Goal: Task Accomplishment & Management: Manage account settings

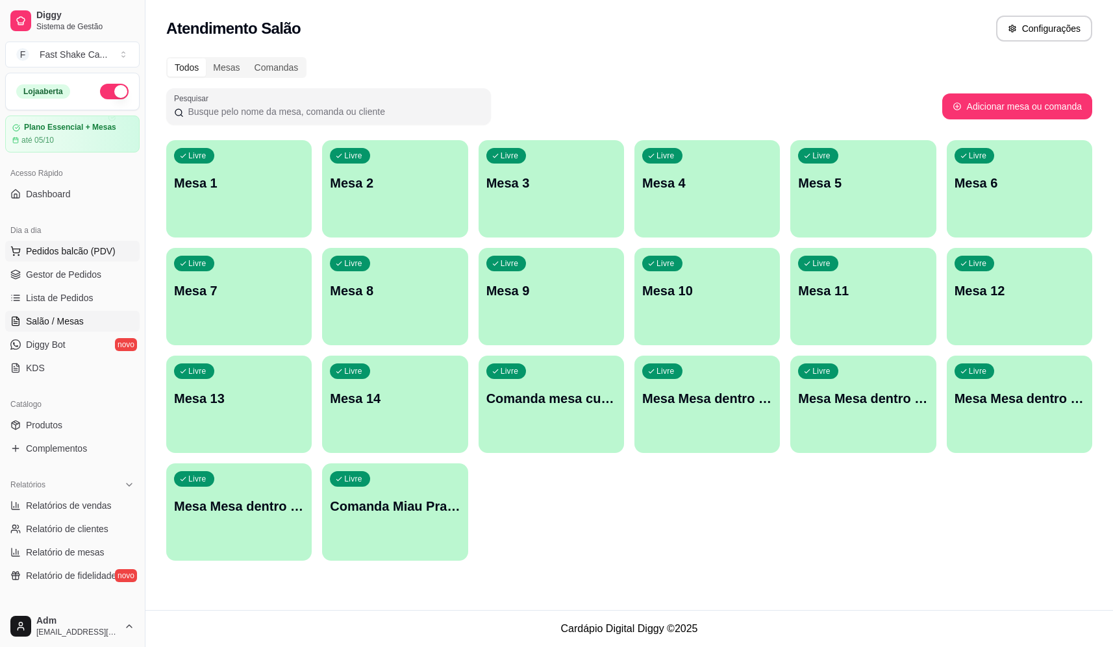
click at [100, 249] on span "Pedidos balcão (PDV)" at bounding box center [71, 251] width 90 height 13
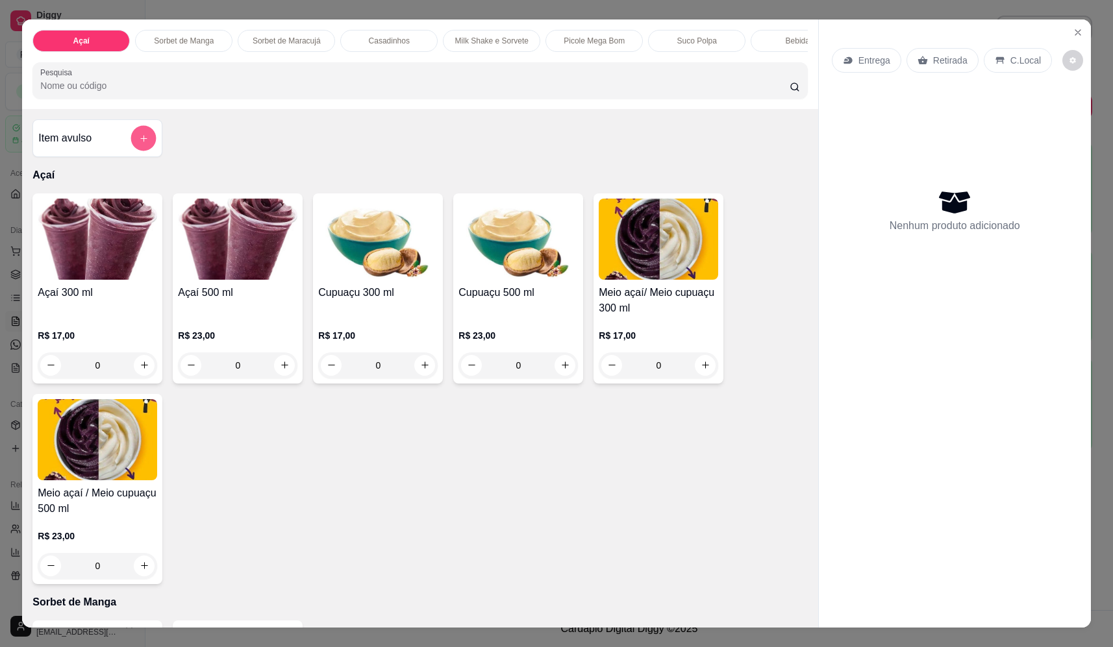
click at [132, 149] on button "add-separate-item" at bounding box center [143, 138] width 25 height 25
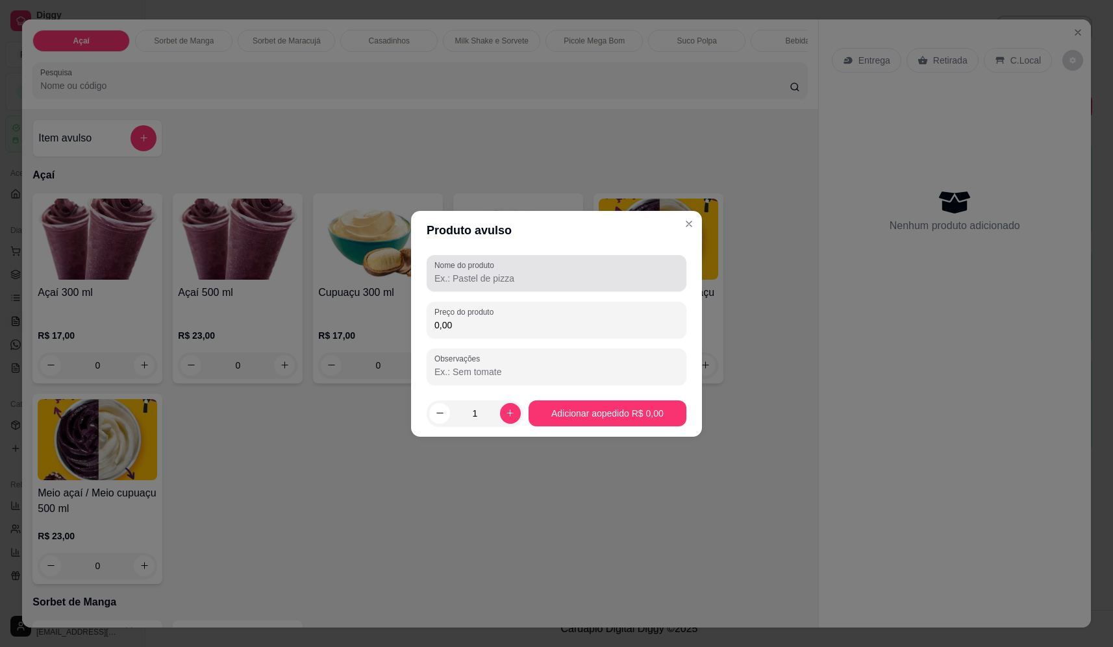
click at [614, 260] on div at bounding box center [556, 273] width 244 height 26
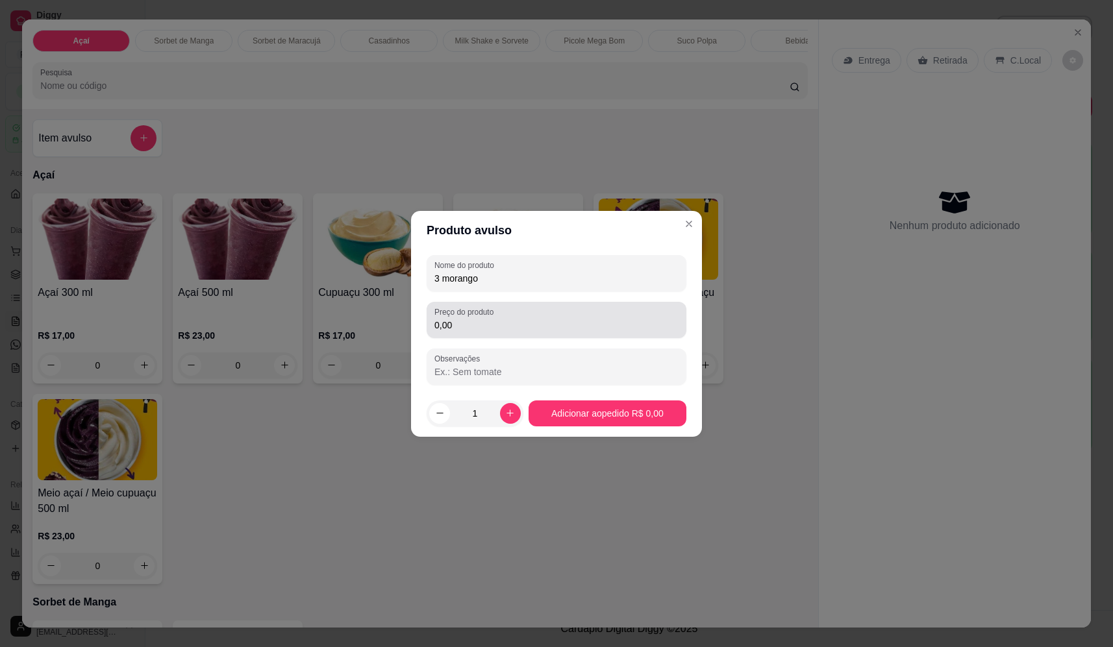
type input "3 morango"
click at [470, 330] on input "0,00" at bounding box center [556, 325] width 244 height 13
type input "54,00"
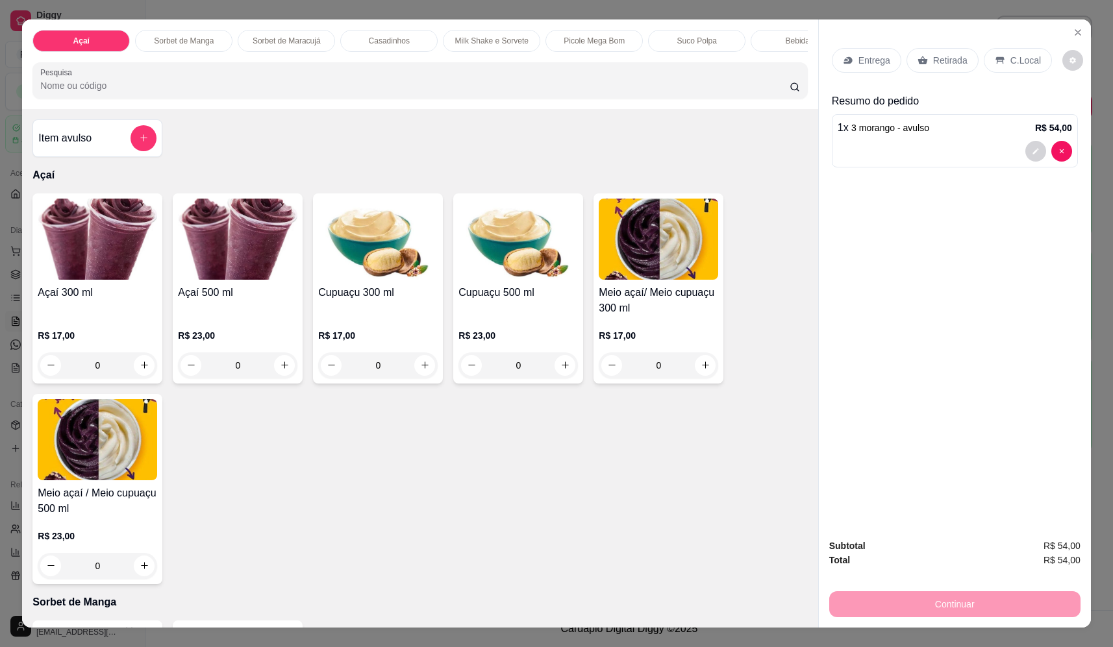
click at [868, 58] on p "Entrega" at bounding box center [875, 60] width 32 height 13
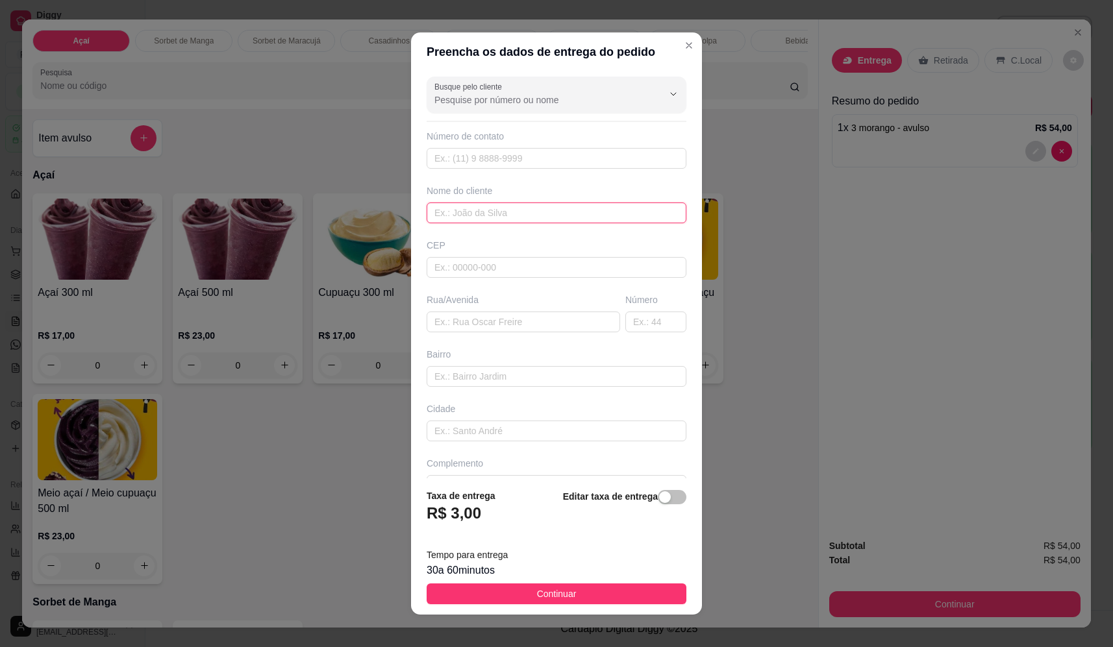
click at [523, 212] on input "text" at bounding box center [557, 213] width 260 height 21
type input "isabel"
click at [529, 326] on input "text" at bounding box center [524, 322] width 194 height 21
click at [505, 325] on input "text" at bounding box center [524, 322] width 194 height 21
paste input "Av Brasil 30 19 sol nascente"
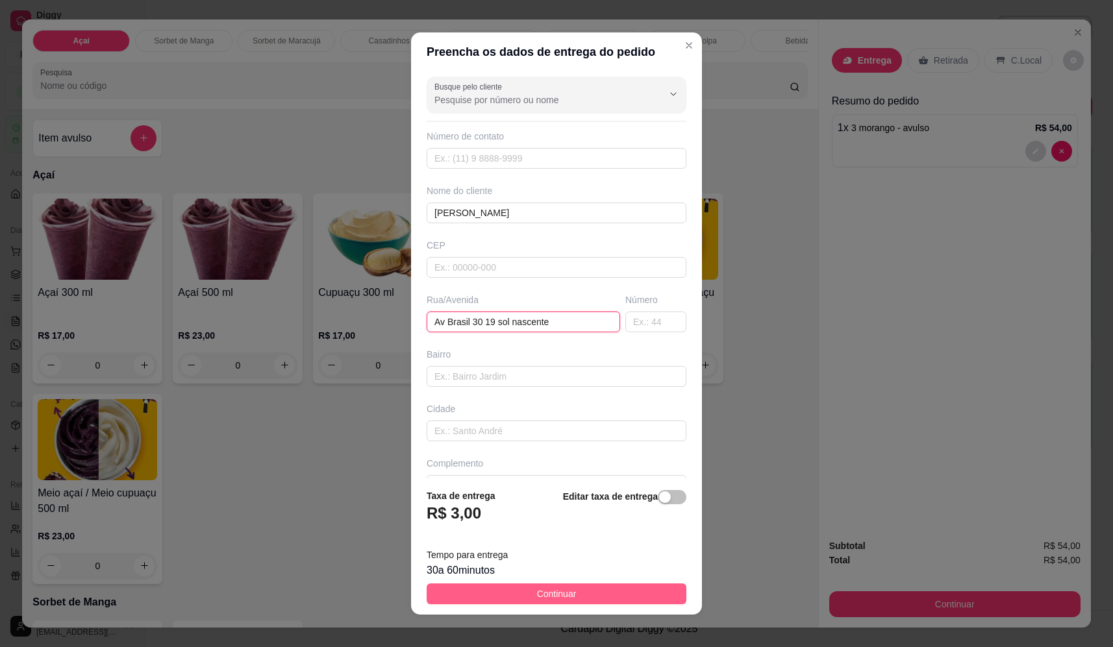
type input "Av Brasil 30 19 sol nascente"
click at [537, 591] on span "Continuar" at bounding box center [557, 594] width 40 height 14
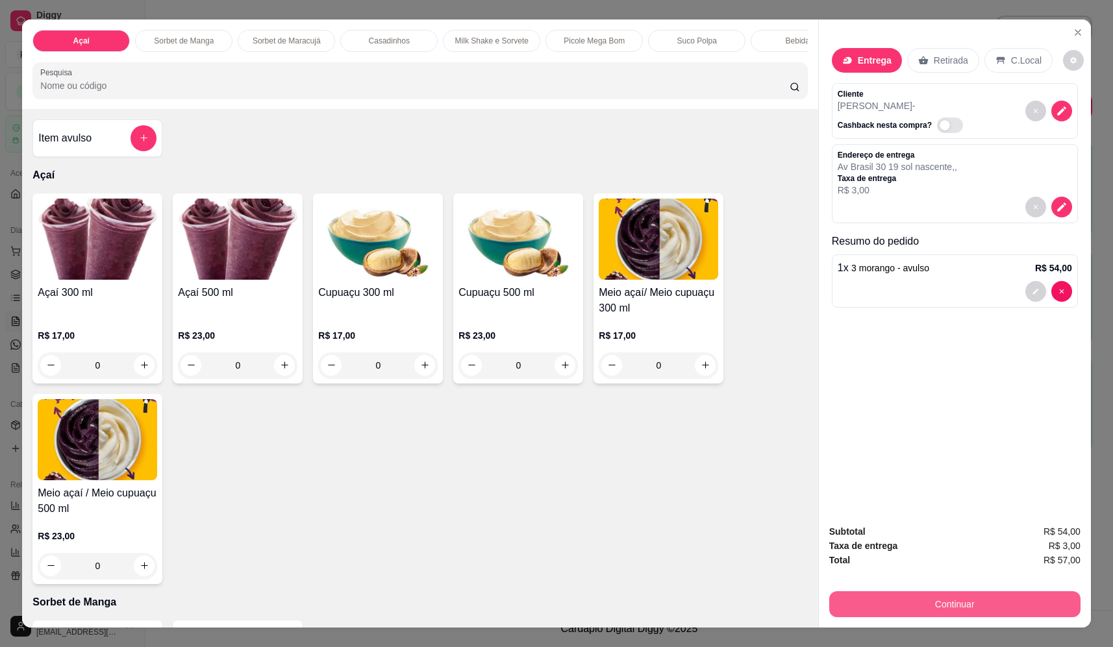
click at [929, 596] on button "Continuar" at bounding box center [954, 605] width 251 height 26
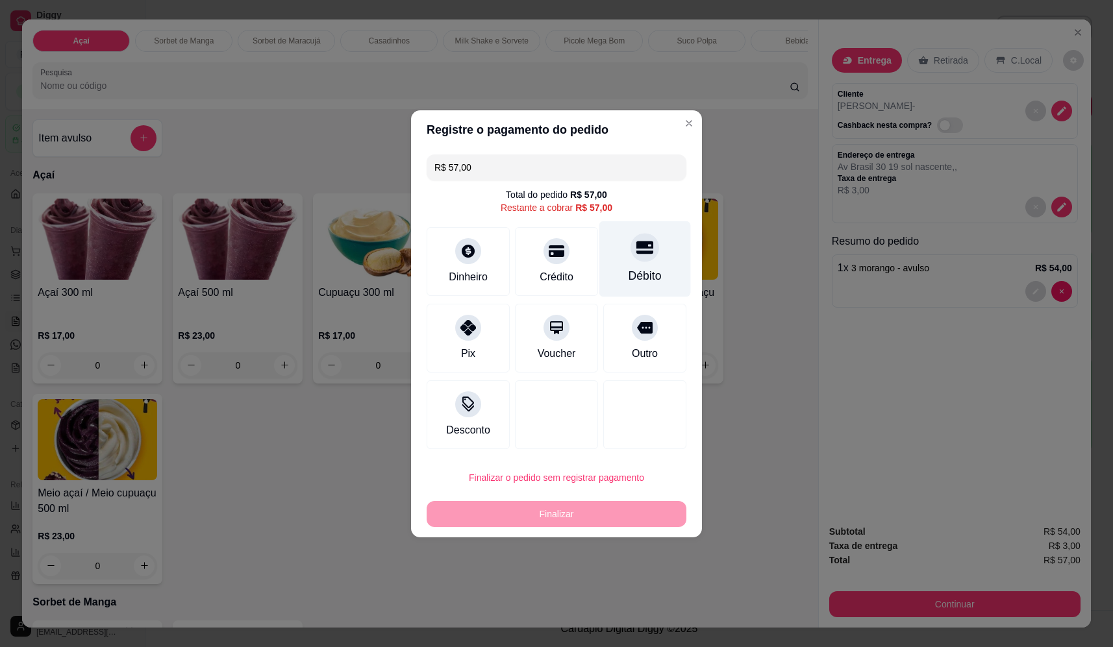
click at [656, 245] on div "Débito" at bounding box center [645, 259] width 92 height 76
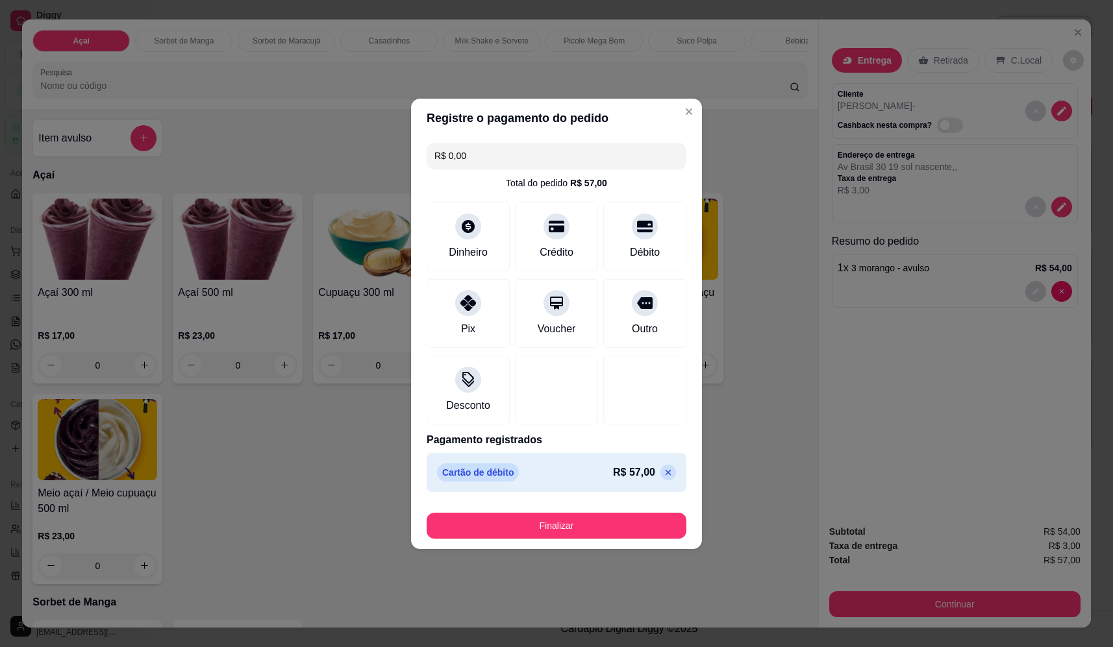
click at [581, 532] on button "Finalizar" at bounding box center [557, 526] width 260 height 26
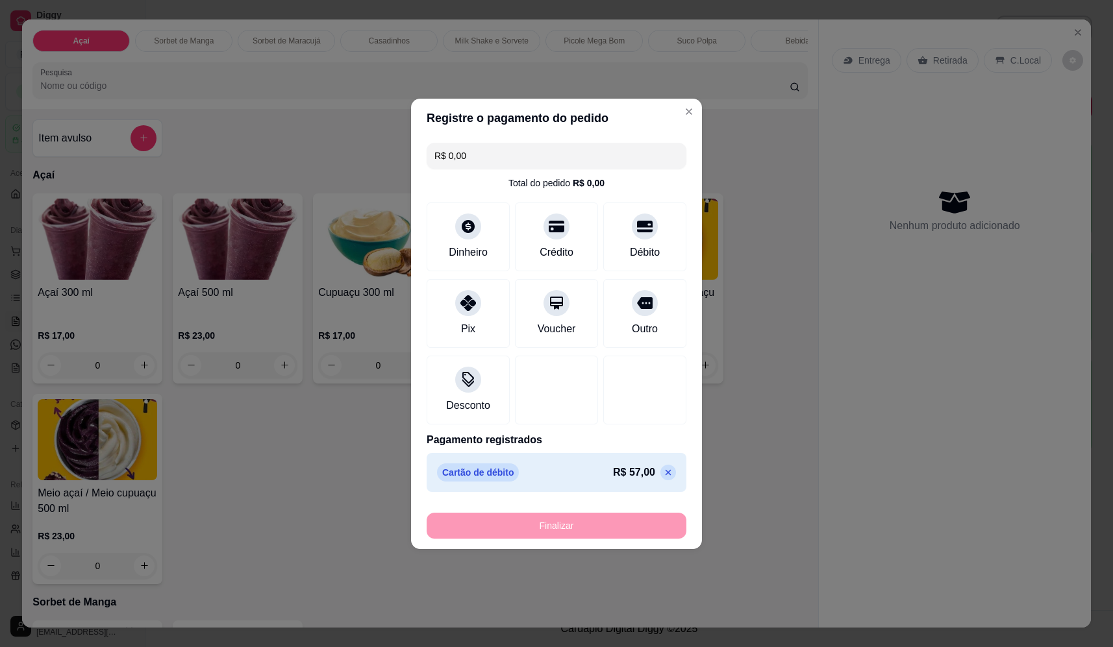
type input "-R$ 57,00"
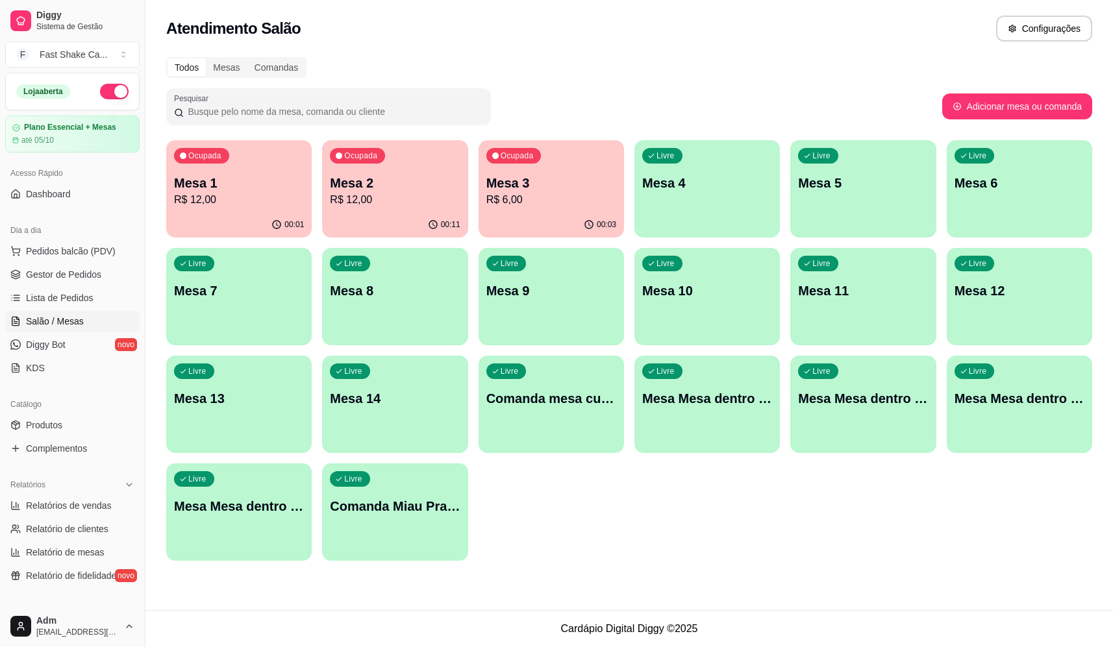
click at [255, 188] on p "Mesa 1" at bounding box center [239, 183] width 130 height 18
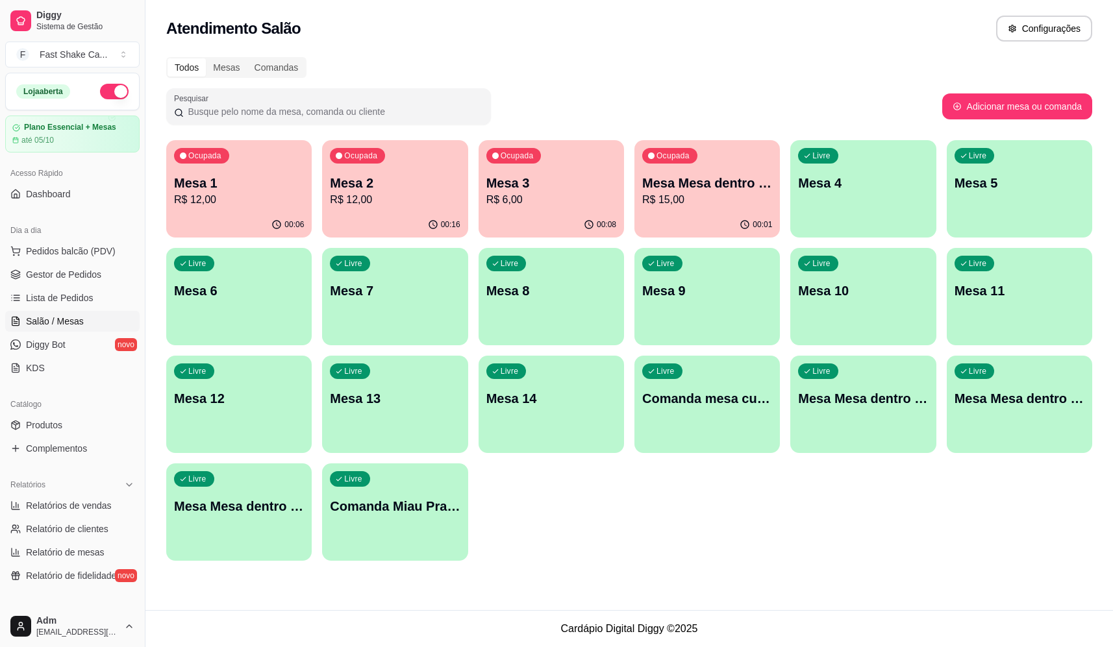
click at [717, 196] on p "R$ 15,00" at bounding box center [707, 200] width 130 height 16
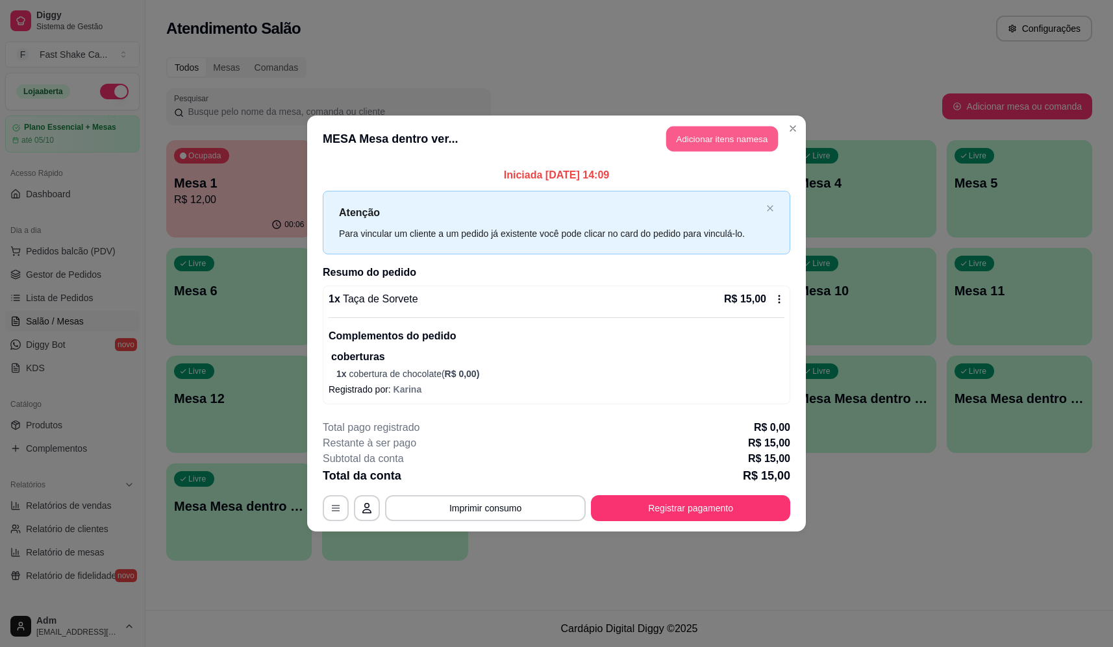
click at [707, 143] on button "Adicionar itens na mesa" at bounding box center [722, 139] width 112 height 25
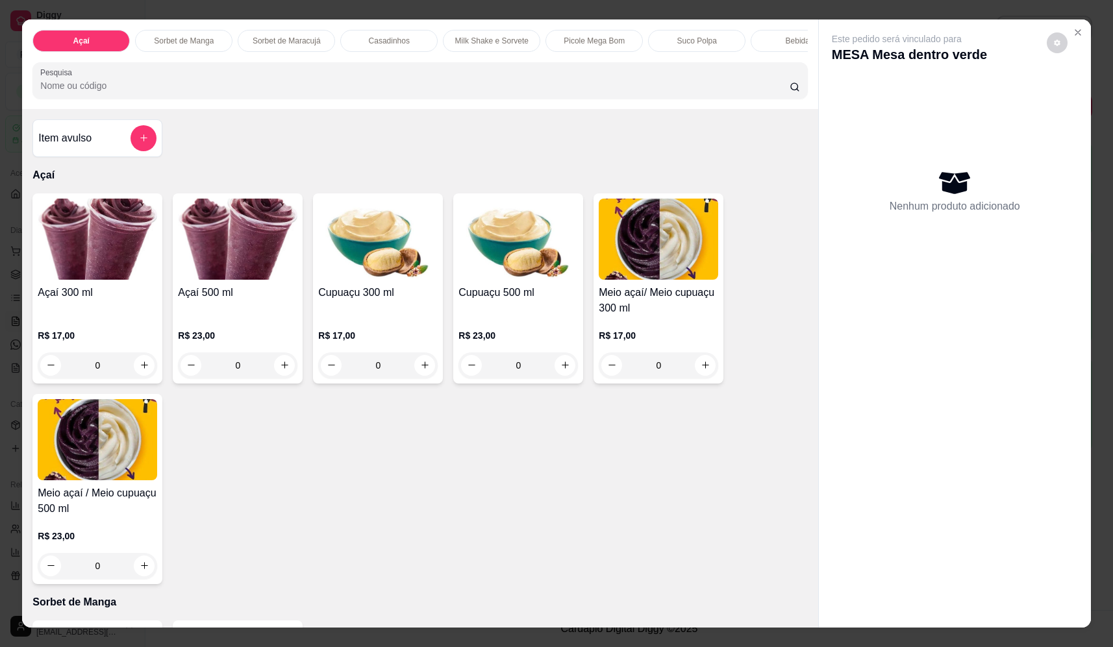
click at [160, 146] on div "Item avulso Açaí Açaí 300 ml R$ 17,00 0 Açaí 500 ml R$ 23,00 0 Cupuaçu 300 ml R…" at bounding box center [420, 368] width 796 height 519
click at [150, 146] on button "add-separate-item" at bounding box center [144, 138] width 26 height 26
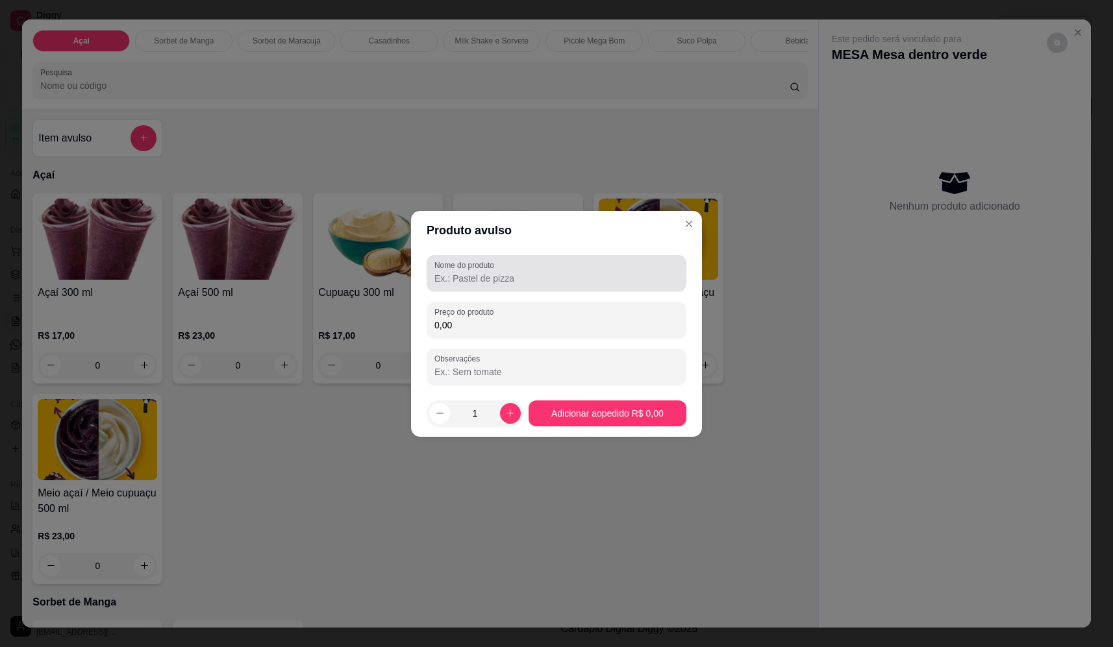
click at [546, 286] on div at bounding box center [556, 273] width 244 height 26
type input "sorvete"
click at [575, 323] on input "0,00" at bounding box center [556, 325] width 244 height 13
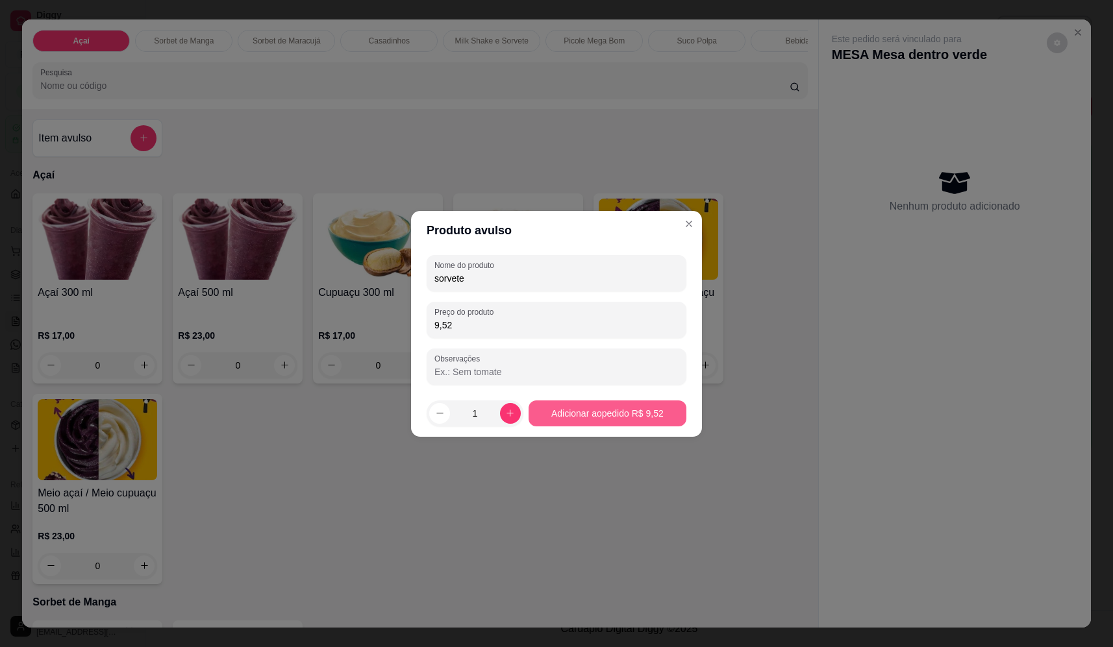
type input "9,52"
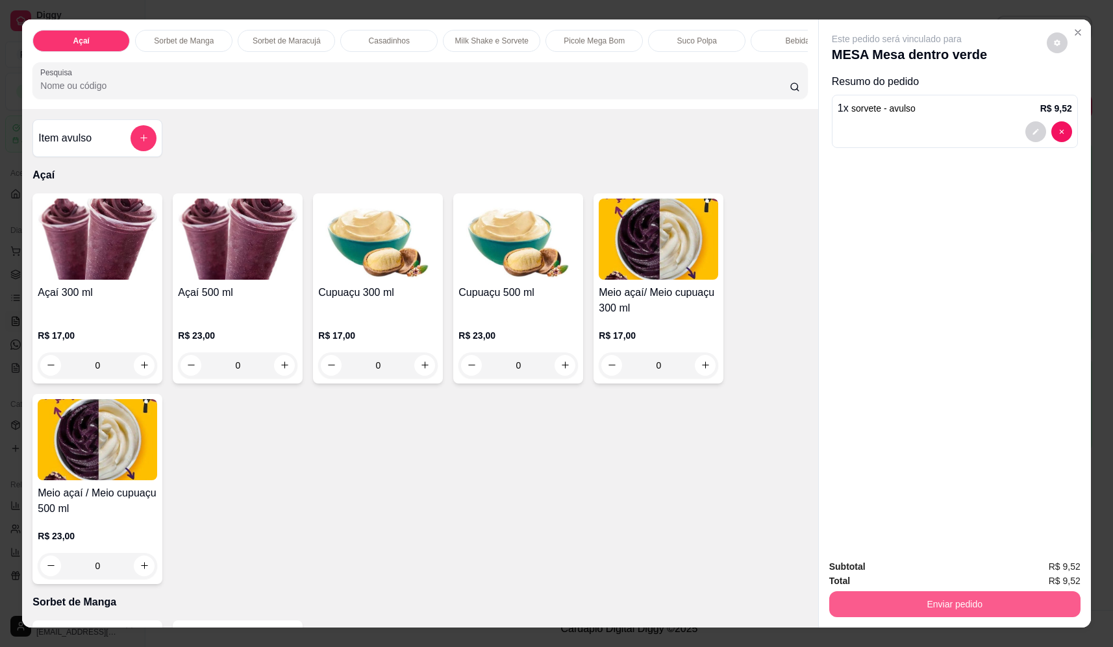
click at [949, 603] on button "Enviar pedido" at bounding box center [954, 605] width 251 height 26
click at [918, 560] on button "Não registrar e enviar pedido" at bounding box center [911, 572] width 135 height 25
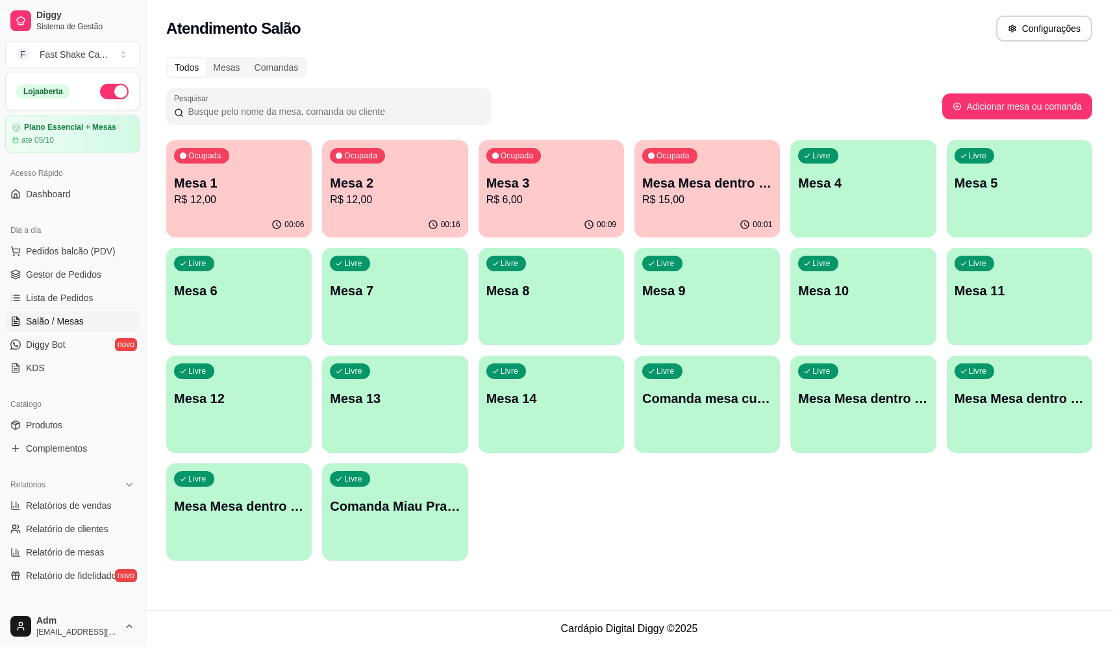
click at [246, 197] on p "R$ 12,00" at bounding box center [239, 200] width 130 height 16
click at [349, 205] on p "R$ 12,00" at bounding box center [395, 200] width 130 height 16
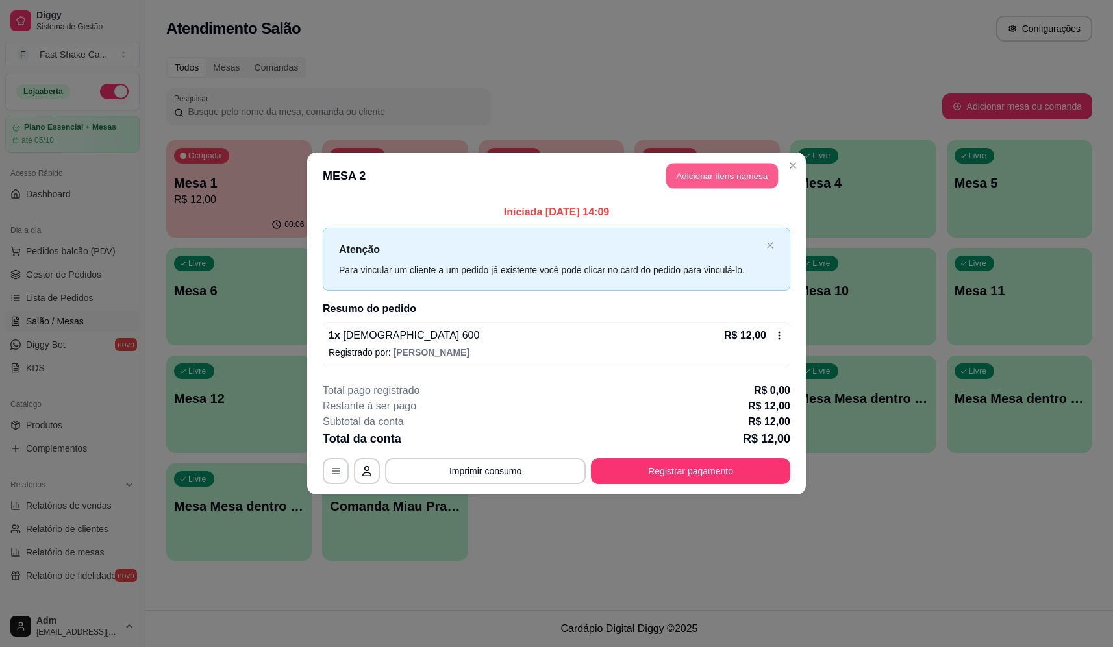
click at [710, 179] on button "Adicionar itens na mesa" at bounding box center [722, 176] width 112 height 25
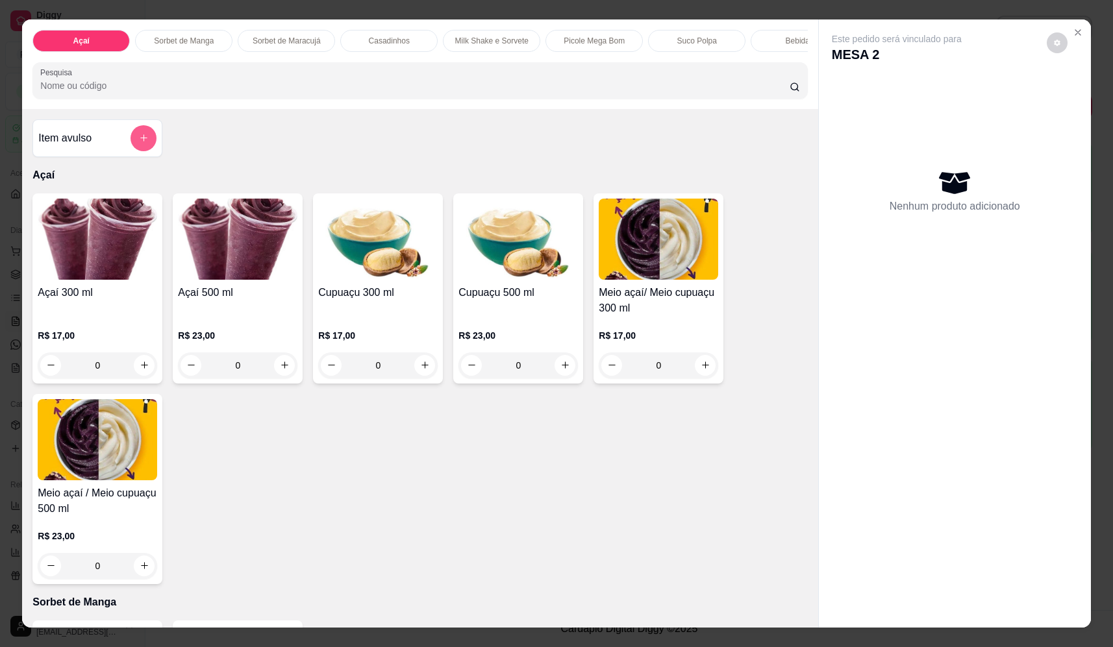
click at [138, 148] on button "add-separate-item" at bounding box center [144, 138] width 26 height 26
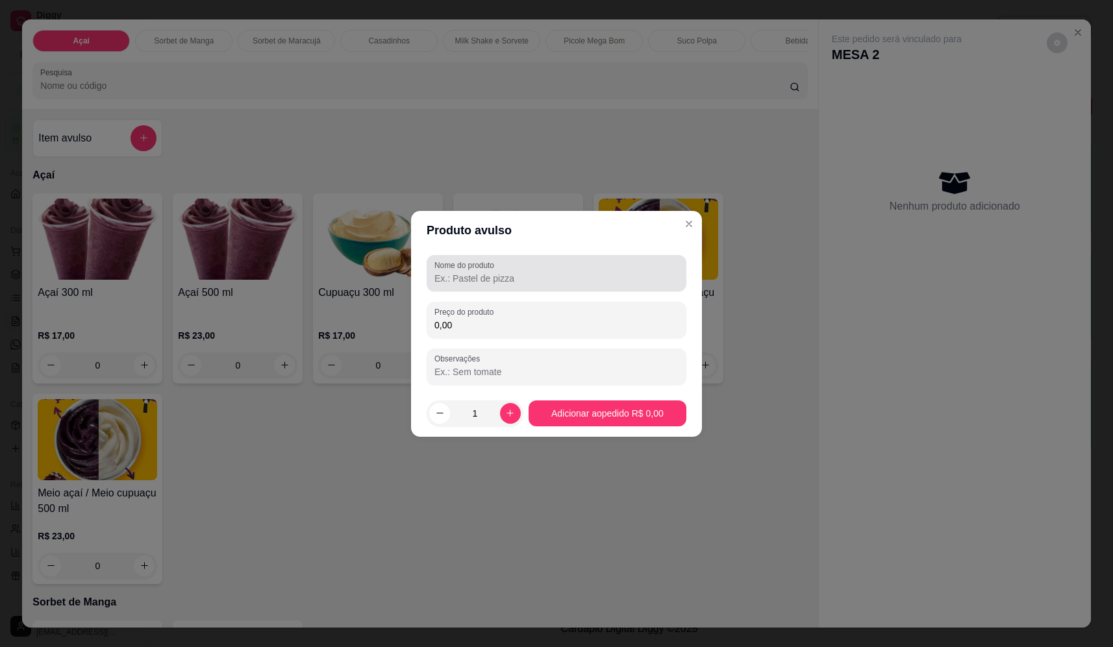
click at [464, 268] on label "Nome do produto" at bounding box center [466, 265] width 64 height 11
click at [464, 272] on input "Nome do produto" at bounding box center [556, 278] width 244 height 13
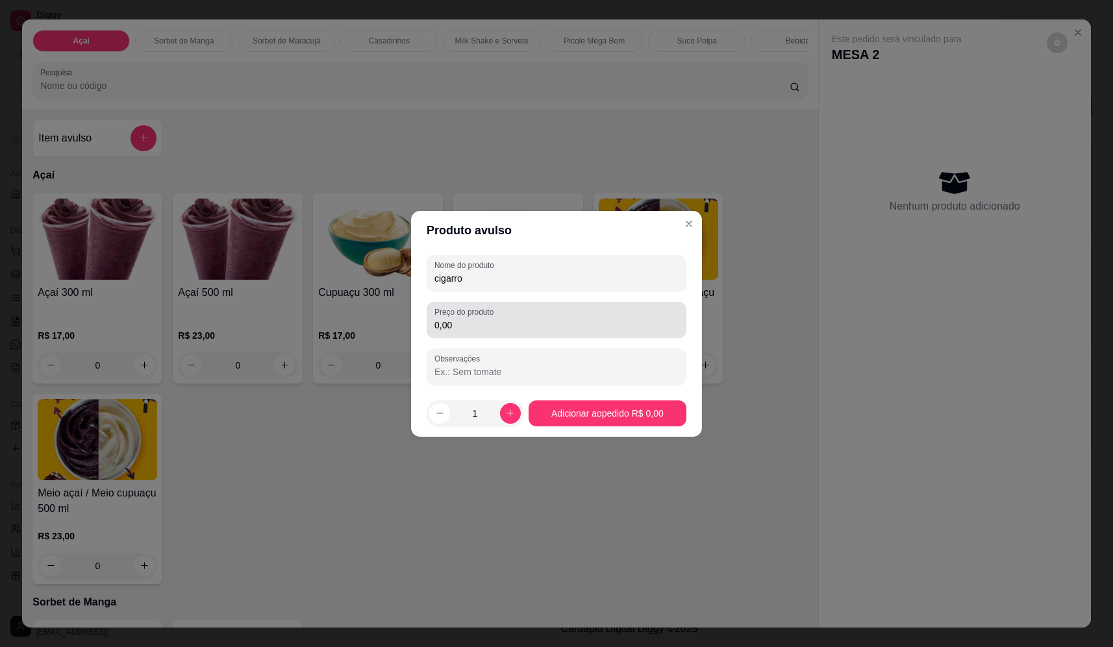
type input "cigarro"
drag, startPoint x: 500, startPoint y: 317, endPoint x: 544, endPoint y: 302, distance: 46.0
click at [534, 304] on div "Preço do produto 0,00" at bounding box center [557, 320] width 260 height 36
type input "12,00"
drag, startPoint x: 610, startPoint y: 391, endPoint x: 653, endPoint y: 423, distance: 53.4
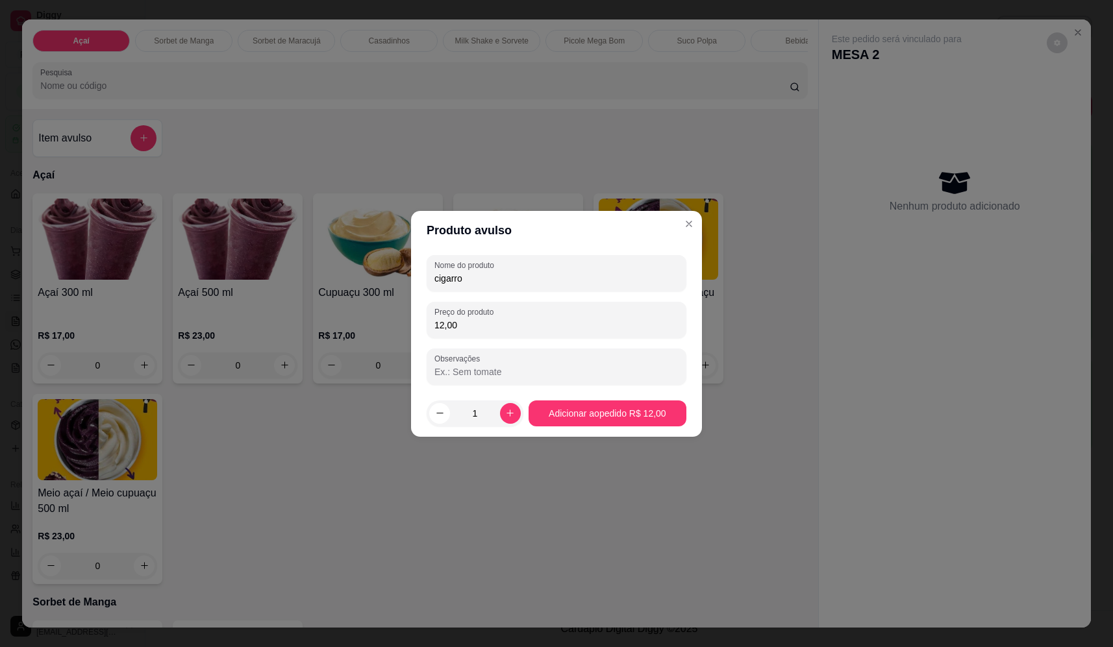
click at [641, 414] on footer "1 Adicionar ao pedido R$ 12,00" at bounding box center [556, 413] width 291 height 47
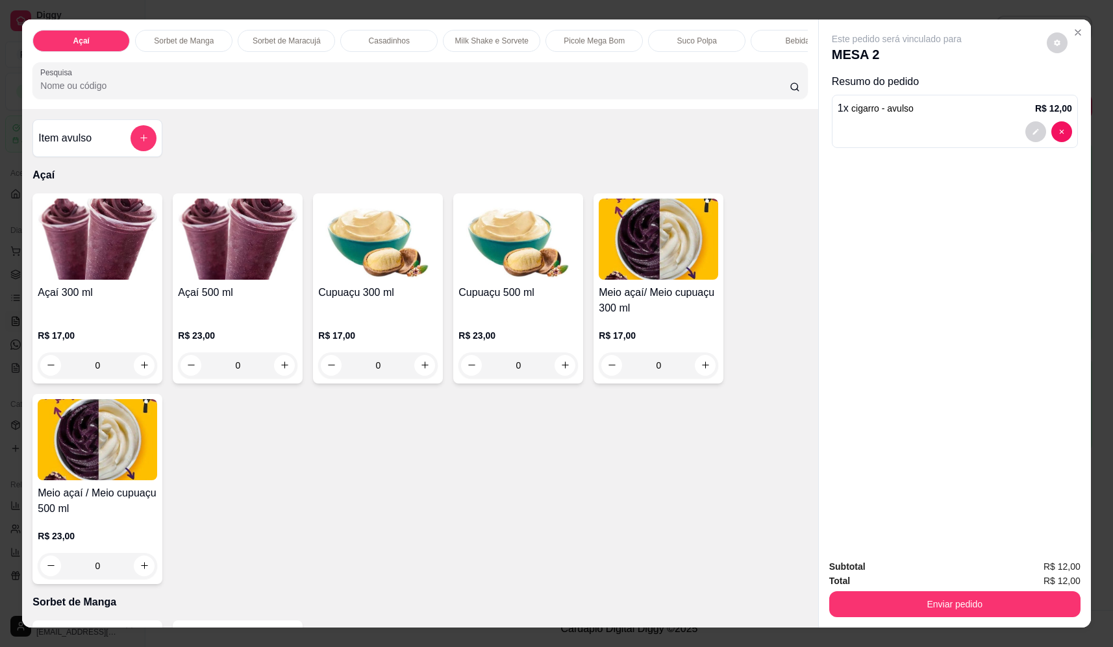
drag, startPoint x: 962, startPoint y: 627, endPoint x: 959, endPoint y: 607, distance: 21.1
click at [962, 627] on div "Subtotal R$ 12,00 Total R$ 12,00 Enviar pedido" at bounding box center [955, 588] width 272 height 79
click at [957, 601] on button "Enviar pedido" at bounding box center [955, 604] width 244 height 25
click at [903, 569] on button "Não registrar e enviar pedido" at bounding box center [911, 572] width 135 height 25
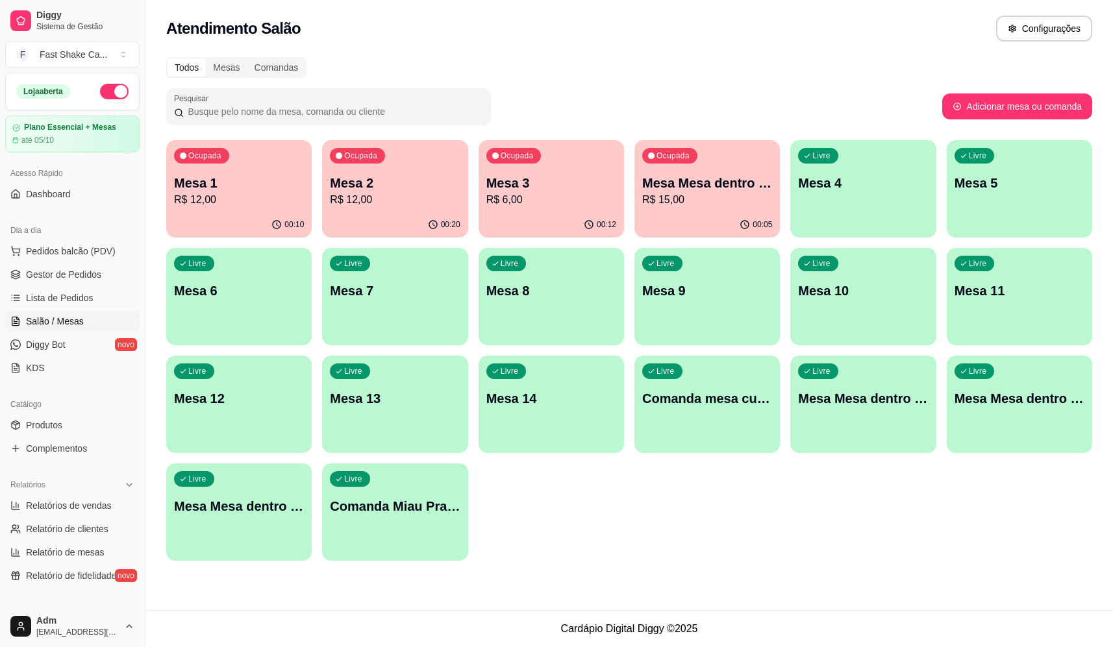
click at [710, 179] on p "Mesa Mesa dentro verde" at bounding box center [707, 183] width 130 height 18
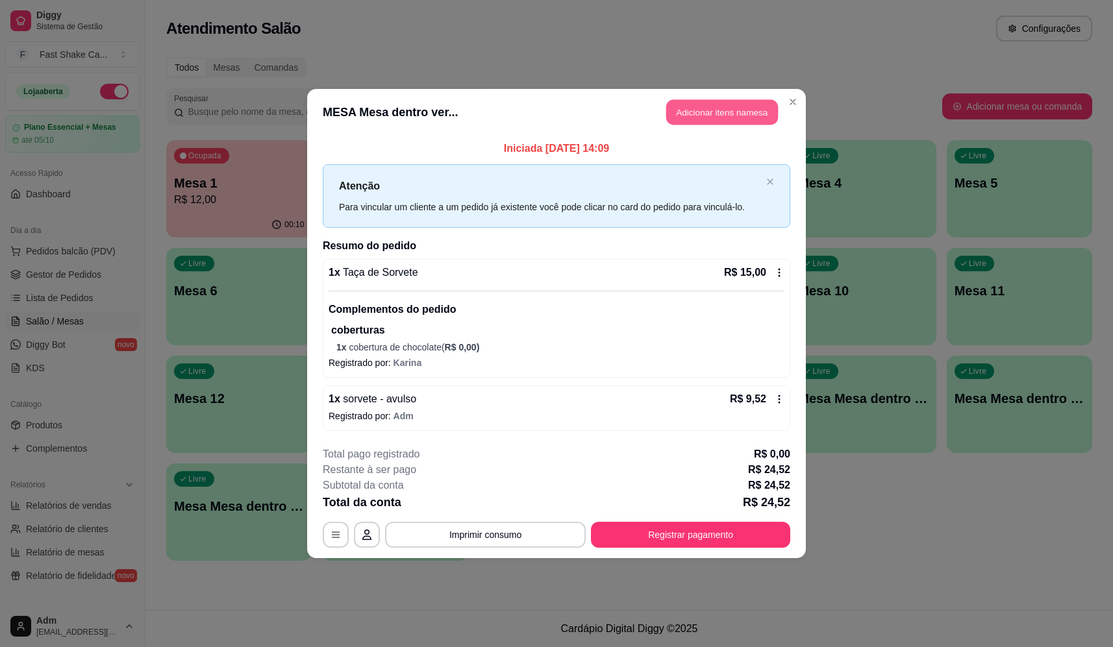
click at [707, 105] on button "Adicionar itens na mesa" at bounding box center [722, 112] width 112 height 25
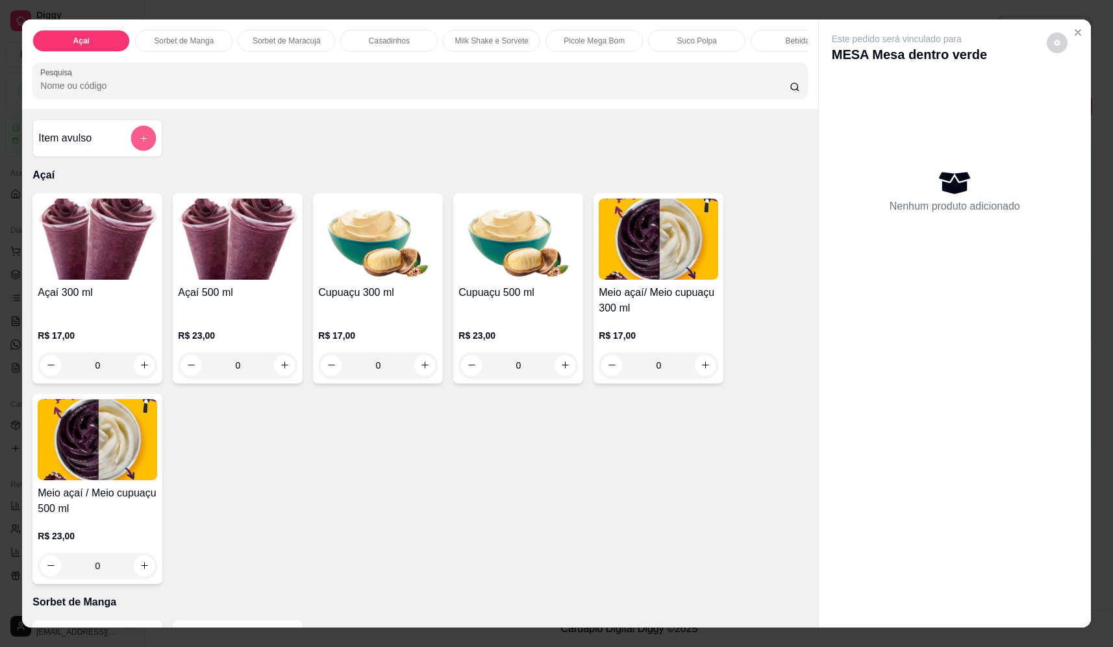
click at [142, 144] on icon "add-separate-item" at bounding box center [144, 139] width 10 height 10
click at [544, 286] on div "Nome do produto" at bounding box center [557, 273] width 260 height 36
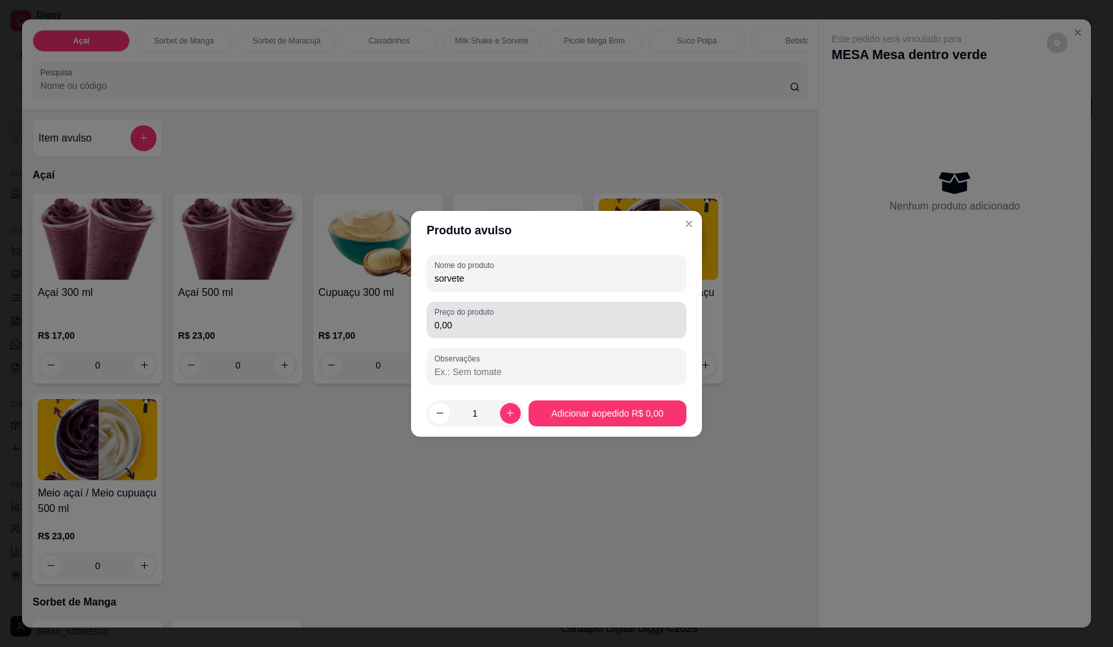
type input "sorvete"
click at [553, 320] on input "0,00" at bounding box center [556, 325] width 244 height 13
type input "16,66"
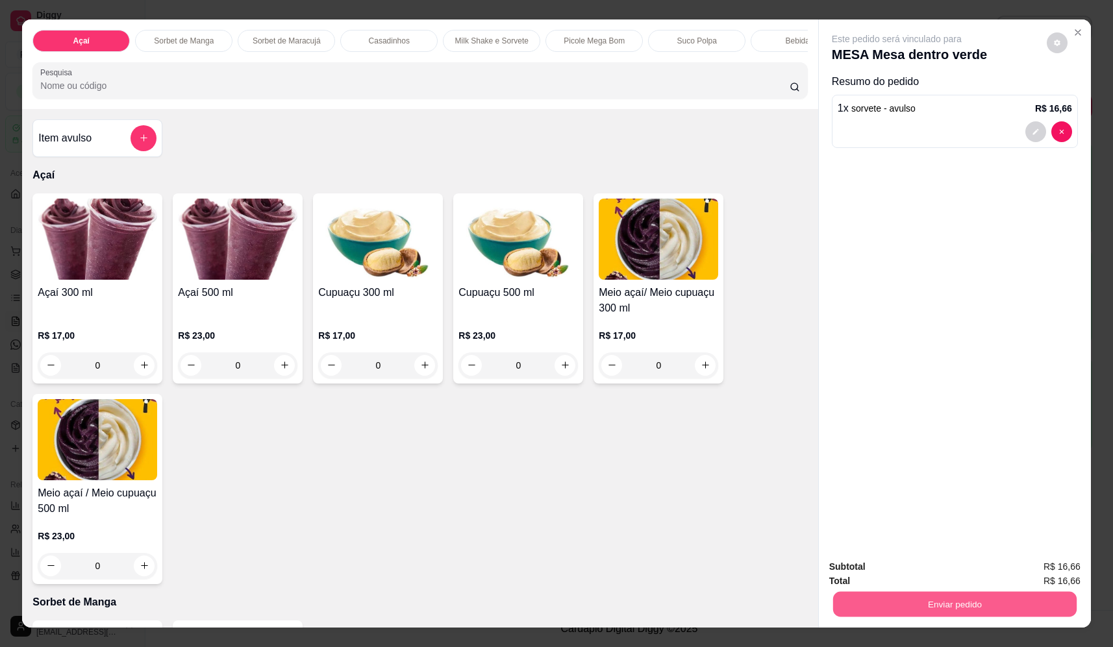
click at [955, 601] on button "Enviar pedido" at bounding box center [955, 604] width 244 height 25
click at [931, 572] on button "Não registrar e enviar pedido" at bounding box center [911, 572] width 135 height 25
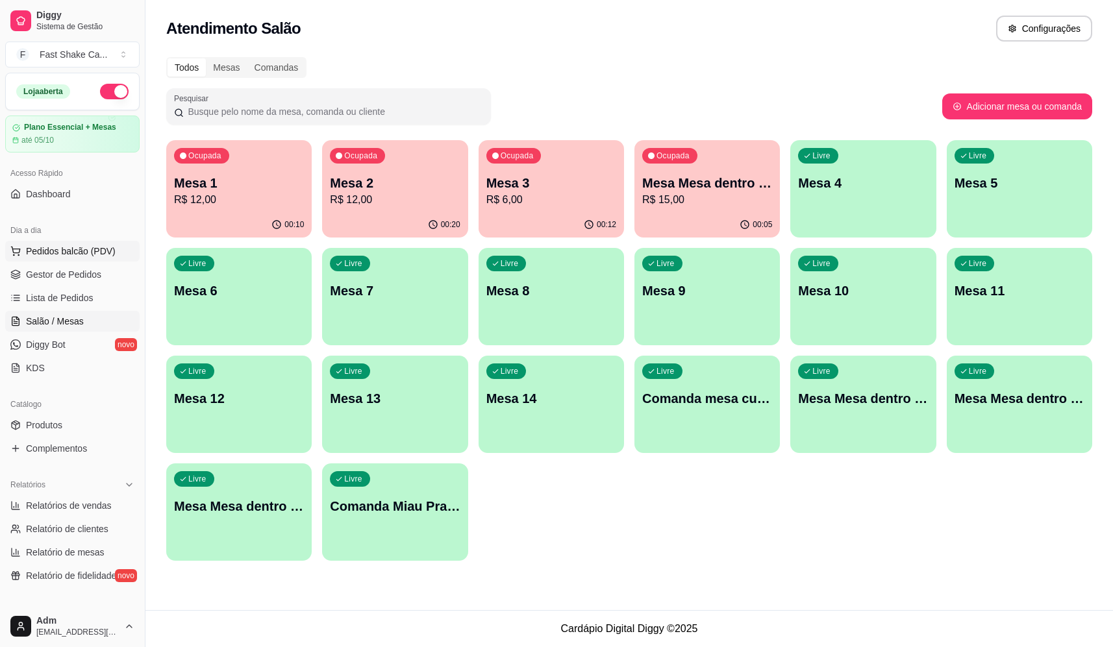
click at [98, 246] on span "Pedidos balcão (PDV)" at bounding box center [71, 251] width 90 height 13
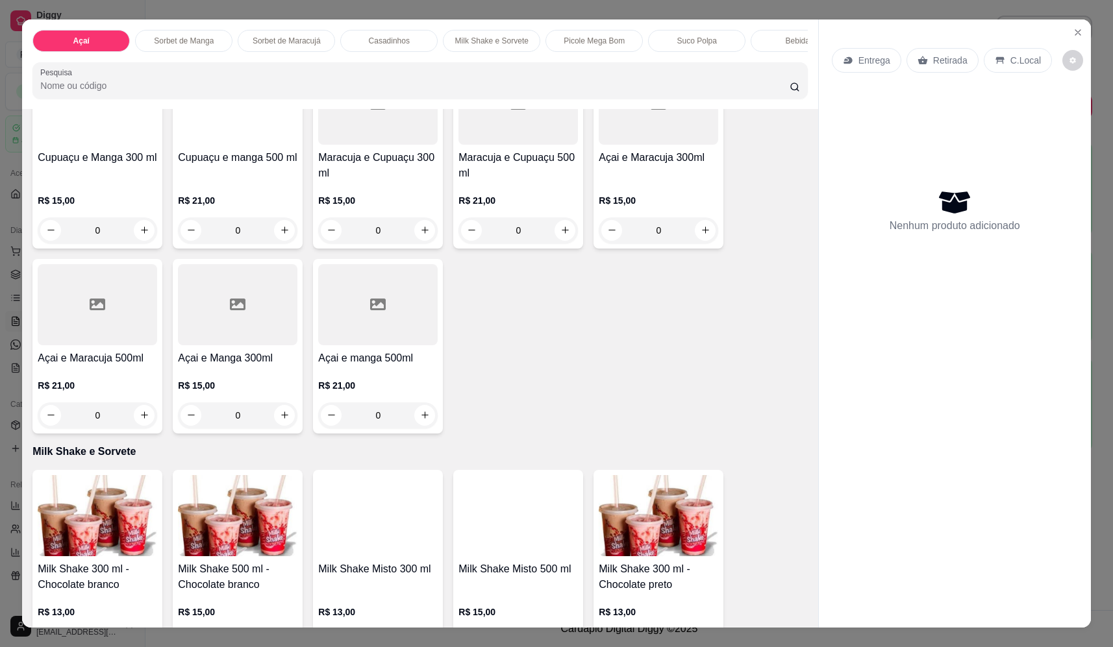
scroll to position [1169, 0]
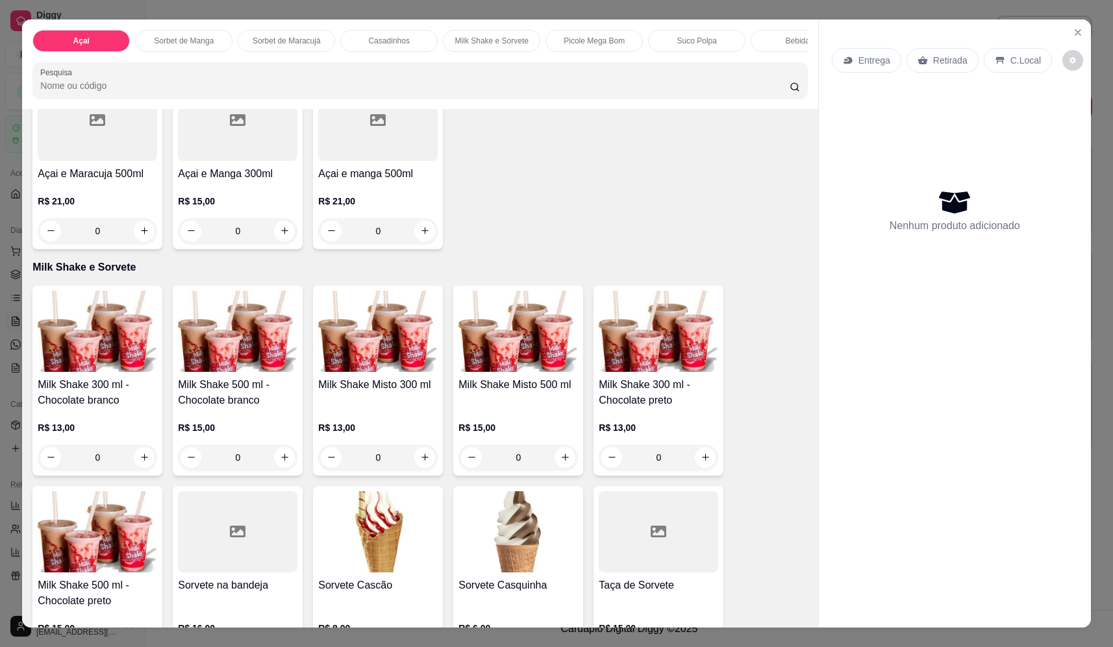
click at [423, 468] on div "0" at bounding box center [377, 458] width 119 height 26
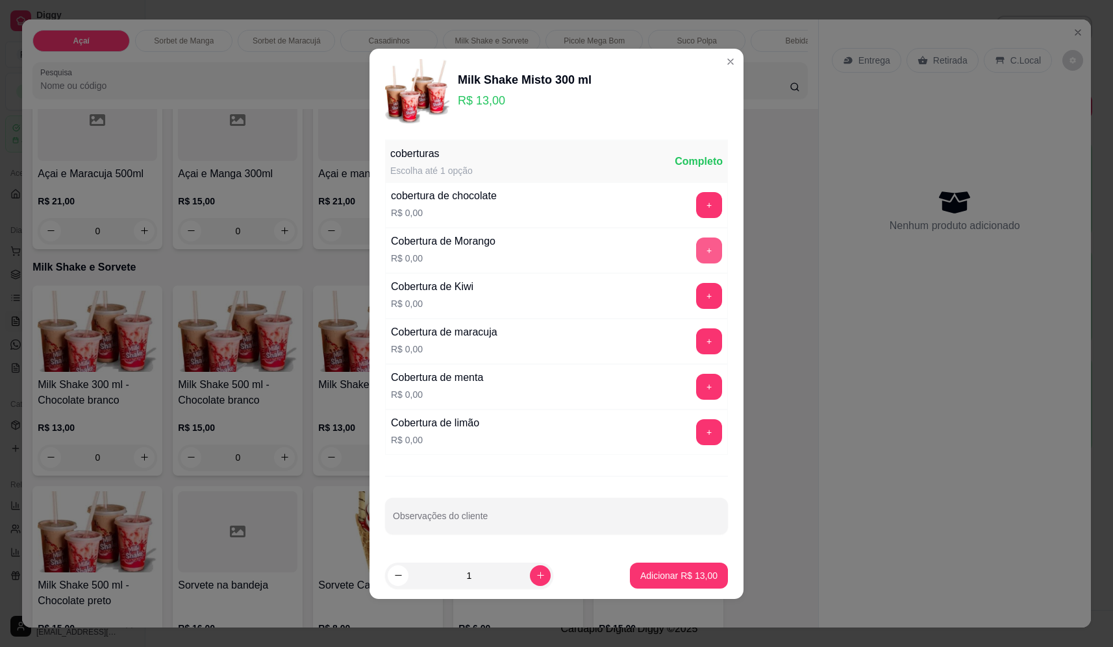
click at [704, 249] on button "+" at bounding box center [709, 251] width 26 height 26
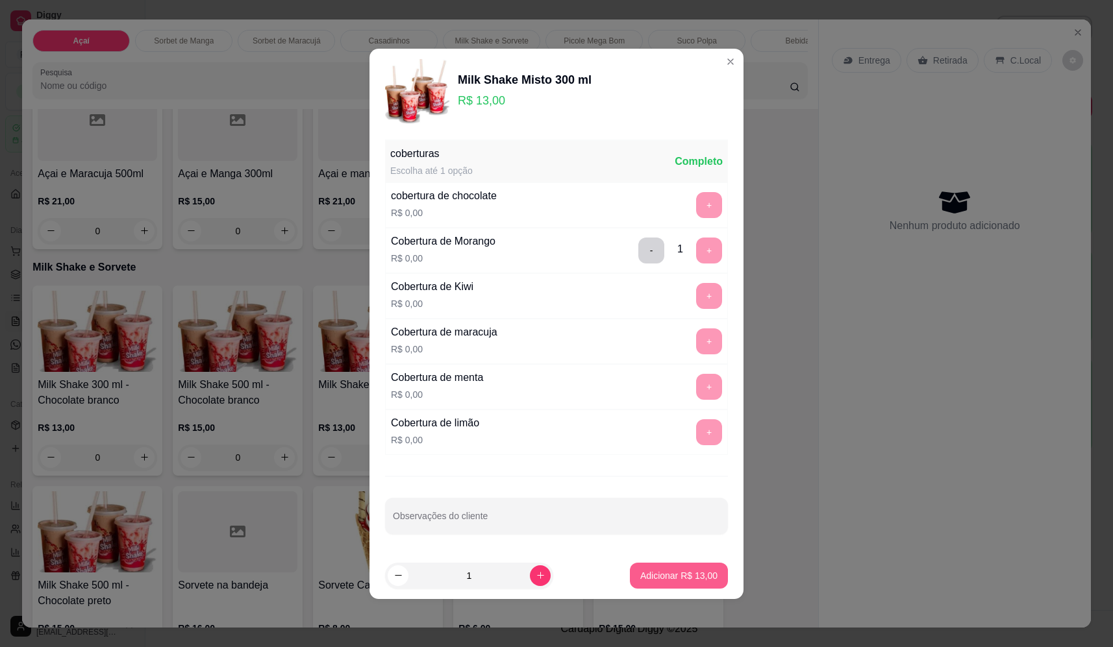
click at [664, 575] on p "Adicionar R$ 13,00" at bounding box center [678, 576] width 77 height 13
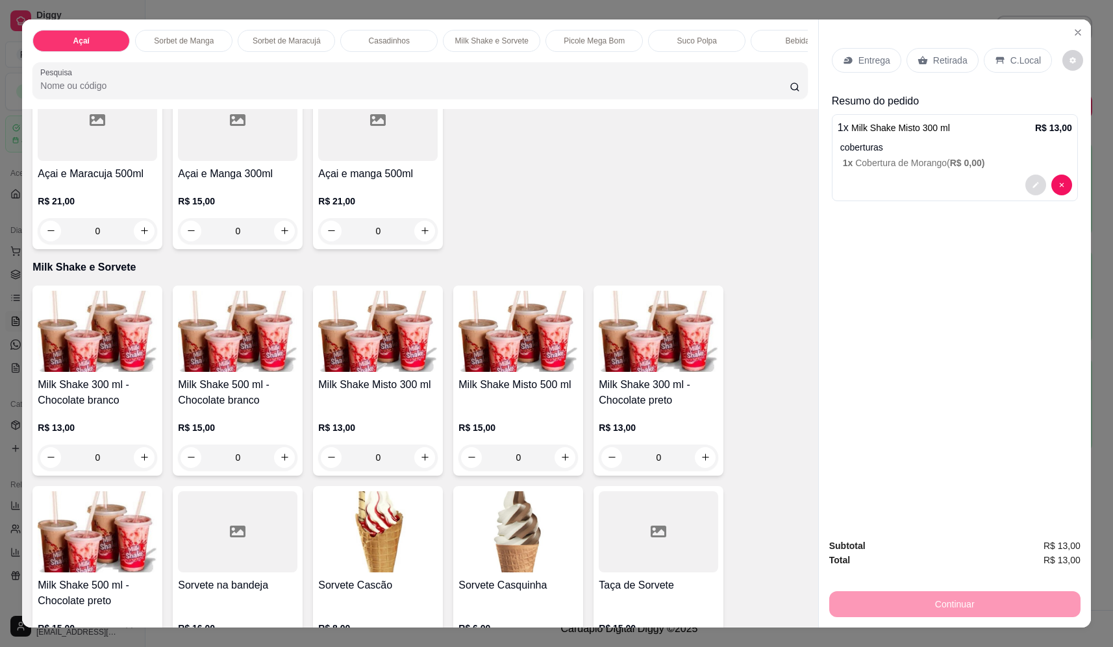
click at [1037, 184] on button "decrease-product-quantity" at bounding box center [1035, 185] width 21 height 21
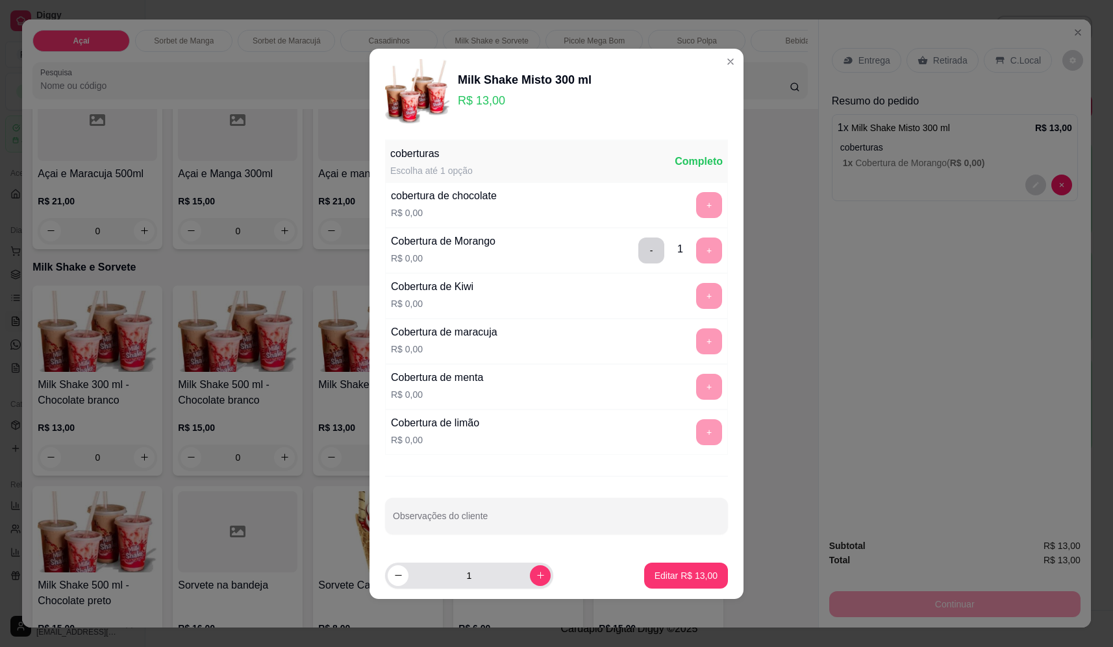
click at [536, 577] on icon "increase-product-quantity" at bounding box center [541, 576] width 10 height 10
type input "2"
click at [677, 566] on button "Editar R$ 26,00" at bounding box center [686, 576] width 84 height 26
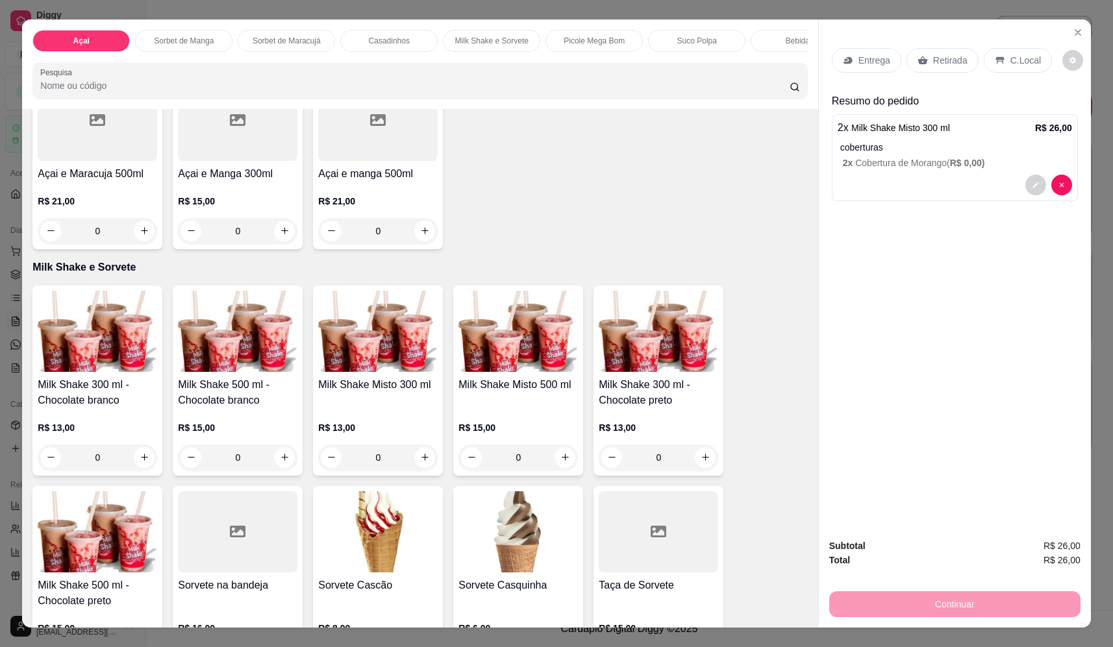
click at [868, 59] on p "Entrega" at bounding box center [875, 60] width 32 height 13
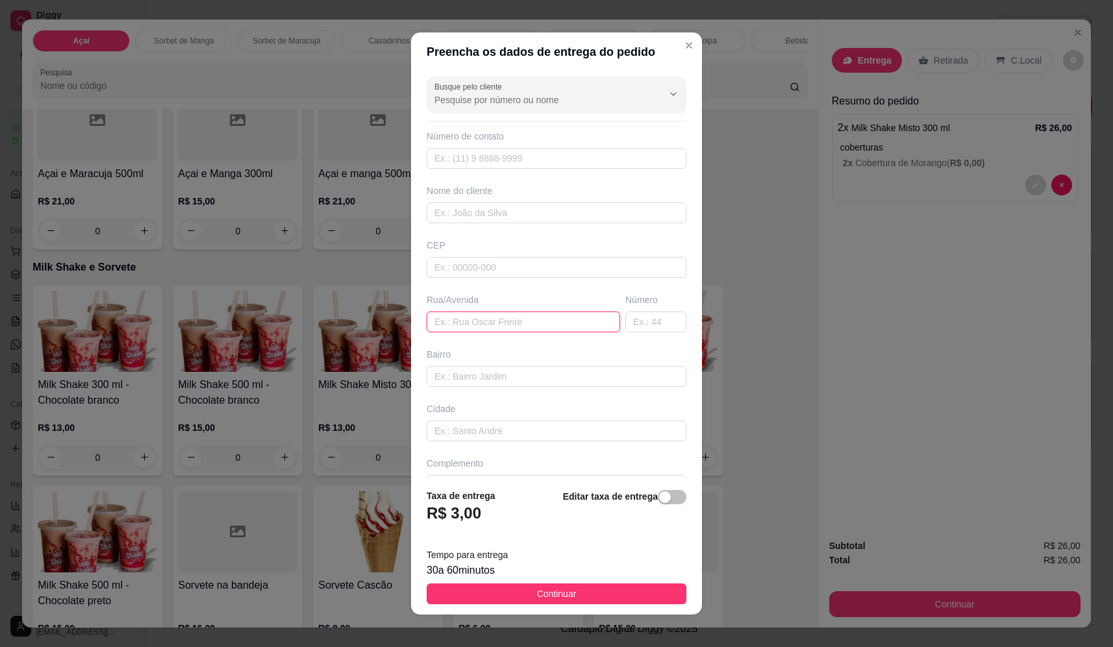
click at [473, 323] on input "text" at bounding box center [524, 322] width 194 height 21
paste input "ua São Francisco 1202 próximo do espaço vô Camilo"
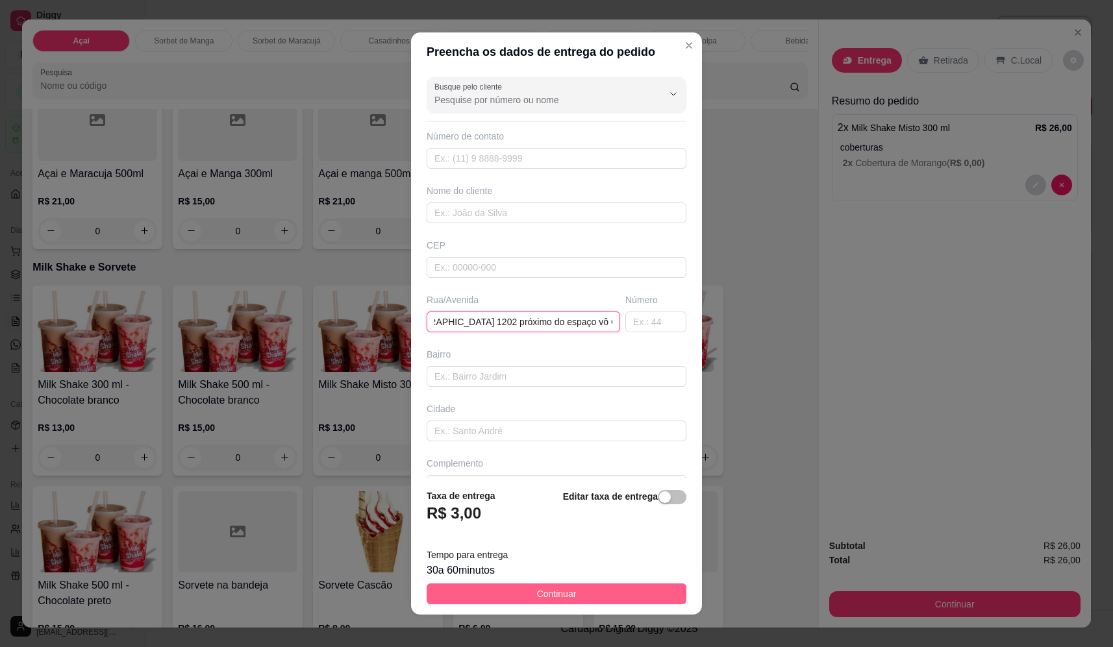
type input "ua São Francisco 1202 próximo do espaço vô Camilo"
click at [553, 592] on span "Continuar" at bounding box center [557, 594] width 40 height 14
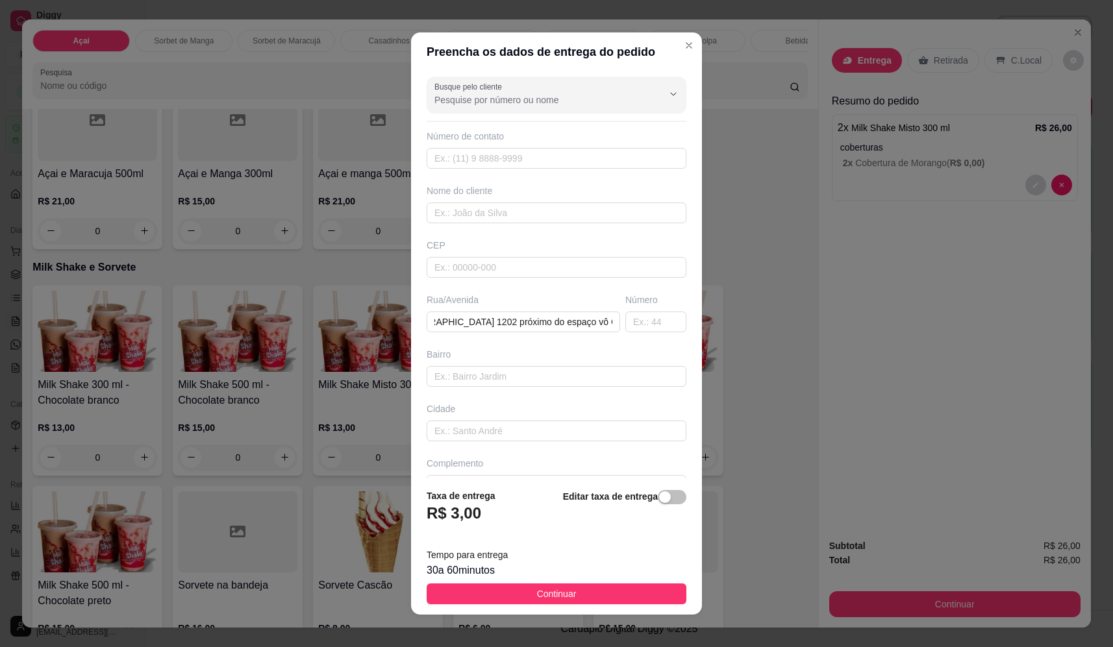
scroll to position [0, 0]
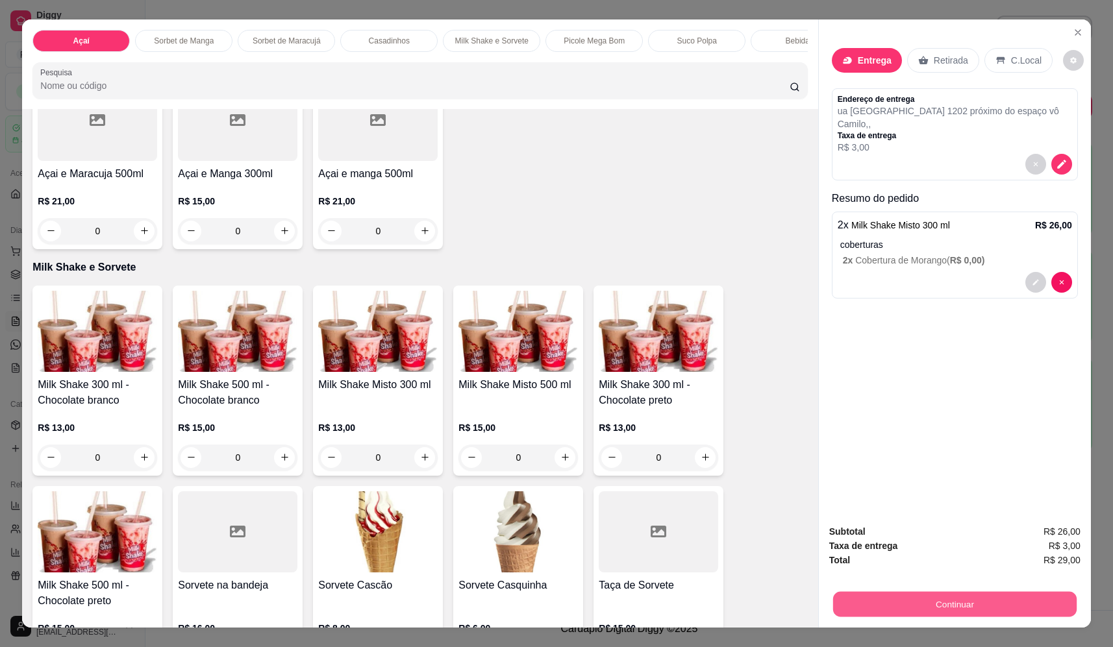
click at [957, 603] on button "Continuar" at bounding box center [955, 604] width 244 height 25
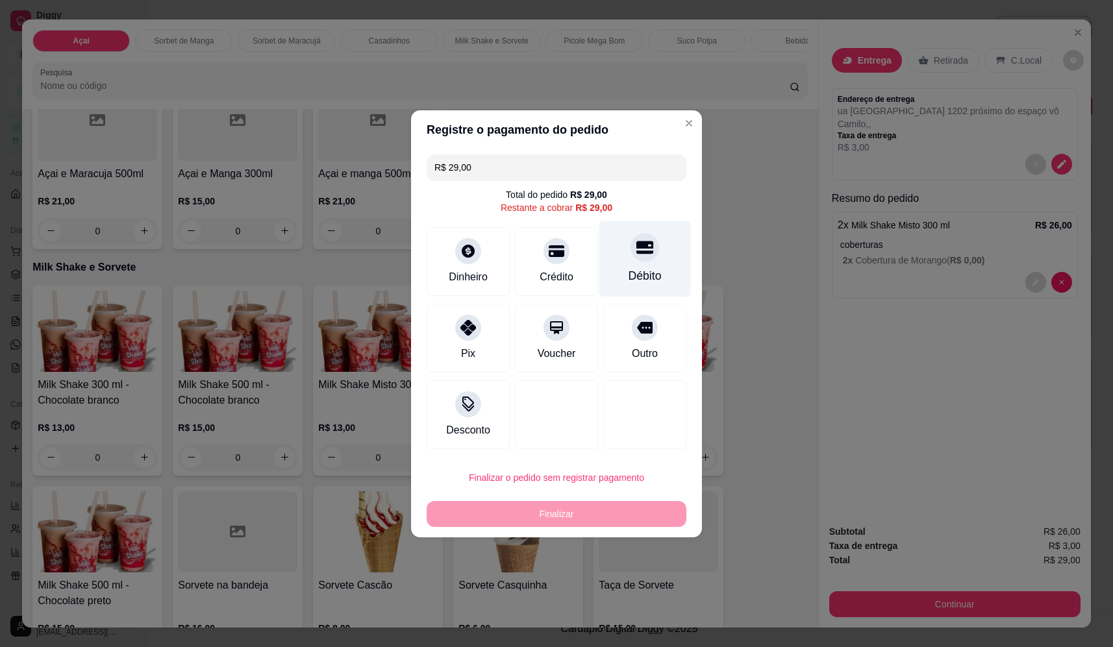
click at [642, 249] on icon at bounding box center [644, 247] width 17 height 17
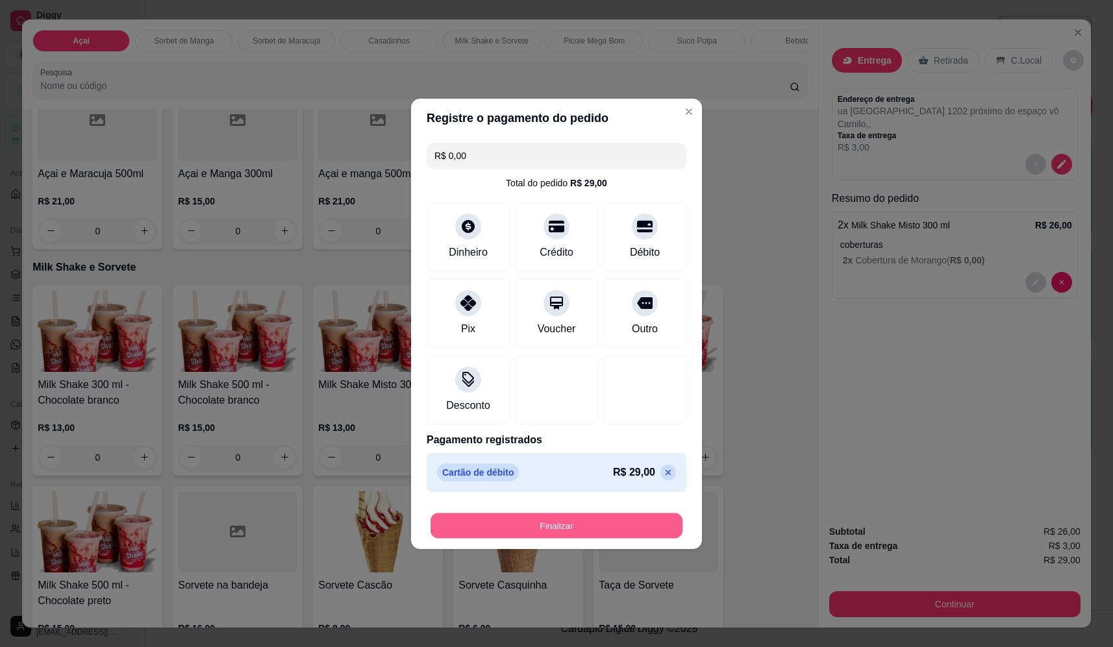
click at [593, 519] on button "Finalizar" at bounding box center [557, 525] width 252 height 25
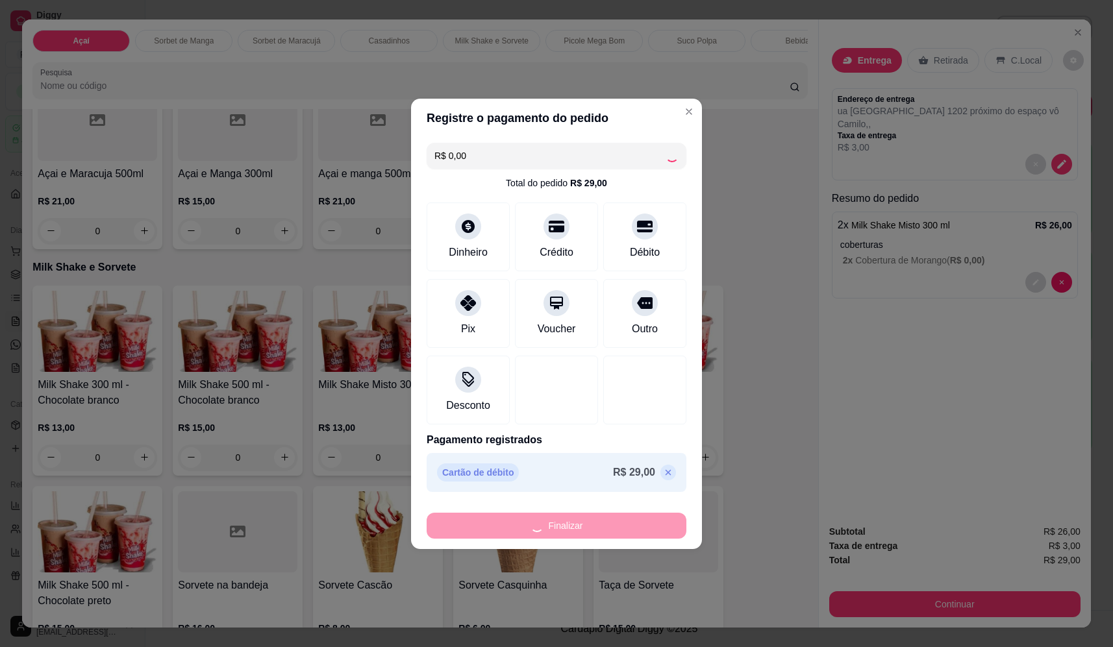
type input "-R$ 29,00"
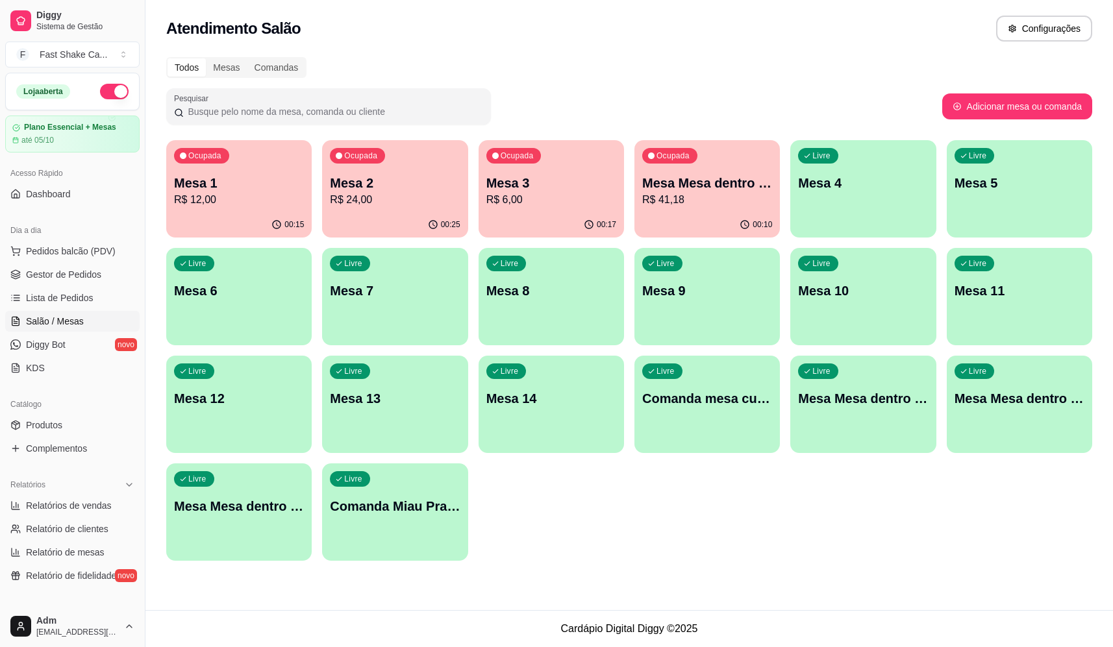
click at [746, 177] on p "Mesa Mesa dentro verde" at bounding box center [707, 183] width 130 height 18
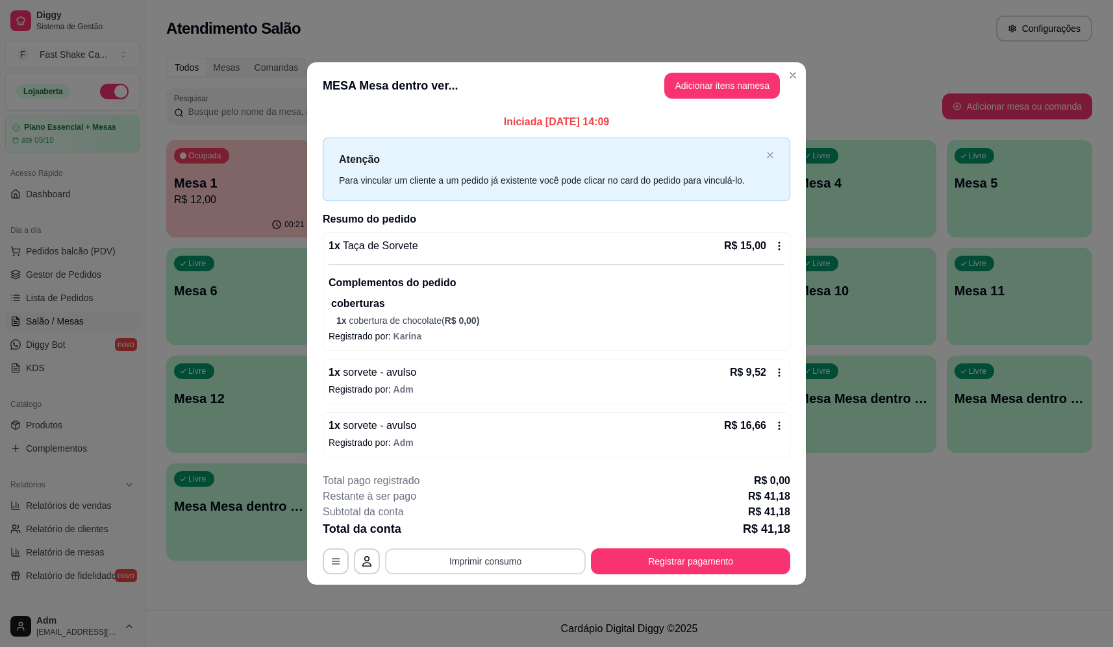
click at [505, 561] on button "Imprimir consumo" at bounding box center [485, 562] width 201 height 26
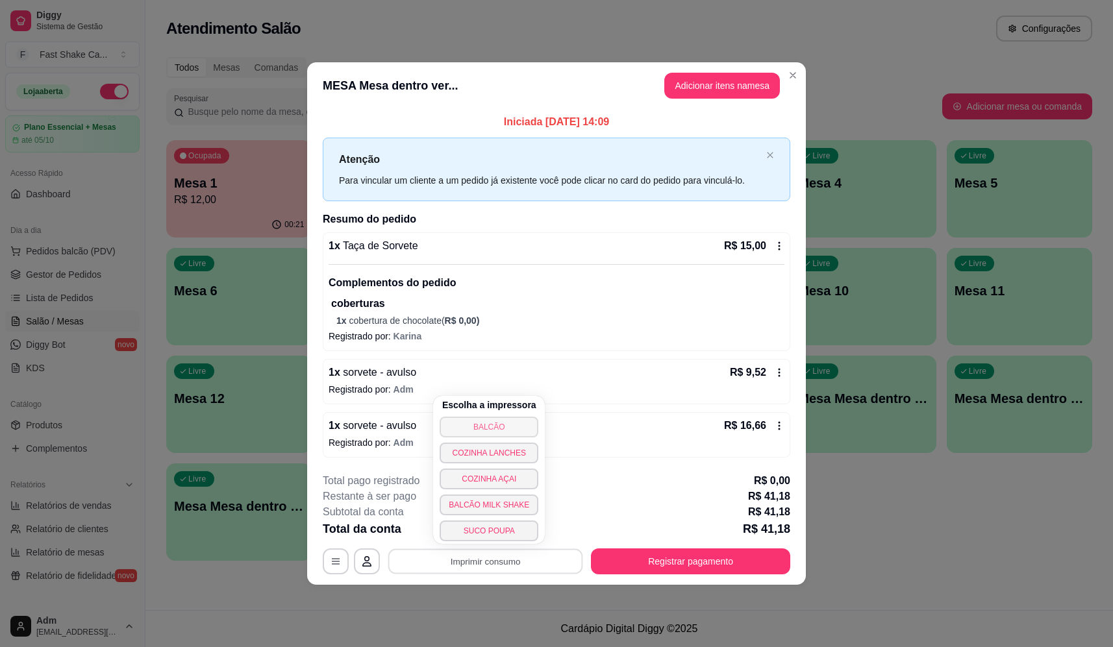
click at [491, 428] on button "BALCÃO" at bounding box center [489, 427] width 99 height 21
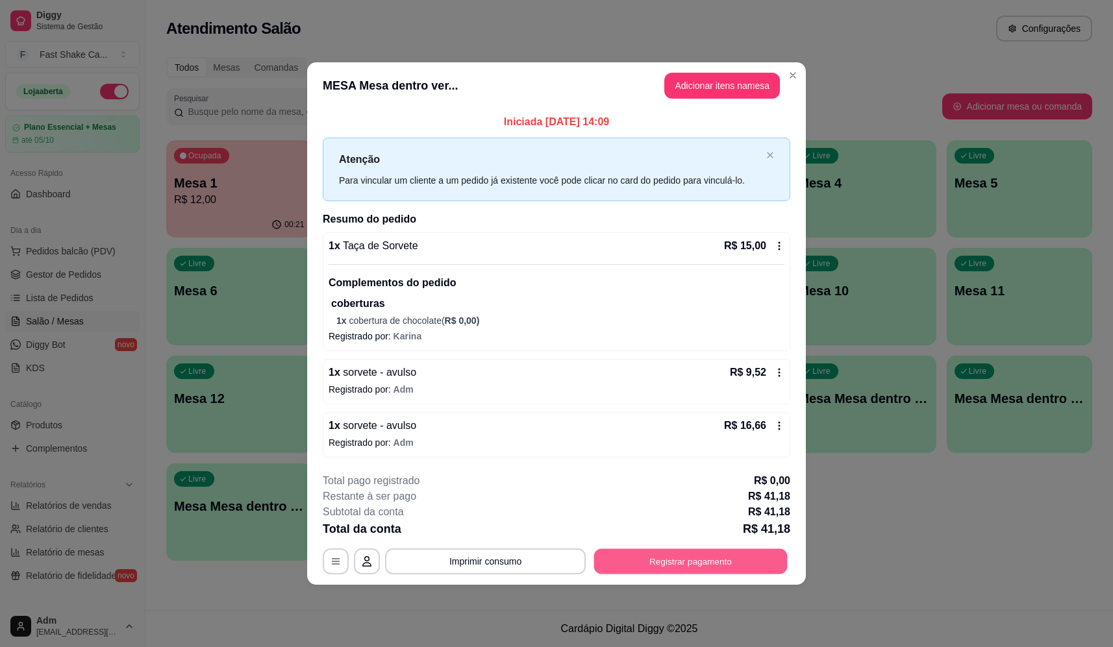
click at [638, 568] on button "Registrar pagamento" at bounding box center [691, 561] width 194 height 25
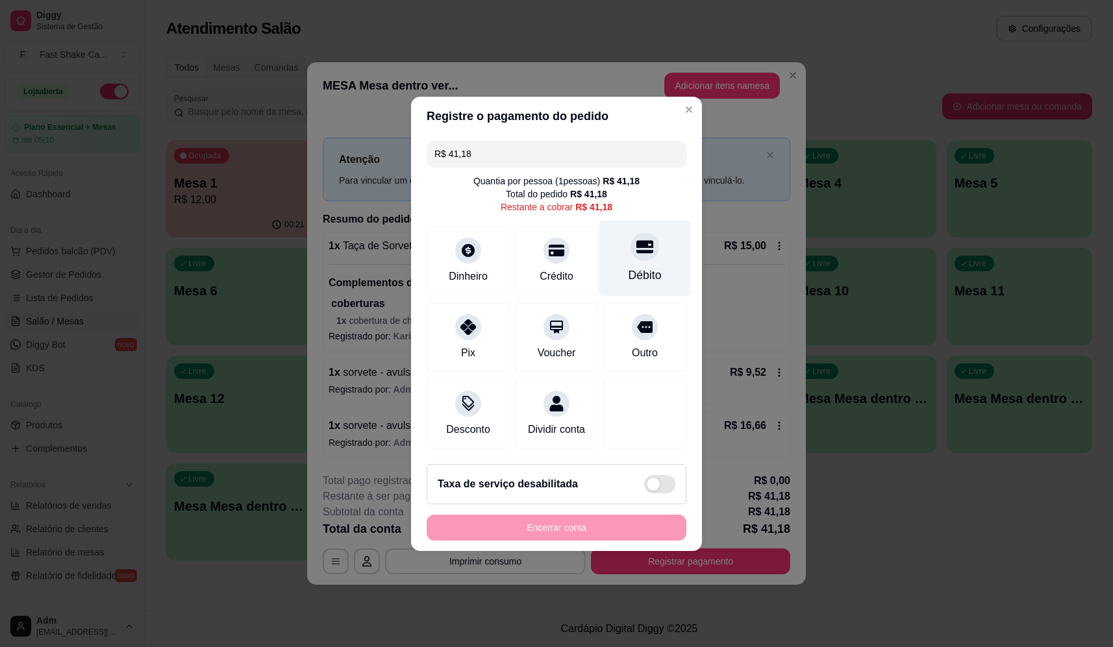
click at [640, 261] on div "Débito" at bounding box center [645, 258] width 92 height 76
type input "R$ 0,00"
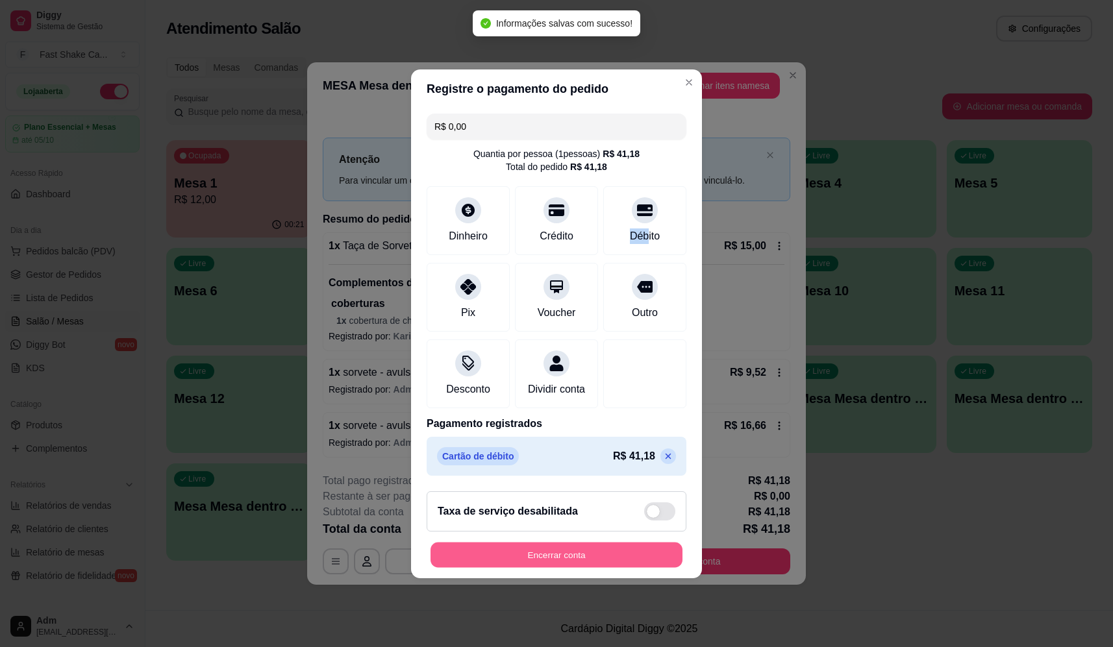
click at [605, 553] on button "Encerrar conta" at bounding box center [557, 554] width 252 height 25
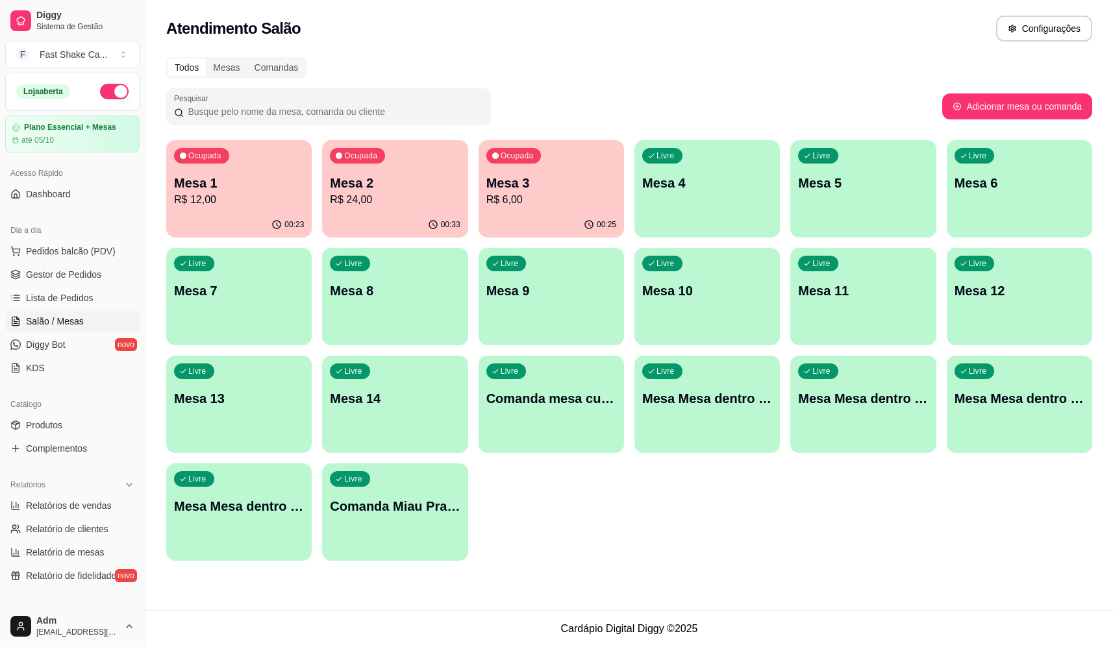
click at [232, 181] on p "Mesa 1" at bounding box center [239, 183] width 130 height 18
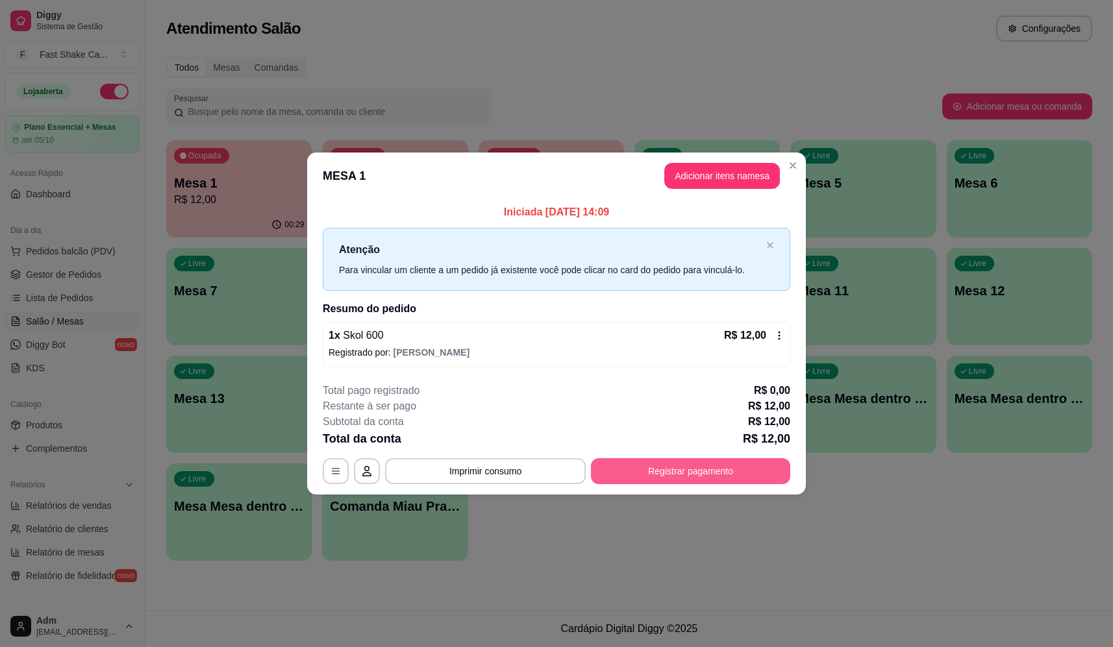
click at [737, 479] on button "Registrar pagamento" at bounding box center [690, 472] width 199 height 26
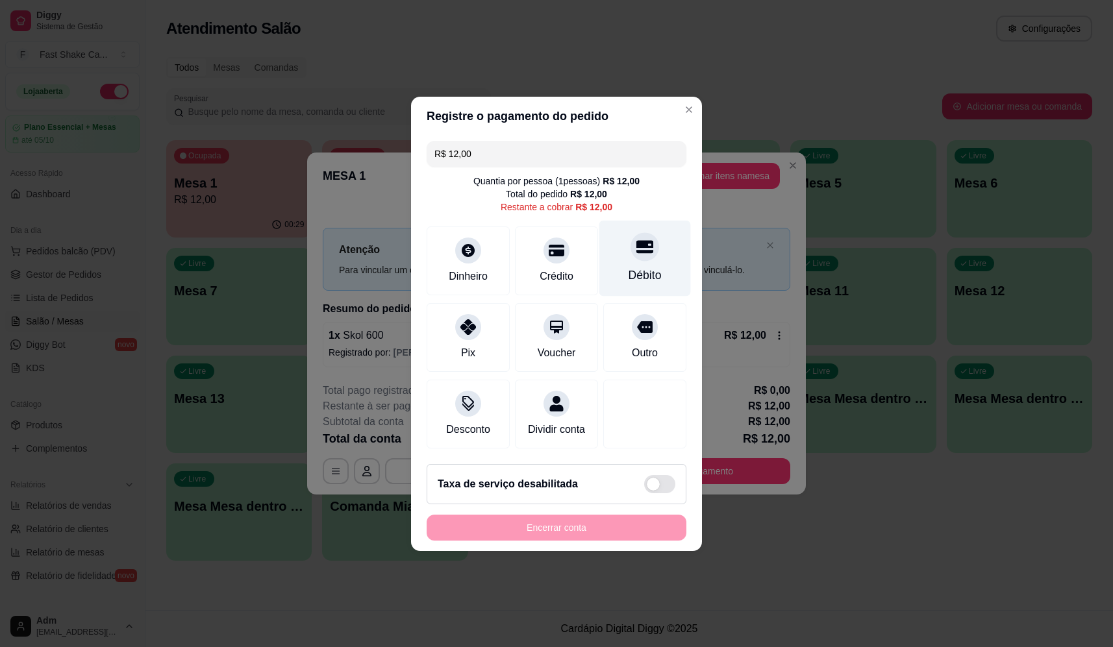
click at [636, 247] on icon at bounding box center [644, 246] width 17 height 17
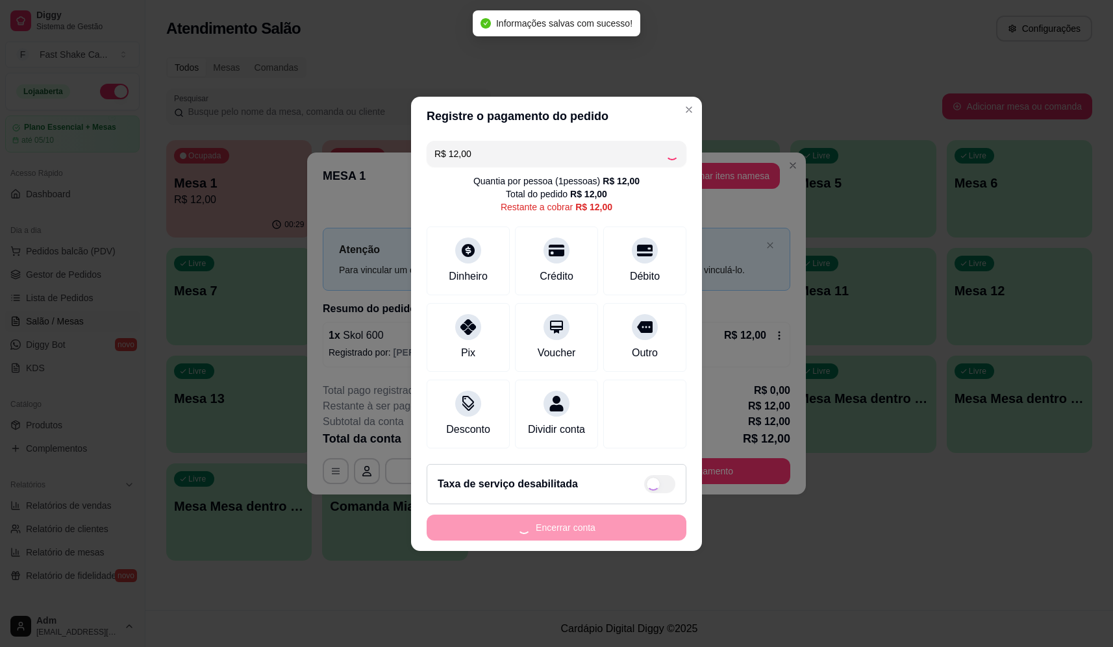
type input "R$ 0,00"
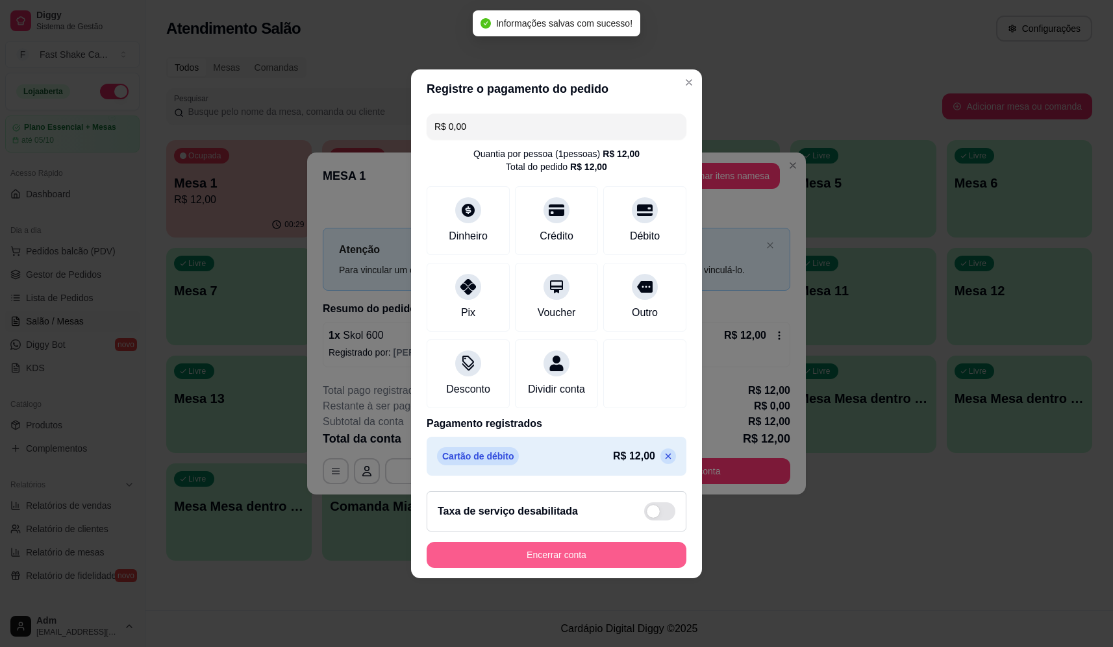
click at [620, 561] on button "Encerrar conta" at bounding box center [557, 555] width 260 height 26
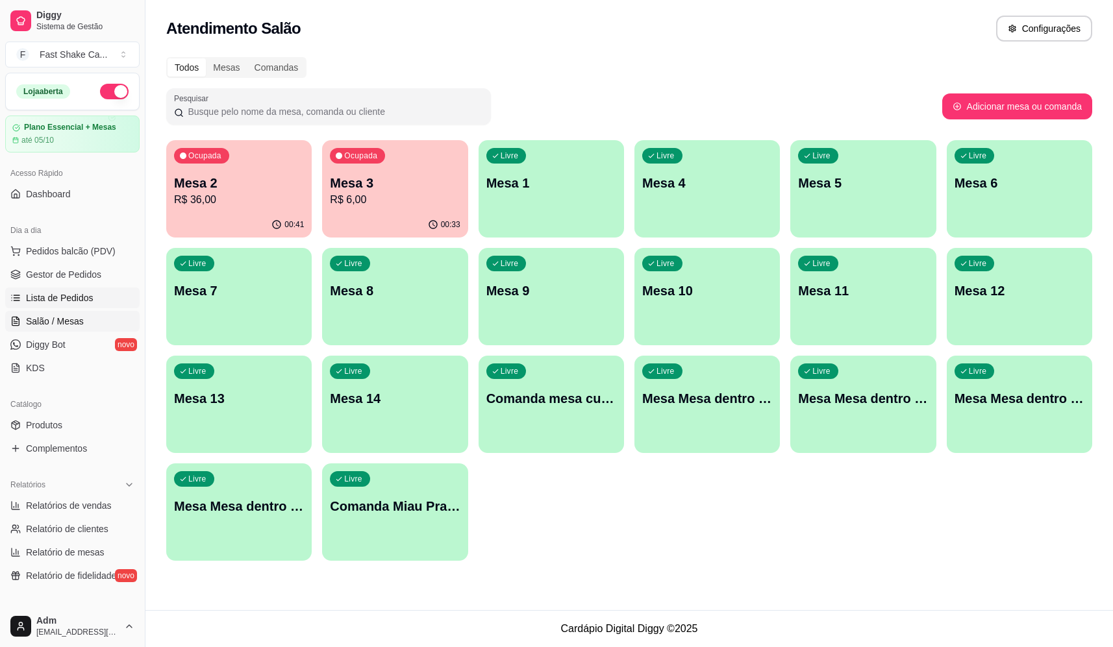
click at [77, 301] on span "Lista de Pedidos" at bounding box center [60, 298] width 68 height 13
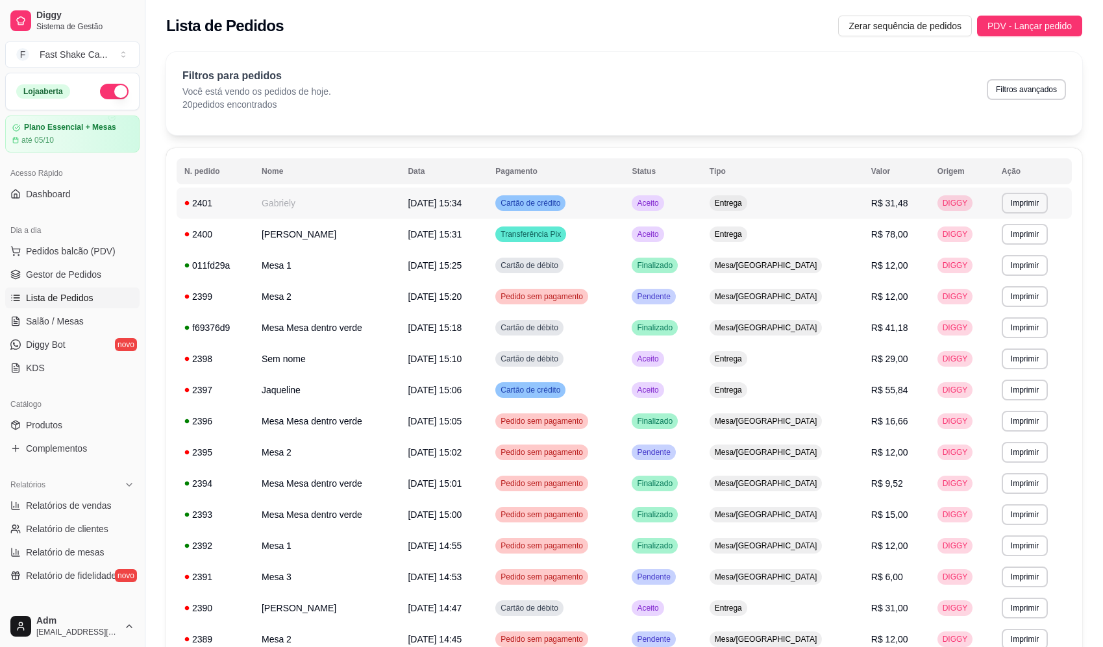
click at [418, 199] on td "13/09/25 às 15:34" at bounding box center [444, 203] width 88 height 31
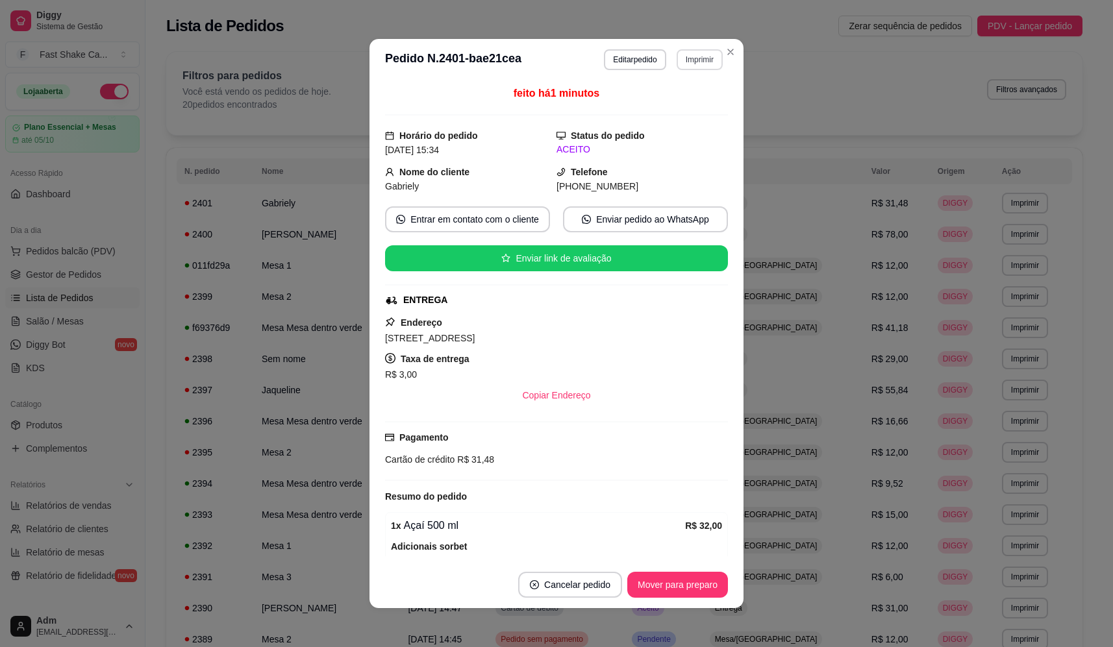
click at [691, 61] on button "Imprimir" at bounding box center [700, 59] width 46 height 21
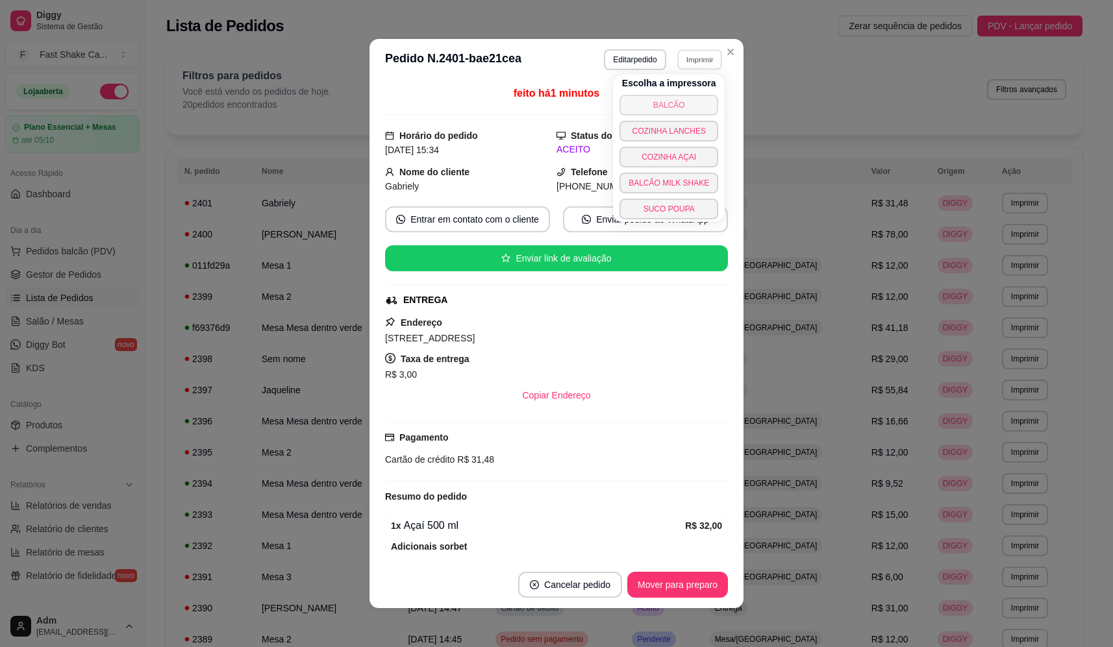
click at [640, 108] on button "BALCÃO" at bounding box center [669, 105] width 99 height 21
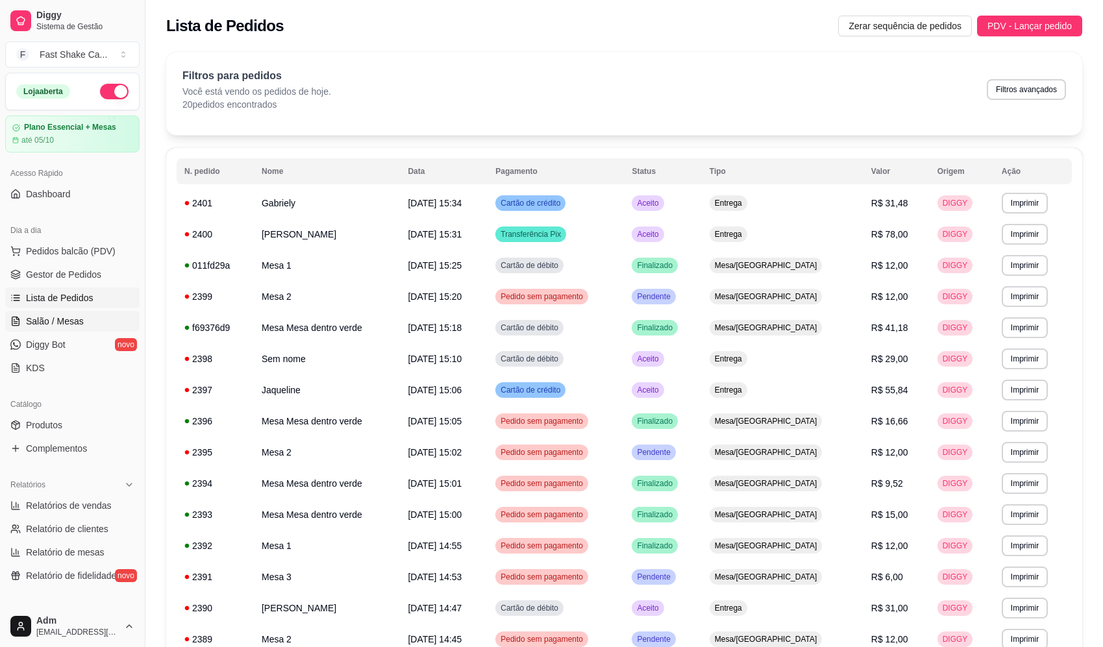
click at [61, 319] on span "Salão / Mesas" at bounding box center [55, 321] width 58 height 13
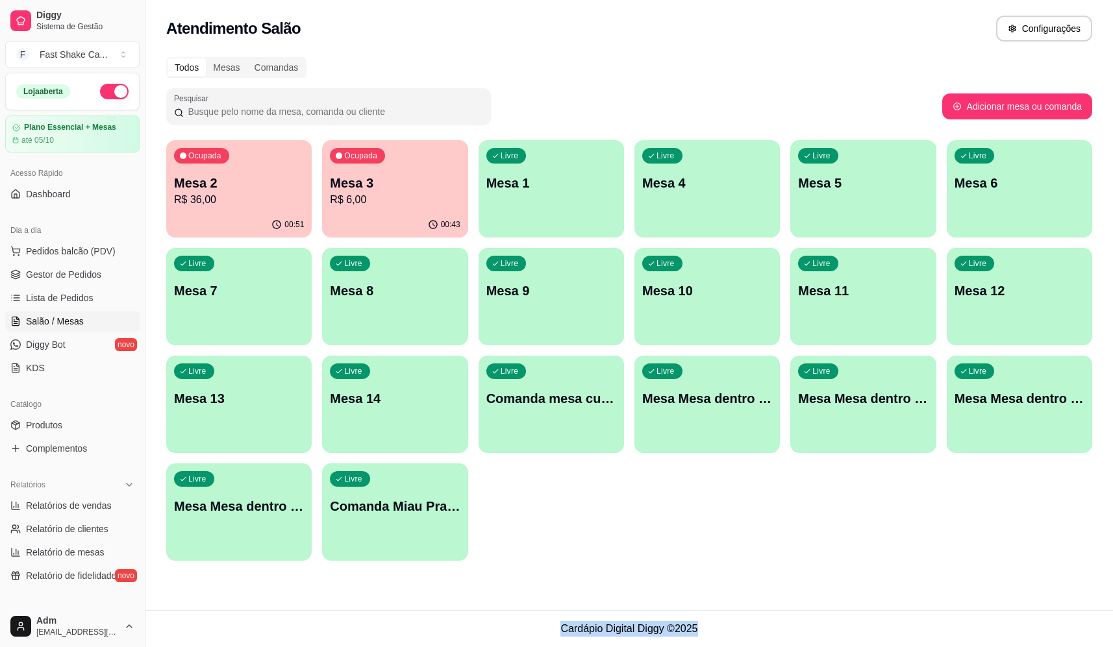
drag, startPoint x: 562, startPoint y: 630, endPoint x: 718, endPoint y: 635, distance: 156.0
click at [718, 635] on footer "Cardápio Digital Diggy © 2025" at bounding box center [629, 628] width 968 height 37
click at [709, 632] on footer "Cardápio Digital Diggy © 2025" at bounding box center [629, 628] width 968 height 37
click at [702, 631] on footer "Cardápio Digital Diggy © 2025" at bounding box center [629, 628] width 968 height 37
click at [68, 294] on span "Lista de Pedidos" at bounding box center [60, 298] width 68 height 13
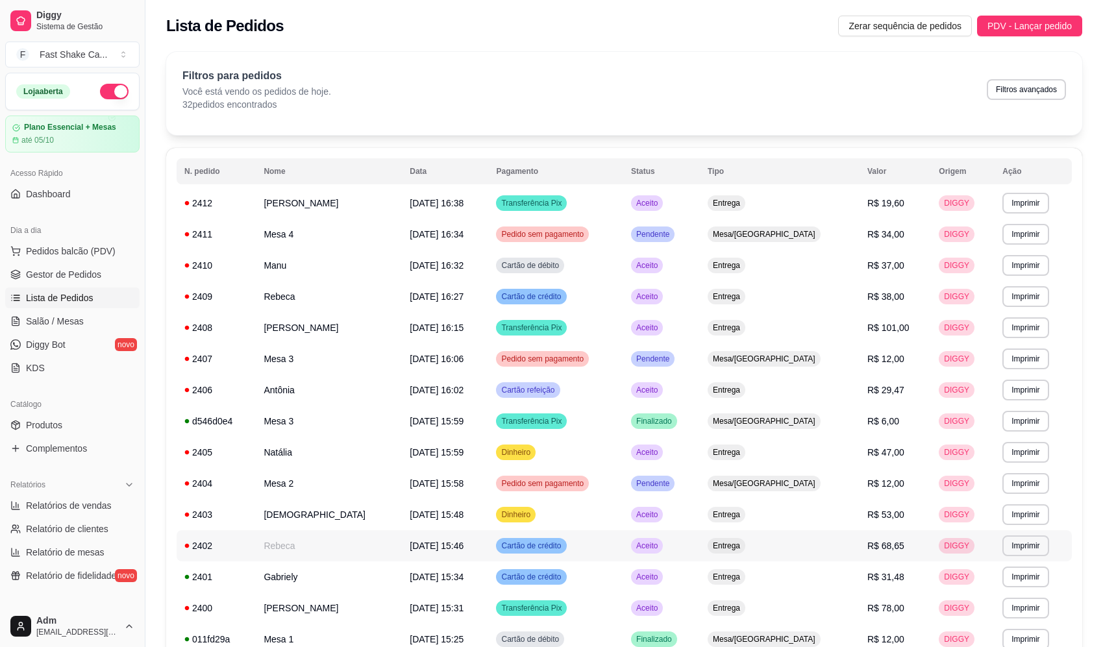
click at [323, 552] on td "Rebeca" at bounding box center [329, 546] width 146 height 31
click at [87, 329] on link "Salão / Mesas" at bounding box center [72, 321] width 134 height 21
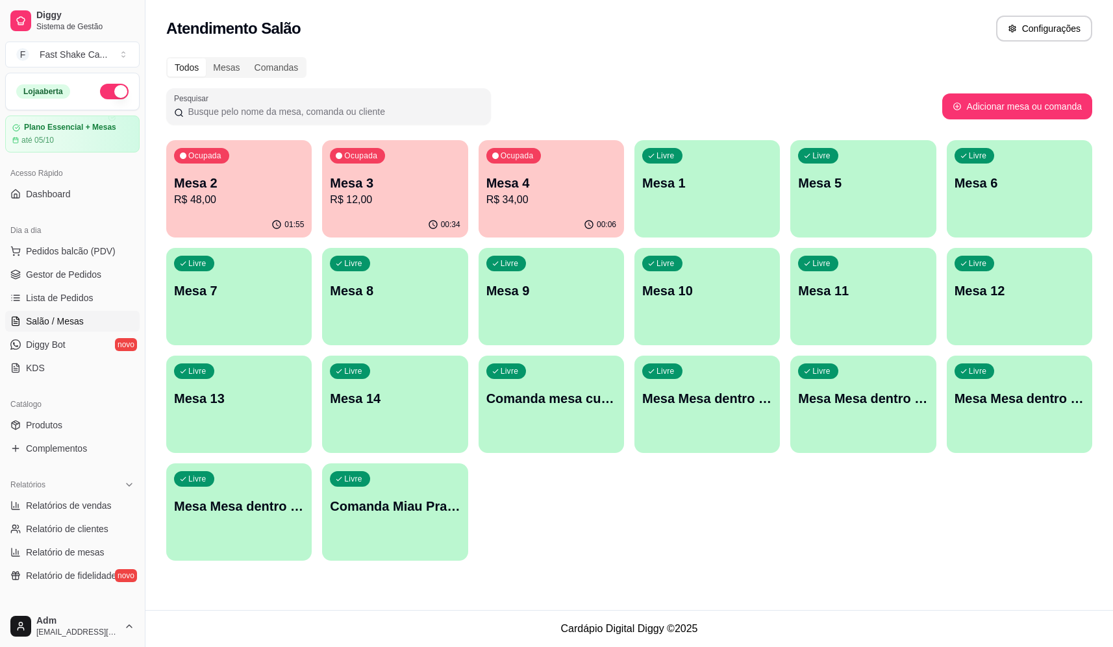
click at [545, 190] on p "Mesa 4" at bounding box center [551, 183] width 130 height 18
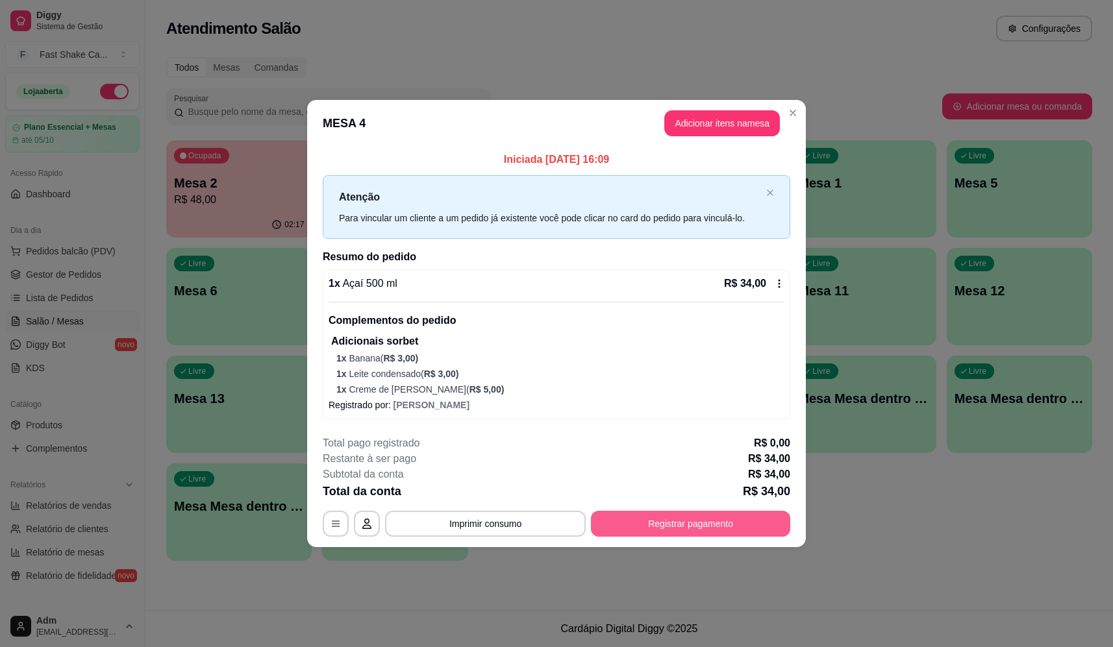
click at [762, 525] on button "Registrar pagamento" at bounding box center [690, 524] width 199 height 26
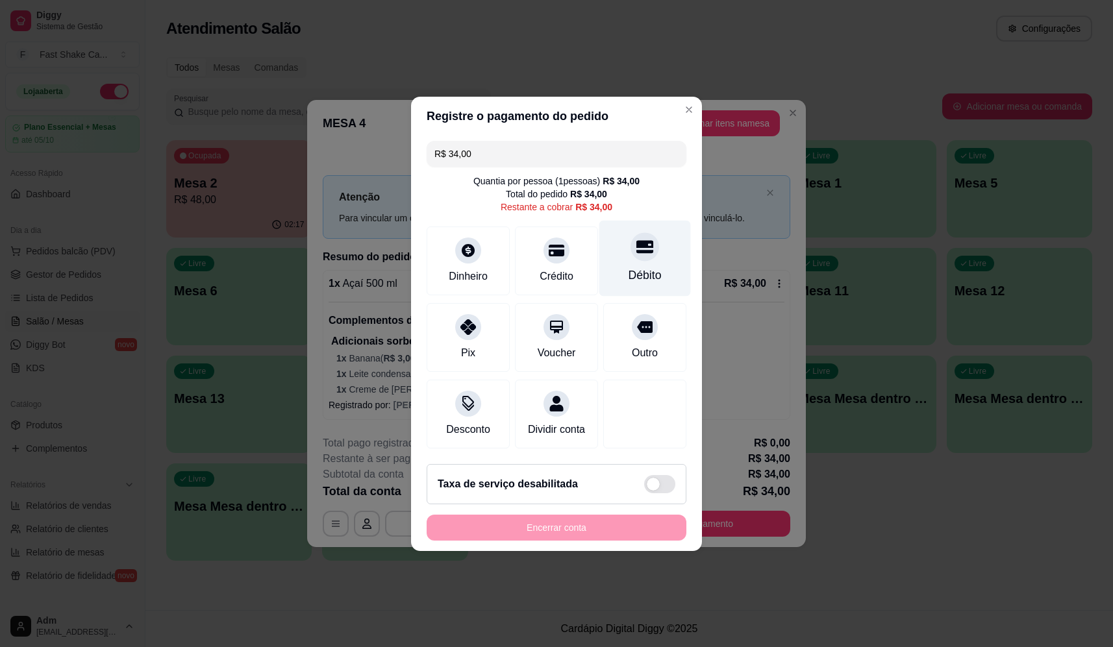
click at [621, 236] on div "Débito" at bounding box center [645, 258] width 92 height 76
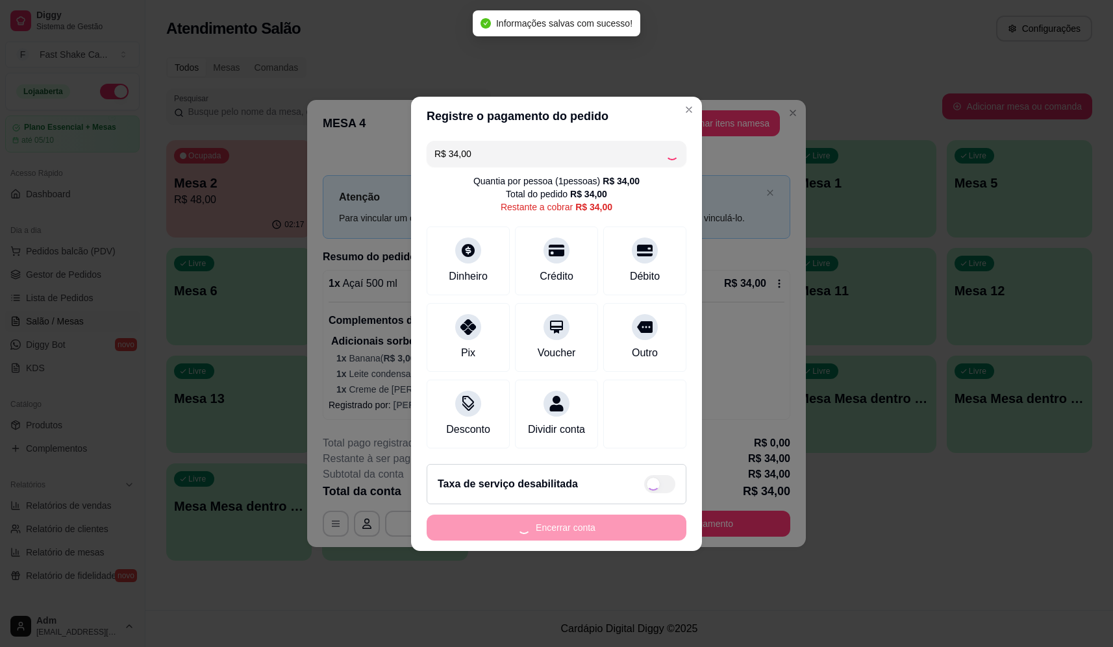
type input "R$ 0,00"
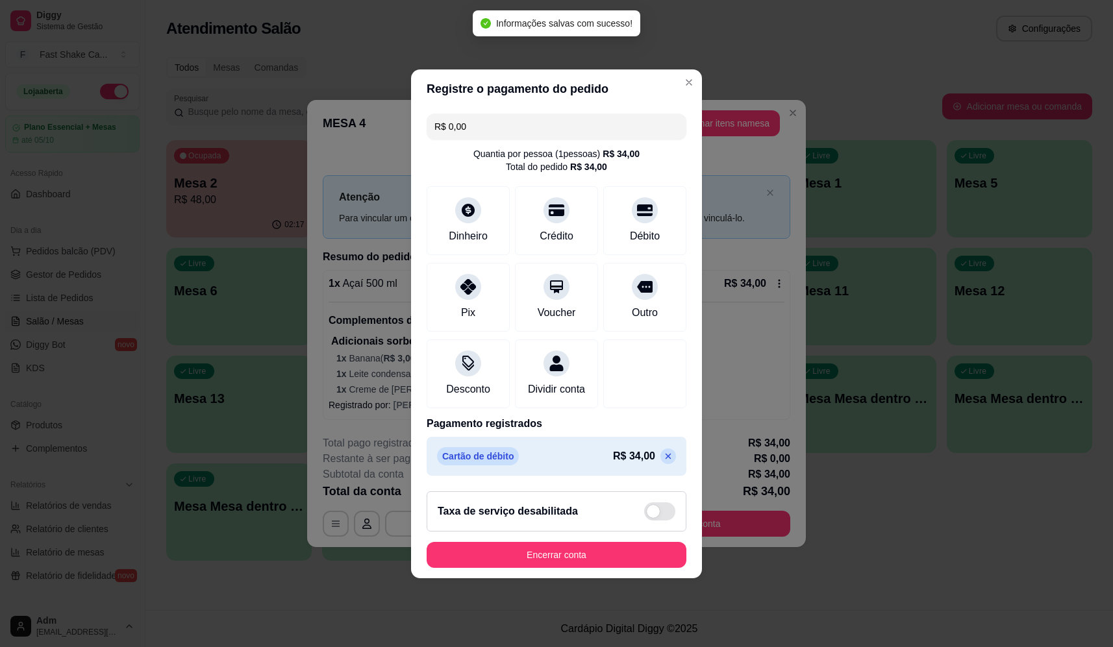
click at [612, 568] on button "Encerrar conta" at bounding box center [557, 555] width 260 height 26
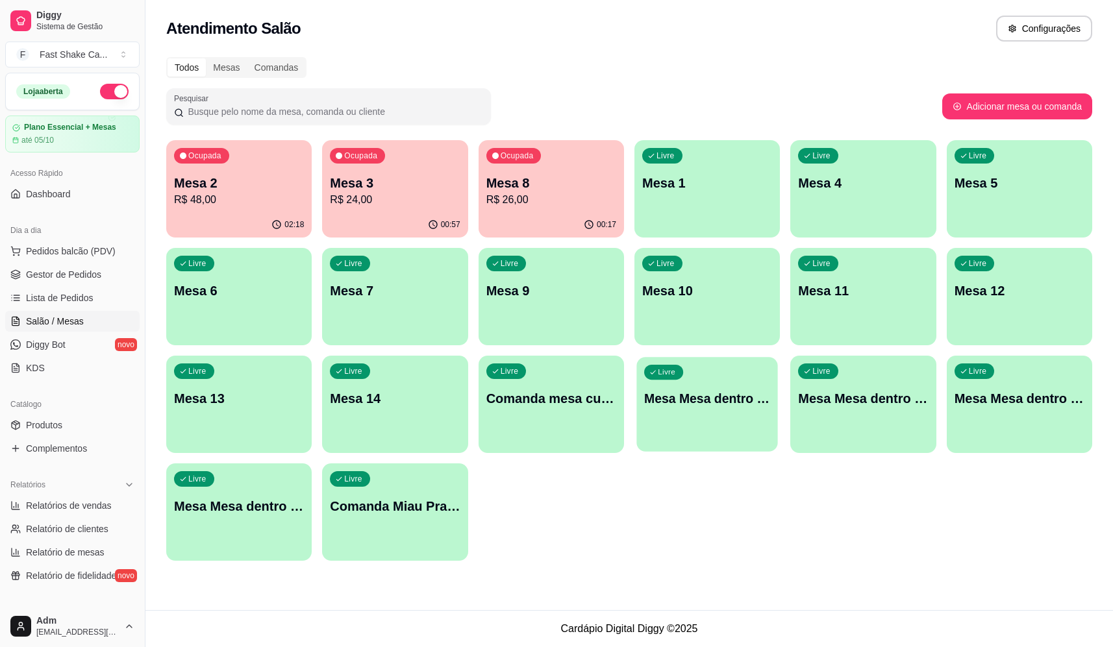
click at [650, 412] on div "Livre Mesa Mesa dentro azul" at bounding box center [707, 396] width 142 height 79
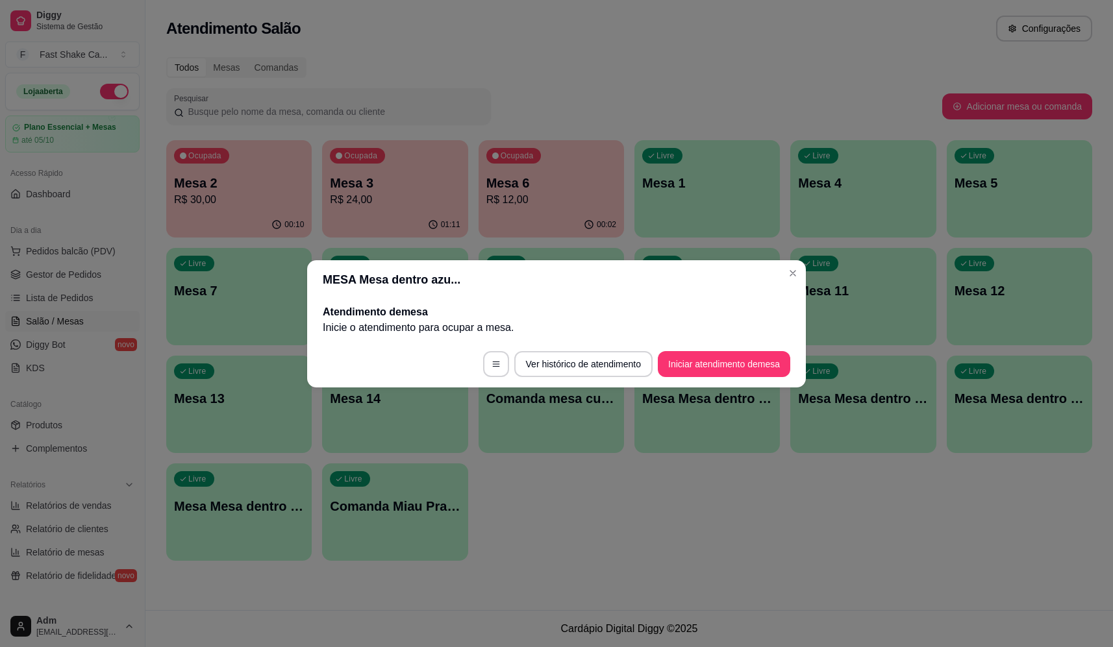
click at [728, 349] on footer "Ver histórico de atendimento Iniciar atendimento de mesa" at bounding box center [556, 364] width 499 height 47
click at [728, 356] on button "Iniciar atendimento de mesa" at bounding box center [724, 364] width 132 height 26
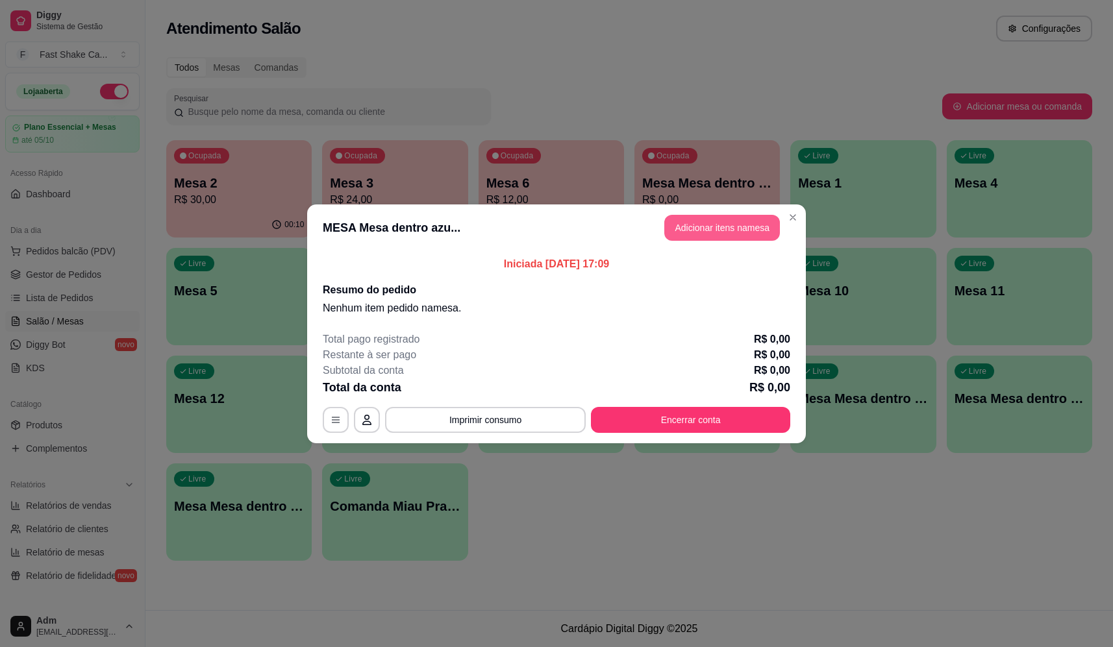
click at [731, 220] on button "Adicionar itens na mesa" at bounding box center [722, 228] width 116 height 26
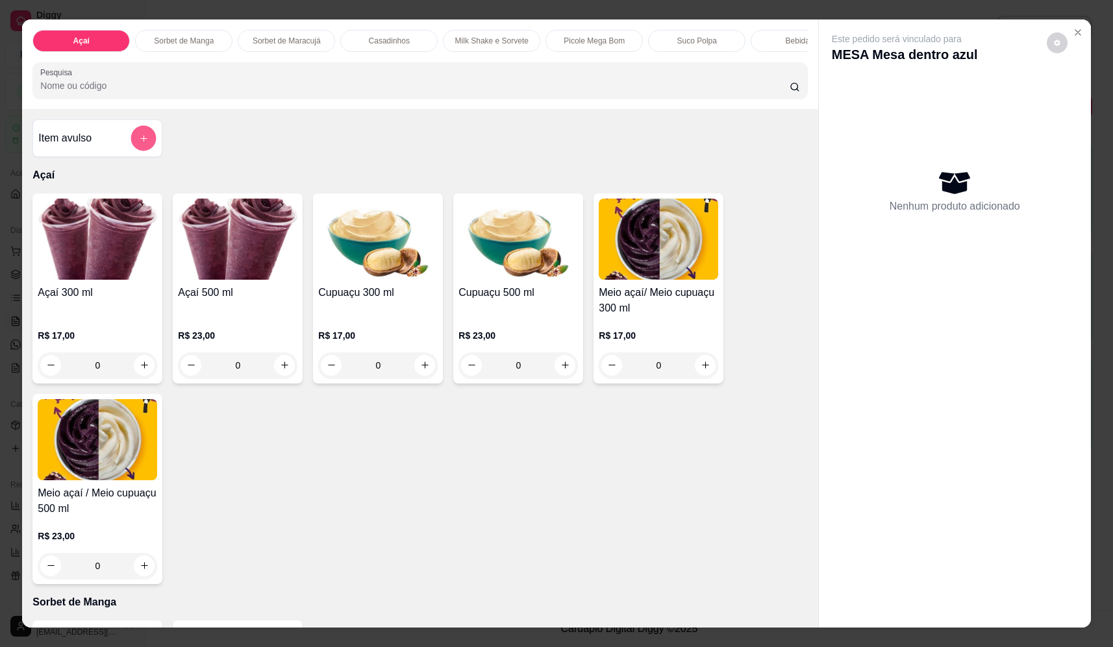
click at [140, 144] on icon "add-separate-item" at bounding box center [144, 139] width 10 height 10
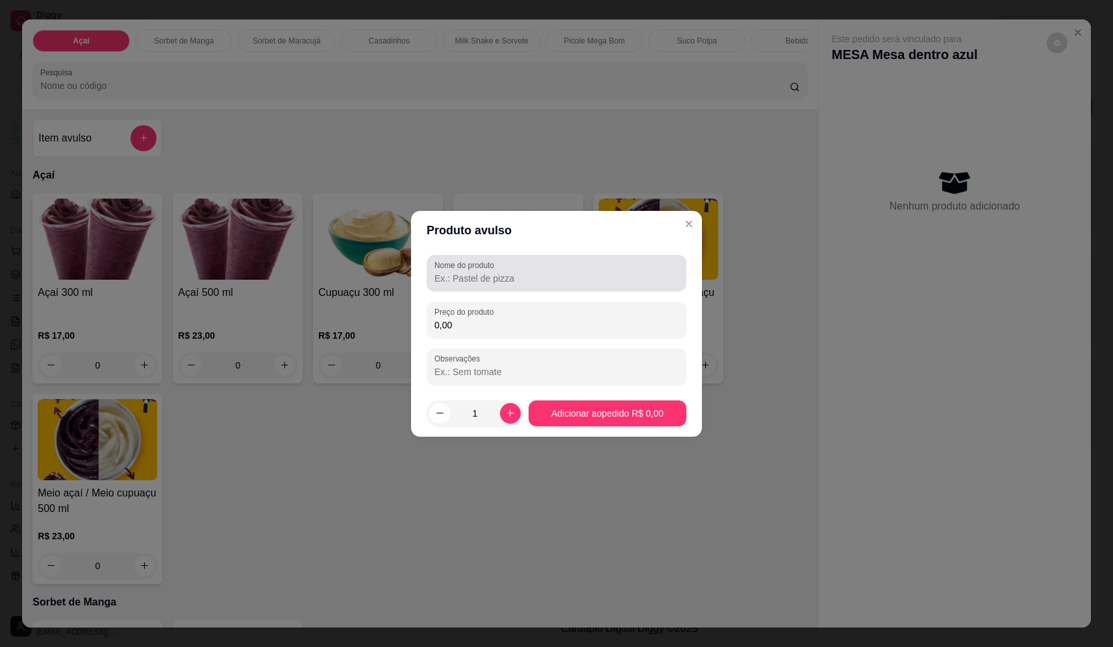
click at [548, 266] on div at bounding box center [556, 273] width 244 height 26
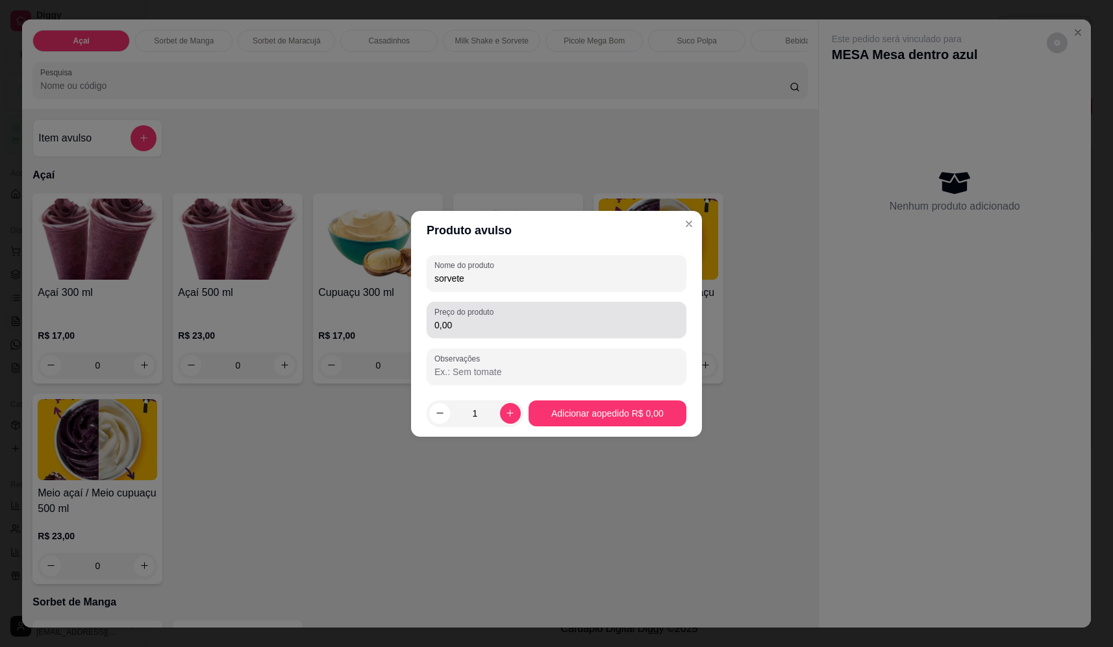
type input "sorvete"
click at [497, 331] on input "0,00" at bounding box center [556, 325] width 244 height 13
type input "9,86"
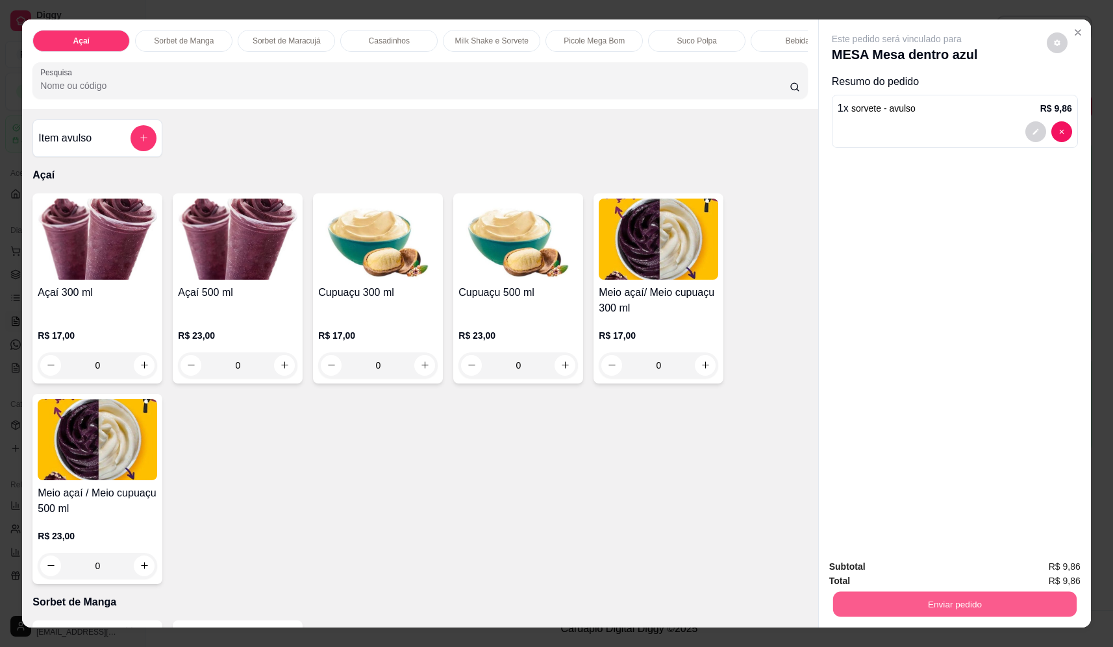
click at [983, 614] on button "Enviar pedido" at bounding box center [955, 604] width 244 height 25
click at [951, 572] on button "Não registrar e enviar pedido" at bounding box center [911, 572] width 135 height 25
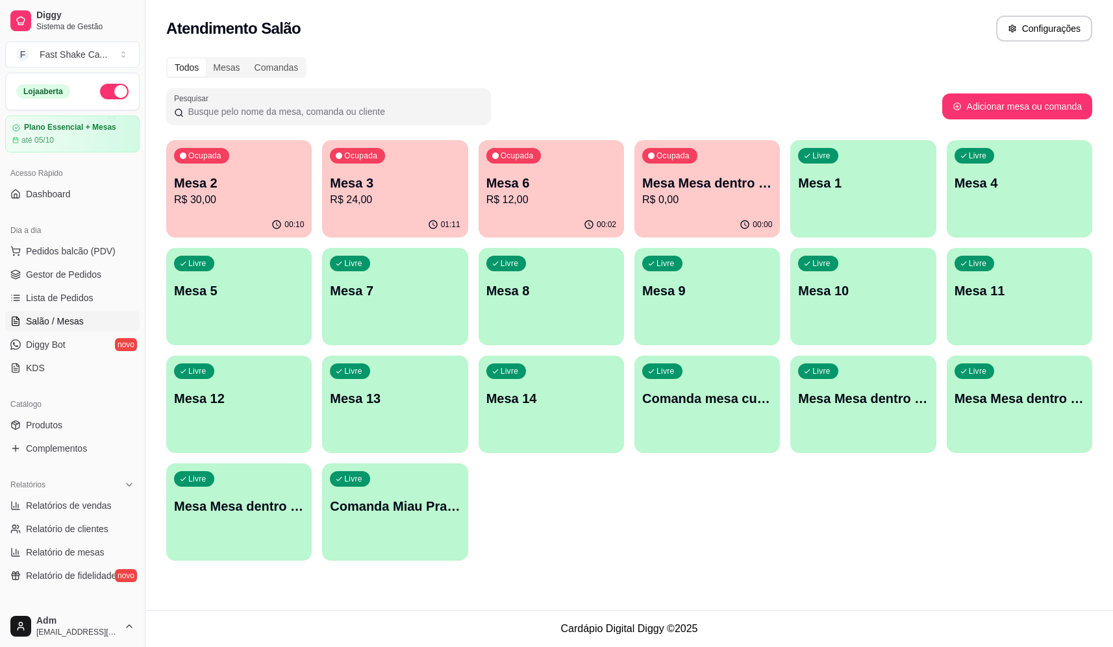
click at [705, 198] on p "R$ 0,00" at bounding box center [707, 200] width 130 height 16
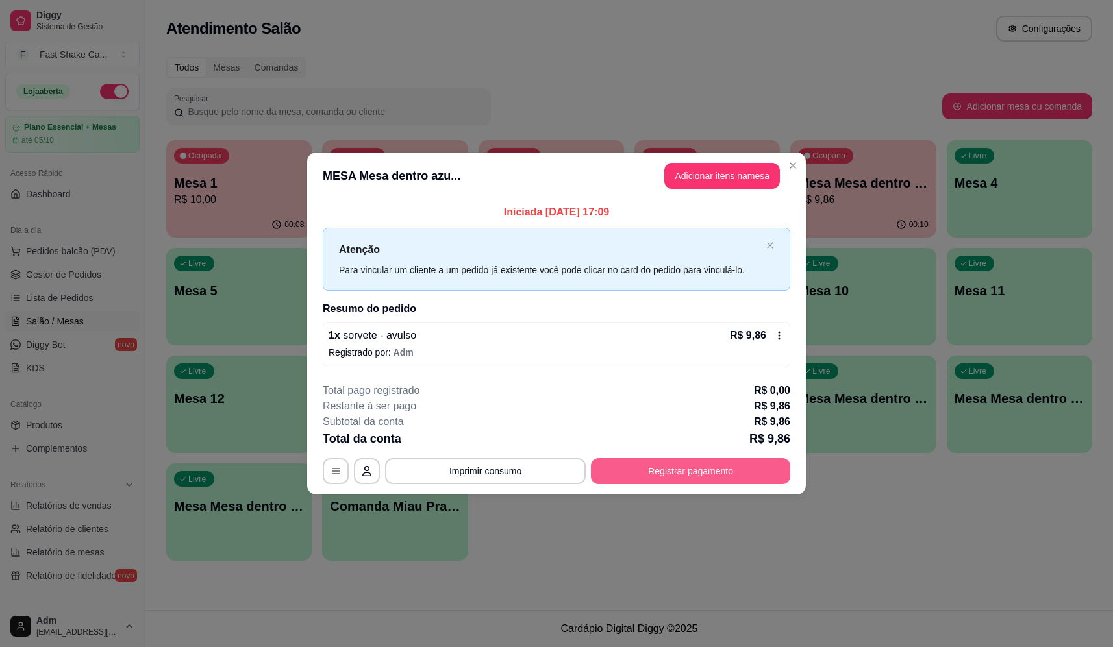
click at [668, 471] on button "Registrar pagamento" at bounding box center [690, 472] width 199 height 26
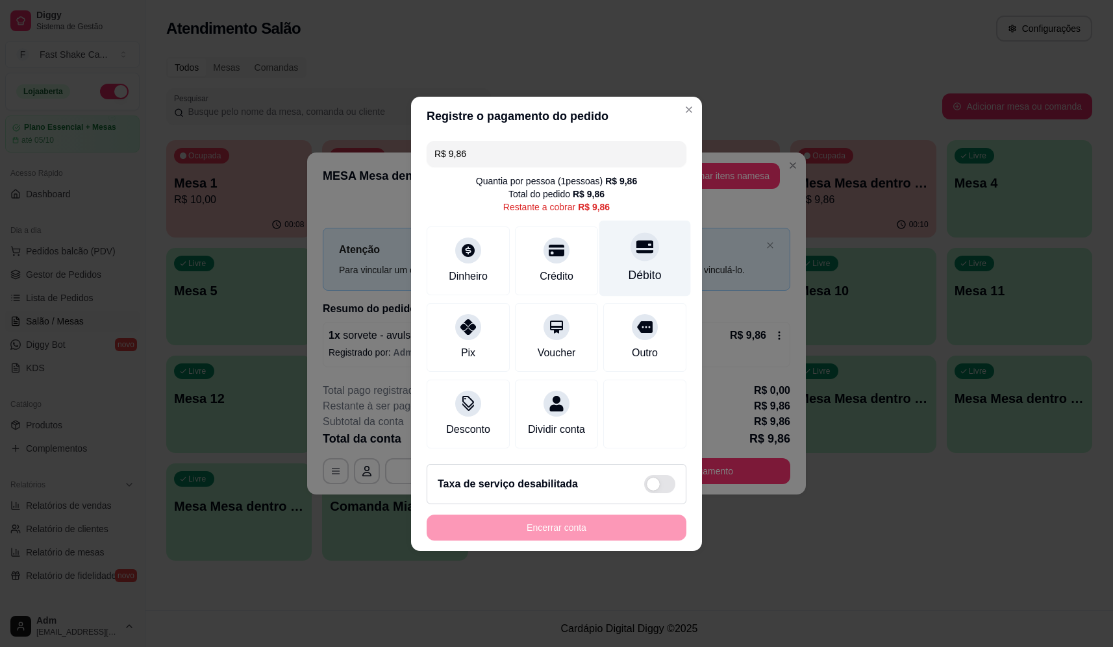
click at [666, 274] on div "Débito" at bounding box center [645, 258] width 92 height 76
type input "R$ 0,00"
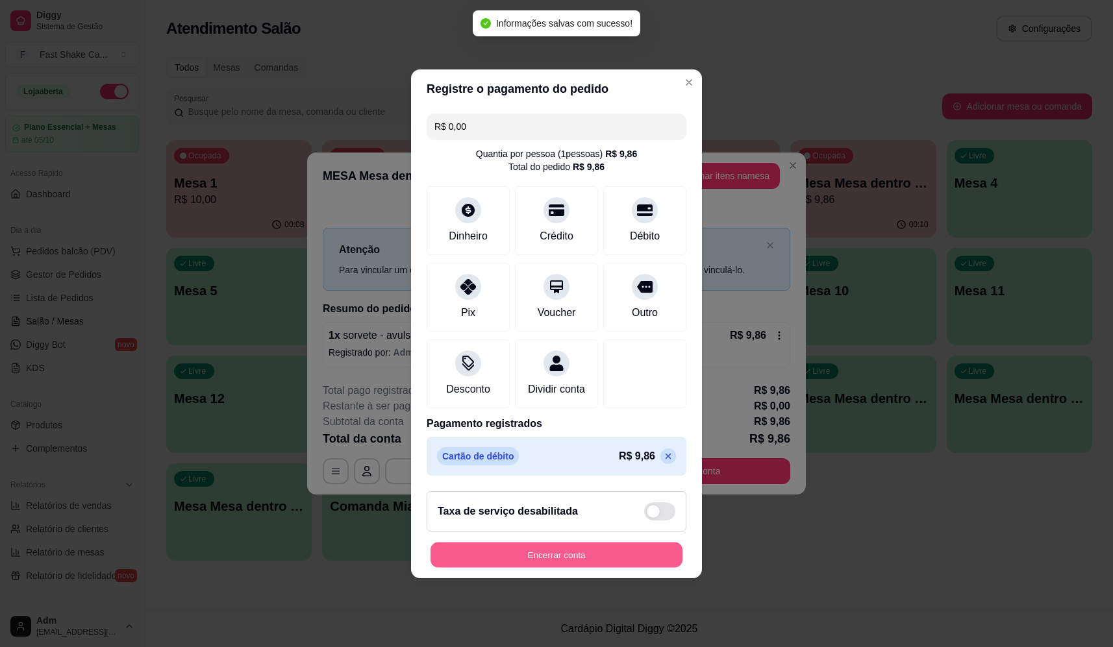
click at [567, 560] on button "Encerrar conta" at bounding box center [557, 554] width 252 height 25
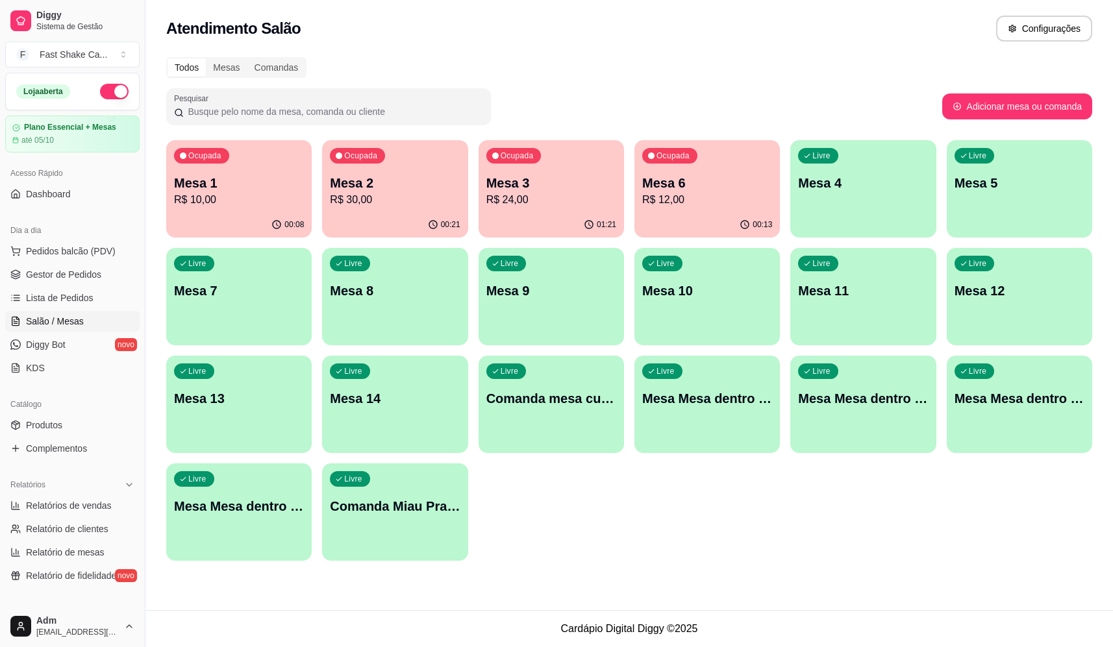
click at [529, 230] on div "01:21" at bounding box center [551, 224] width 145 height 25
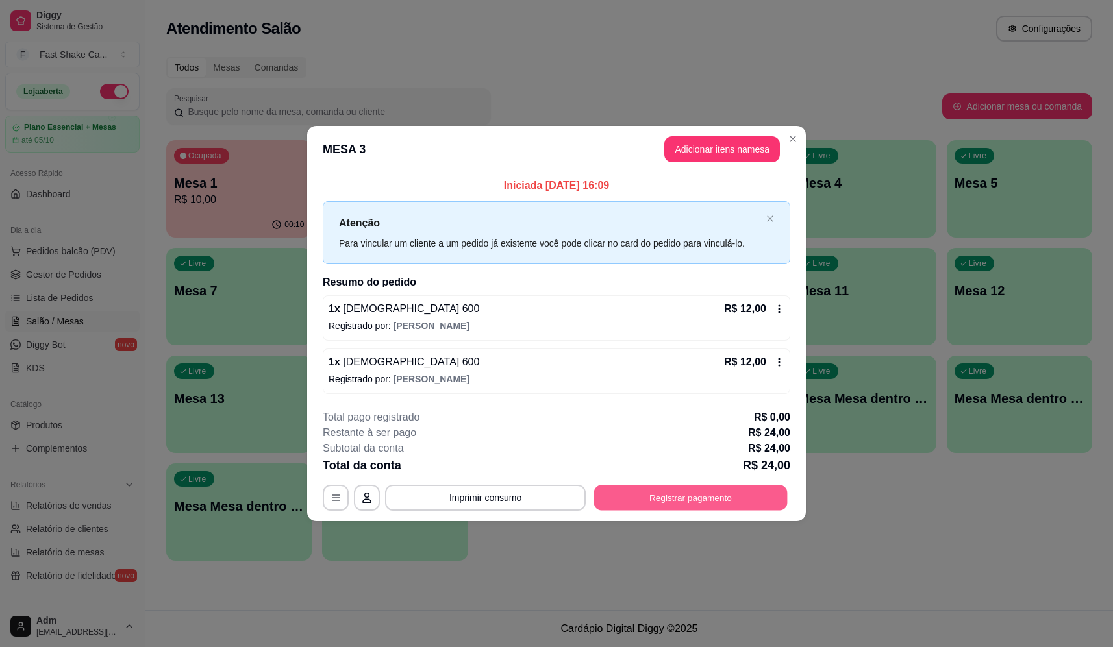
click at [733, 499] on button "Registrar pagamento" at bounding box center [691, 498] width 194 height 25
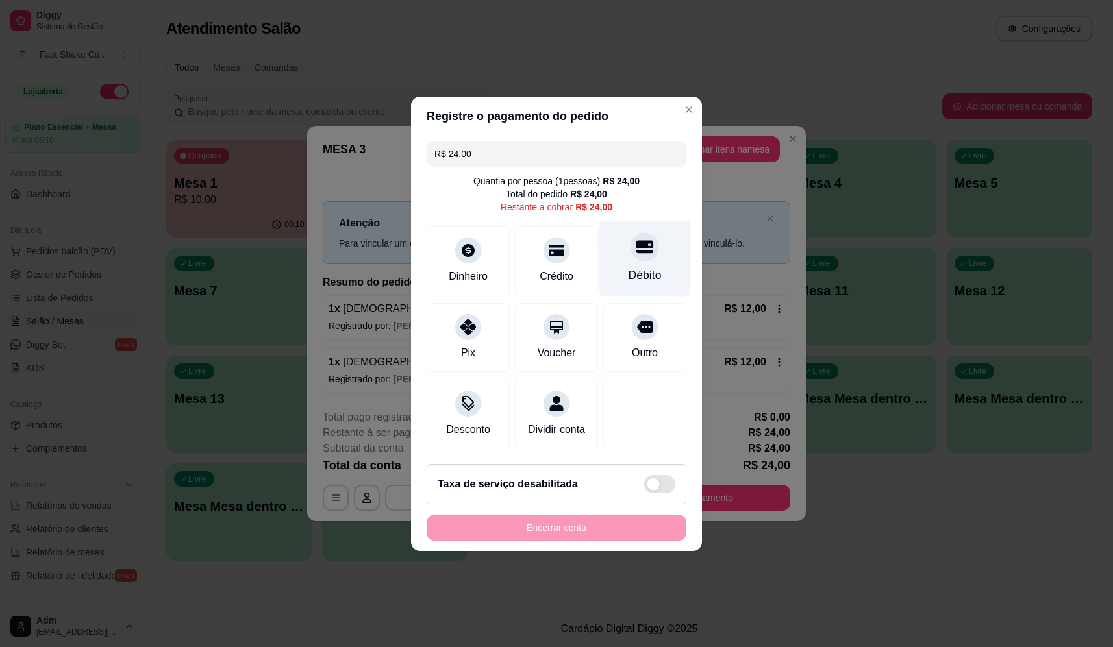
click at [635, 233] on div at bounding box center [645, 247] width 29 height 29
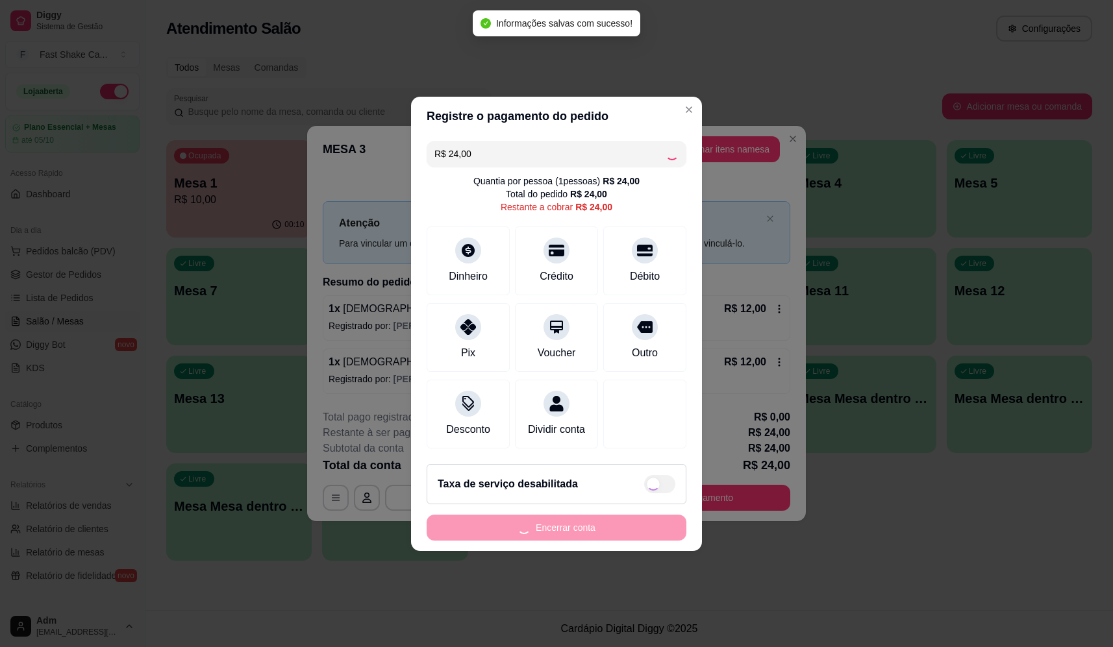
type input "R$ 0,00"
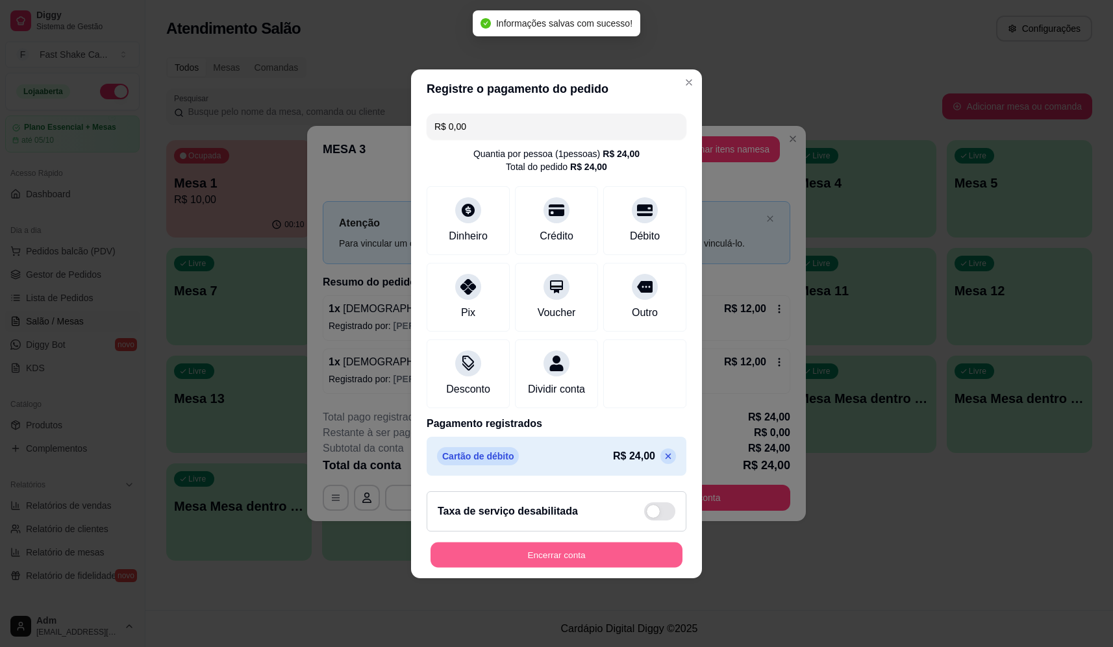
click at [609, 568] on button "Encerrar conta" at bounding box center [557, 554] width 252 height 25
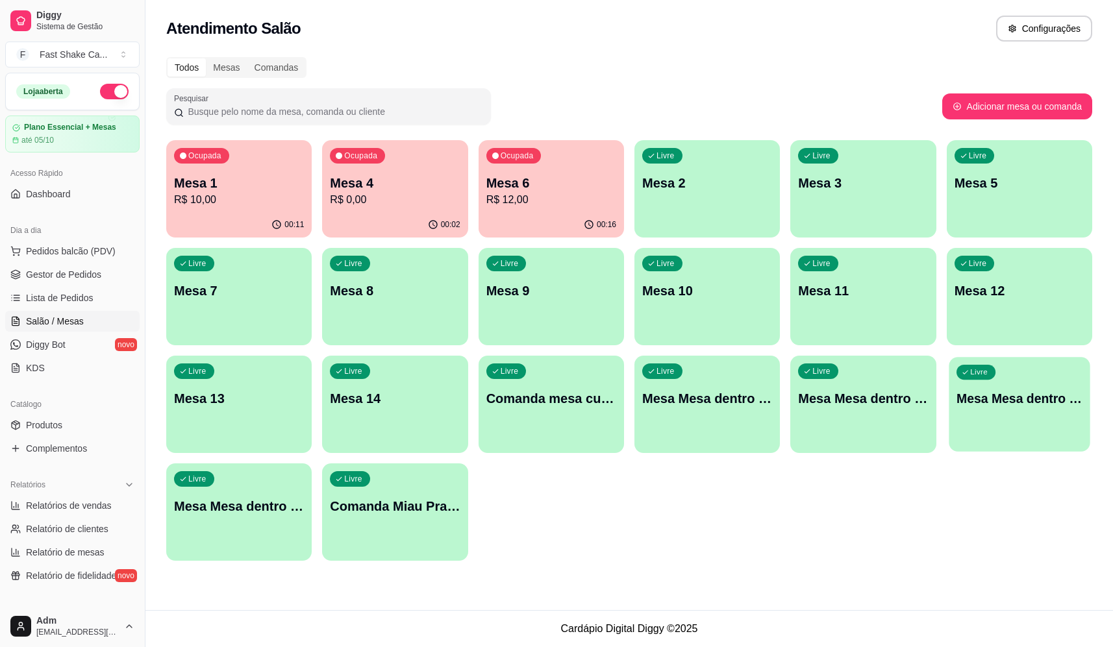
click at [1019, 420] on div "Livre Mesa Mesa dentro verde" at bounding box center [1020, 396] width 142 height 79
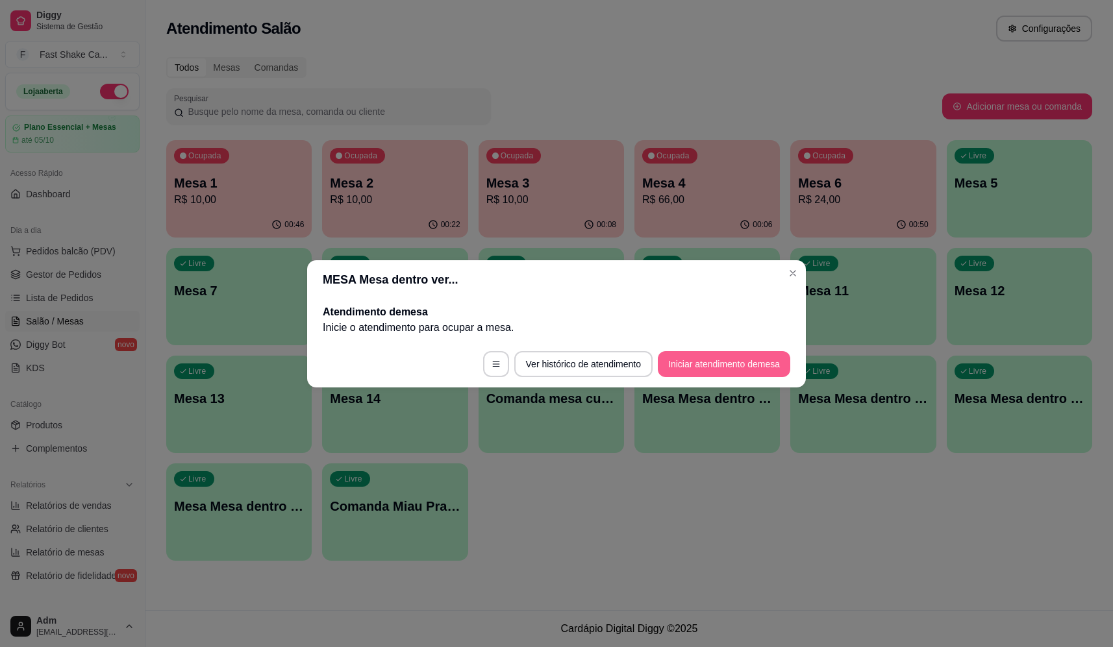
click at [710, 354] on button "Iniciar atendimento de mesa" at bounding box center [724, 364] width 132 height 26
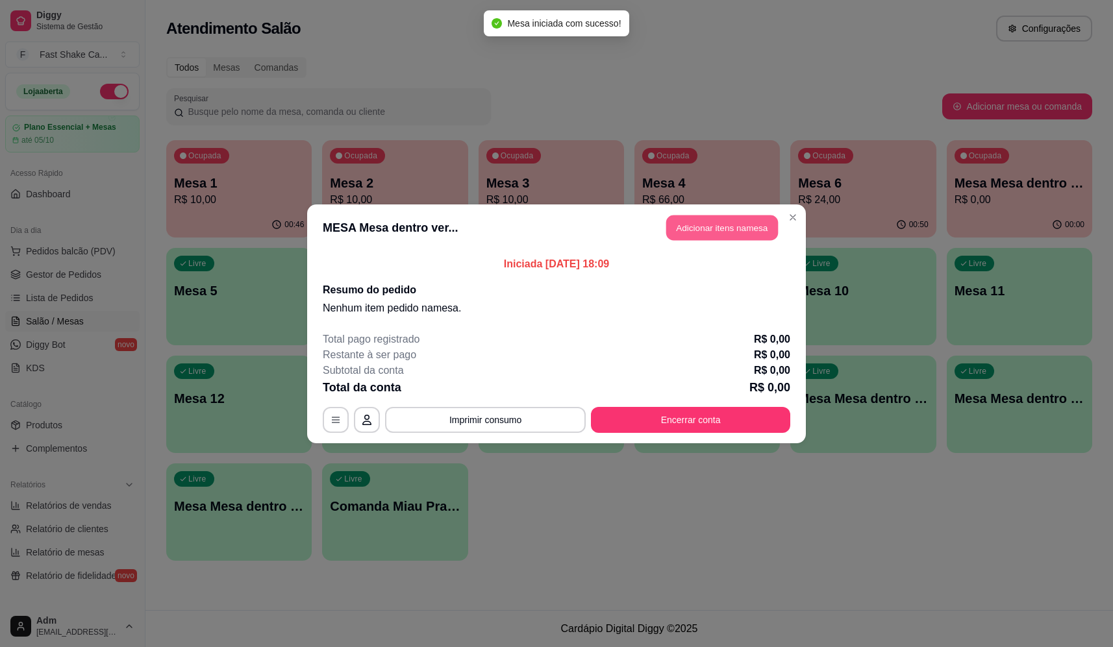
click at [696, 234] on button "Adicionar itens na mesa" at bounding box center [722, 227] width 112 height 25
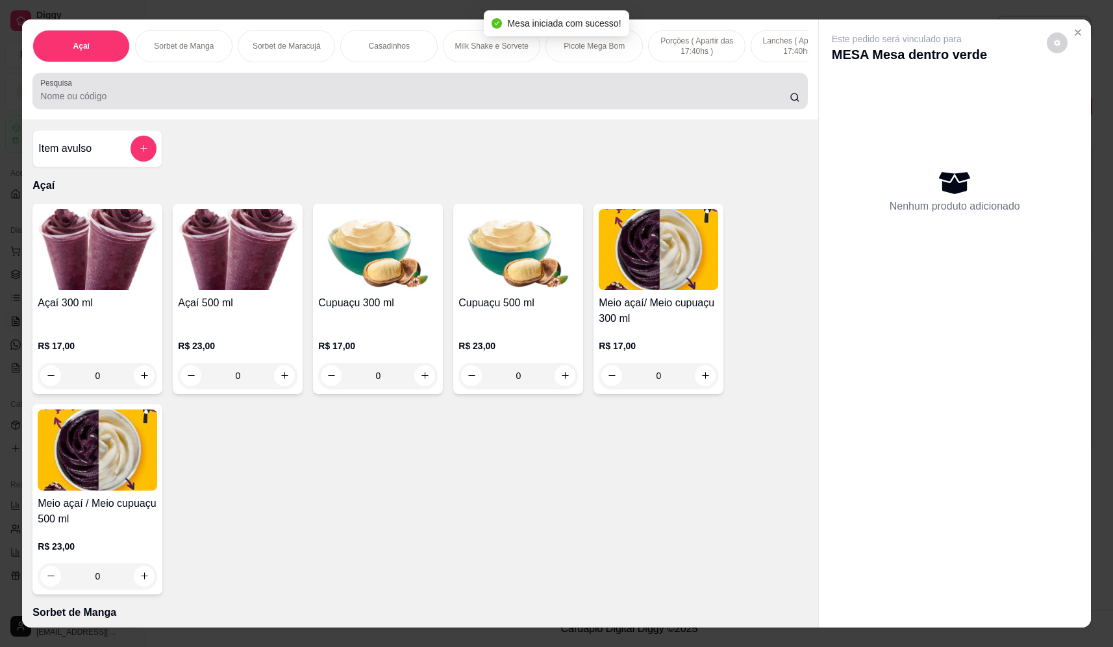
click at [392, 103] on input "Pesquisa" at bounding box center [414, 96] width 749 height 13
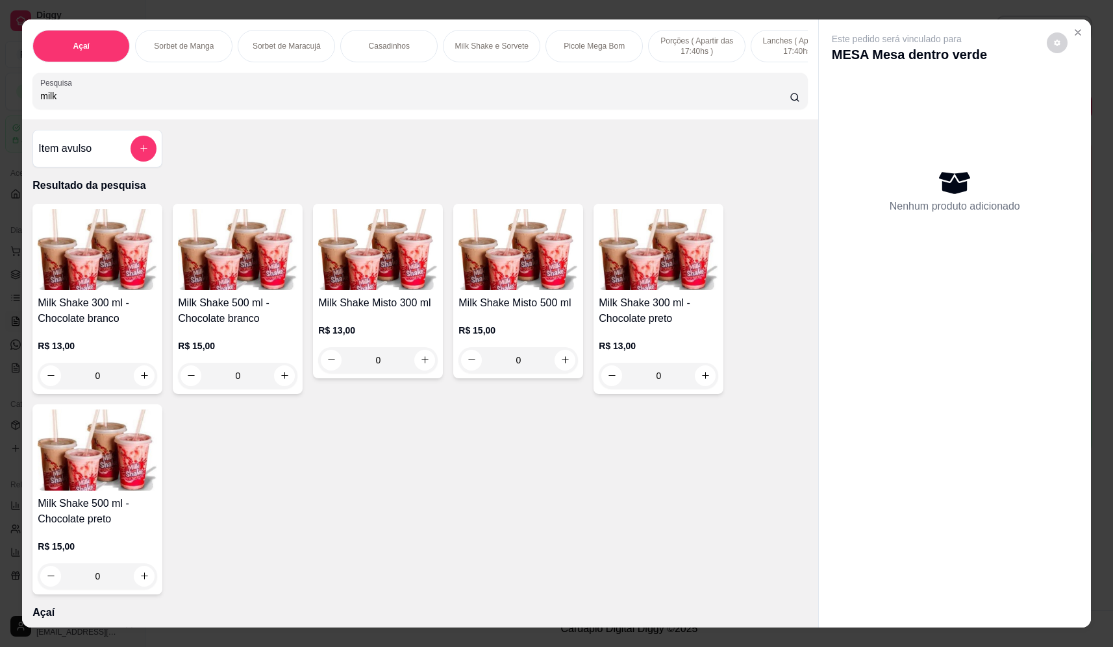
type input "milk"
click at [562, 373] on div "0" at bounding box center [518, 360] width 119 height 26
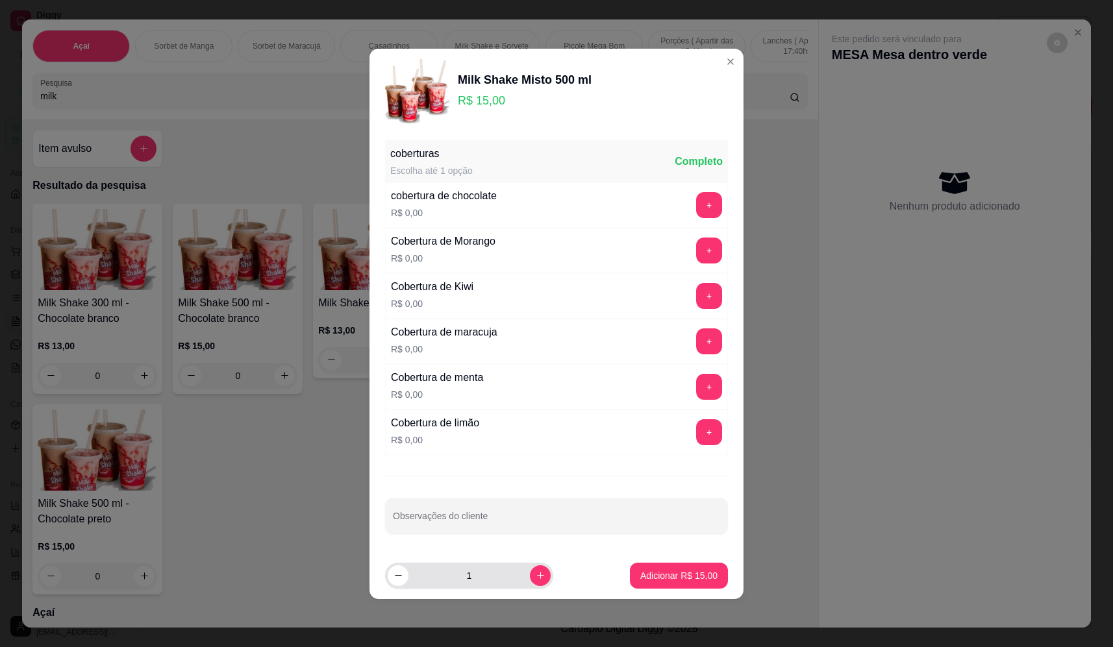
drag, startPoint x: 518, startPoint y: 578, endPoint x: 525, endPoint y: 578, distance: 7.8
click at [519, 578] on input "1" at bounding box center [469, 576] width 121 height 26
click at [536, 578] on icon "increase-product-quantity" at bounding box center [541, 576] width 10 height 10
type input "2"
click at [701, 580] on p "Adicionar R$ 30,00" at bounding box center [679, 576] width 75 height 12
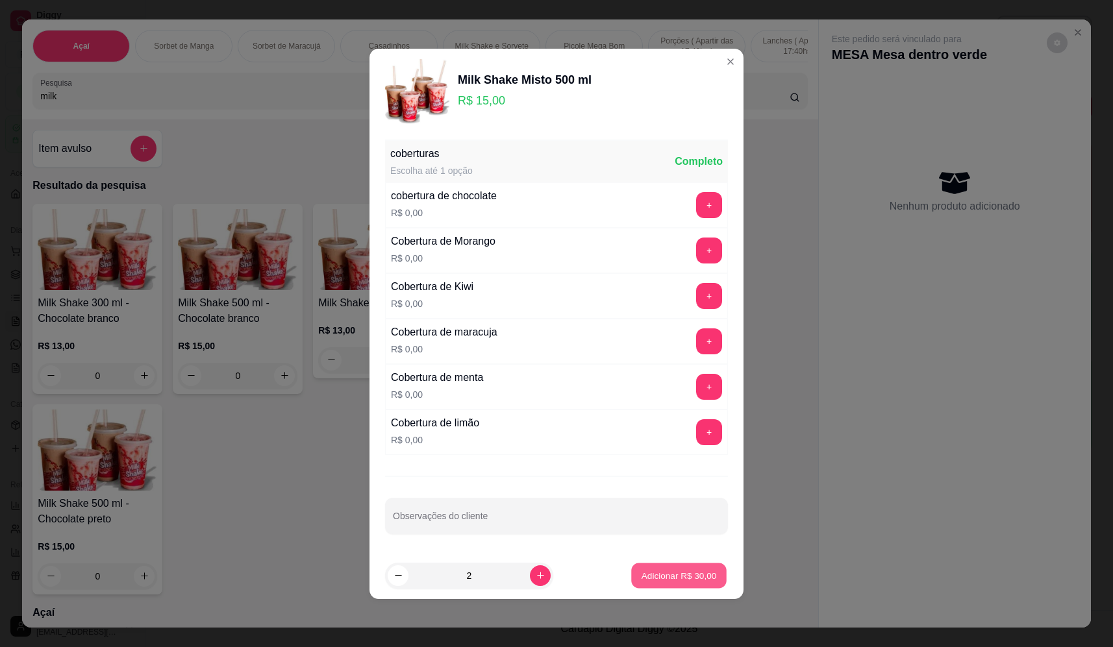
type input "2"
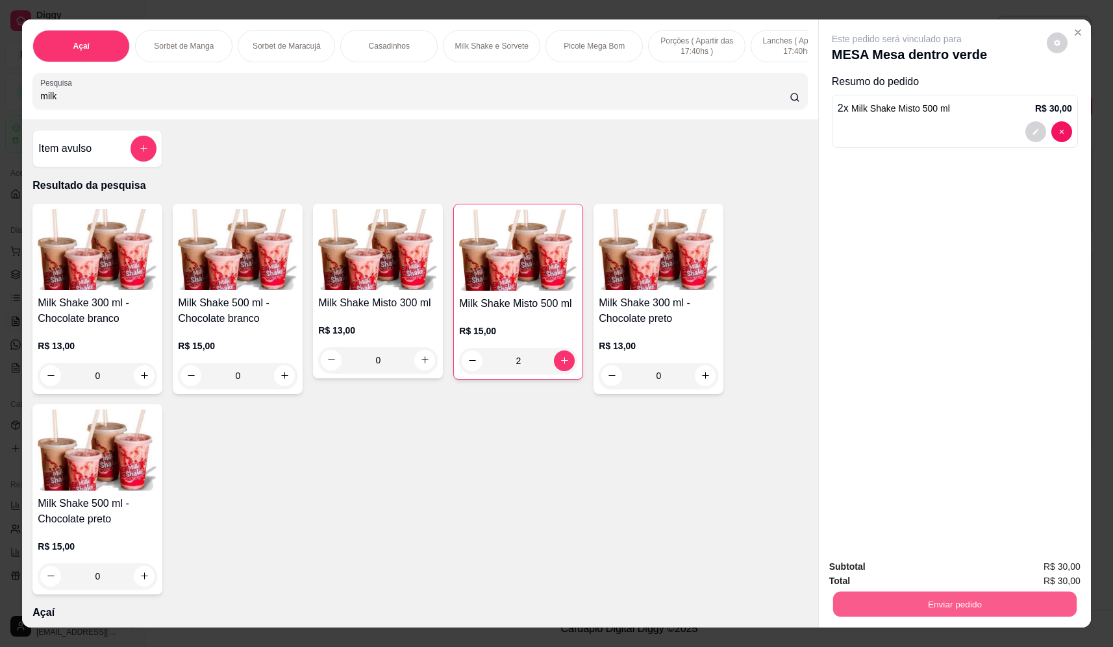
click at [944, 599] on button "Enviar pedido" at bounding box center [955, 604] width 244 height 25
click at [946, 573] on button "Não registrar e enviar pedido" at bounding box center [911, 572] width 135 height 25
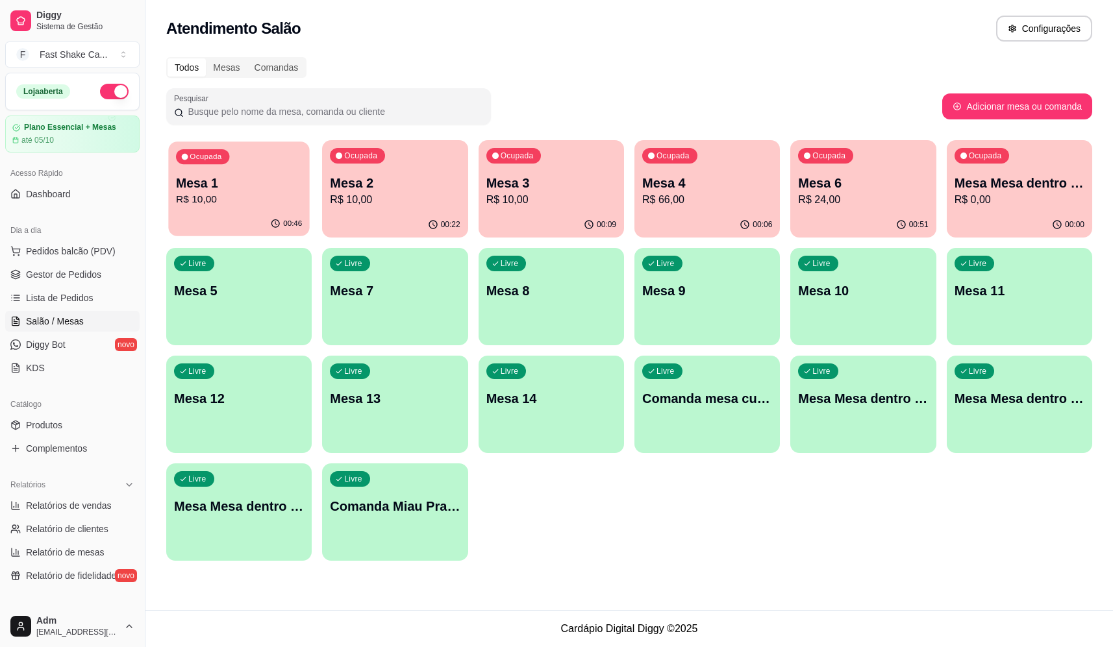
click at [241, 214] on div "00:46" at bounding box center [239, 224] width 142 height 25
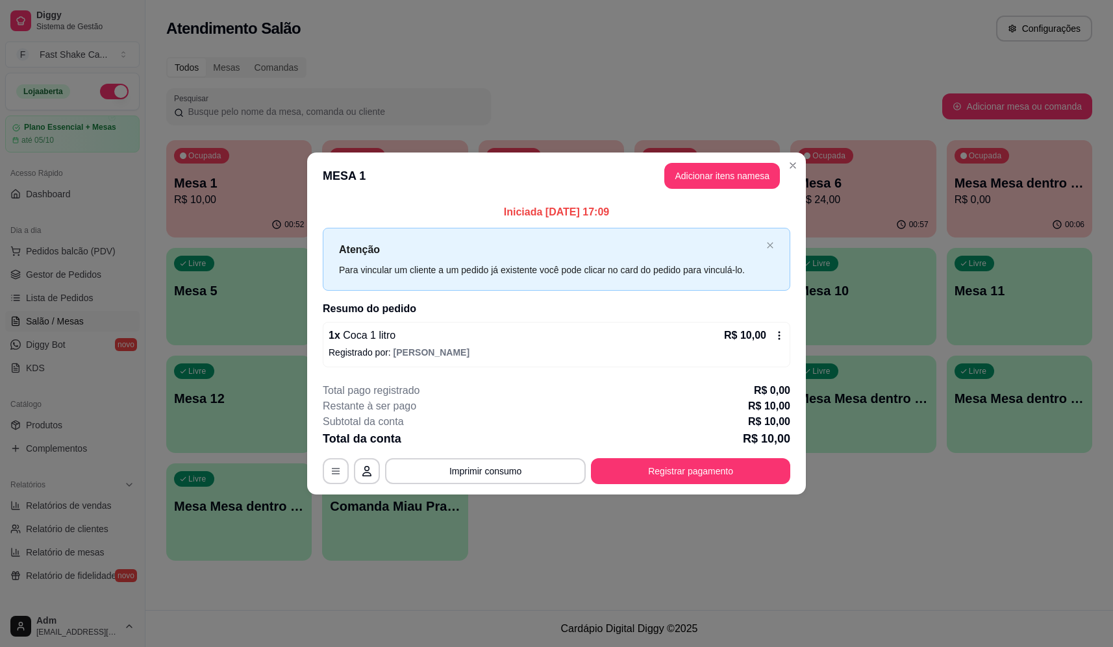
drag, startPoint x: 673, startPoint y: 457, endPoint x: 646, endPoint y: 462, distance: 28.4
click at [675, 458] on div "**********" at bounding box center [557, 433] width 468 height 101
click at [655, 468] on button "Registrar pagamento" at bounding box center [690, 472] width 199 height 26
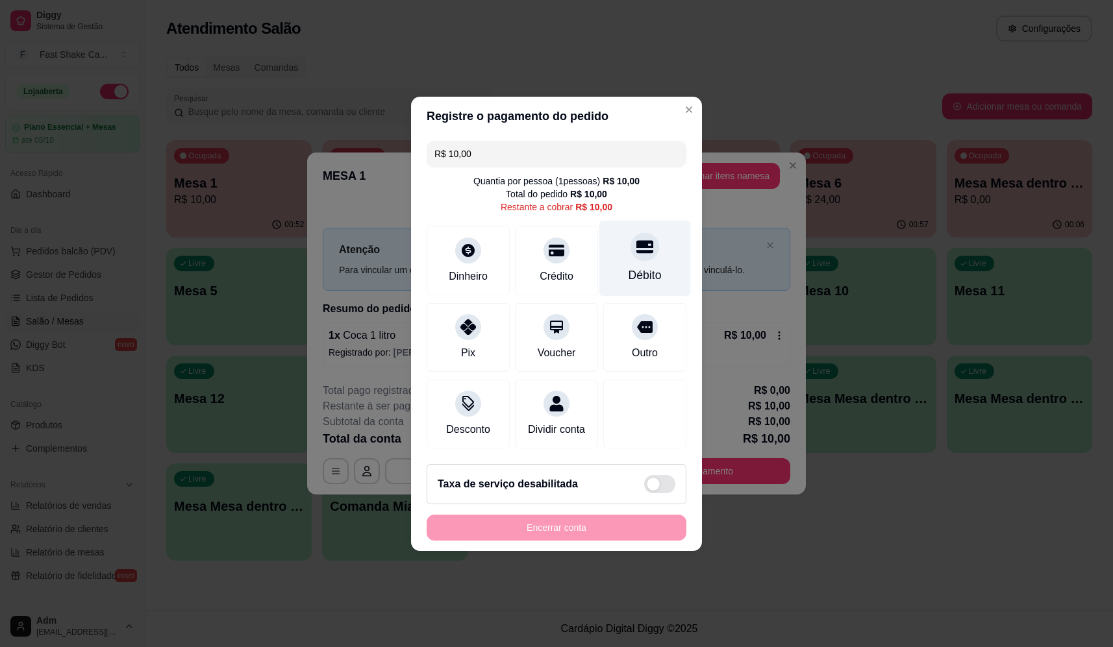
click at [617, 260] on div "Débito" at bounding box center [645, 258] width 92 height 76
type input "R$ 0,00"
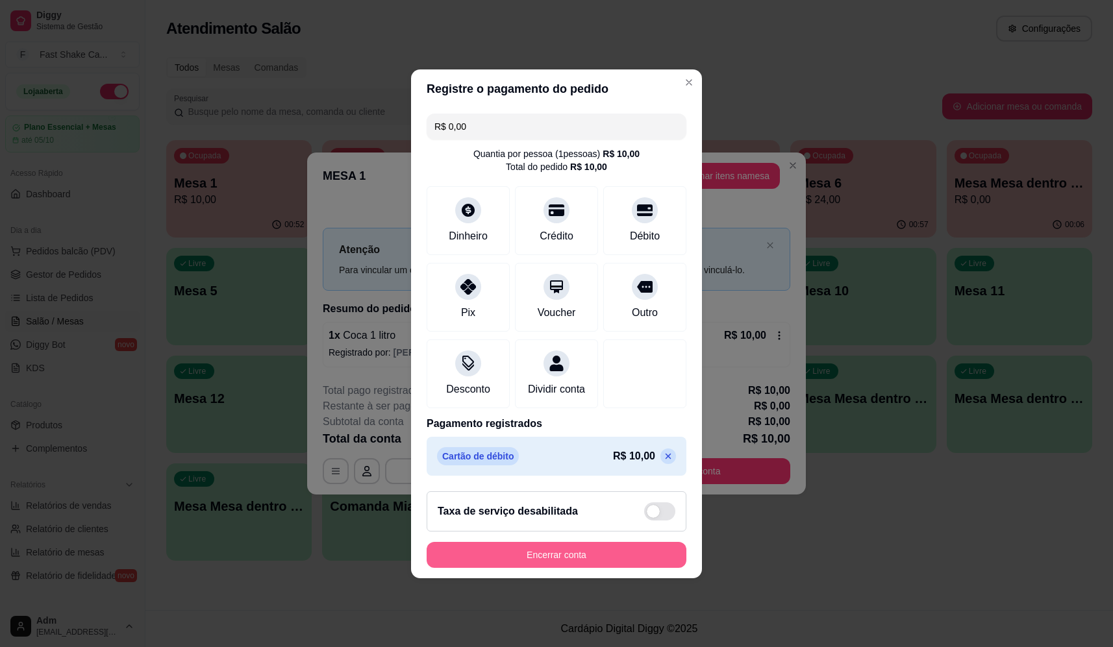
click at [639, 568] on button "Encerrar conta" at bounding box center [557, 555] width 260 height 26
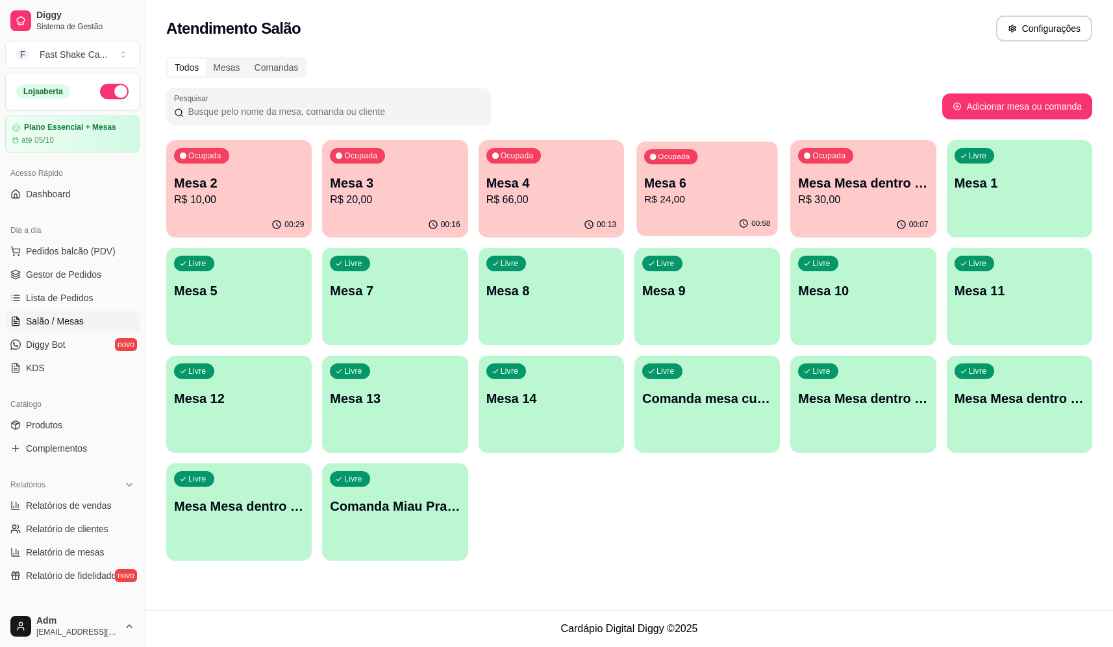
click at [727, 177] on p "Mesa 6" at bounding box center [707, 184] width 126 height 18
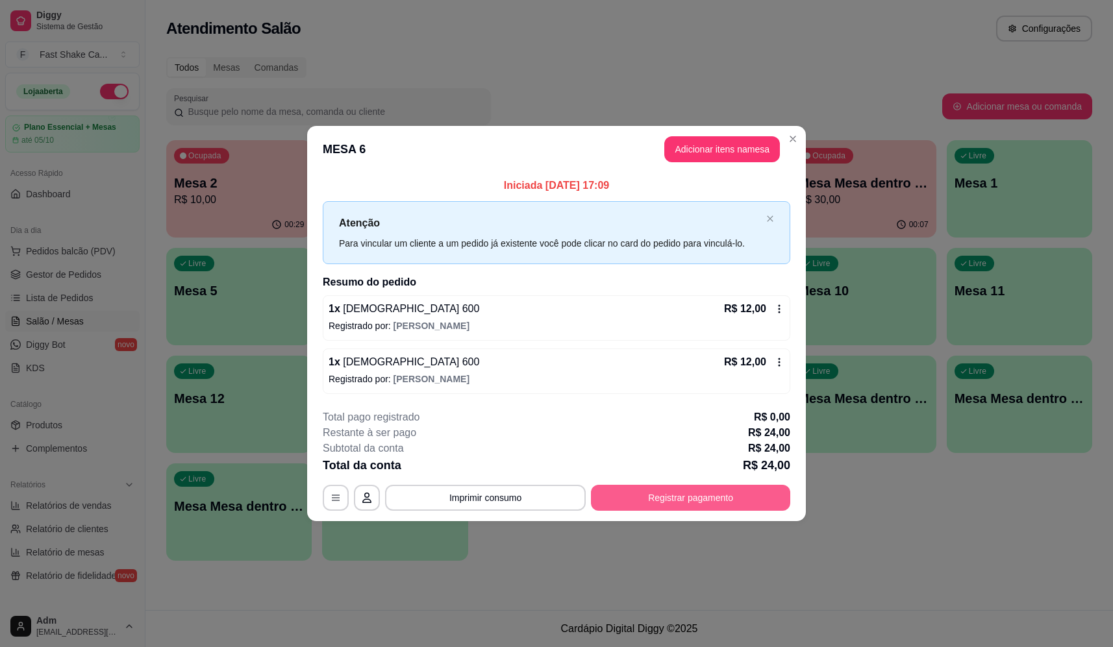
click at [679, 507] on button "Registrar pagamento" at bounding box center [690, 498] width 199 height 26
click at [644, 241] on icon at bounding box center [644, 246] width 17 height 13
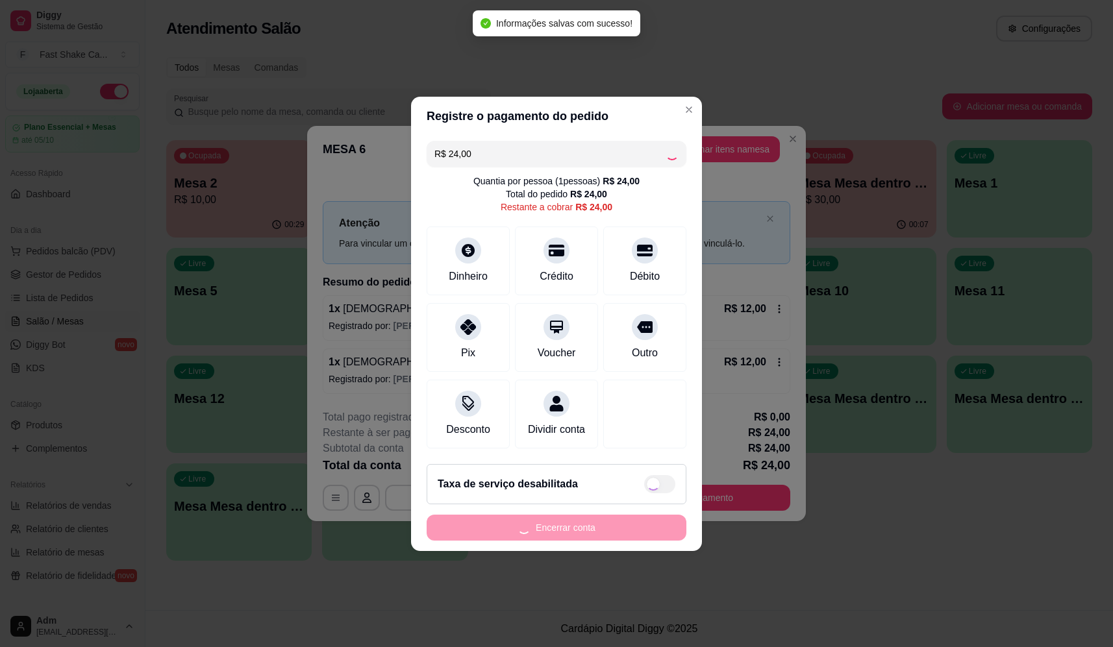
type input "R$ 0,00"
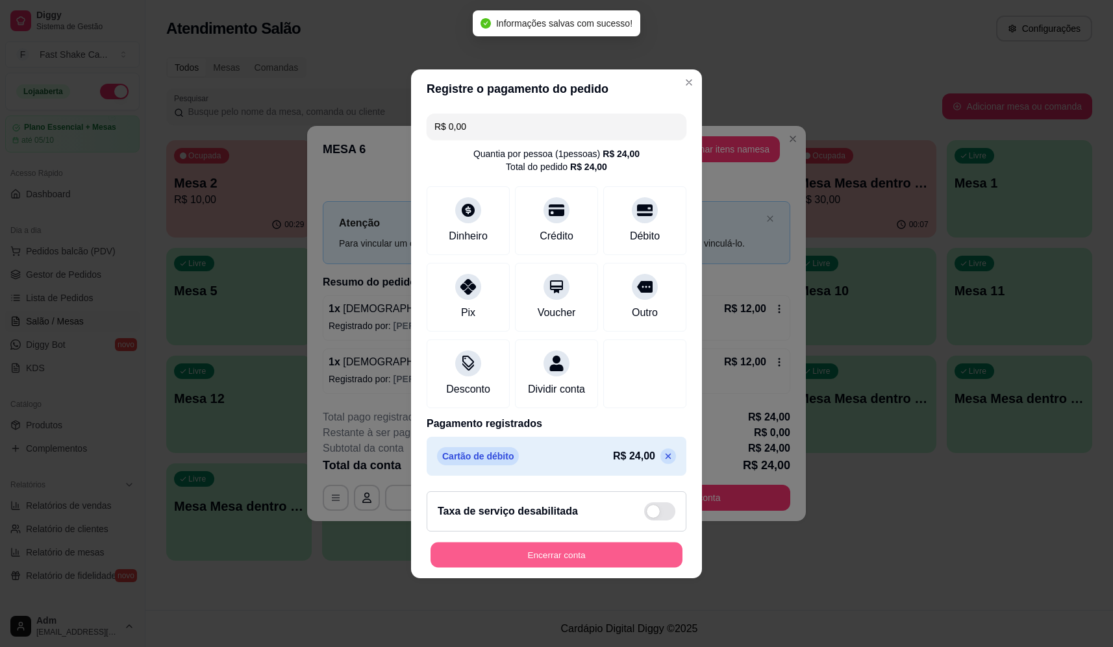
click at [581, 568] on button "Encerrar conta" at bounding box center [557, 554] width 252 height 25
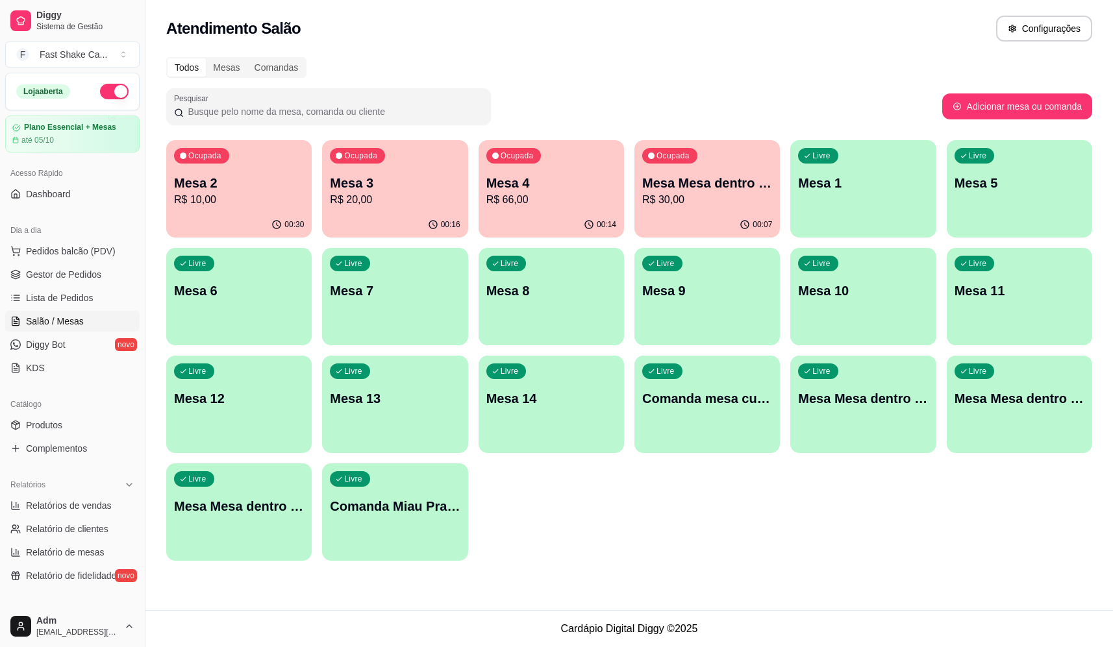
click at [724, 182] on p "Mesa Mesa dentro verde" at bounding box center [707, 183] width 130 height 18
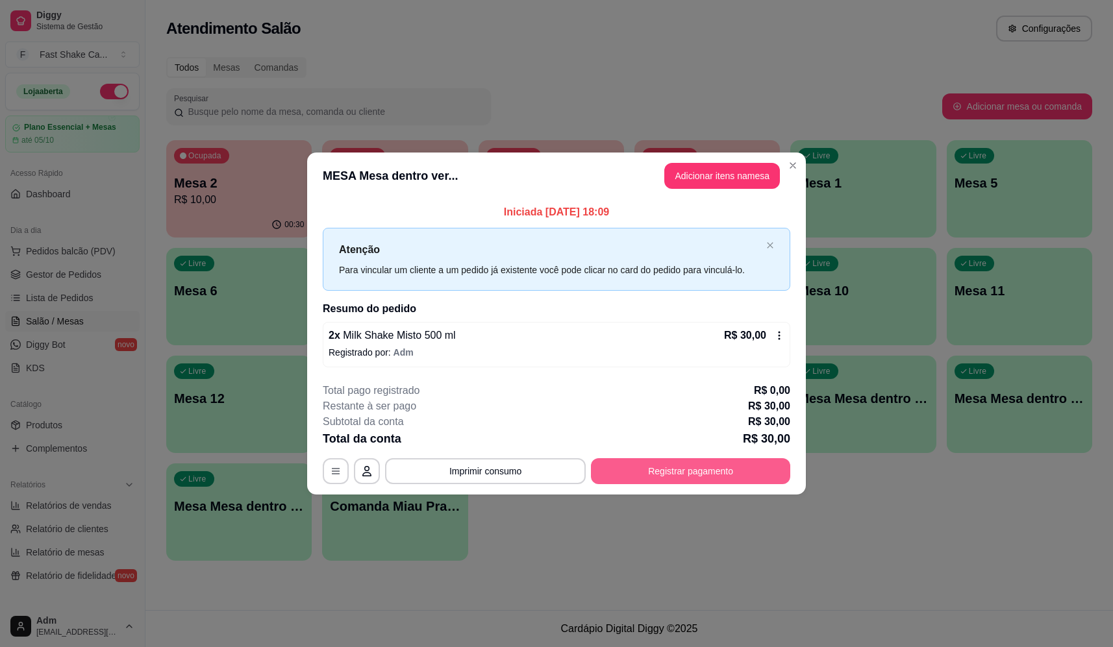
click at [737, 464] on button "Registrar pagamento" at bounding box center [690, 472] width 199 height 26
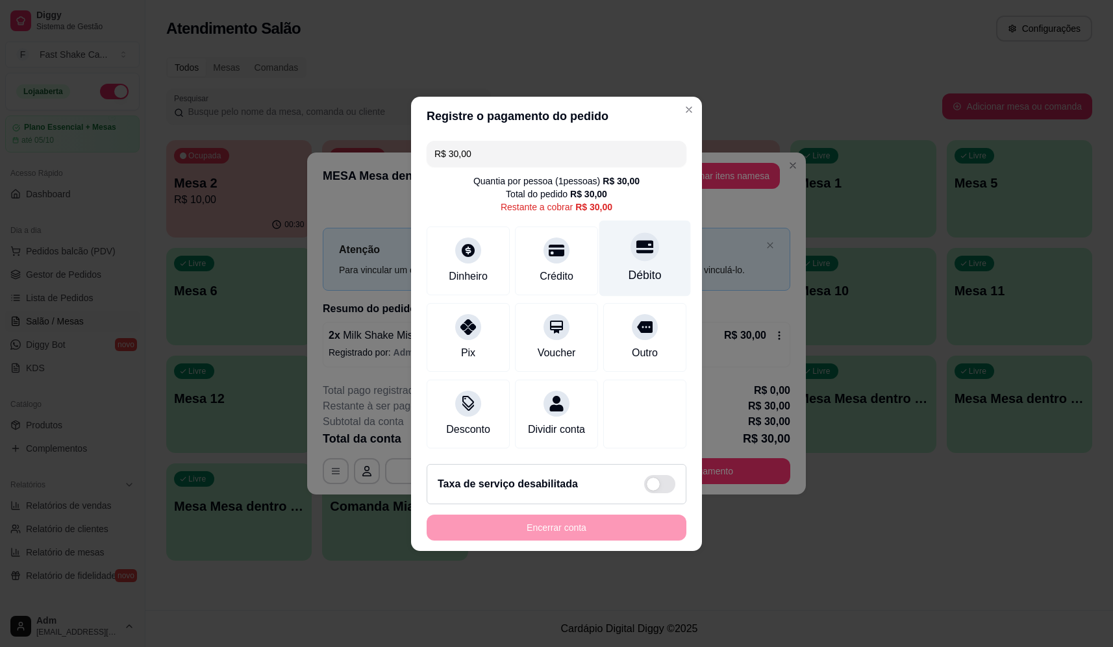
click at [655, 249] on div "Débito" at bounding box center [645, 258] width 92 height 76
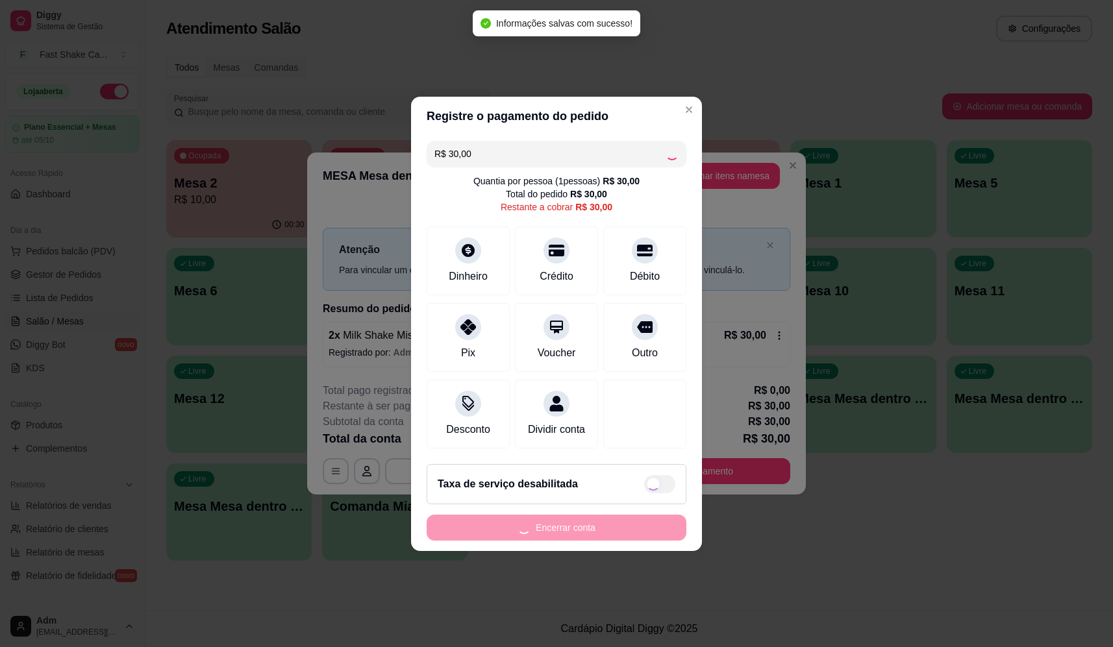
type input "R$ 0,00"
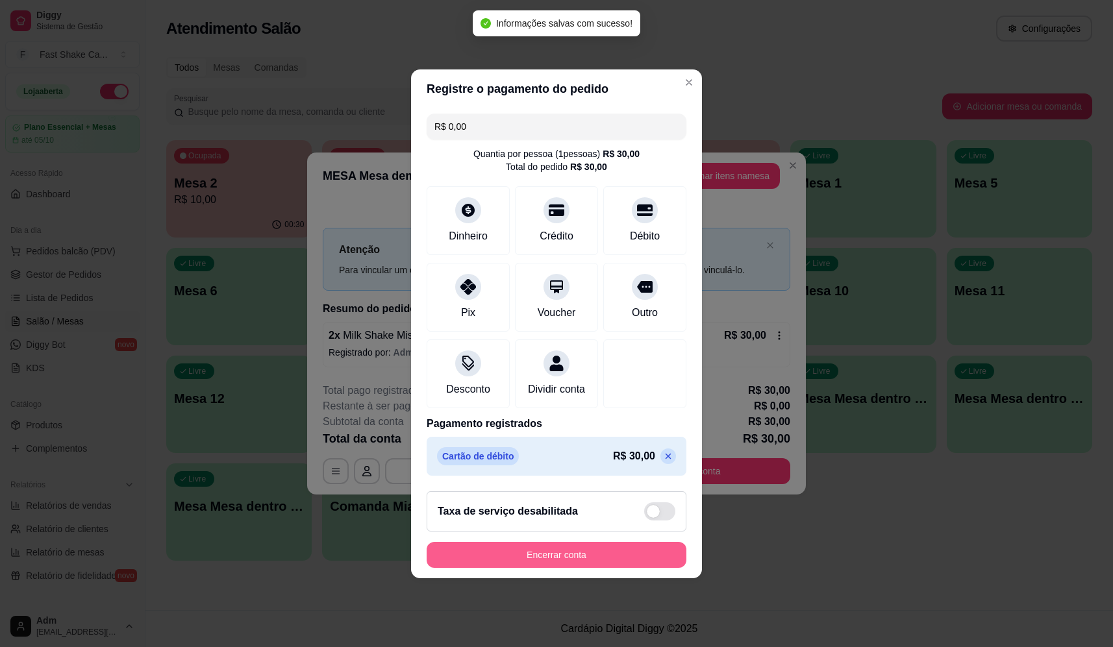
click at [588, 567] on button "Encerrar conta" at bounding box center [557, 555] width 260 height 26
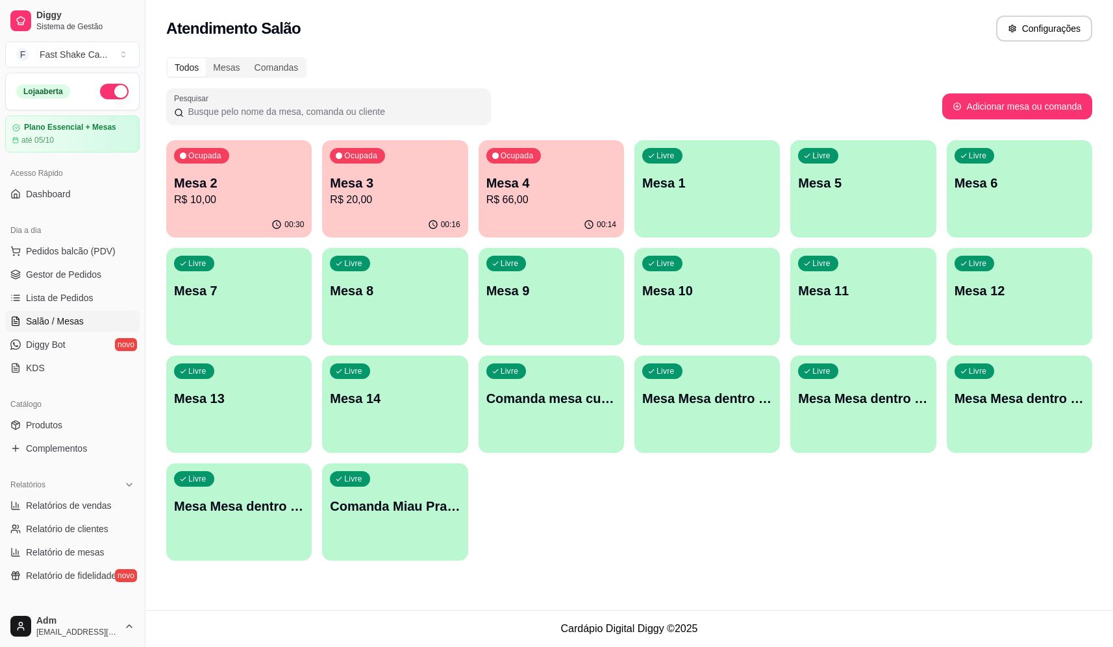
click at [242, 188] on p "Mesa 2" at bounding box center [239, 183] width 130 height 18
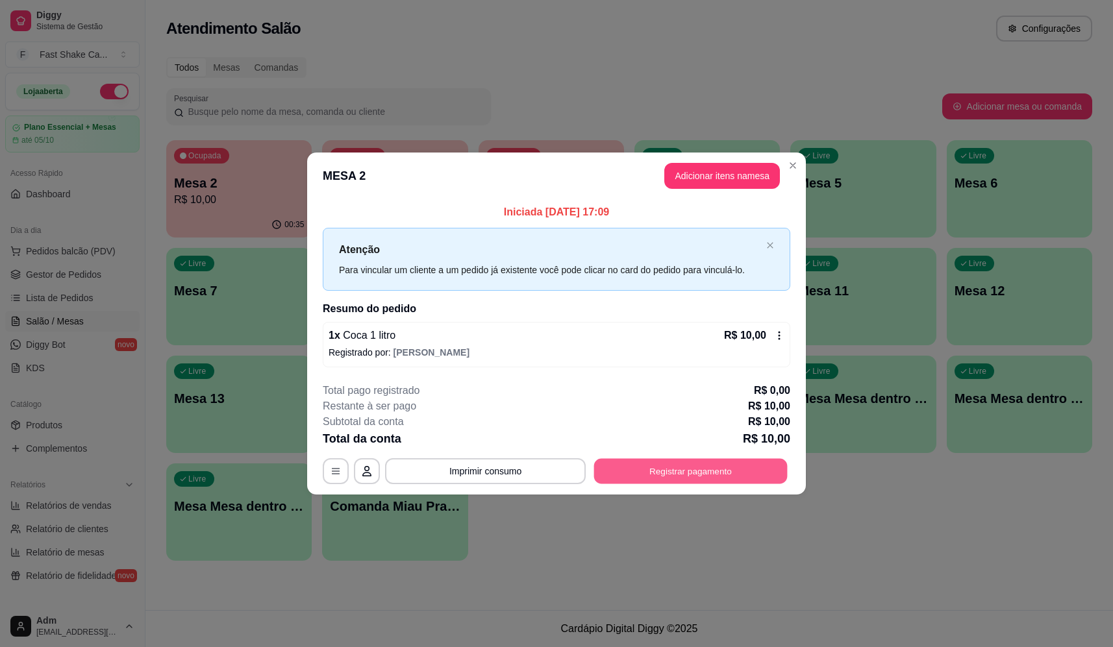
click at [722, 471] on button "Registrar pagamento" at bounding box center [691, 471] width 194 height 25
click at [629, 267] on div "Débito" at bounding box center [645, 275] width 33 height 17
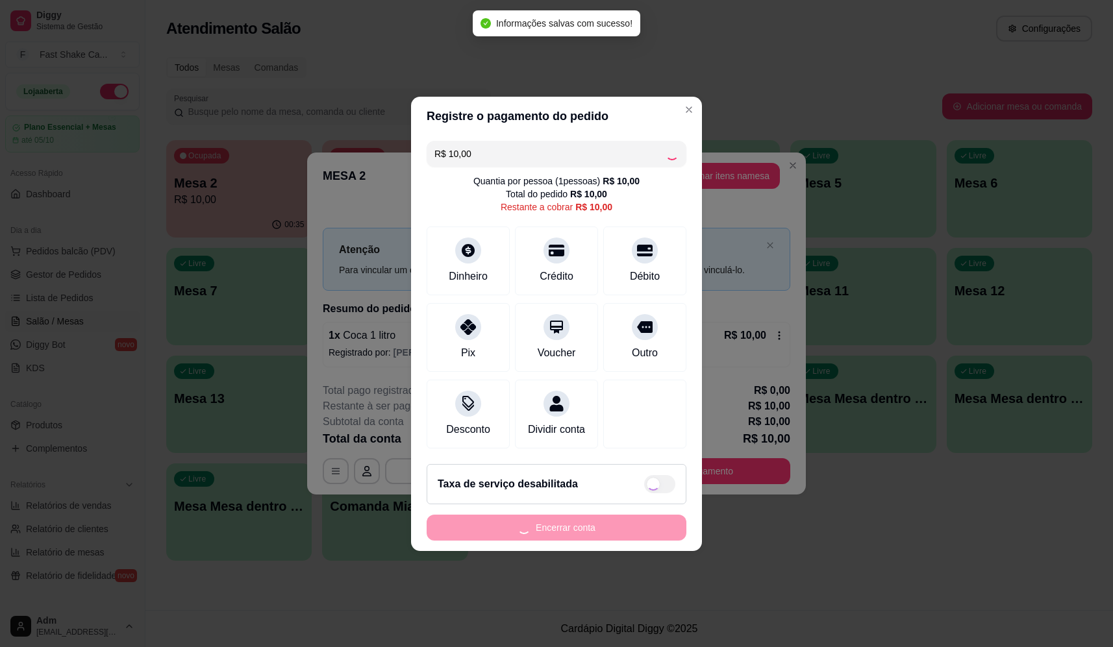
type input "R$ 0,00"
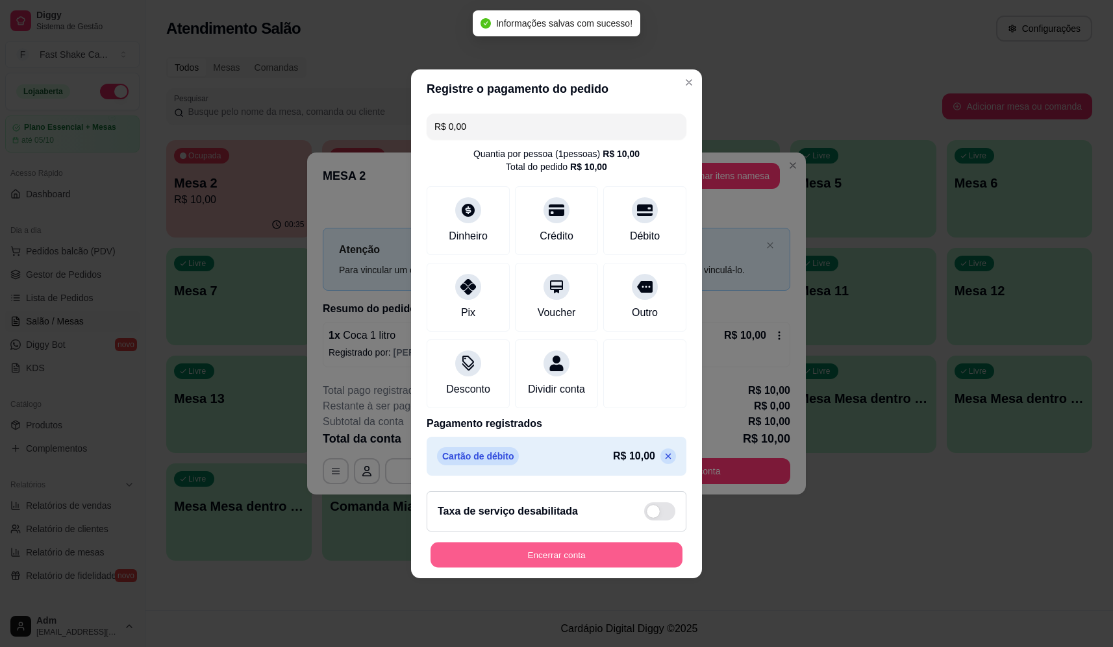
click at [599, 562] on button "Encerrar conta" at bounding box center [557, 554] width 252 height 25
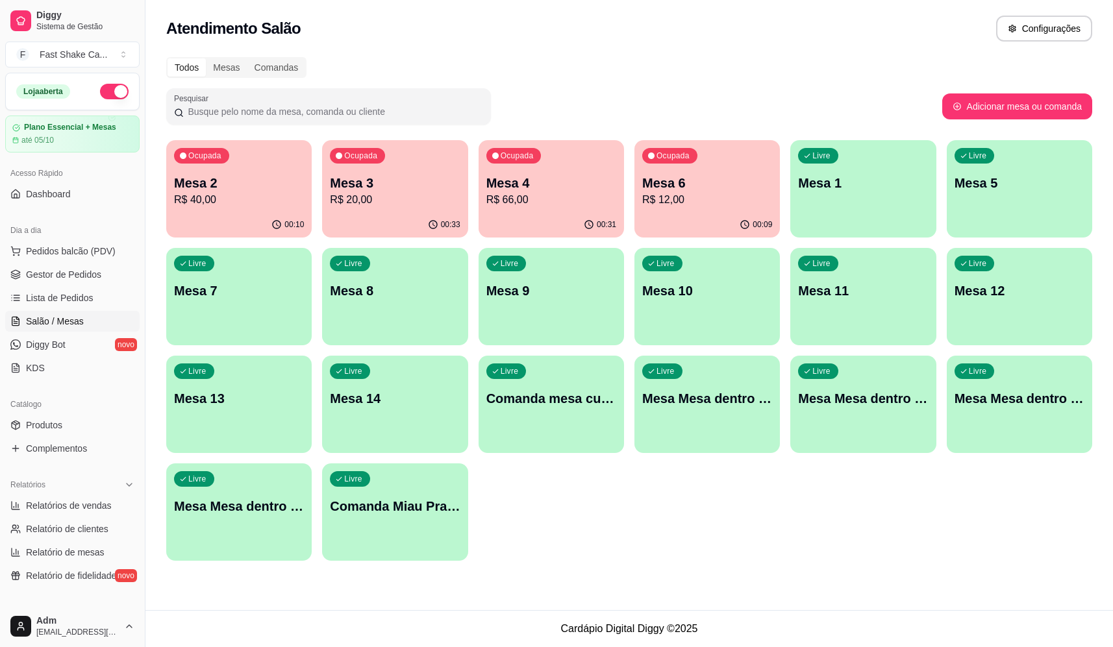
click at [527, 183] on p "Mesa 4" at bounding box center [551, 183] width 130 height 18
click at [682, 186] on p "Mesa 6" at bounding box center [707, 183] width 130 height 18
click at [367, 182] on p "Mesa 3" at bounding box center [395, 183] width 130 height 18
click at [234, 188] on p "Mesa 2" at bounding box center [239, 183] width 130 height 18
click at [851, 202] on div "Livre Mesa 1" at bounding box center [862, 181] width 145 height 82
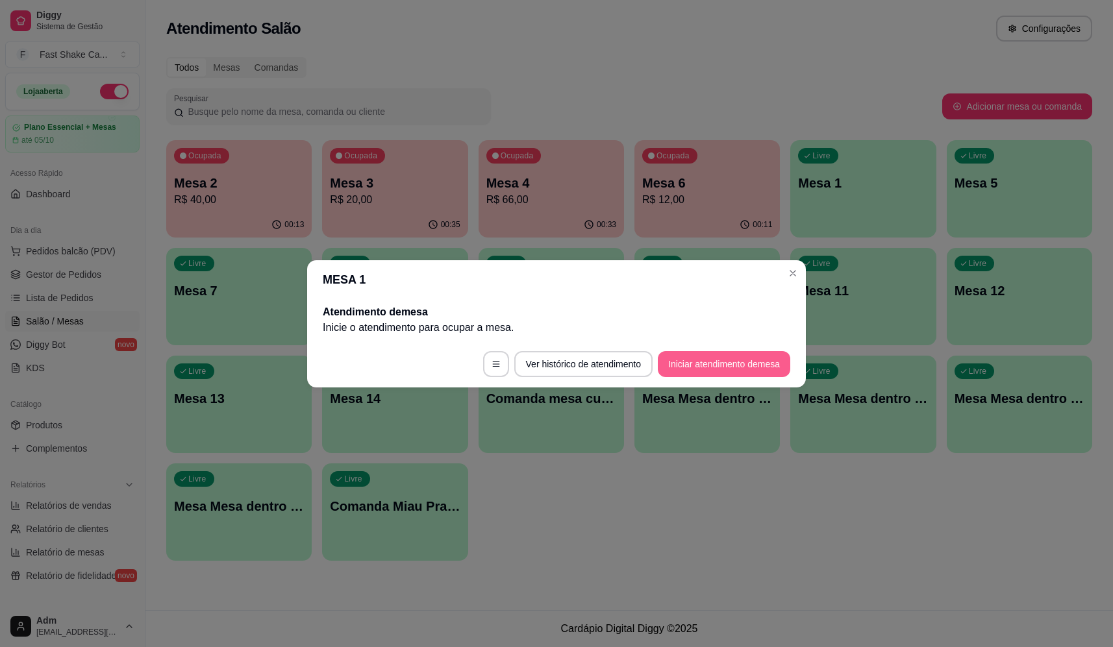
click at [690, 366] on button "Iniciar atendimento de mesa" at bounding box center [724, 364] width 132 height 26
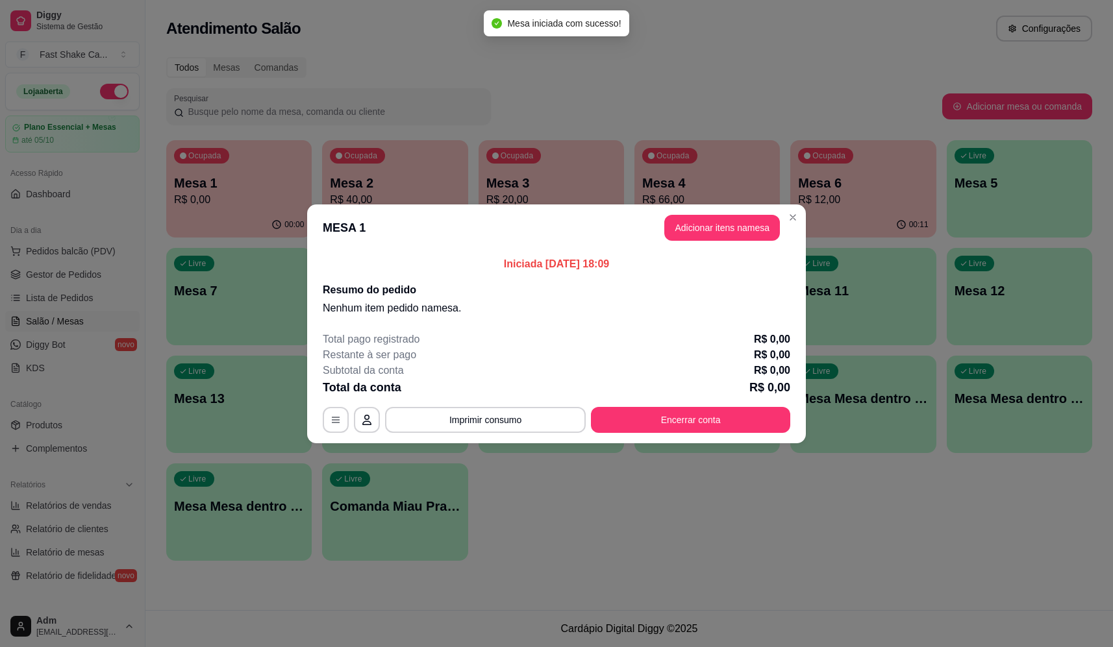
drag, startPoint x: 736, startPoint y: 242, endPoint x: 736, endPoint y: 234, distance: 7.2
click at [736, 240] on header "MESA 1 Adicionar itens na mesa" at bounding box center [556, 228] width 499 height 47
click at [738, 229] on button "Adicionar itens na mesa" at bounding box center [722, 228] width 116 height 26
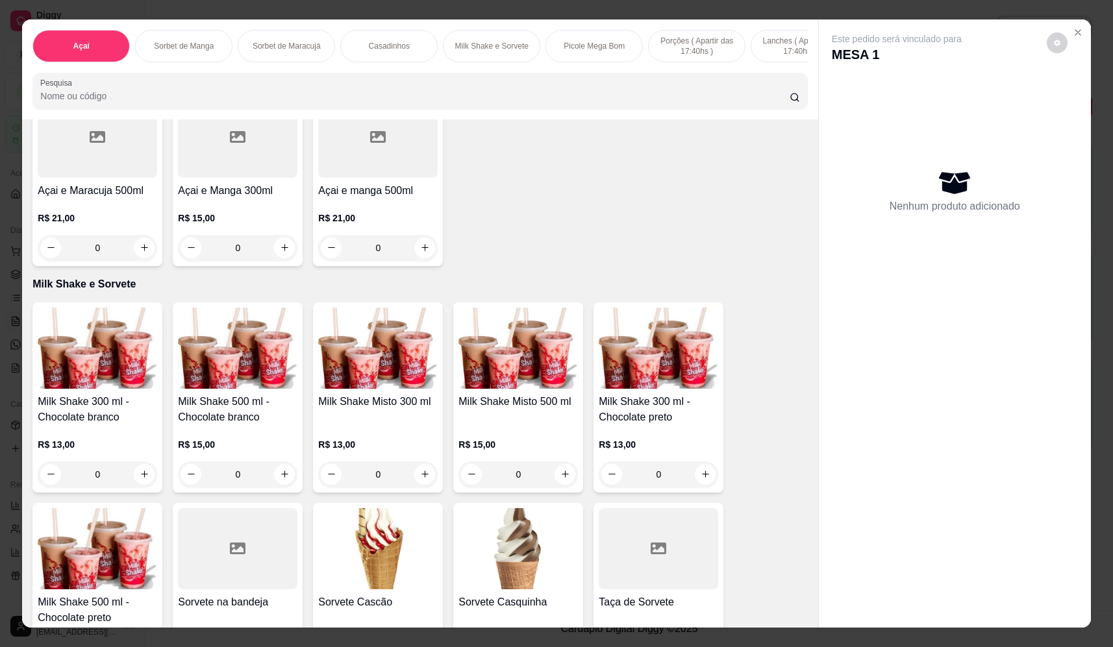
scroll to position [1299, 0]
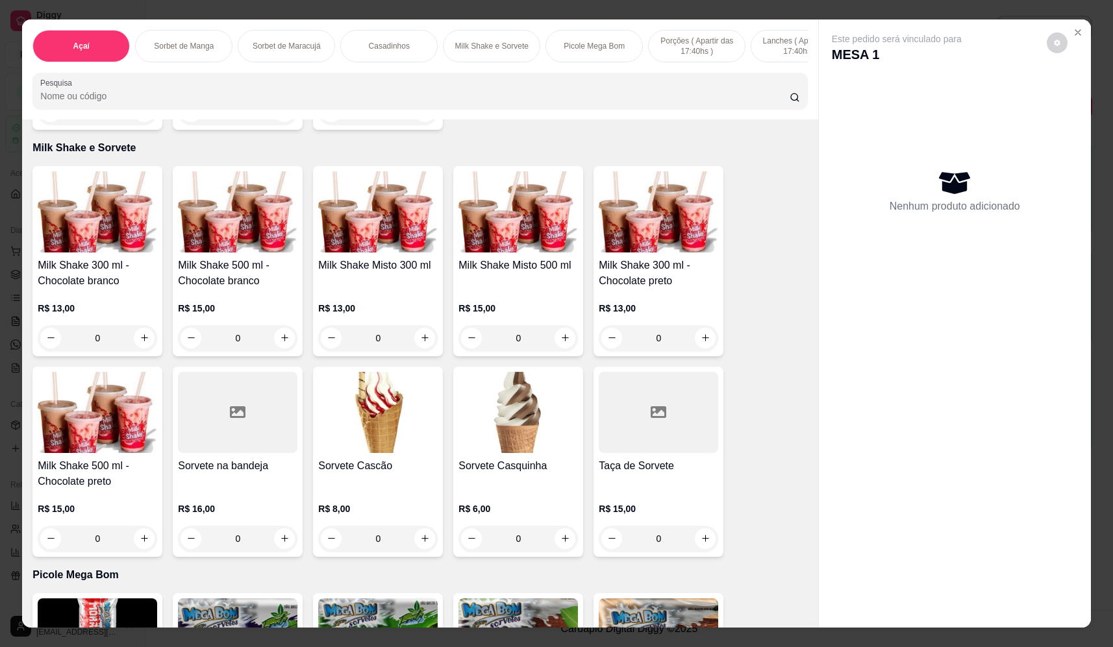
click at [564, 346] on div "0" at bounding box center [518, 338] width 119 height 26
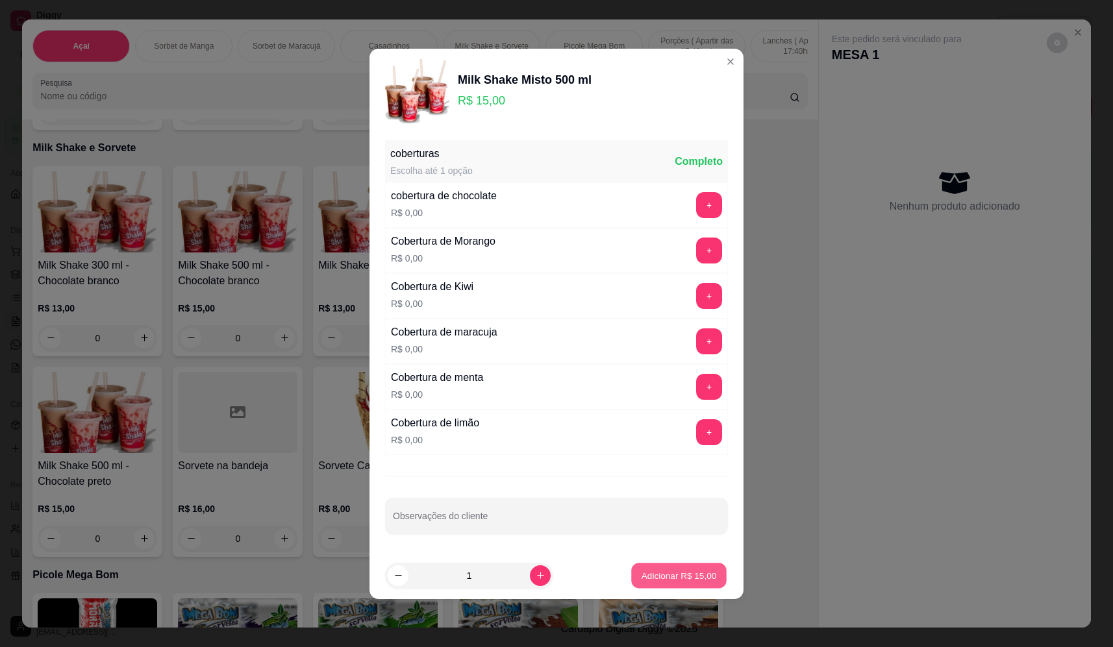
click at [709, 577] on button "Adicionar R$ 15,00" at bounding box center [678, 575] width 95 height 25
type input "1"
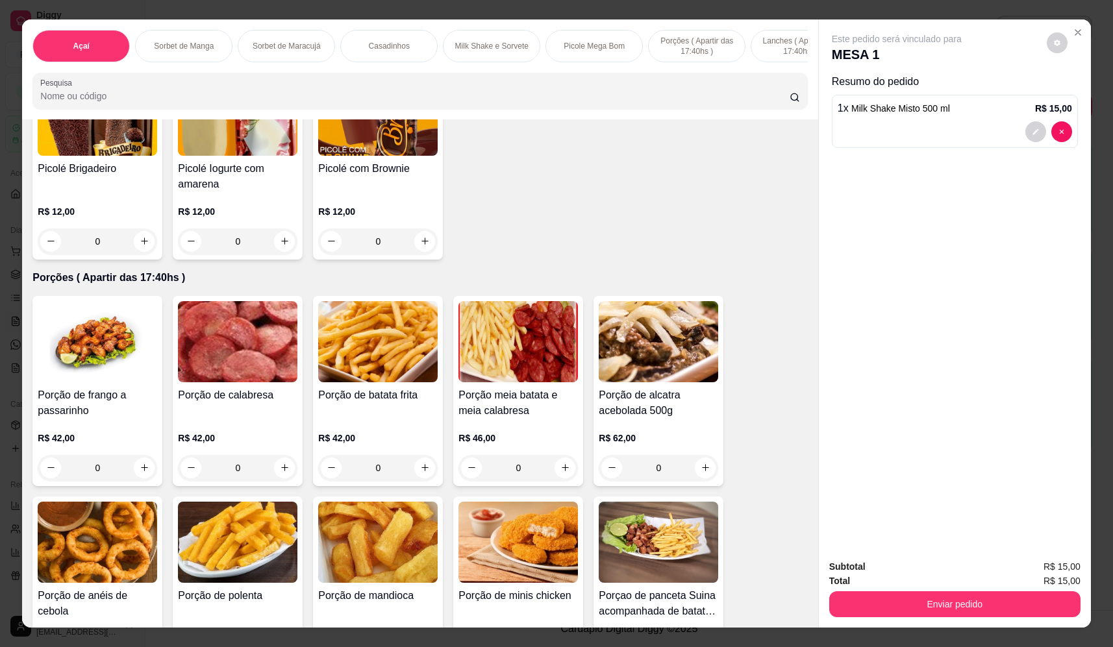
scroll to position [2208, 0]
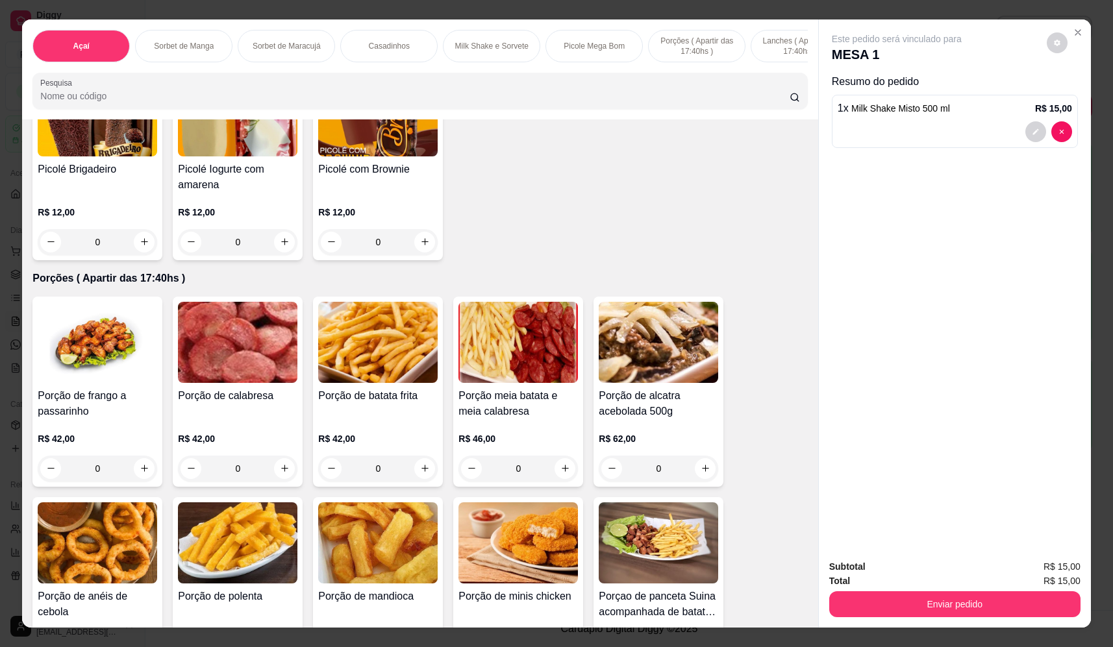
click at [426, 480] on div "0" at bounding box center [377, 469] width 119 height 26
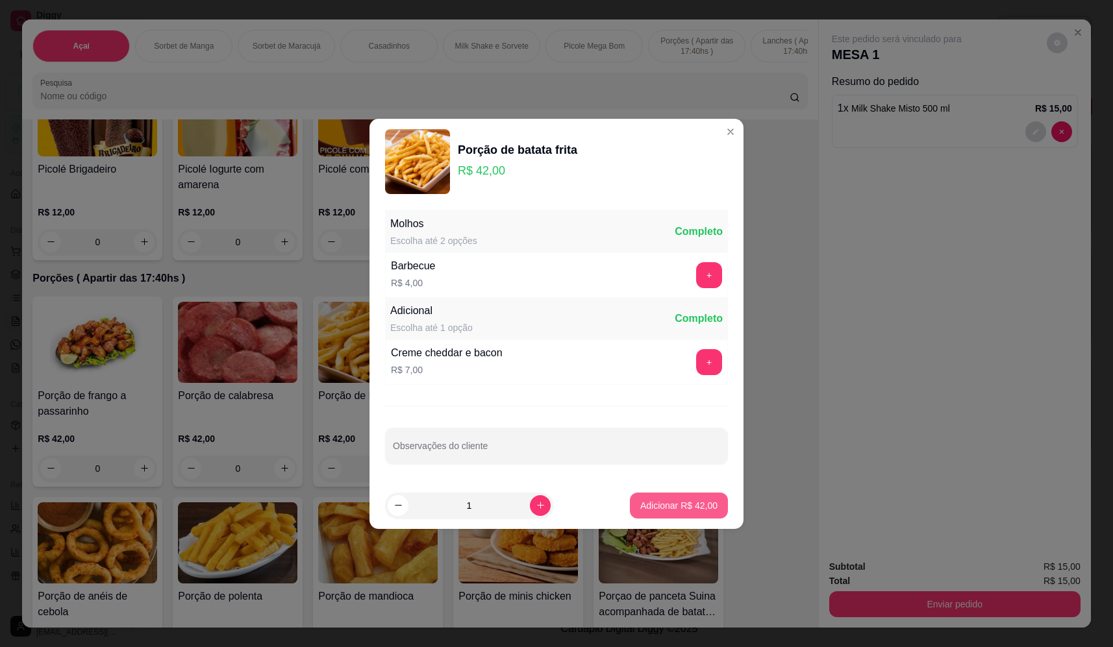
click at [676, 508] on p "Adicionar R$ 42,00" at bounding box center [678, 505] width 77 height 13
type input "1"
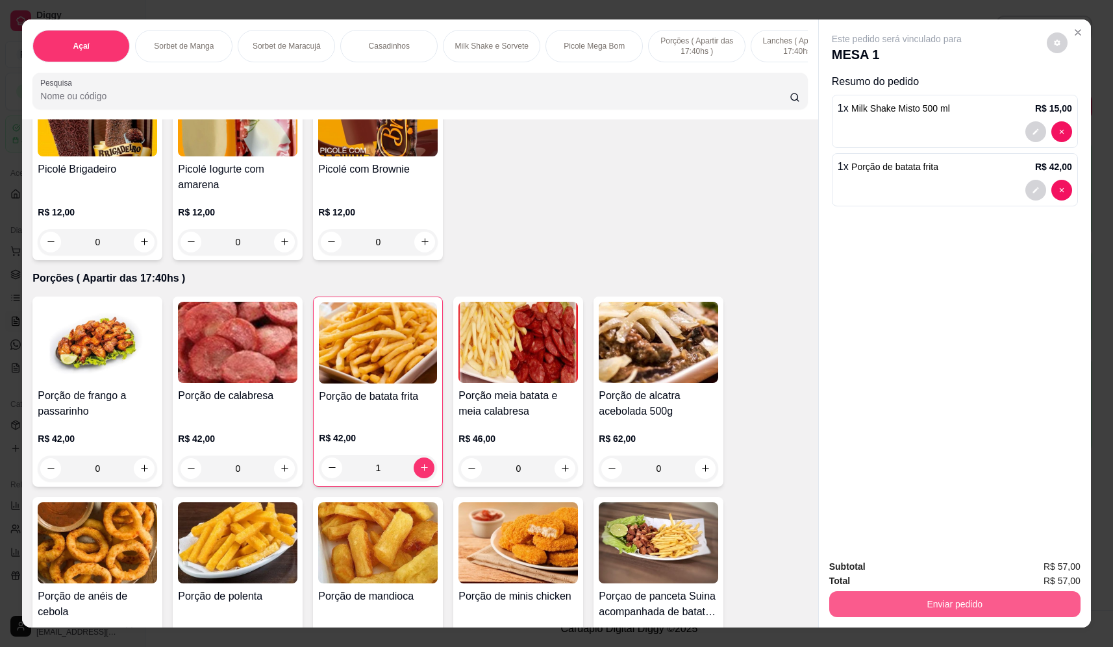
click at [1000, 607] on button "Enviar pedido" at bounding box center [954, 605] width 251 height 26
click at [923, 579] on button "Não registrar e enviar pedido" at bounding box center [911, 572] width 135 height 25
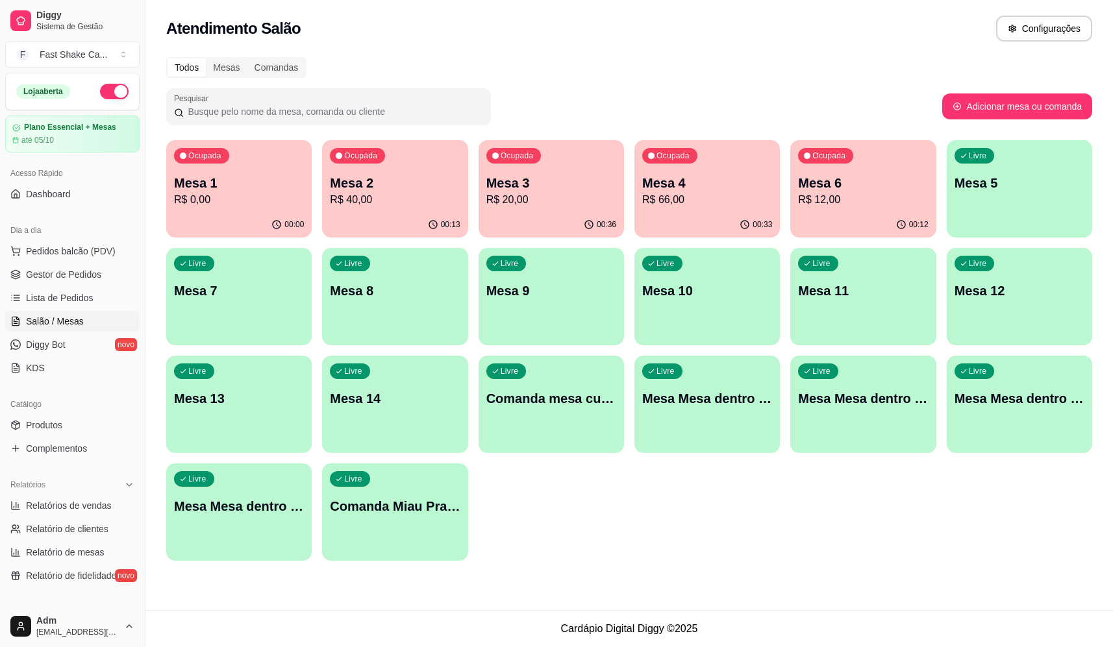
click at [873, 405] on p "Mesa Mesa dentro laranja" at bounding box center [863, 399] width 130 height 18
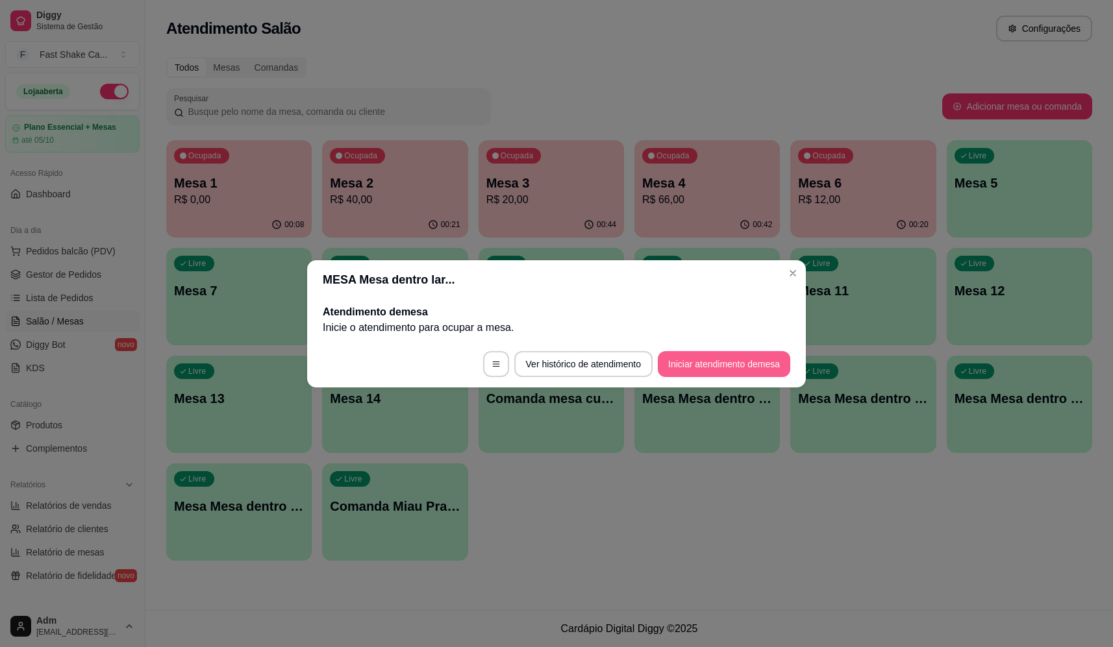
click at [746, 357] on button "Iniciar atendimento de mesa" at bounding box center [724, 364] width 132 height 26
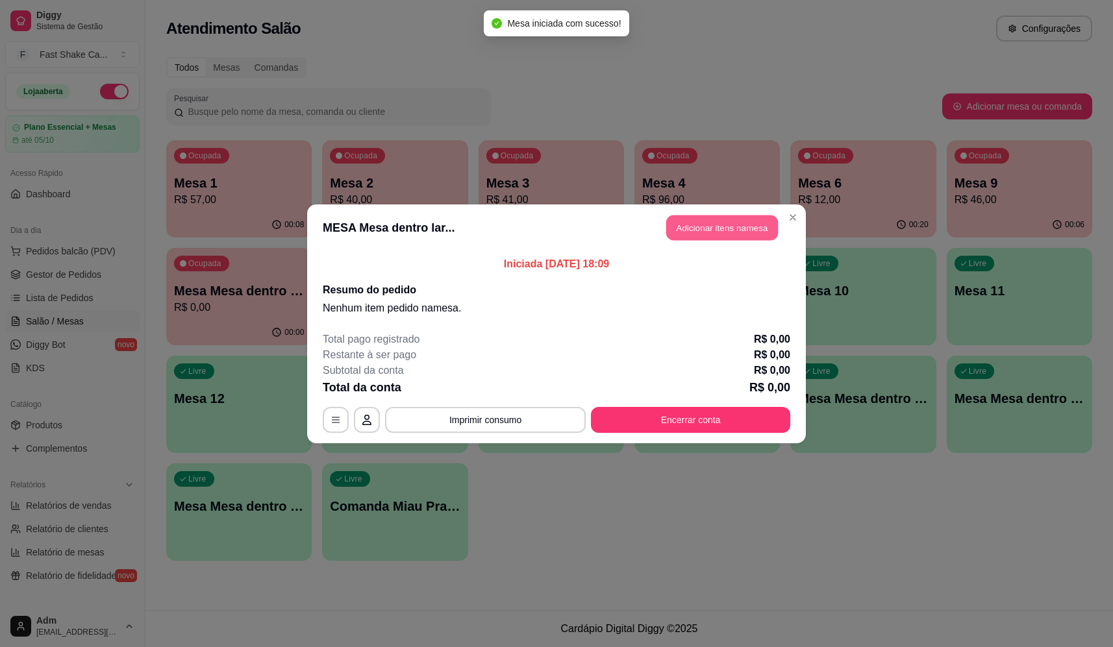
click at [714, 218] on button "Adicionar itens na mesa" at bounding box center [722, 227] width 112 height 25
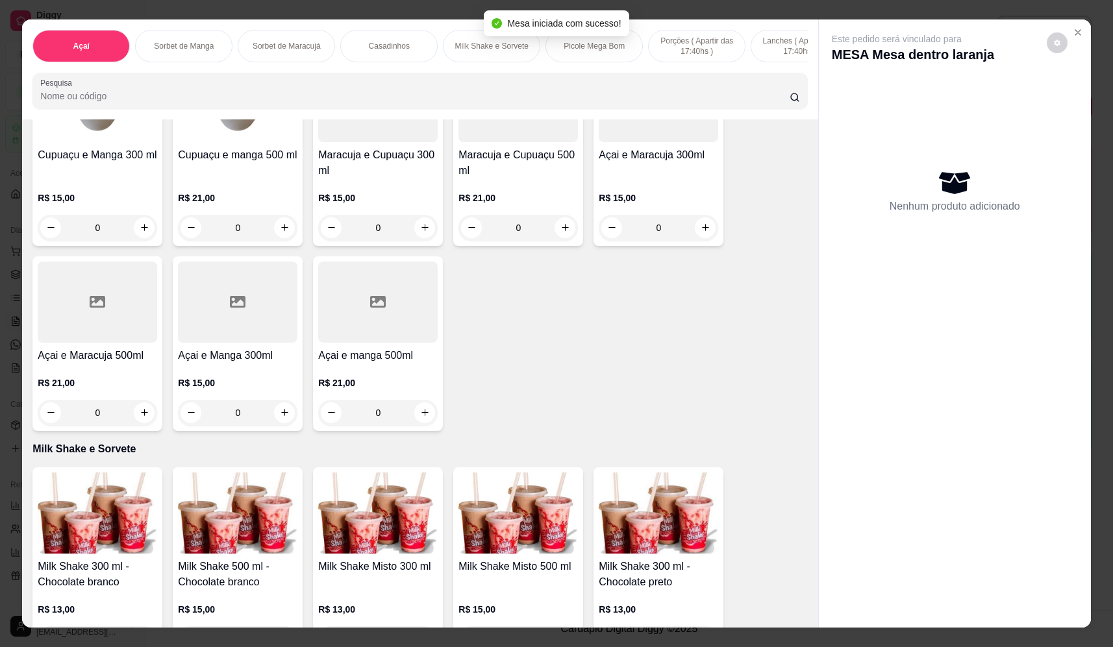
scroll to position [1234, 0]
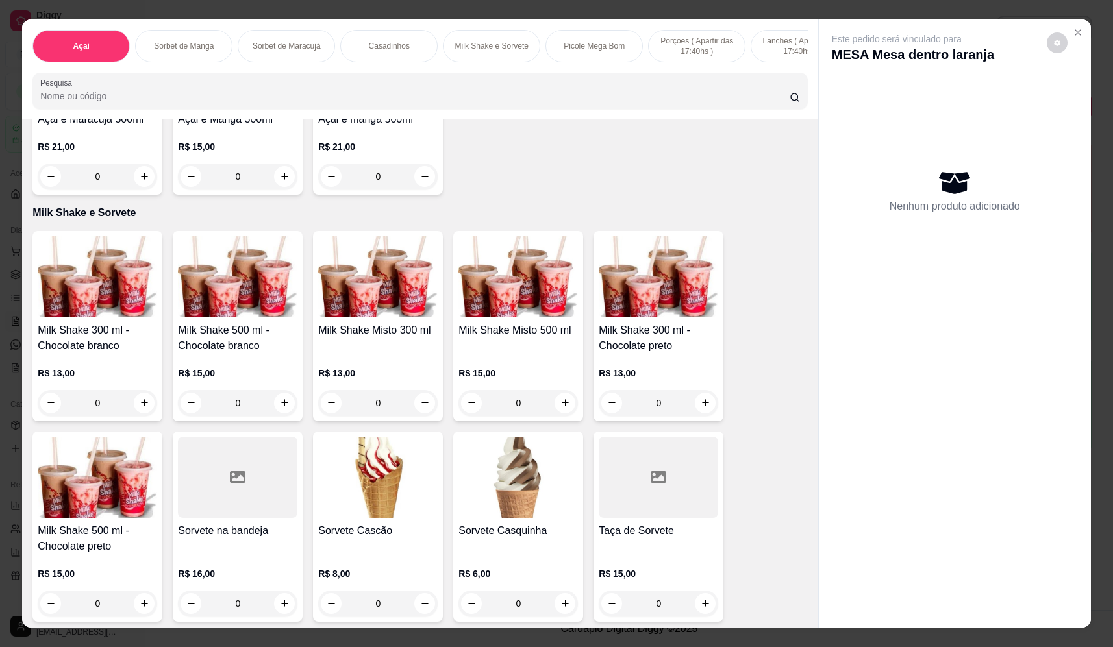
click at [427, 412] on div "0" at bounding box center [377, 403] width 119 height 26
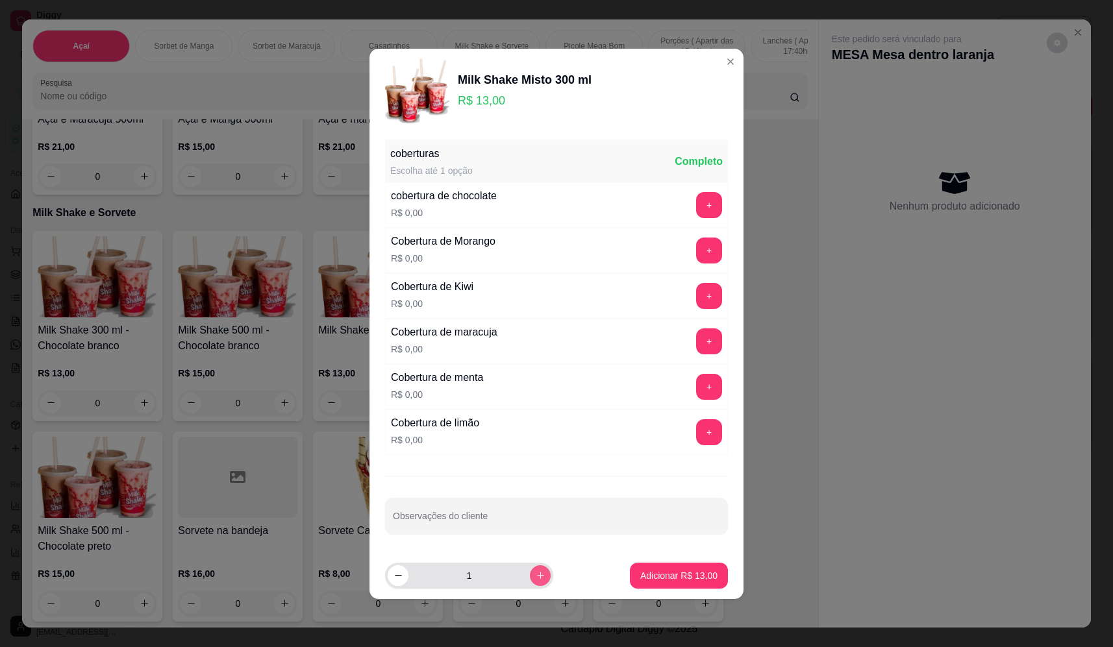
click at [536, 580] on icon "increase-product-quantity" at bounding box center [541, 576] width 10 height 10
type input "4"
click at [655, 575] on p "Adicionar R$ 52,00" at bounding box center [678, 576] width 77 height 13
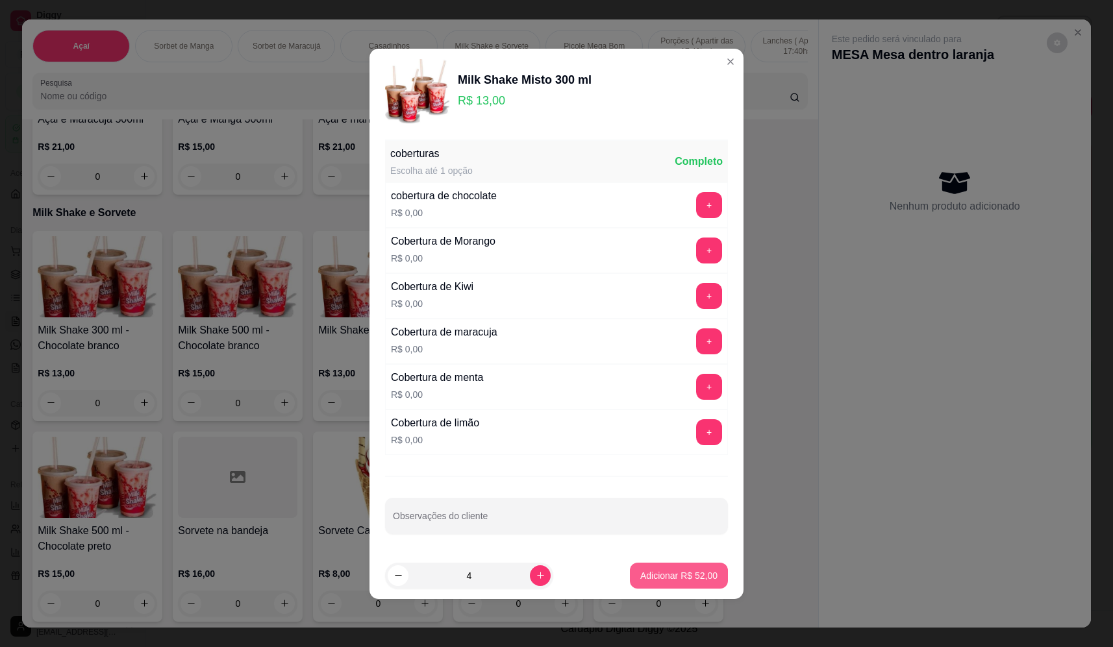
type input "4"
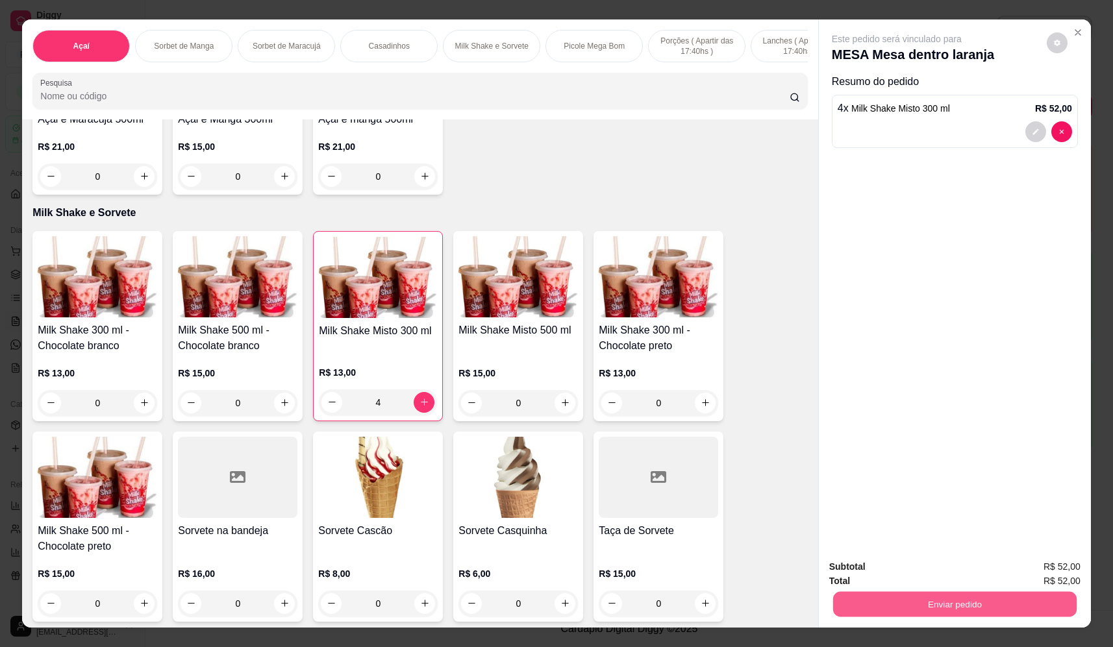
click at [912, 605] on button "Enviar pedido" at bounding box center [955, 604] width 244 height 25
click at [899, 561] on button "Não registrar e enviar pedido" at bounding box center [911, 572] width 135 height 25
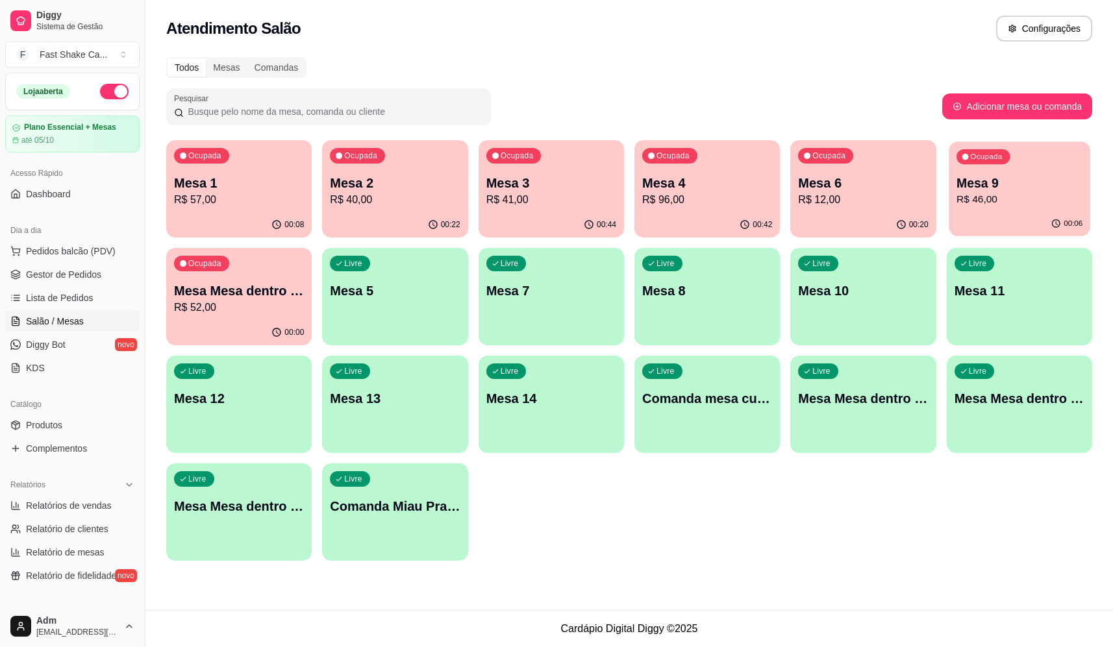
click at [998, 179] on p "Mesa 9" at bounding box center [1020, 184] width 126 height 18
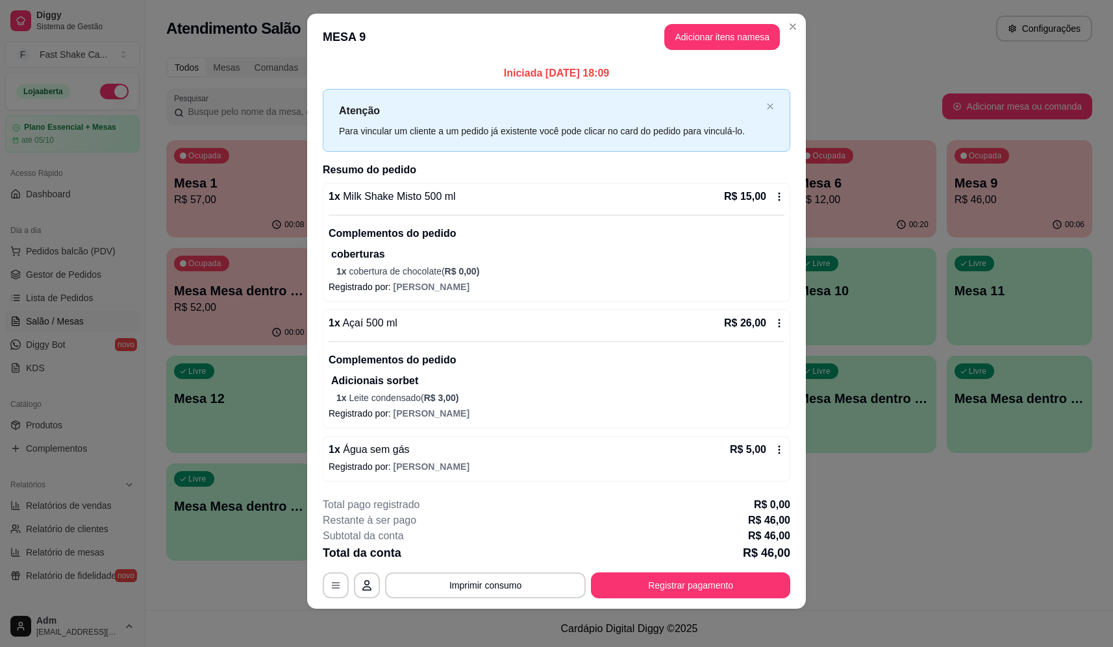
scroll to position [16, 0]
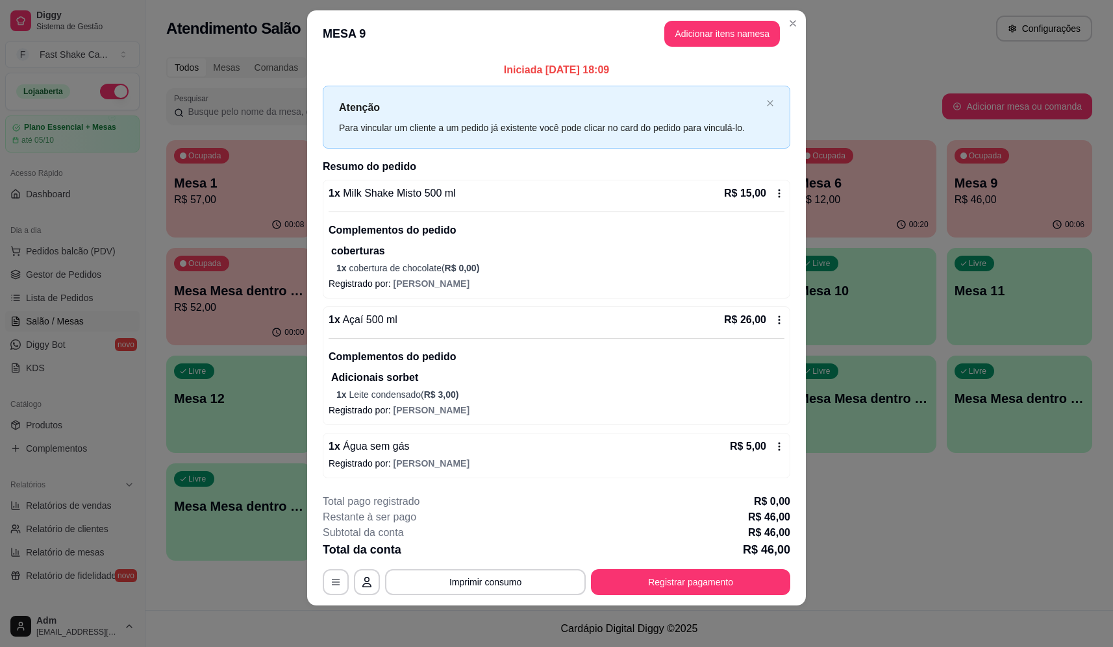
click at [523, 192] on div "1 x Milk Shake Misto 500 ml R$ 15,00" at bounding box center [557, 194] width 456 height 16
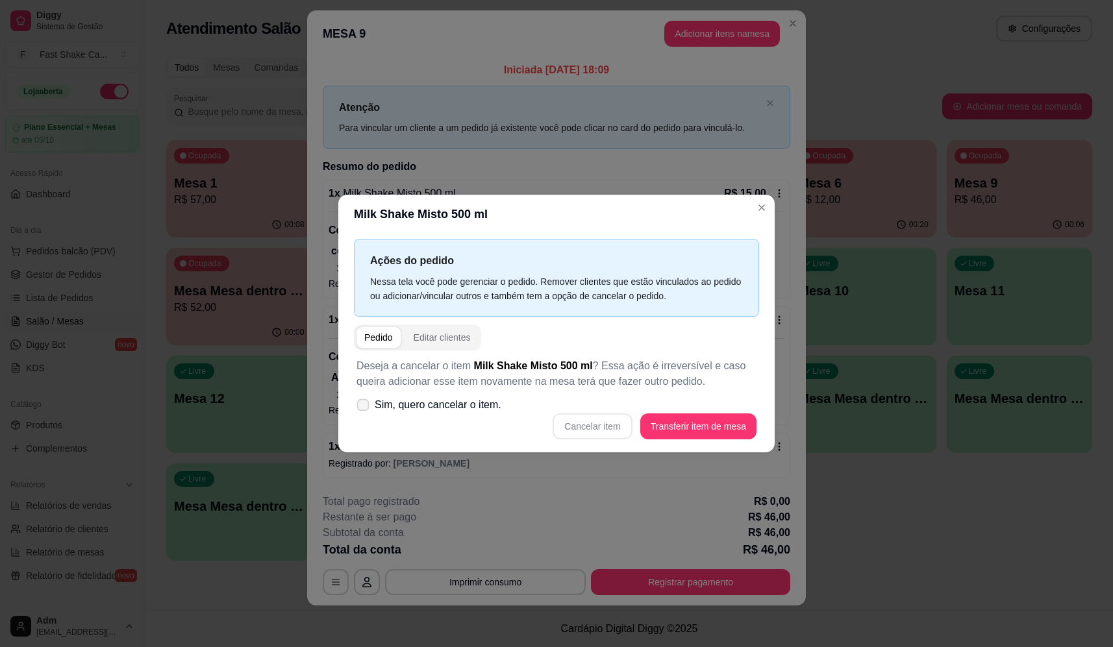
click at [479, 407] on span "Sim, quero cancelar o item." at bounding box center [438, 405] width 127 height 16
click at [364, 407] on input "Sim, quero cancelar o item." at bounding box center [360, 411] width 8 height 8
checkbox input "true"
click at [616, 427] on button "Cancelar item" at bounding box center [592, 427] width 79 height 26
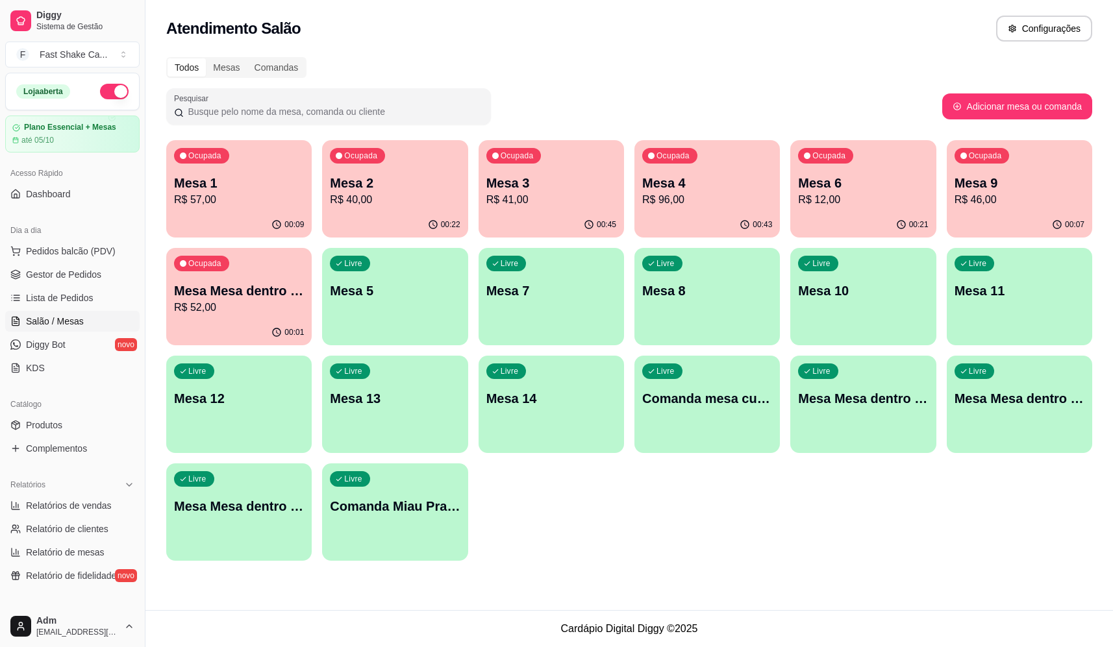
click at [710, 182] on p "Mesa 4" at bounding box center [707, 183] width 130 height 18
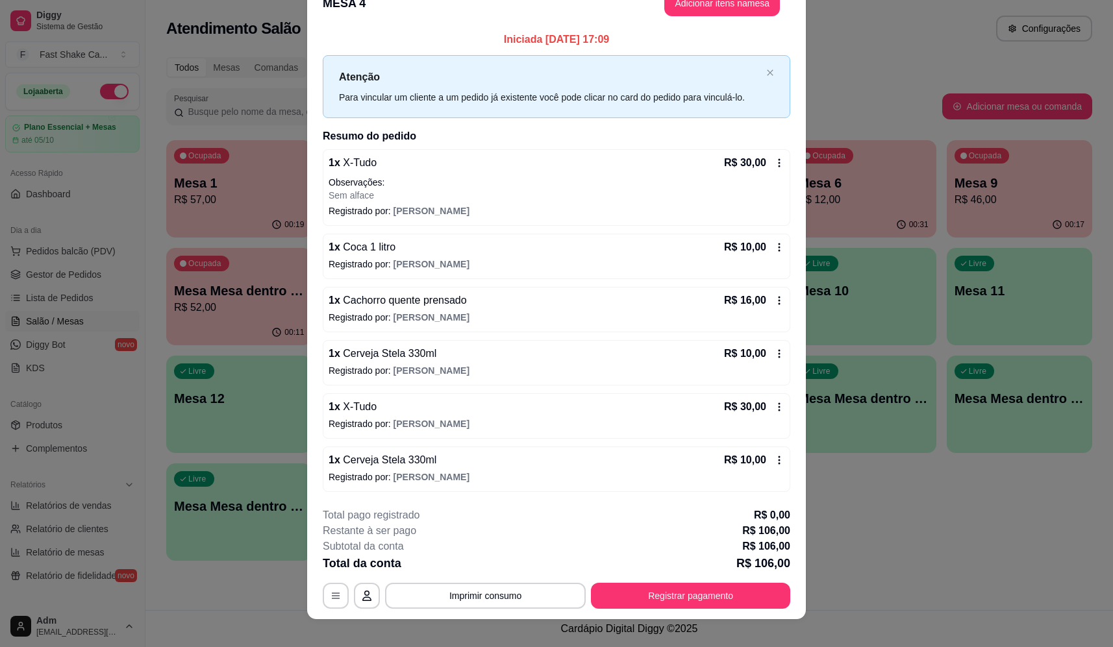
scroll to position [38, 0]
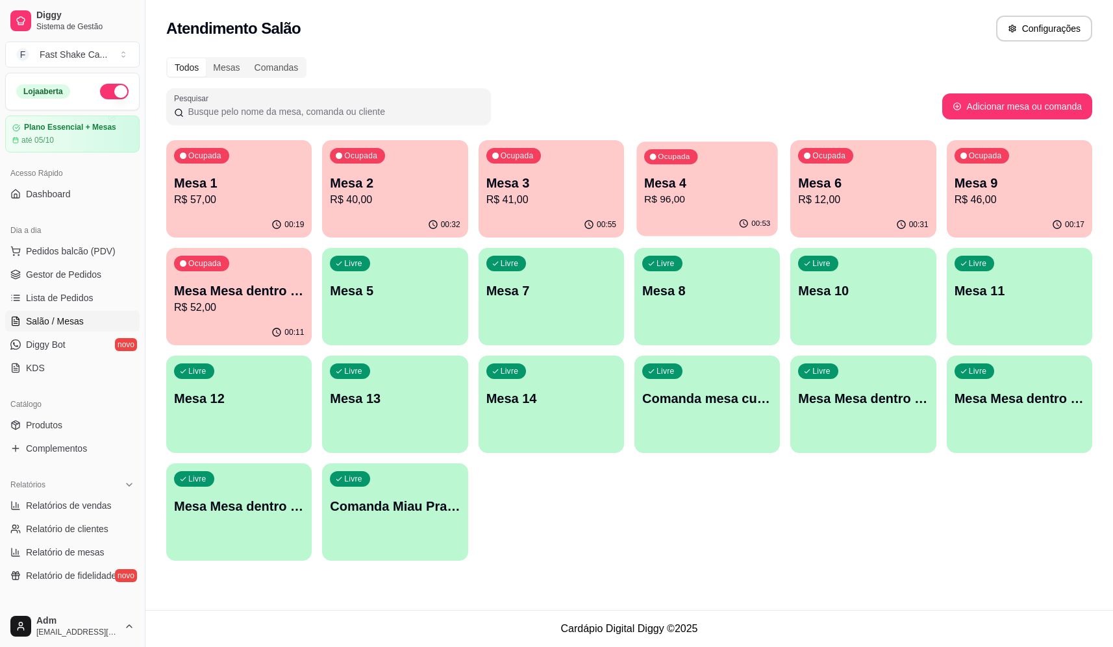
click at [703, 201] on p "R$ 96,00" at bounding box center [707, 199] width 126 height 15
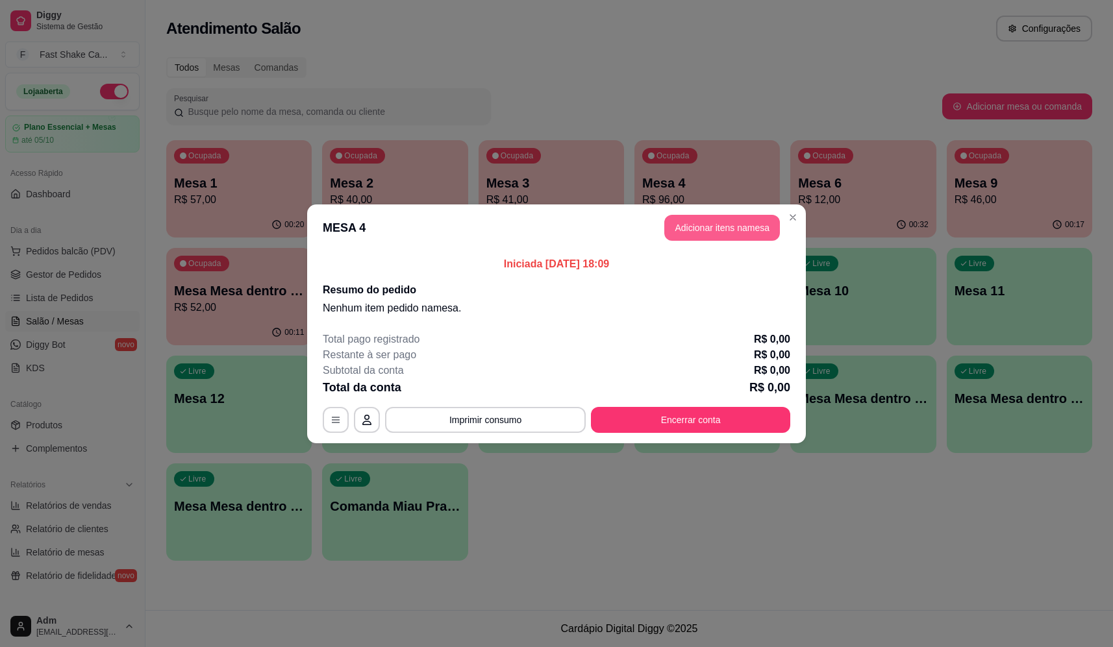
click at [691, 223] on button "Adicionar itens na mesa" at bounding box center [722, 228] width 116 height 26
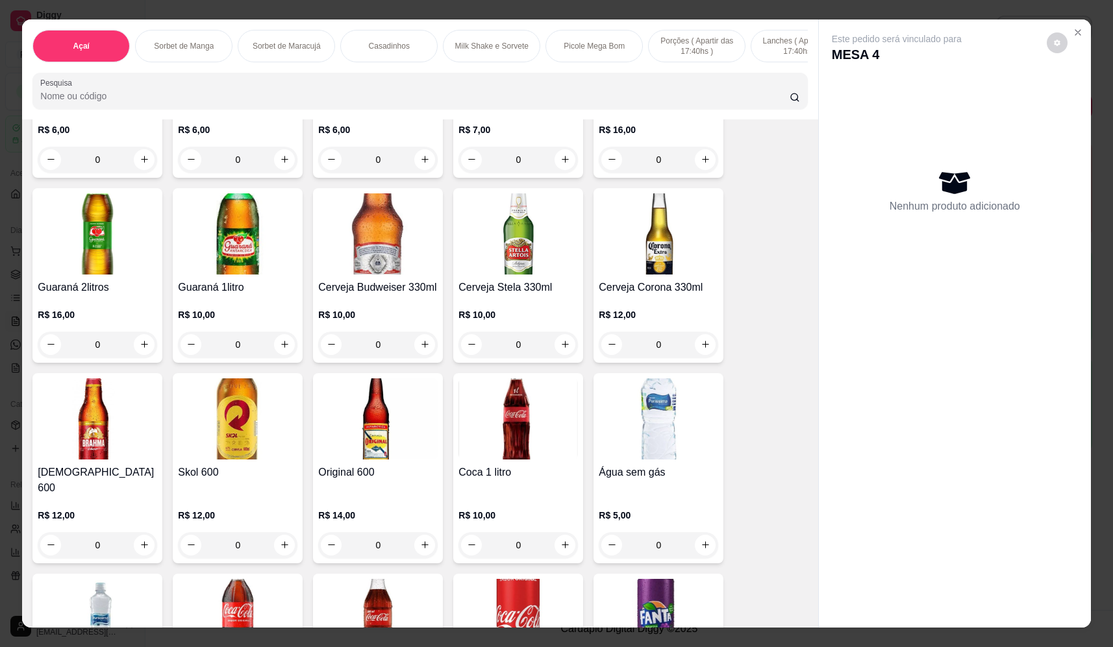
scroll to position [3572, 0]
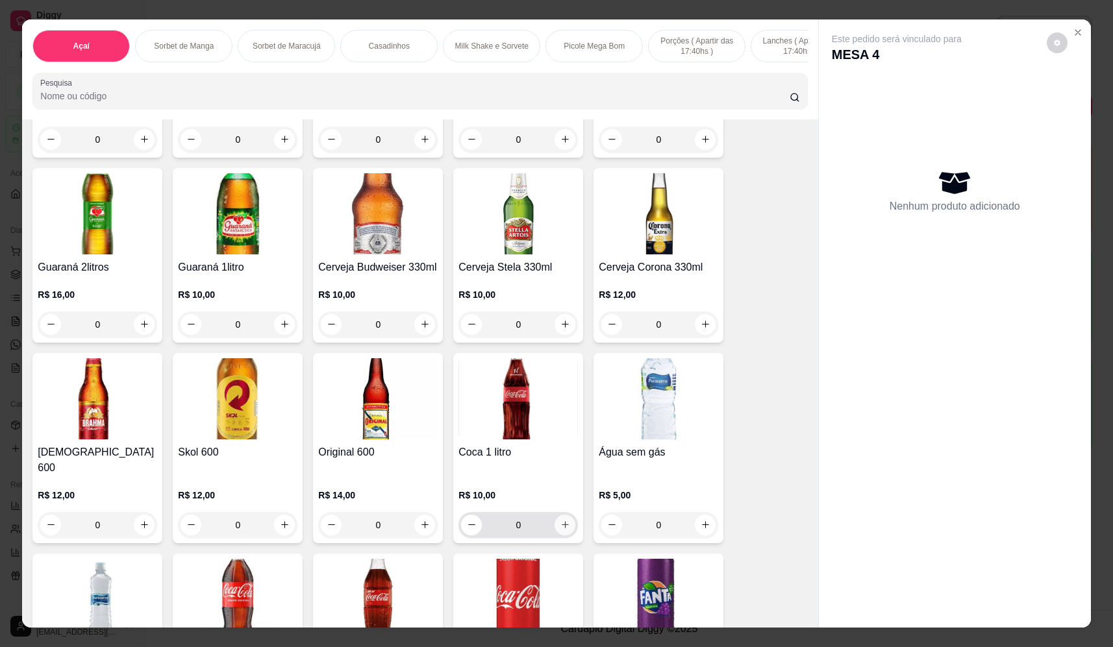
click at [559, 525] on button "increase-product-quantity" at bounding box center [565, 525] width 21 height 21
type input "1"
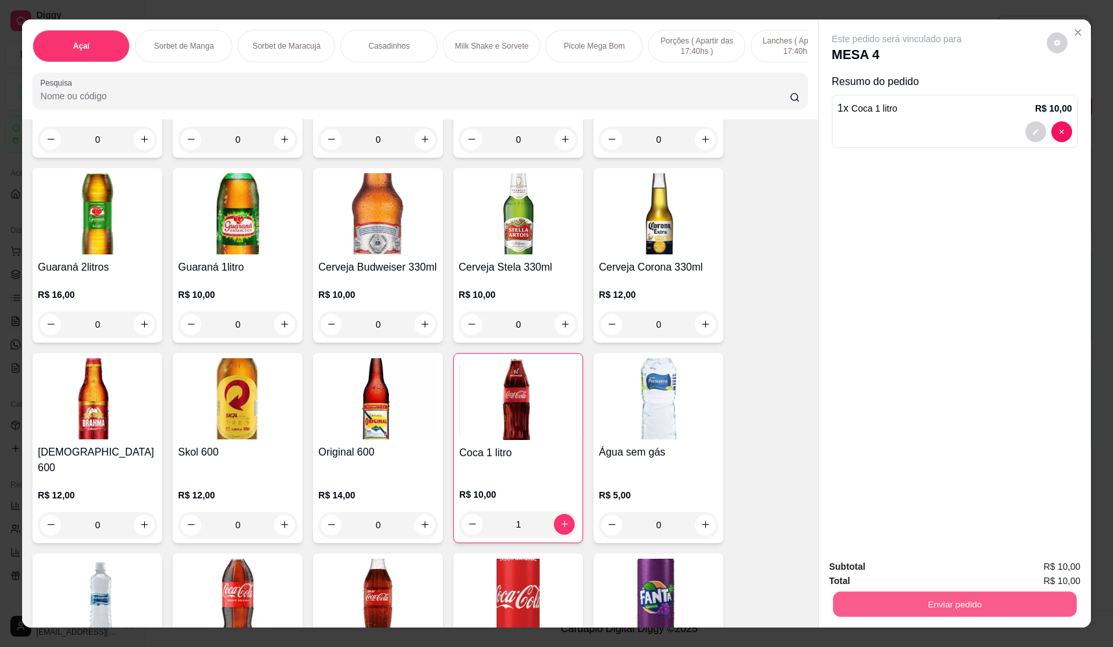
click at [940, 603] on button "Enviar pedido" at bounding box center [955, 604] width 244 height 25
click at [906, 571] on button "Não registrar e enviar pedido" at bounding box center [911, 572] width 135 height 25
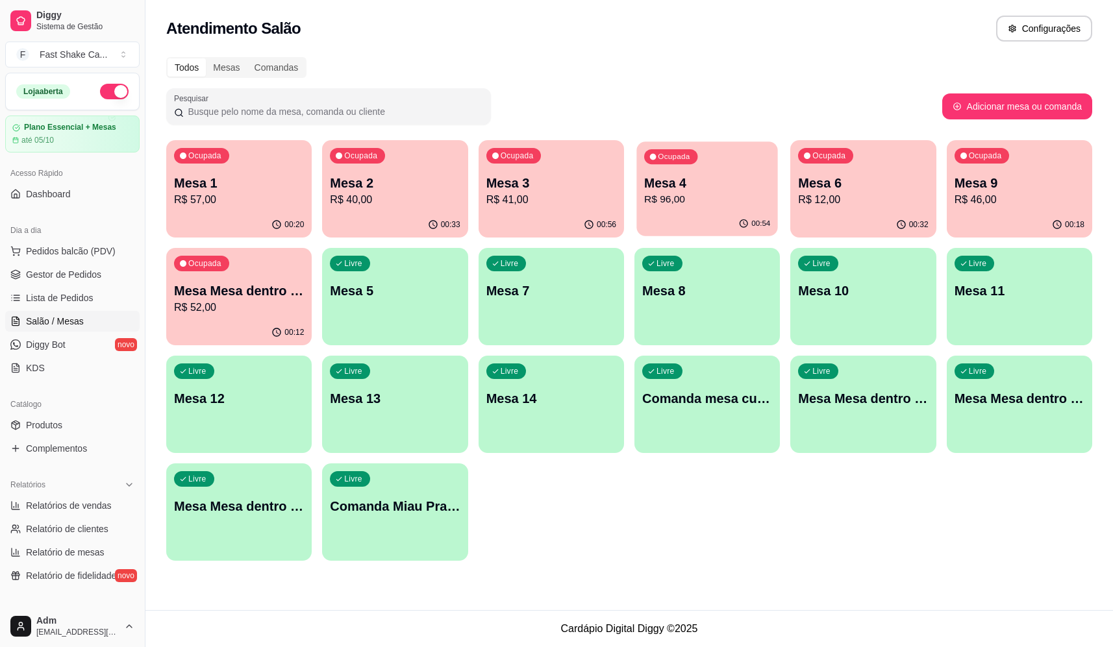
click at [714, 173] on div "Ocupada Mesa 4 R$ 96,00" at bounding box center [707, 177] width 142 height 70
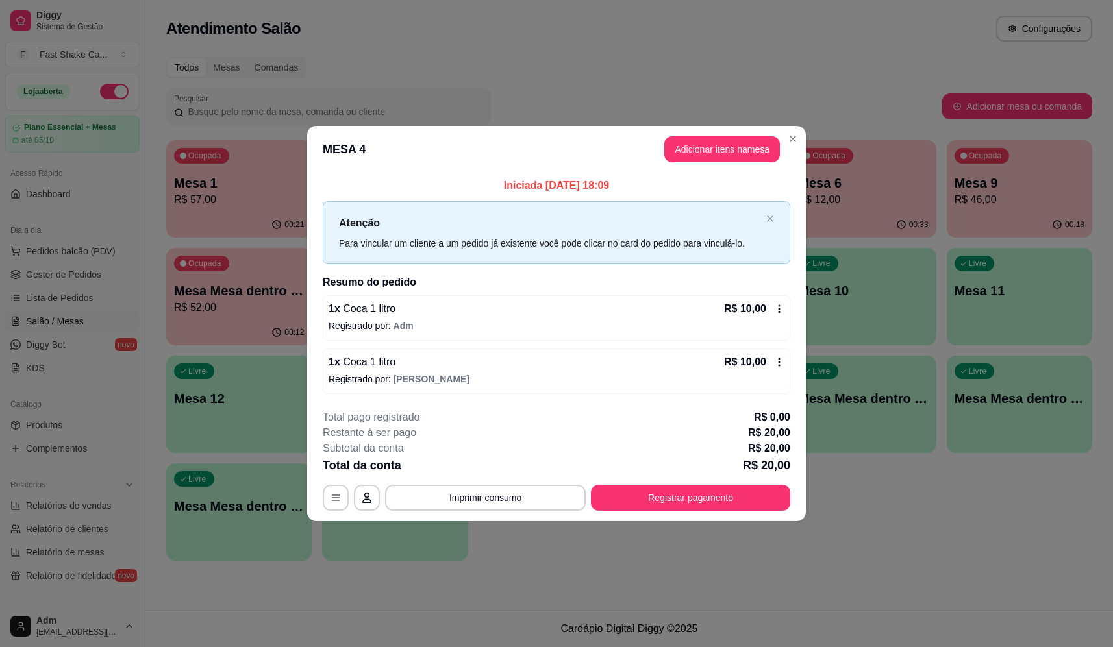
click at [780, 358] on icon at bounding box center [780, 362] width 2 height 8
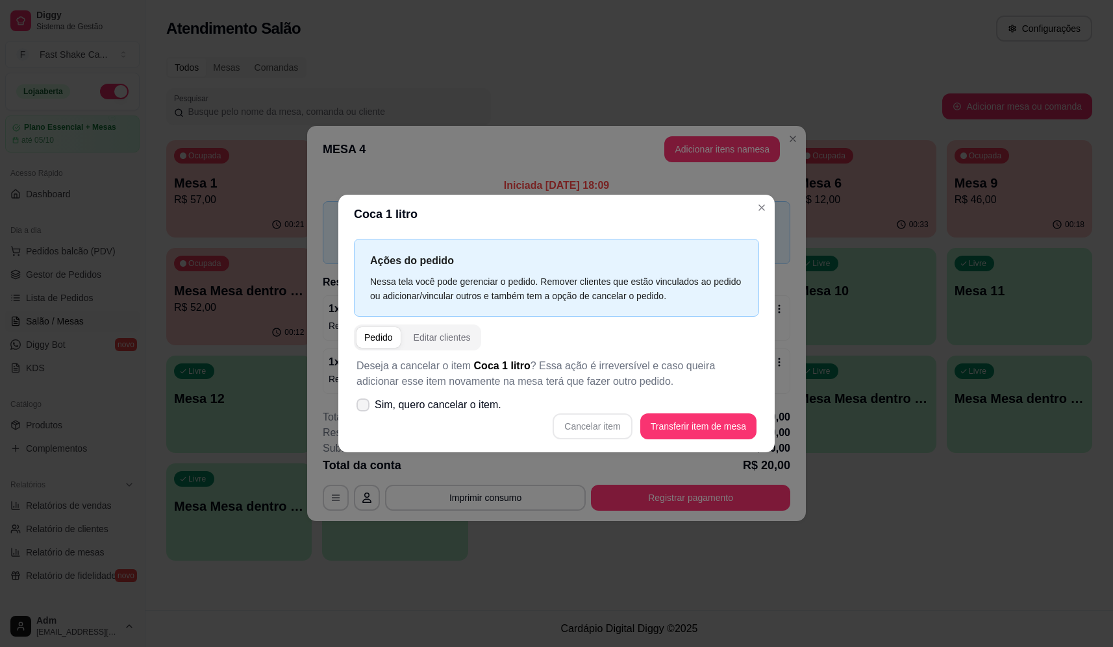
click at [367, 399] on label "Sim, quero cancelar o item." at bounding box center [428, 405] width 155 height 26
click at [364, 407] on input "Sim, quero cancelar o item." at bounding box center [360, 411] width 8 height 8
checkbox input "true"
click at [577, 422] on button "Cancelar item" at bounding box center [592, 426] width 77 height 25
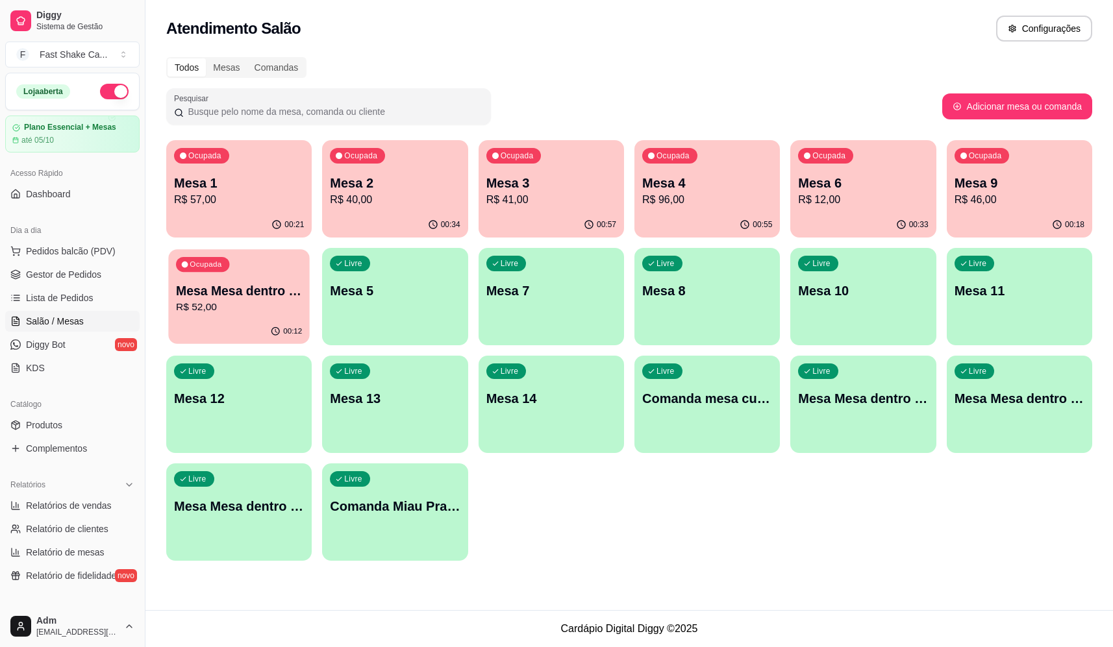
click at [222, 305] on p "R$ 52,00" at bounding box center [239, 307] width 126 height 15
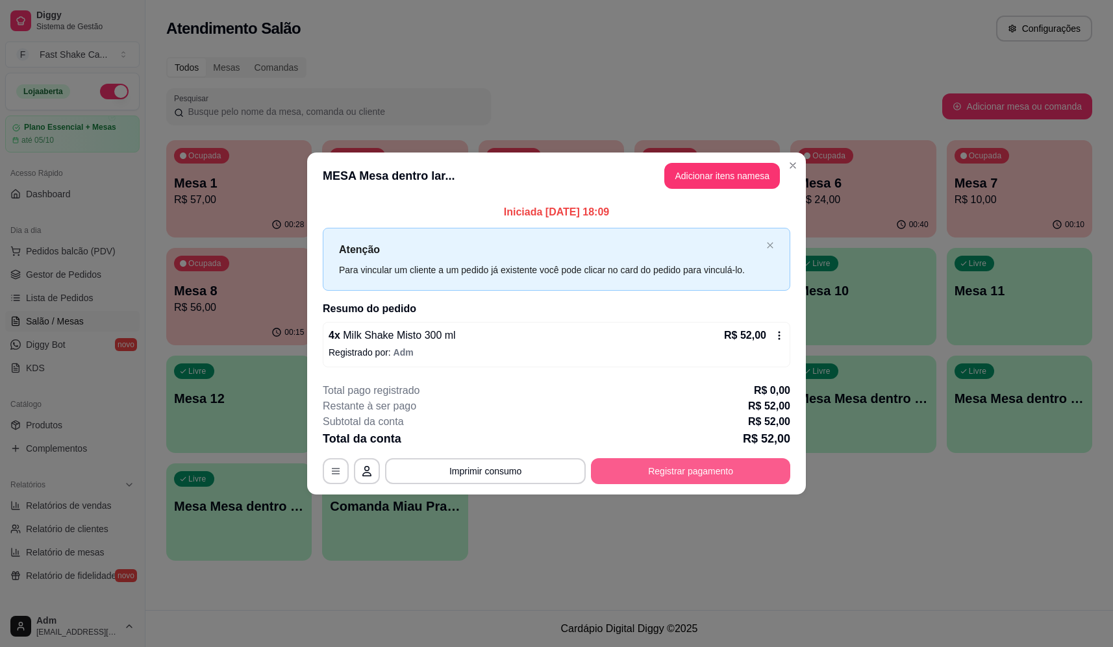
click at [686, 473] on button "Registrar pagamento" at bounding box center [690, 472] width 199 height 26
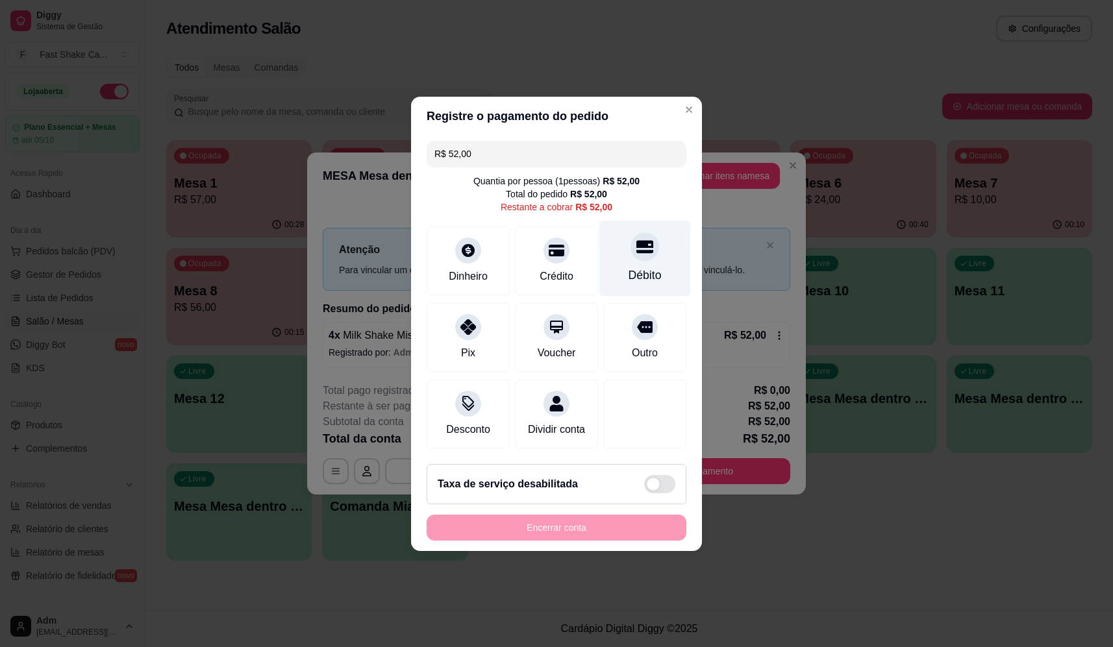
click at [631, 233] on div at bounding box center [645, 247] width 29 height 29
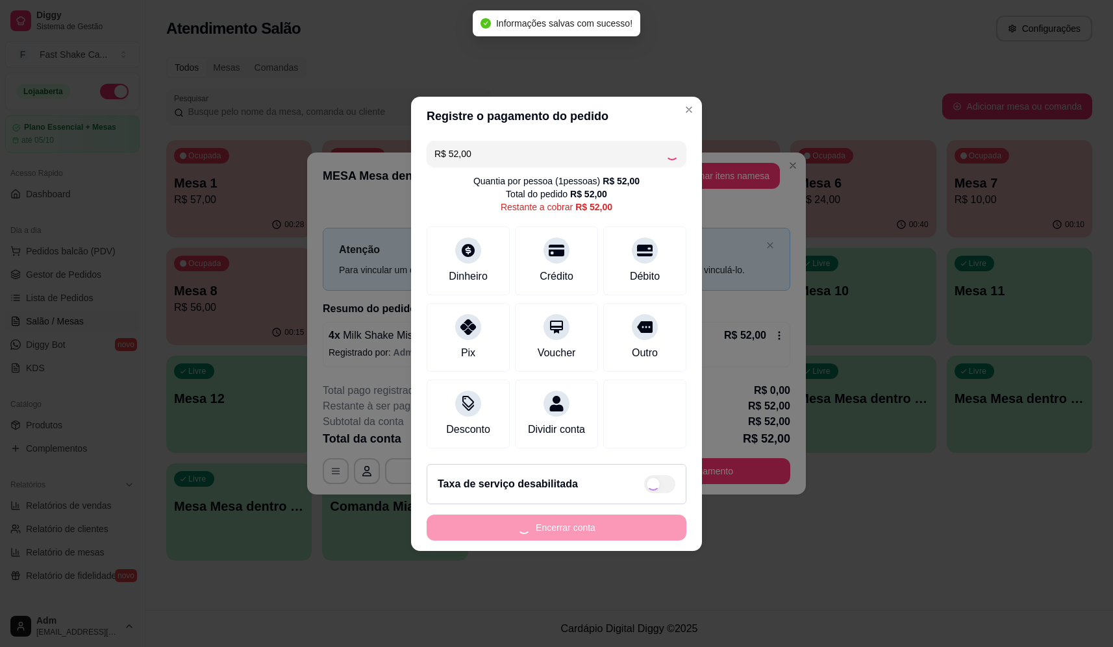
type input "R$ 0,00"
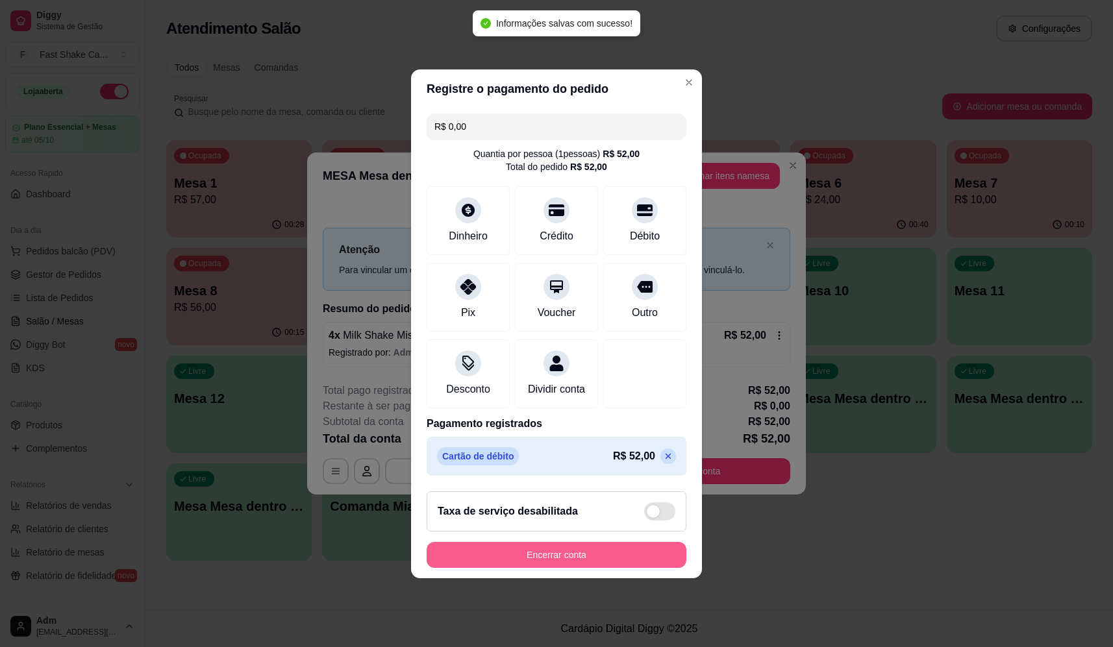
click at [597, 562] on button "Encerrar conta" at bounding box center [557, 555] width 260 height 26
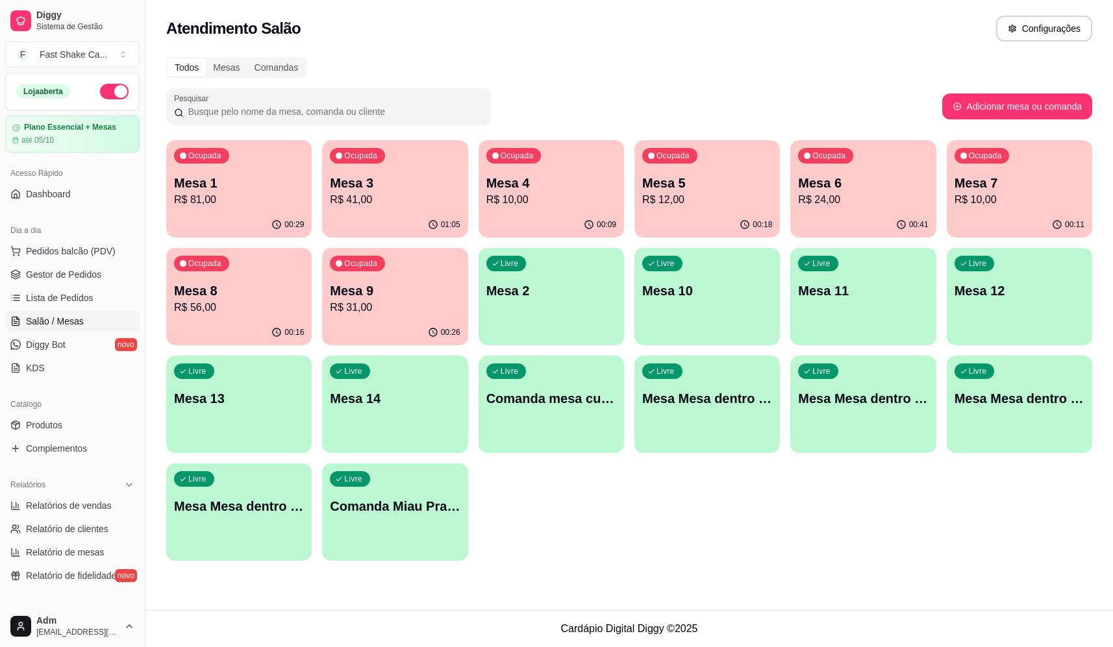
click at [980, 187] on p "Mesa 7" at bounding box center [1020, 183] width 130 height 18
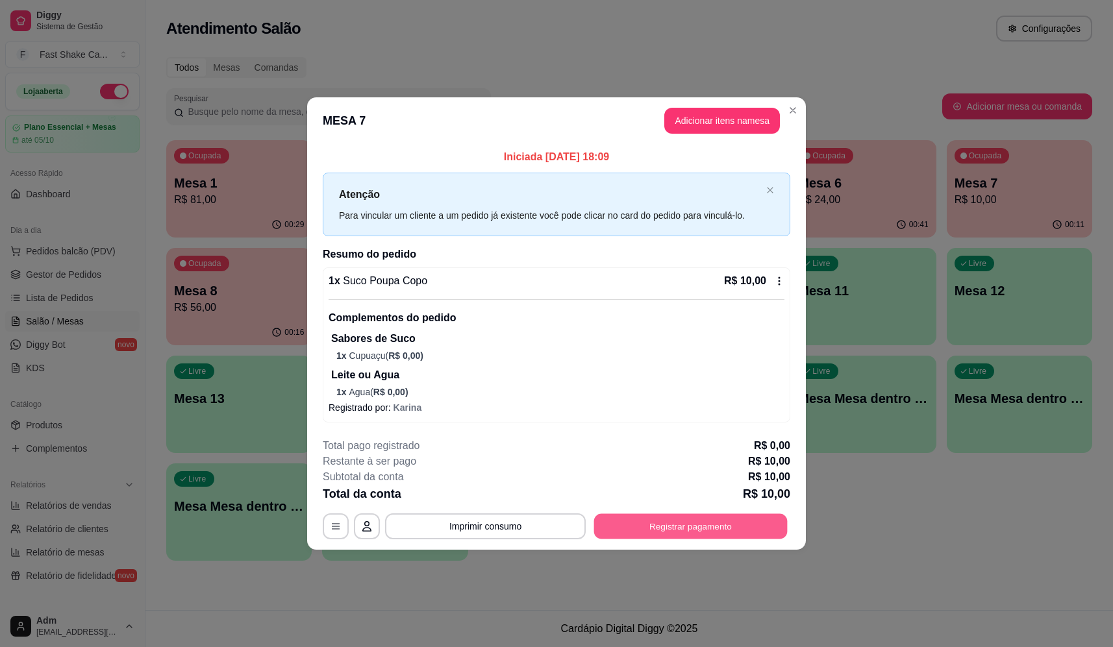
click at [692, 532] on button "Registrar pagamento" at bounding box center [691, 526] width 194 height 25
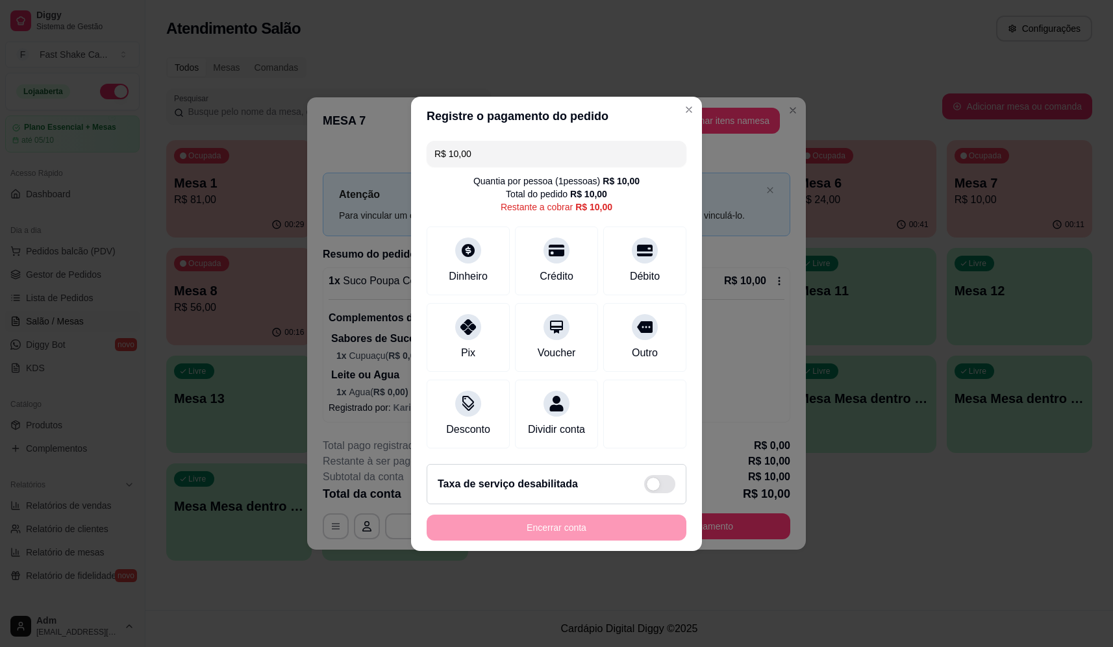
click at [644, 196] on div "Quantia por pessoa ( 1 pessoas) R$ 10,00 Total do pedido R$ 10,00 Restante a co…" at bounding box center [557, 194] width 260 height 39
type input "R$ 0,00"
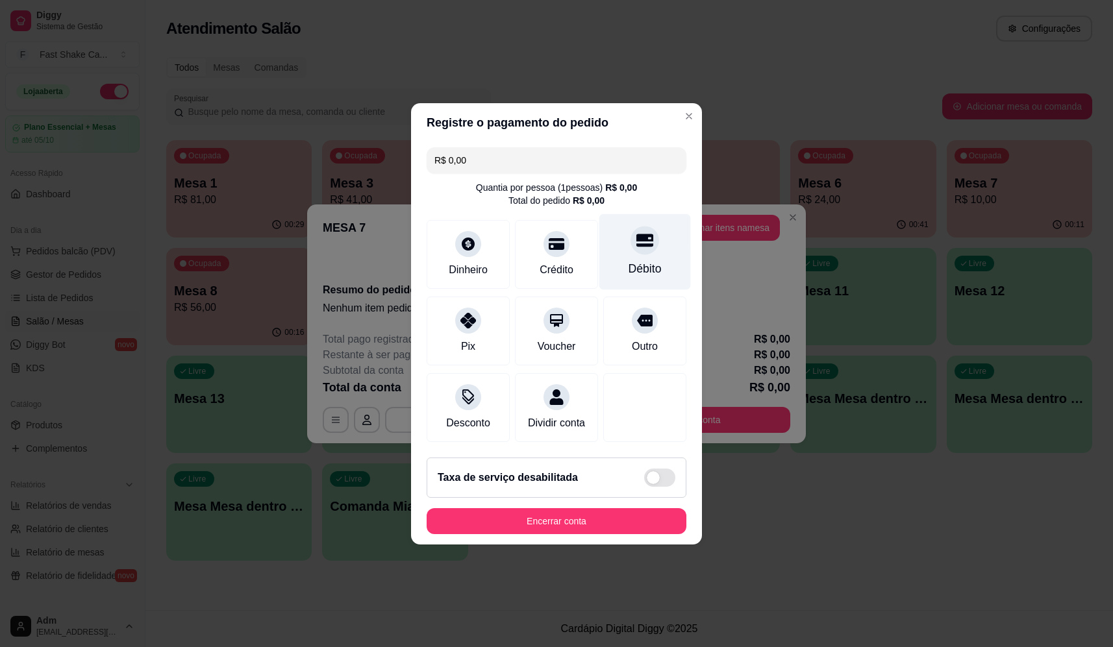
click at [637, 232] on icon at bounding box center [644, 240] width 17 height 17
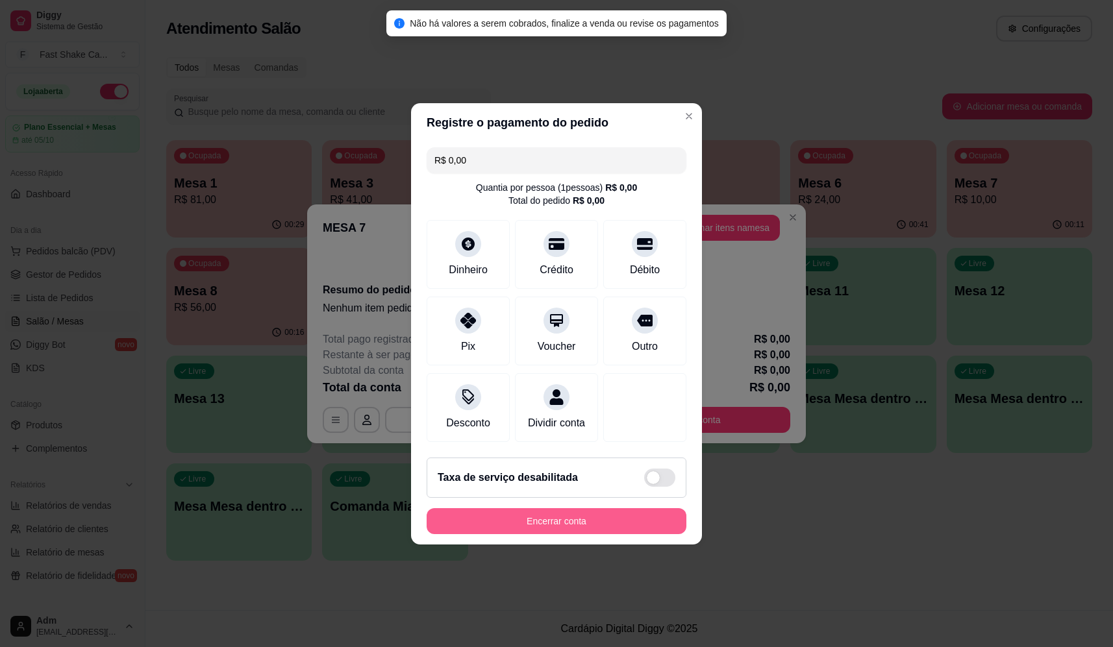
click at [598, 534] on button "Encerrar conta" at bounding box center [557, 522] width 260 height 26
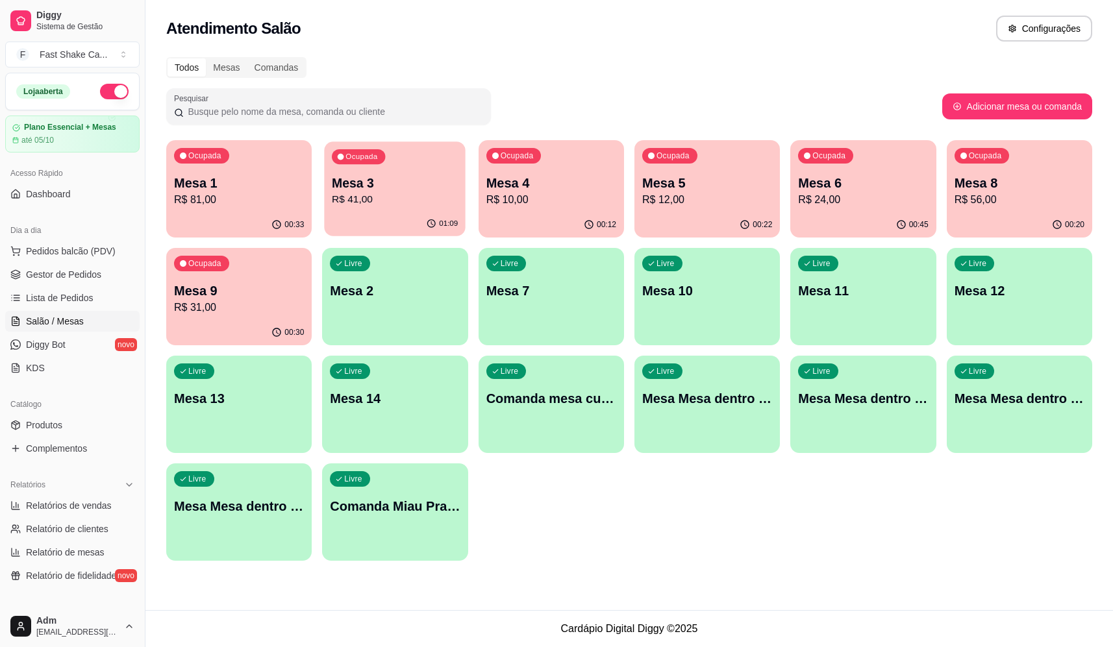
click at [410, 166] on div "Ocupada Mesa 3 R$ 41,00" at bounding box center [396, 177] width 142 height 70
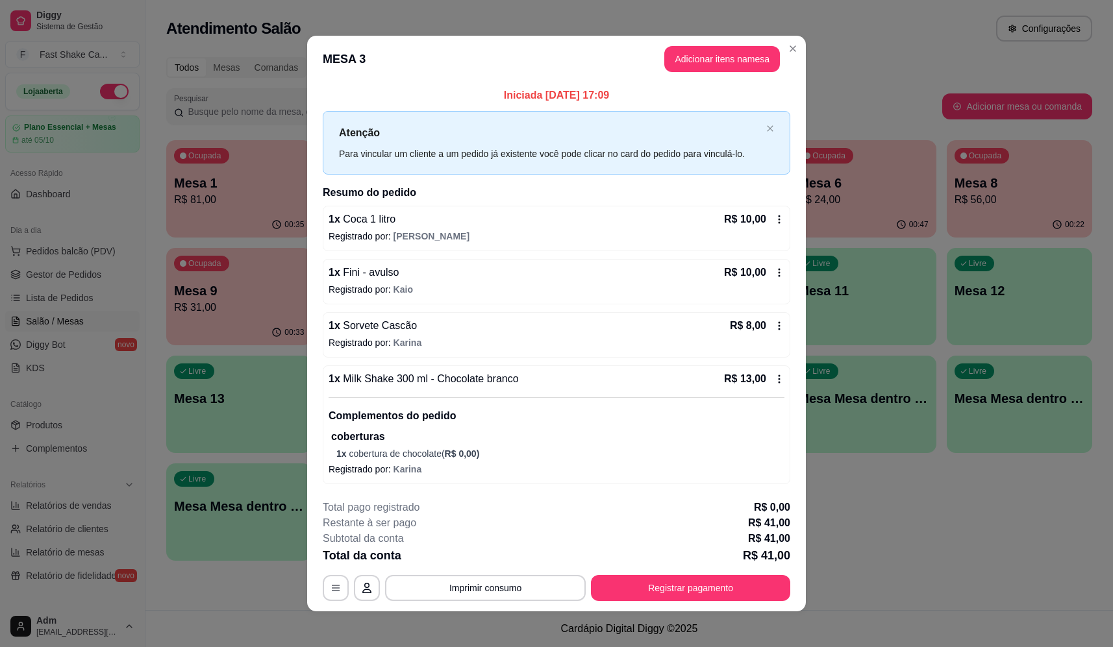
click at [536, 611] on footer "**********" at bounding box center [556, 551] width 499 height 122
click at [533, 594] on button "Imprimir consumo" at bounding box center [485, 588] width 201 height 26
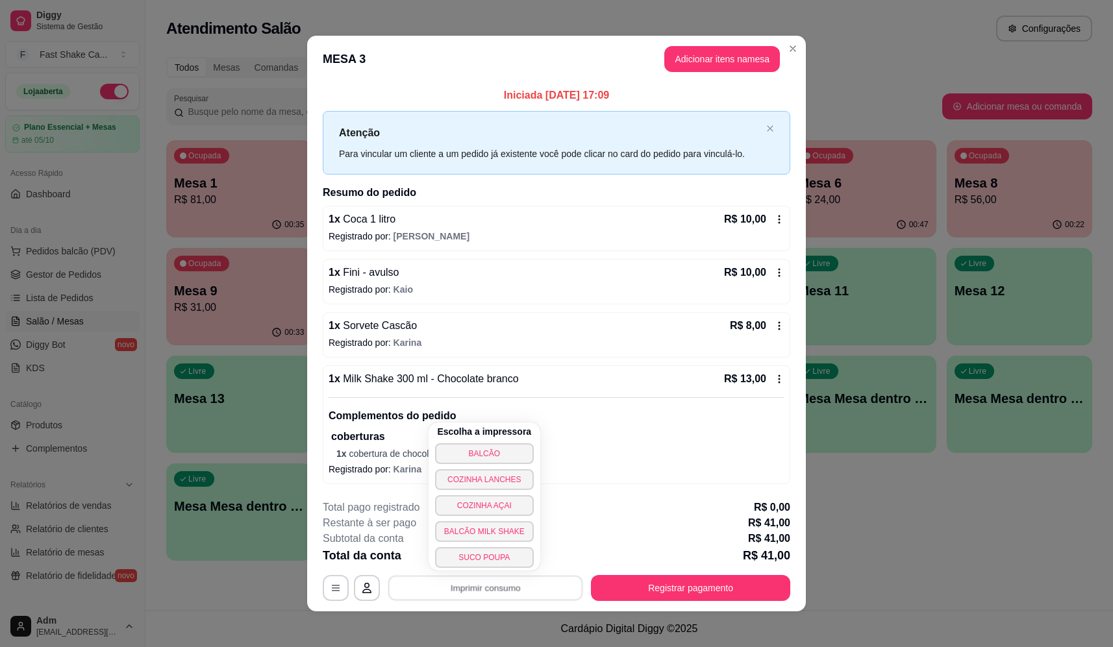
click at [512, 449] on button "BALCÃO" at bounding box center [484, 454] width 99 height 21
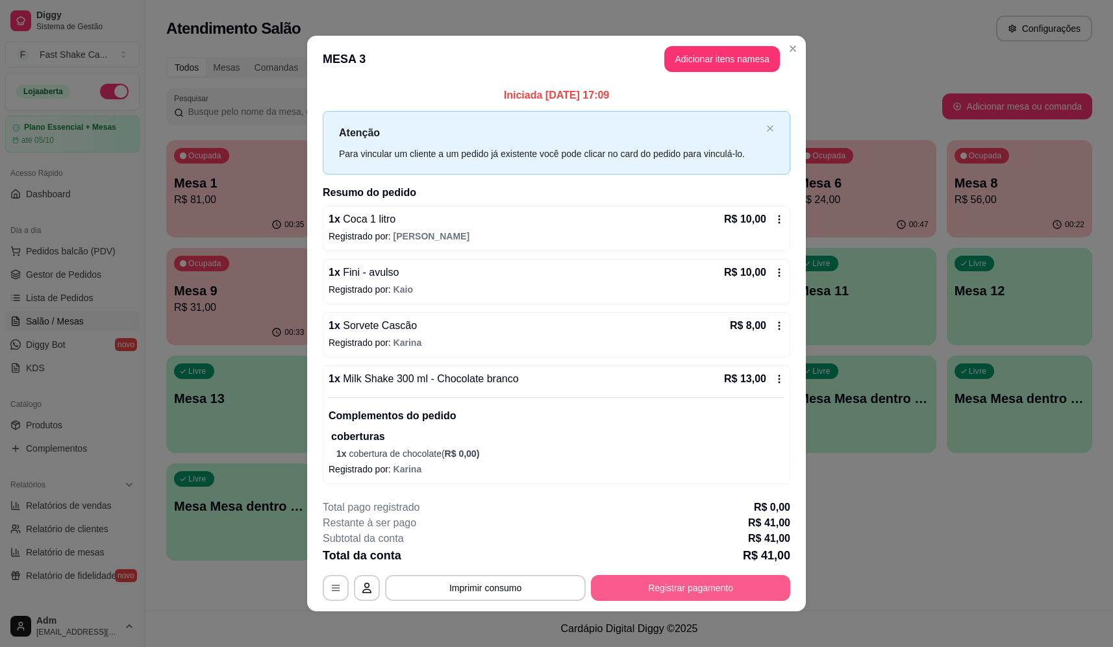
click at [712, 585] on button "Registrar pagamento" at bounding box center [690, 588] width 199 height 26
click at [637, 267] on div "Débito" at bounding box center [645, 275] width 33 height 17
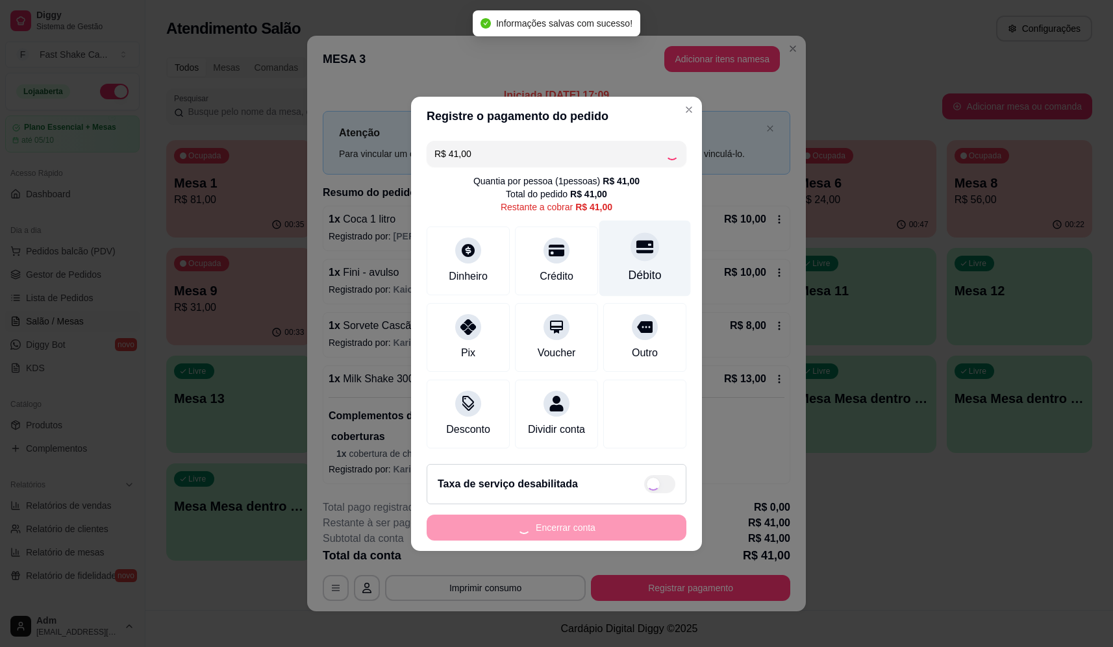
type input "R$ 0,00"
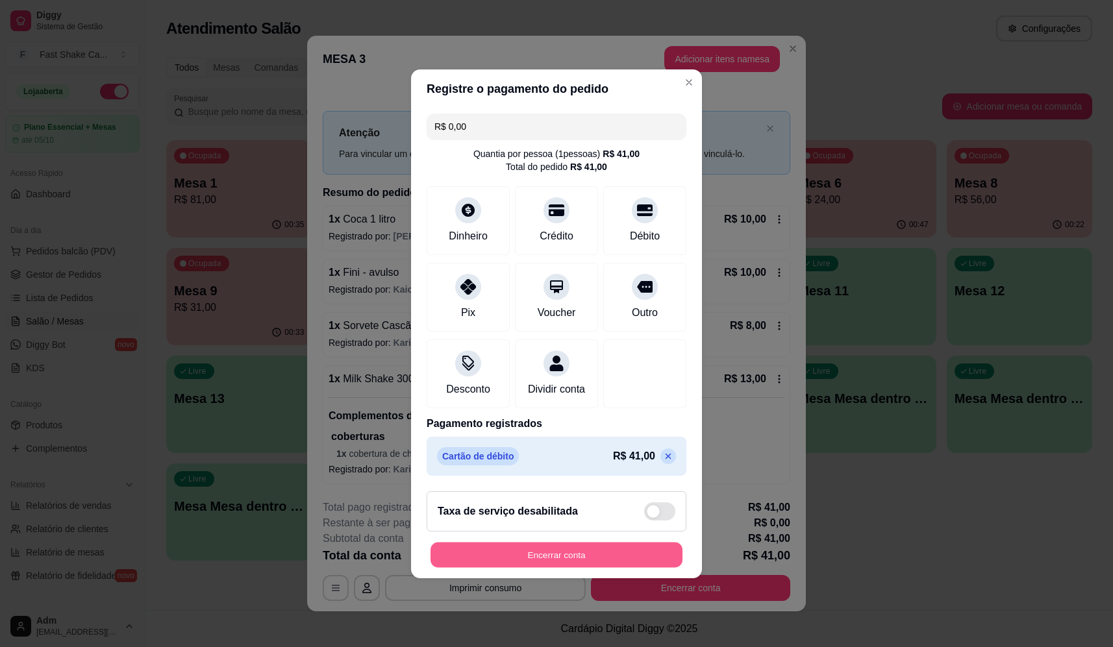
click at [579, 553] on button "Encerrar conta" at bounding box center [557, 554] width 252 height 25
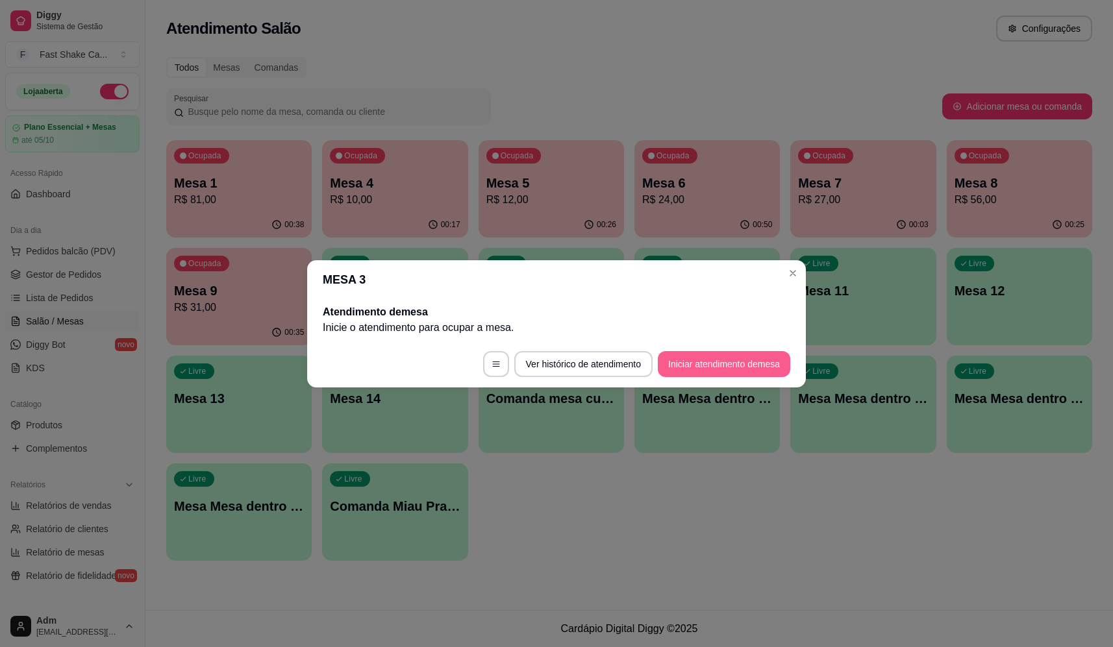
click at [712, 367] on button "Iniciar atendimento de mesa" at bounding box center [724, 364] width 132 height 26
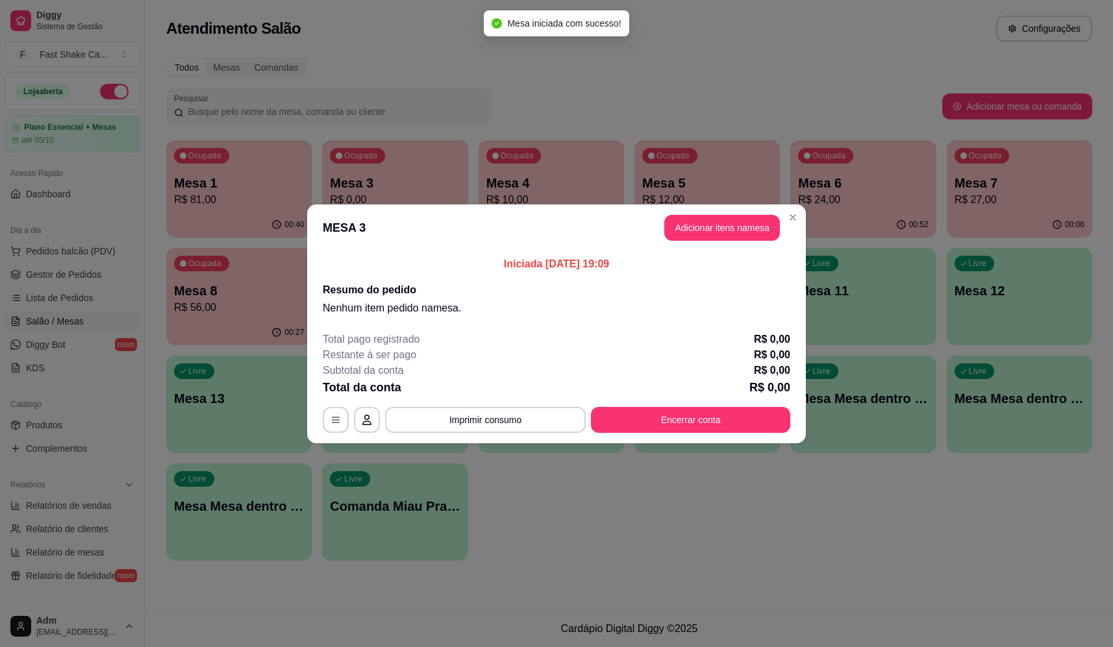
click at [679, 234] on button "Adicionar itens na mesa" at bounding box center [722, 228] width 116 height 26
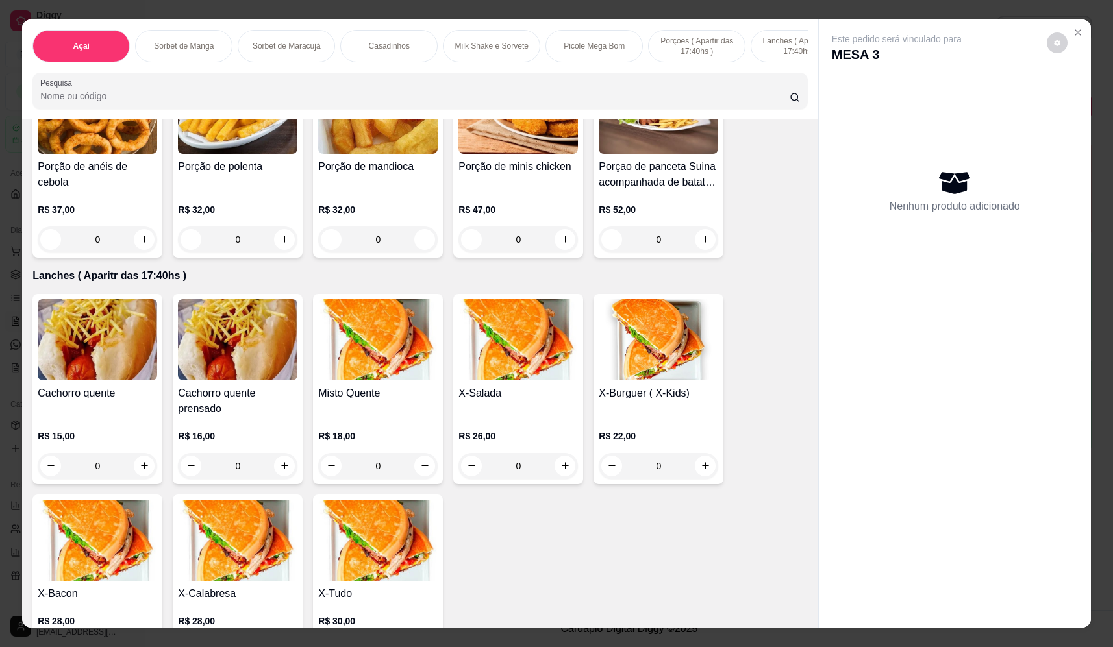
scroll to position [2858, 0]
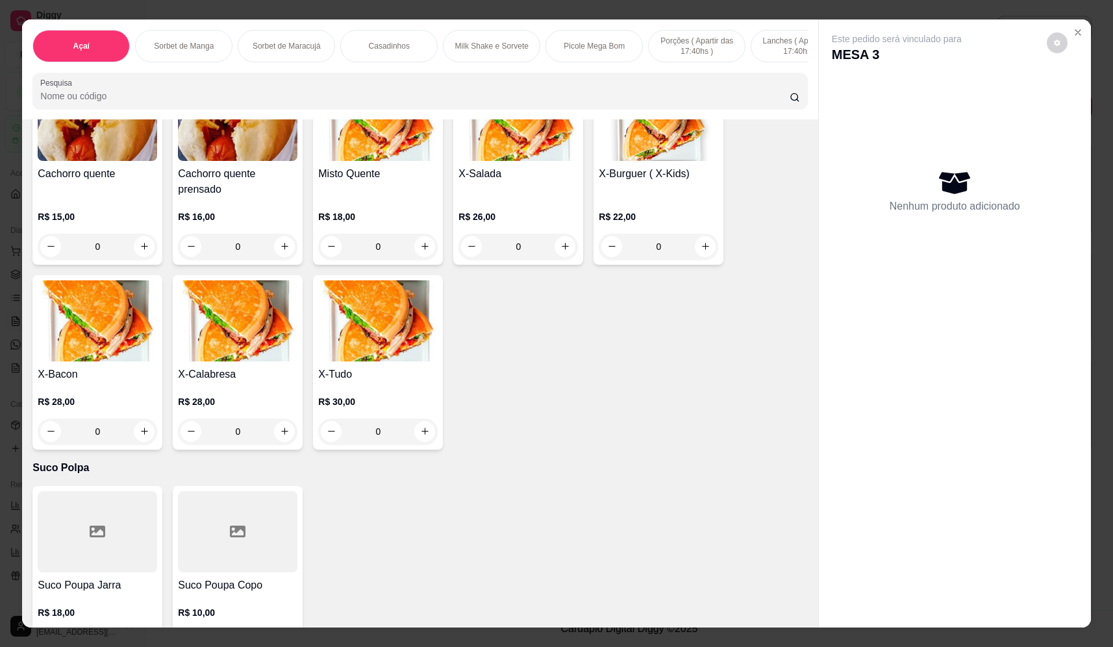
click at [421, 440] on div "0" at bounding box center [377, 432] width 119 height 26
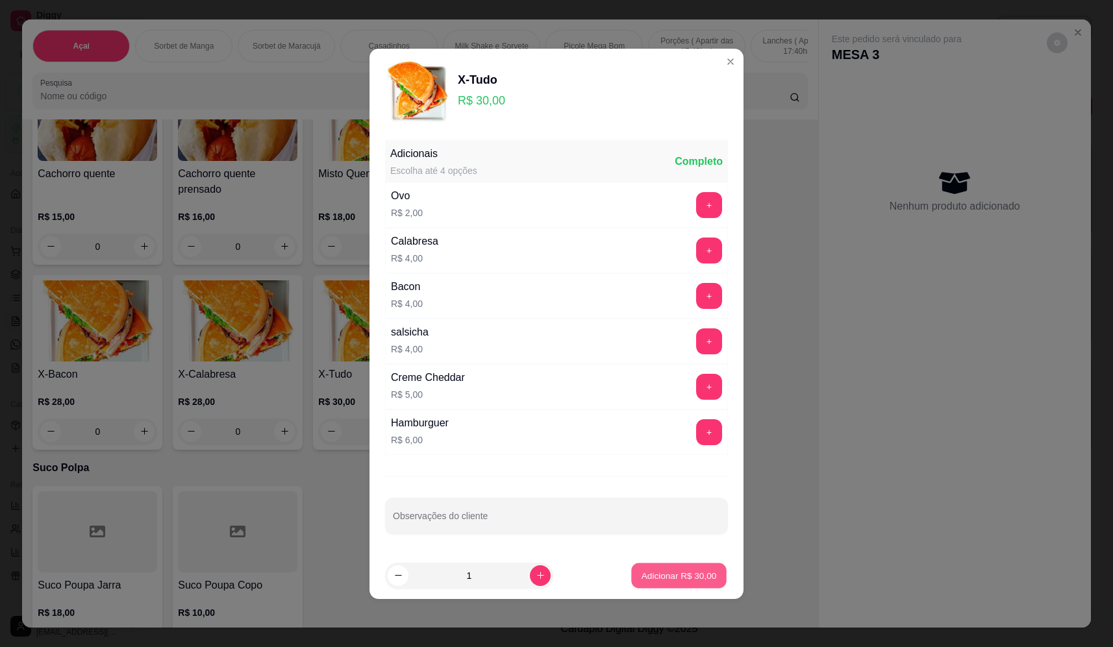
click at [665, 593] on footer "1 Adicionar R$ 30,00" at bounding box center [557, 576] width 374 height 47
click at [668, 579] on p "Adicionar R$ 30,00" at bounding box center [678, 576] width 77 height 13
type input "1"
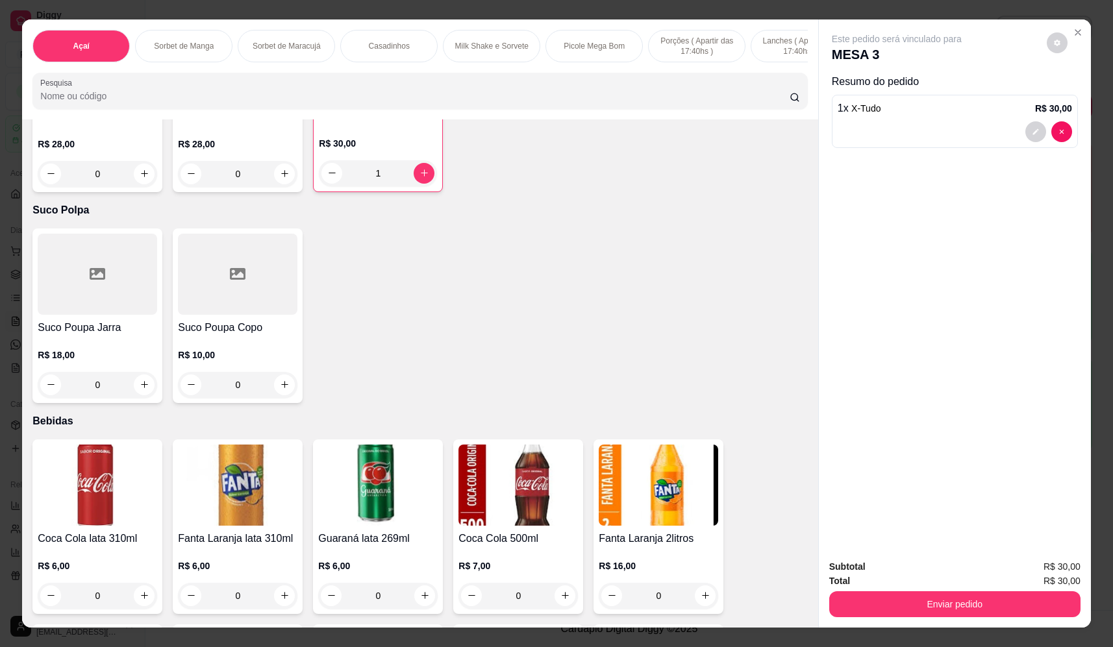
scroll to position [3507, 0]
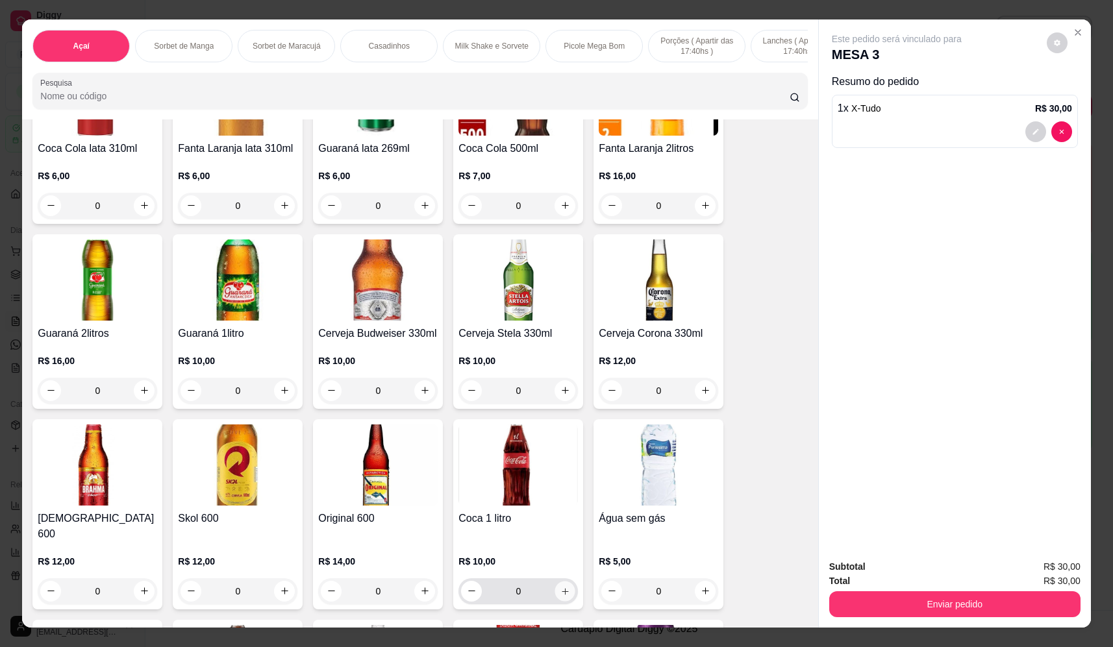
click at [563, 581] on button "increase-product-quantity" at bounding box center [565, 591] width 20 height 20
type input "1"
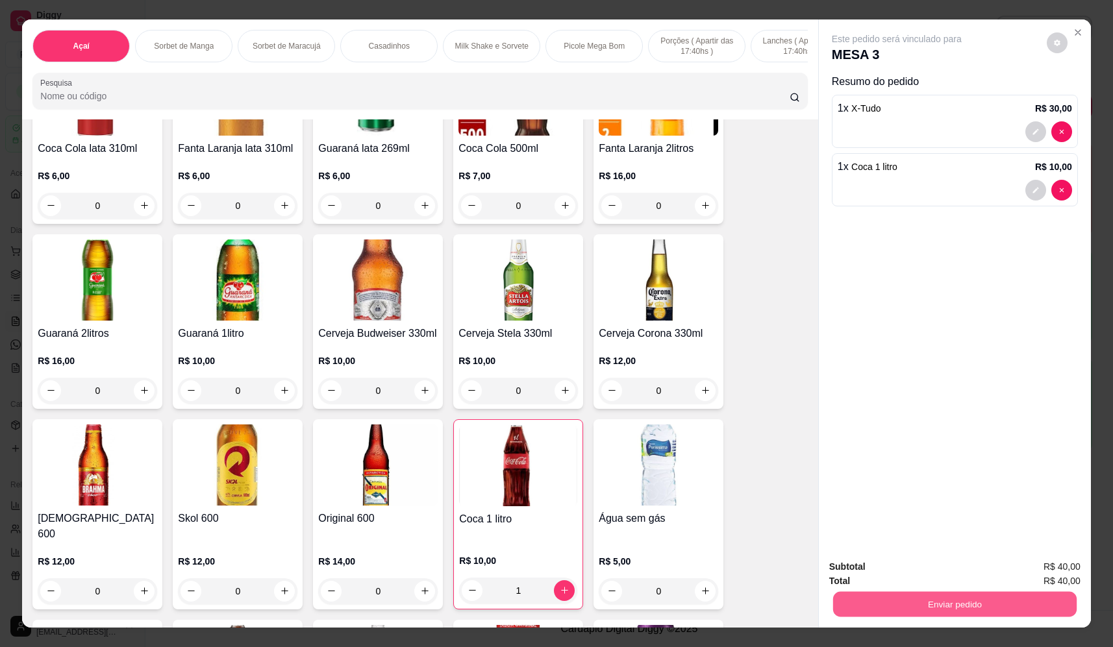
click at [952, 592] on button "Enviar pedido" at bounding box center [955, 604] width 244 height 25
click at [921, 561] on button "Não registrar e enviar pedido" at bounding box center [911, 572] width 135 height 25
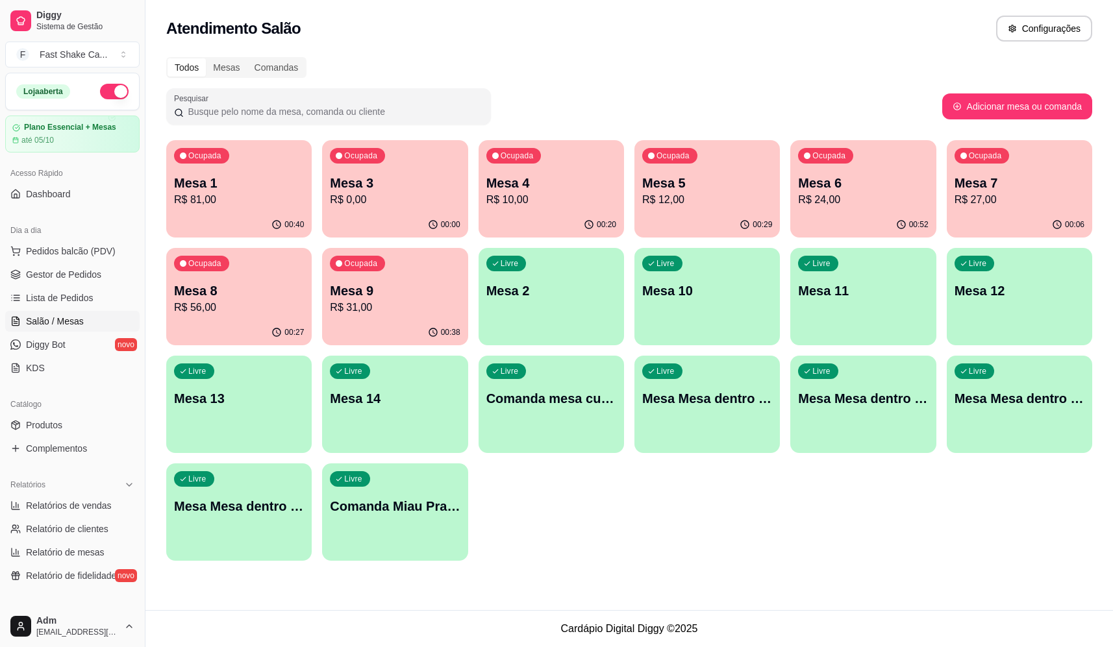
click at [234, 296] on p "Mesa 8" at bounding box center [239, 291] width 130 height 18
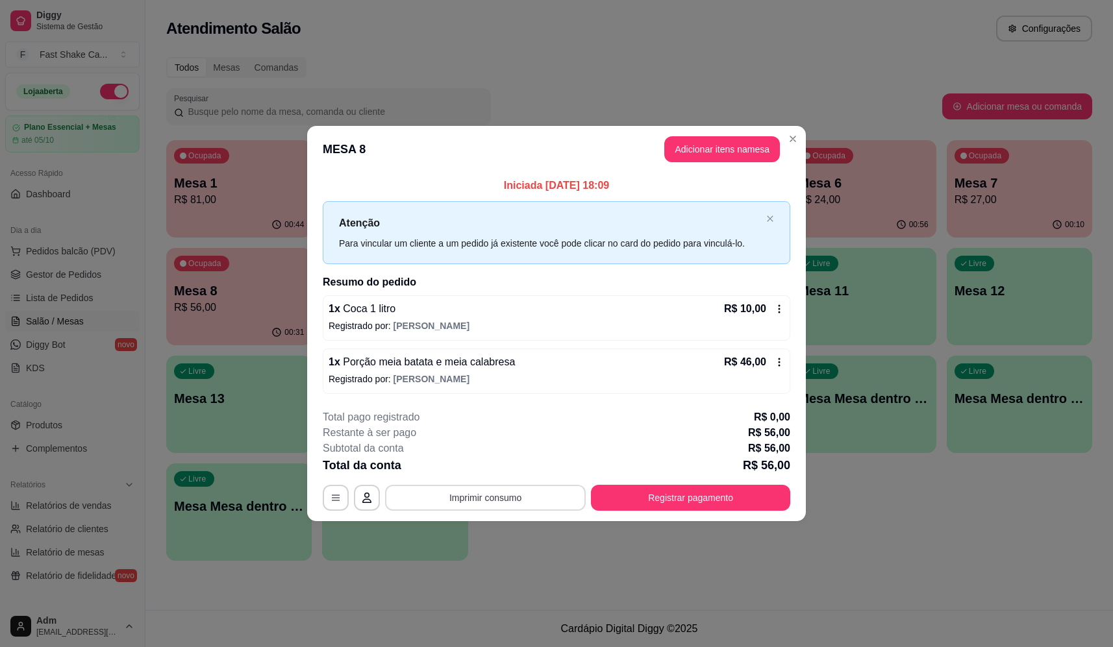
click at [514, 500] on button "Imprimir consumo" at bounding box center [485, 498] width 201 height 26
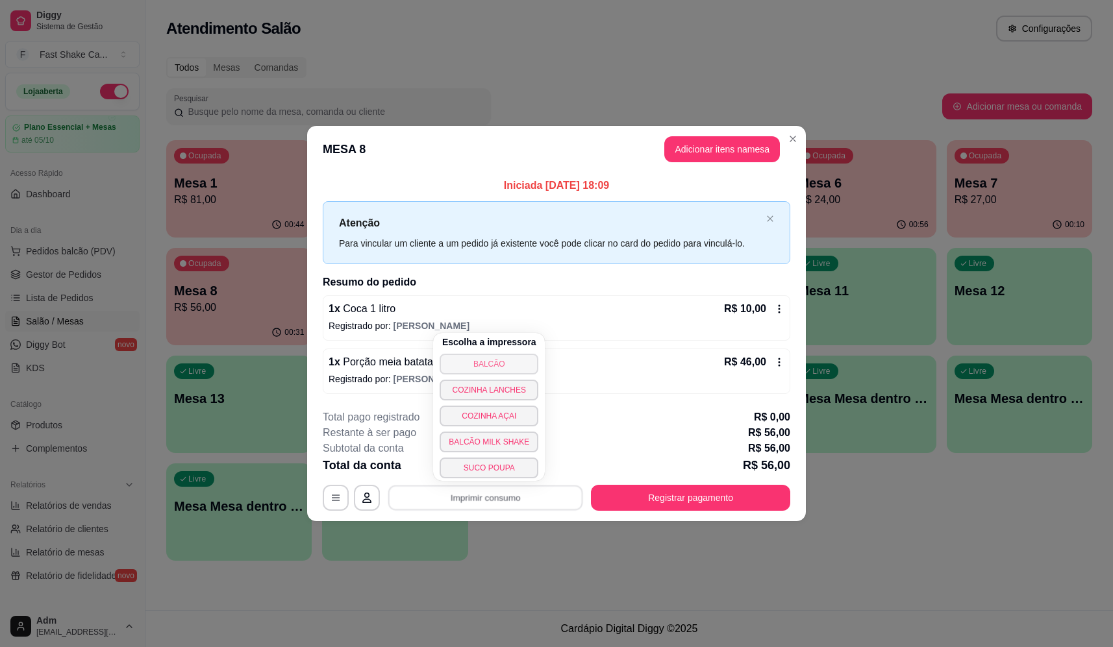
click at [493, 363] on button "BALCÃO" at bounding box center [489, 364] width 99 height 21
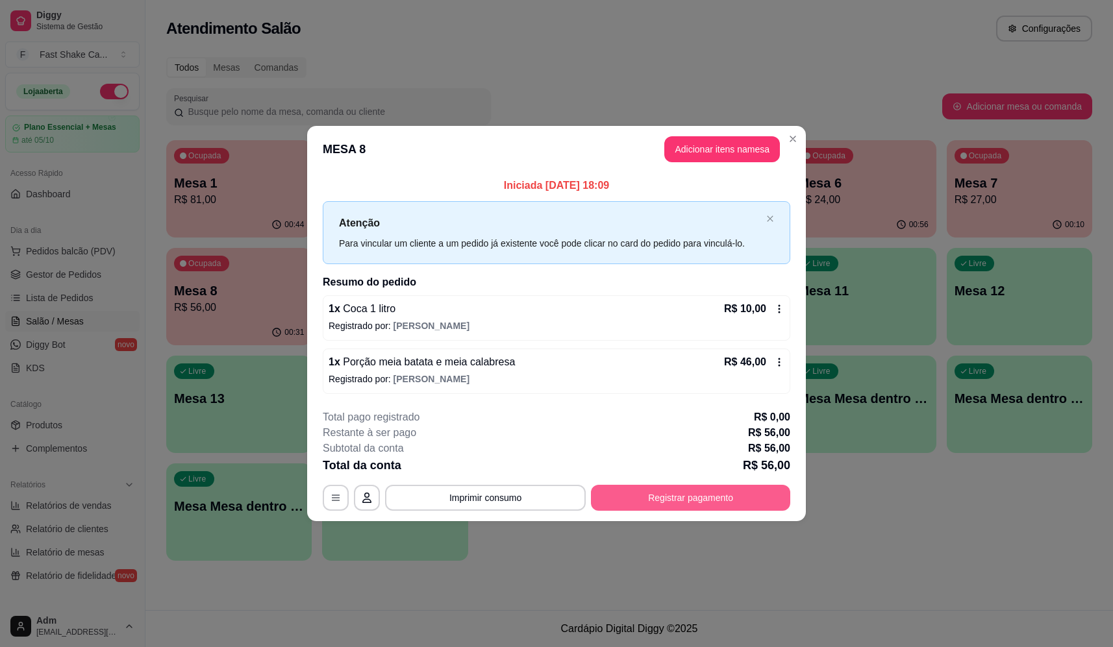
click at [712, 501] on button "Registrar pagamento" at bounding box center [690, 498] width 199 height 26
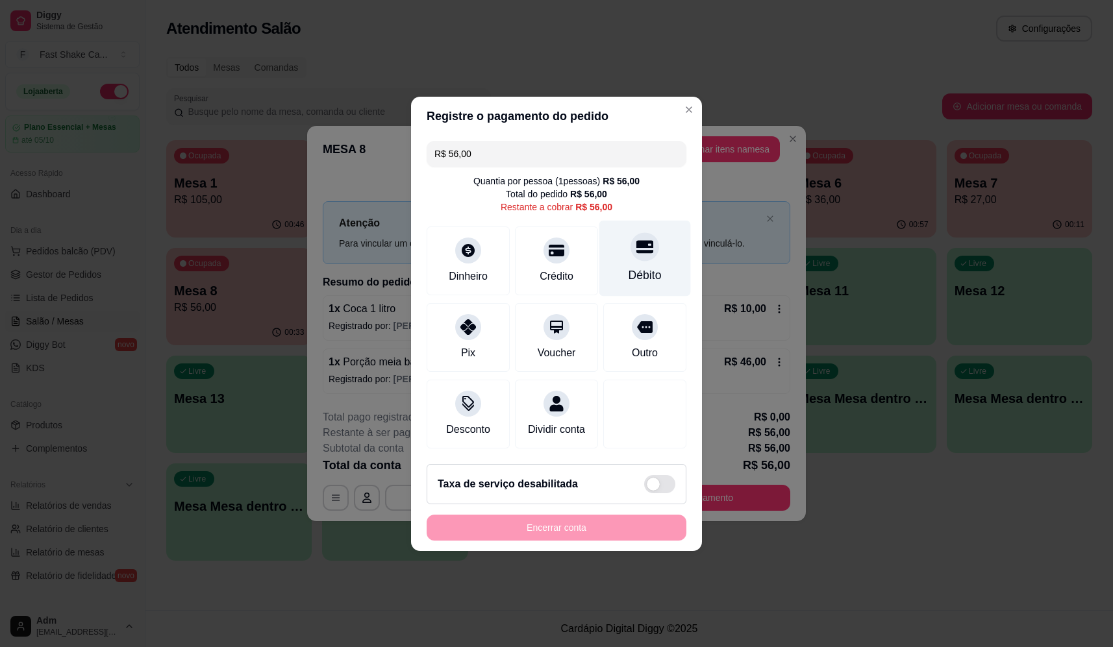
click at [655, 253] on div "Débito" at bounding box center [645, 258] width 92 height 76
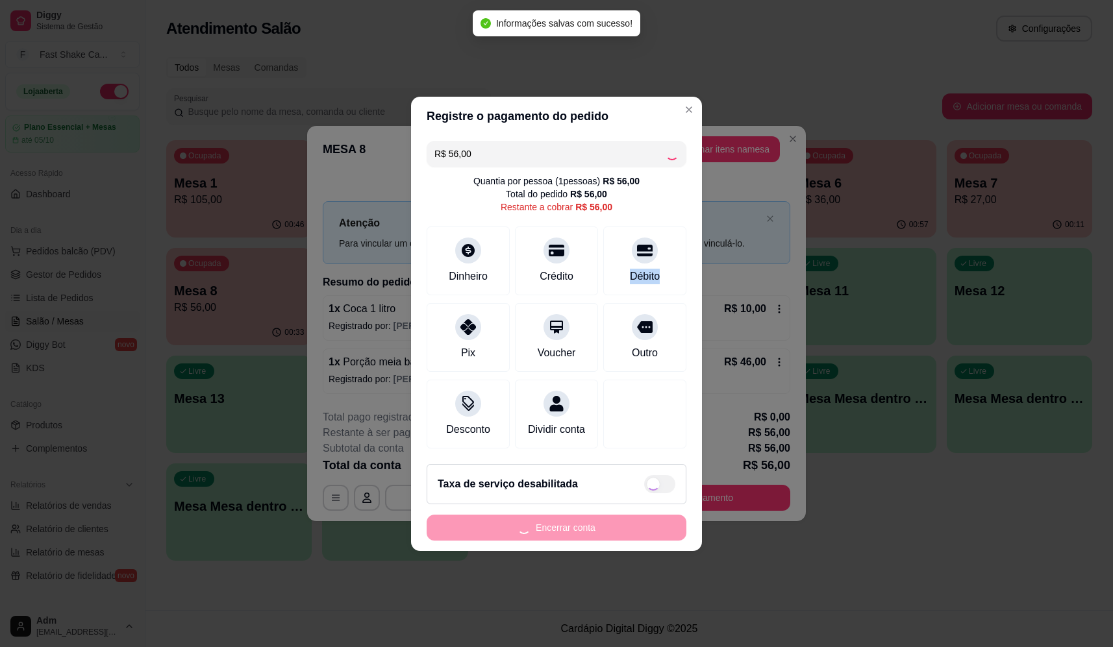
type input "R$ 0,00"
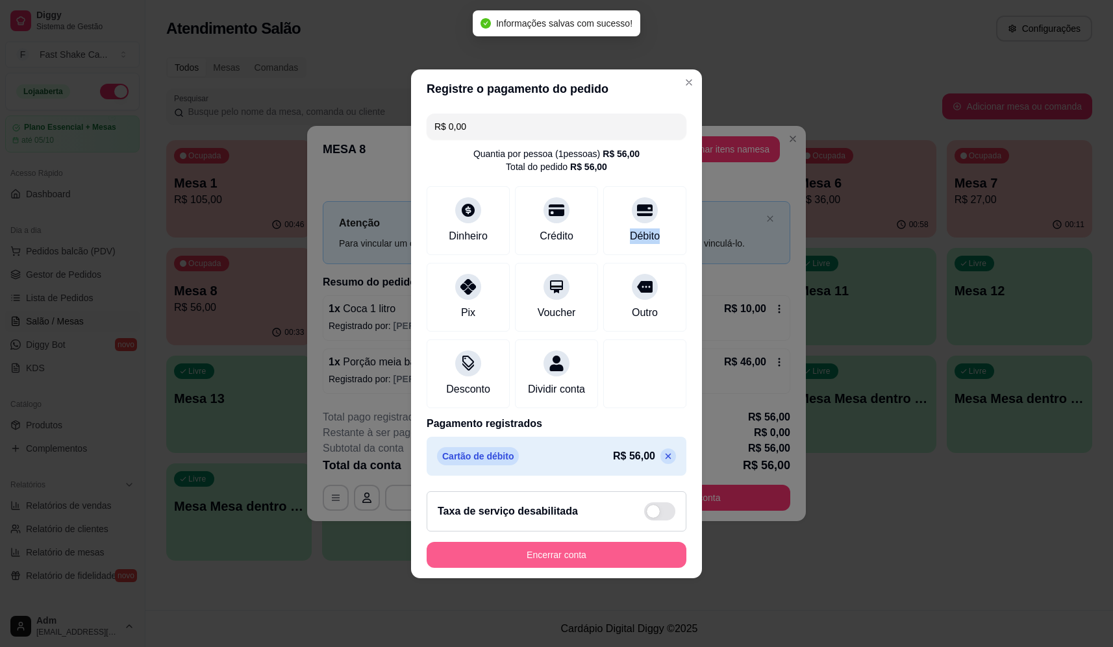
click at [570, 559] on button "Encerrar conta" at bounding box center [557, 555] width 260 height 26
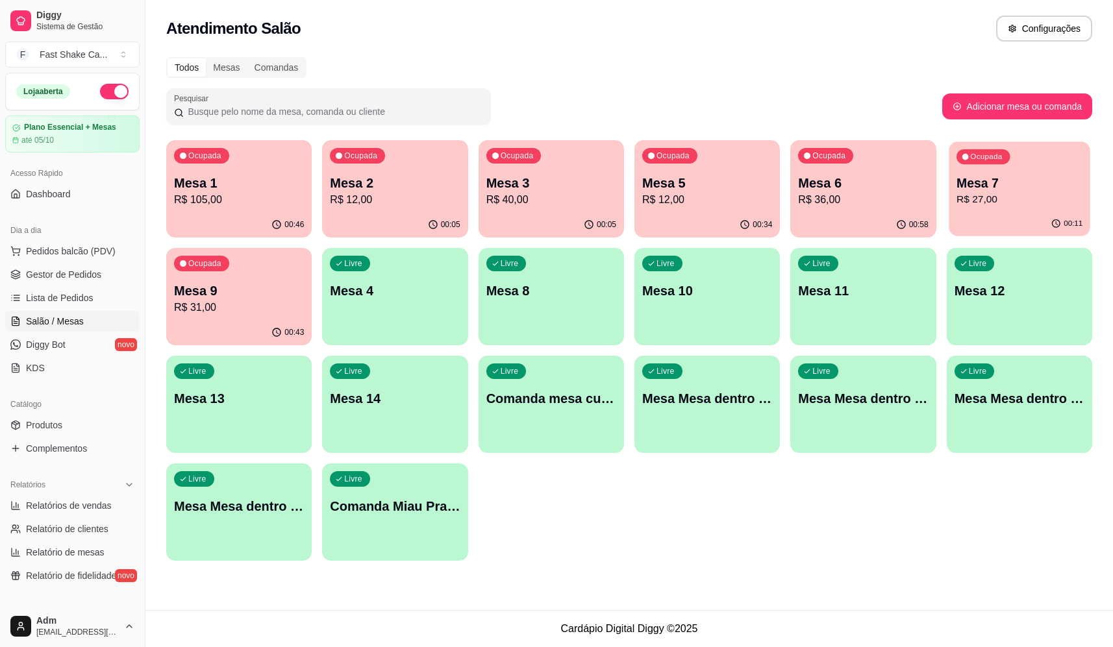
click at [1018, 194] on p "R$ 27,00" at bounding box center [1020, 199] width 126 height 15
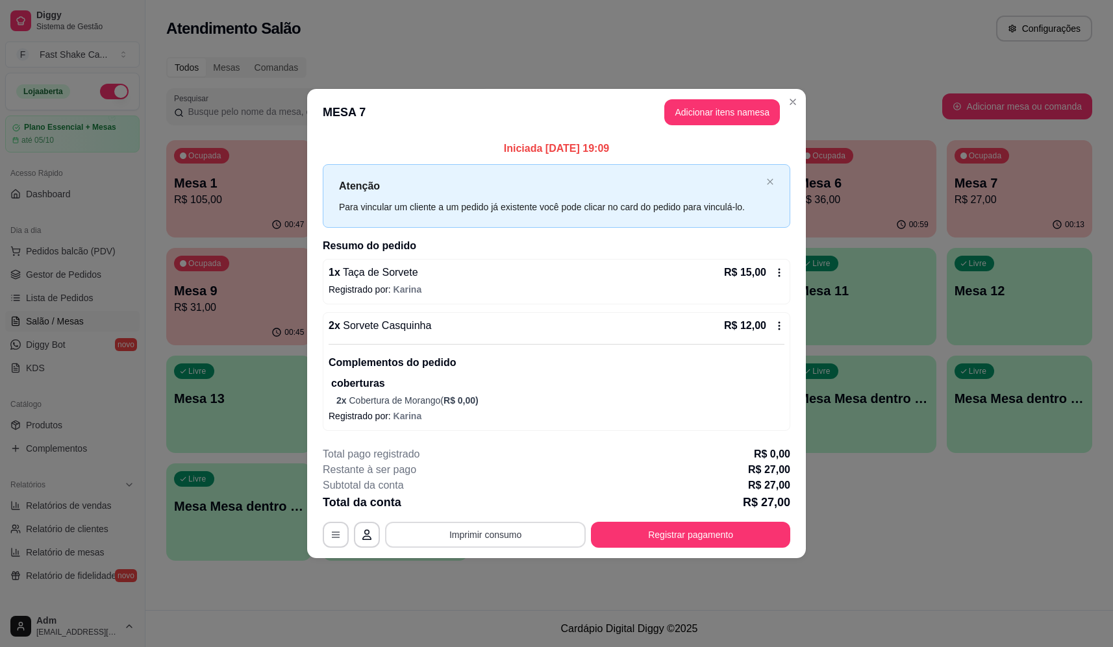
click at [470, 532] on button "Imprimir consumo" at bounding box center [485, 535] width 201 height 26
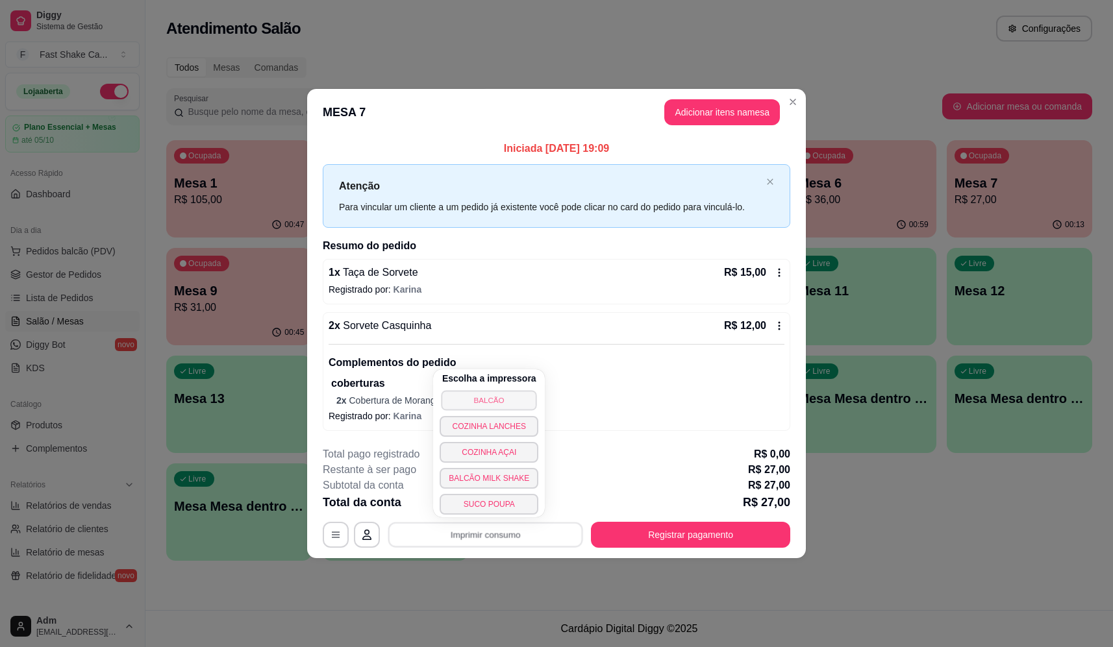
click at [493, 402] on button "BALCÃO" at bounding box center [489, 400] width 95 height 20
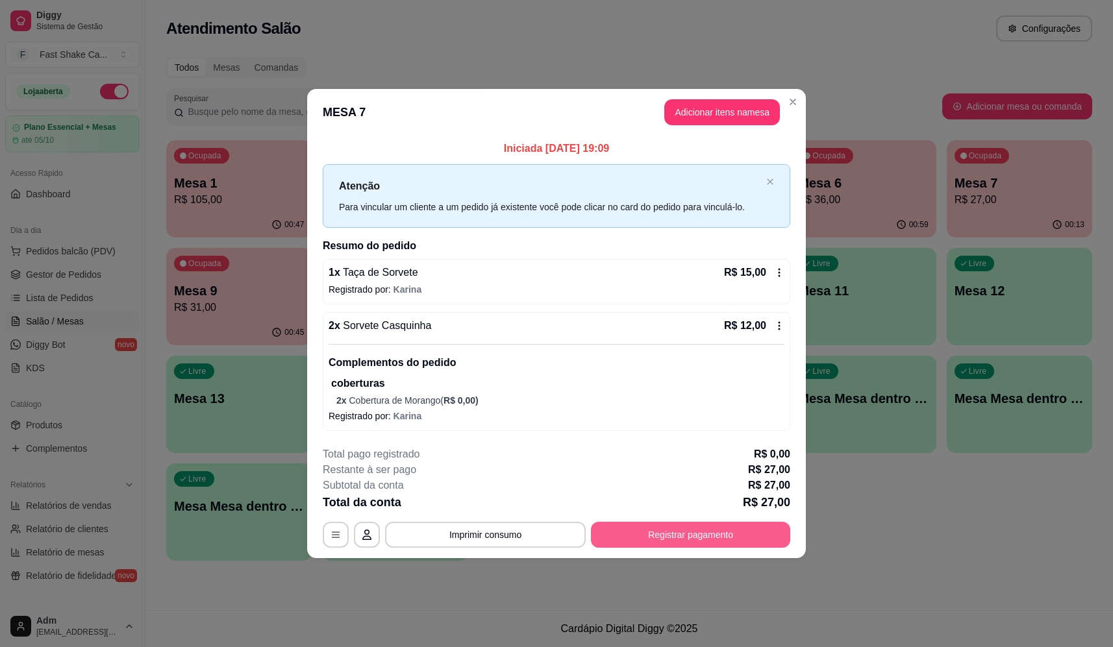
click at [690, 531] on button "Registrar pagamento" at bounding box center [690, 535] width 199 height 26
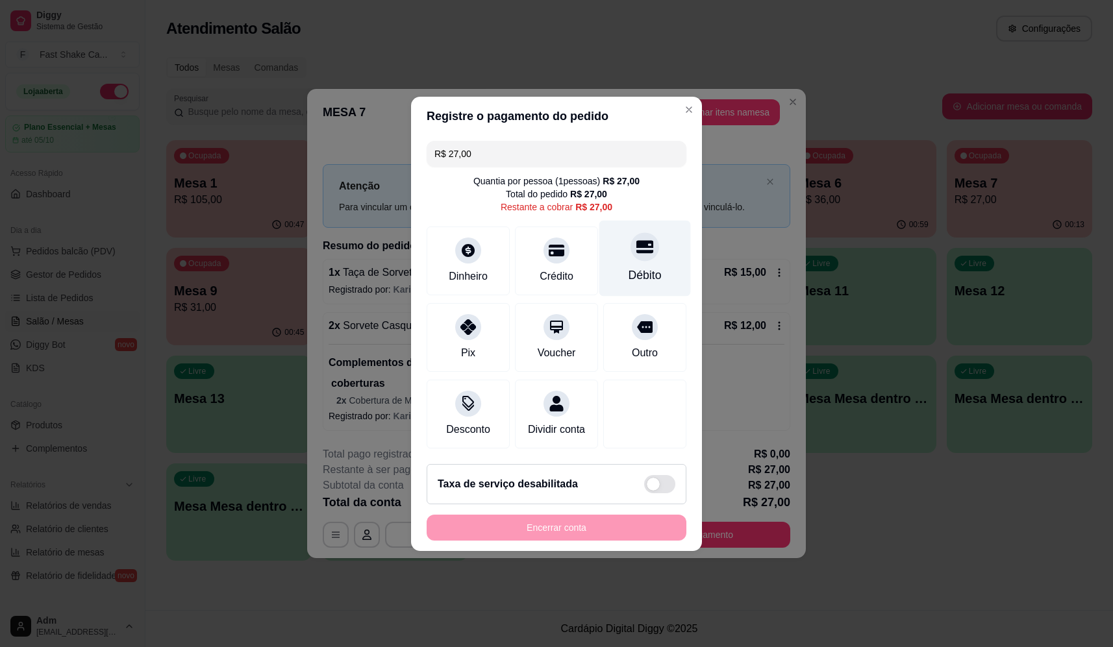
click at [640, 257] on div "Débito" at bounding box center [645, 258] width 92 height 76
type input "R$ 0,00"
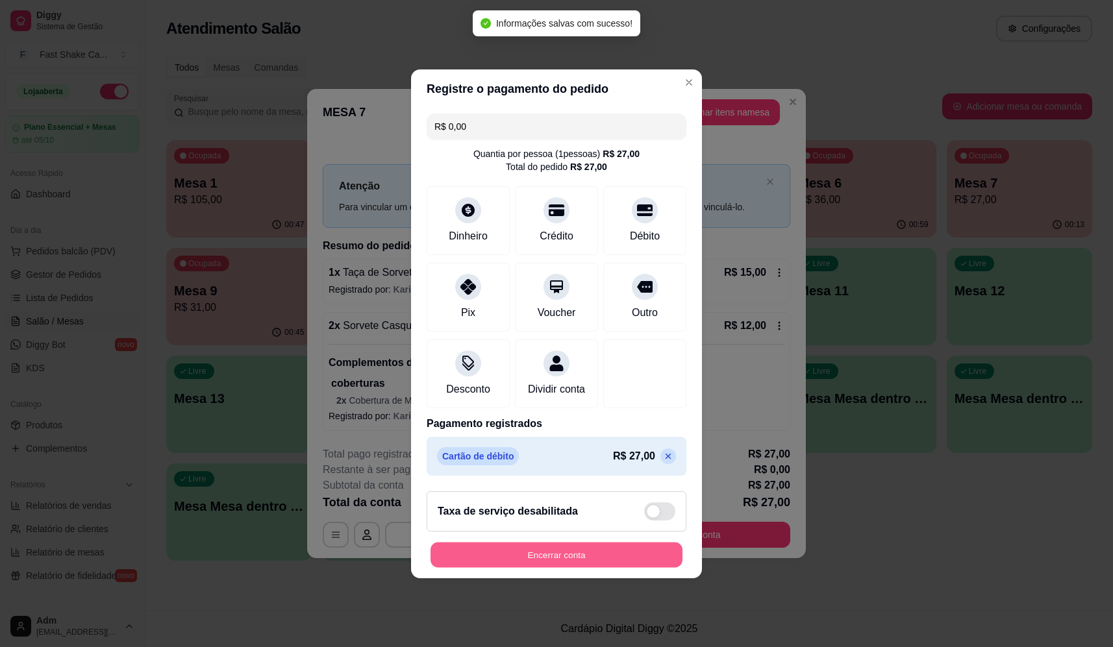
click at [640, 561] on button "Encerrar conta" at bounding box center [557, 554] width 252 height 25
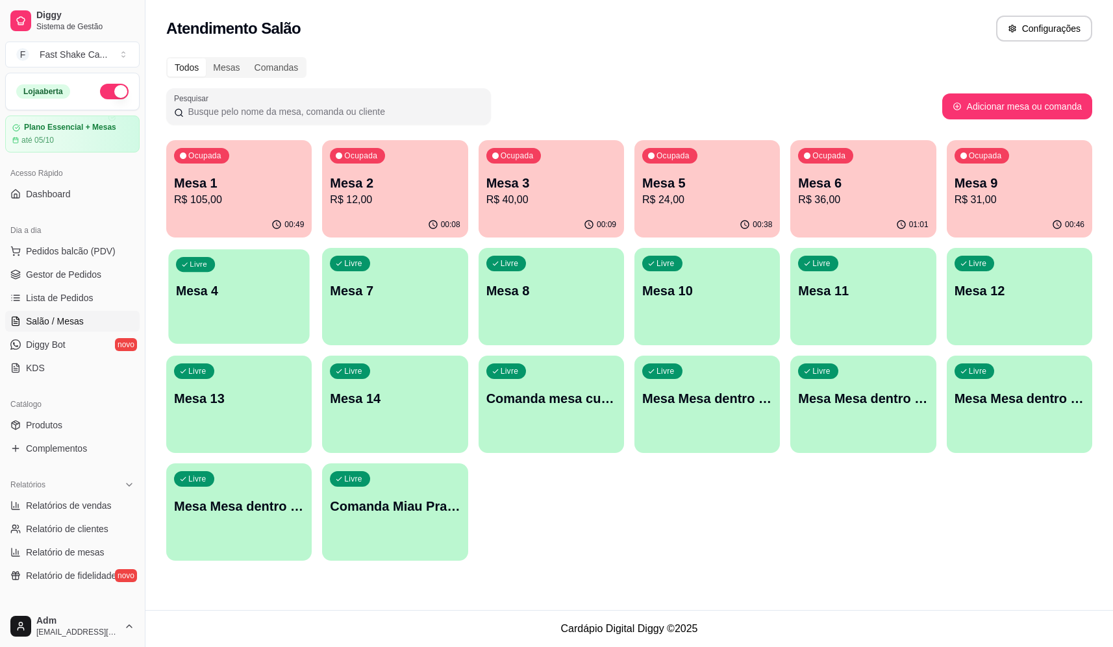
click at [253, 288] on p "Mesa 4" at bounding box center [239, 292] width 126 height 18
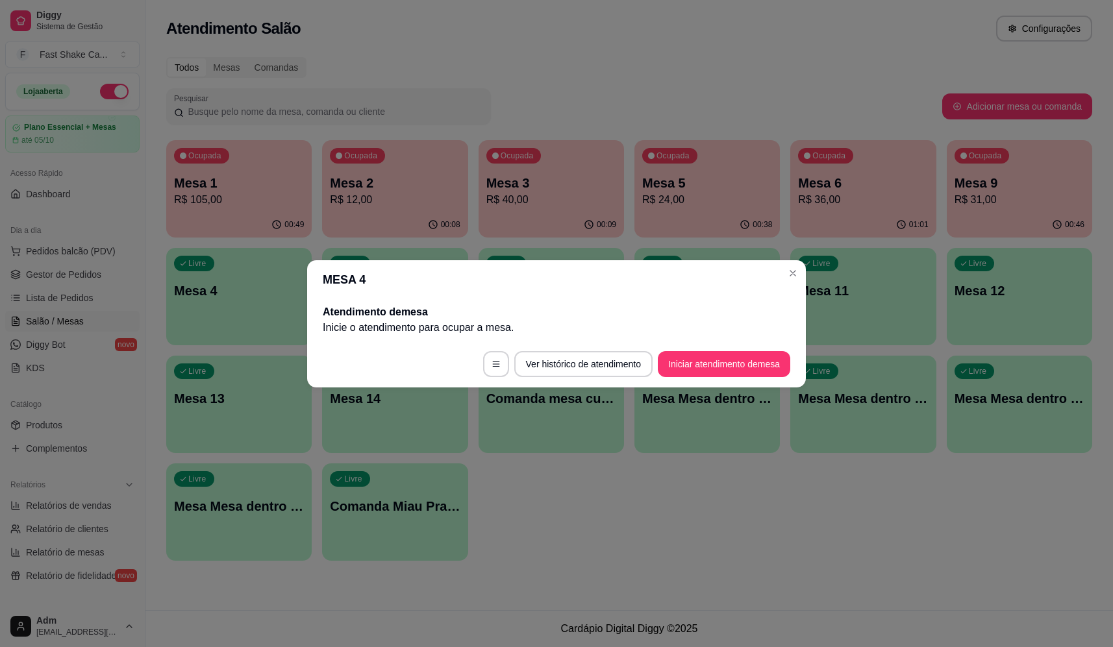
click at [717, 368] on button "Iniciar atendimento de mesa" at bounding box center [724, 364] width 132 height 26
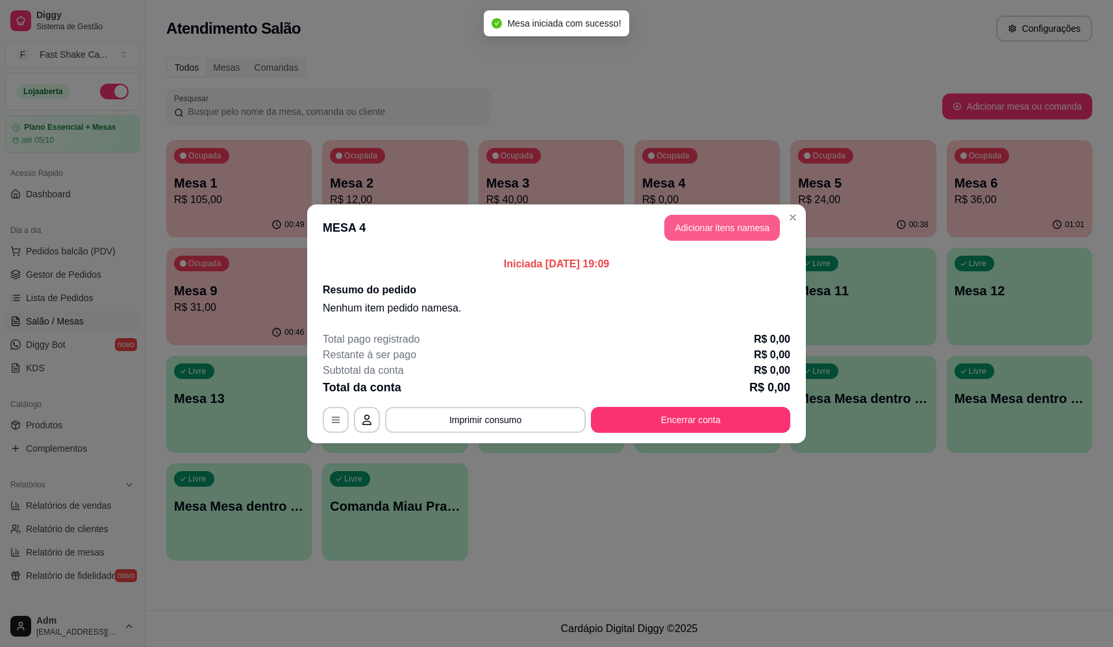
click at [700, 225] on button "Adicionar itens na mesa" at bounding box center [722, 228] width 116 height 26
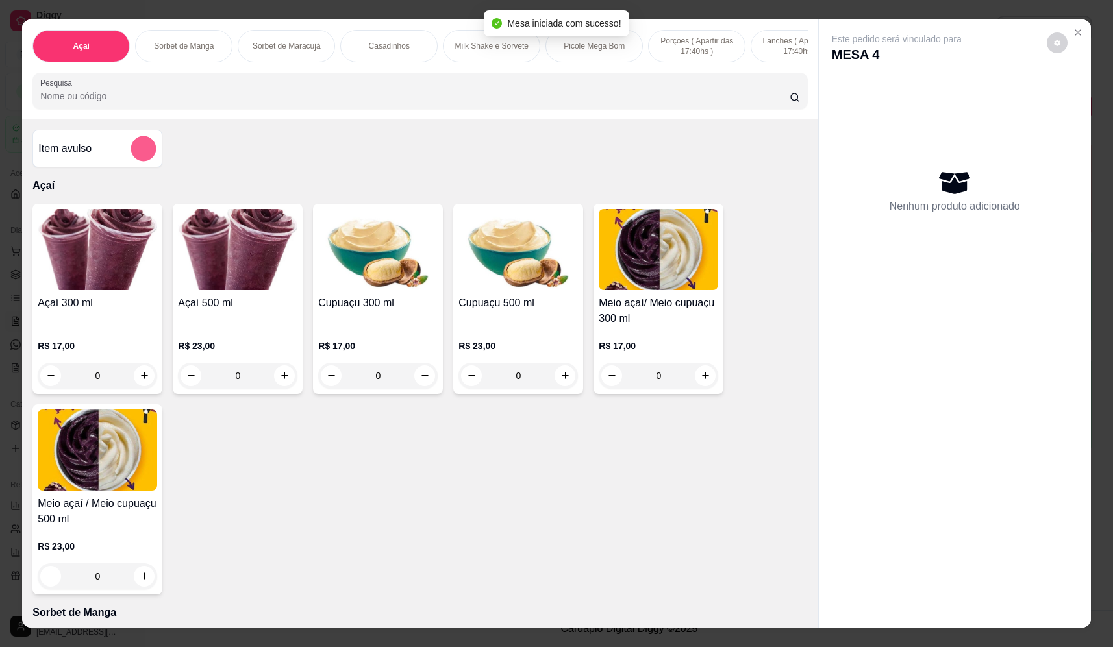
click at [148, 155] on button "add-separate-item" at bounding box center [143, 148] width 25 height 25
click at [573, 274] on input "Nome do produto" at bounding box center [556, 277] width 244 height 13
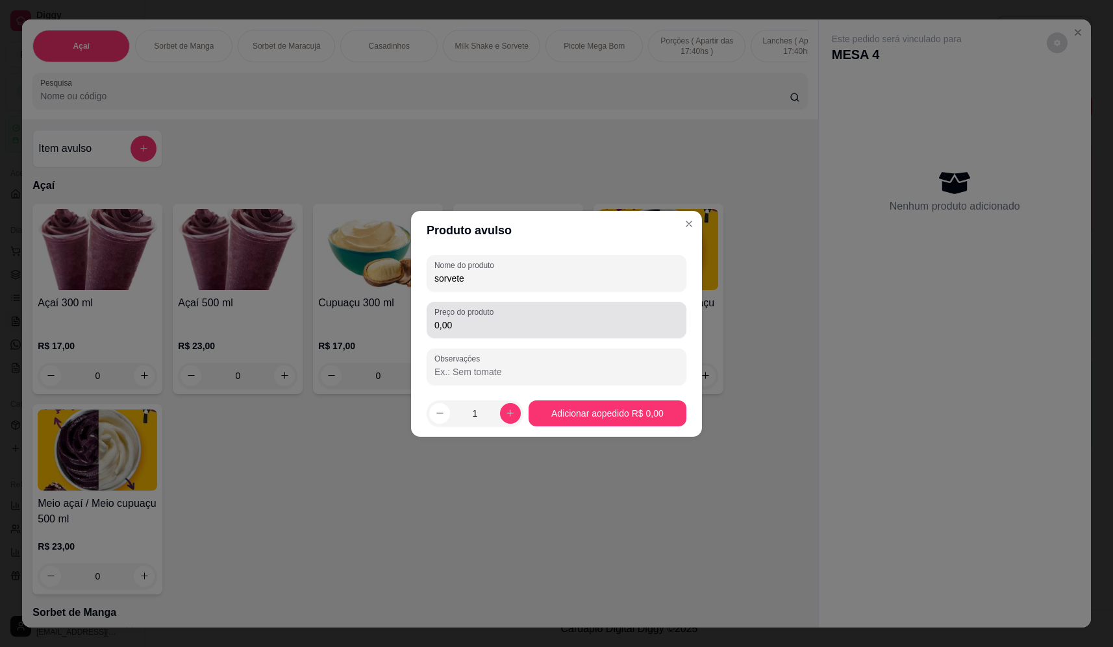
type input "sorvete"
click at [575, 321] on input "0,00" at bounding box center [556, 325] width 244 height 13
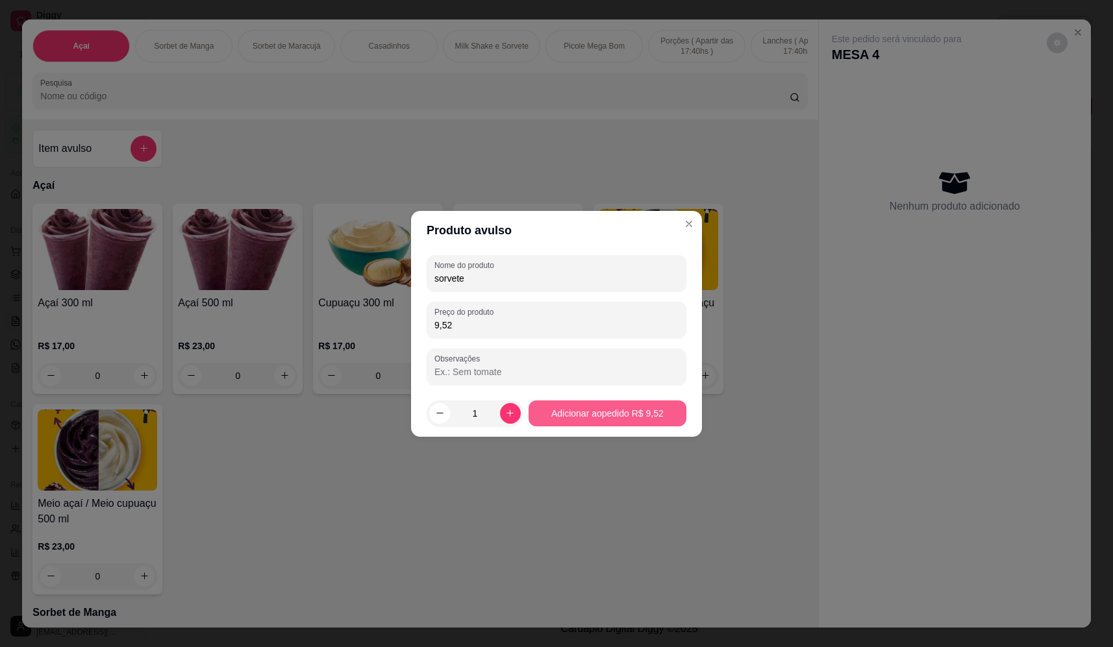
type input "9,52"
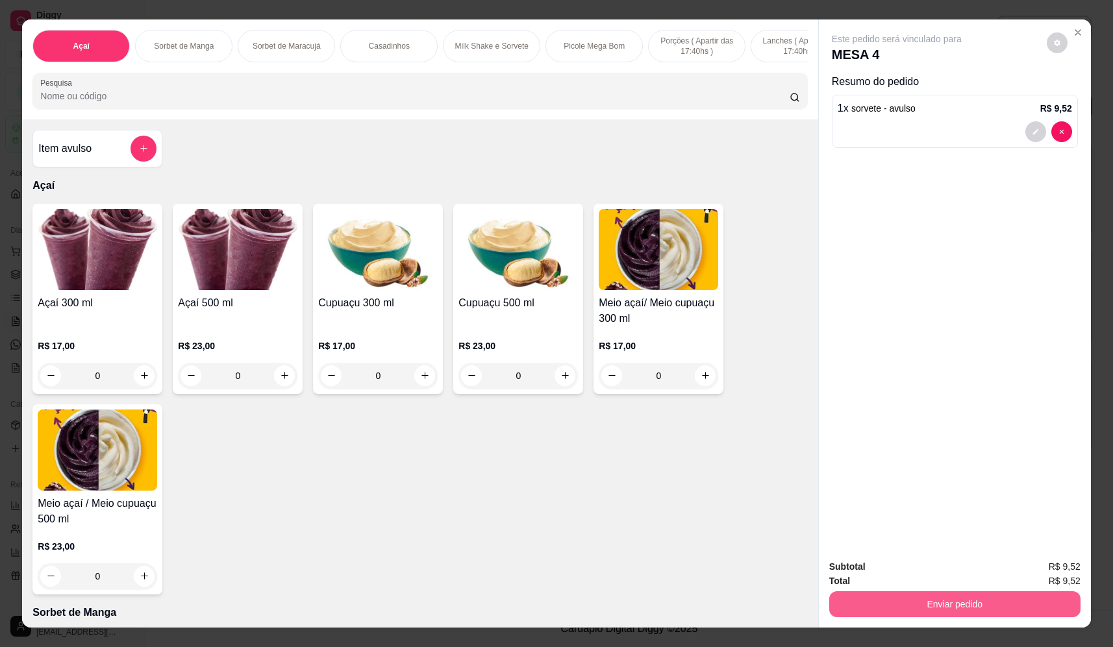
click at [994, 611] on button "Enviar pedido" at bounding box center [954, 605] width 251 height 26
click at [935, 573] on button "Não registrar e enviar pedido" at bounding box center [911, 572] width 135 height 25
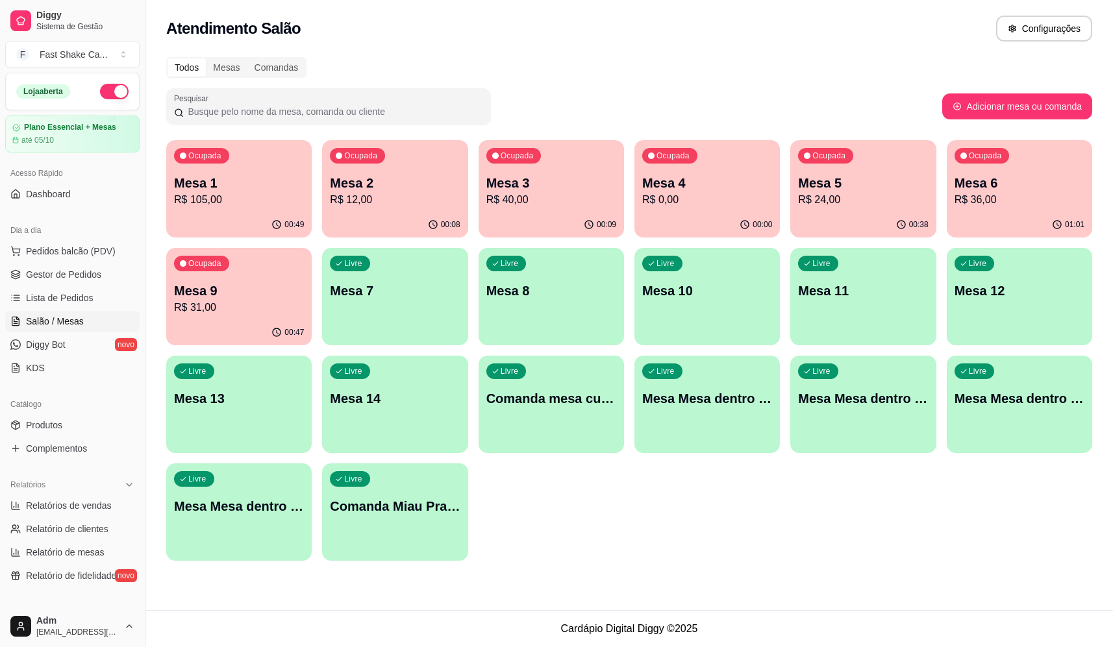
click at [547, 190] on p "Mesa 3" at bounding box center [551, 183] width 130 height 18
drag, startPoint x: 764, startPoint y: 557, endPoint x: 660, endPoint y: 475, distance: 132.7
click at [660, 475] on div "Ocupada Mesa 1 R$ 105,00 00:53 Ocupada Mesa 3 R$ 70,00 00:13 Ocupada Mesa 4 R$ …" at bounding box center [629, 350] width 926 height 421
click at [231, 295] on p "Mesa Mesa dentro azul" at bounding box center [239, 291] width 130 height 18
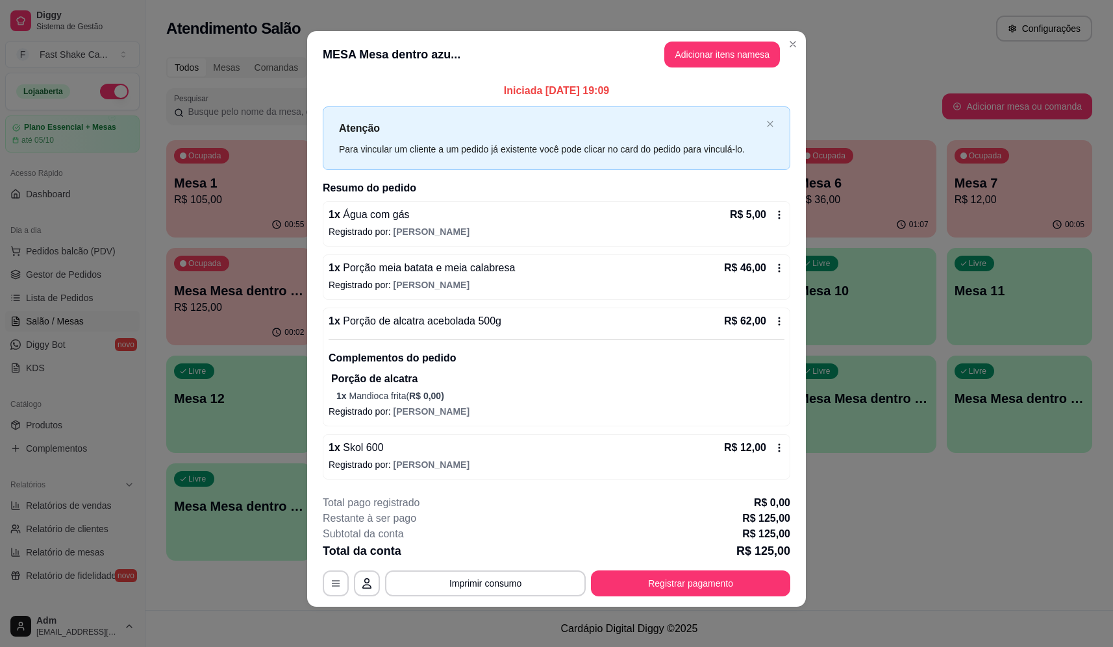
scroll to position [6, 0]
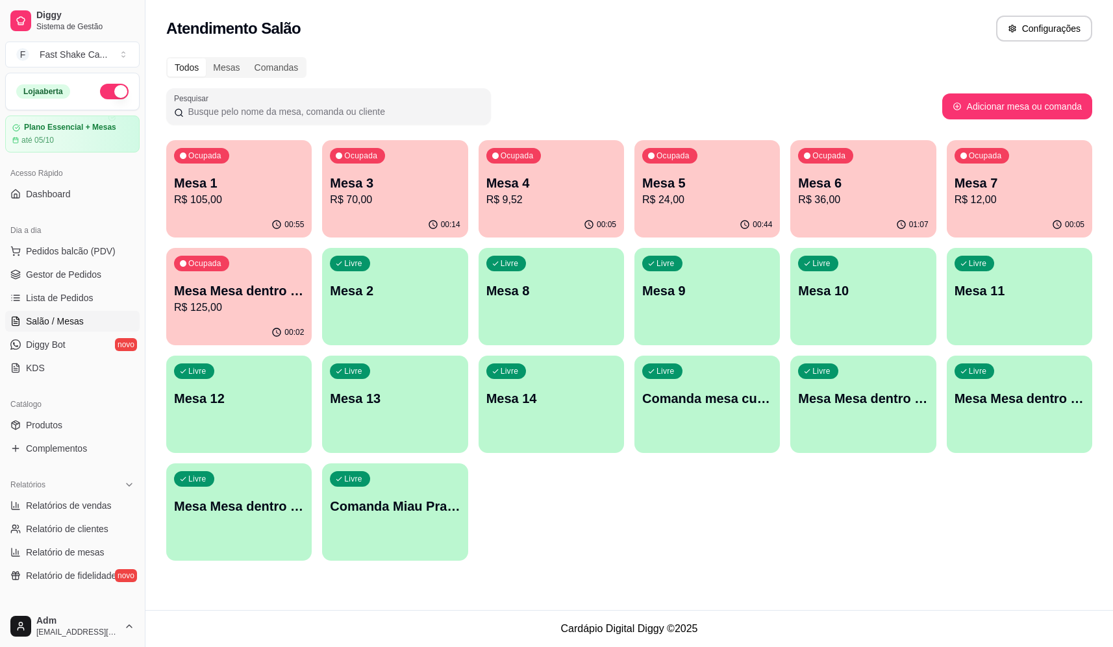
click at [242, 309] on p "R$ 125,00" at bounding box center [239, 308] width 130 height 16
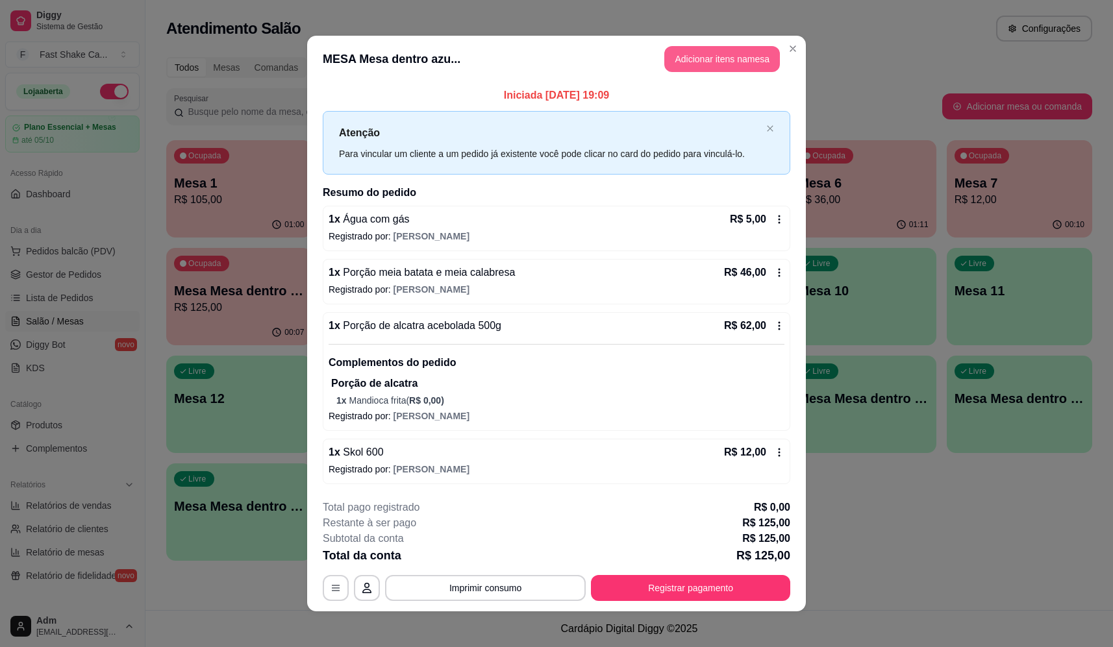
click at [714, 62] on button "Adicionar itens na mesa" at bounding box center [722, 59] width 116 height 26
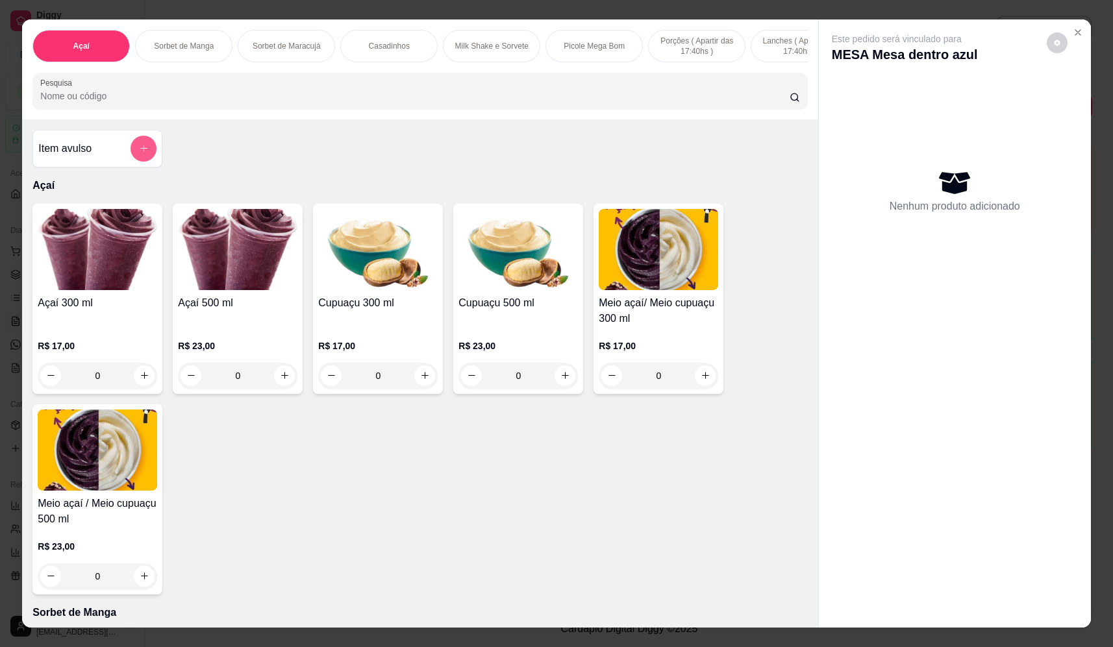
click at [138, 162] on button "add-separate-item" at bounding box center [144, 149] width 26 height 26
click at [598, 262] on div at bounding box center [556, 273] width 244 height 26
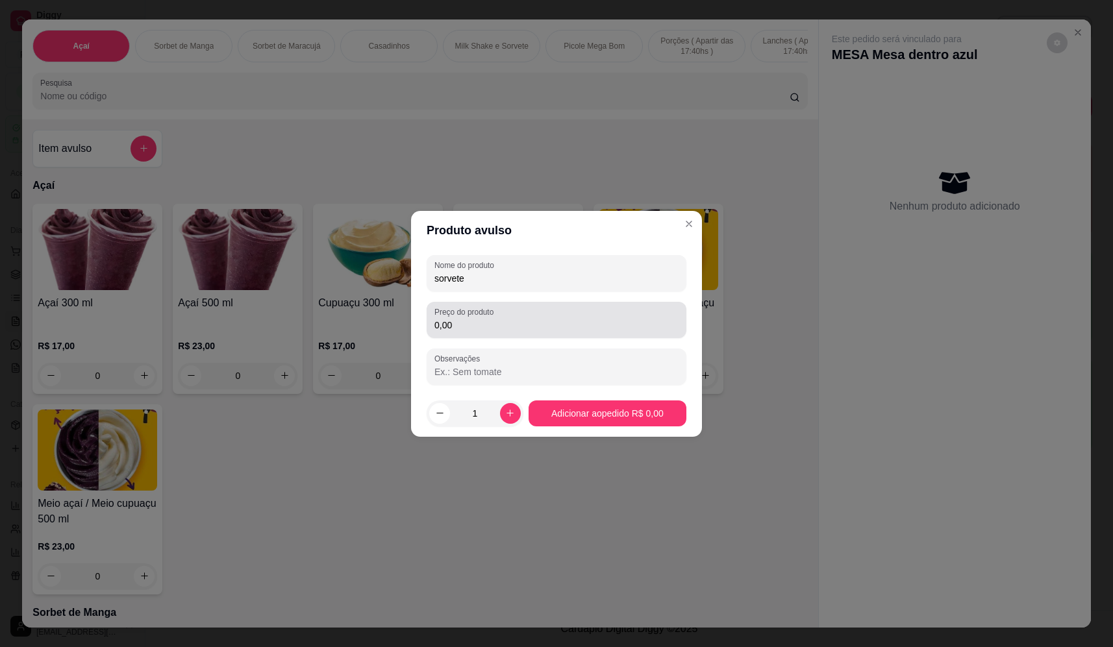
type input "sorvete"
click at [583, 323] on input "0,00" at bounding box center [556, 325] width 244 height 13
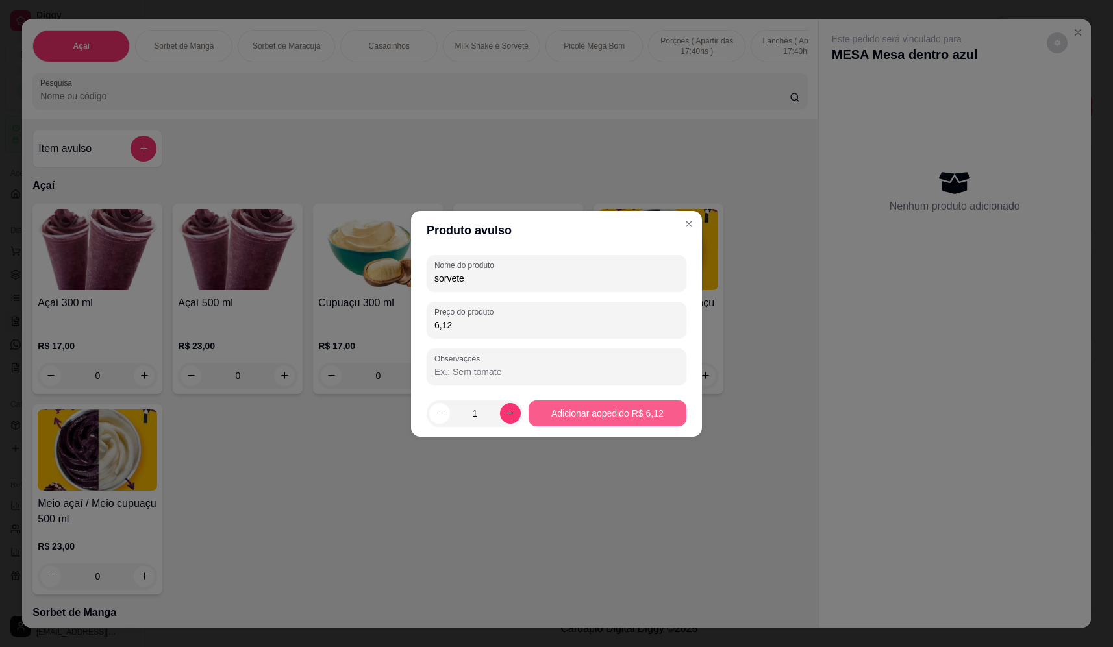
type input "6,12"
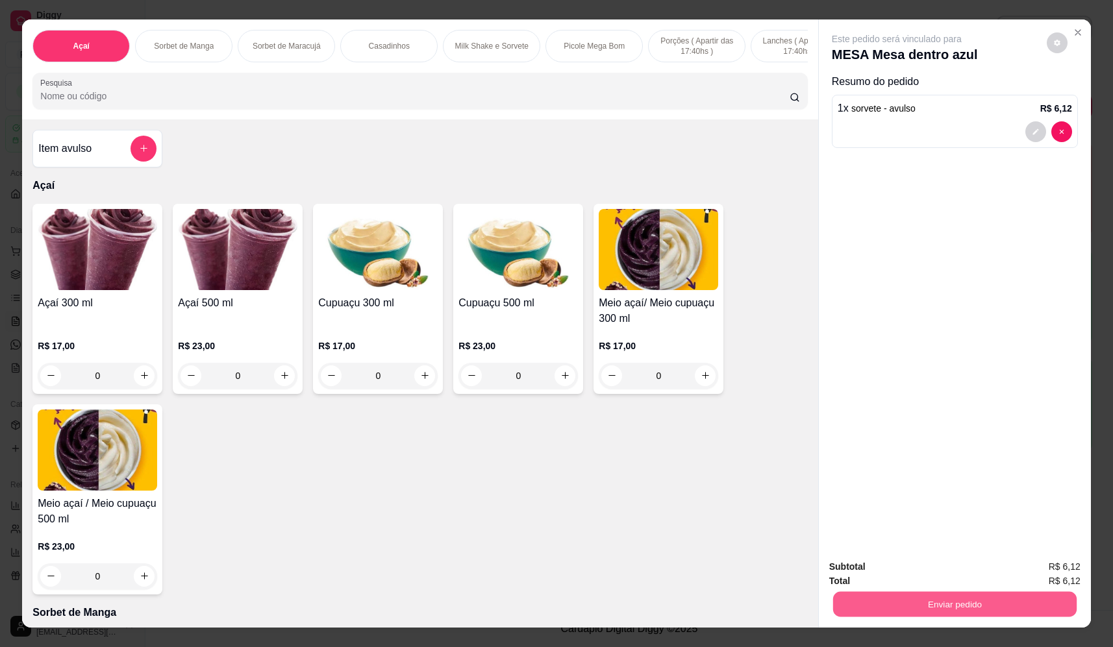
click at [951, 604] on button "Enviar pedido" at bounding box center [955, 604] width 244 height 25
click at [927, 579] on button "Não registrar e enviar pedido" at bounding box center [911, 572] width 135 height 25
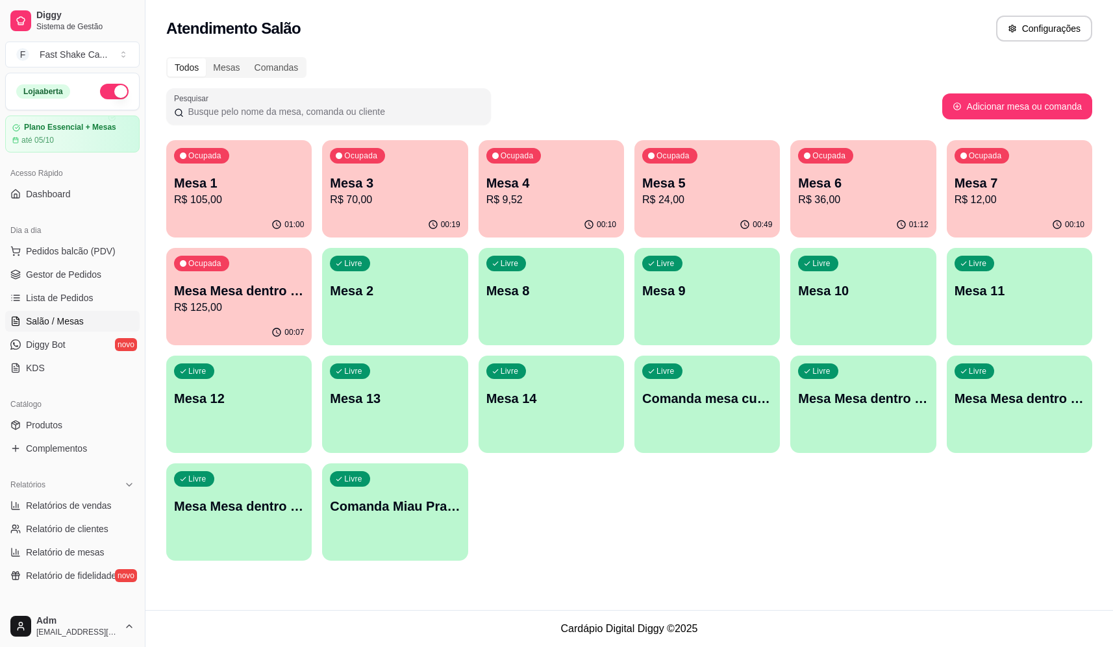
click at [711, 200] on p "R$ 24,00" at bounding box center [707, 200] width 130 height 16
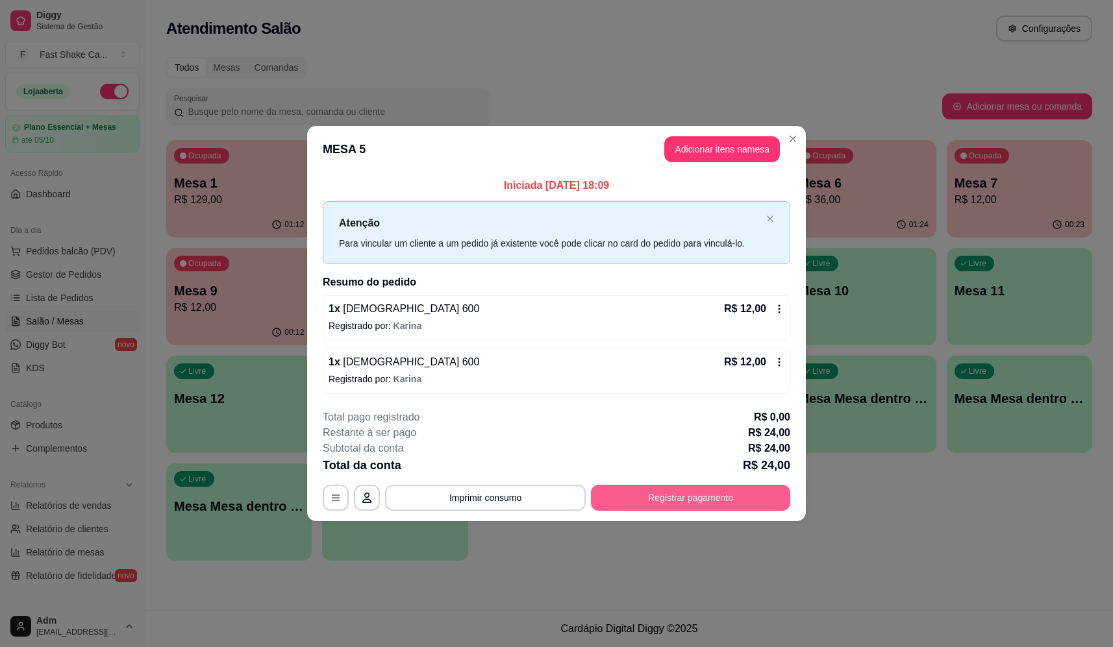
click at [633, 497] on button "Registrar pagamento" at bounding box center [690, 498] width 199 height 26
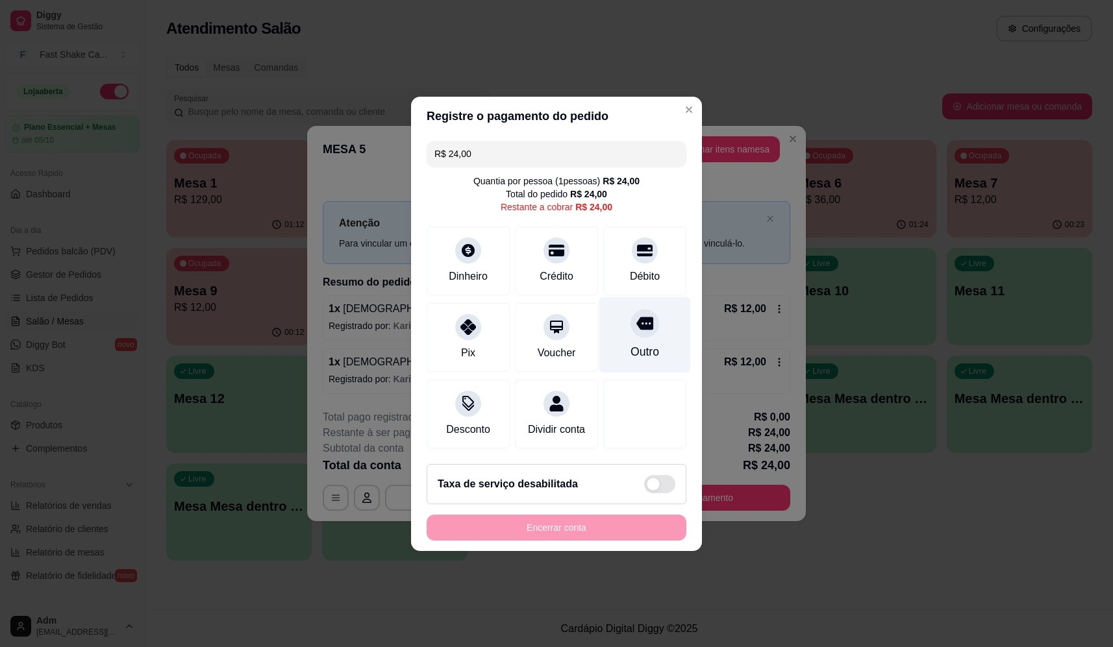
drag, startPoint x: 655, startPoint y: 271, endPoint x: 632, endPoint y: 327, distance: 60.3
click at [655, 271] on div "Débito" at bounding box center [644, 261] width 83 height 69
type input "R$ 0,00"
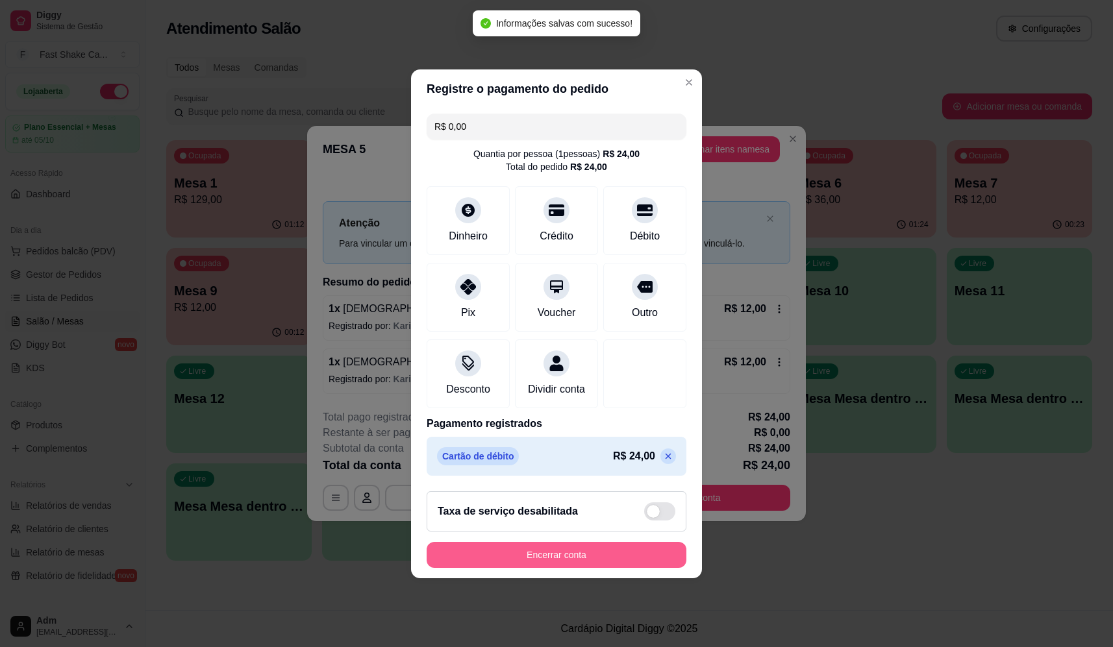
click at [599, 566] on button "Encerrar conta" at bounding box center [557, 555] width 260 height 26
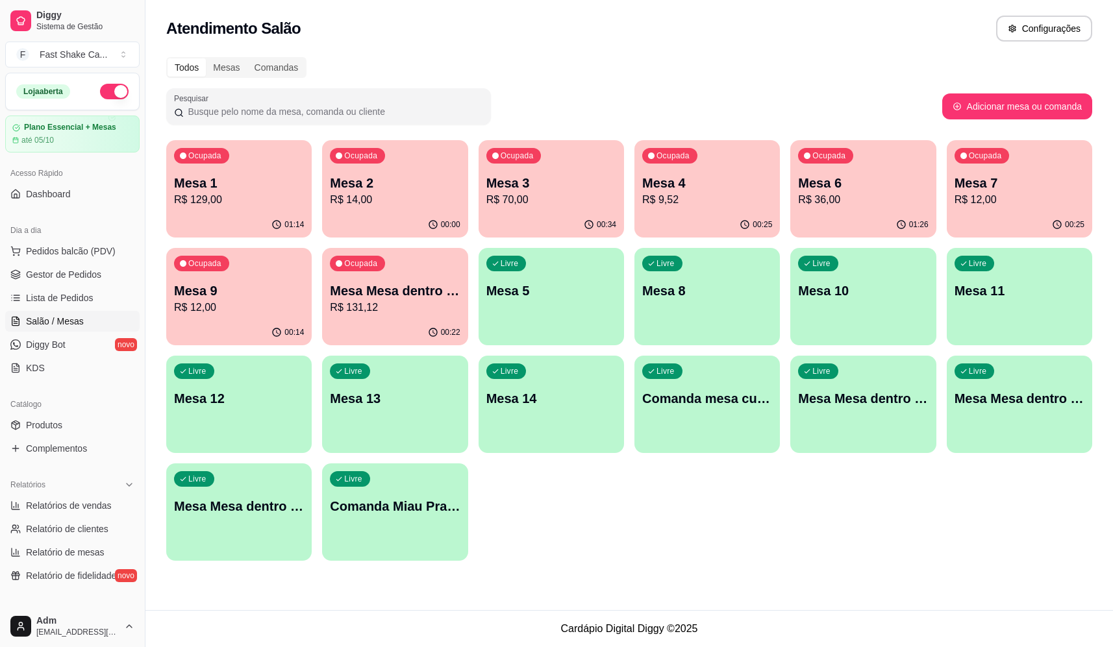
click at [1015, 178] on p "Mesa 7" at bounding box center [1020, 183] width 130 height 18
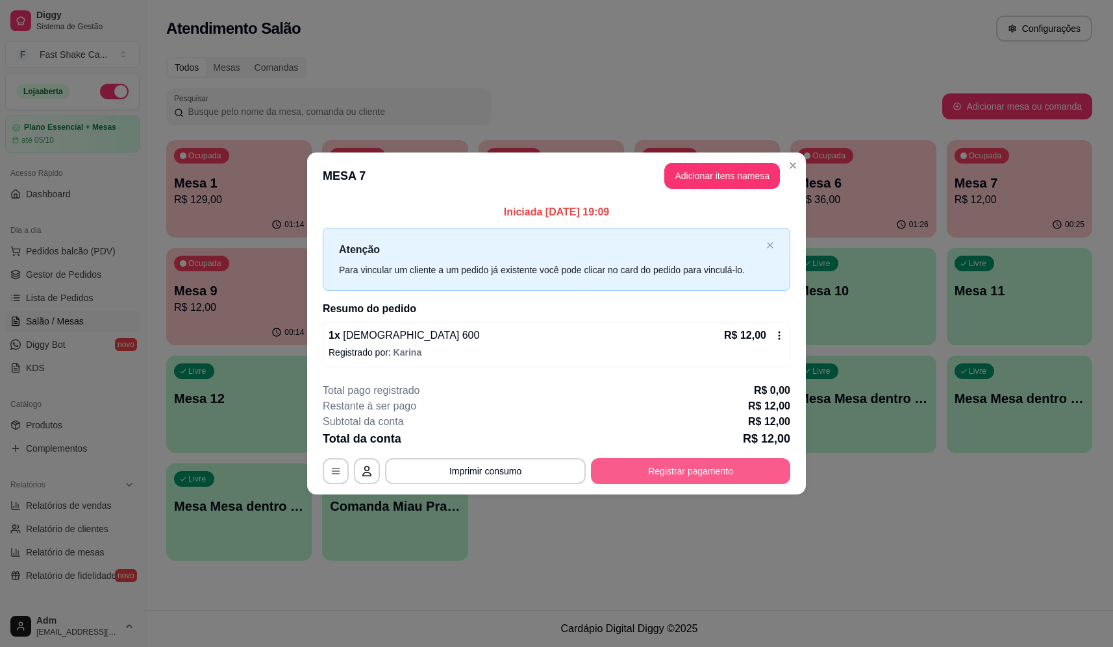
click at [671, 467] on button "Registrar pagamento" at bounding box center [690, 472] width 199 height 26
click at [633, 273] on div "Débito" at bounding box center [645, 275] width 33 height 17
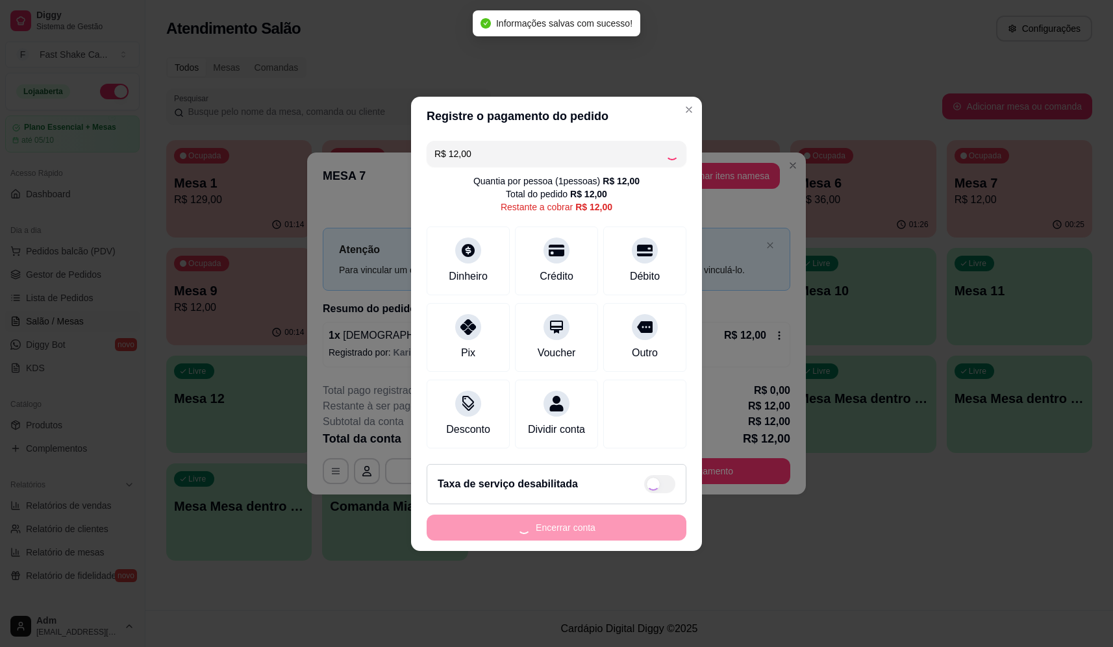
type input "R$ 0,00"
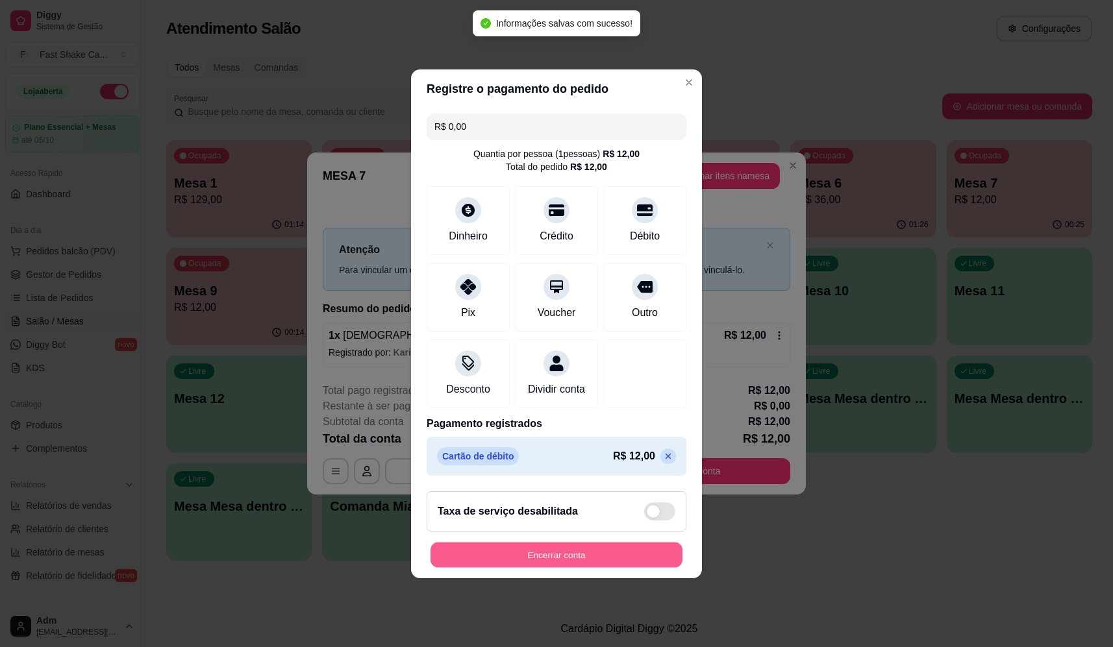
click at [591, 553] on button "Encerrar conta" at bounding box center [557, 554] width 252 height 25
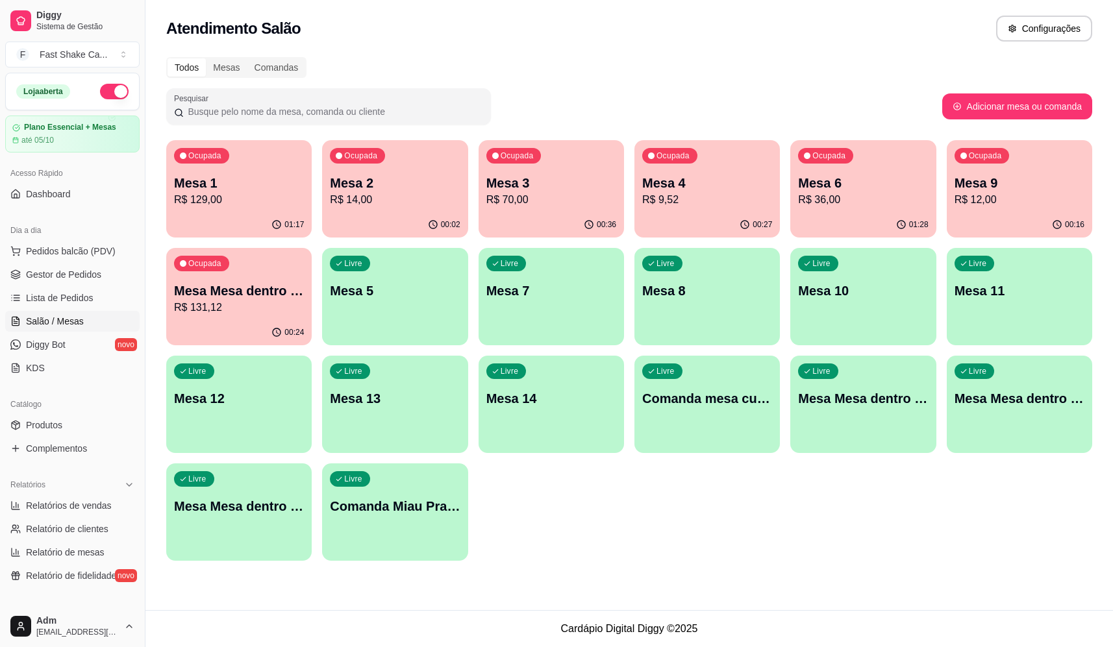
click at [273, 303] on p "R$ 131,12" at bounding box center [239, 308] width 130 height 16
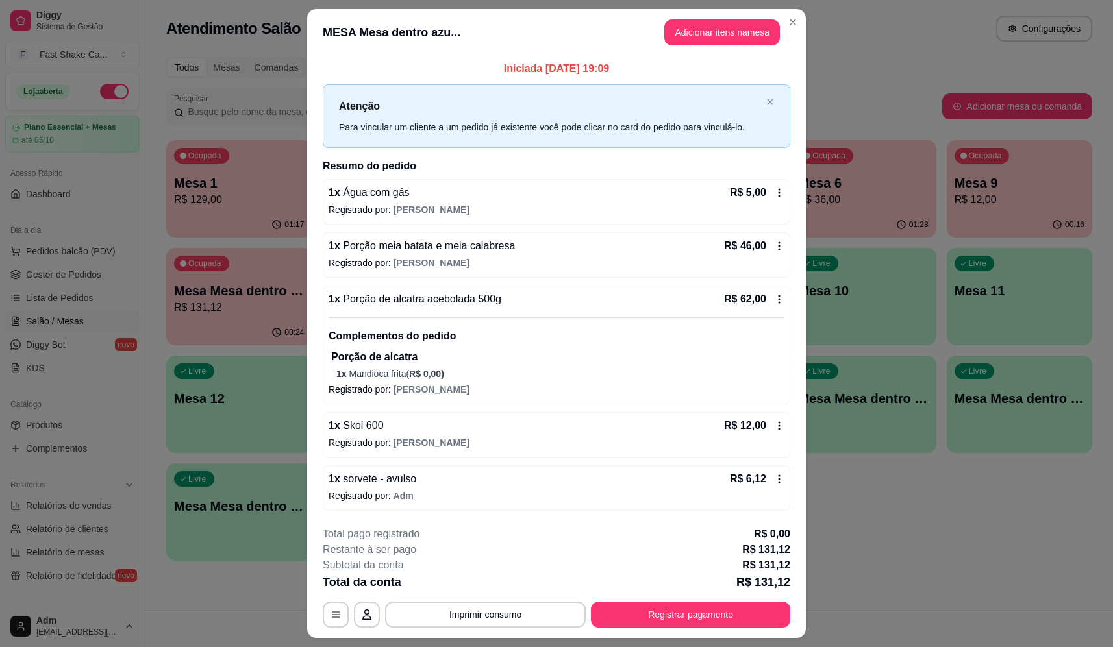
click at [721, 29] on button "Adicionar itens na mesa" at bounding box center [722, 32] width 116 height 26
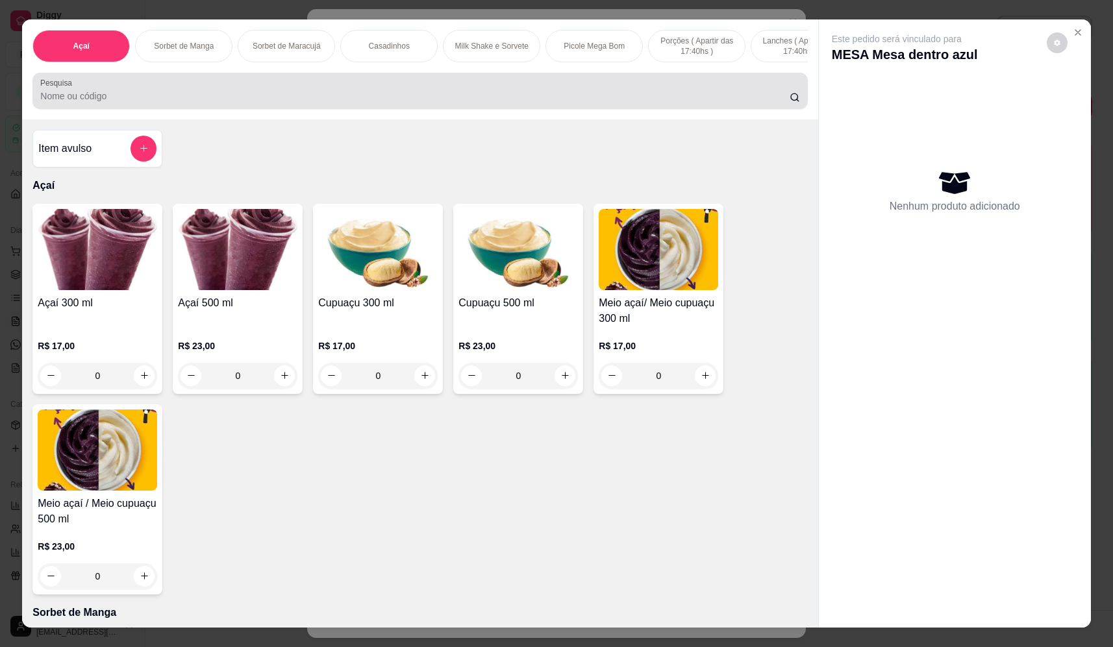
click at [292, 103] on input "Pesquisa" at bounding box center [414, 96] width 749 height 13
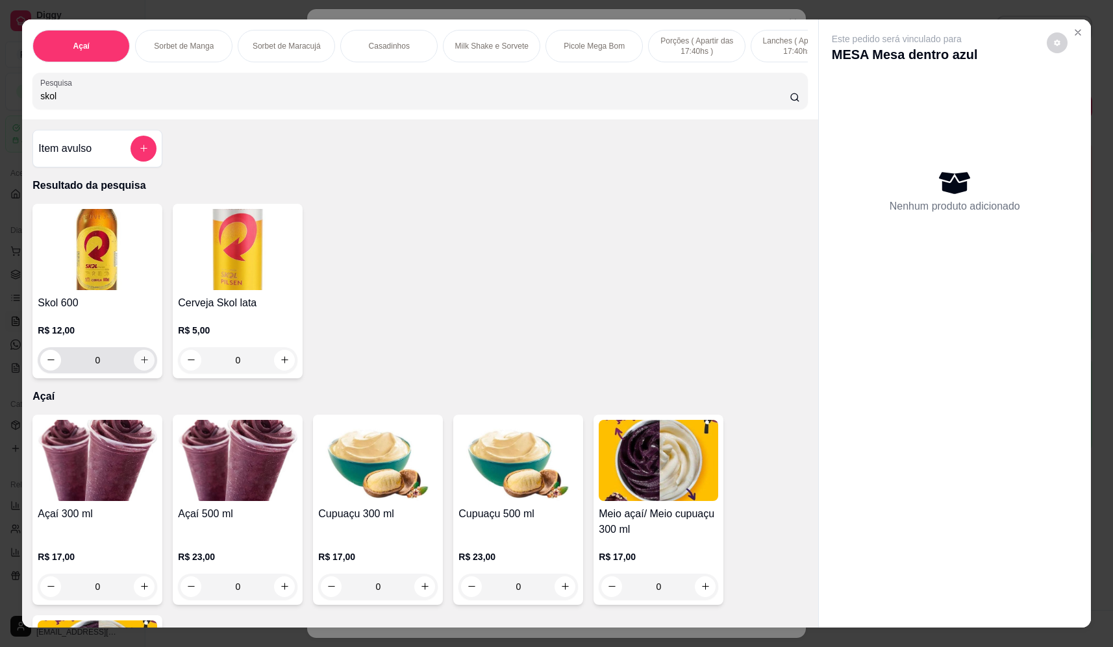
type input "skol"
click at [140, 365] on icon "increase-product-quantity" at bounding box center [145, 360] width 10 height 10
type input "1"
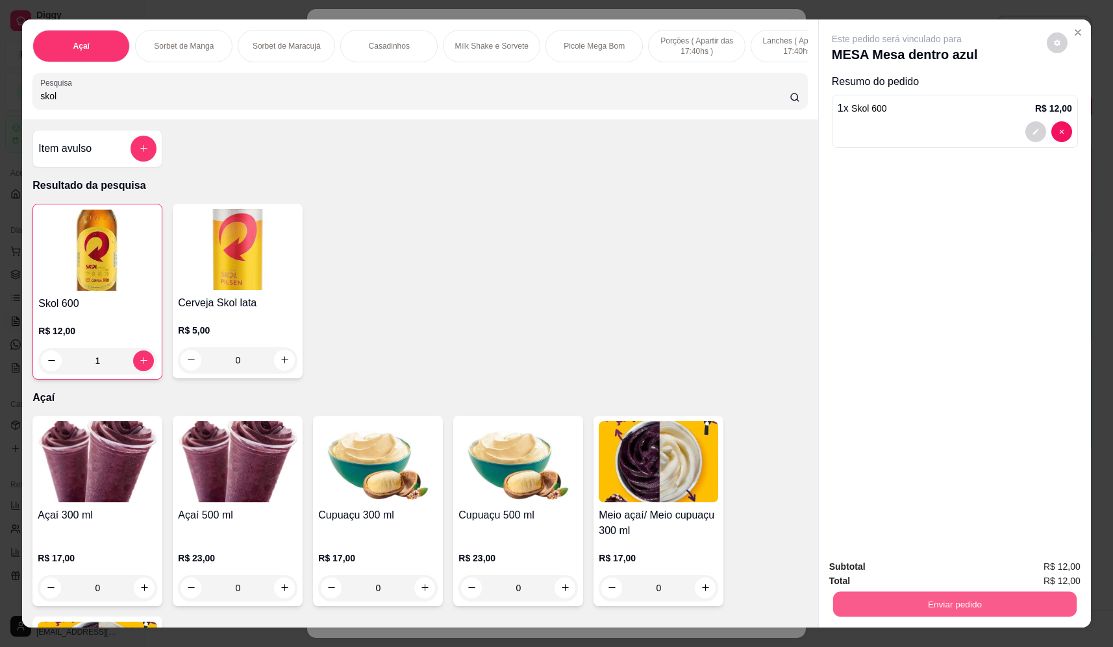
click at [916, 613] on button "Enviar pedido" at bounding box center [955, 604] width 244 height 25
click at [911, 575] on button "Não registrar e enviar pedido" at bounding box center [911, 572] width 131 height 24
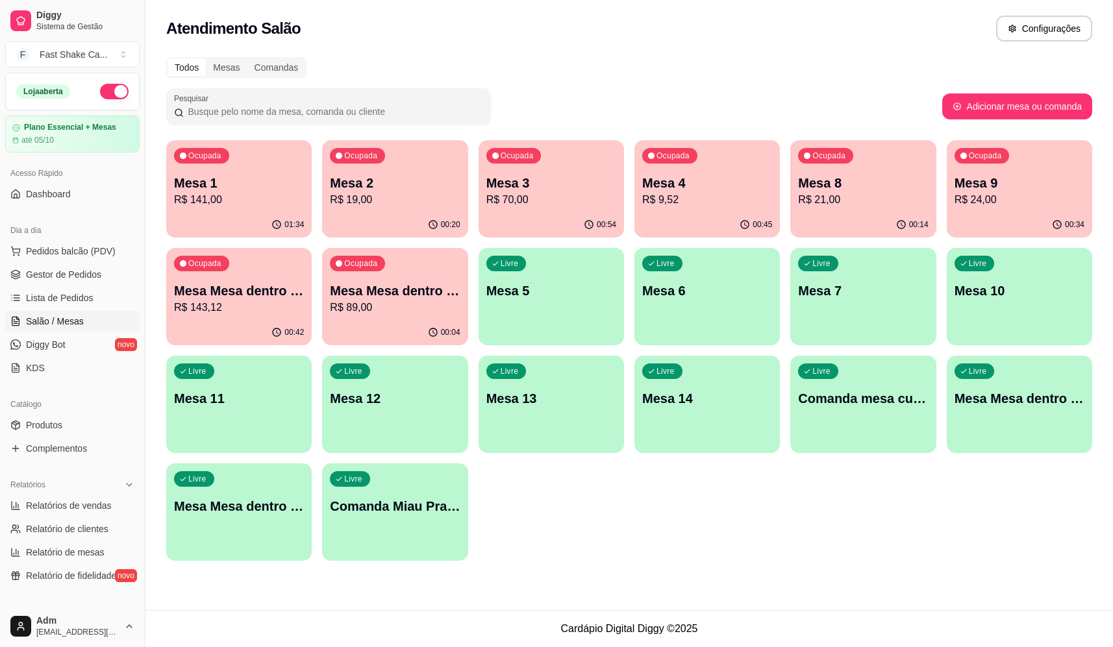
click at [597, 210] on div "Ocupada Mesa 3 R$ 70,00" at bounding box center [551, 176] width 145 height 72
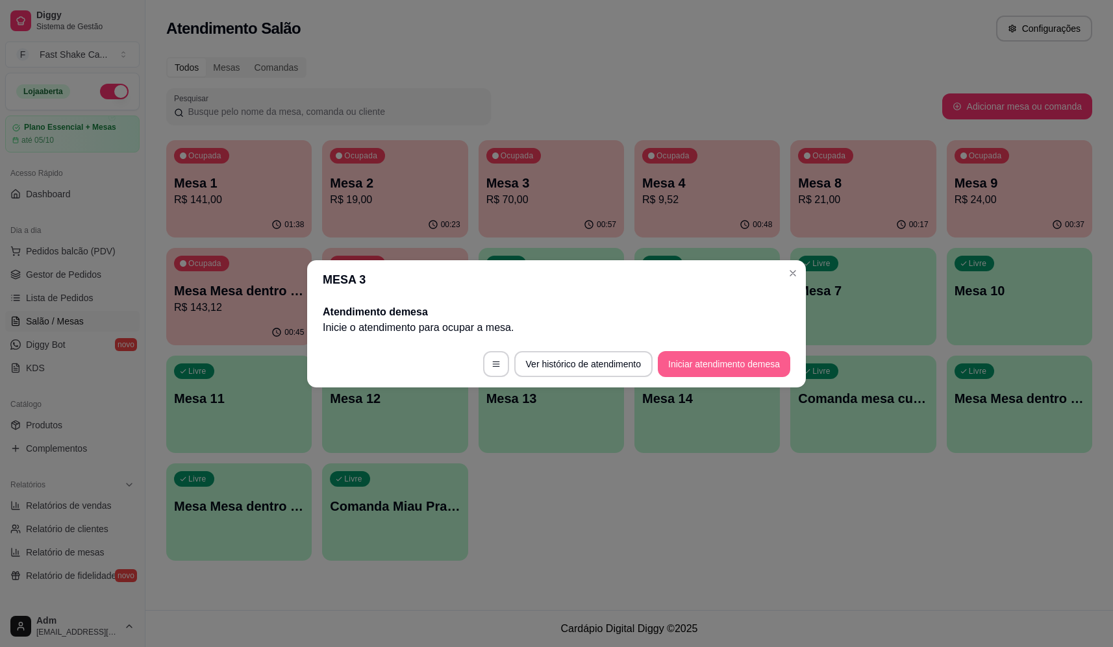
click at [710, 360] on button "Iniciar atendimento de mesa" at bounding box center [724, 364] width 132 height 26
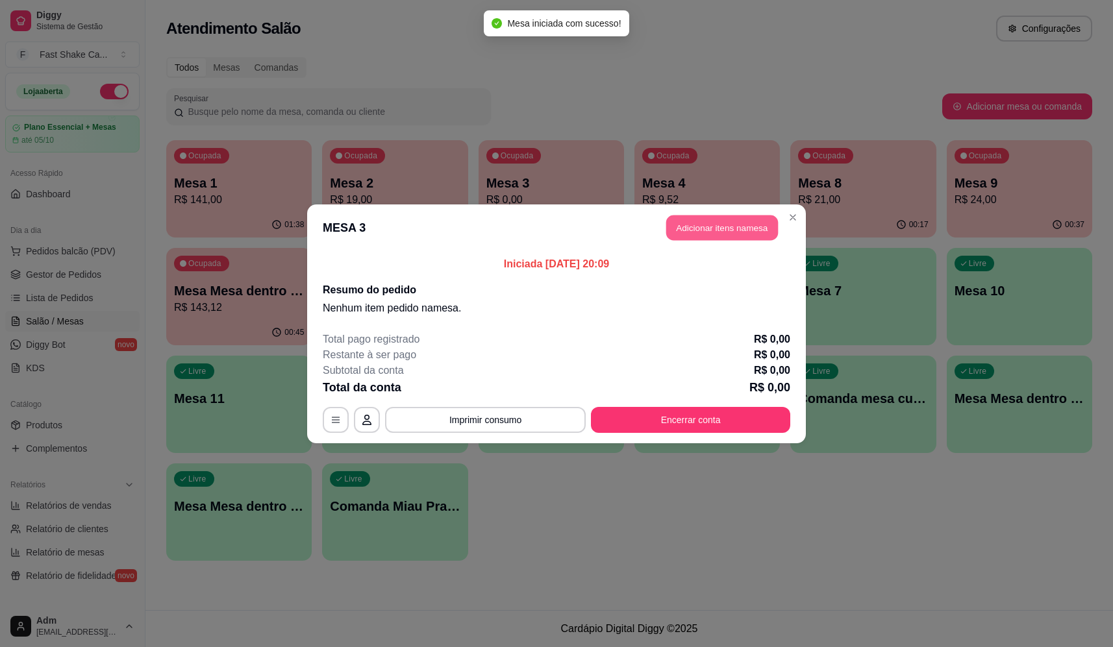
click at [717, 233] on button "Adicionar itens na mesa" at bounding box center [722, 227] width 112 height 25
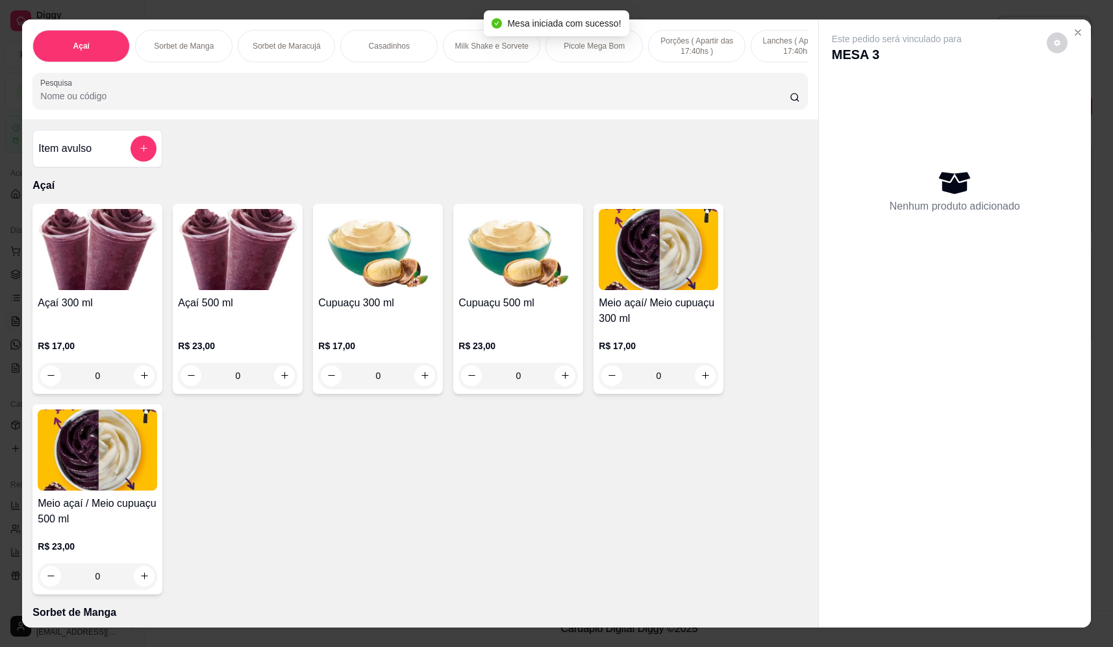
click at [155, 160] on div "Item avulso" at bounding box center [97, 149] width 130 height 38
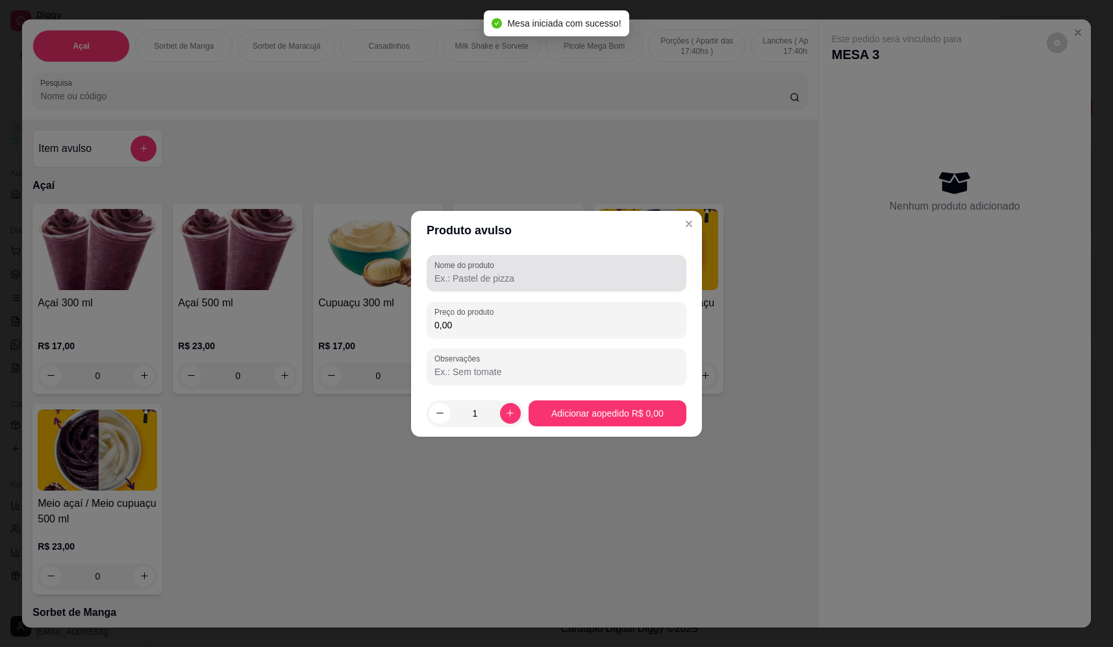
drag, startPoint x: 516, startPoint y: 255, endPoint x: 510, endPoint y: 263, distance: 9.7
click at [516, 256] on div "Nome do produto" at bounding box center [557, 273] width 260 height 36
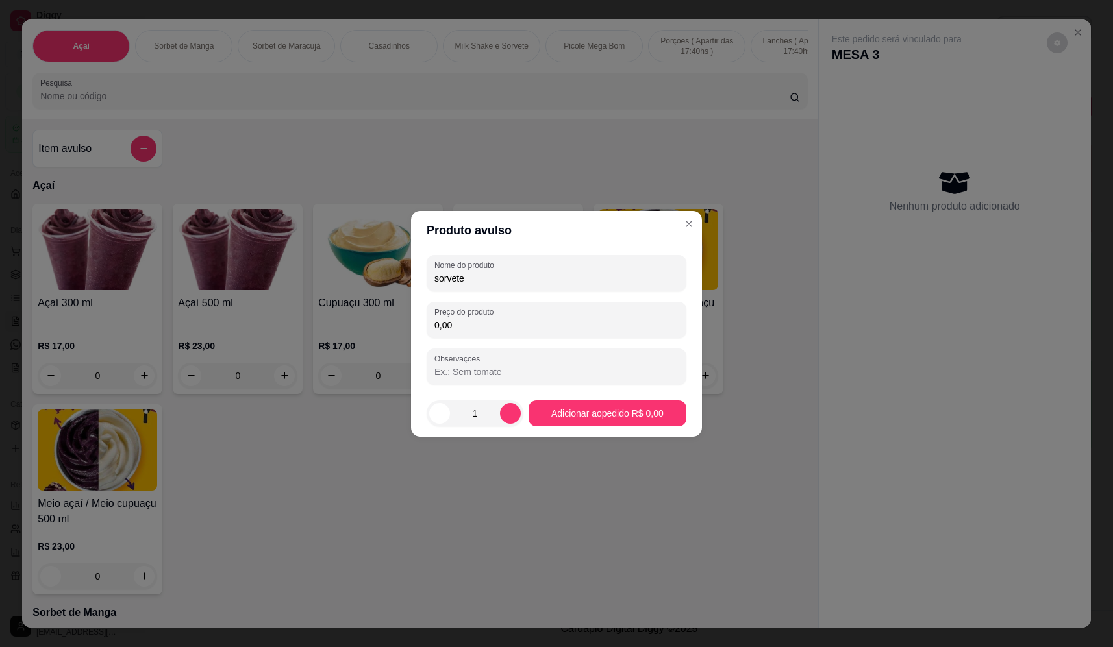
type input "sorvete"
click at [460, 326] on input "0,00" at bounding box center [556, 325] width 244 height 13
type input "17,00"
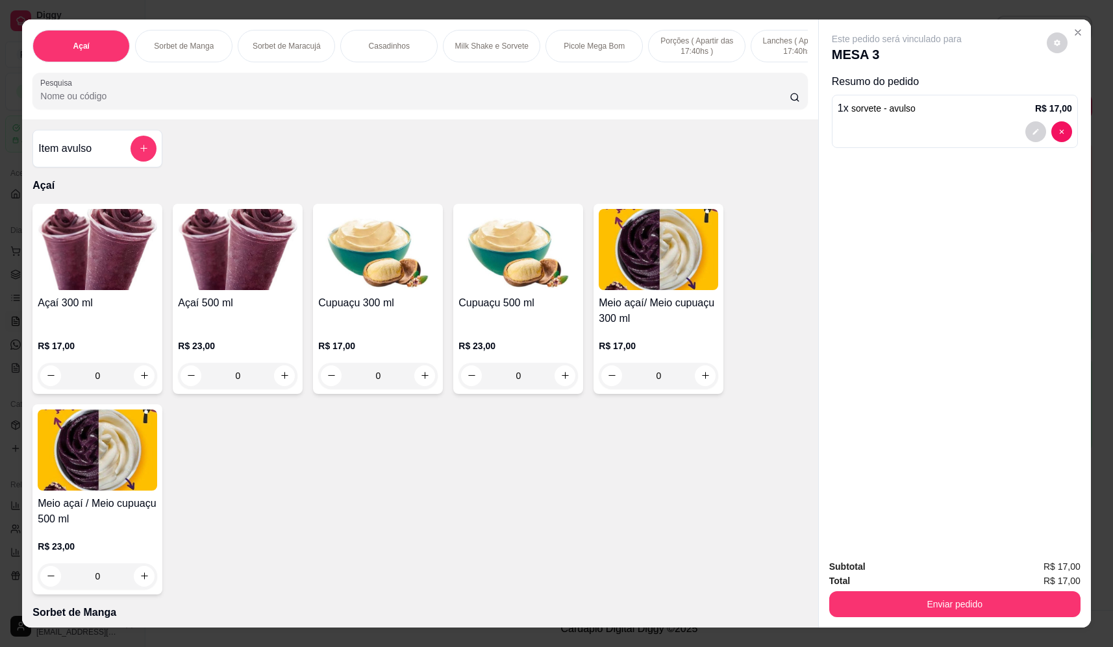
click at [987, 608] on button "Enviar pedido" at bounding box center [954, 605] width 251 height 26
click at [930, 575] on button "Não registrar e enviar pedido" at bounding box center [911, 572] width 135 height 25
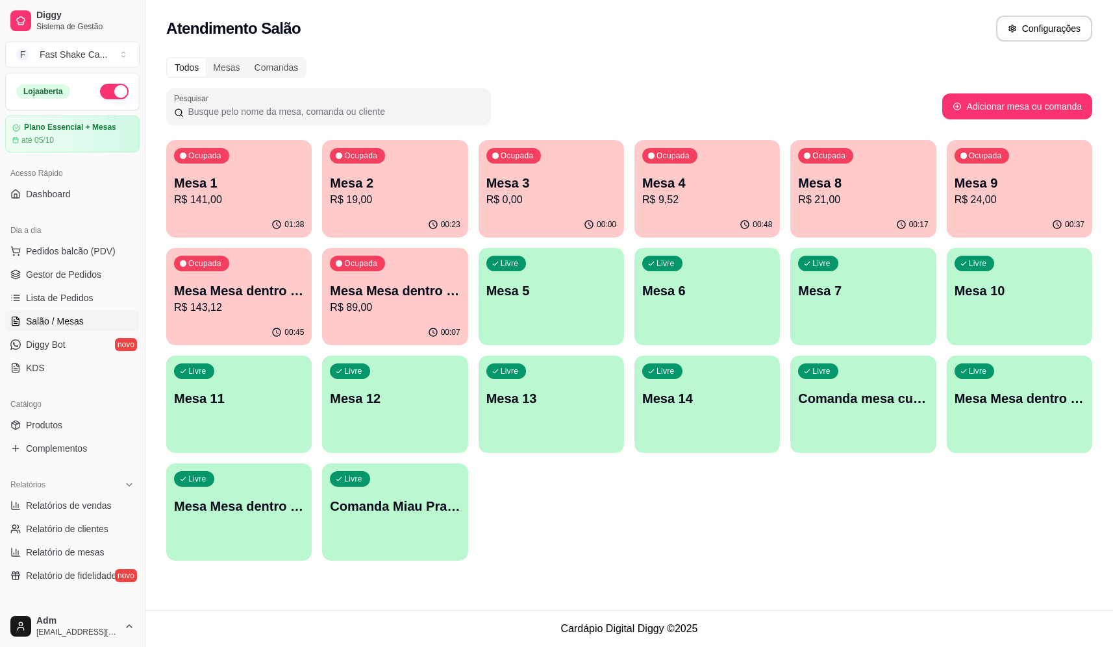
click at [705, 208] on div "Ocupada Mesa 4 R$ 9,52" at bounding box center [707, 176] width 145 height 72
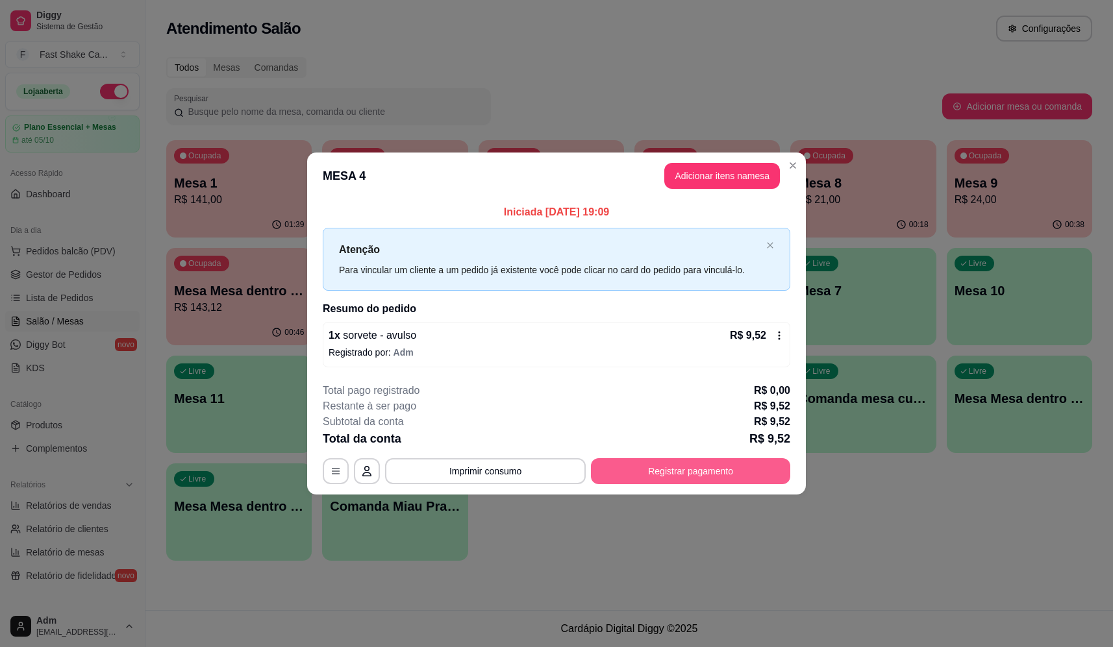
click at [709, 484] on button "Registrar pagamento" at bounding box center [690, 472] width 199 height 26
click at [645, 221] on div "Débito" at bounding box center [645, 258] width 92 height 76
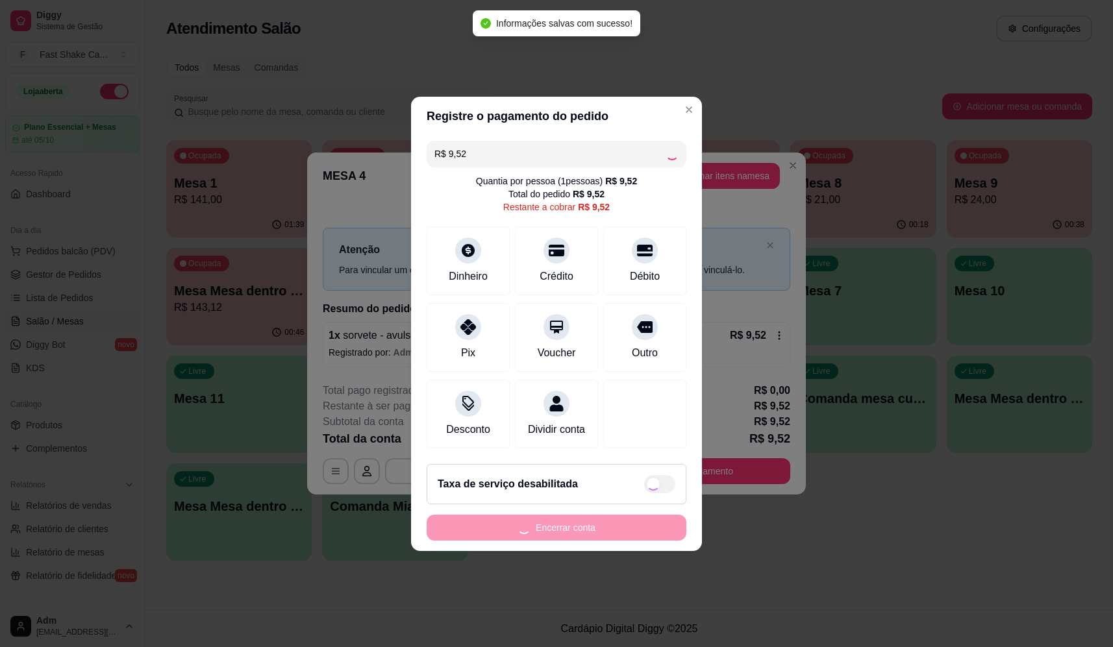
type input "R$ 0,00"
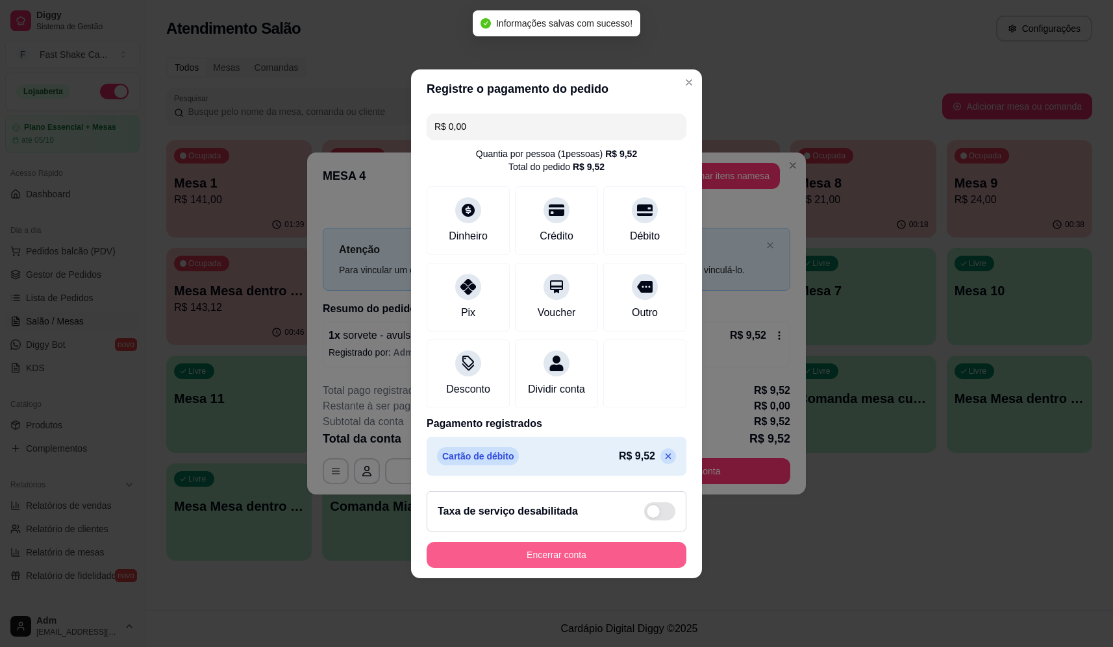
click at [607, 564] on button "Encerrar conta" at bounding box center [557, 555] width 260 height 26
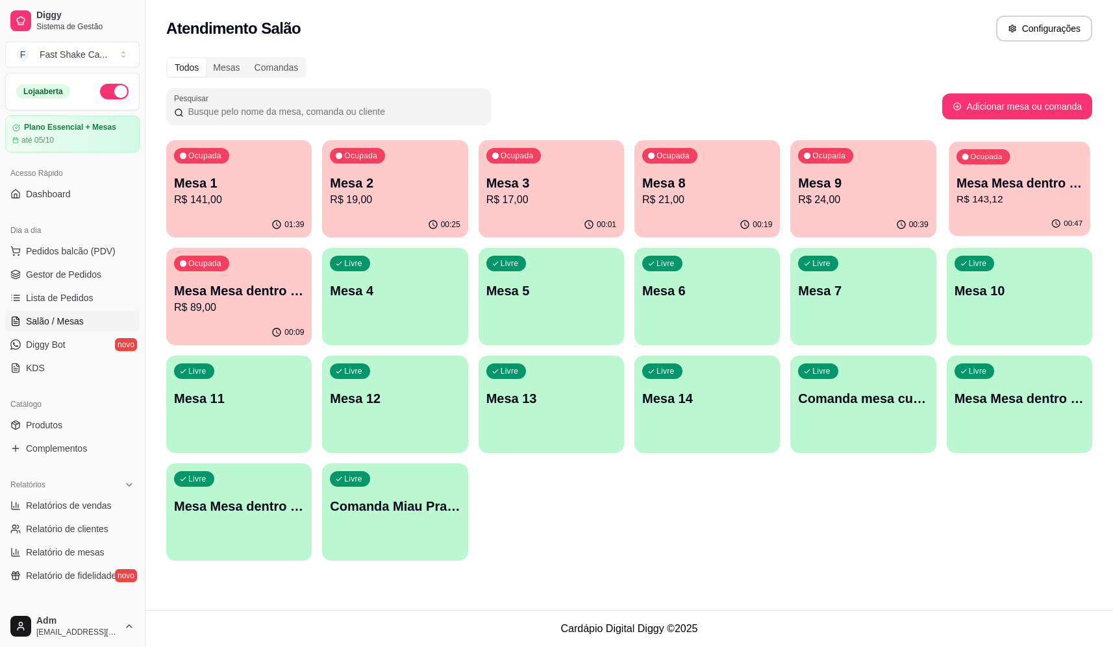
click at [1010, 205] on p "R$ 143,12" at bounding box center [1020, 199] width 126 height 15
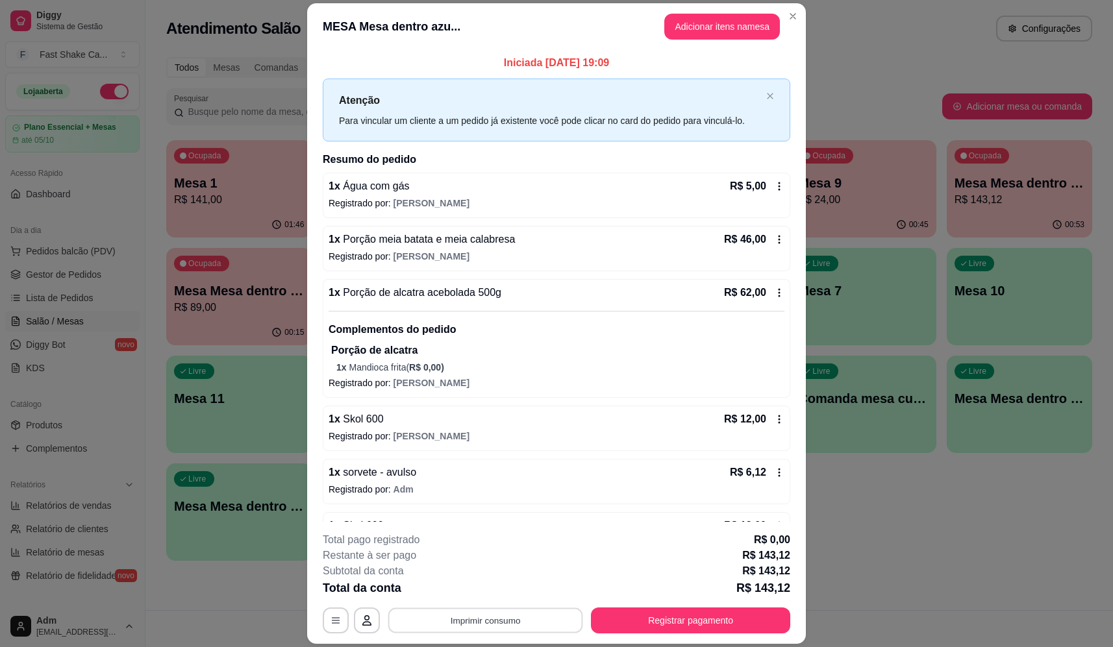
click at [514, 624] on button "Imprimir consumo" at bounding box center [485, 621] width 195 height 25
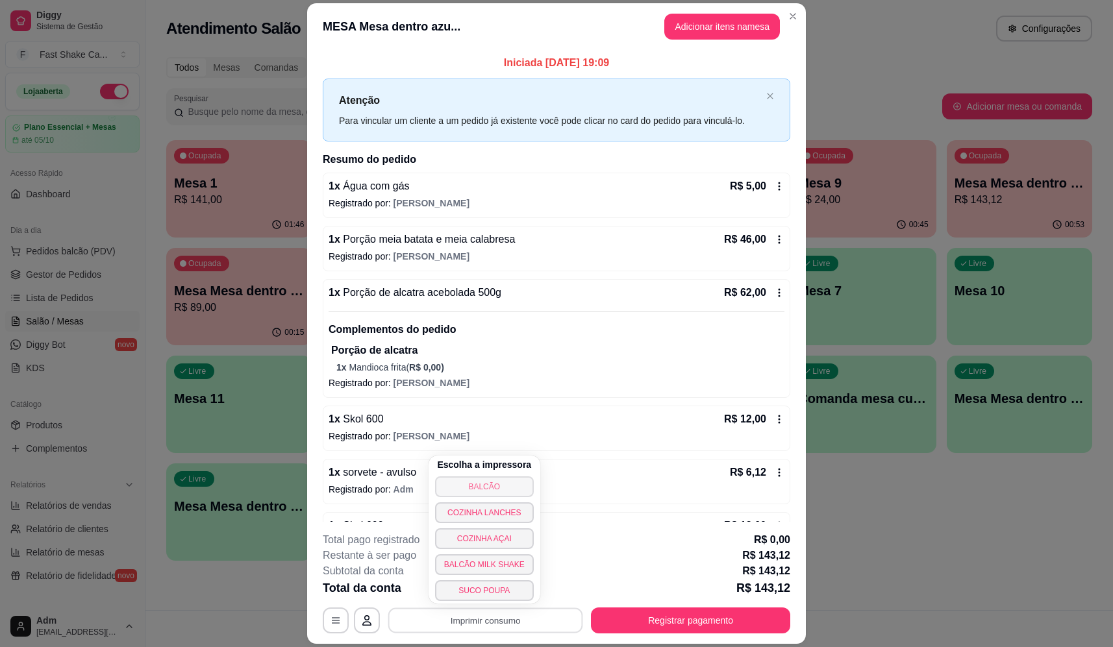
click at [488, 484] on button "BALCÃO" at bounding box center [484, 487] width 99 height 21
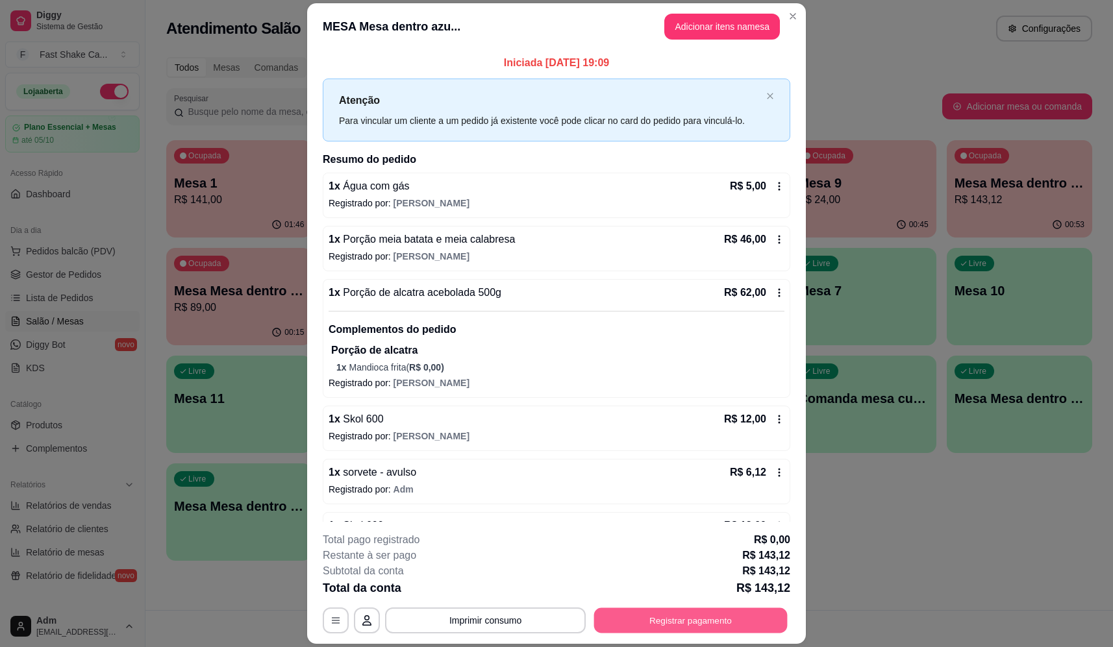
click at [679, 620] on button "Registrar pagamento" at bounding box center [691, 621] width 194 height 25
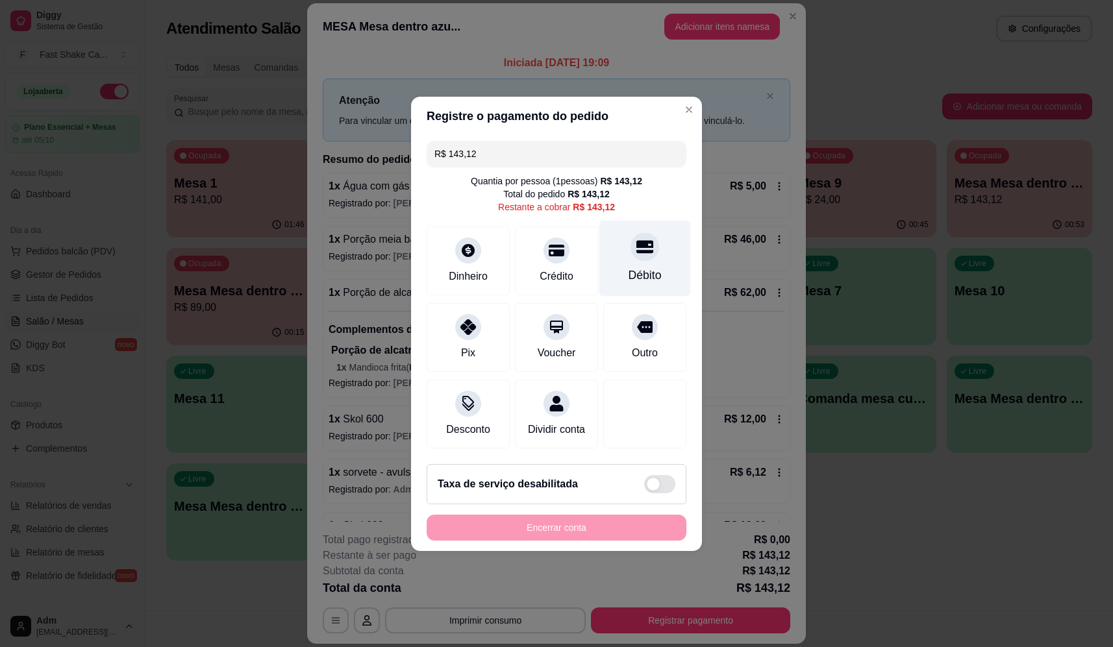
click at [646, 255] on div "Débito" at bounding box center [645, 258] width 92 height 76
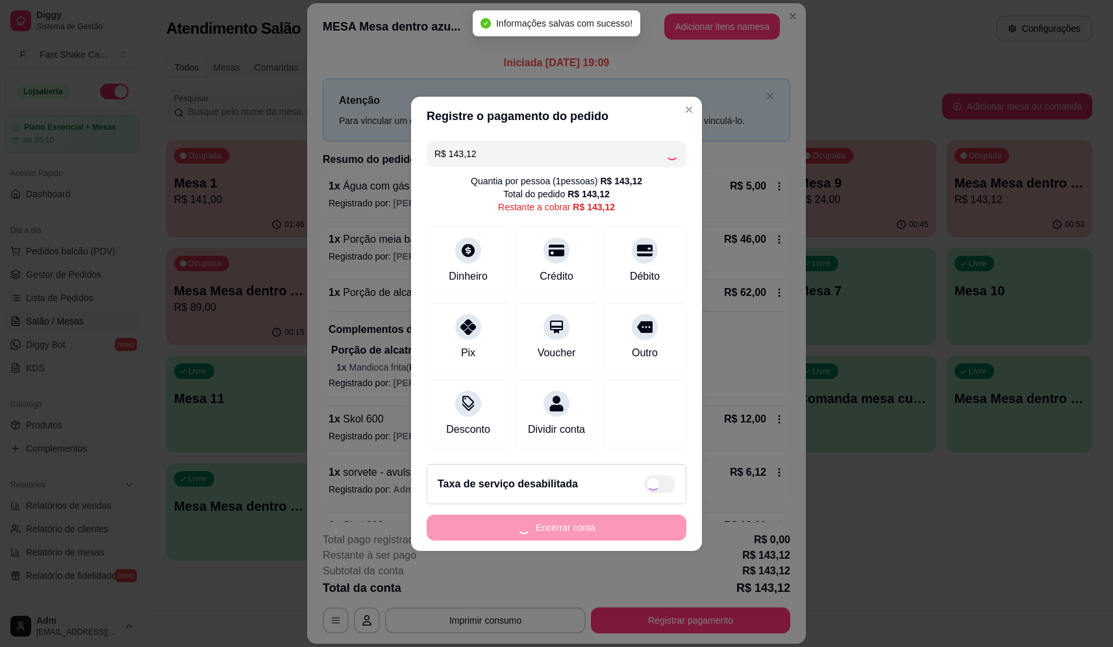
type input "R$ 0,00"
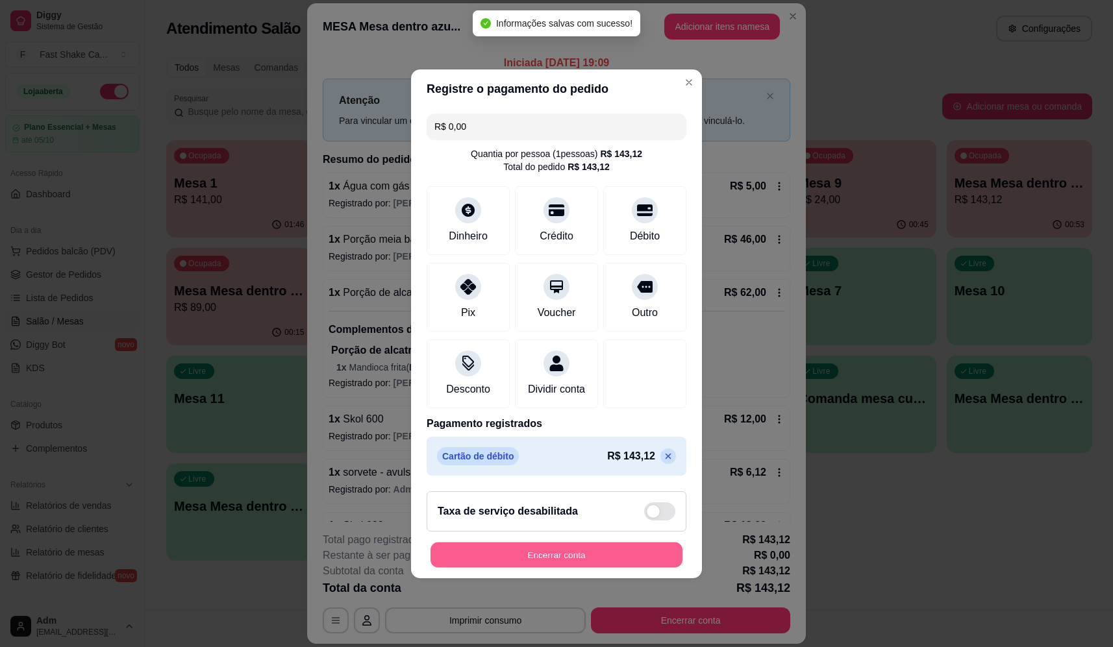
click at [589, 551] on button "Encerrar conta" at bounding box center [557, 554] width 252 height 25
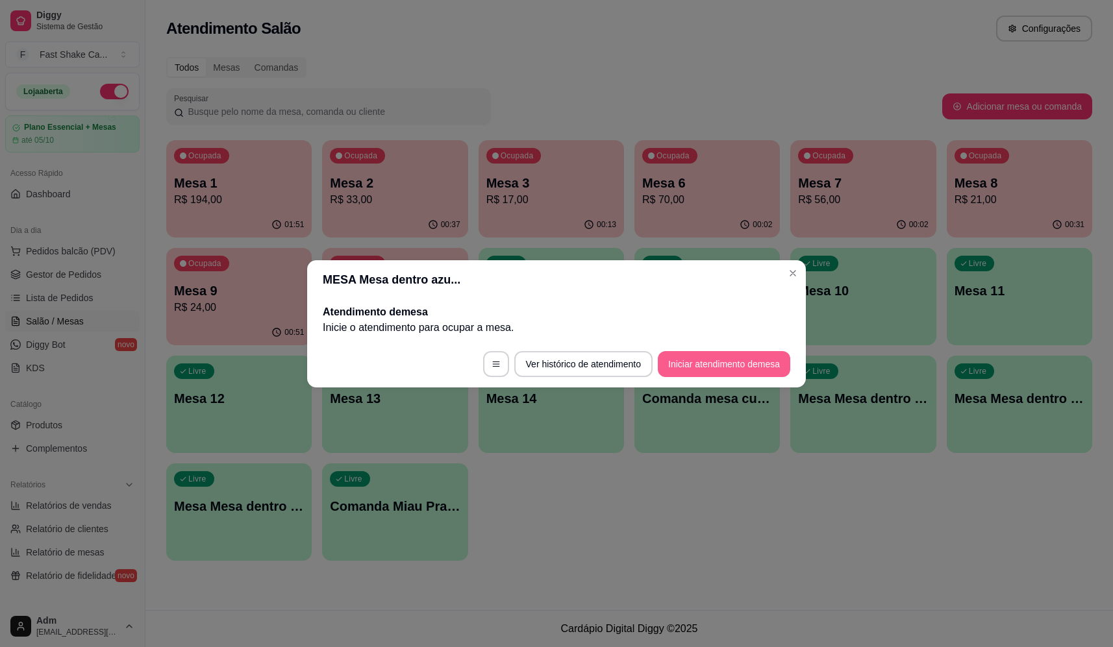
click at [718, 360] on button "Iniciar atendimento de mesa" at bounding box center [724, 364] width 132 height 26
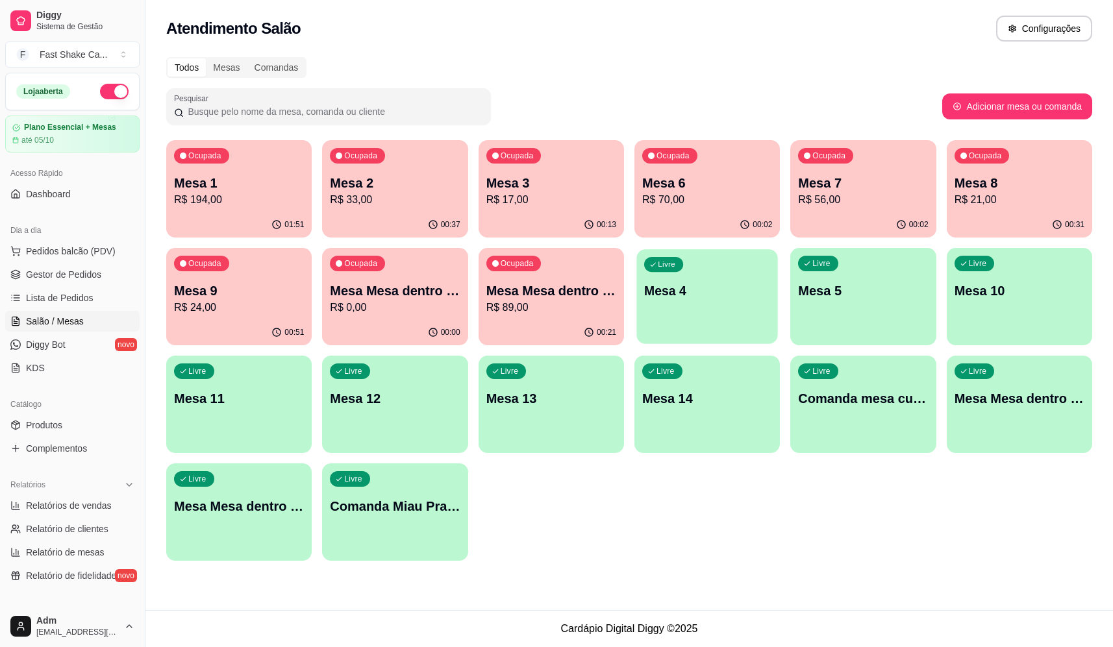
click at [686, 284] on p "Mesa 4" at bounding box center [707, 292] width 126 height 18
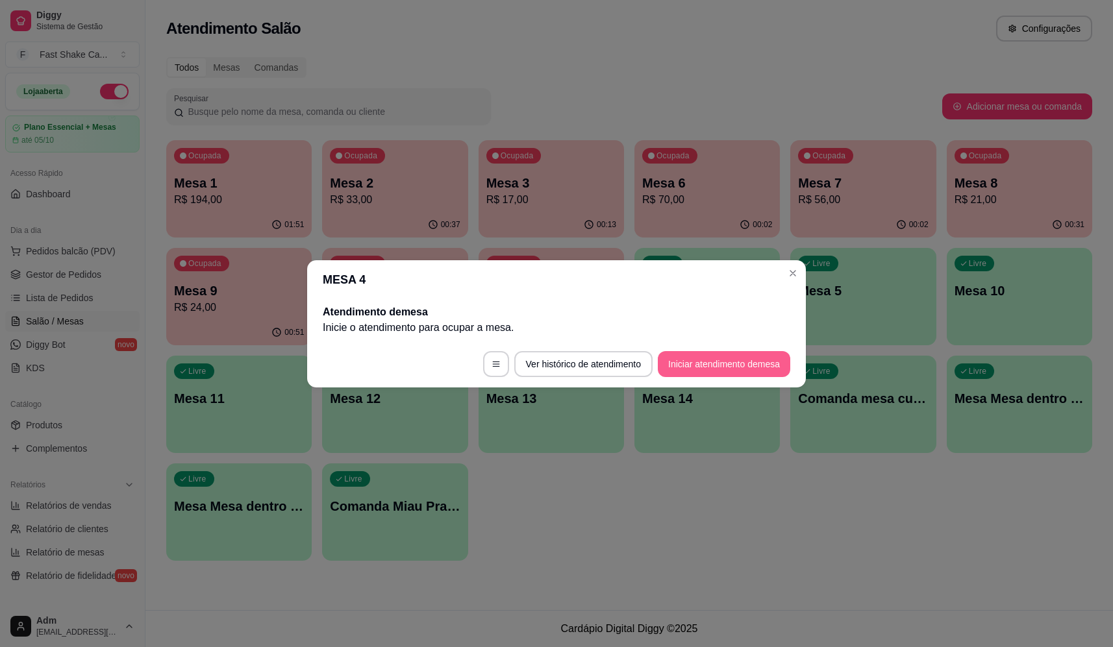
click at [701, 367] on button "Iniciar atendimento de mesa" at bounding box center [724, 364] width 132 height 26
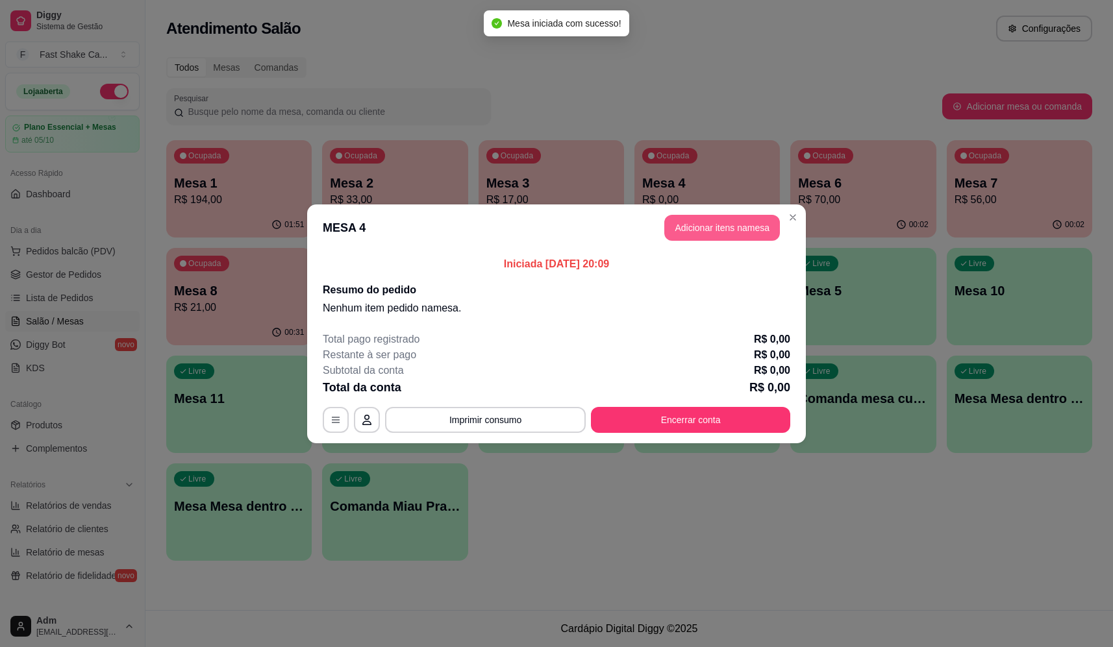
click at [718, 230] on button "Adicionar itens na mesa" at bounding box center [722, 228] width 116 height 26
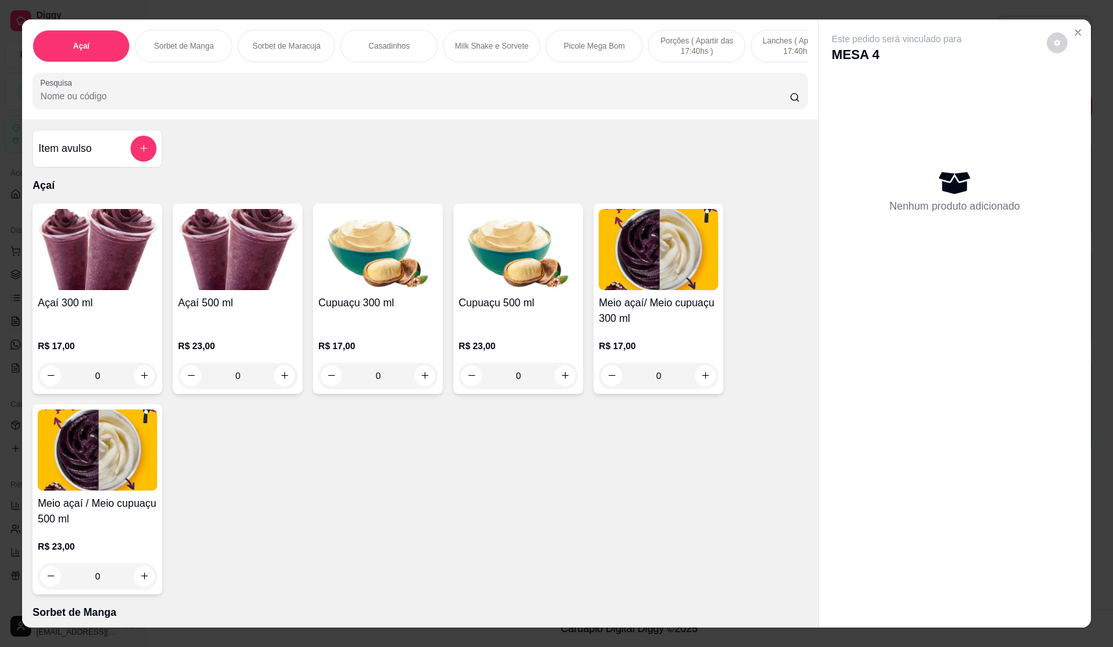
click at [276, 385] on div "0" at bounding box center [237, 376] width 119 height 26
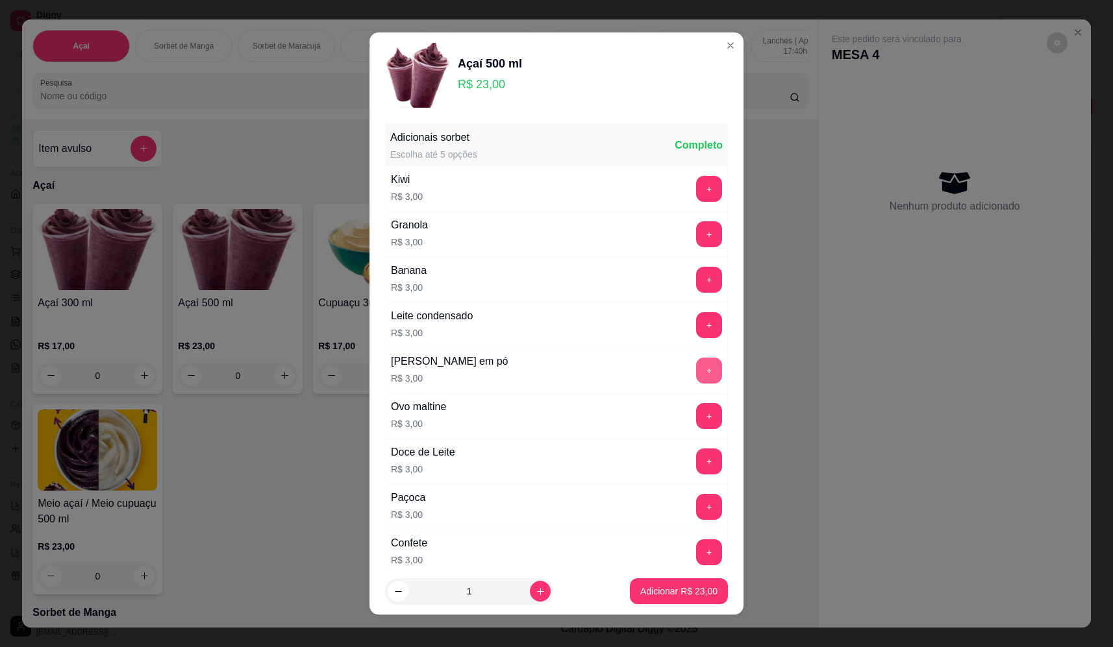
click at [696, 374] on button "+" at bounding box center [709, 371] width 26 height 26
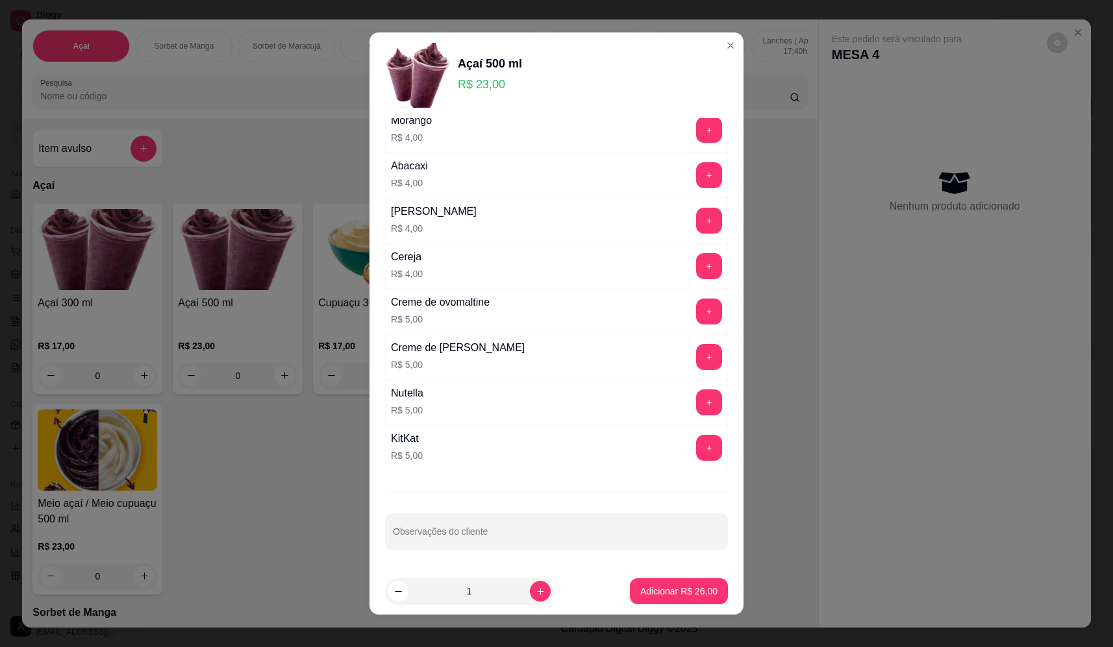
scroll to position [676, 0]
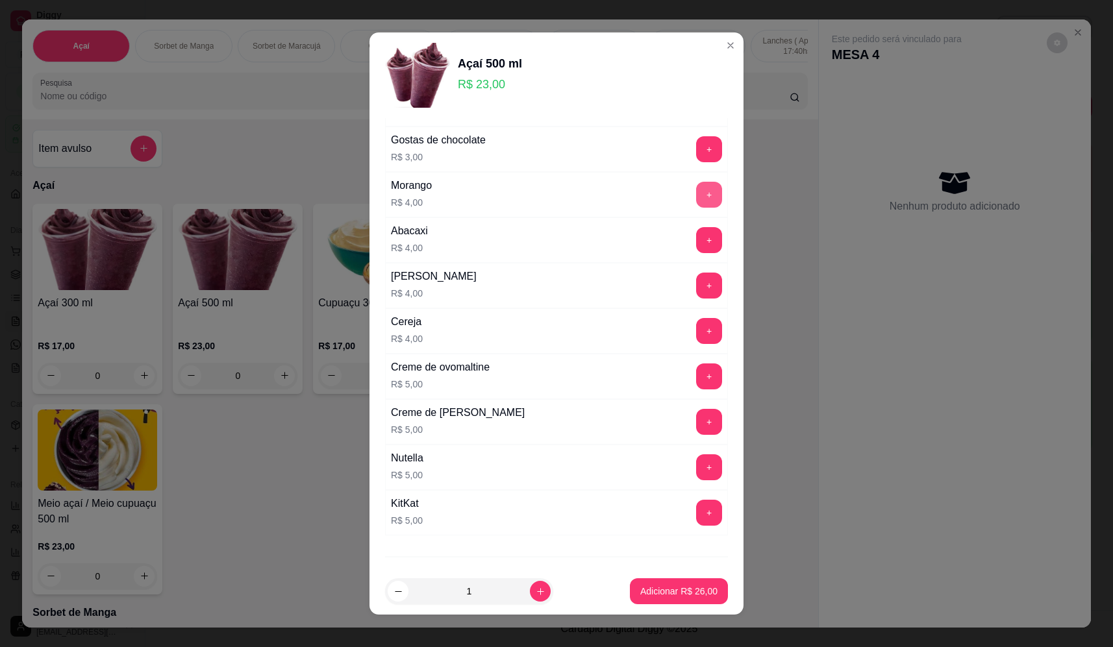
click at [696, 194] on button "+" at bounding box center [709, 195] width 26 height 26
click at [697, 463] on button "+" at bounding box center [709, 467] width 25 height 25
click at [669, 594] on p "Adicionar R$ 35,00" at bounding box center [679, 591] width 75 height 12
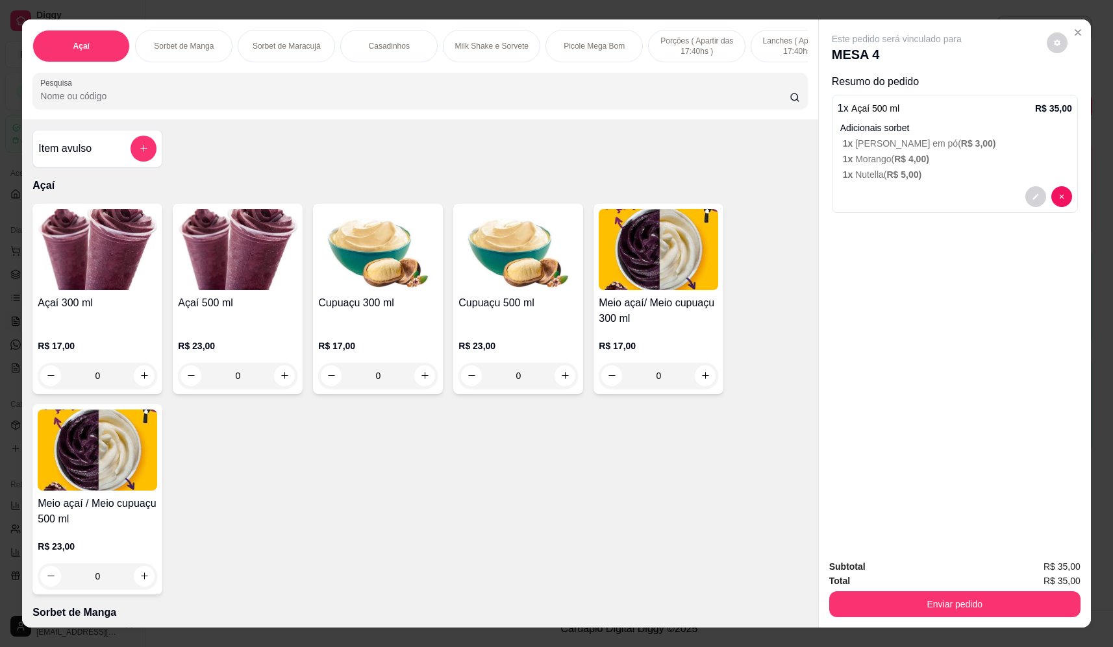
click at [281, 384] on div "0" at bounding box center [237, 376] width 119 height 26
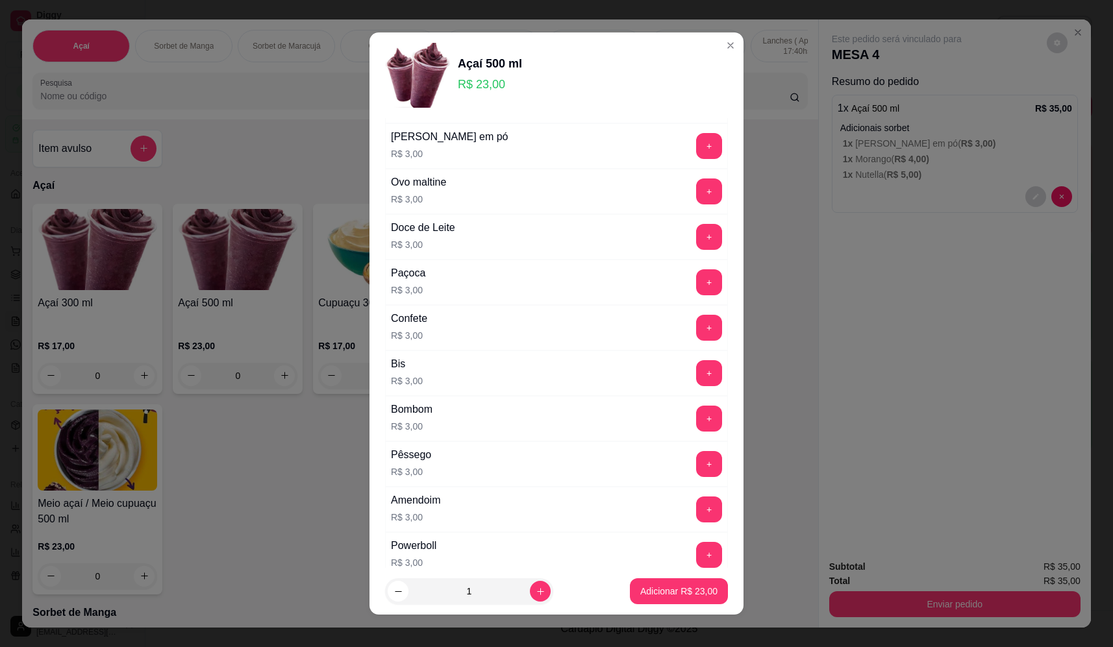
scroll to position [585, 0]
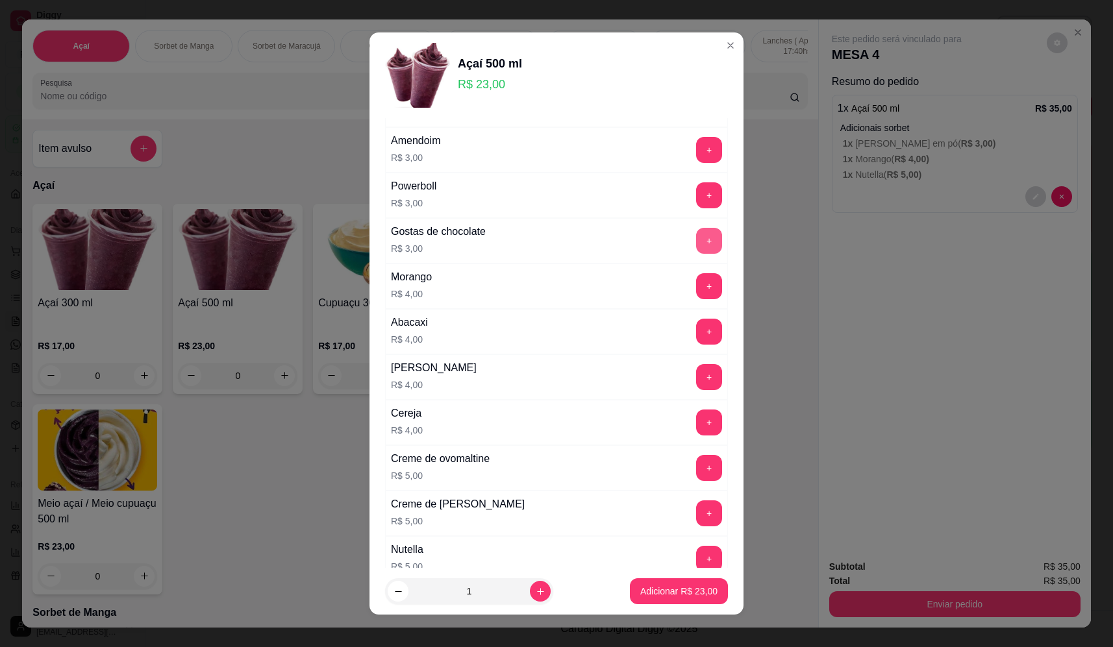
click at [696, 245] on button "+" at bounding box center [709, 241] width 26 height 26
click at [697, 286] on button "+" at bounding box center [709, 285] width 25 height 25
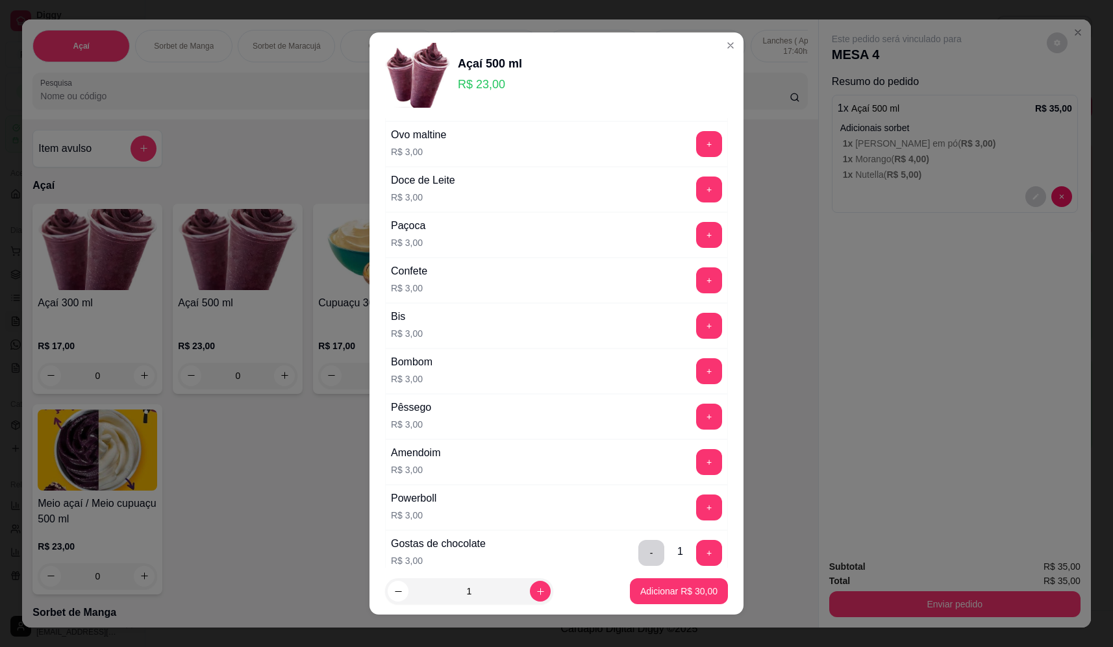
scroll to position [130, 0]
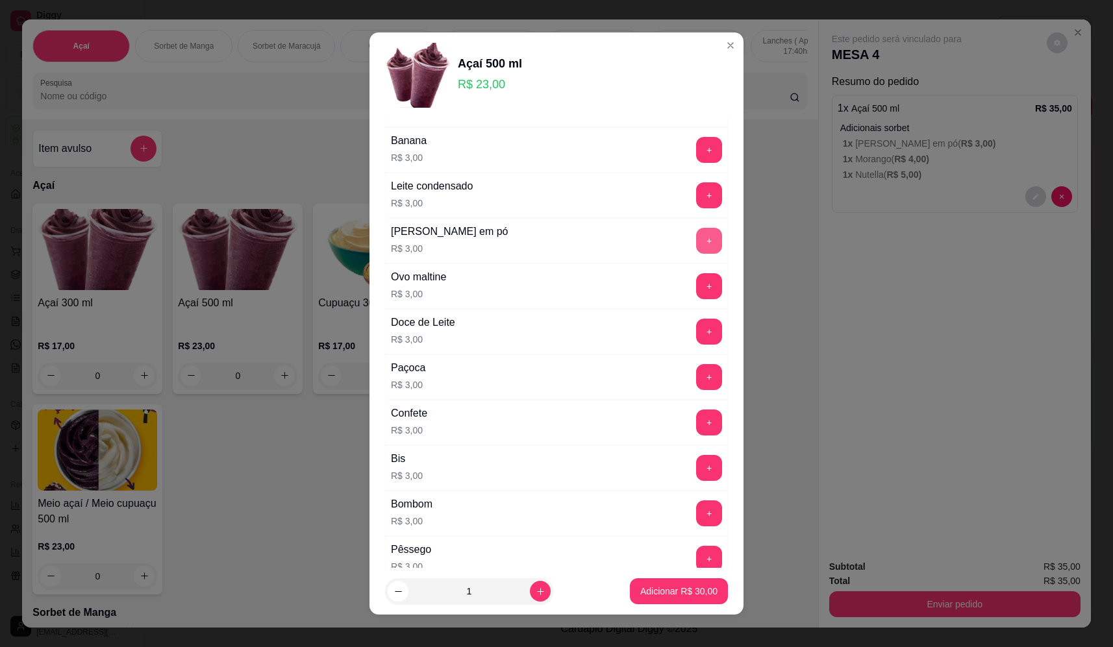
click at [696, 242] on button "+" at bounding box center [709, 241] width 26 height 26
click at [696, 191] on button "+" at bounding box center [709, 195] width 26 height 26
click at [685, 592] on p "Adicionar R$ 36,00" at bounding box center [678, 591] width 77 height 13
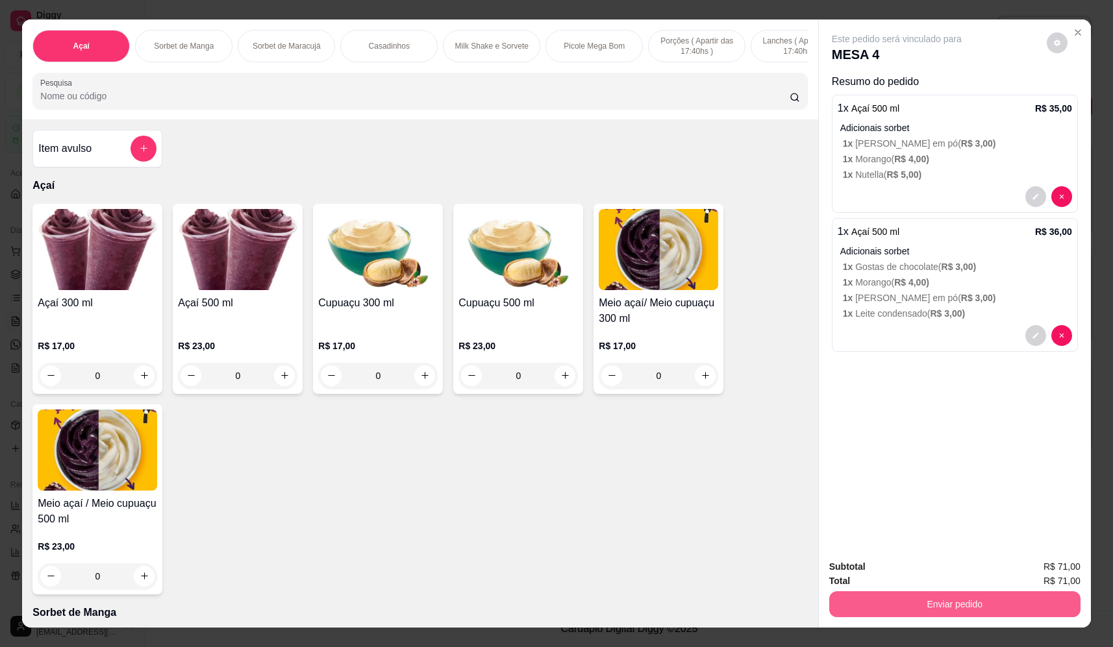
click at [962, 596] on button "Enviar pedido" at bounding box center [954, 605] width 251 height 26
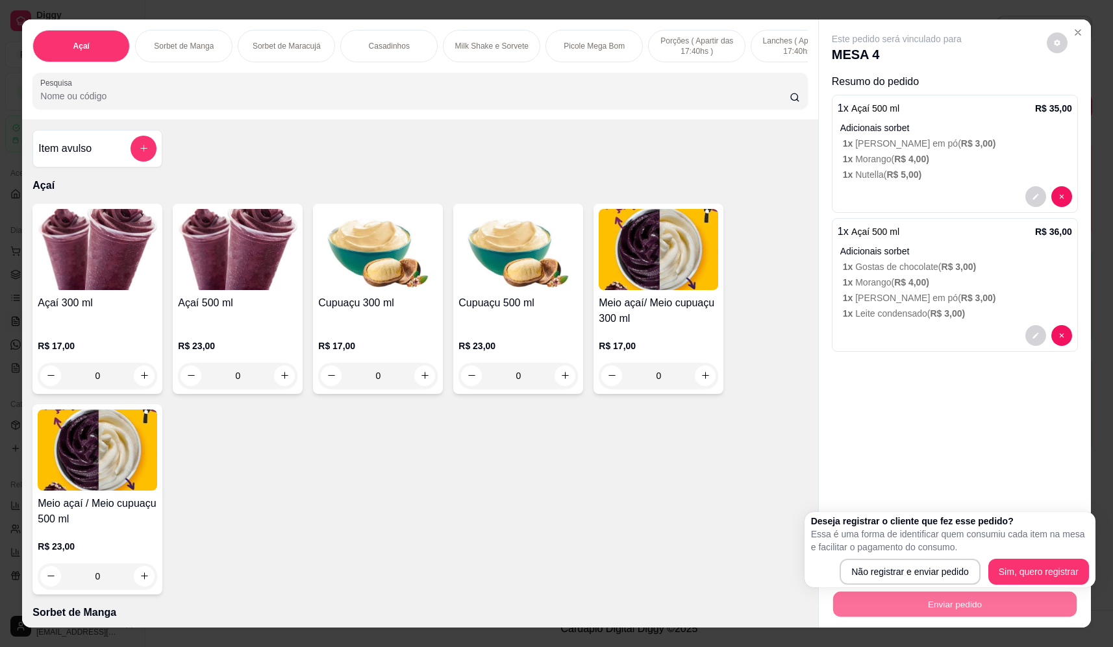
click at [655, 504] on div "Açaí 300 ml R$ 17,00 0 Açaí 500 ml R$ 23,00 0 Cupuaçu 300 ml R$ 17,00 0 Cupuaçu…" at bounding box center [419, 399] width 775 height 391
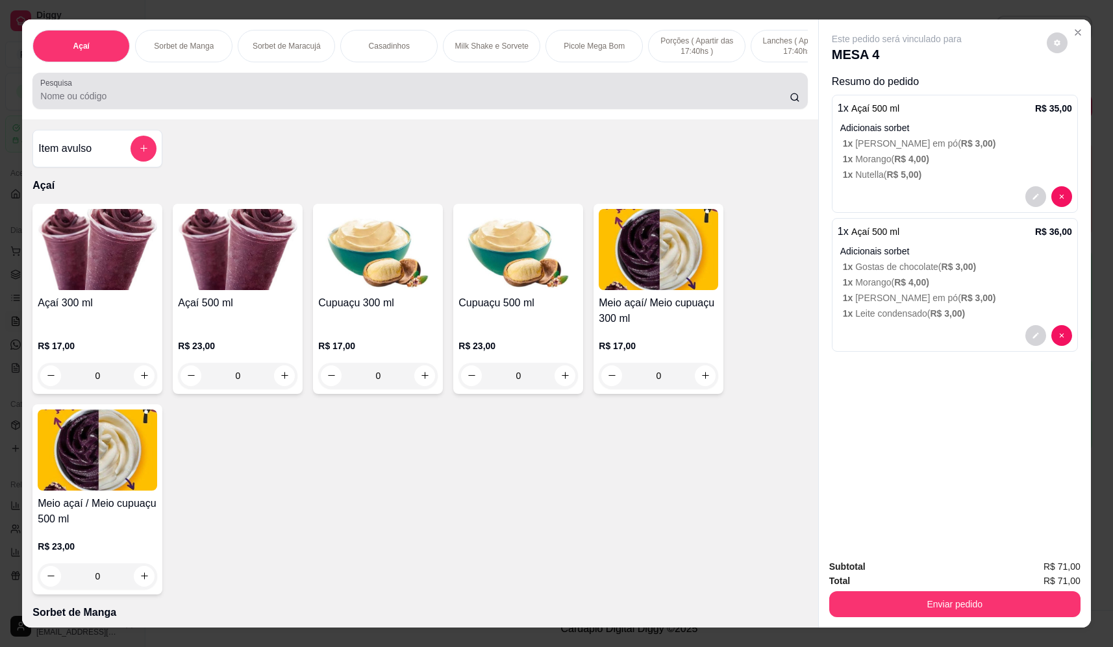
click at [311, 93] on div at bounding box center [419, 91] width 759 height 26
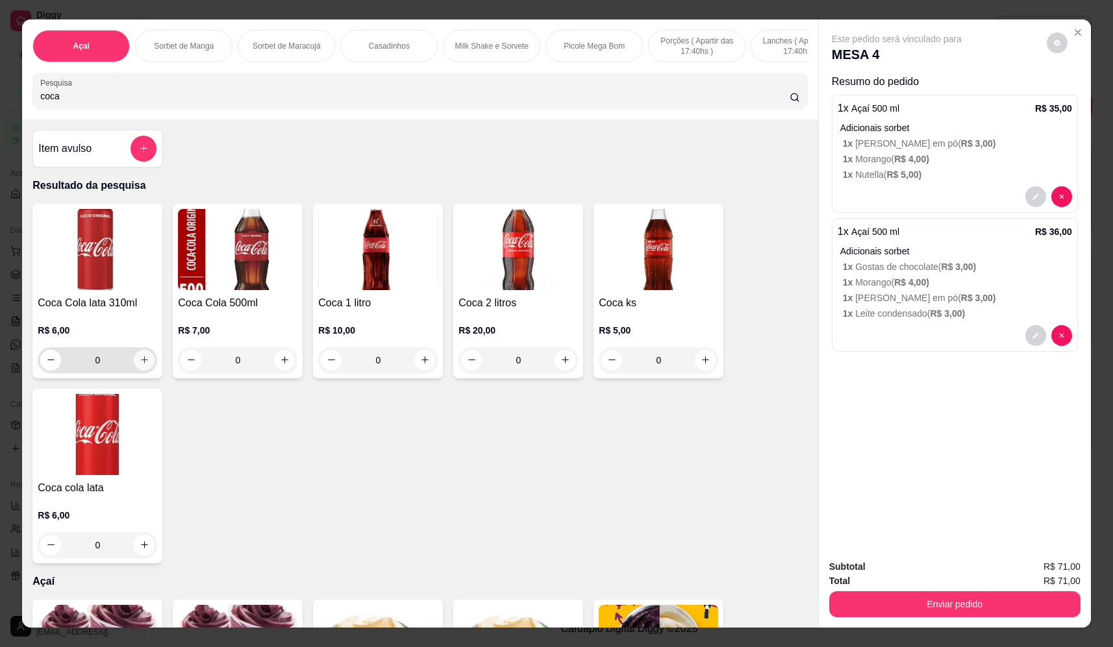
type input "coca"
click at [141, 365] on icon "increase-product-quantity" at bounding box center [145, 360] width 10 height 10
type input "1"
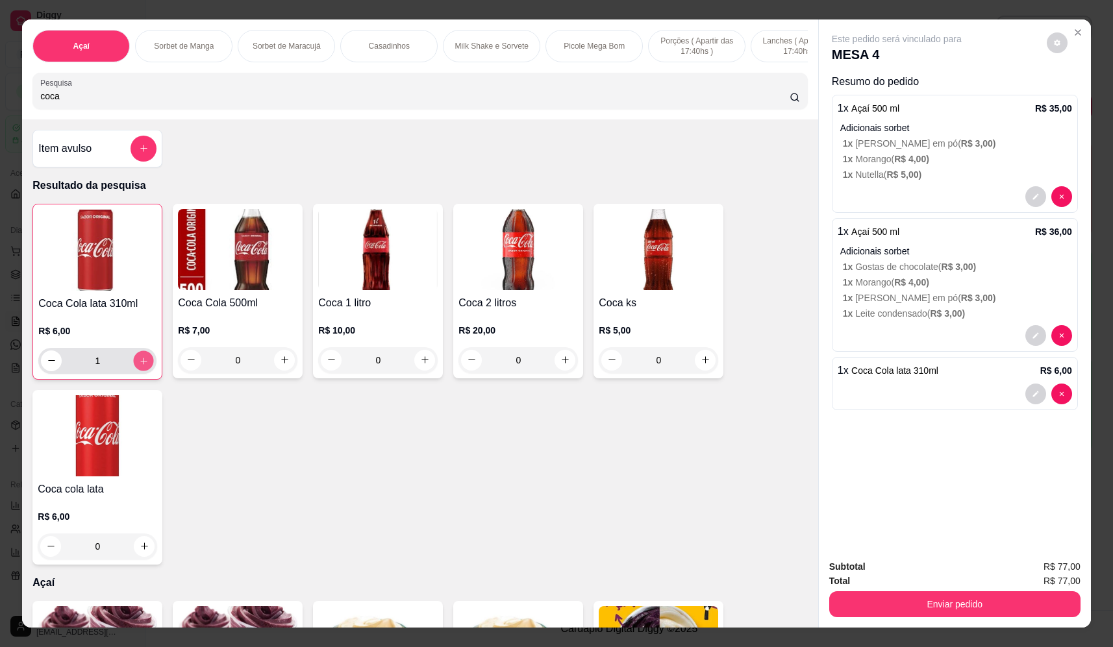
click at [138, 371] on button "increase-product-quantity" at bounding box center [144, 361] width 20 height 20
type input "2"
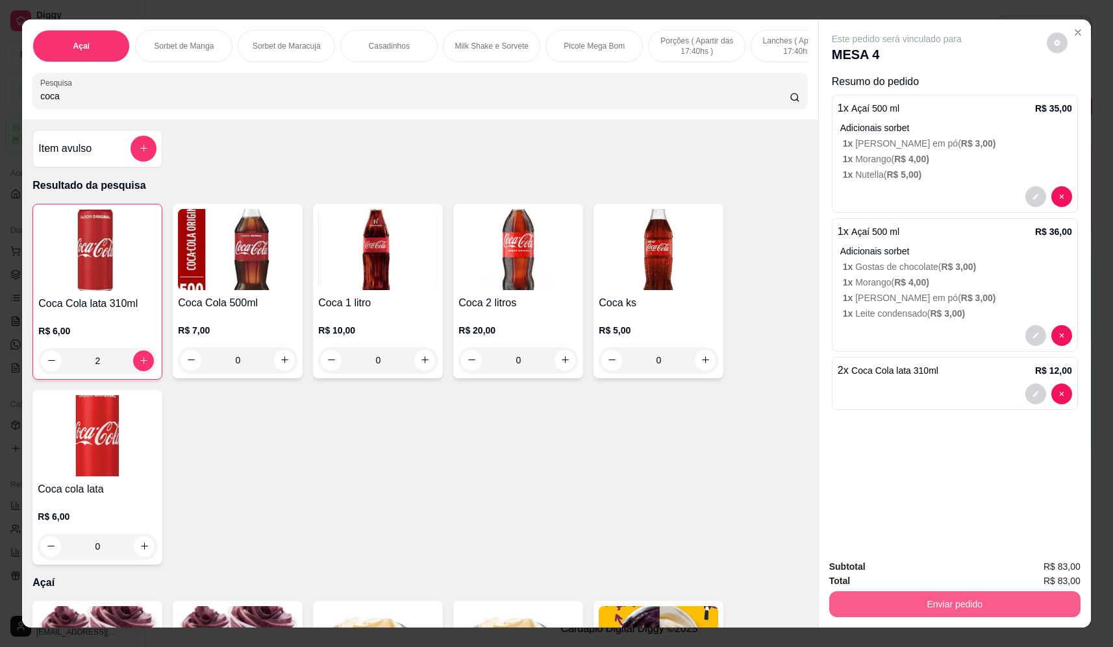
click at [912, 607] on button "Enviar pedido" at bounding box center [954, 605] width 251 height 26
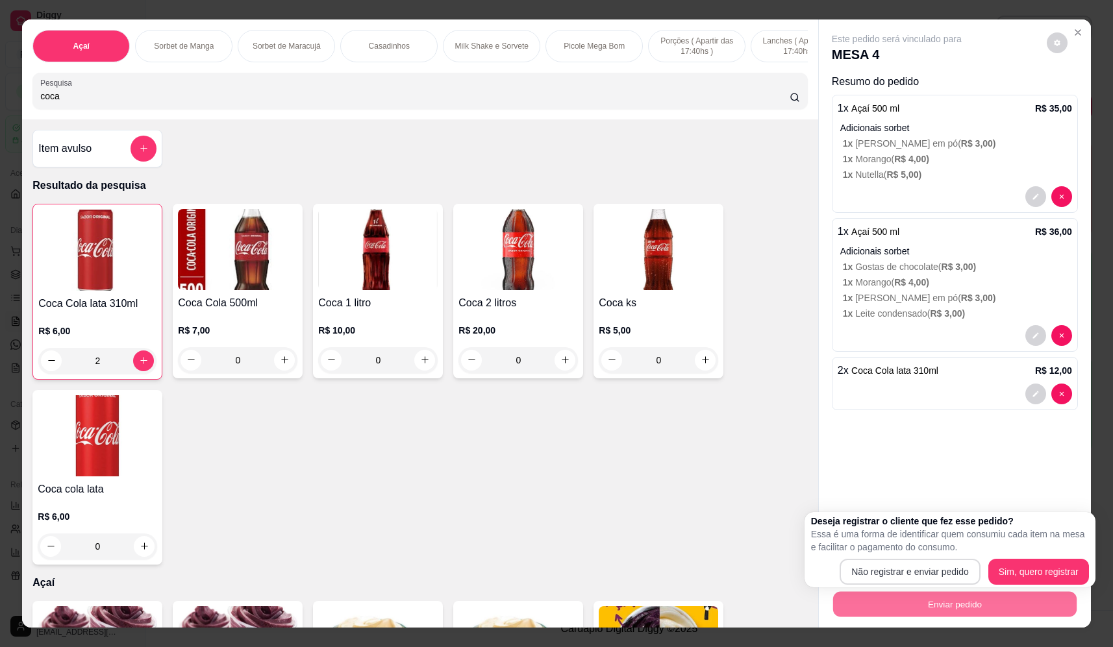
click at [906, 586] on div "Deseja registrar o cliente que fez esse pedido? Essa é uma forma de identificar…" at bounding box center [950, 549] width 291 height 75
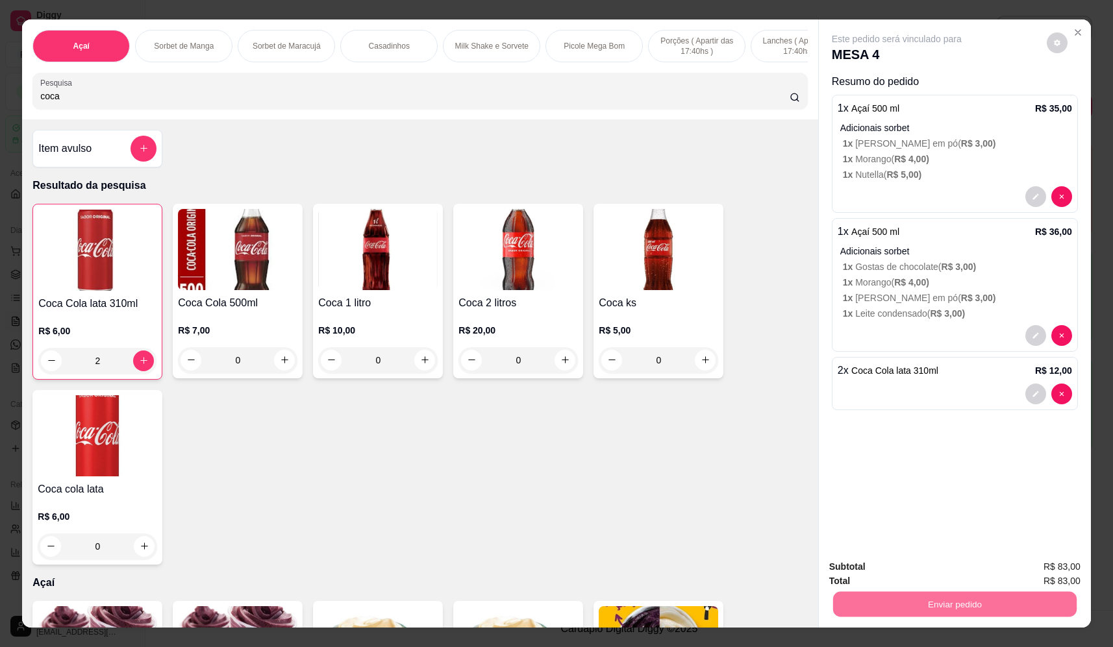
click at [872, 573] on button "Não registrar e enviar pedido" at bounding box center [911, 572] width 131 height 24
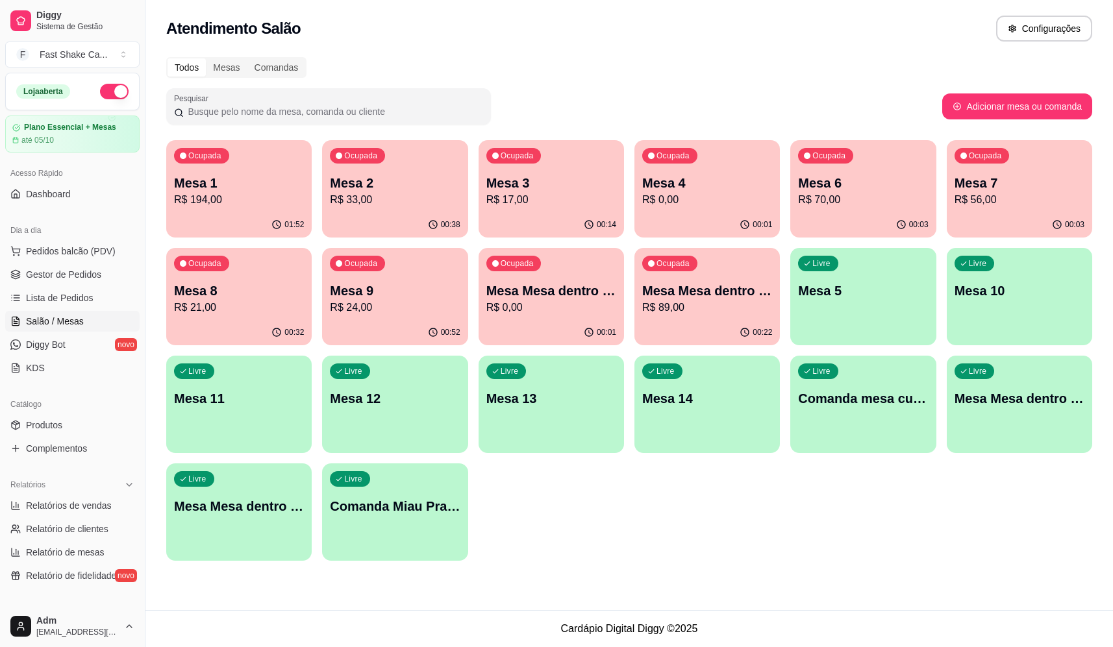
click at [712, 312] on p "R$ 89,00" at bounding box center [707, 308] width 130 height 16
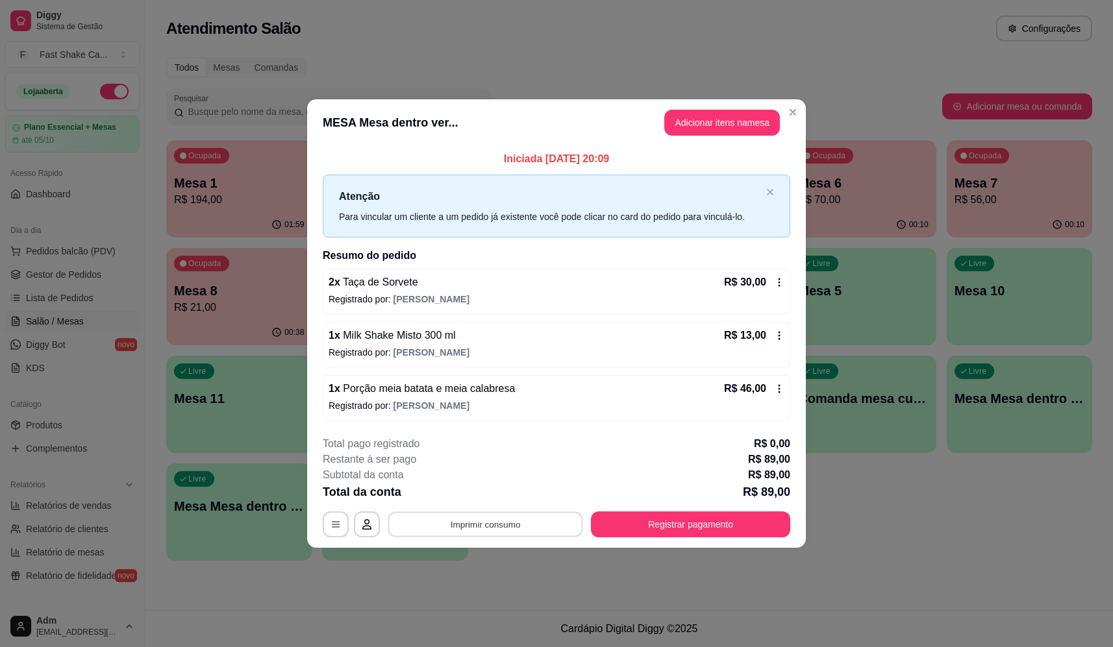
click at [503, 524] on button "Imprimir consumo" at bounding box center [485, 524] width 195 height 25
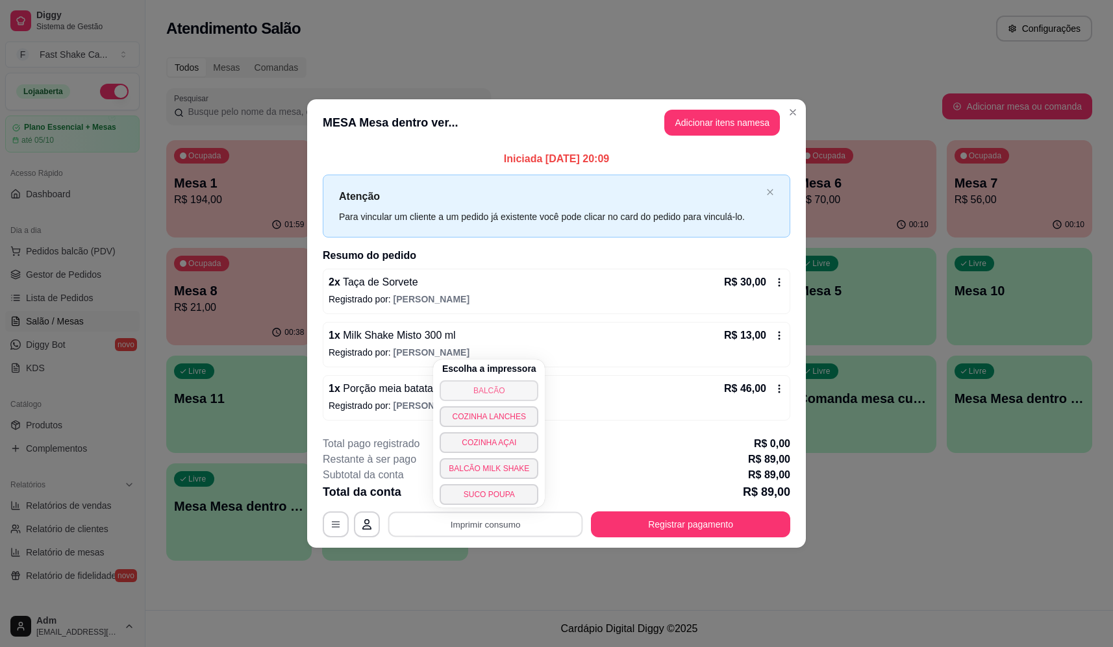
click at [509, 388] on button "BALCÃO" at bounding box center [489, 391] width 99 height 21
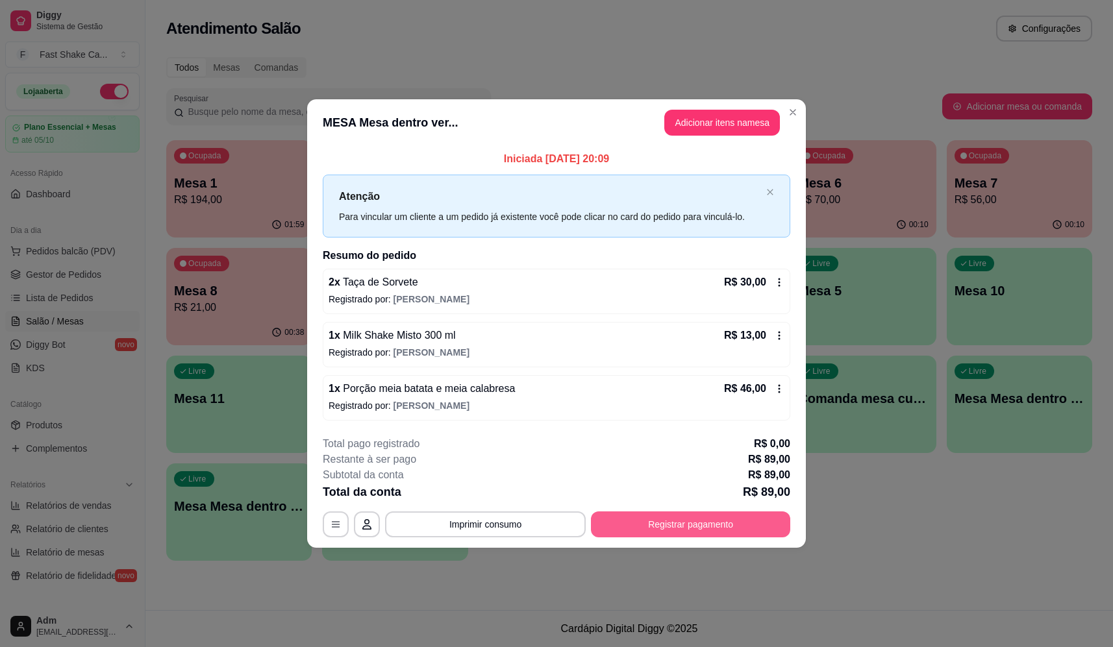
click at [709, 527] on button "Registrar pagamento" at bounding box center [690, 525] width 199 height 26
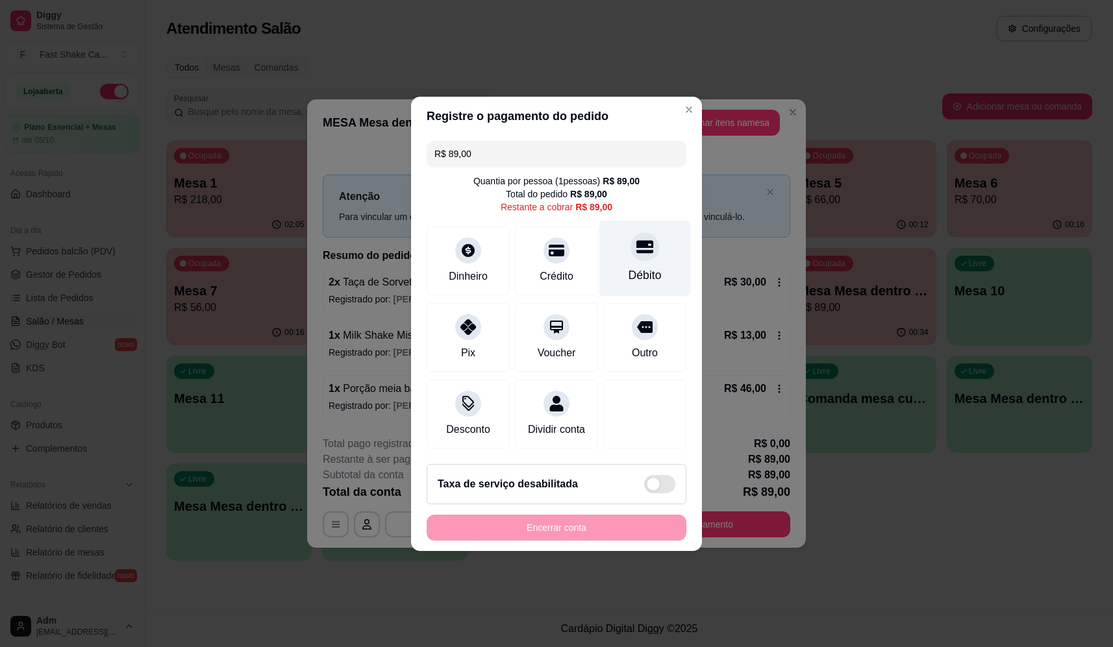
click at [636, 238] on icon at bounding box center [644, 246] width 17 height 17
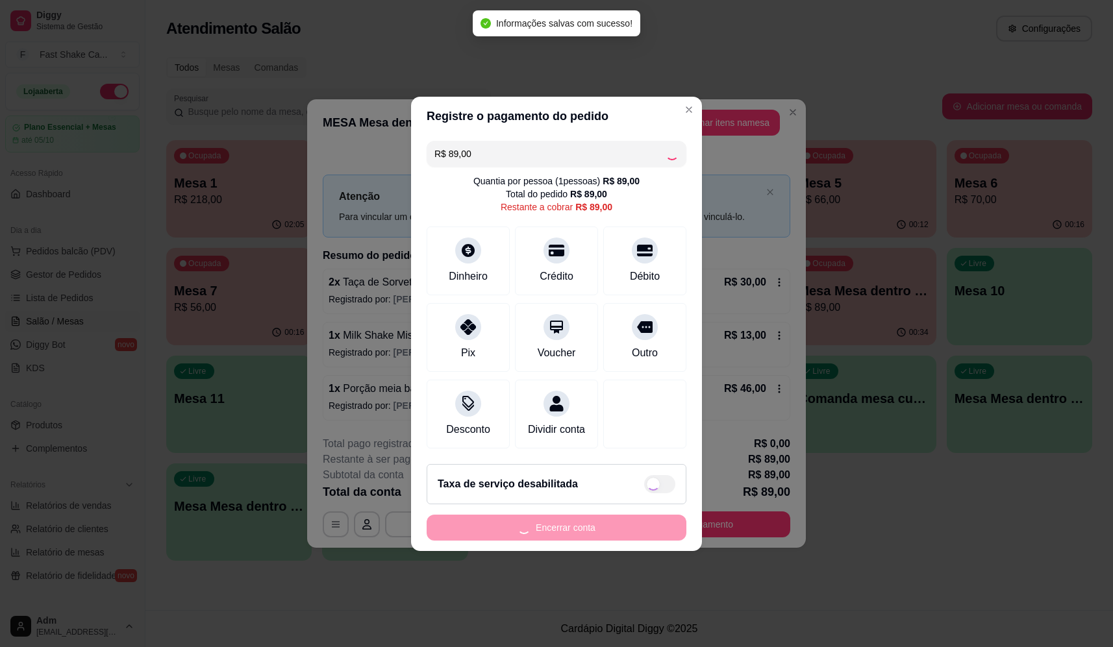
type input "R$ 0,00"
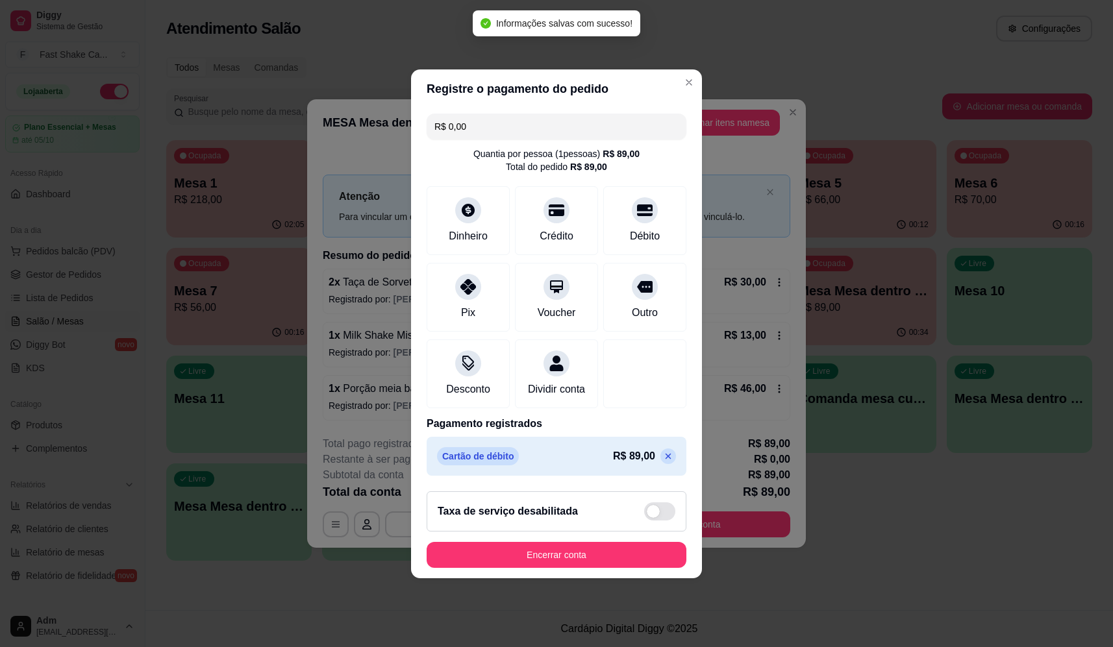
click at [590, 544] on footer "Taxa de serviço desabilitada Encerrar conta" at bounding box center [556, 529] width 291 height 97
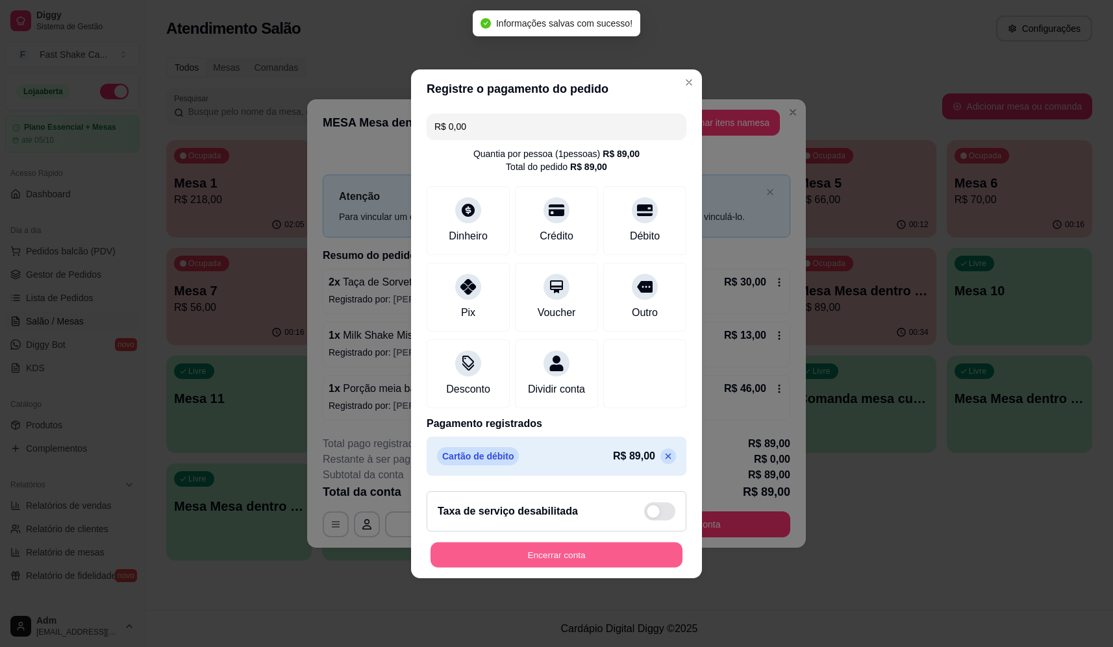
click at [585, 559] on button "Encerrar conta" at bounding box center [557, 554] width 252 height 25
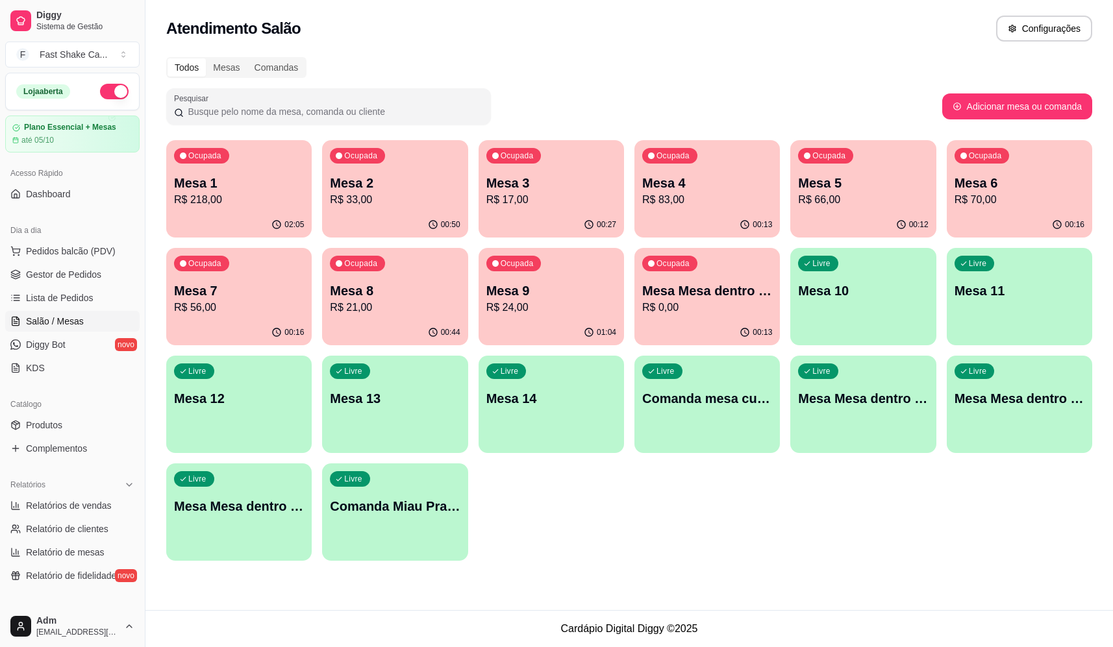
click at [541, 190] on p "Mesa 3" at bounding box center [551, 183] width 130 height 18
click at [863, 290] on p "Mesa 10" at bounding box center [863, 291] width 130 height 18
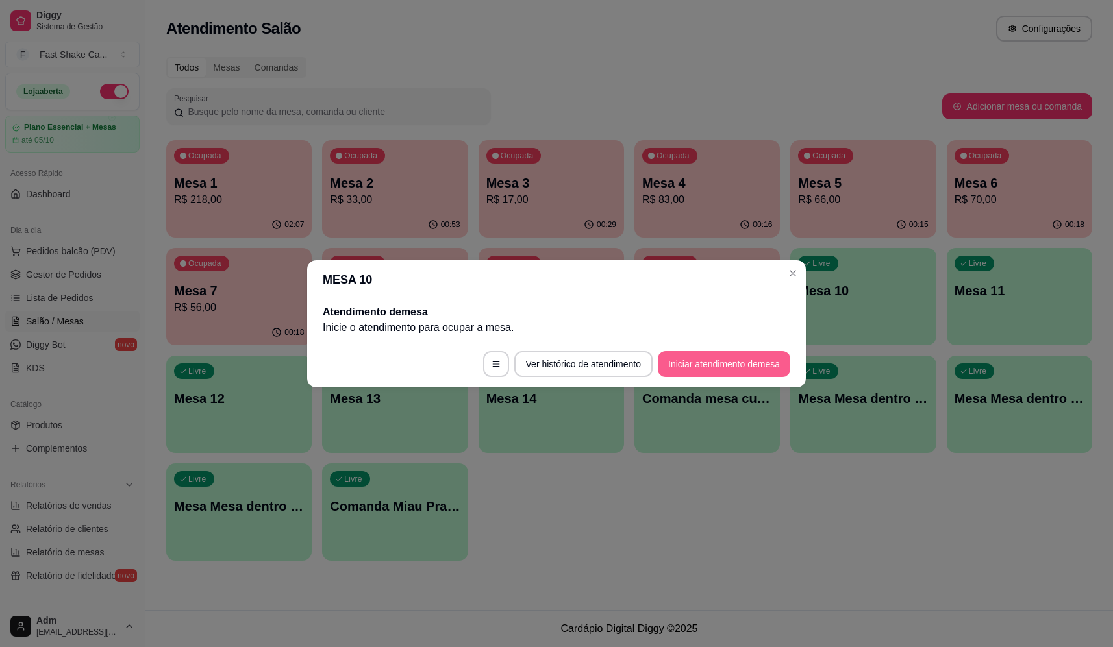
click at [699, 371] on button "Iniciar atendimento de mesa" at bounding box center [724, 364] width 132 height 26
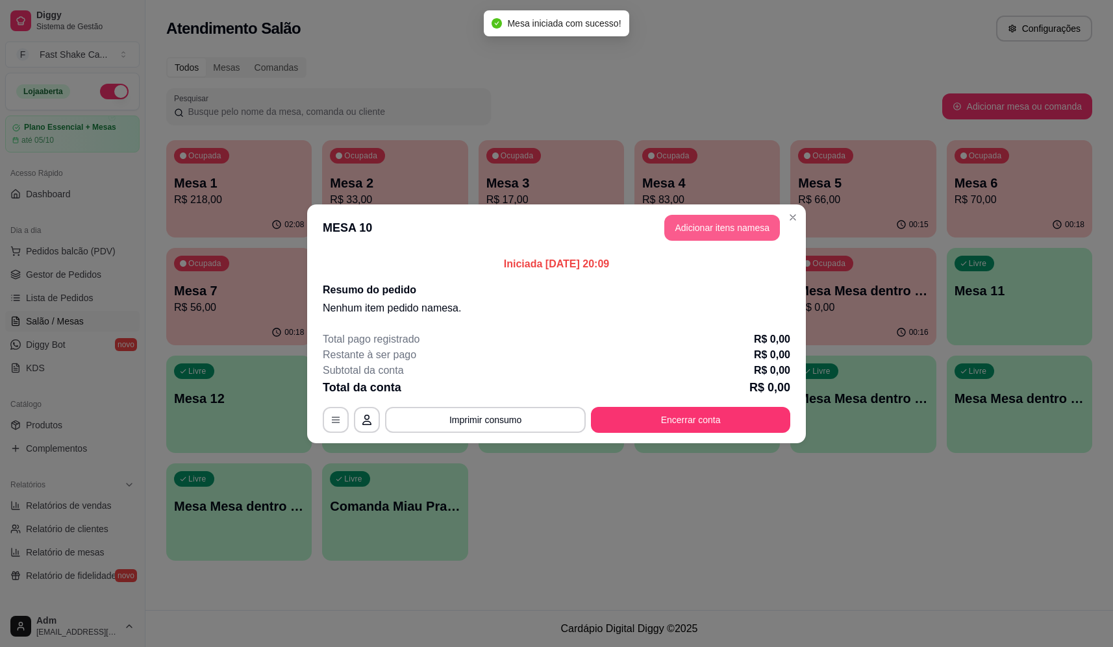
click at [723, 235] on button "Adicionar itens na mesa" at bounding box center [722, 228] width 116 height 26
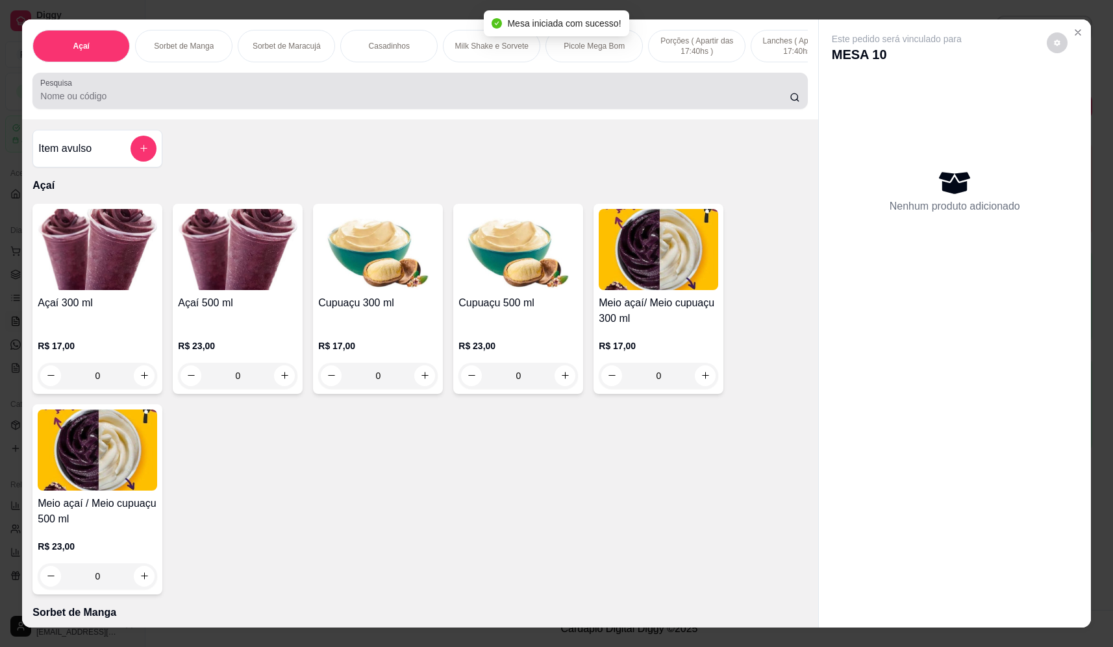
click at [386, 102] on input "Pesquisa" at bounding box center [414, 96] width 749 height 13
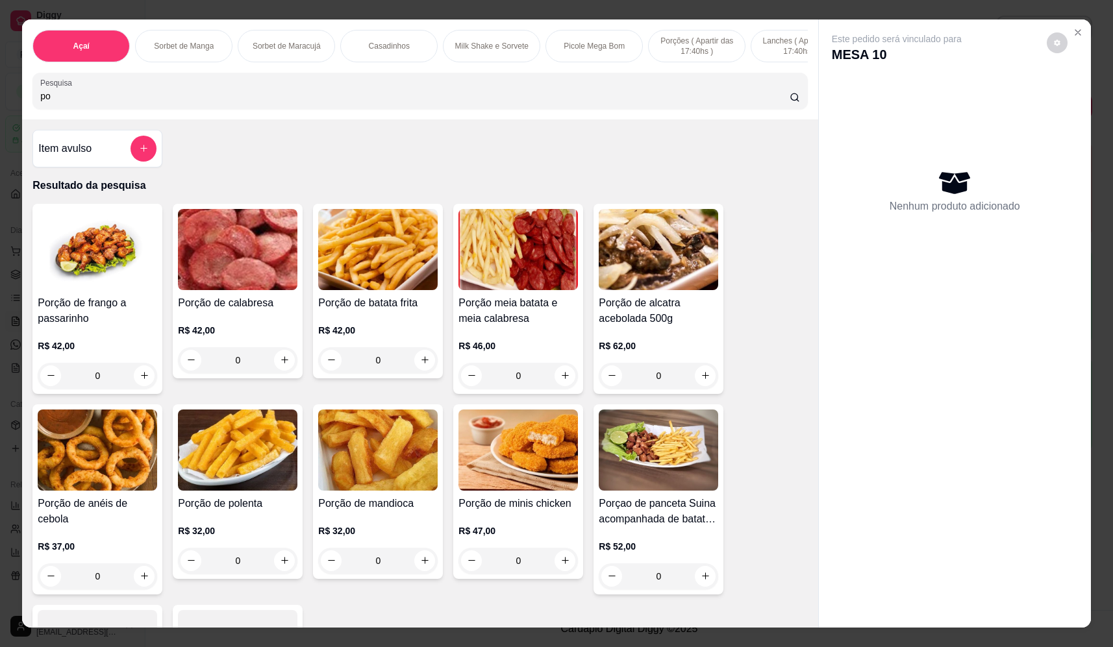
type input "po"
click at [559, 387] on div "0" at bounding box center [518, 376] width 119 height 26
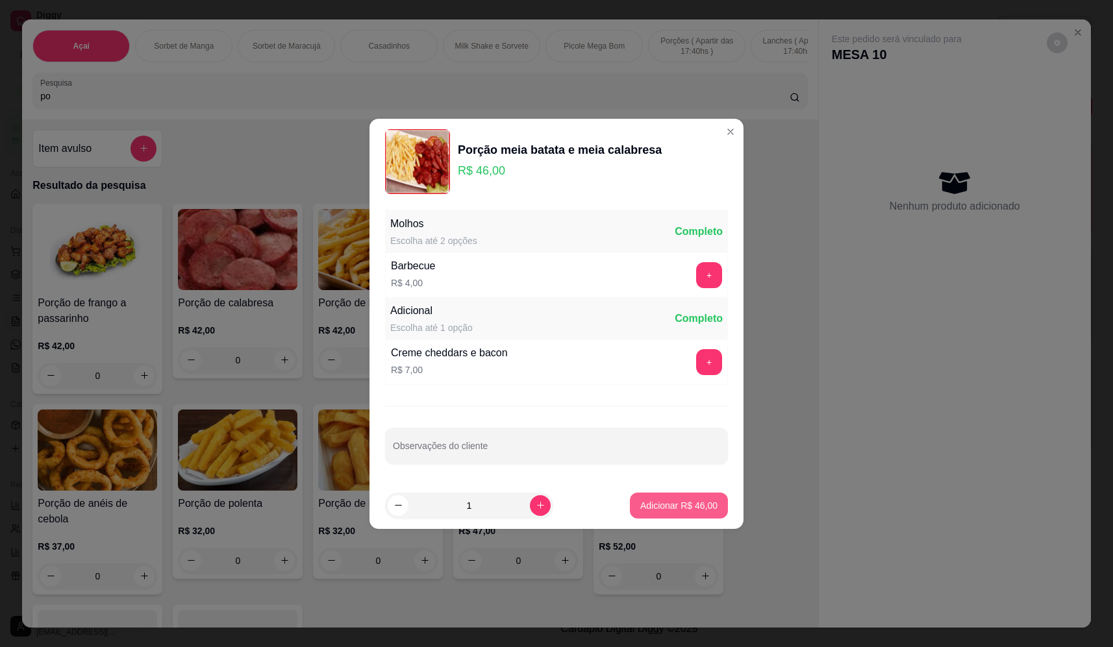
click at [698, 501] on p "Adicionar R$ 46,00" at bounding box center [678, 505] width 77 height 13
type input "1"
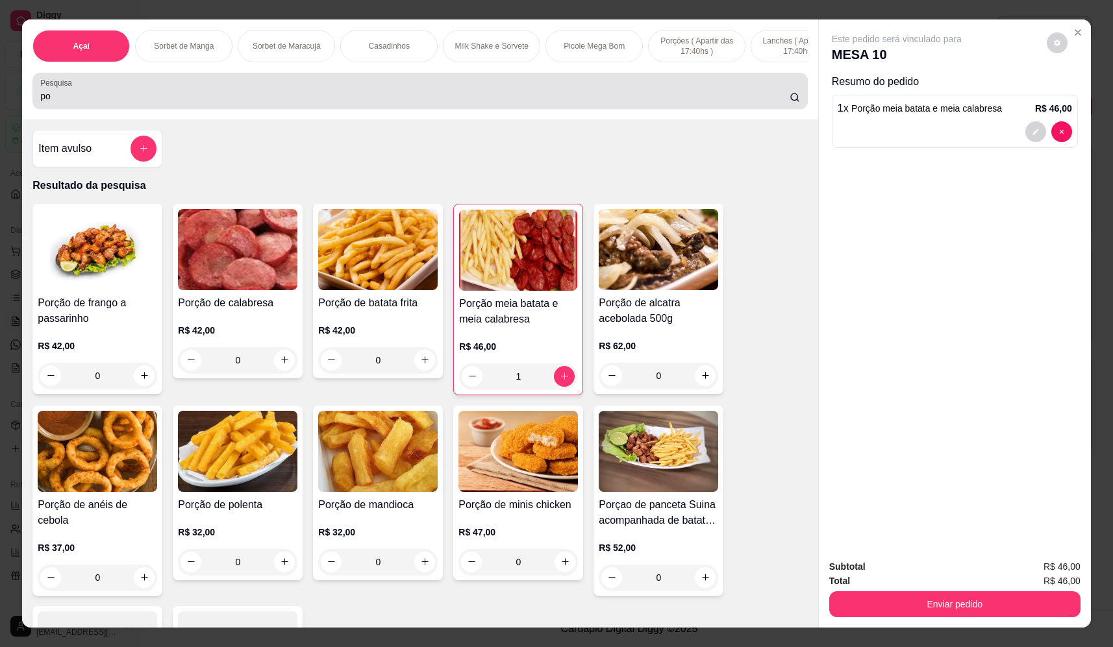
click at [405, 97] on div "po" at bounding box center [419, 91] width 759 height 26
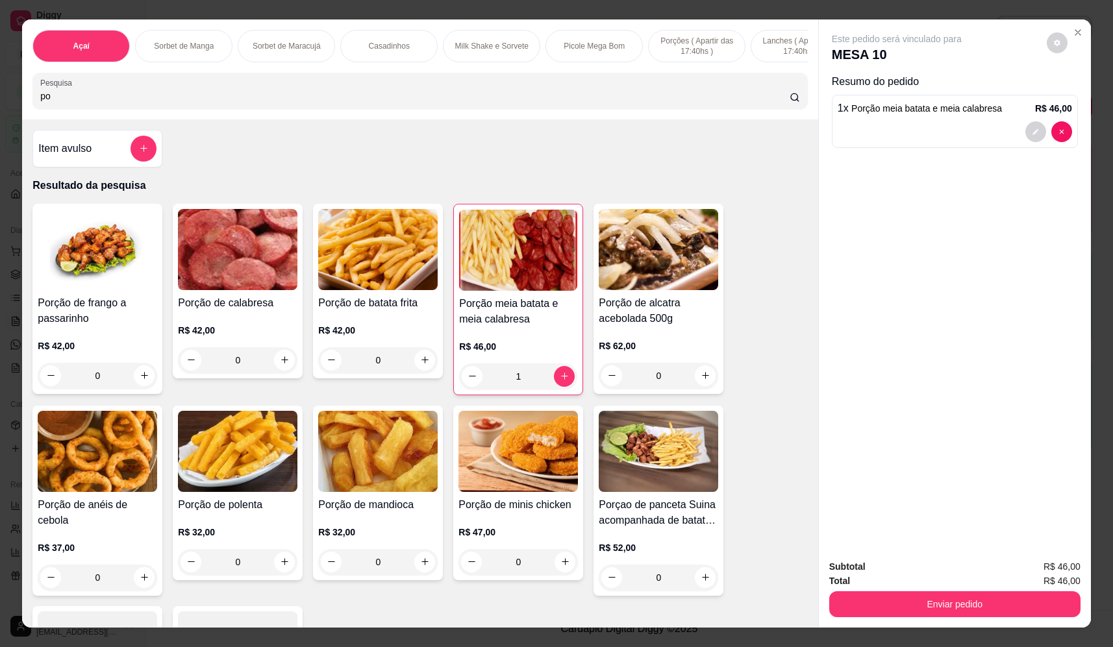
type input "p"
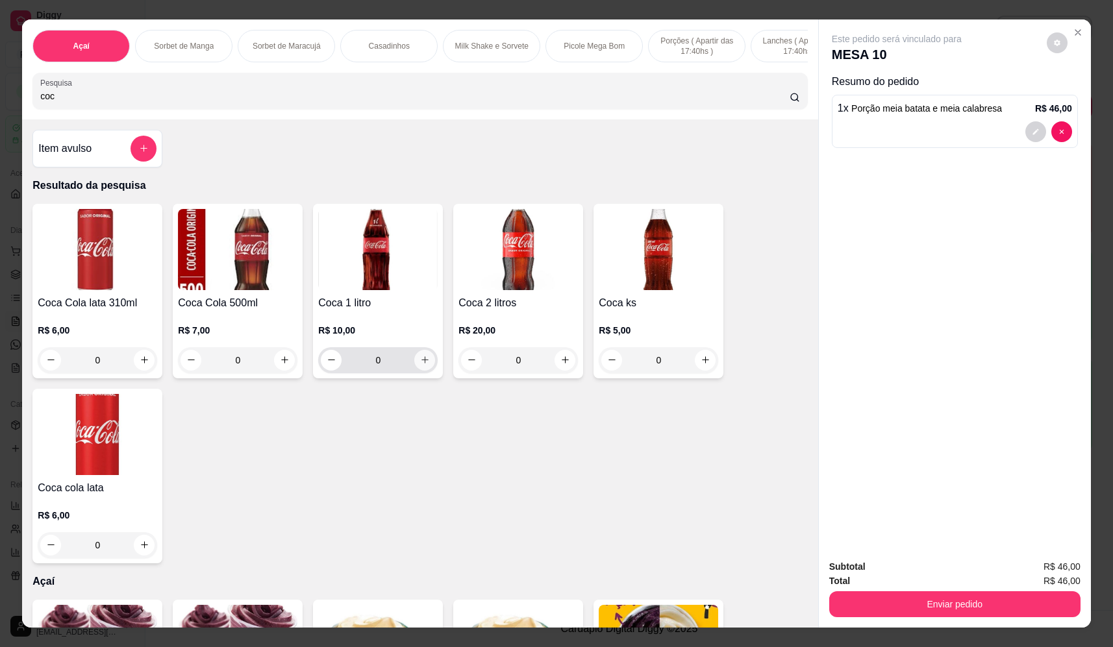
type input "coc"
click at [420, 365] on icon "increase-product-quantity" at bounding box center [425, 360] width 10 height 10
type input "1"
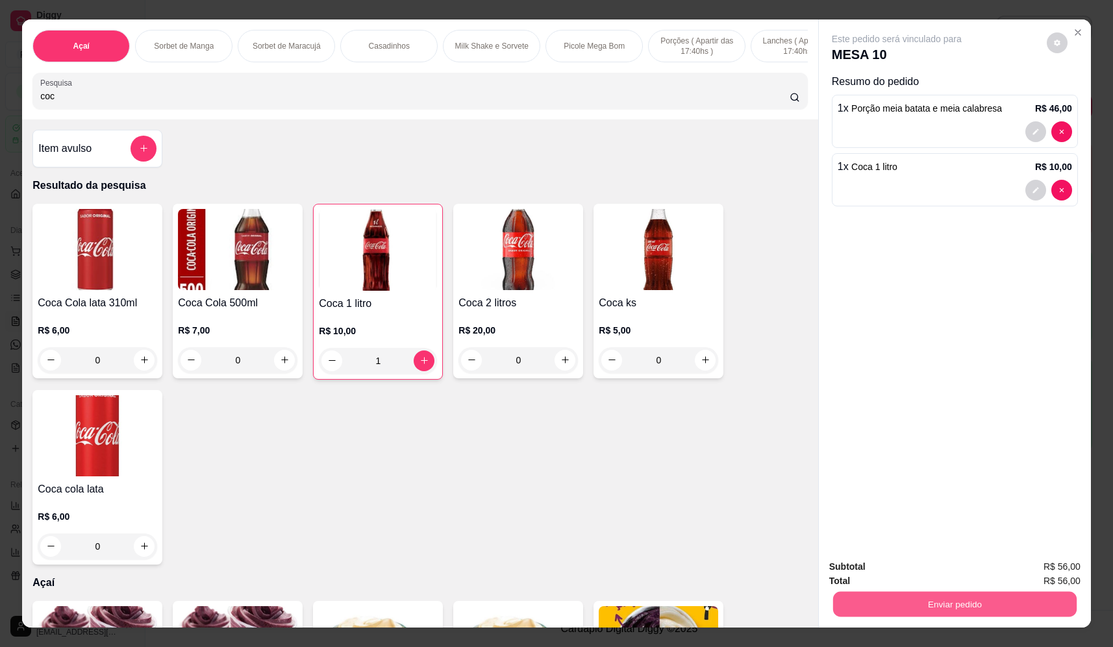
click at [968, 602] on button "Enviar pedido" at bounding box center [955, 604] width 244 height 25
click at [928, 564] on button "Não registrar e enviar pedido" at bounding box center [911, 572] width 135 height 25
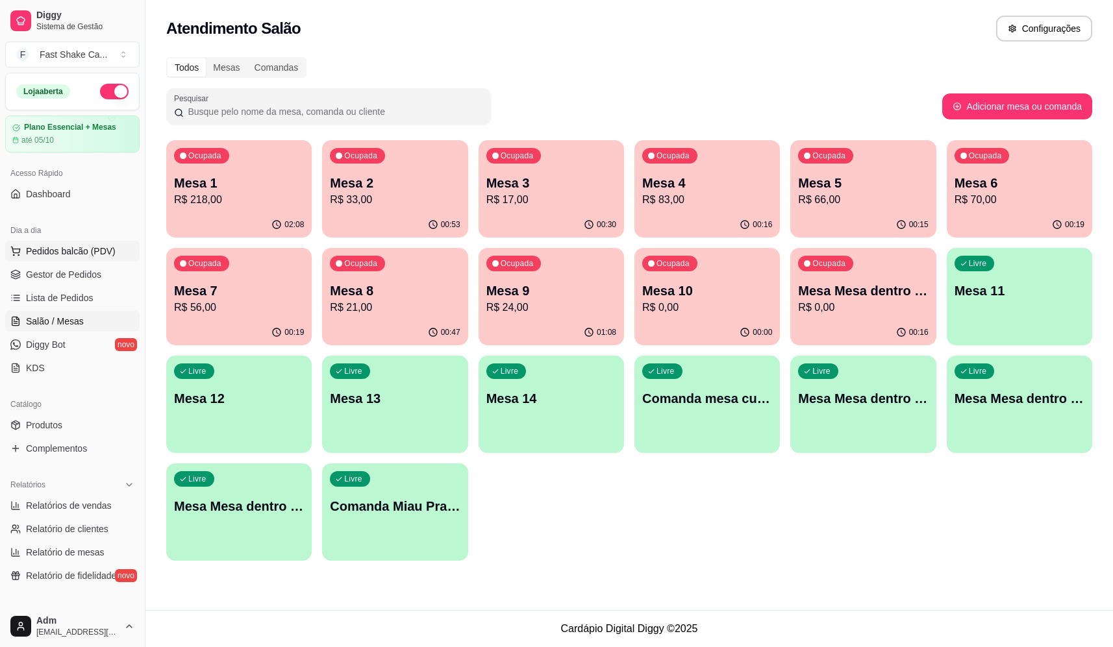
click at [86, 247] on span "Pedidos balcão (PDV)" at bounding box center [71, 251] width 90 height 13
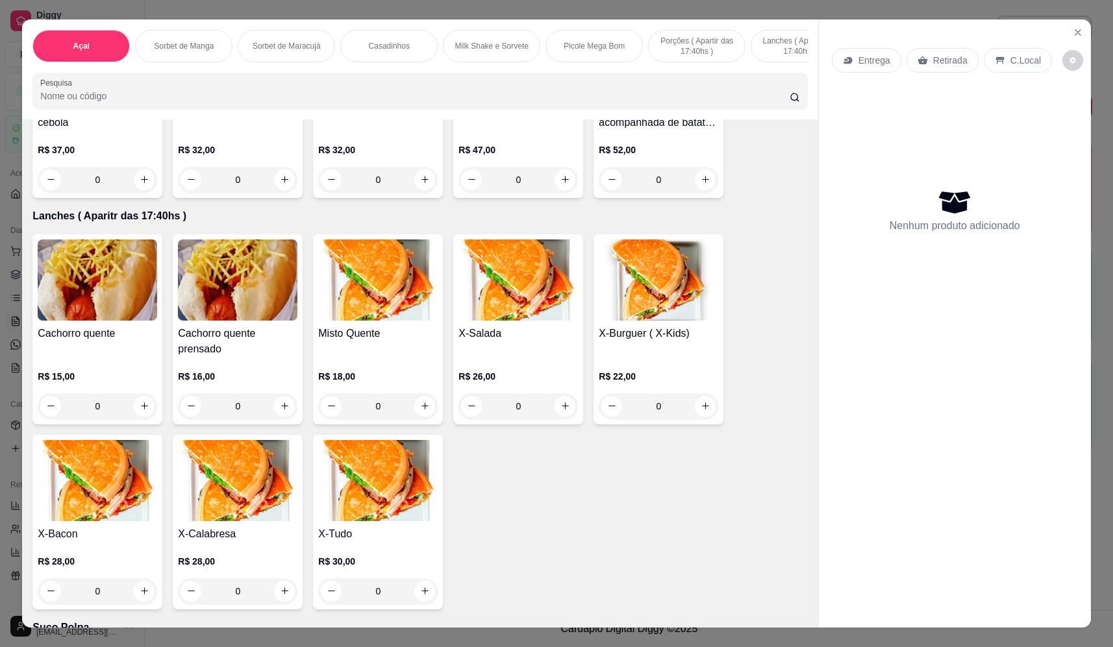
scroll to position [2858, 0]
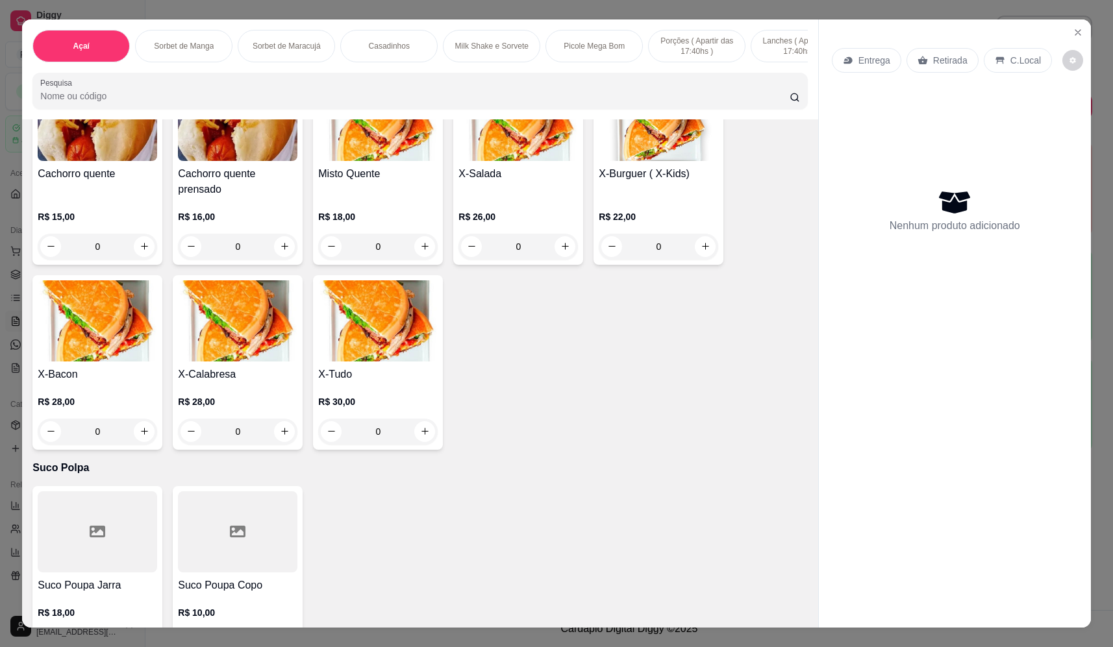
click at [562, 255] on div "0" at bounding box center [518, 247] width 119 height 26
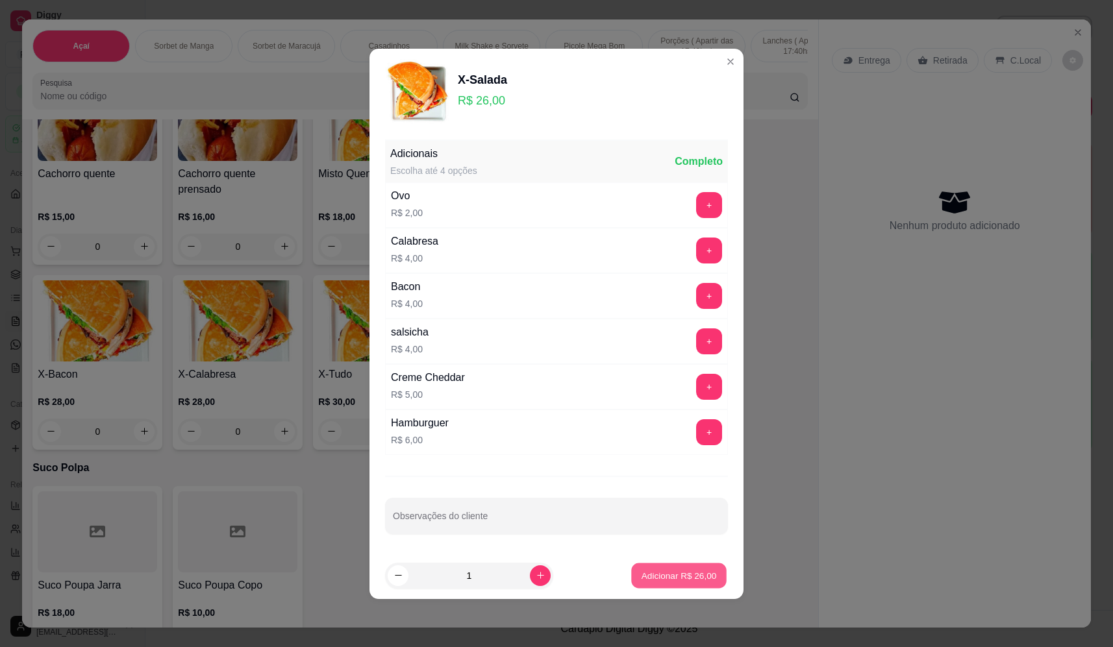
click at [673, 571] on p "Adicionar R$ 26,00" at bounding box center [679, 576] width 75 height 12
type input "1"
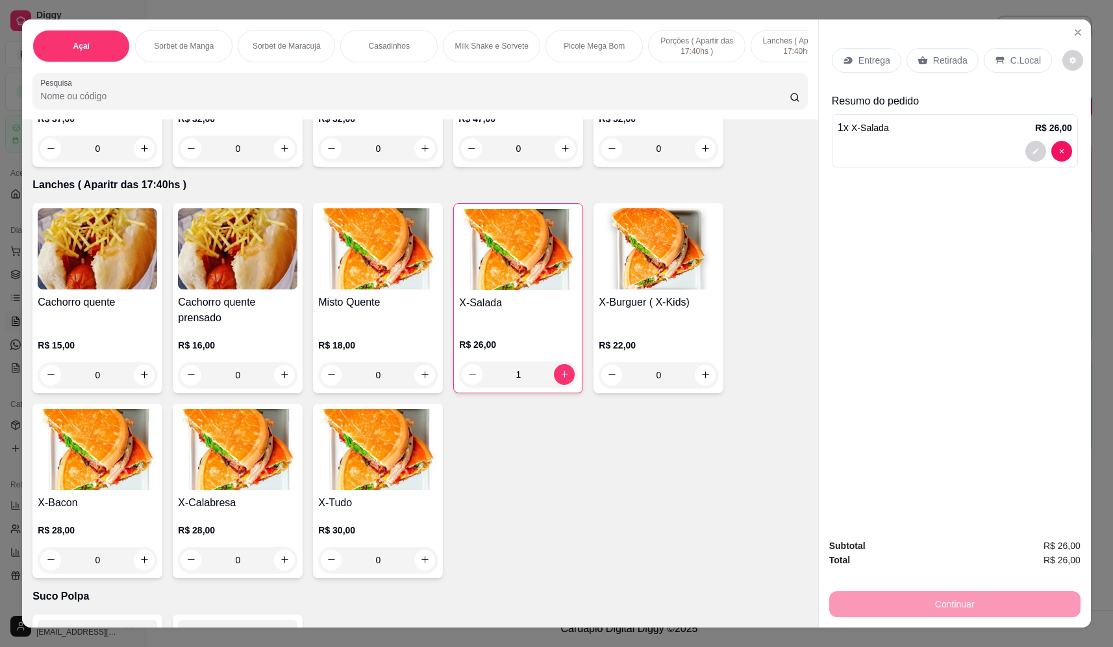
scroll to position [2728, 0]
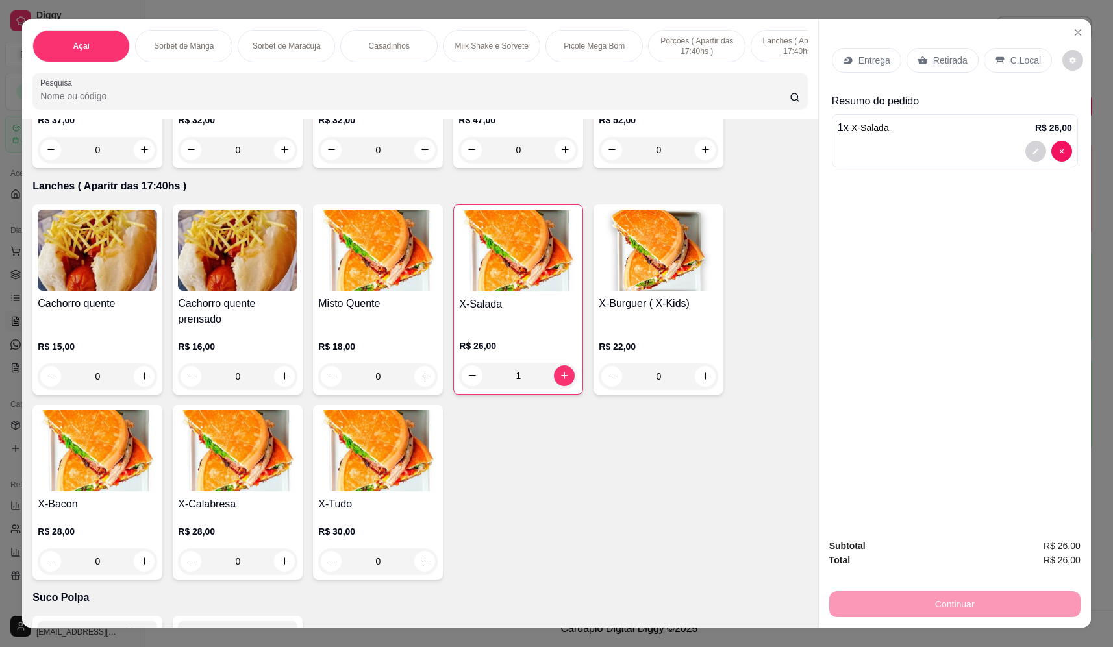
click at [138, 384] on div "0" at bounding box center [97, 377] width 119 height 26
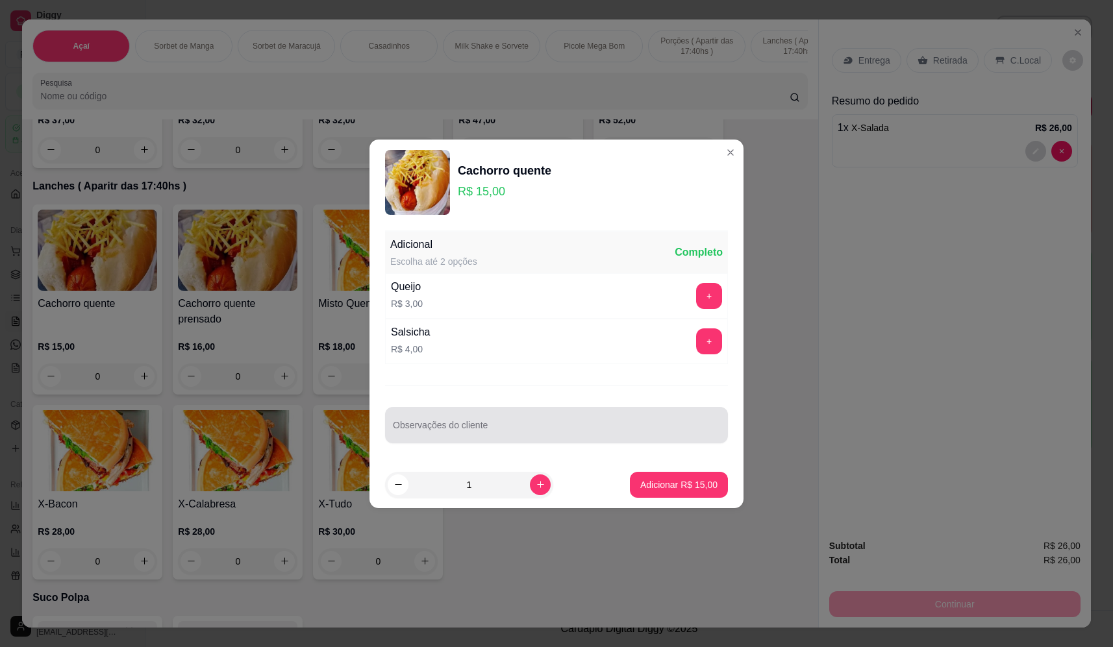
click at [465, 418] on div at bounding box center [556, 425] width 327 height 26
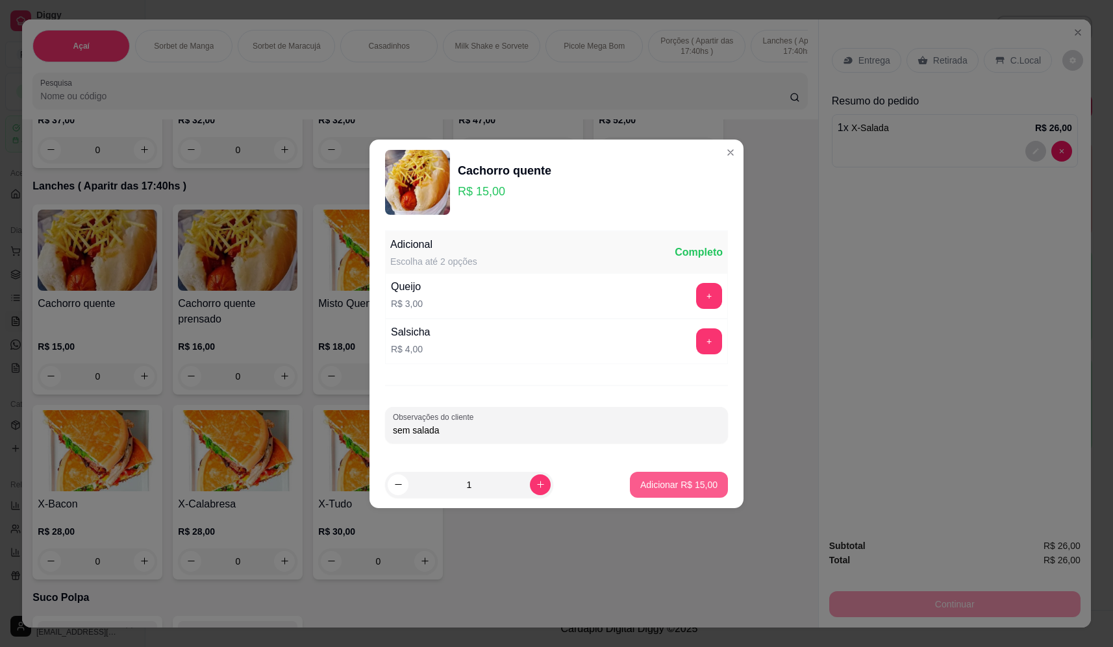
type input "sem salada"
click at [698, 486] on p "Adicionar R$ 15,00" at bounding box center [678, 485] width 77 height 13
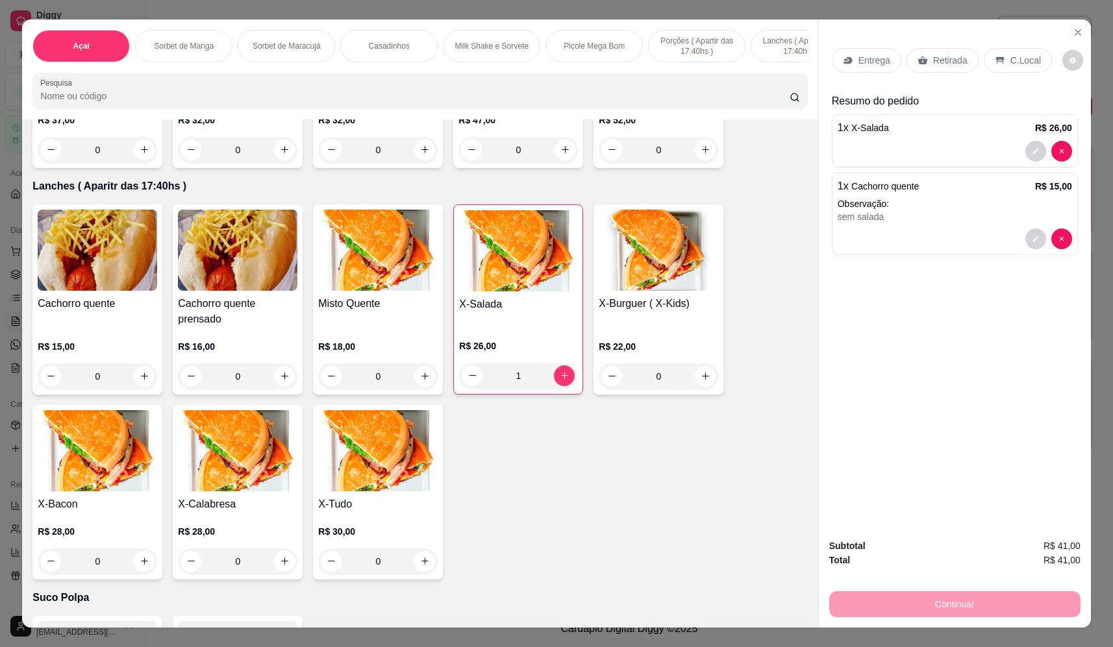
click at [876, 59] on p "Entrega" at bounding box center [875, 60] width 32 height 13
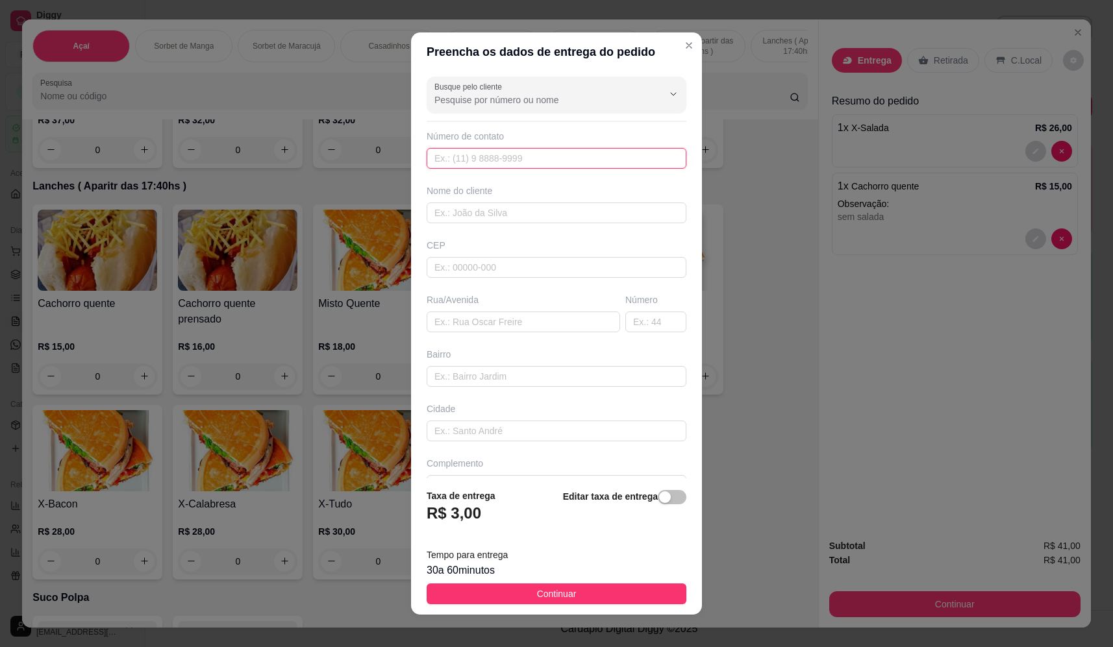
click at [568, 158] on input "text" at bounding box center [557, 158] width 260 height 21
drag, startPoint x: 461, startPoint y: 212, endPoint x: 448, endPoint y: 221, distance: 15.9
click at [460, 216] on input "text" at bounding box center [557, 213] width 260 height 21
type input "fran"
click at [487, 321] on input "text" at bounding box center [524, 322] width 194 height 21
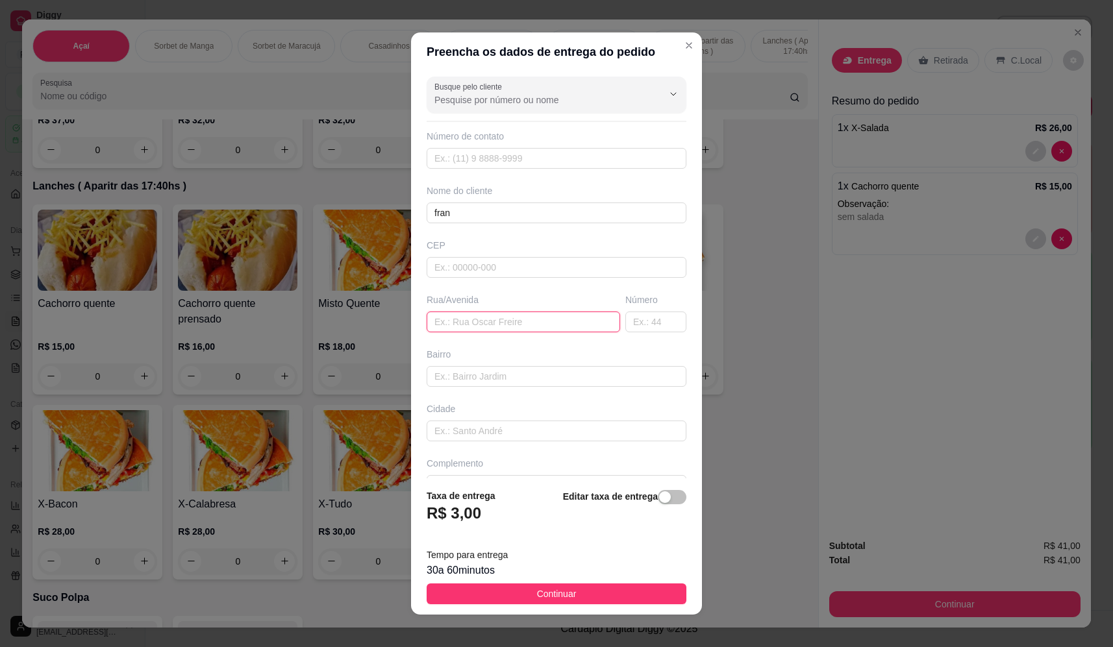
paste input "Bolívia 1363"
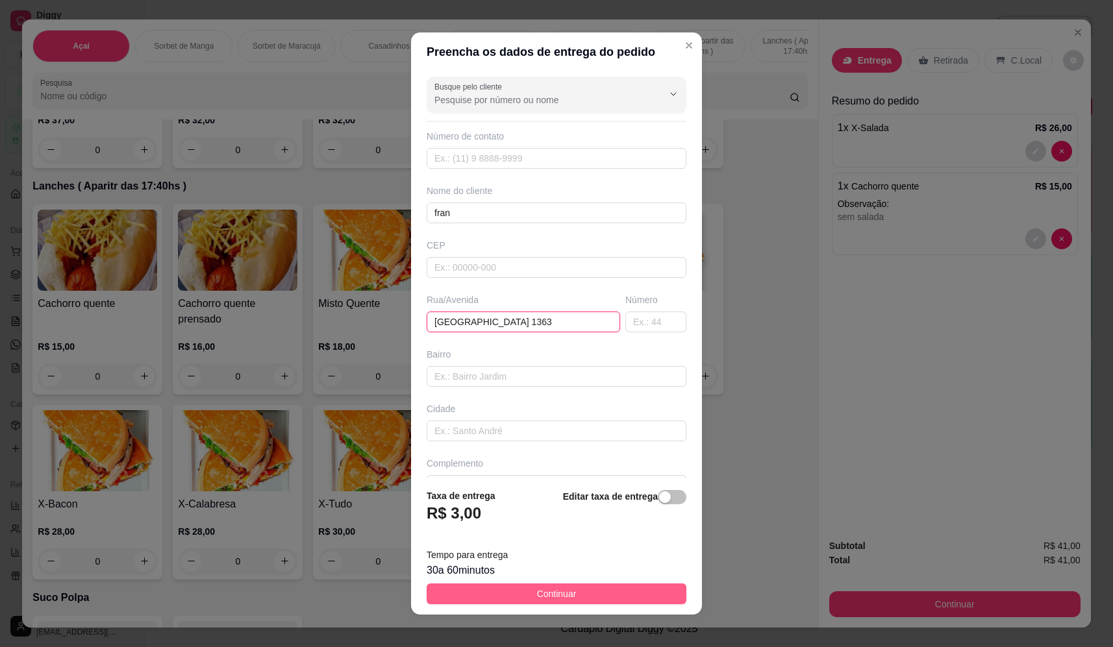
type input "Bolívia 1363"
click at [566, 592] on span "Continuar" at bounding box center [557, 594] width 40 height 14
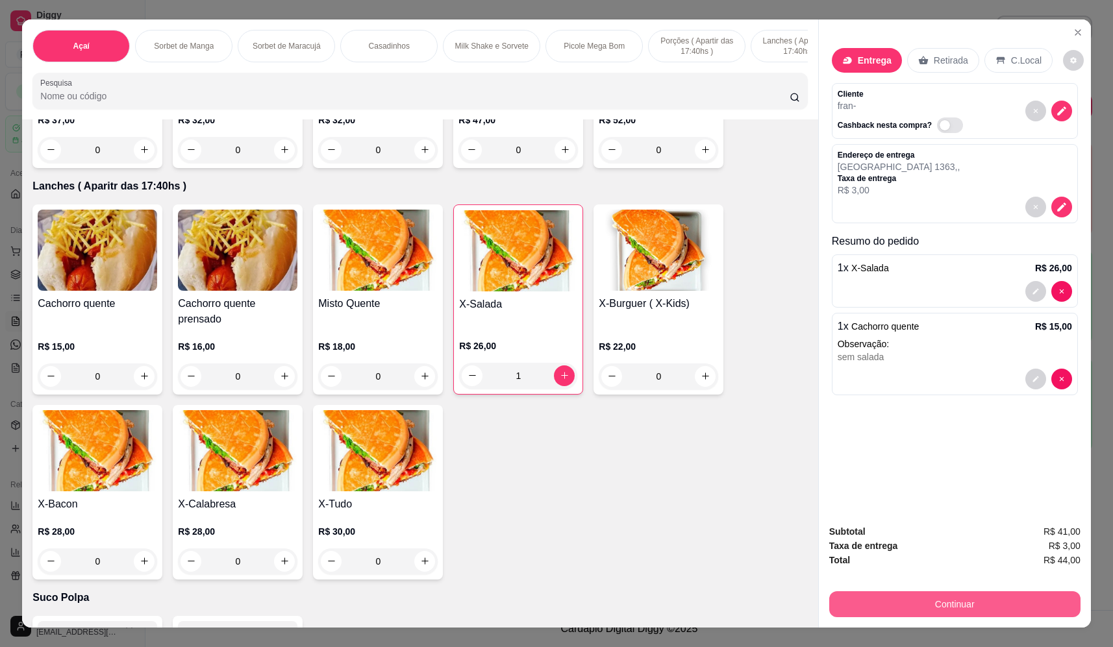
click at [1034, 605] on button "Continuar" at bounding box center [954, 605] width 251 height 26
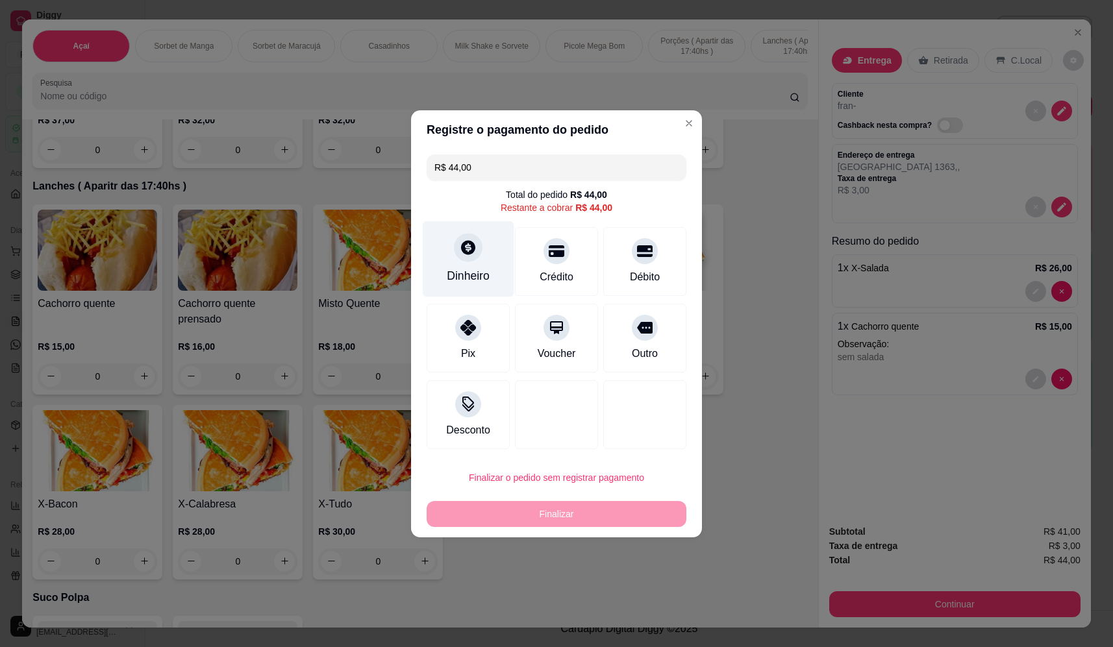
click at [455, 252] on div at bounding box center [468, 247] width 29 height 29
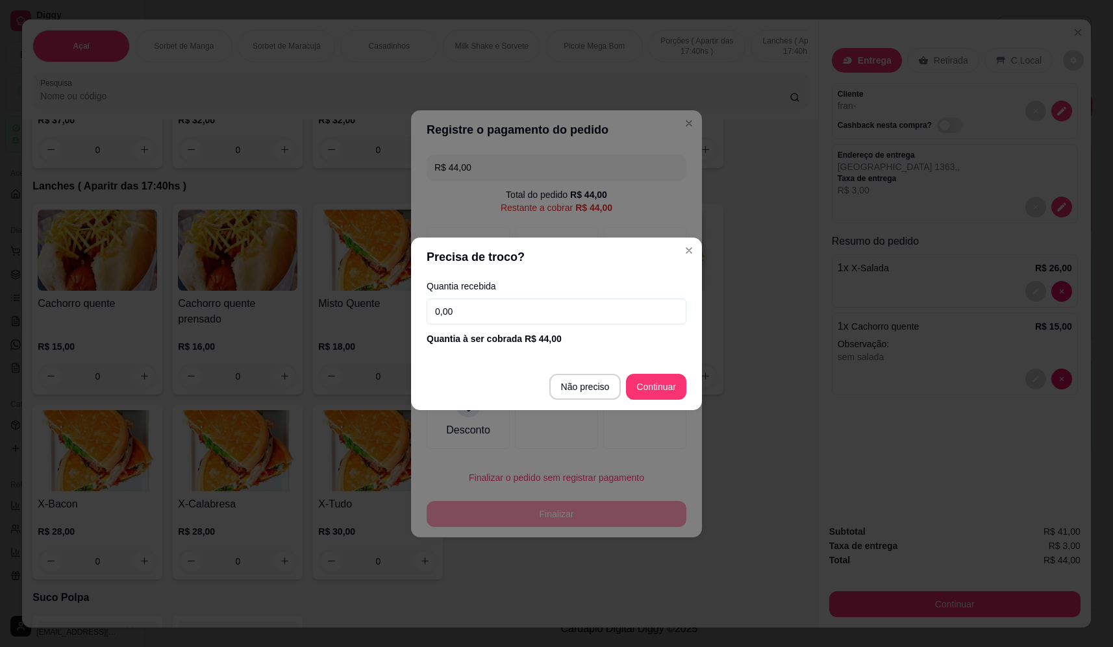
click at [516, 305] on input "0,00" at bounding box center [557, 312] width 260 height 26
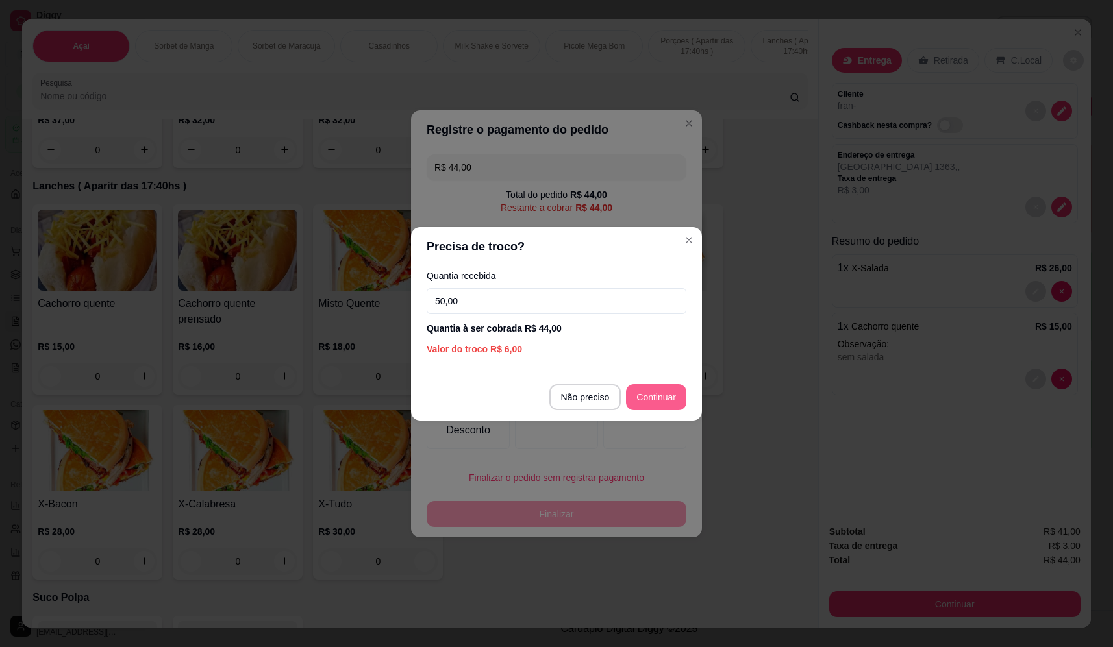
type input "50,00"
type input "R$ 0,00"
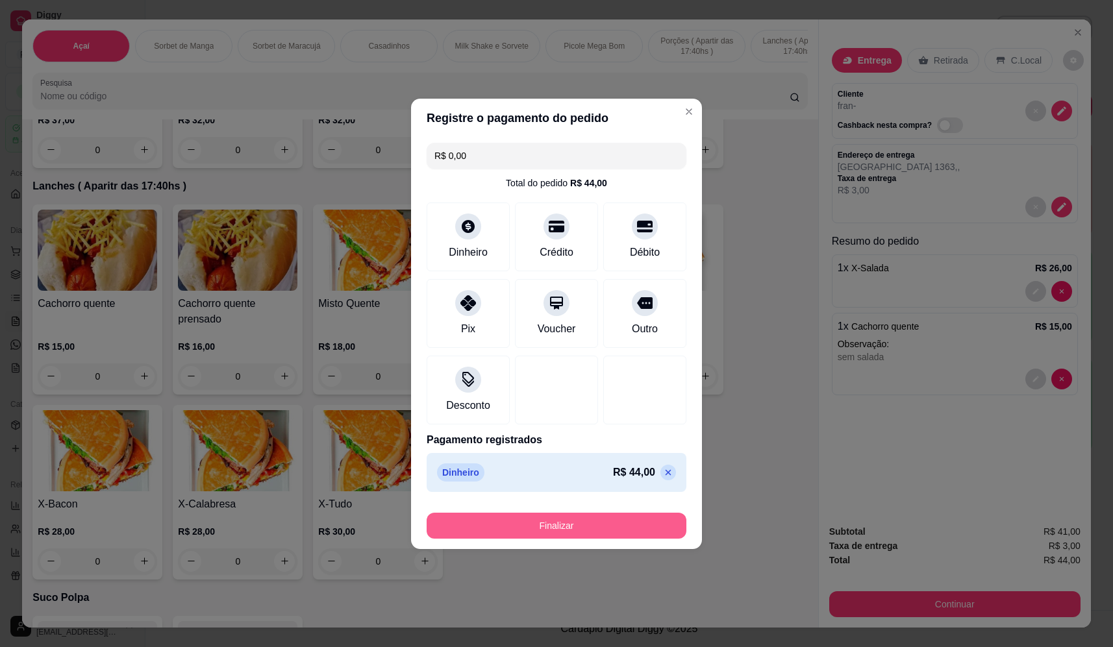
click at [599, 523] on button "Finalizar" at bounding box center [557, 526] width 260 height 26
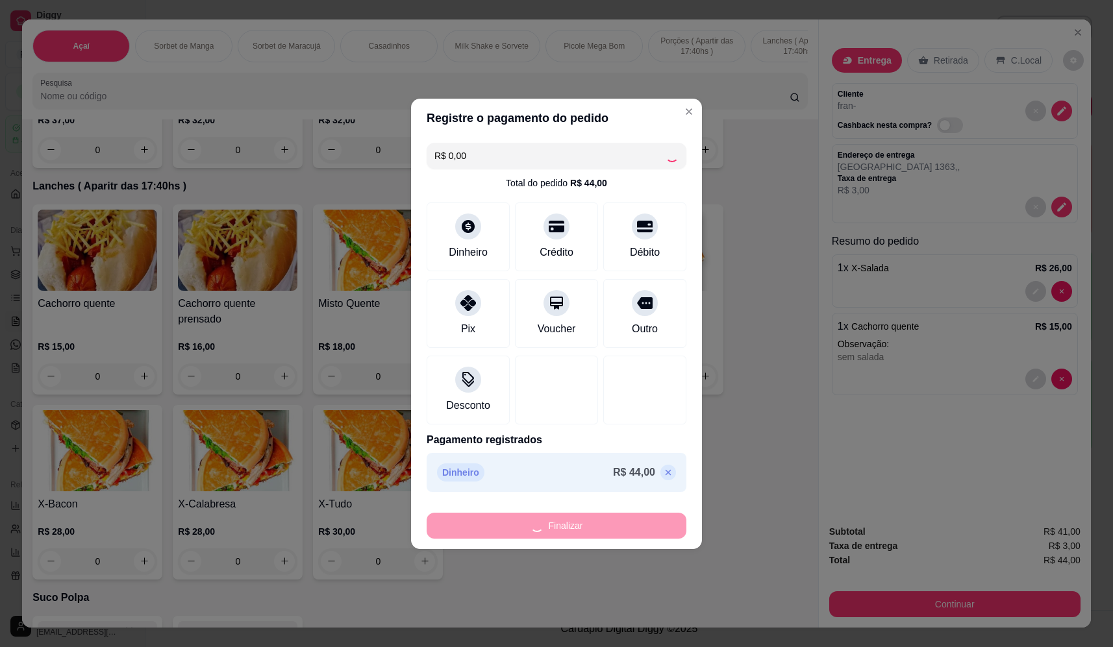
type input "0"
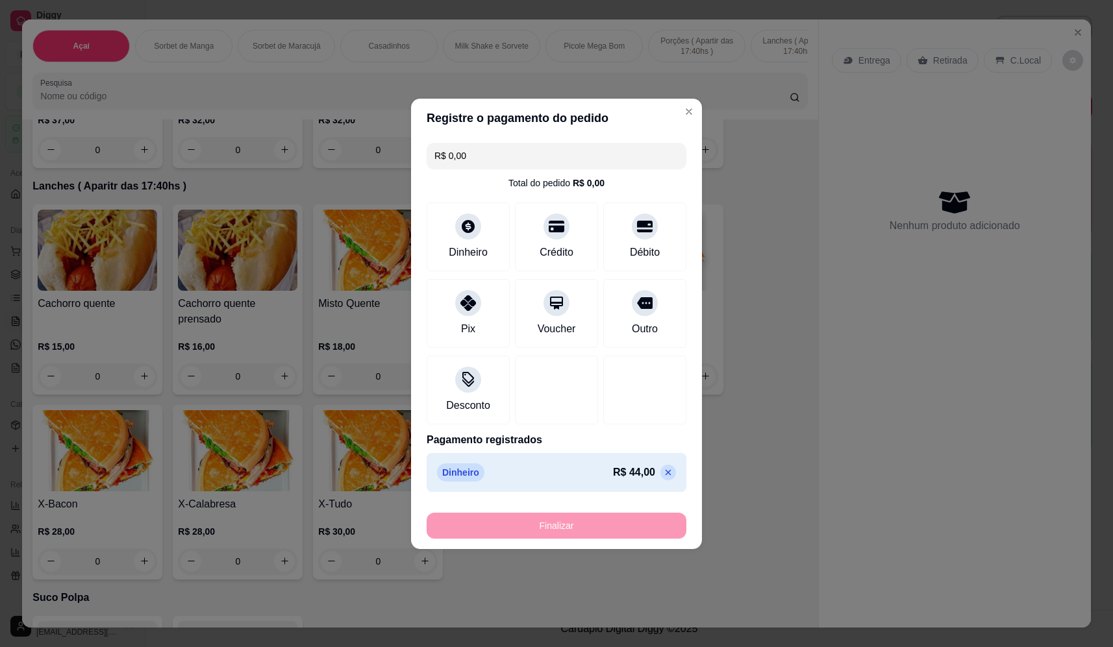
type input "-R$ 44,00"
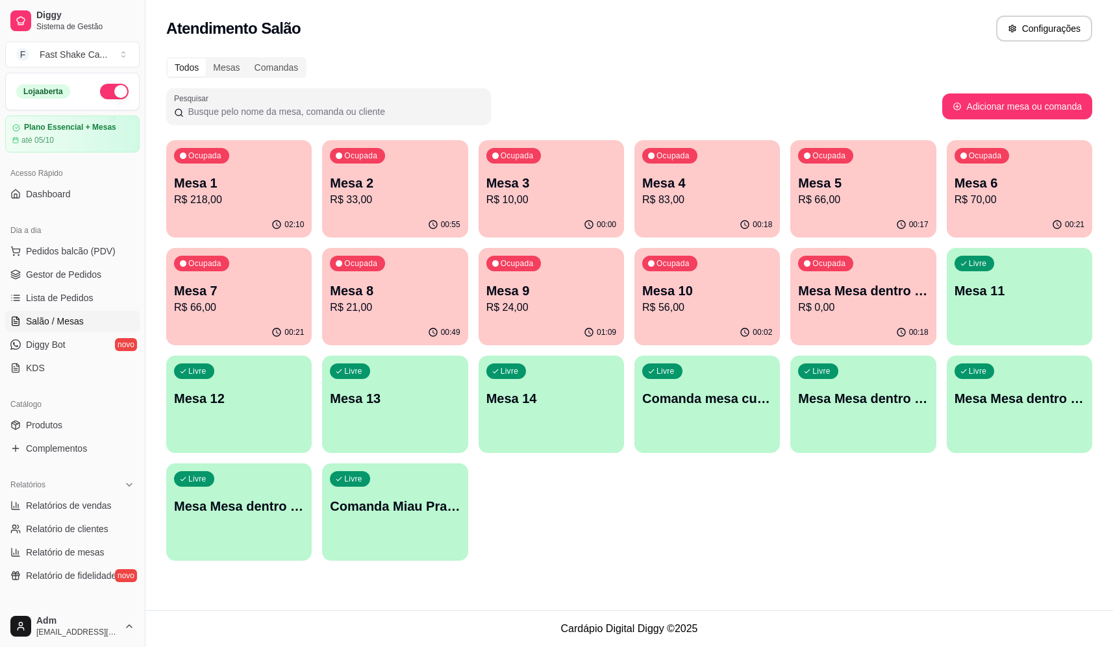
click at [1028, 421] on div "Livre Mesa Mesa dentro verde" at bounding box center [1019, 397] width 145 height 82
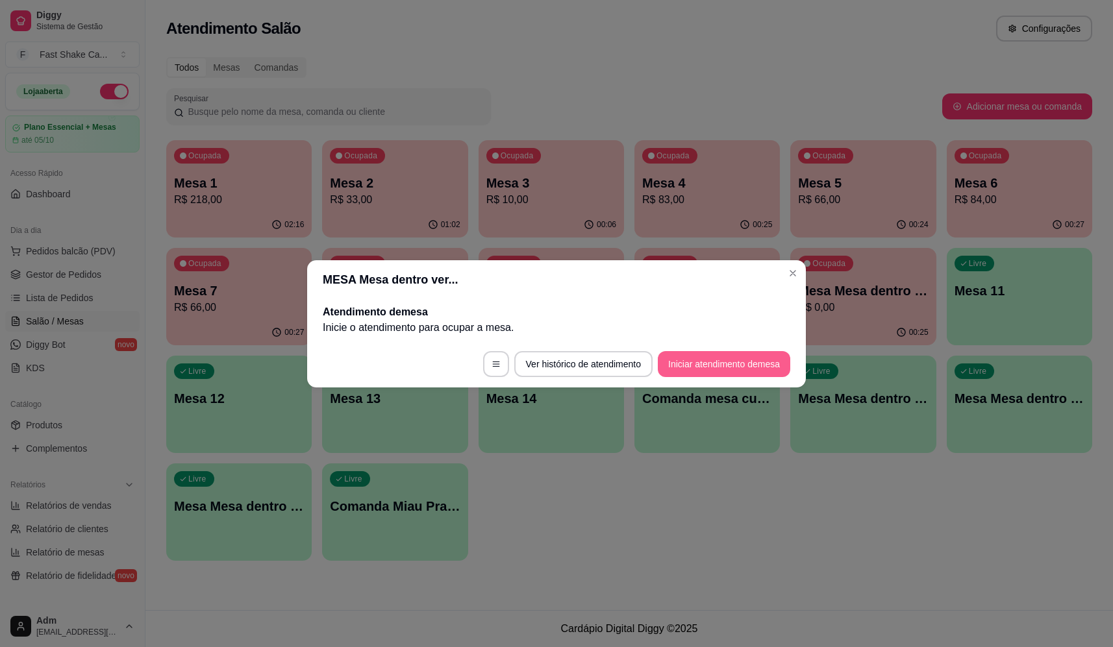
click at [751, 366] on button "Iniciar atendimento de mesa" at bounding box center [724, 364] width 132 height 26
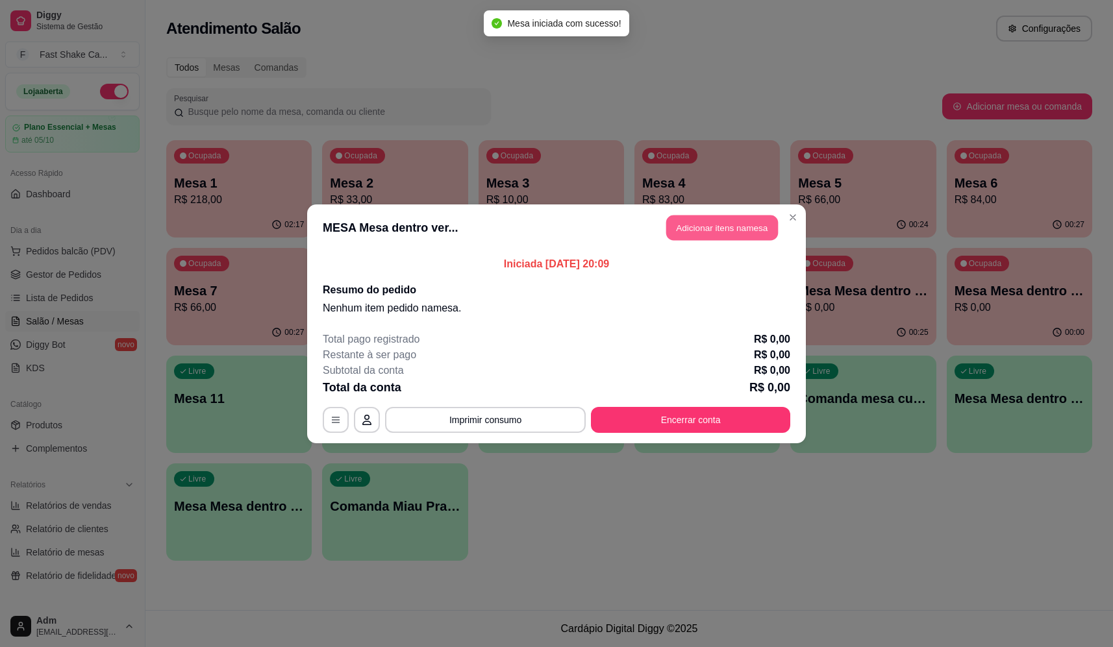
click at [706, 228] on button "Adicionar itens na mesa" at bounding box center [722, 227] width 112 height 25
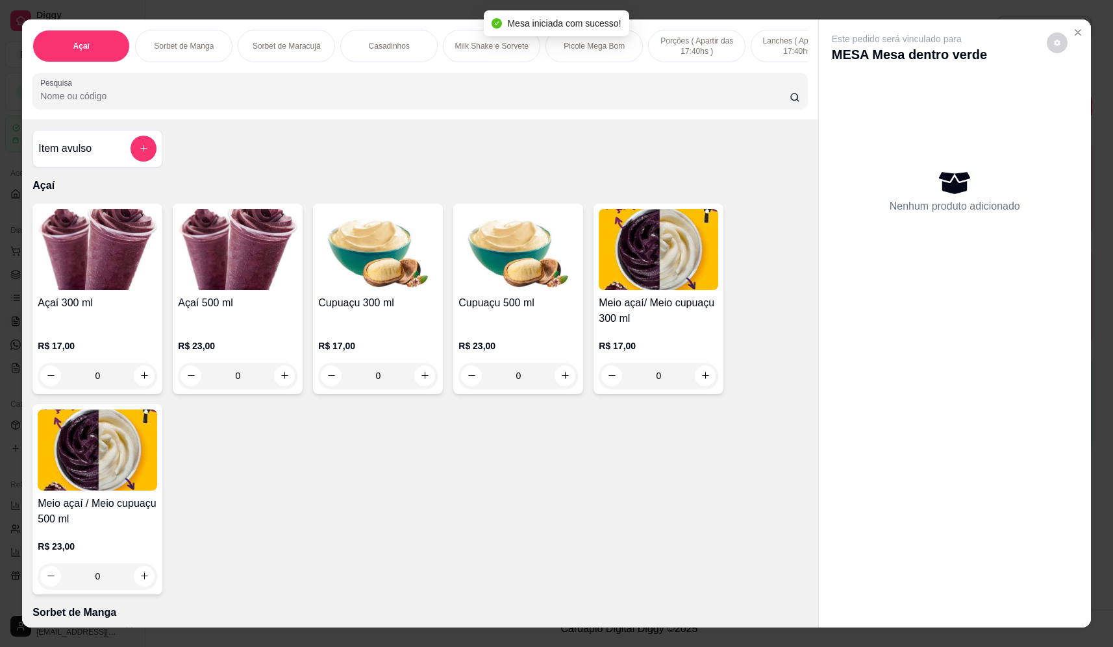
click at [140, 385] on div "0" at bounding box center [97, 376] width 119 height 26
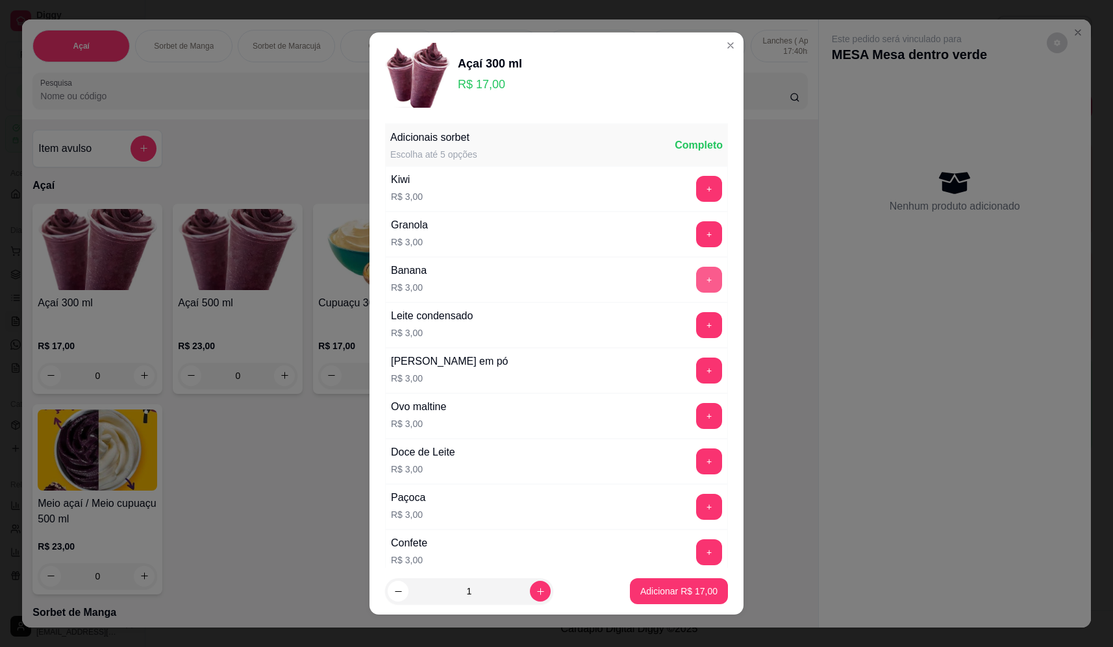
click at [696, 278] on button "+" at bounding box center [709, 280] width 26 height 26
click at [697, 370] on button "+" at bounding box center [709, 370] width 25 height 25
click at [690, 583] on button "Adicionar R$ 23,00" at bounding box center [679, 592] width 98 height 26
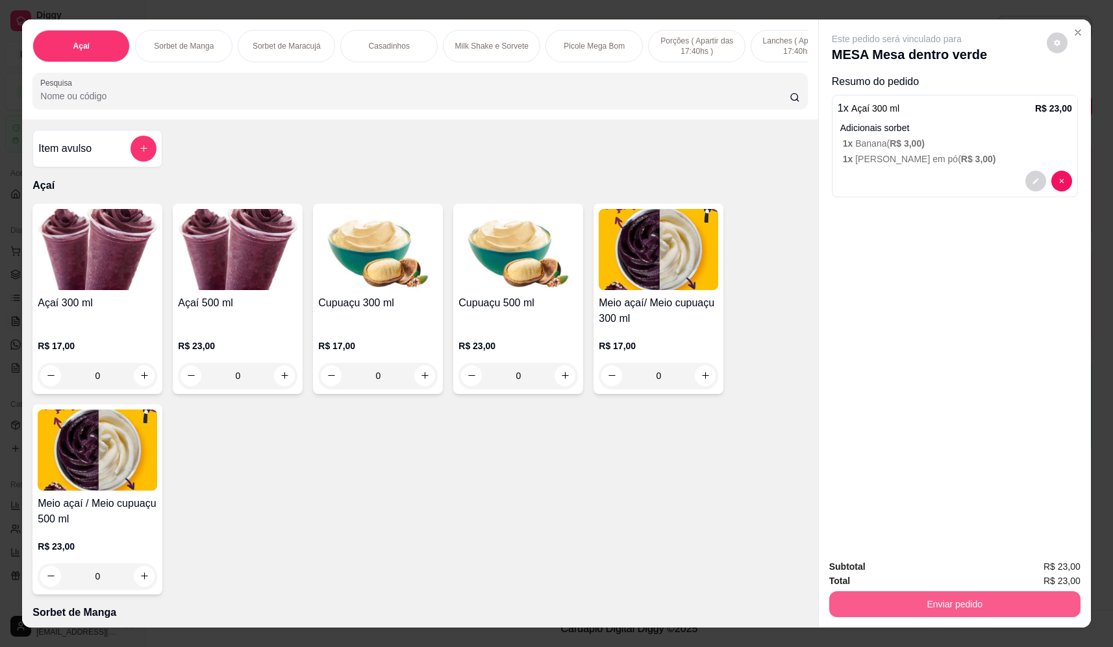
click at [921, 606] on button "Enviar pedido" at bounding box center [954, 605] width 251 height 26
click at [914, 568] on button "Não registrar e enviar pedido" at bounding box center [911, 572] width 135 height 25
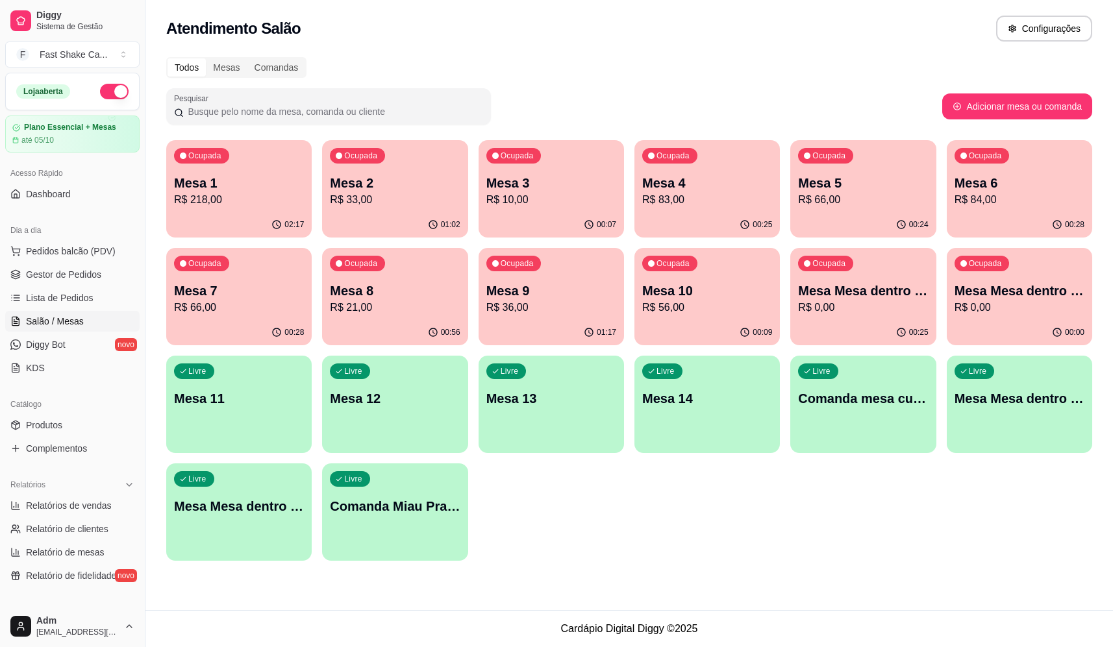
click at [234, 284] on p "Mesa 7" at bounding box center [239, 291] width 130 height 18
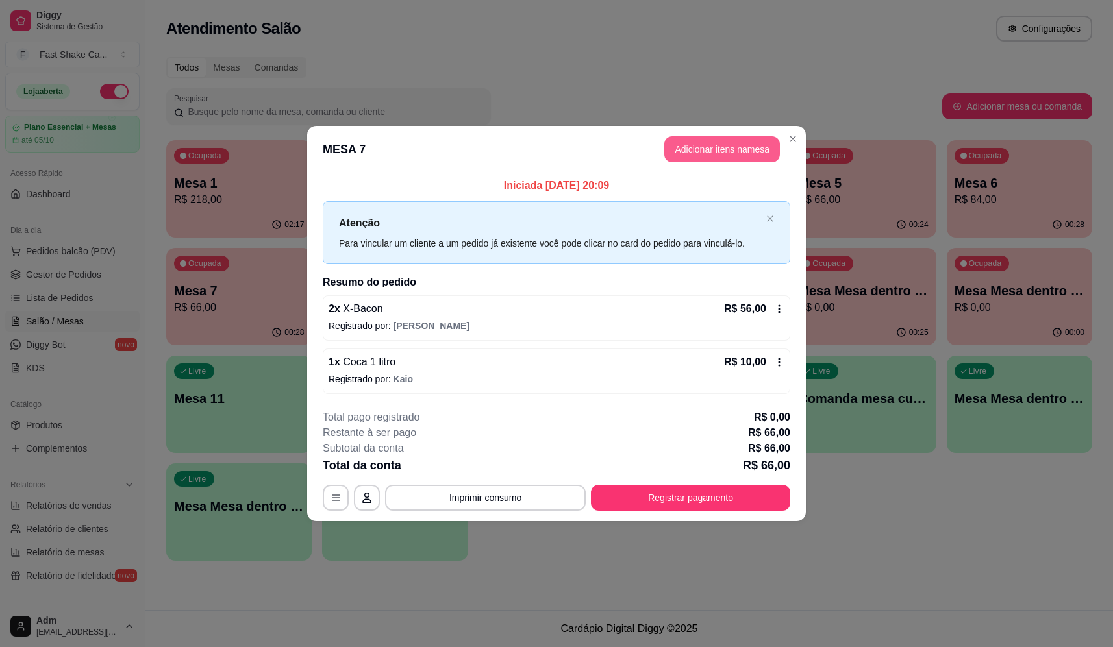
click at [733, 148] on button "Adicionar itens na mesa" at bounding box center [722, 149] width 116 height 26
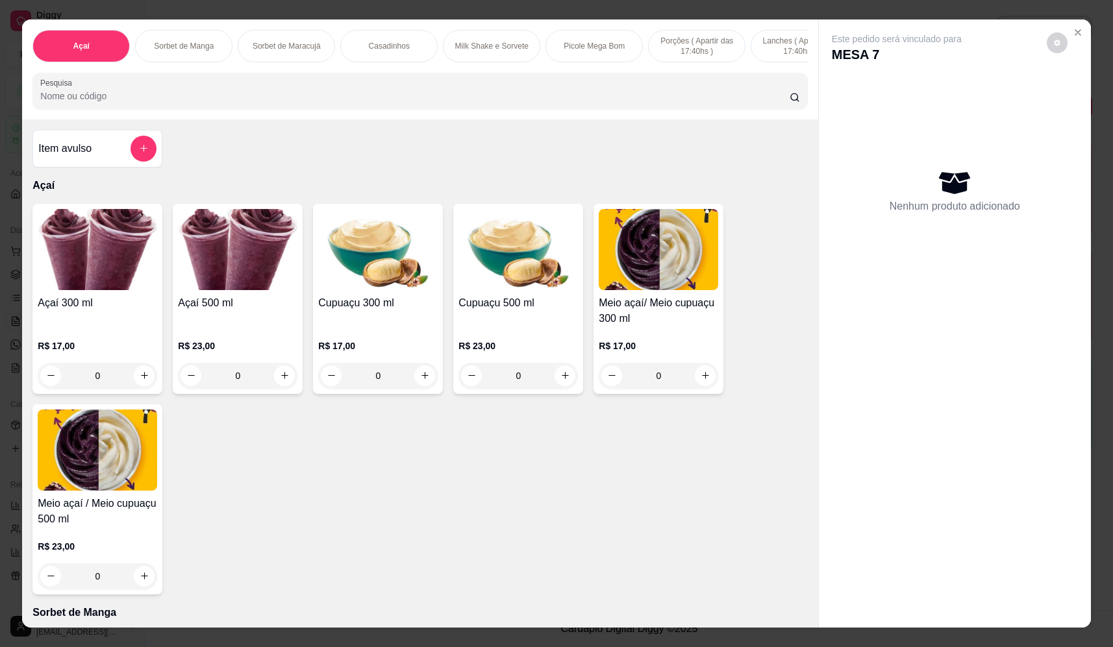
click at [139, 153] on icon "add-separate-item" at bounding box center [144, 149] width 10 height 10
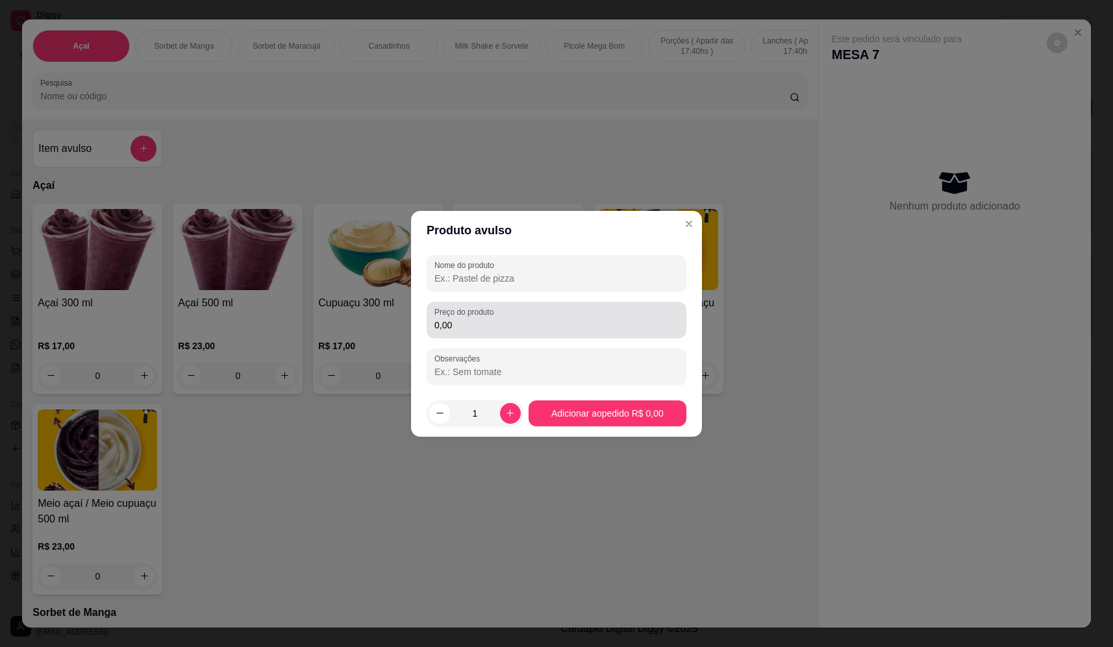
click at [573, 317] on div "0,00" at bounding box center [556, 320] width 244 height 26
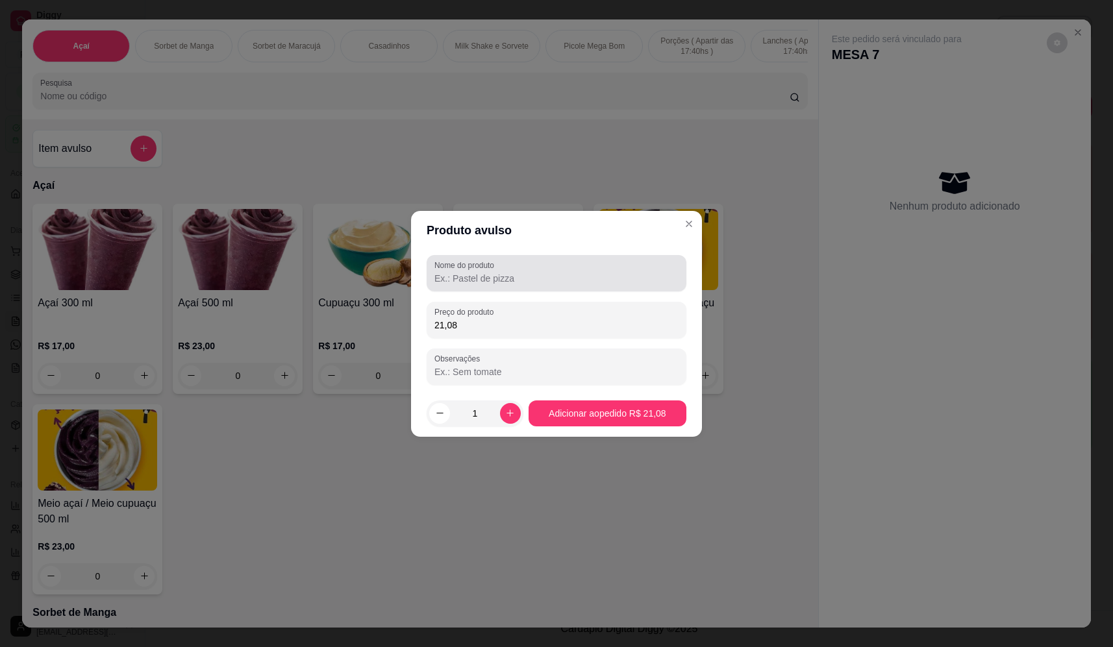
type input "21,08"
click at [491, 270] on label "Nome do produto" at bounding box center [466, 265] width 64 height 11
click at [484, 273] on input "Nome do produto" at bounding box center [556, 278] width 244 height 13
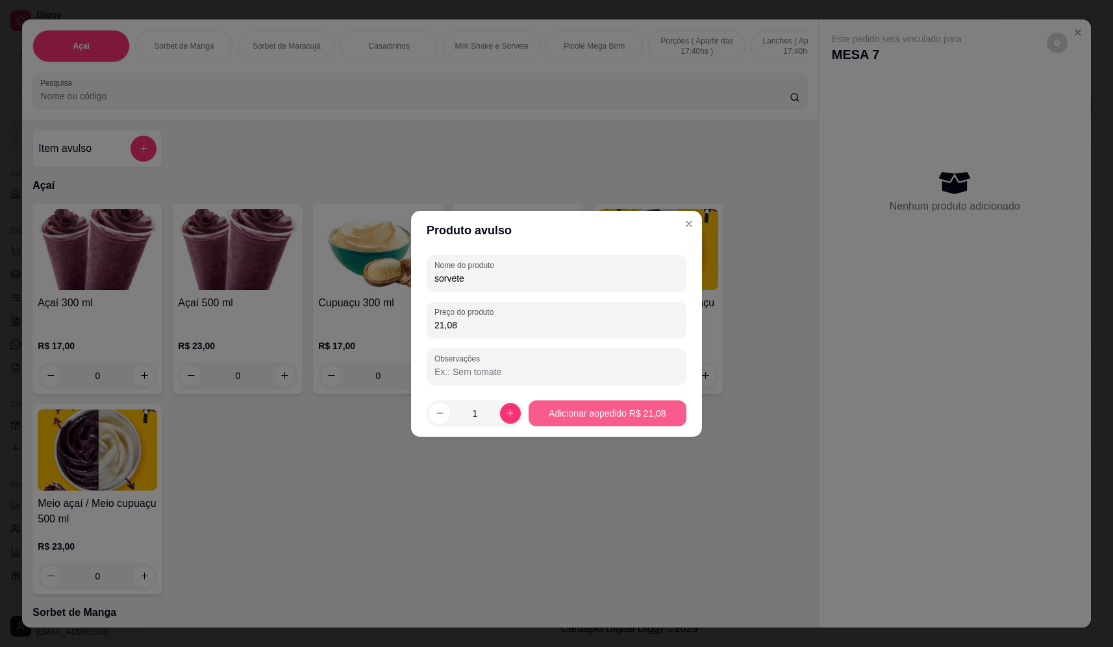
type input "sorvete"
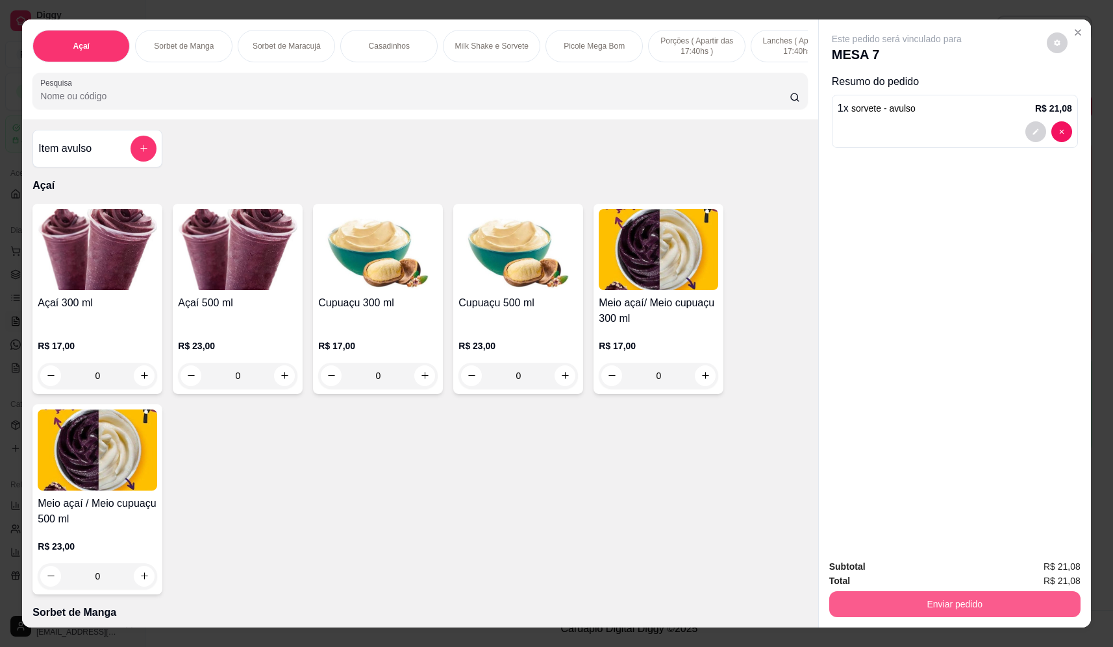
click at [964, 602] on button "Enviar pedido" at bounding box center [954, 605] width 251 height 26
click at [953, 571] on button "Não registrar e enviar pedido" at bounding box center [911, 572] width 135 height 25
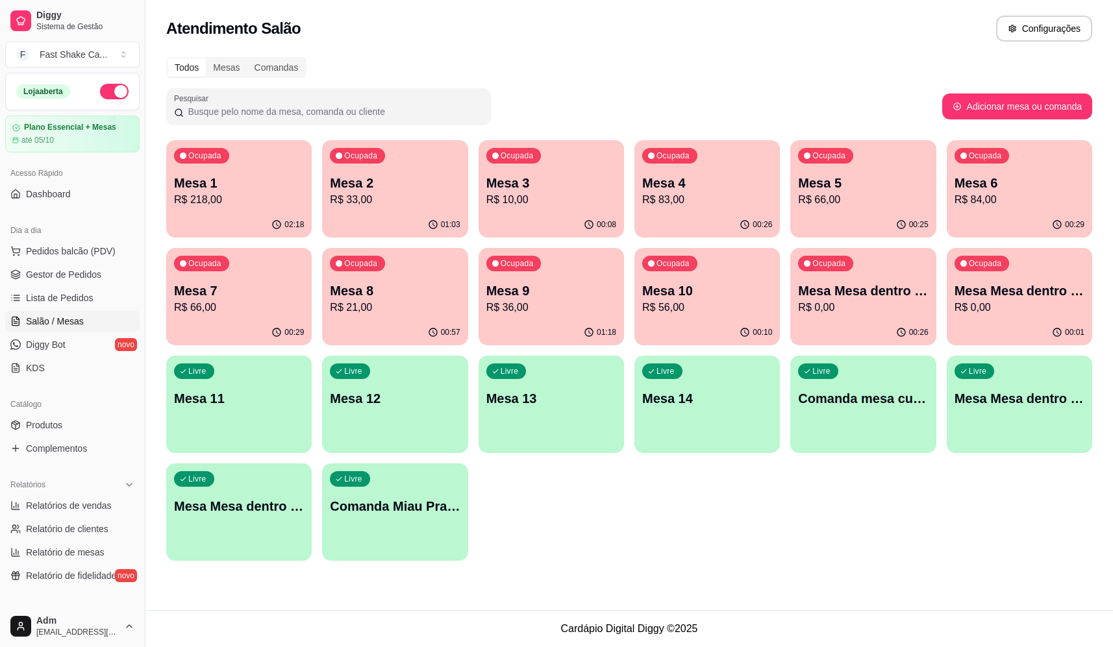
click at [542, 317] on div "Ocupada Mesa 9 R$ 36,00" at bounding box center [551, 284] width 145 height 72
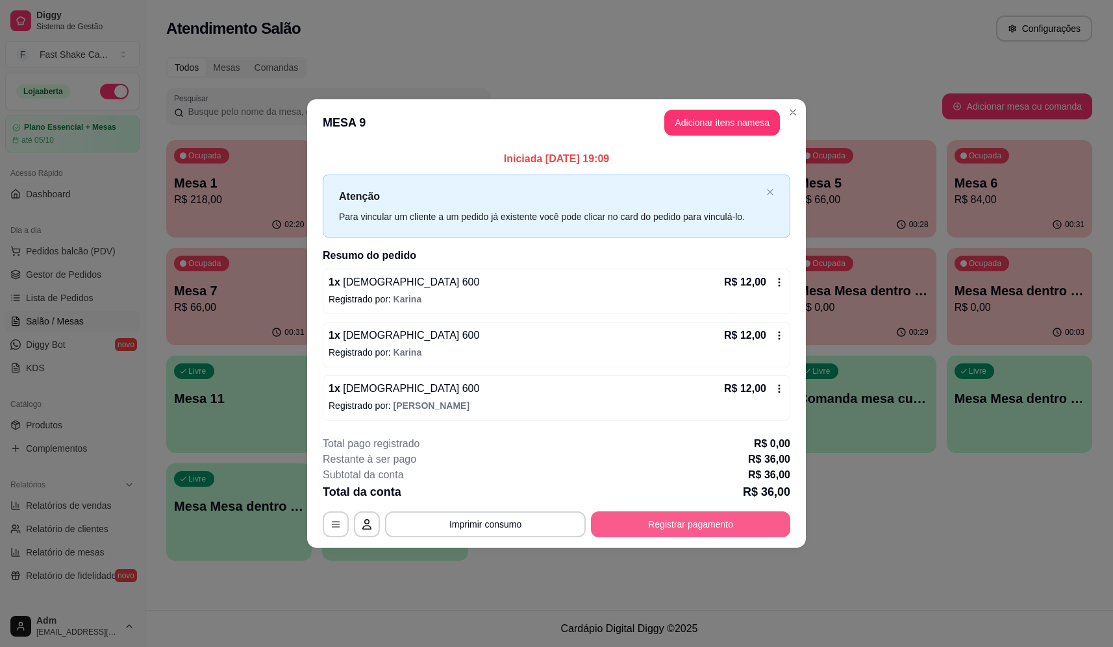
click at [712, 526] on button "Registrar pagamento" at bounding box center [690, 525] width 199 height 26
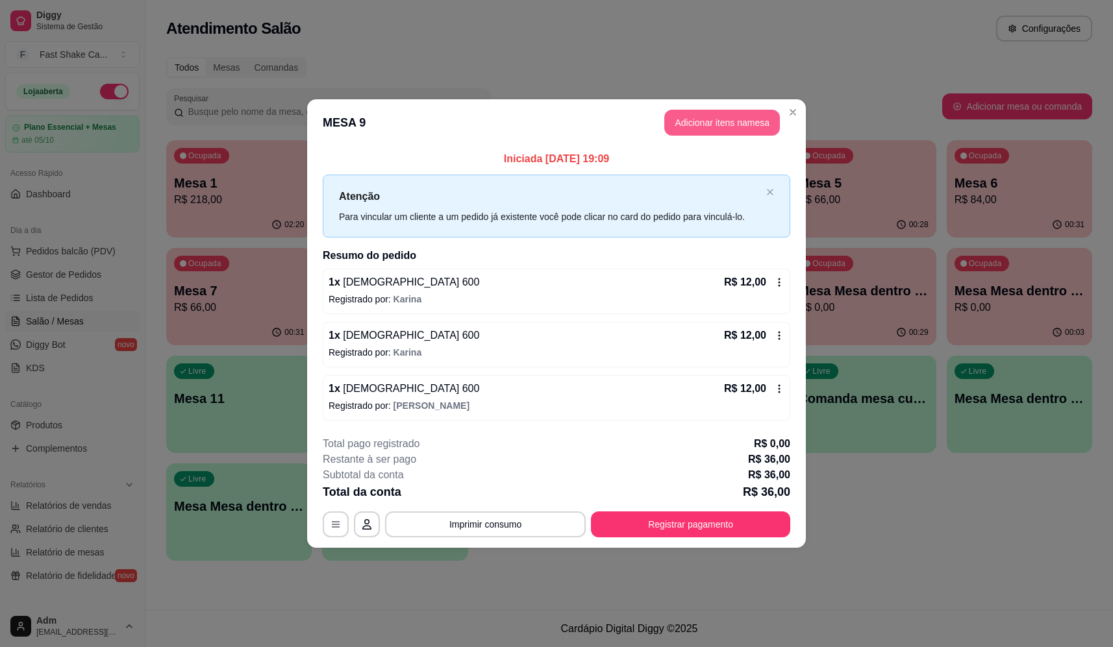
click at [712, 114] on button "Adicionar itens na mesa" at bounding box center [722, 123] width 116 height 26
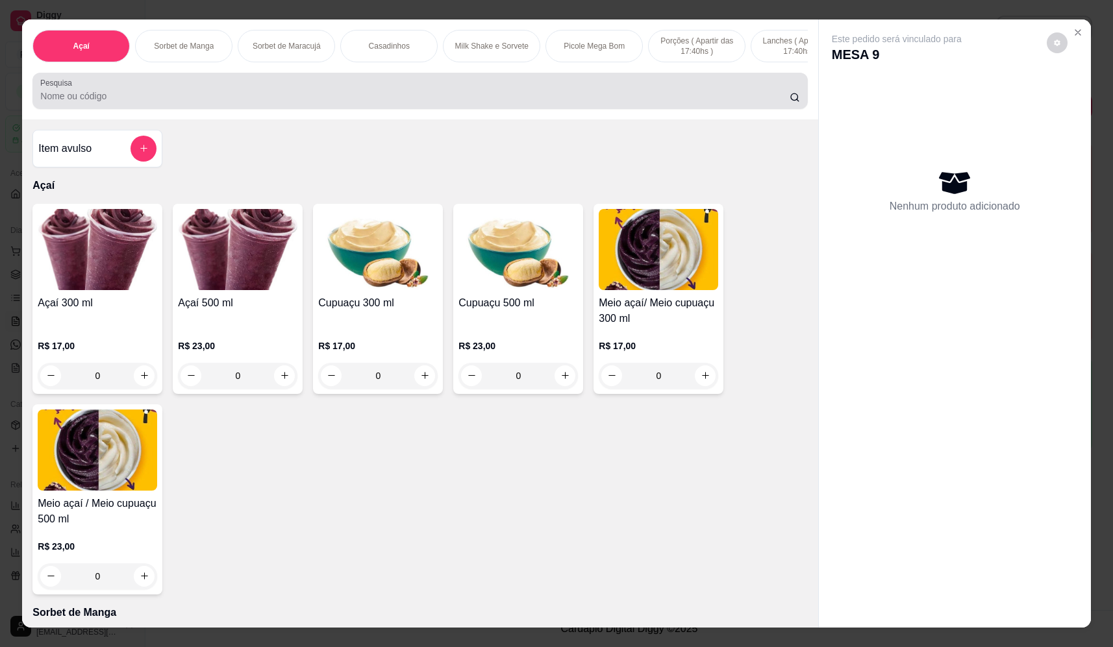
click at [457, 86] on div "Pesquisa" at bounding box center [419, 91] width 775 height 36
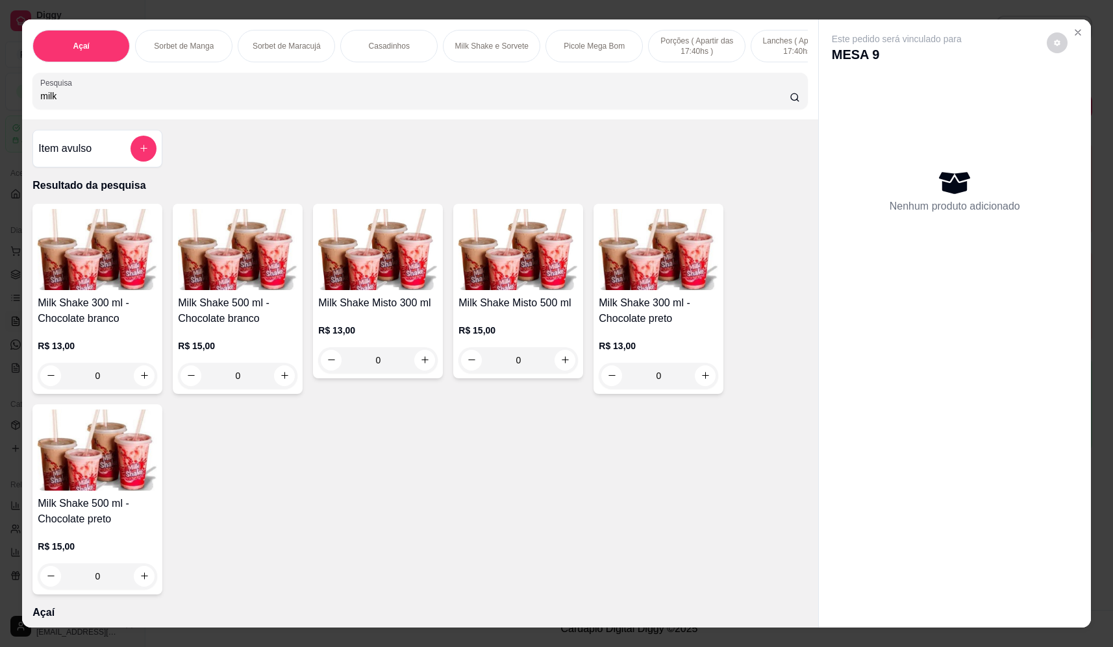
type input "milk"
click at [140, 583] on div "0" at bounding box center [97, 577] width 119 height 26
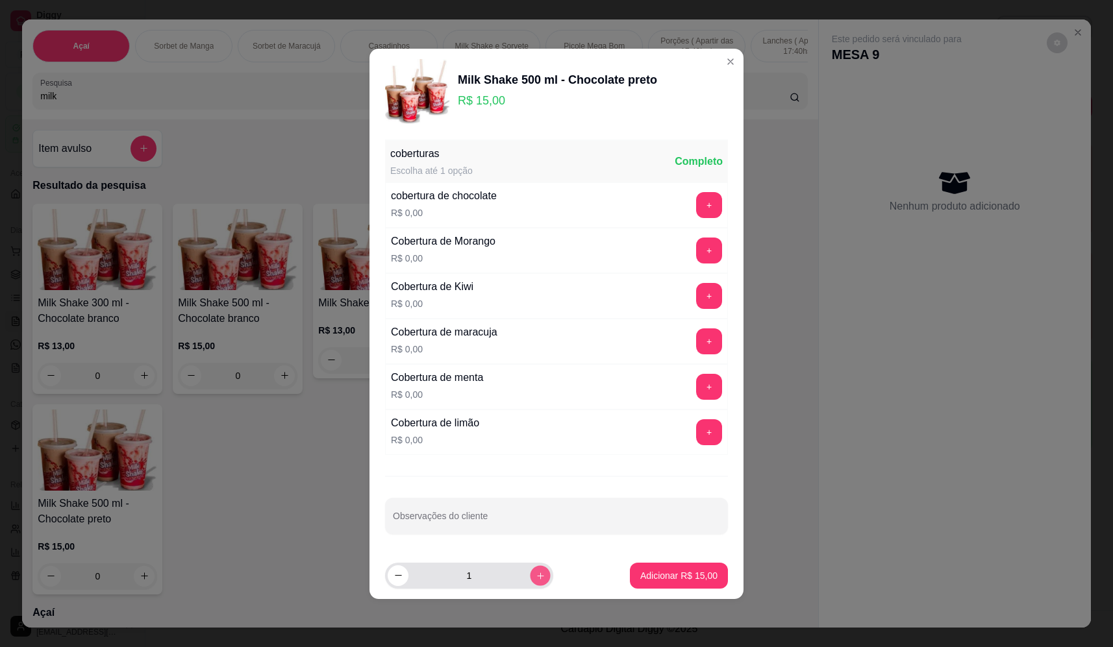
click at [536, 580] on icon "increase-product-quantity" at bounding box center [541, 576] width 10 height 10
type input "2"
click at [665, 573] on p "Adicionar R$ 30,00" at bounding box center [678, 576] width 77 height 13
type input "2"
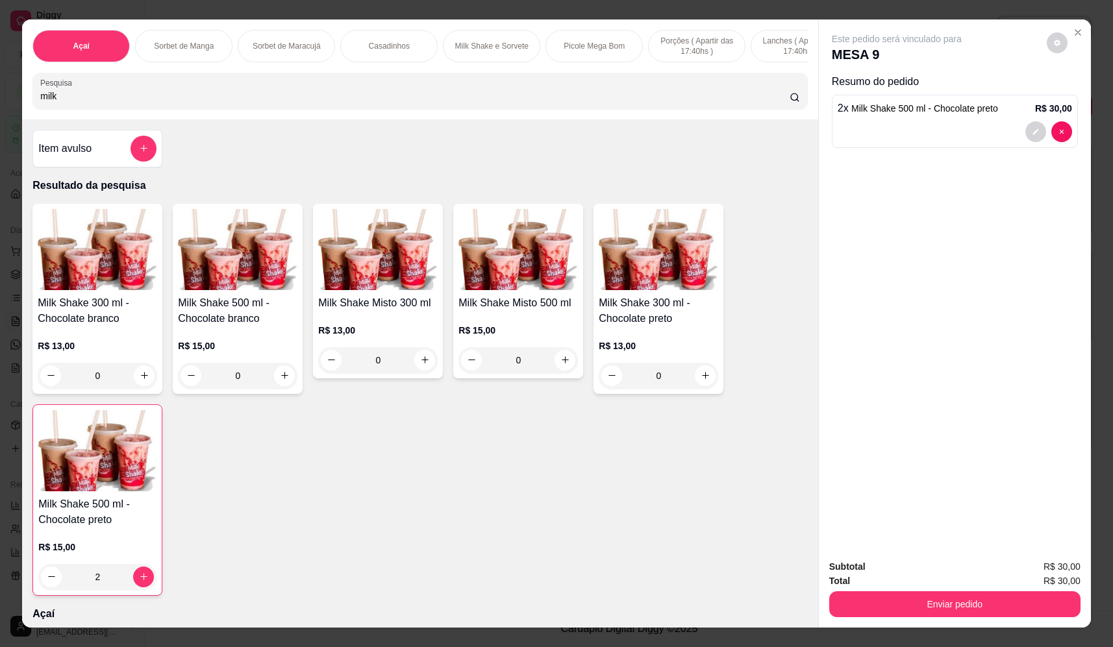
click at [901, 598] on button "Enviar pedido" at bounding box center [954, 605] width 251 height 26
click at [901, 567] on button "Não registrar e enviar pedido" at bounding box center [911, 572] width 135 height 25
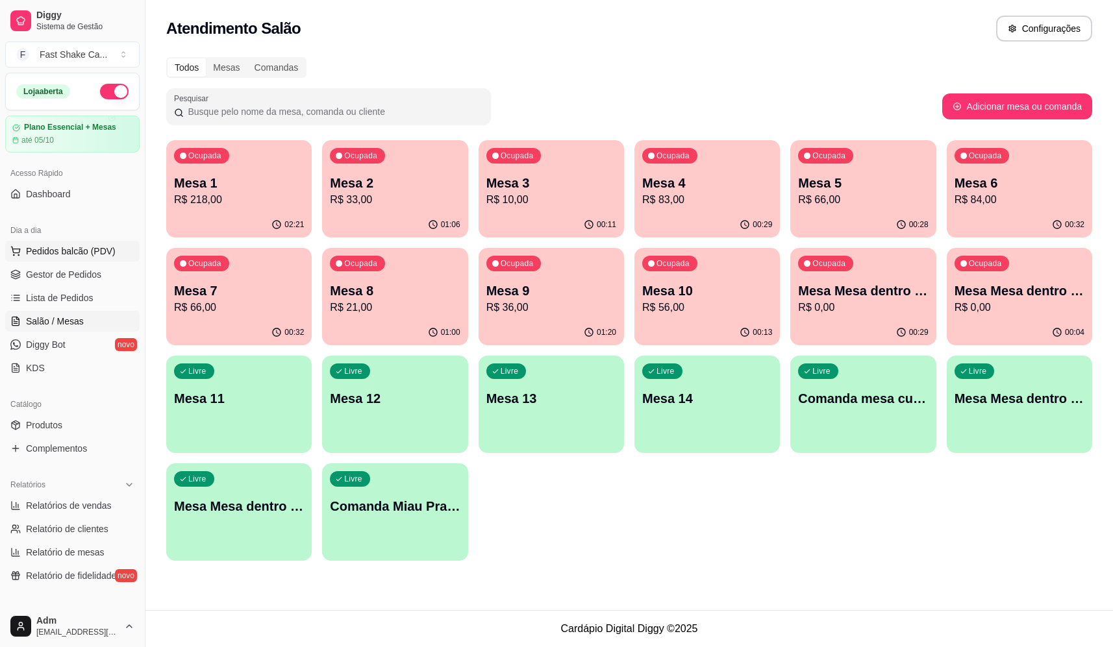
click at [105, 244] on button "Pedidos balcão (PDV)" at bounding box center [72, 251] width 134 height 21
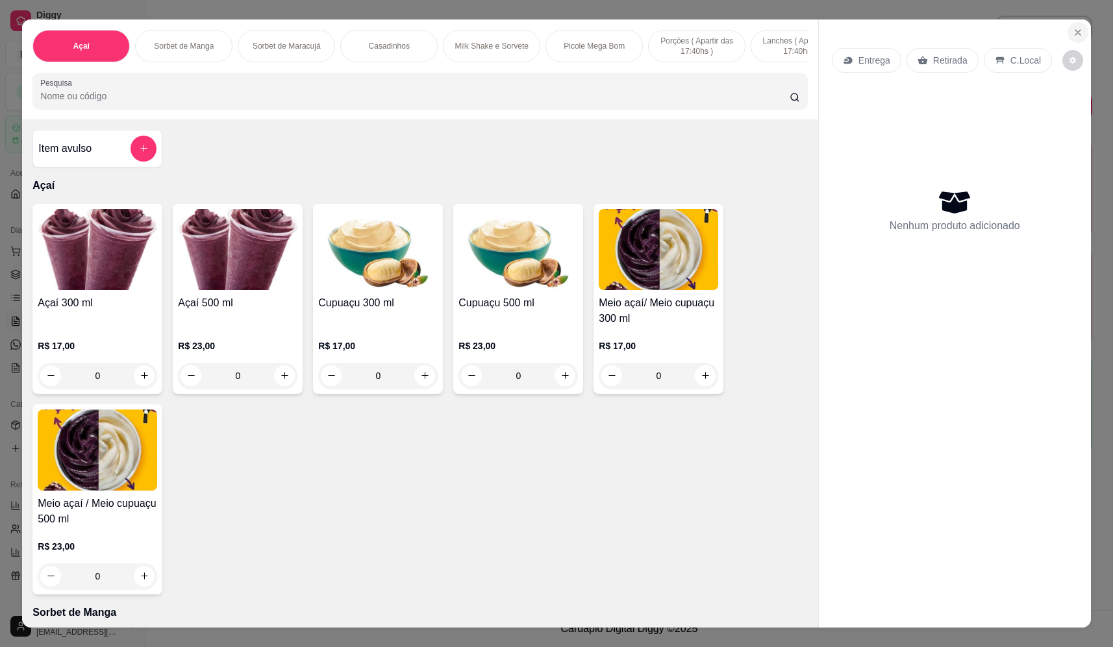
click at [1081, 31] on button "Close" at bounding box center [1078, 32] width 21 height 21
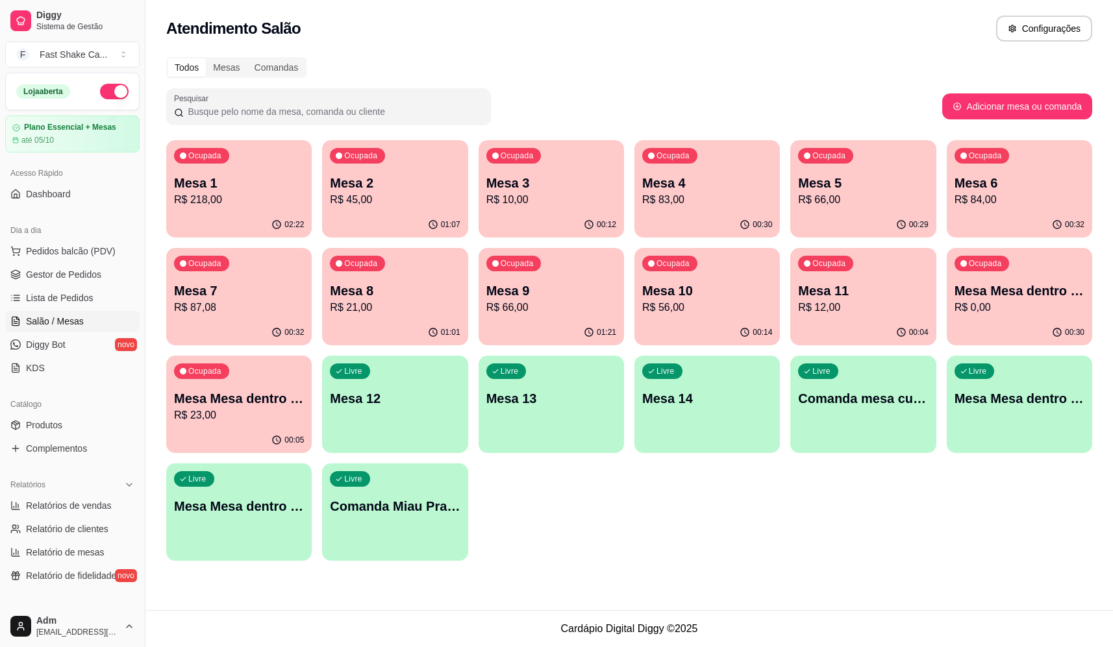
click at [700, 185] on p "Mesa 4" at bounding box center [707, 183] width 130 height 18
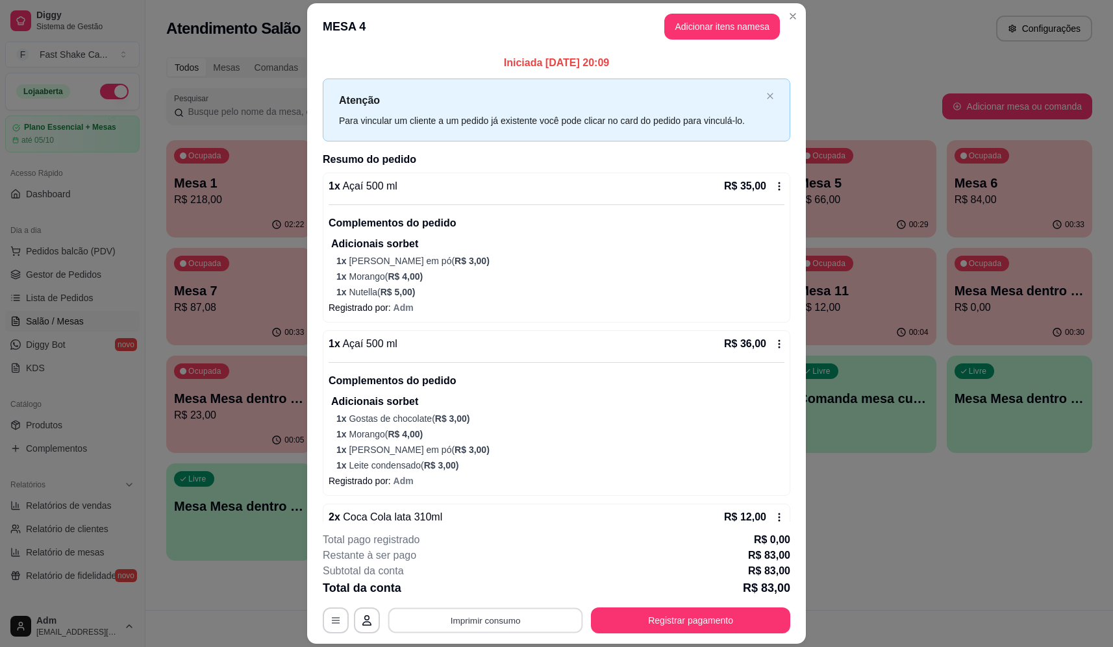
click at [505, 616] on button "Imprimir consumo" at bounding box center [485, 621] width 195 height 25
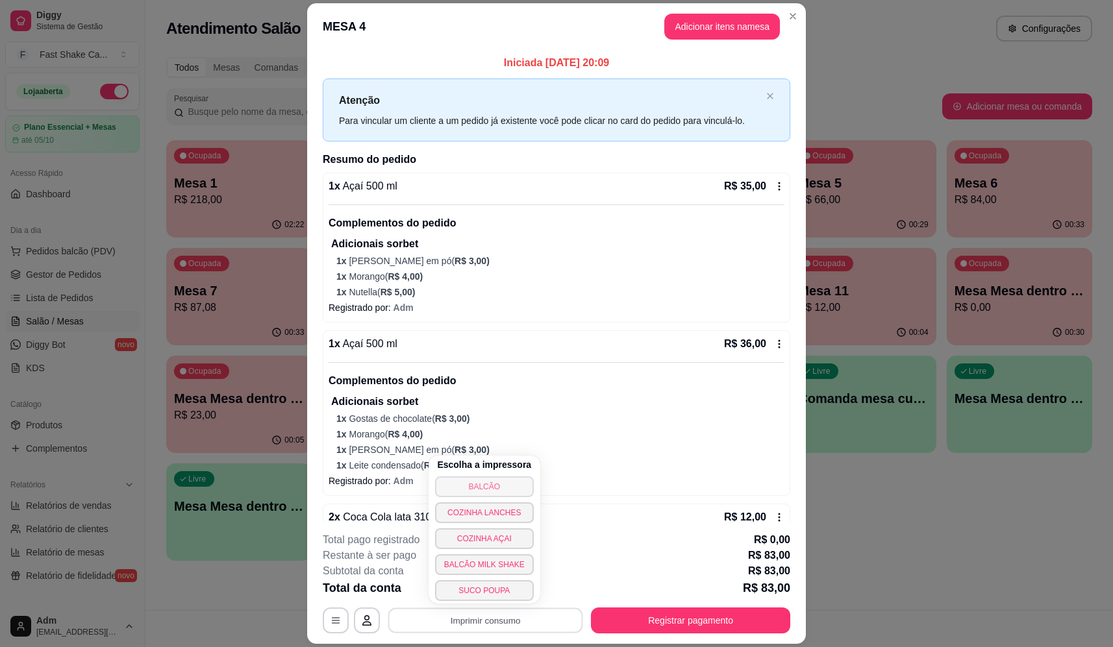
click at [490, 485] on button "BALCÃO" at bounding box center [484, 487] width 99 height 21
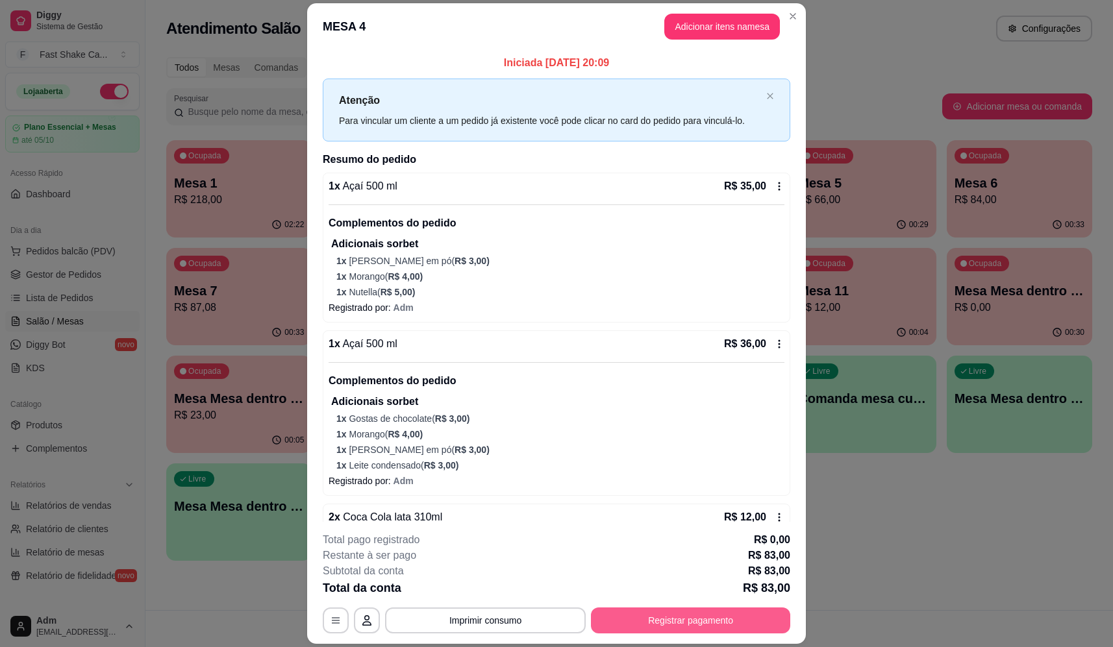
click at [703, 629] on button "Registrar pagamento" at bounding box center [690, 621] width 199 height 26
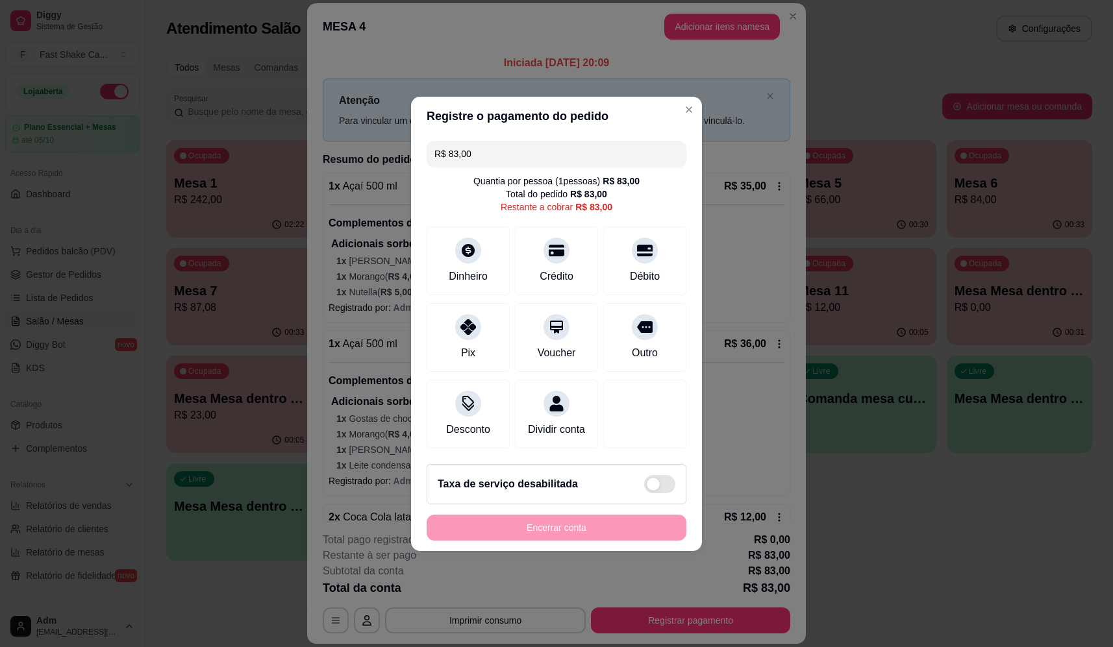
click at [652, 216] on div "R$ 83,00 Quantia por pessoa ( 1 pessoas) R$ 83,00 Total do pedido R$ 83,00 Rest…" at bounding box center [556, 295] width 291 height 318
drag, startPoint x: 649, startPoint y: 233, endPoint x: 646, endPoint y: 266, distance: 33.3
click at [649, 235] on div "Débito" at bounding box center [645, 258] width 92 height 76
type input "R$ 0,00"
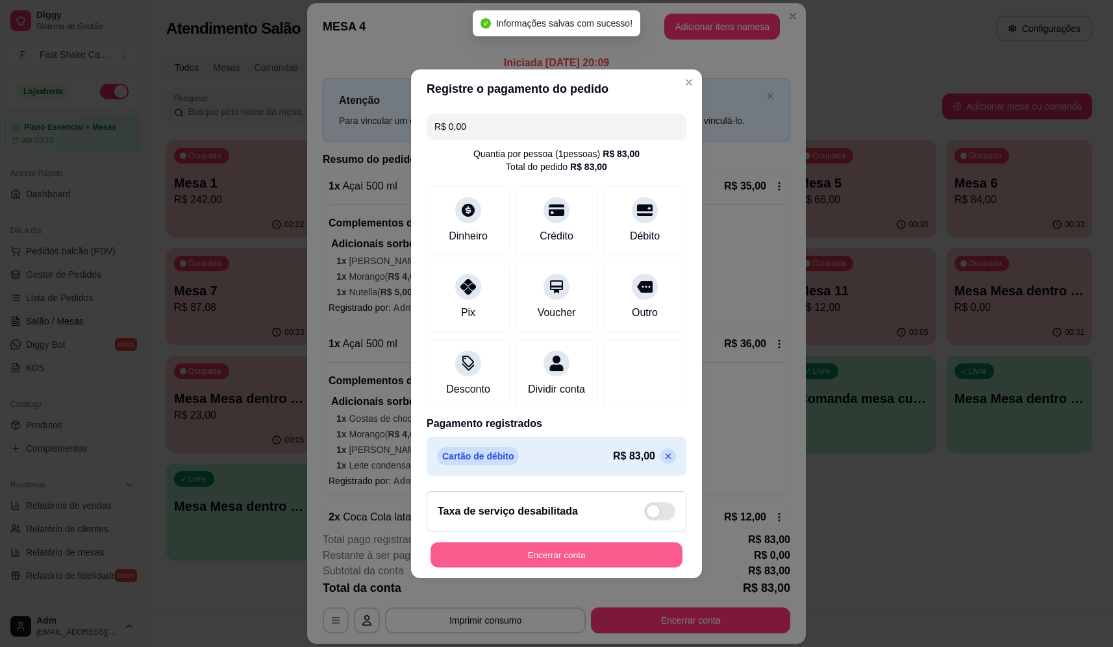
click at [605, 559] on button "Encerrar conta" at bounding box center [557, 554] width 252 height 25
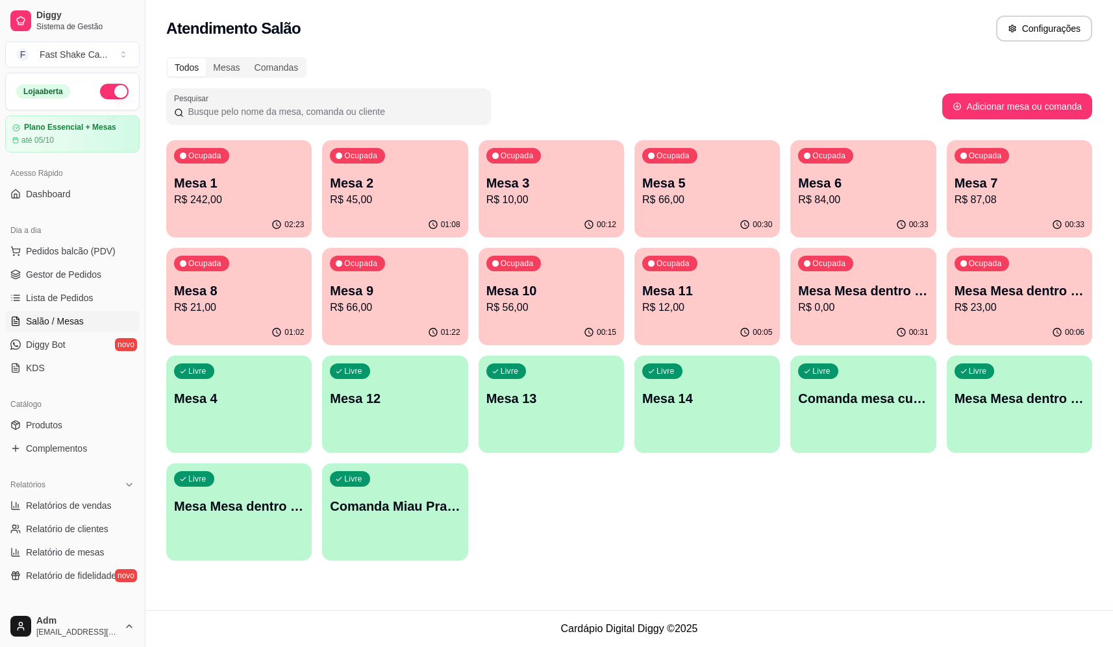
click at [279, 289] on p "Mesa 8" at bounding box center [239, 291] width 130 height 18
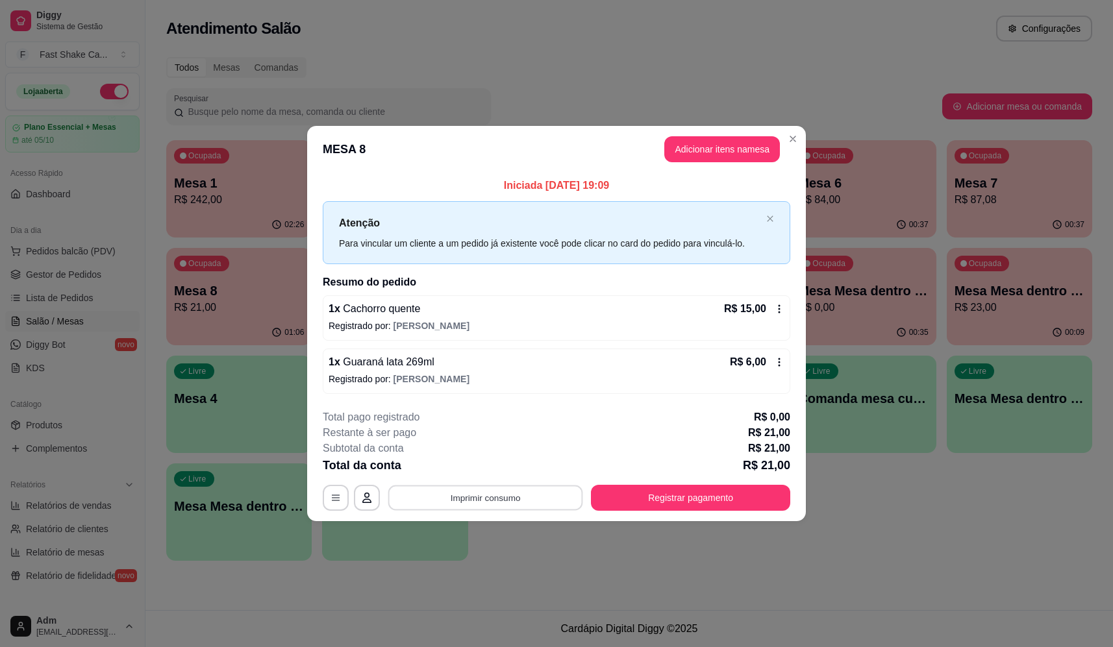
click at [492, 503] on button "Imprimir consumo" at bounding box center [485, 498] width 195 height 25
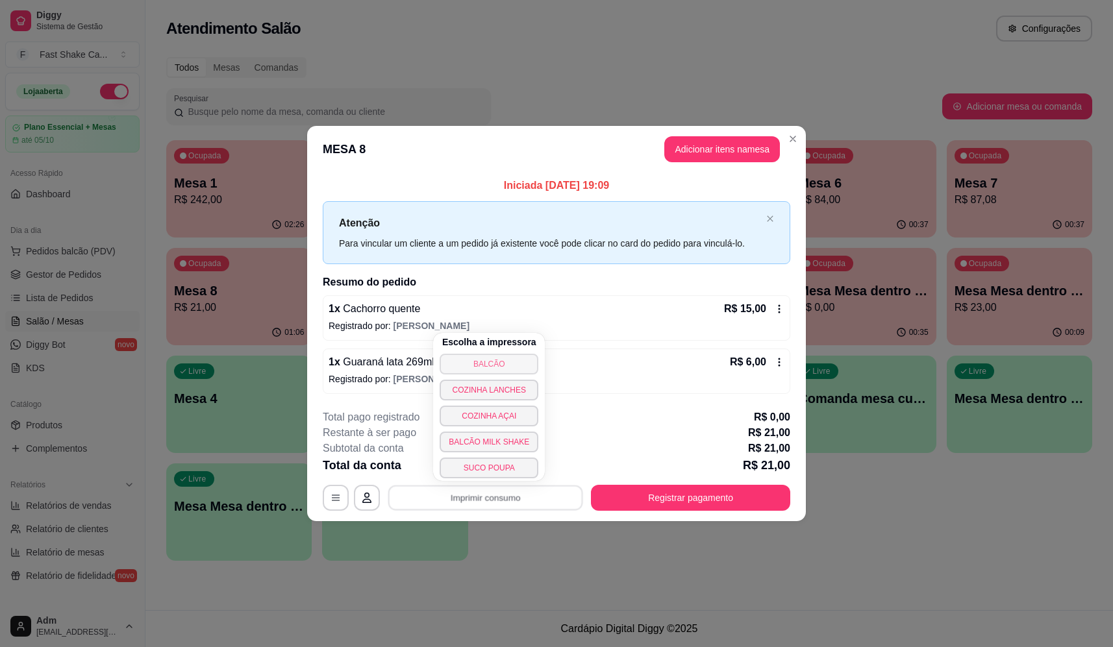
click at [504, 357] on button "BALCÃO" at bounding box center [489, 364] width 99 height 21
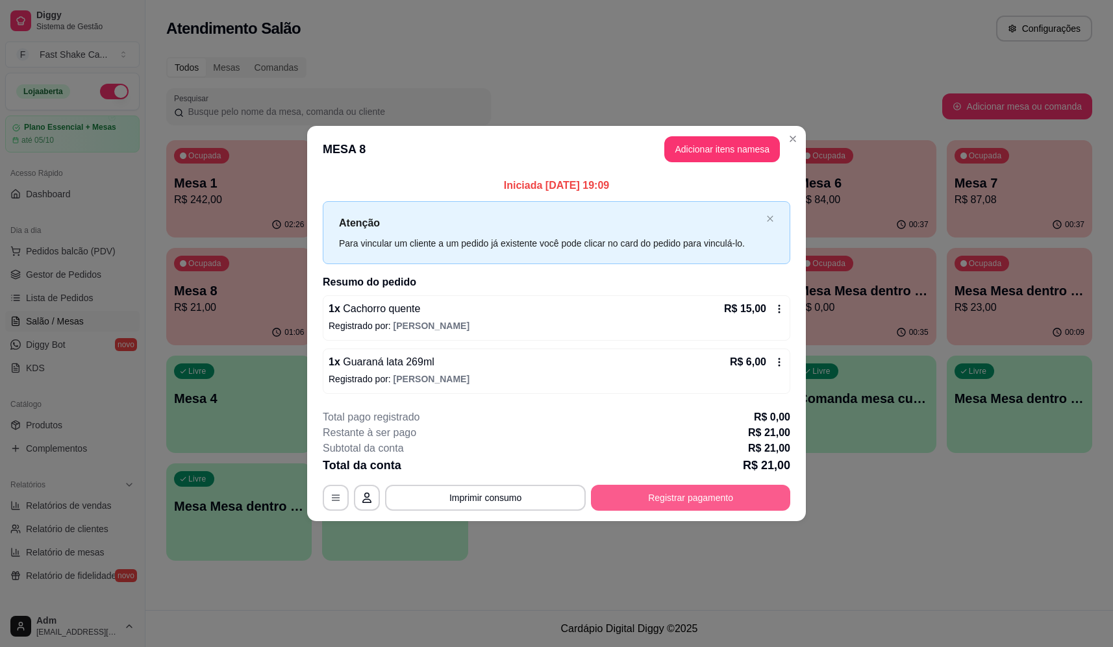
click at [688, 505] on button "Registrar pagamento" at bounding box center [690, 498] width 199 height 26
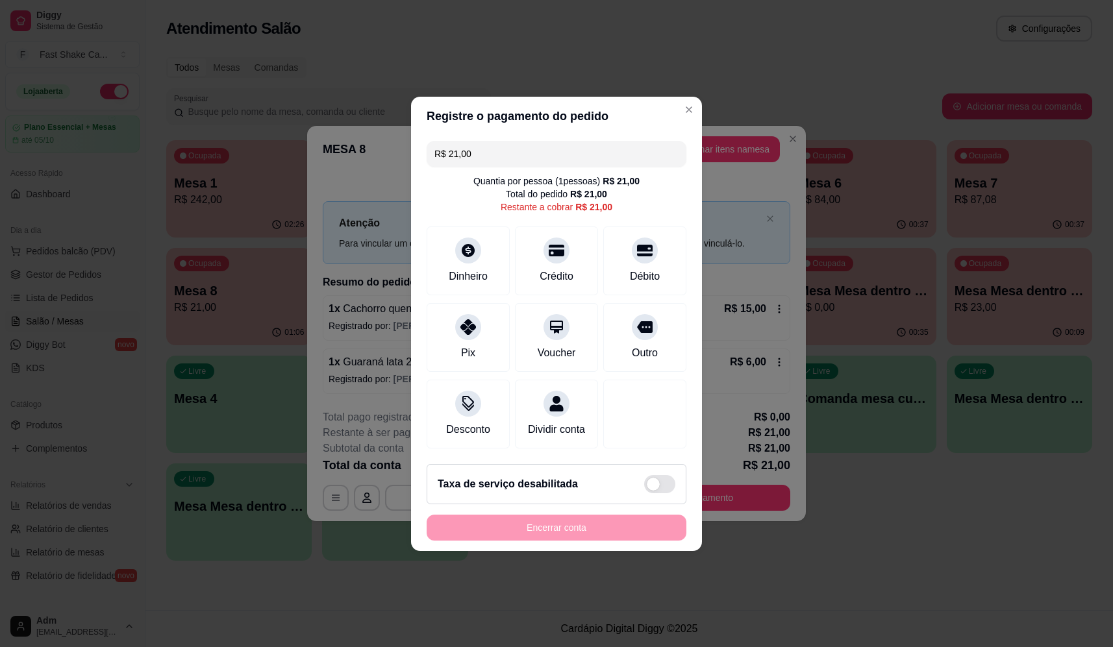
click at [634, 196] on div "Quantia por pessoa ( 1 pessoas) R$ 21,00 Total do pedido R$ 21,00 Restante a co…" at bounding box center [557, 194] width 260 height 39
click at [629, 269] on div "Débito" at bounding box center [645, 275] width 33 height 17
type input "R$ 0,00"
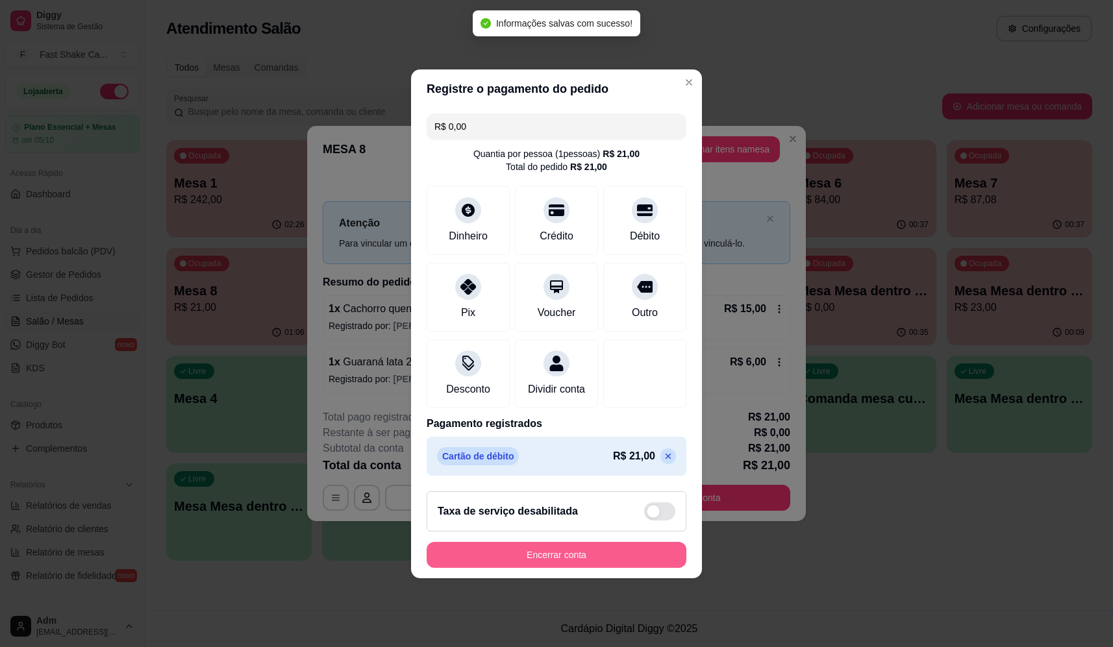
click at [581, 560] on button "Encerrar conta" at bounding box center [557, 555] width 260 height 26
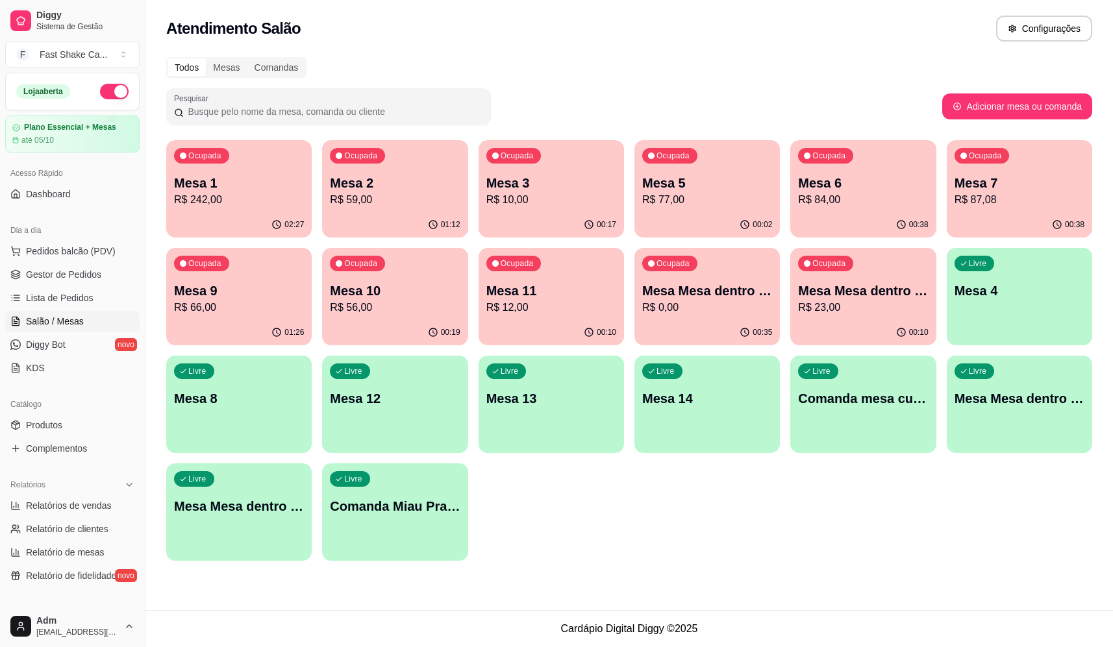
click at [872, 312] on p "R$ 23,00" at bounding box center [863, 308] width 130 height 16
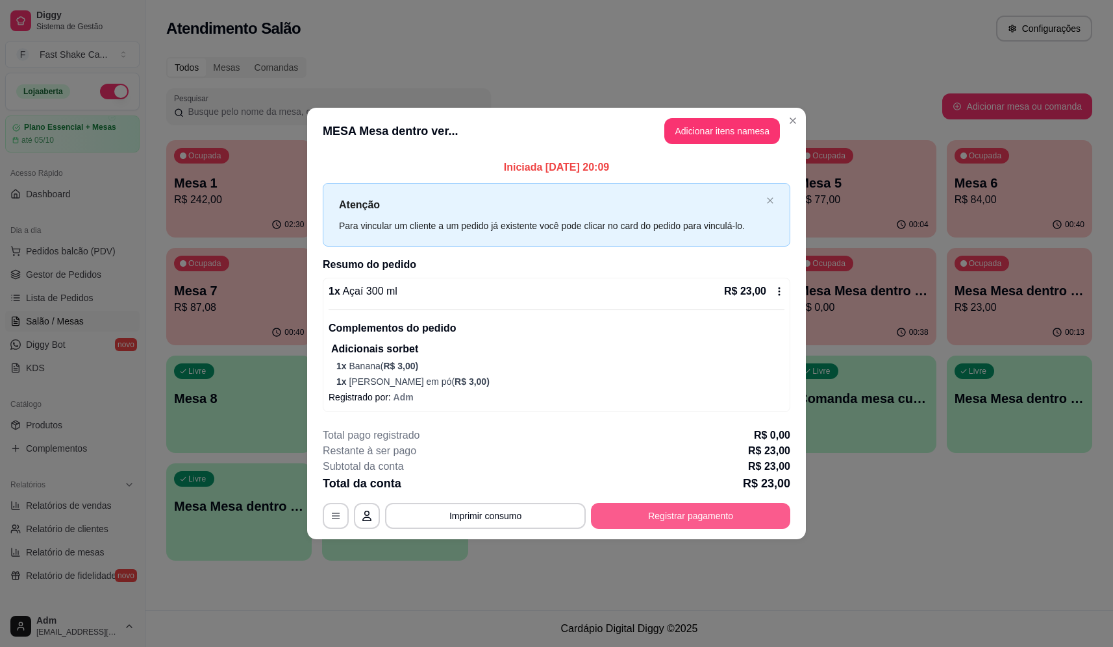
click at [682, 507] on button "Registrar pagamento" at bounding box center [690, 516] width 199 height 26
drag, startPoint x: 661, startPoint y: 282, endPoint x: 658, endPoint y: 271, distance: 10.9
click at [660, 282] on div "Débito" at bounding box center [645, 258] width 92 height 76
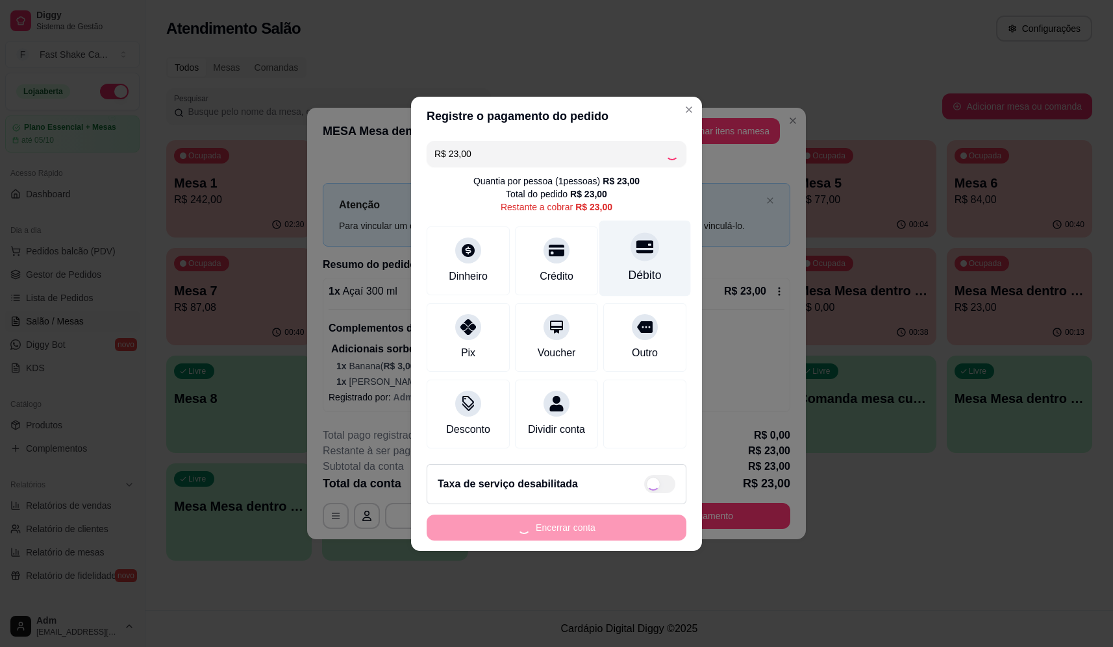
click at [650, 252] on div "Débito" at bounding box center [645, 258] width 92 height 76
type input "R$ 0,00"
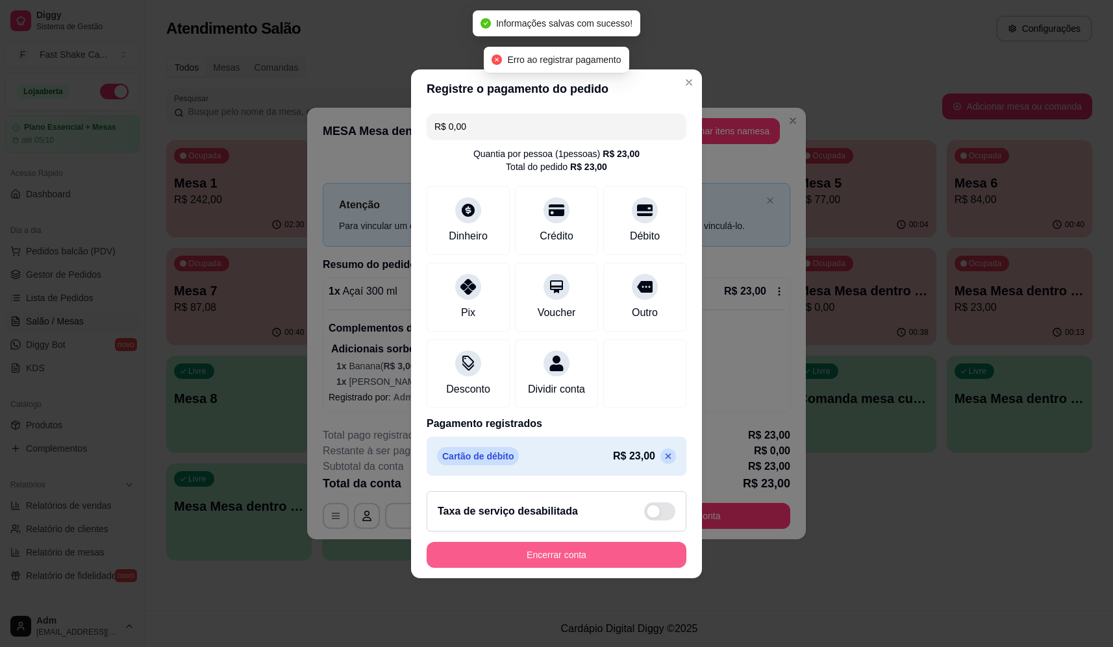
click at [620, 568] on button "Encerrar conta" at bounding box center [557, 555] width 260 height 26
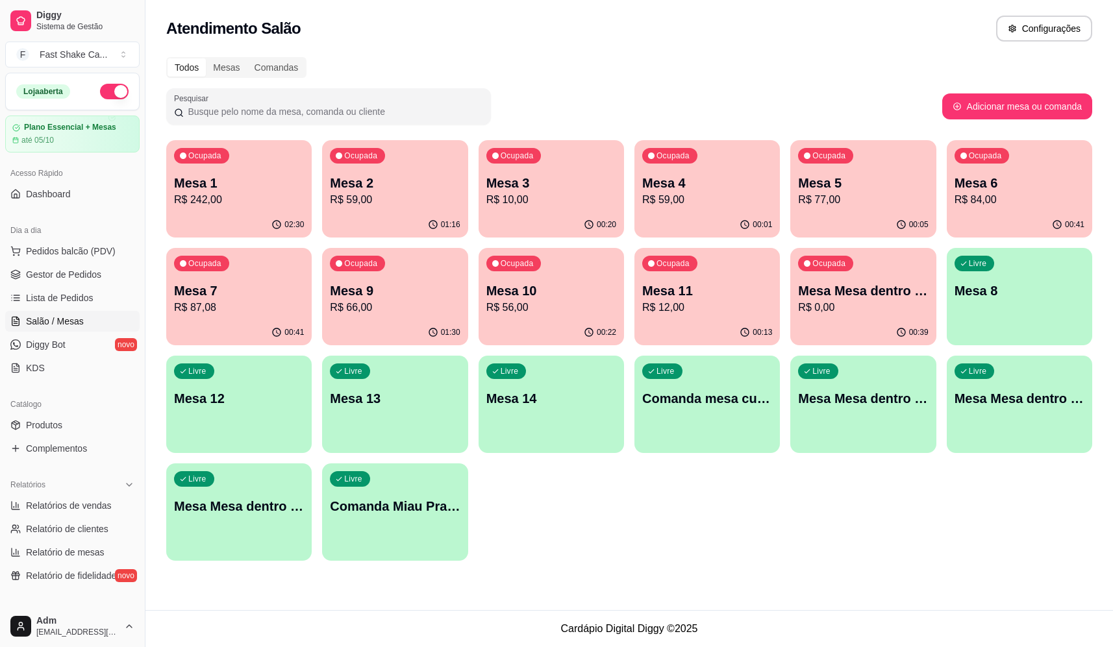
click at [261, 302] on p "R$ 87,08" at bounding box center [239, 308] width 130 height 16
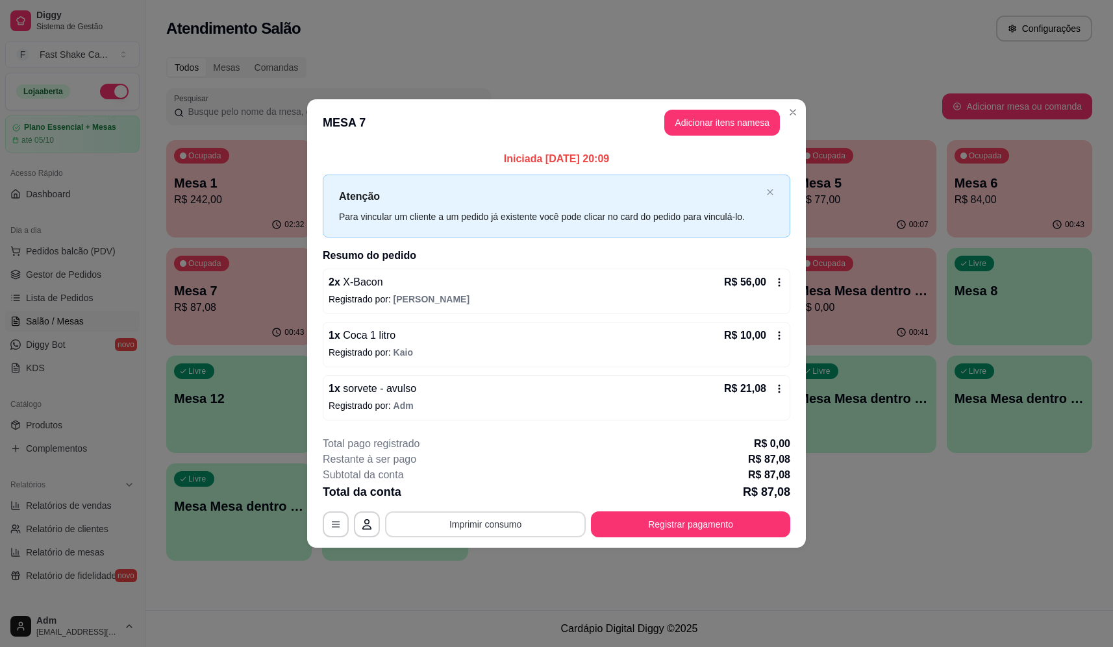
click at [544, 523] on button "Imprimir consumo" at bounding box center [485, 525] width 201 height 26
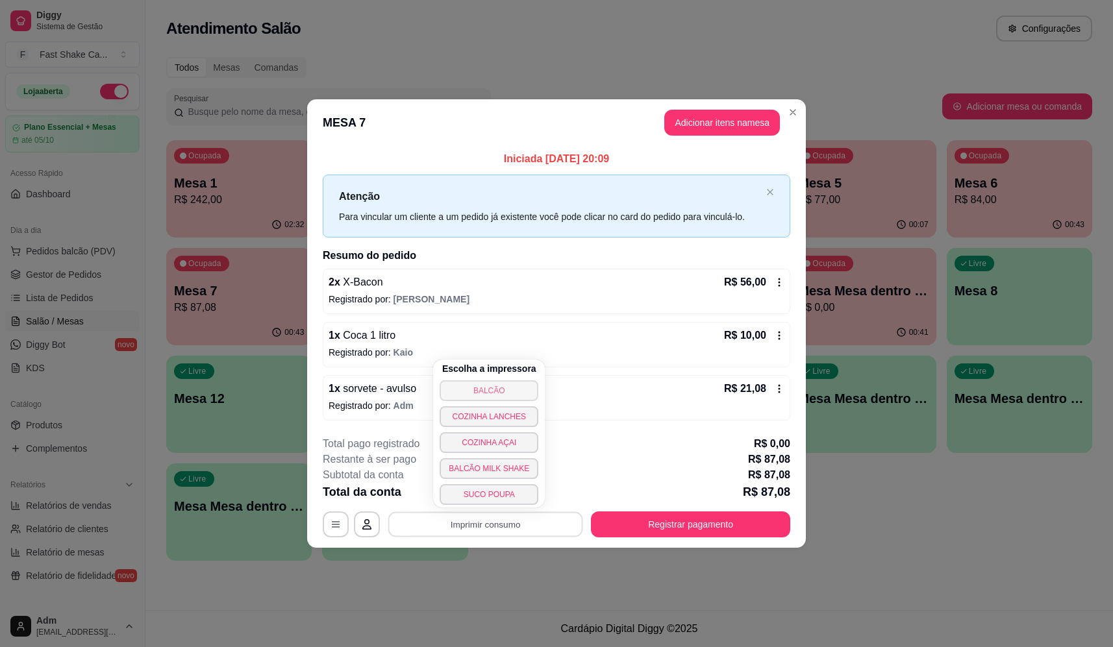
click at [517, 387] on button "BALCÃO" at bounding box center [489, 391] width 99 height 21
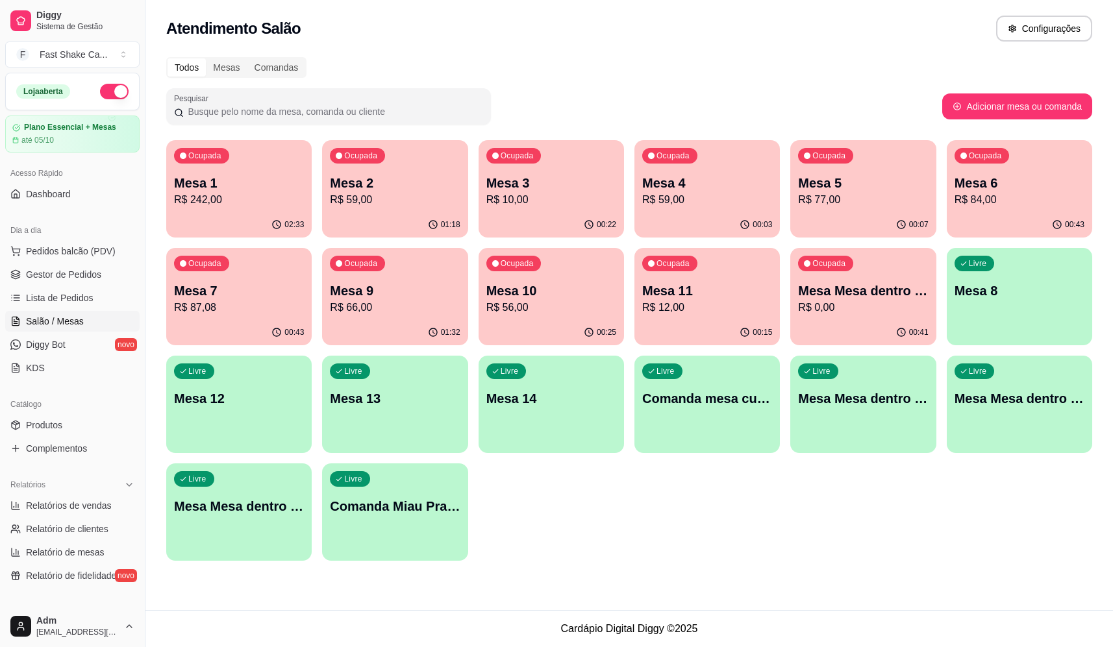
click at [709, 200] on p "R$ 59,00" at bounding box center [707, 200] width 130 height 16
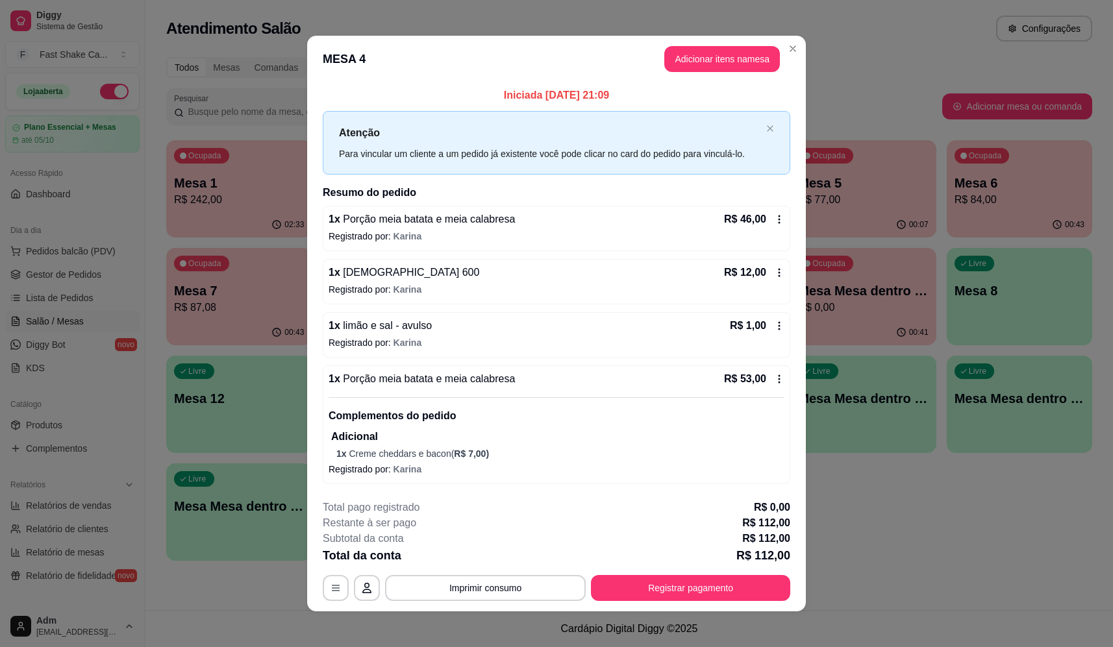
click at [775, 210] on div "1 x Porção meia batata e meia calabresa R$ 46,00 Registrado por: Karina" at bounding box center [557, 228] width 468 height 45
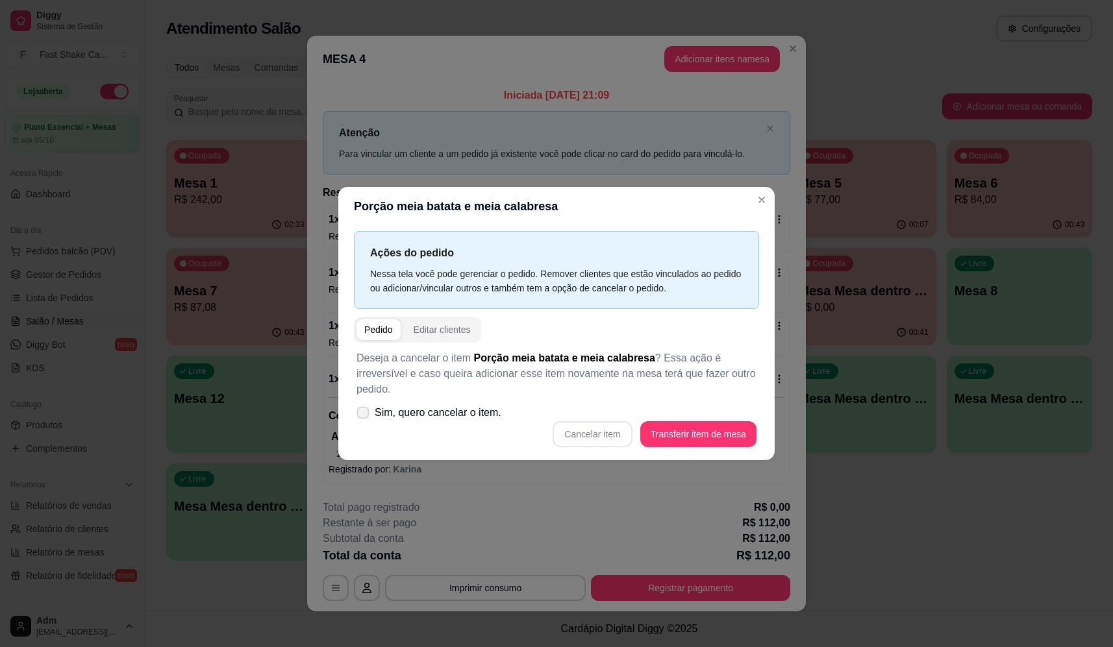
click at [363, 409] on icon at bounding box center [363, 412] width 10 height 7
click at [363, 415] on input "Sim, quero cancelar o item." at bounding box center [360, 419] width 8 height 8
checkbox input "true"
click at [594, 425] on button "Cancelar item" at bounding box center [592, 433] width 77 height 25
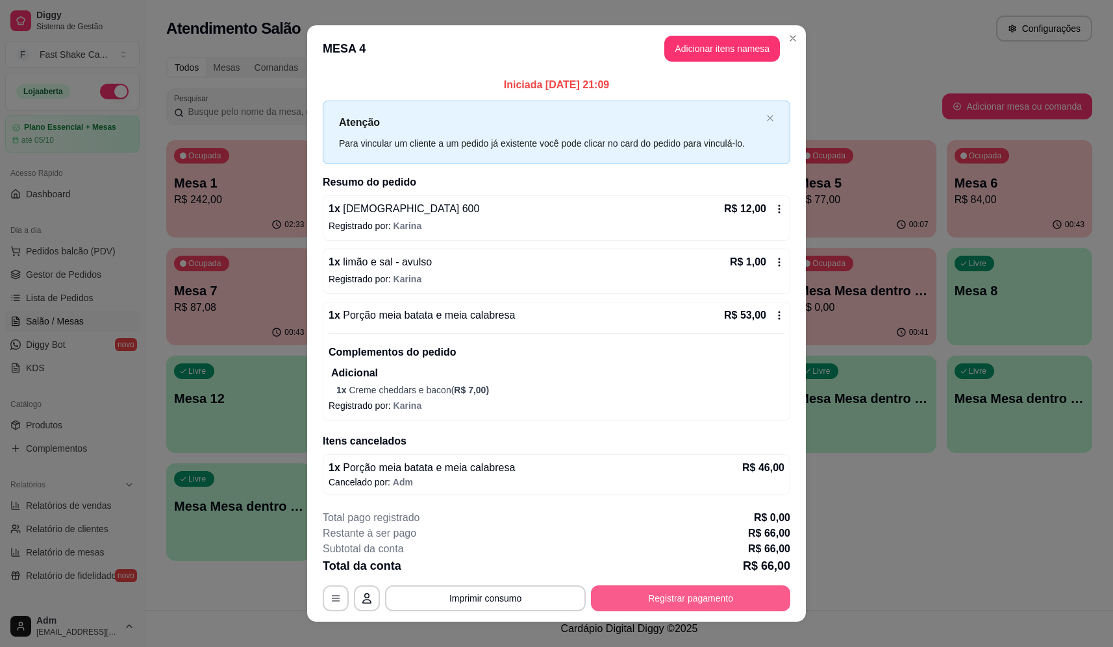
click at [705, 601] on button "Registrar pagamento" at bounding box center [690, 599] width 199 height 26
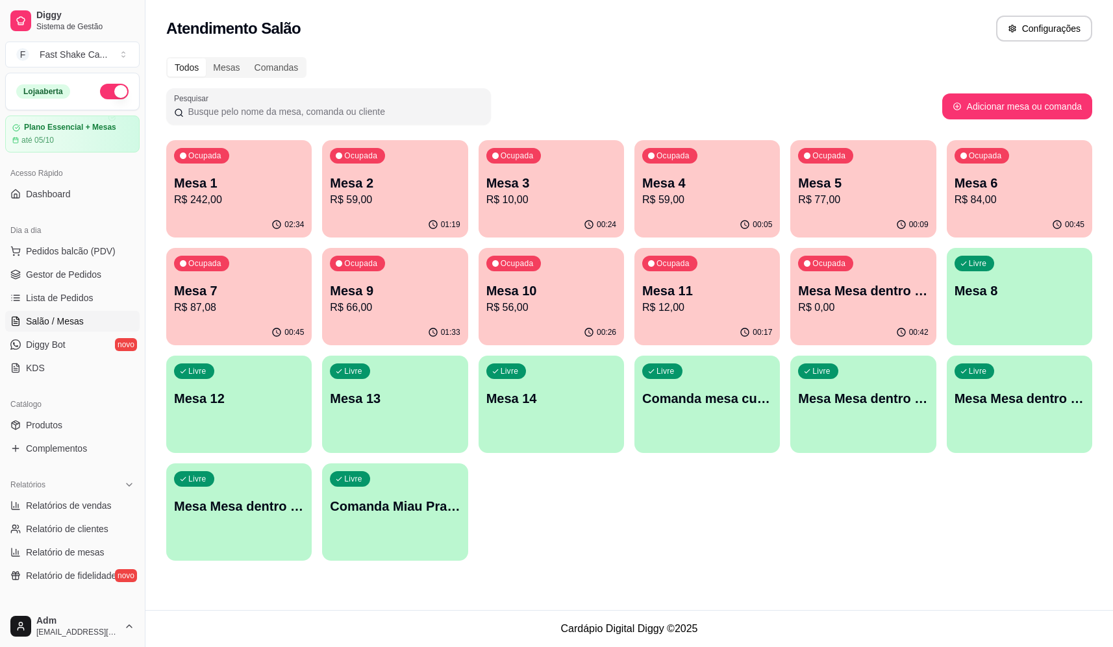
click at [838, 427] on div "Livre Mesa Mesa dentro laranja" at bounding box center [862, 397] width 145 height 82
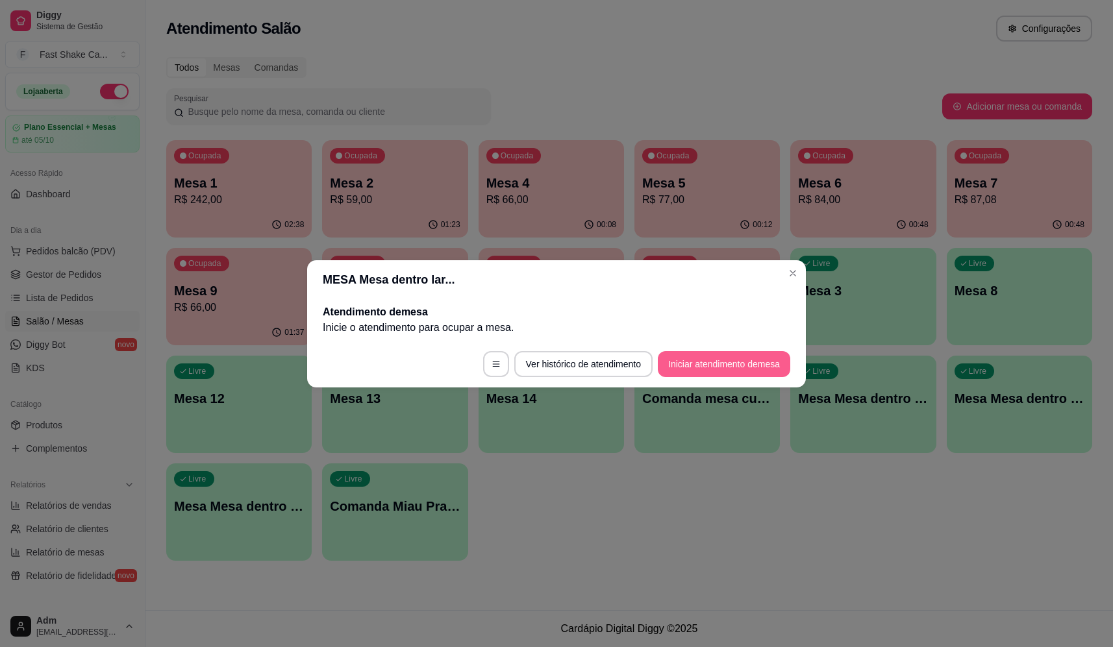
click at [755, 365] on button "Iniciar atendimento de mesa" at bounding box center [724, 364] width 132 height 26
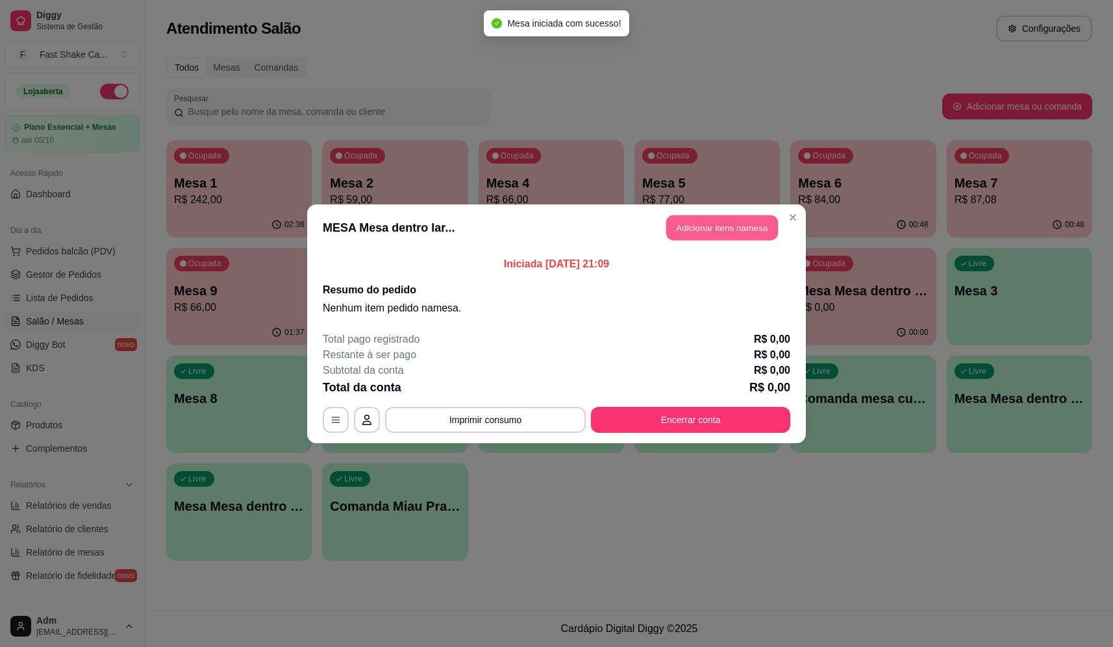
click at [740, 222] on button "Adicionar itens na mesa" at bounding box center [722, 227] width 112 height 25
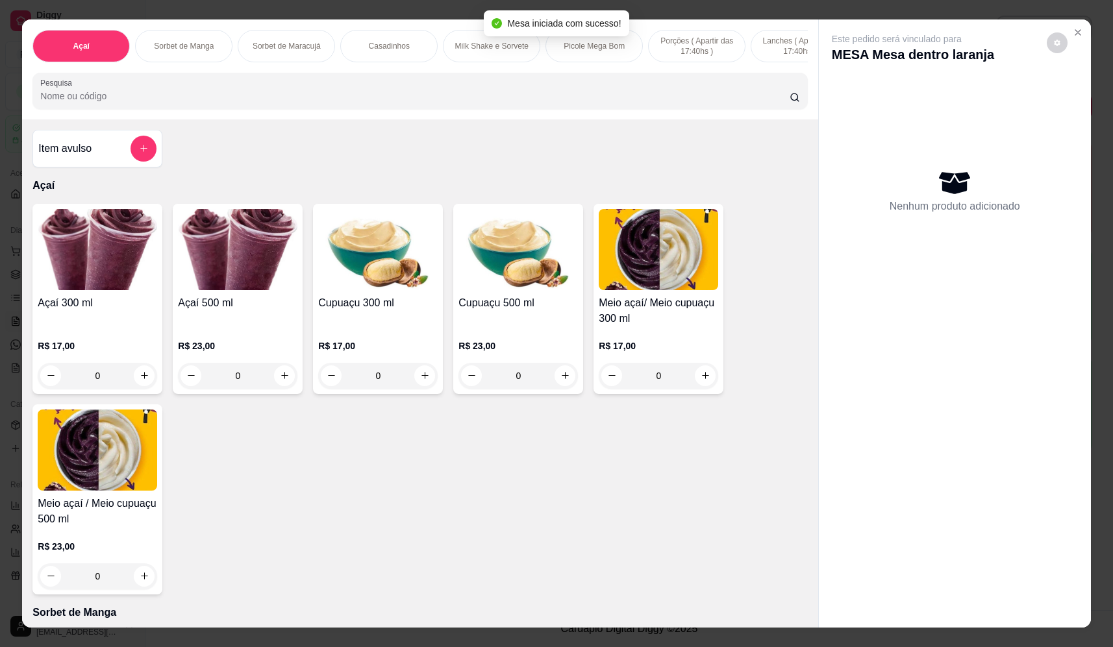
click at [534, 103] on input "Pesquisa" at bounding box center [414, 96] width 749 height 13
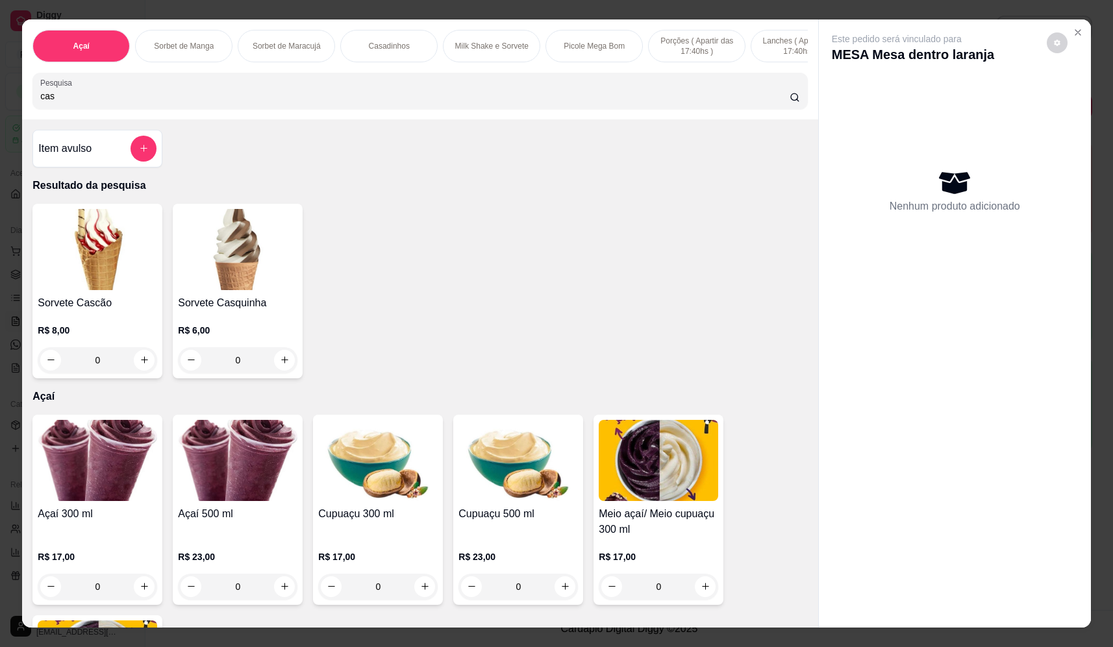
type input "cas"
click at [140, 373] on div "0" at bounding box center [97, 360] width 119 height 26
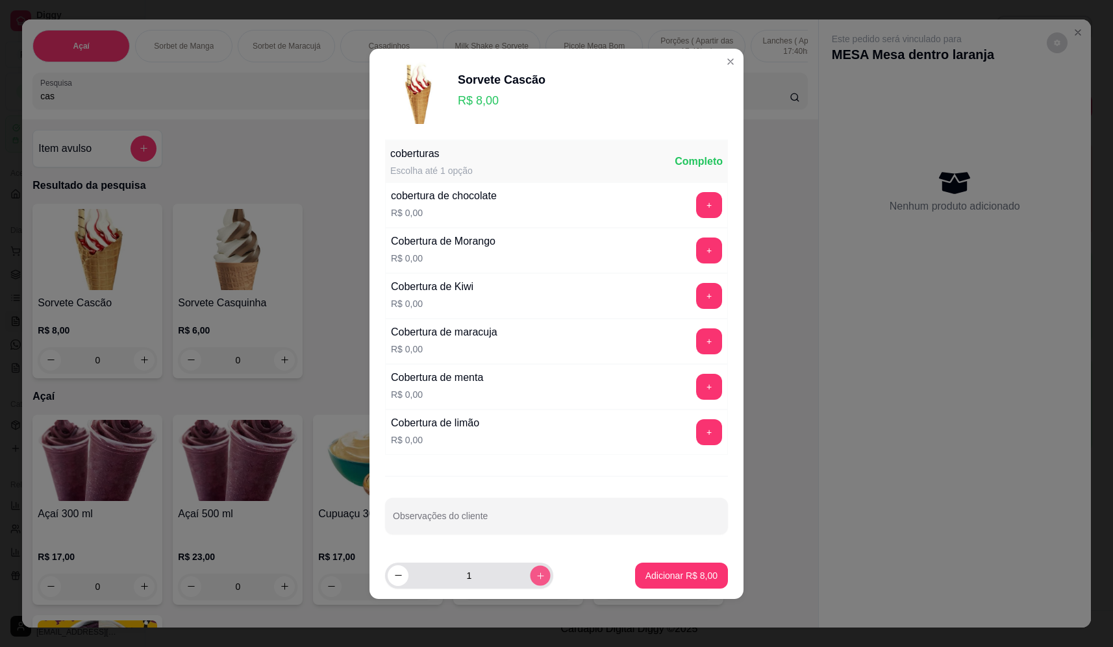
click at [530, 572] on button "increase-product-quantity" at bounding box center [540, 576] width 20 height 20
click at [536, 572] on icon "increase-product-quantity" at bounding box center [541, 576] width 10 height 10
type input "3"
click at [665, 568] on button "Adicionar R$ 24,00" at bounding box center [678, 575] width 95 height 25
type input "3"
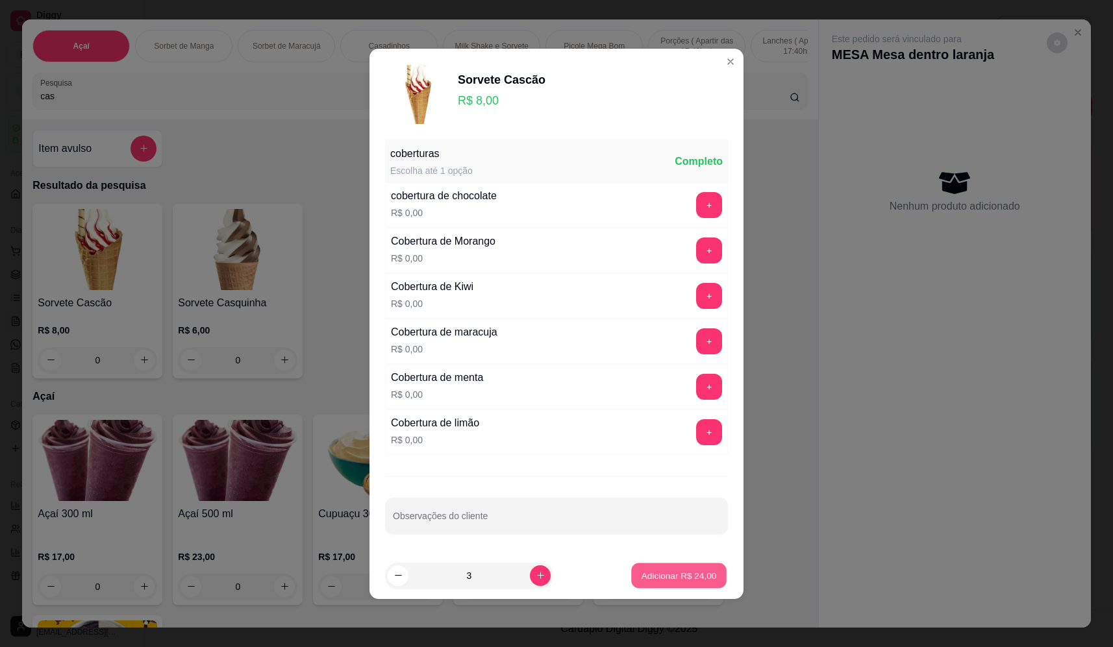
type input "3"
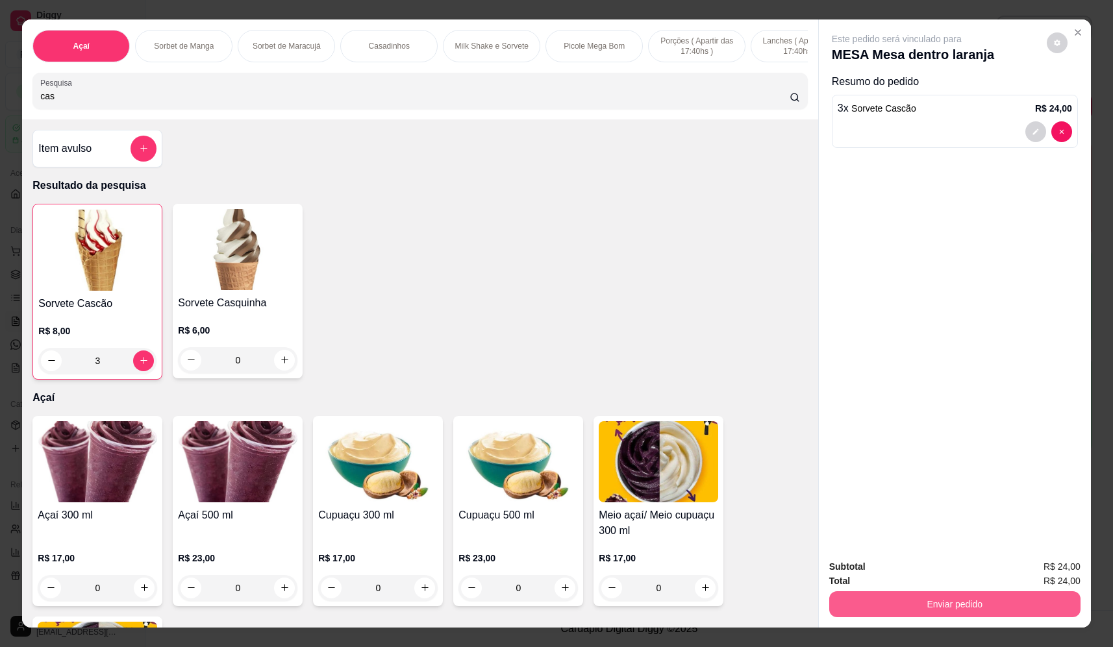
click at [936, 612] on button "Enviar pedido" at bounding box center [954, 605] width 251 height 26
click at [920, 575] on button "Não registrar e enviar pedido" at bounding box center [911, 572] width 135 height 25
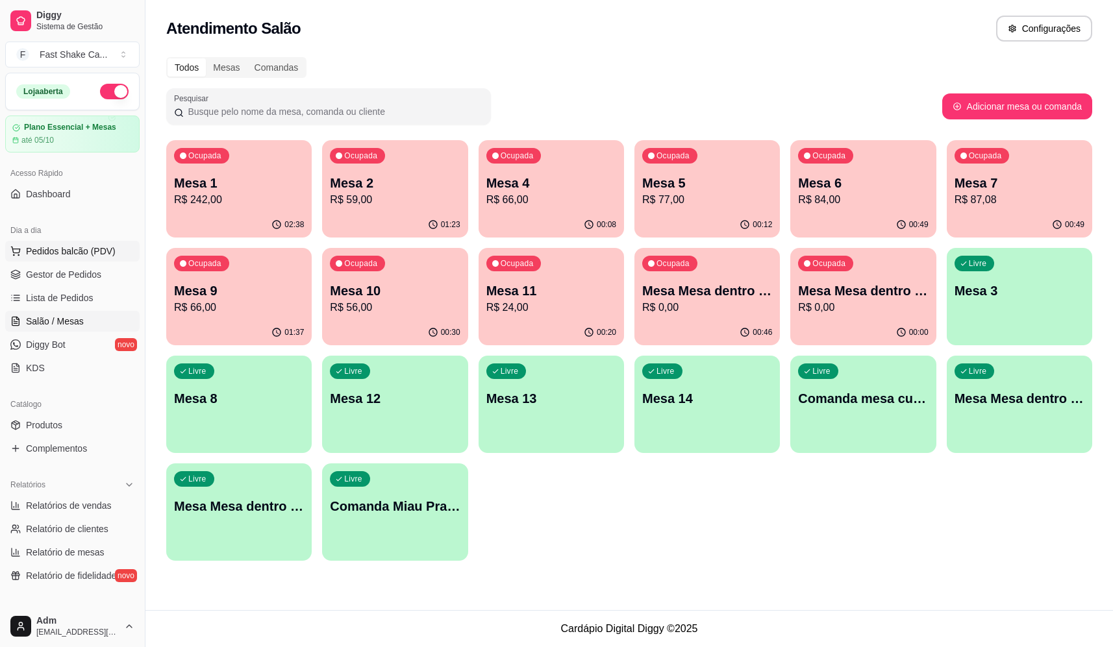
click at [71, 249] on span "Pedidos balcão (PDV)" at bounding box center [71, 251] width 90 height 13
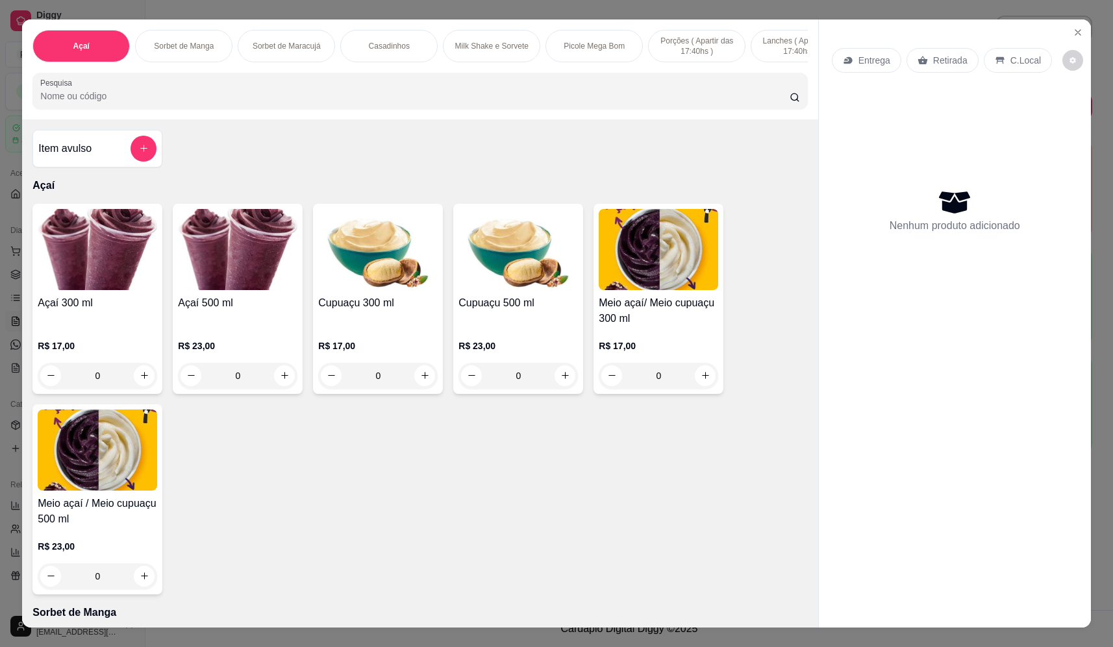
click at [283, 384] on div "0" at bounding box center [237, 376] width 119 height 26
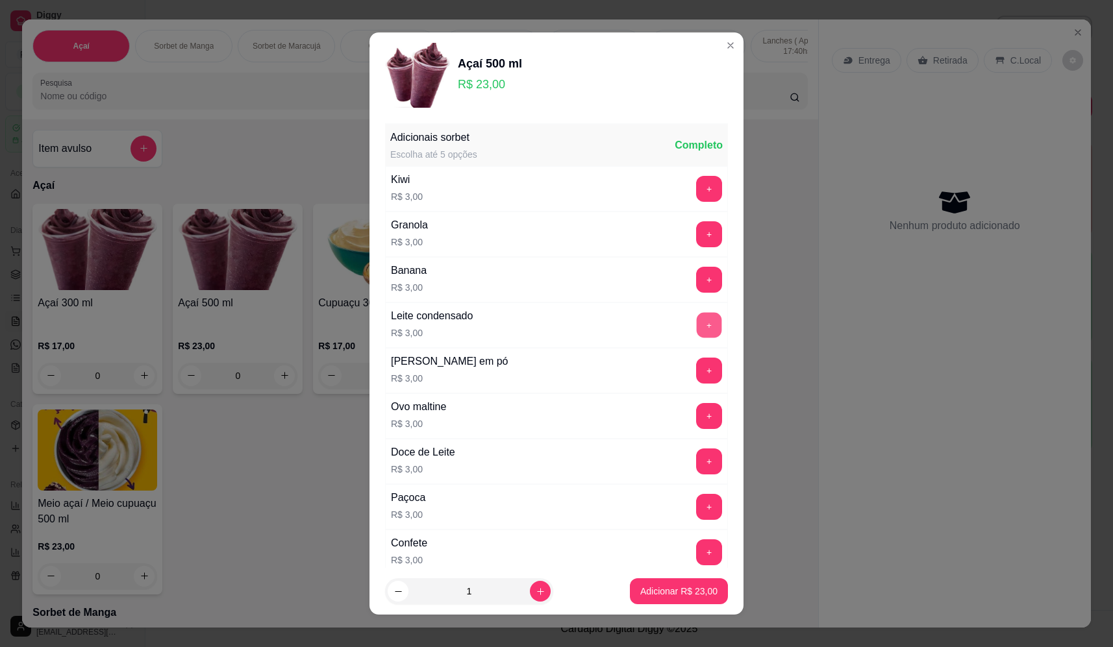
click at [697, 329] on button "+" at bounding box center [709, 324] width 25 height 25
click at [696, 370] on button "+" at bounding box center [709, 371] width 26 height 26
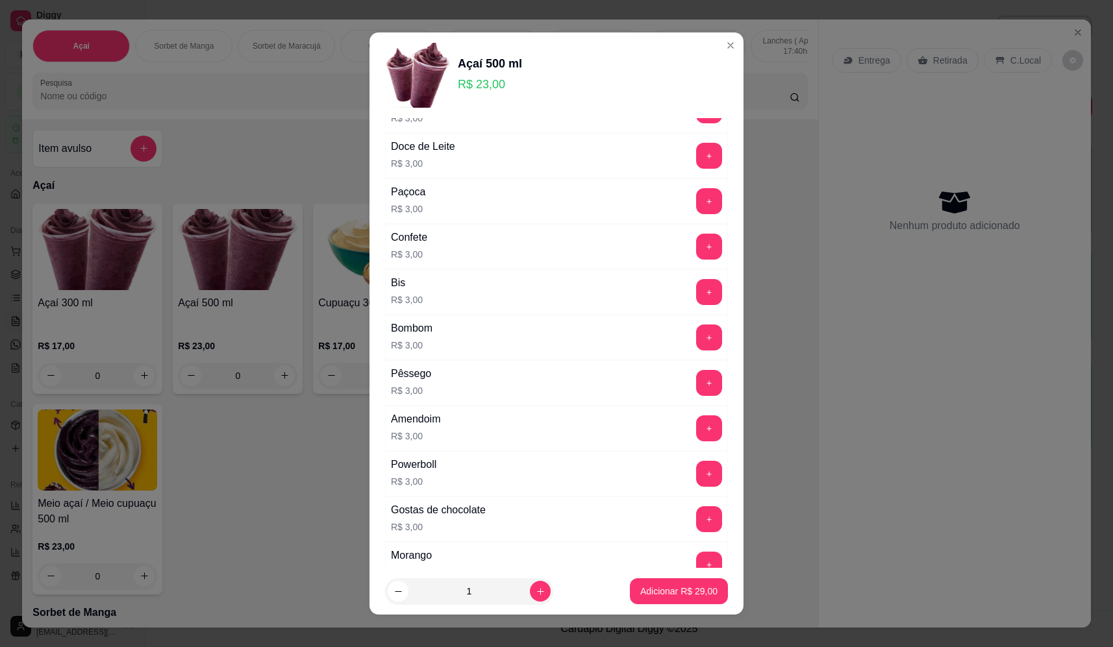
scroll to position [325, 0]
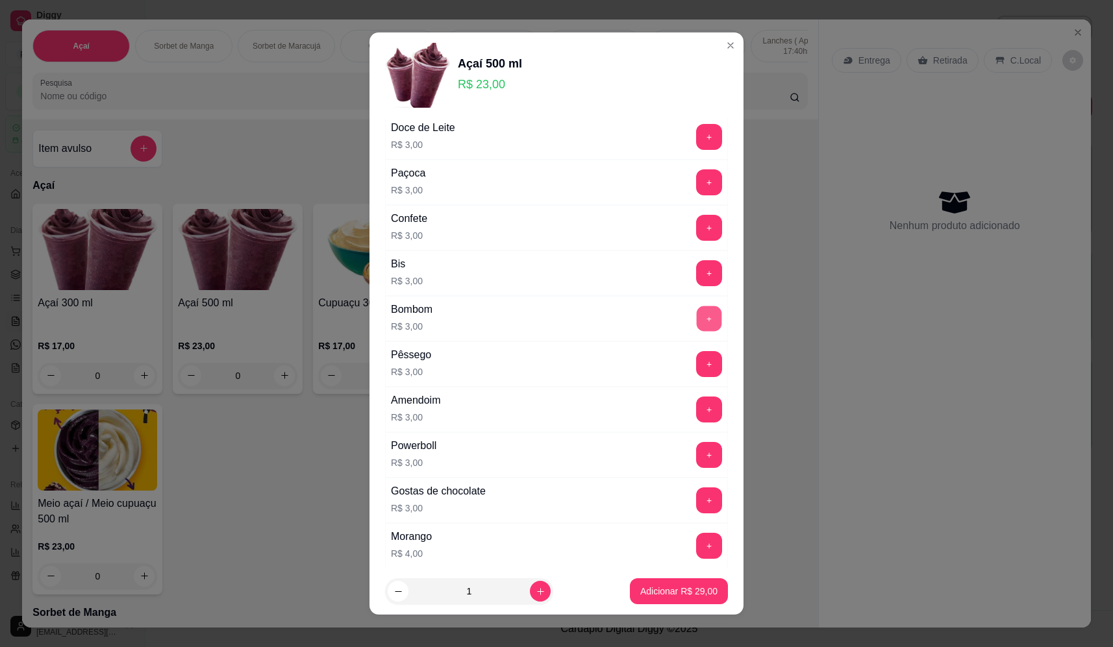
click at [697, 315] on button "+" at bounding box center [709, 318] width 25 height 25
click at [678, 582] on button "Adicionar R$ 32,00" at bounding box center [679, 592] width 98 height 26
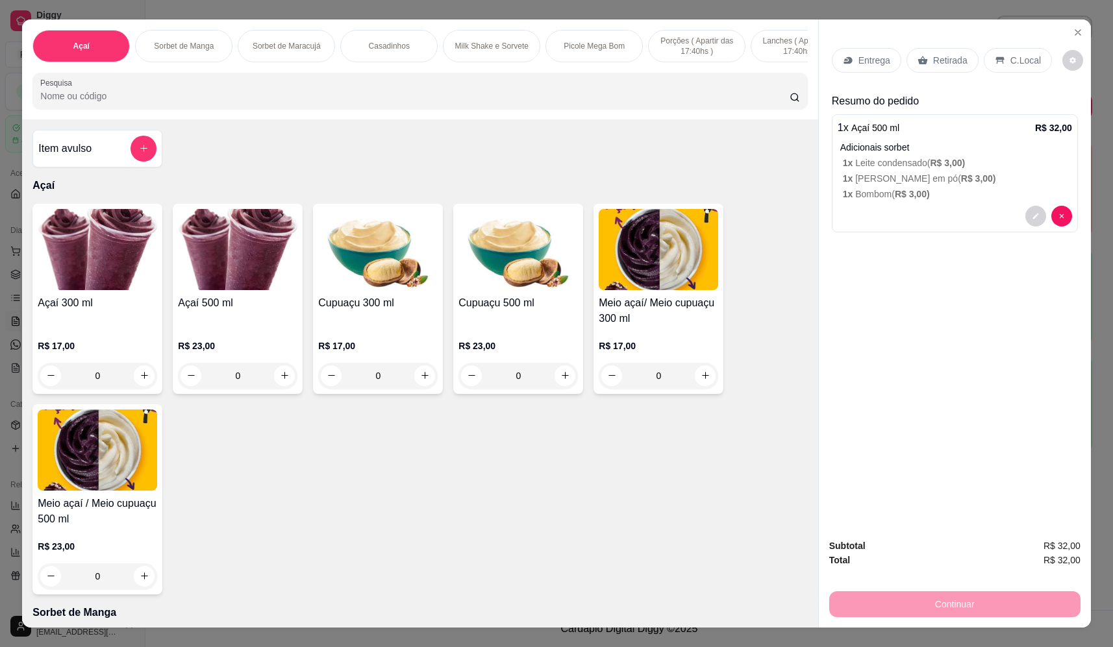
click at [851, 67] on div "Entrega" at bounding box center [866, 60] width 69 height 25
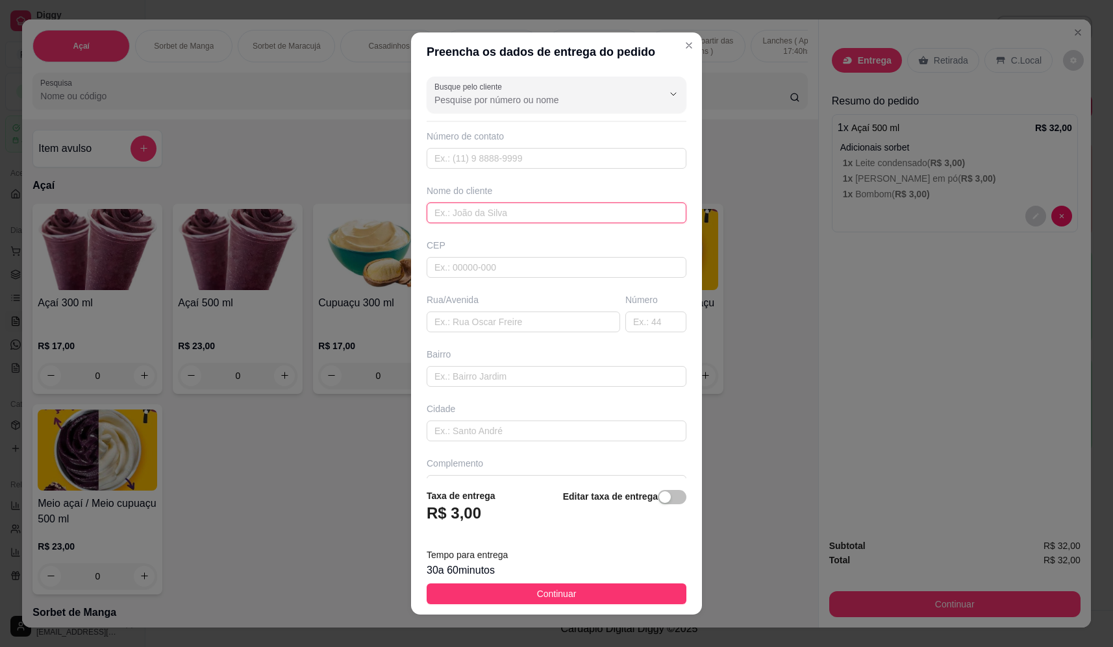
click at [486, 208] on input "text" at bounding box center [557, 213] width 260 height 21
type input "cristiana"
click at [490, 320] on input "text" at bounding box center [524, 322] width 194 height 21
click at [481, 326] on input "text" at bounding box center [524, 322] width 194 height 21
paste input "Rua Peru bairro Sol nascente 2882"
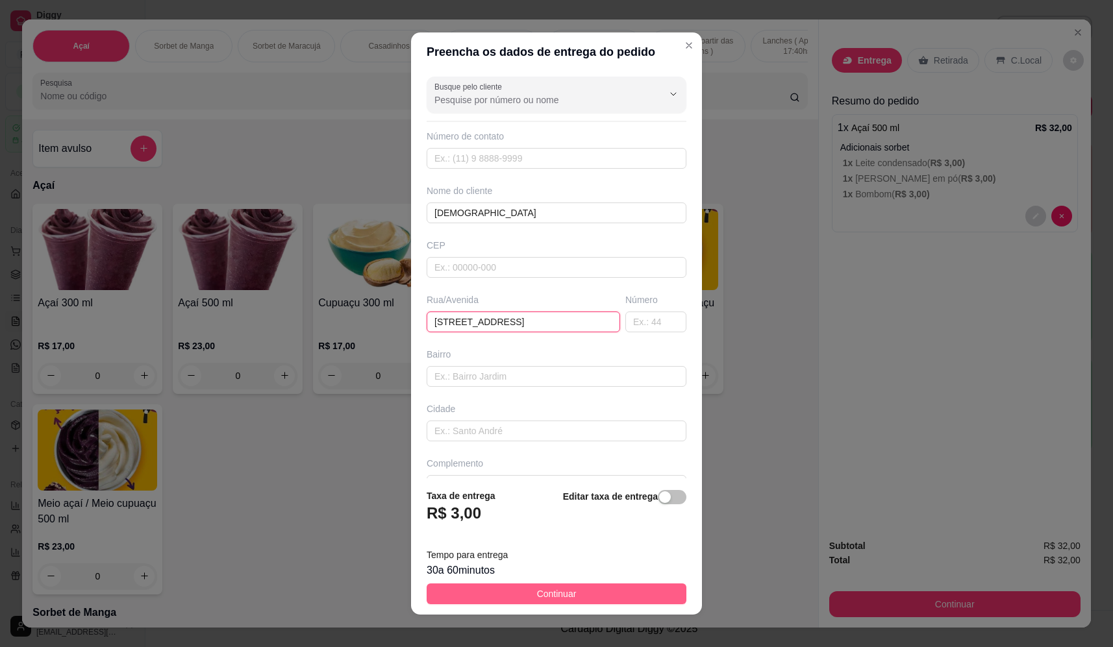
type input "Rua Peru bairro Sol nascente 2882"
click at [573, 592] on button "Continuar" at bounding box center [557, 594] width 260 height 21
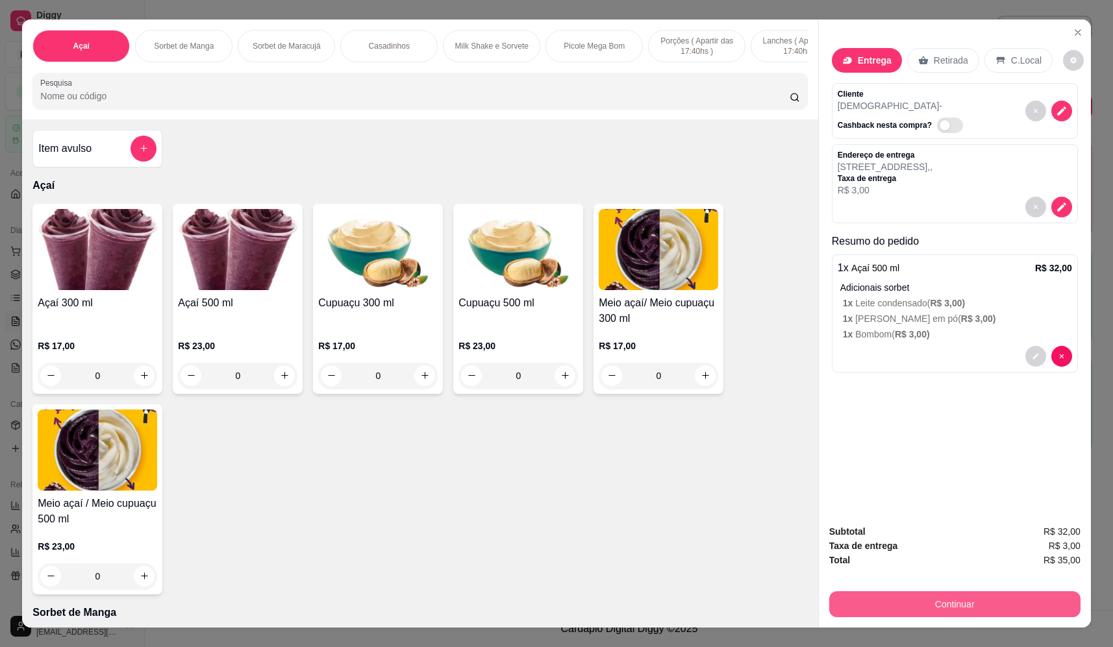
click at [927, 599] on button "Continuar" at bounding box center [954, 605] width 251 height 26
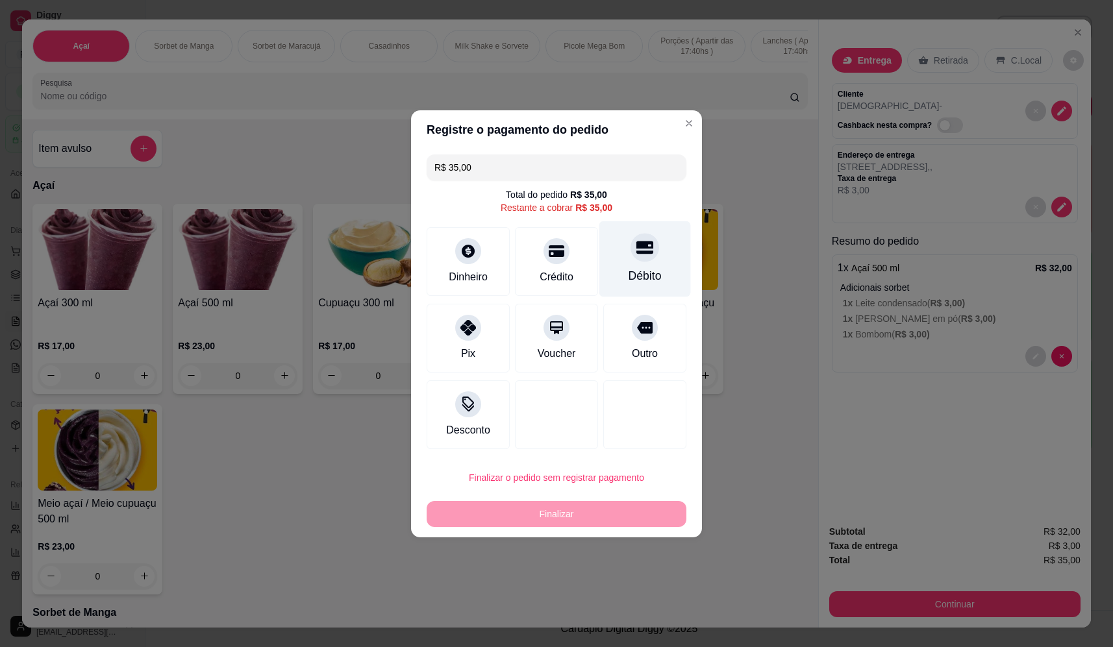
click at [654, 253] on div "Débito" at bounding box center [645, 259] width 92 height 76
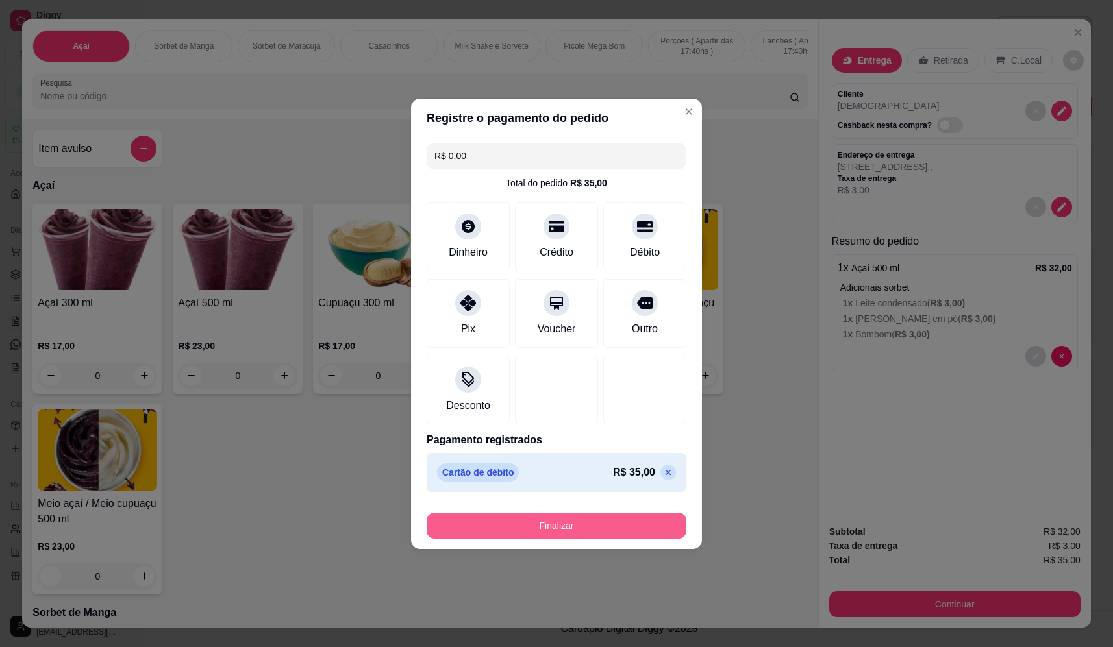
click at [592, 524] on button "Finalizar" at bounding box center [557, 526] width 260 height 26
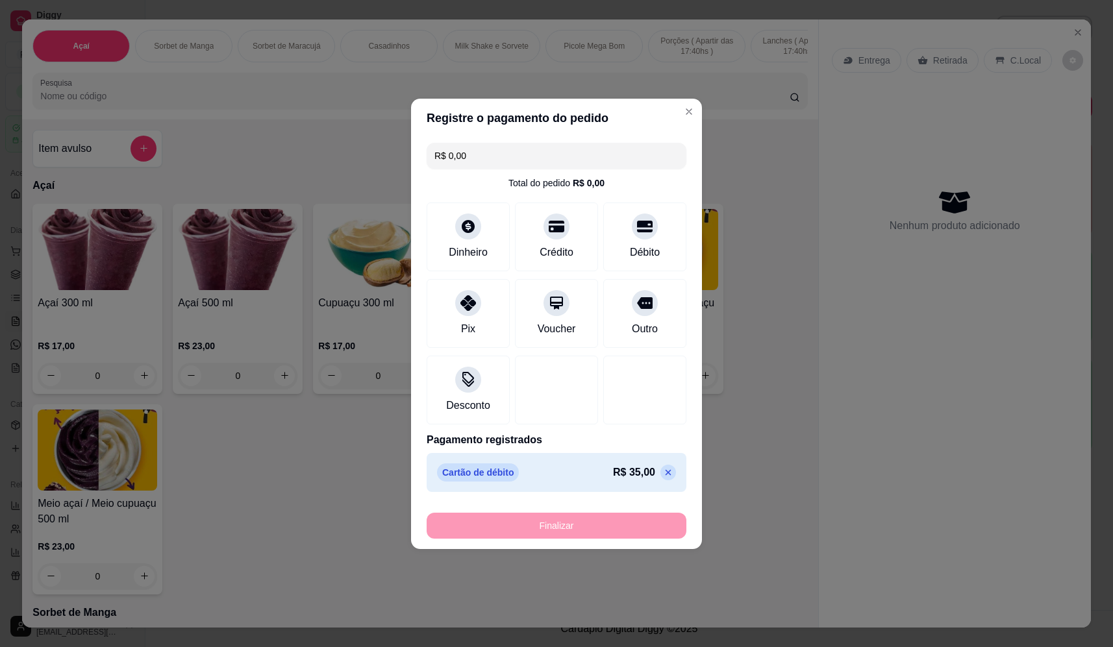
type input "-R$ 35,00"
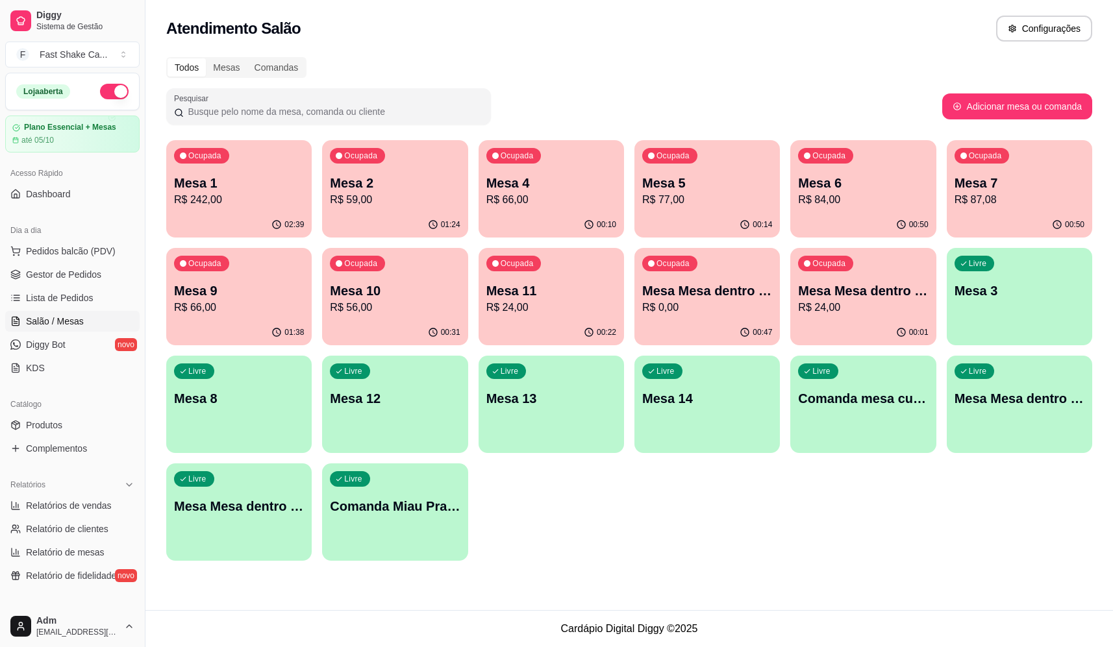
click at [792, 555] on div "Ocupada Mesa 1 R$ 242,00 02:39 Ocupada Mesa 2 R$ 59,00 01:24 Ocupada Mesa 4 R$ …" at bounding box center [629, 350] width 926 height 421
click at [212, 299] on p "Mesa 9" at bounding box center [239, 291] width 130 height 18
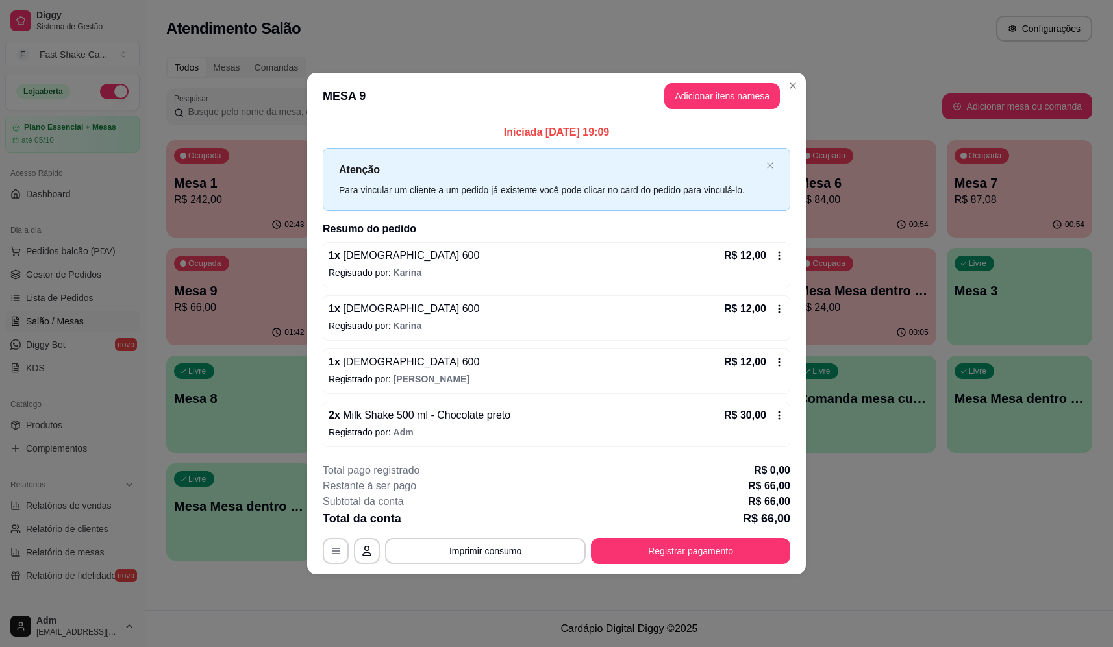
click at [474, 421] on span "Milk Shake 500 ml - Chocolate preto" at bounding box center [425, 415] width 170 height 11
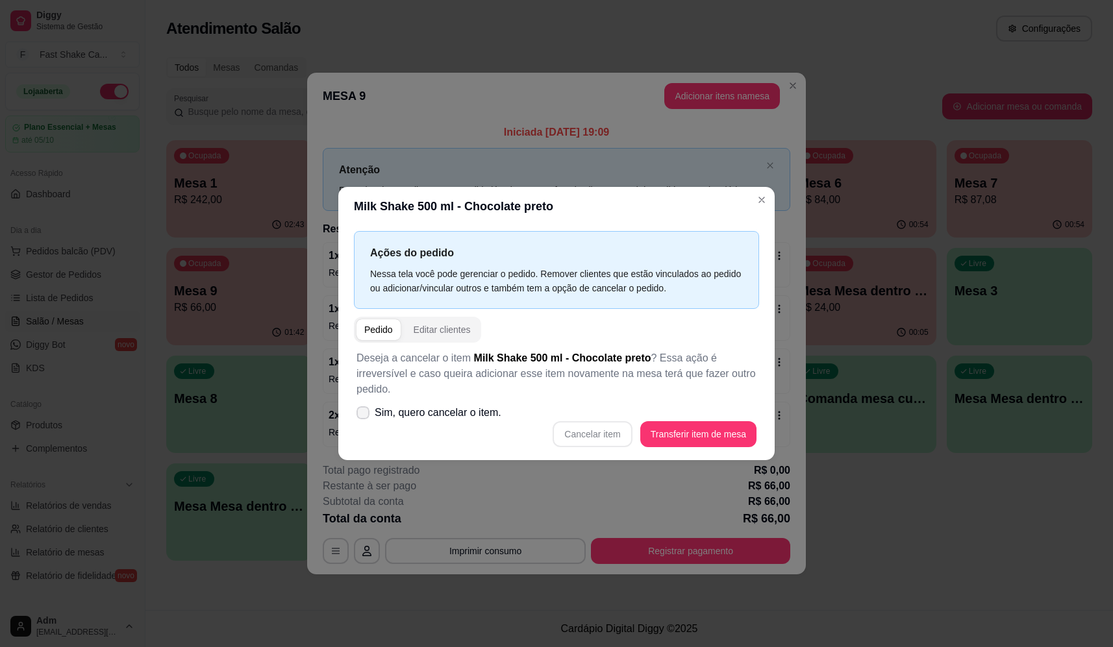
click at [468, 407] on span "Sim, quero cancelar o item." at bounding box center [438, 413] width 127 height 16
click at [364, 415] on input "Sim, quero cancelar o item." at bounding box center [360, 419] width 8 height 8
checkbox input "true"
click at [607, 427] on button "Cancelar item" at bounding box center [592, 434] width 79 height 26
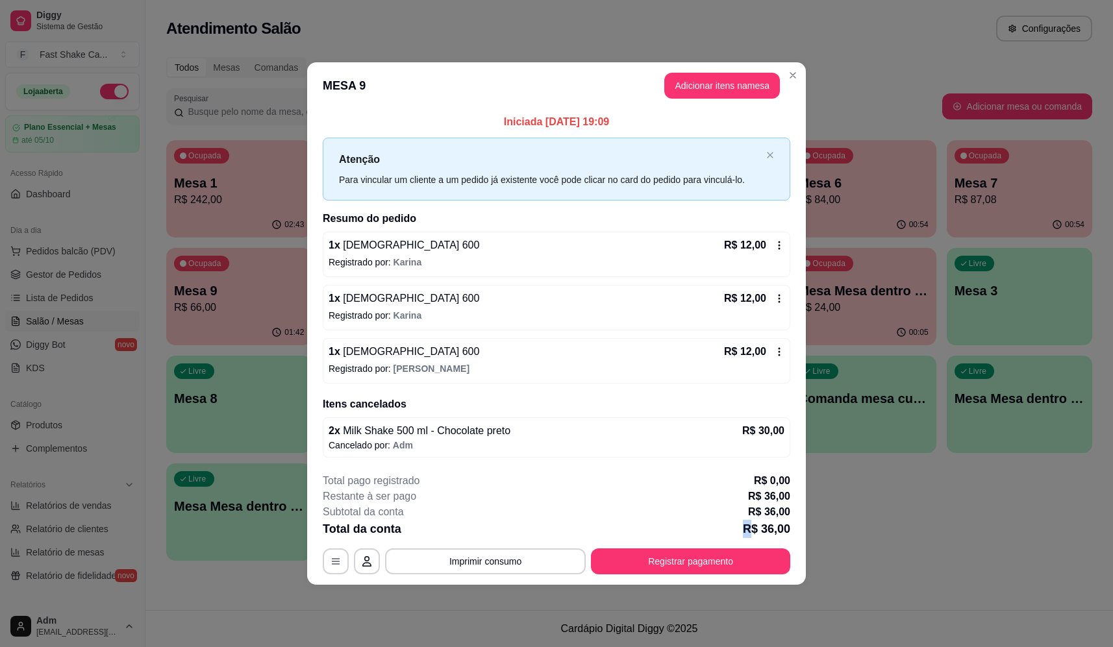
click at [719, 526] on div "Total da conta R$ 36,00" at bounding box center [557, 529] width 468 height 18
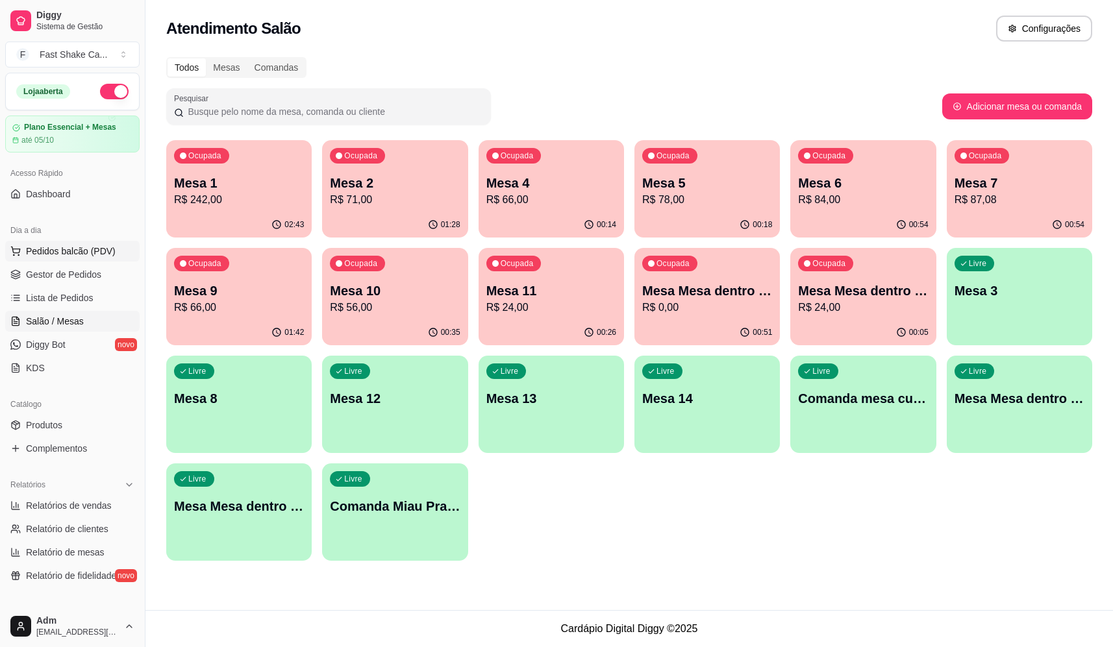
click at [86, 244] on button "Pedidos balcão (PDV)" at bounding box center [72, 251] width 134 height 21
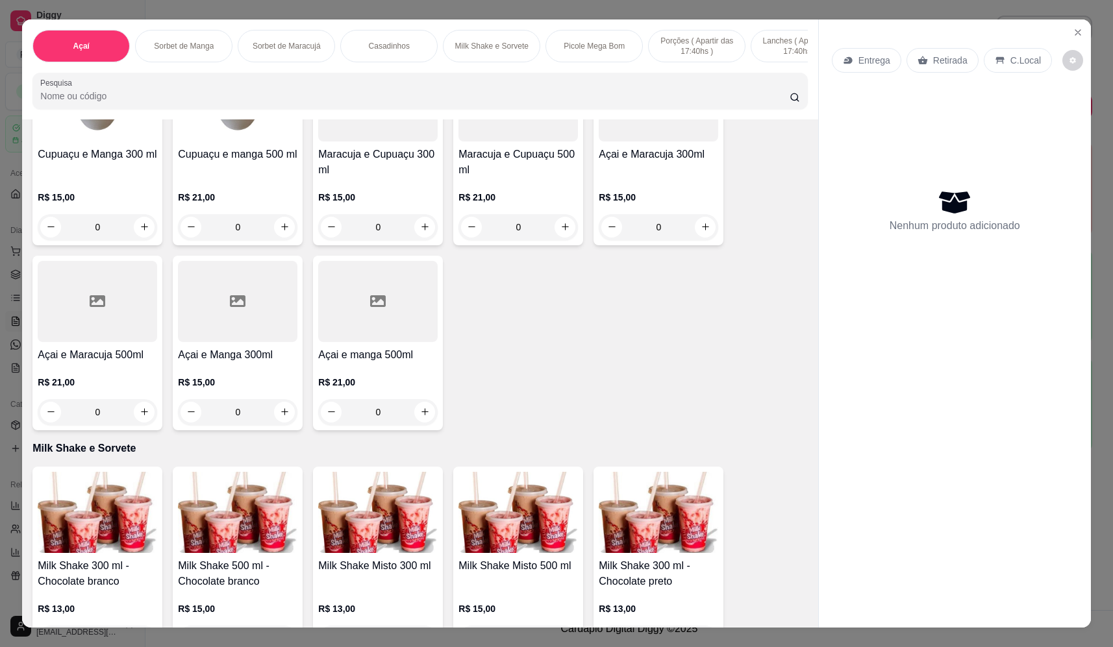
scroll to position [1169, 0]
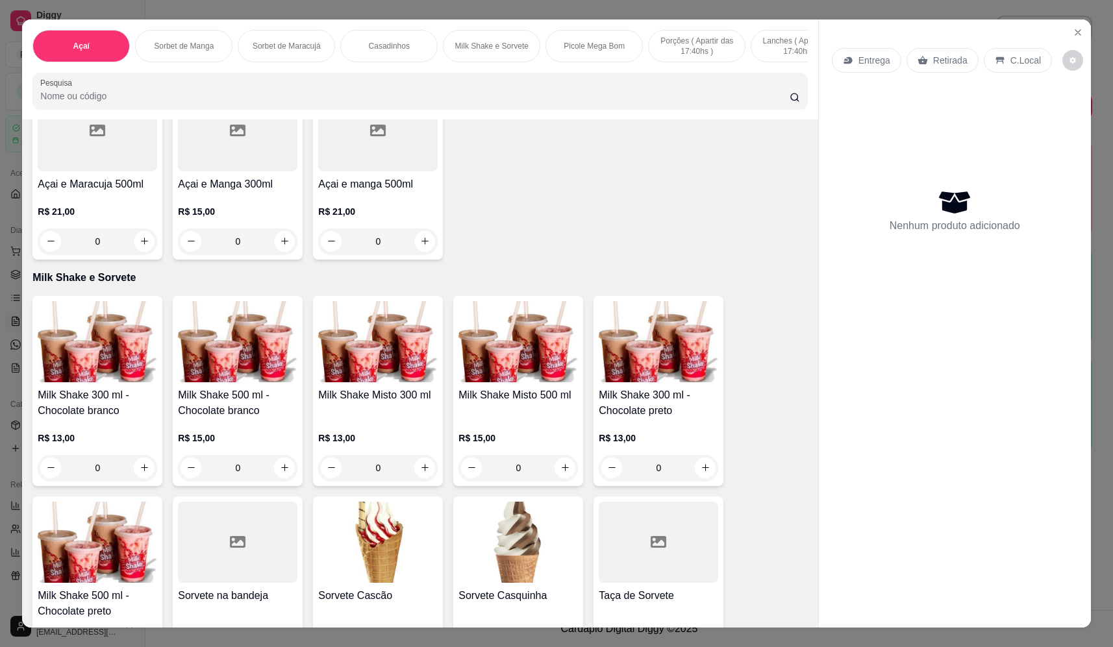
click at [134, 481] on div "0" at bounding box center [97, 468] width 119 height 26
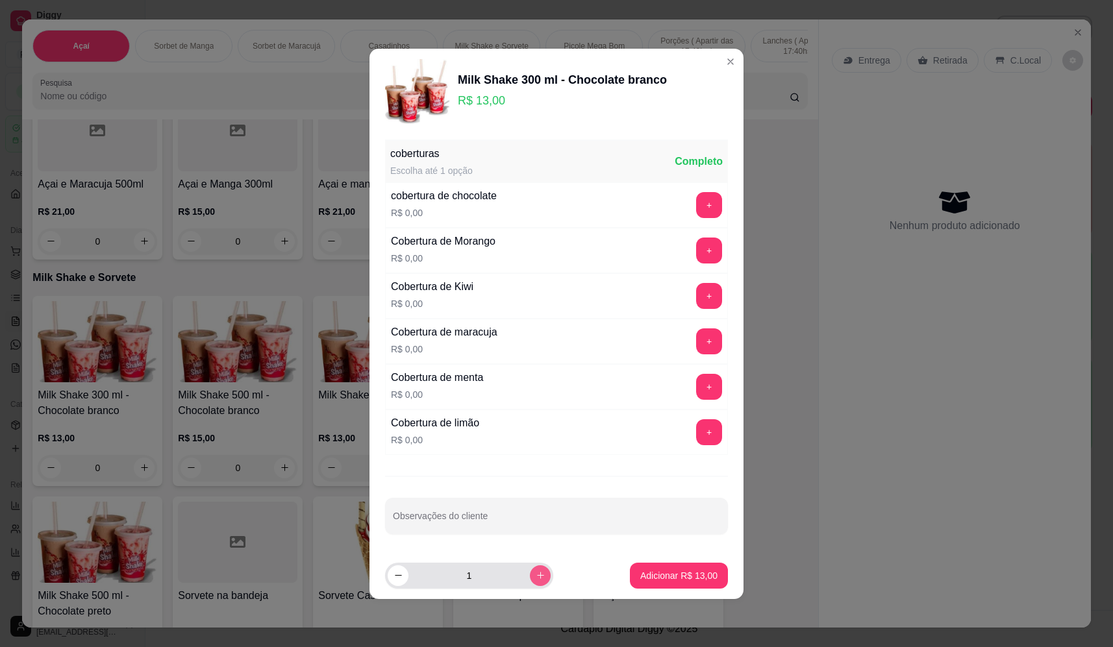
click at [530, 575] on button "increase-product-quantity" at bounding box center [540, 576] width 21 height 21
type input "2"
click at [679, 573] on p "Adicionar R$ 26,00" at bounding box center [678, 576] width 77 height 13
type input "2"
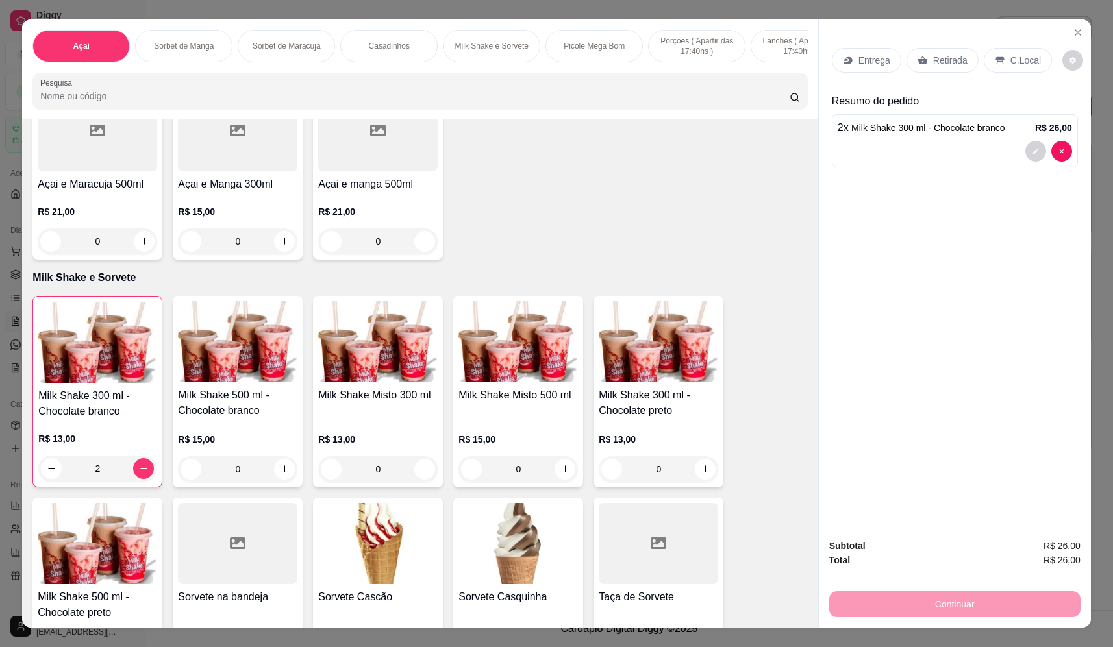
click at [882, 66] on p "Entrega" at bounding box center [875, 60] width 32 height 13
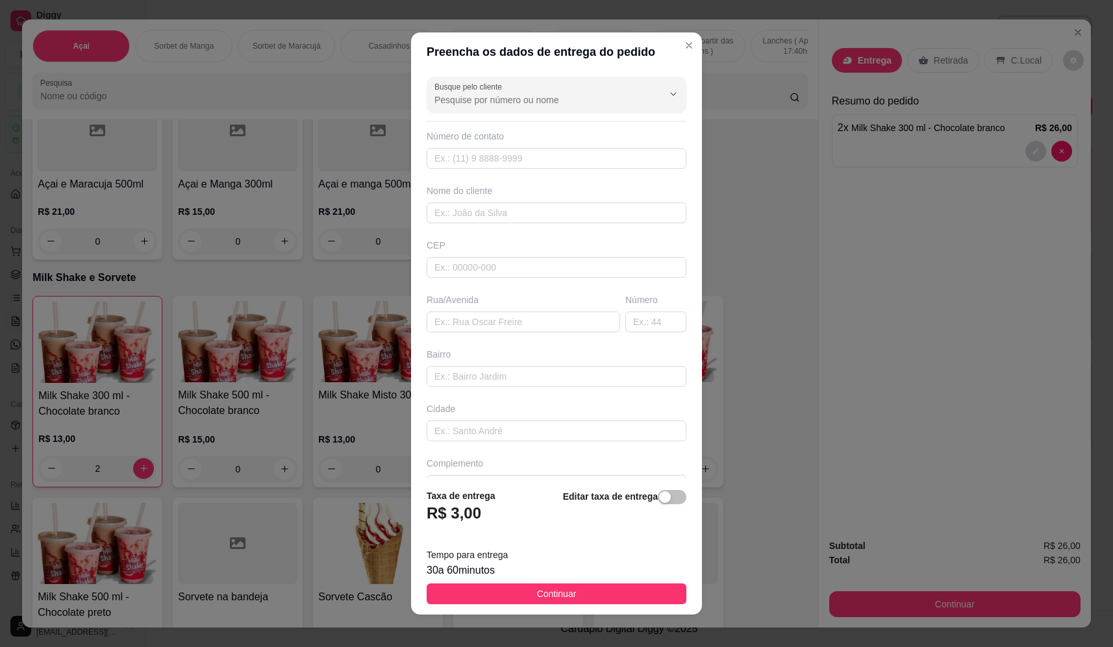
click at [508, 227] on div "Busque pelo cliente Número de contato Nome do cliente CEP Rua/Avenida Número Ba…" at bounding box center [556, 274] width 291 height 407
click at [510, 216] on input "text" at bounding box center [557, 213] width 260 height 21
type input "sidinei"
click at [475, 322] on input "text" at bounding box center [524, 322] width 194 height 21
paste input "Rua Paraguai 2110"
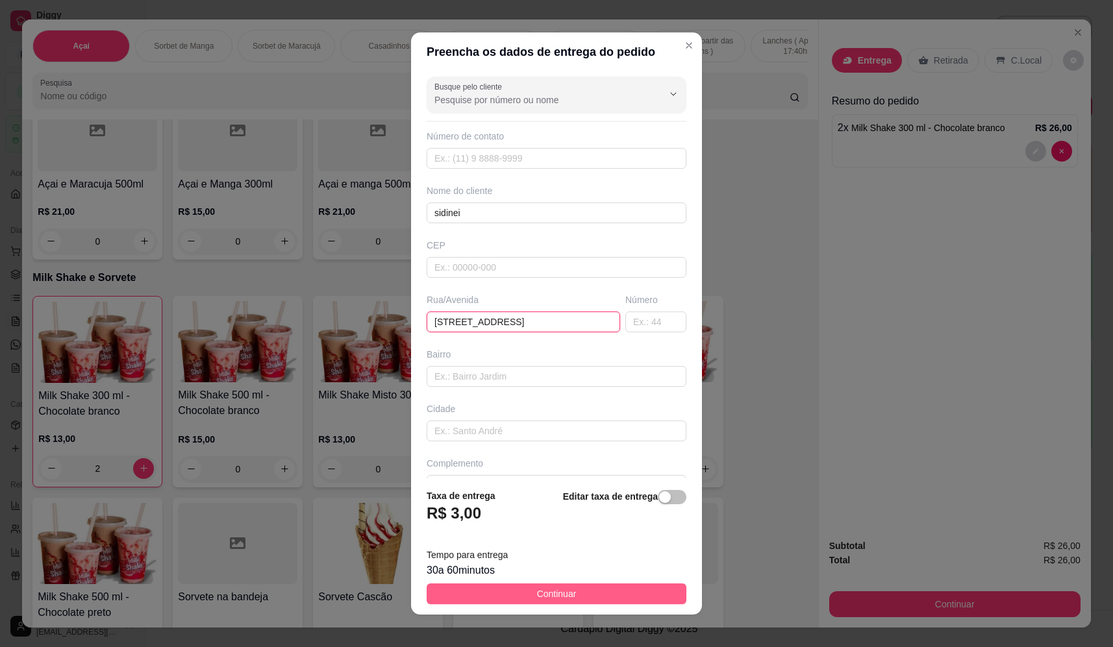
type input "Rua Paraguai 2110"
click at [570, 592] on button "Continuar" at bounding box center [557, 594] width 260 height 21
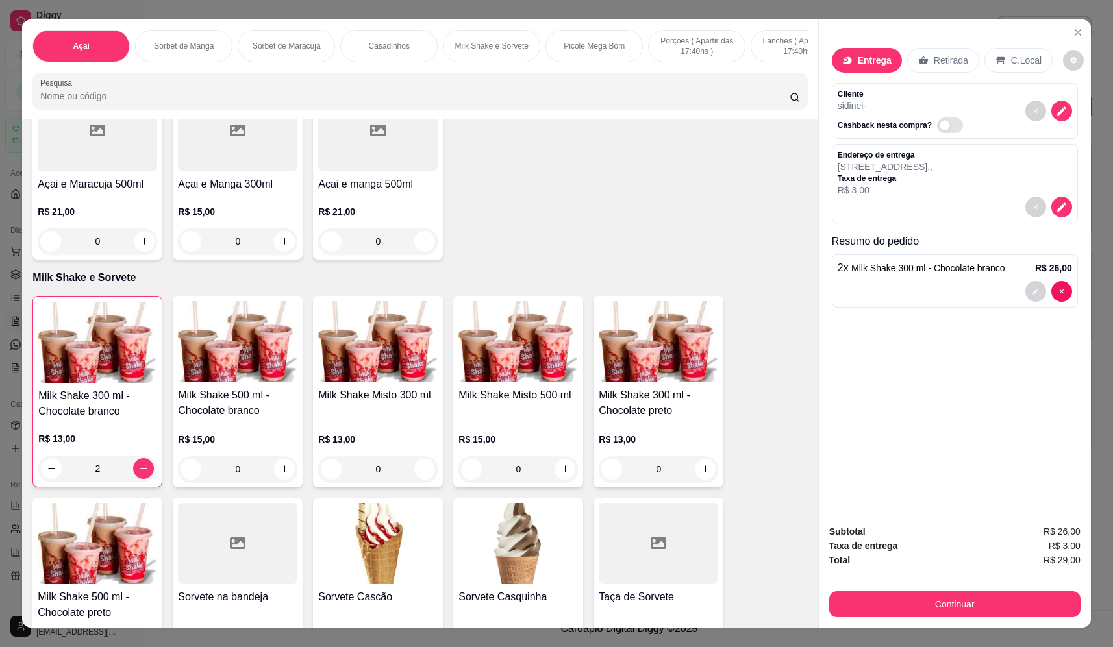
click at [974, 591] on div "Continuar" at bounding box center [954, 602] width 251 height 29
click at [977, 599] on button "Continuar" at bounding box center [955, 604] width 244 height 25
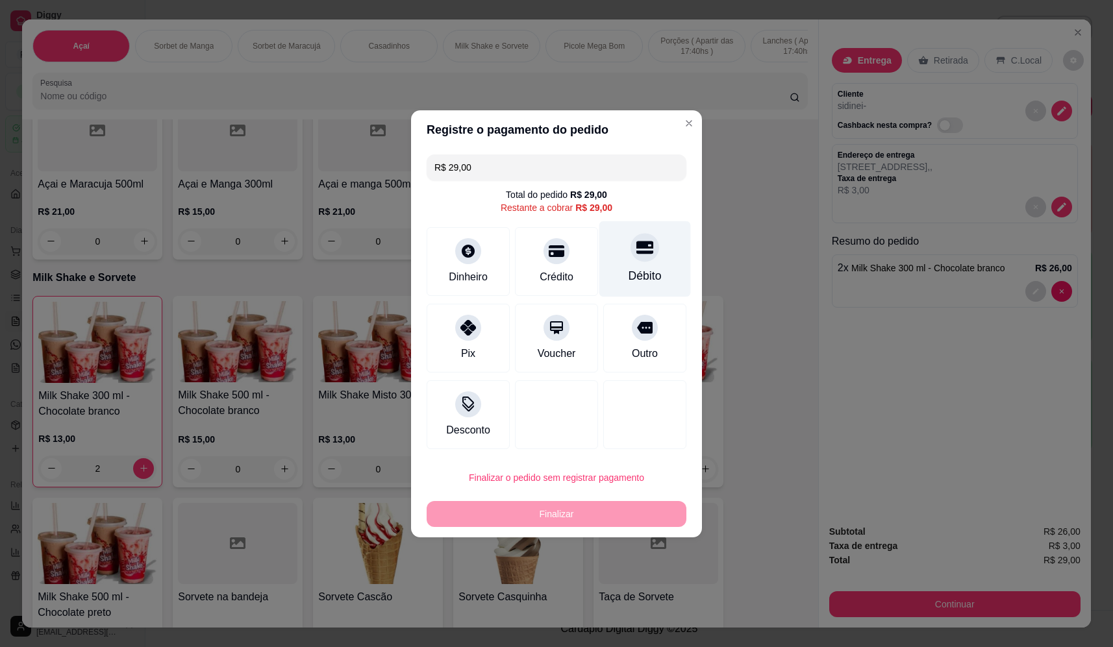
click at [623, 250] on div "Débito" at bounding box center [645, 259] width 92 height 76
type input "R$ 0,00"
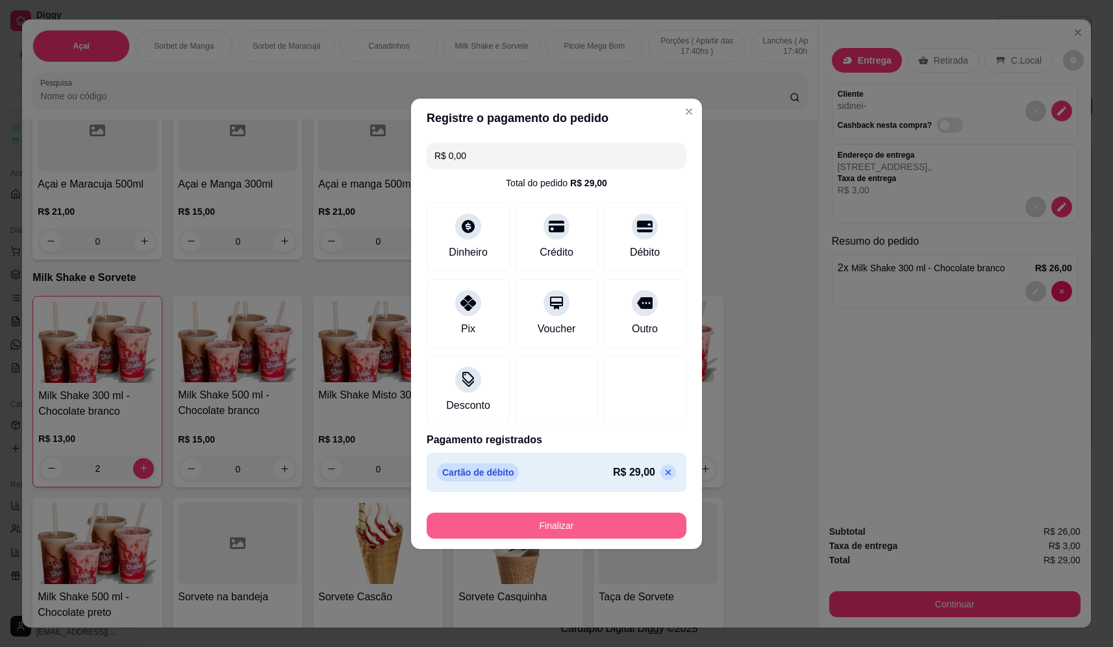
click at [559, 527] on button "Finalizar" at bounding box center [557, 526] width 260 height 26
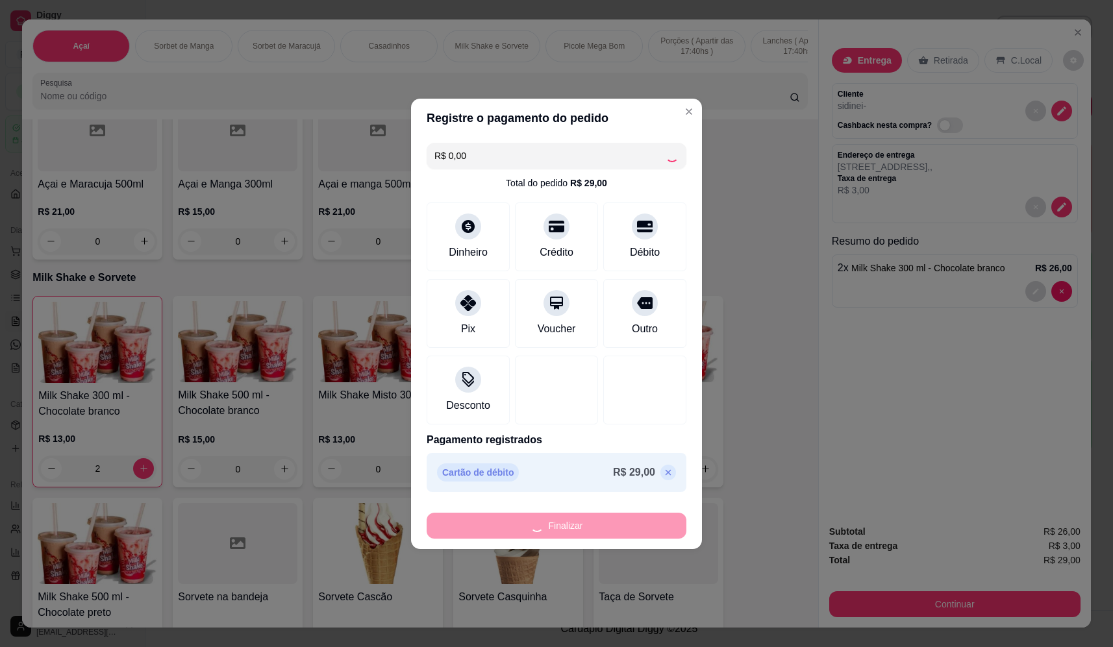
type input "0"
type input "-R$ 29,00"
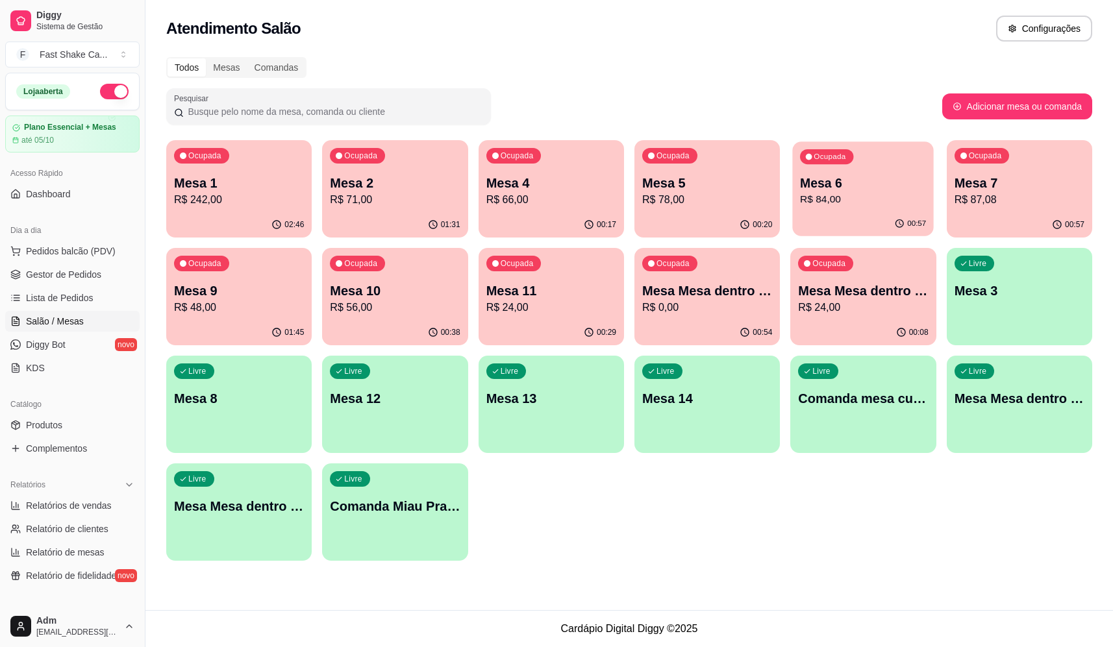
click at [873, 166] on div "Ocupada Mesa 6 R$ 84,00" at bounding box center [864, 177] width 142 height 70
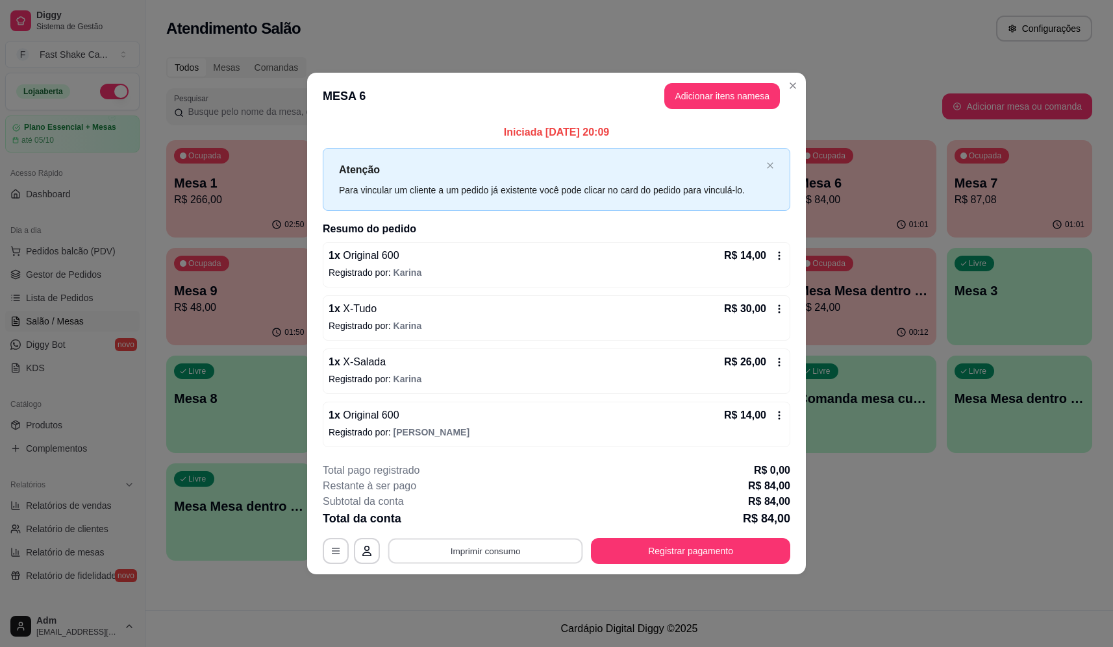
click at [472, 556] on button "Imprimir consumo" at bounding box center [485, 551] width 195 height 25
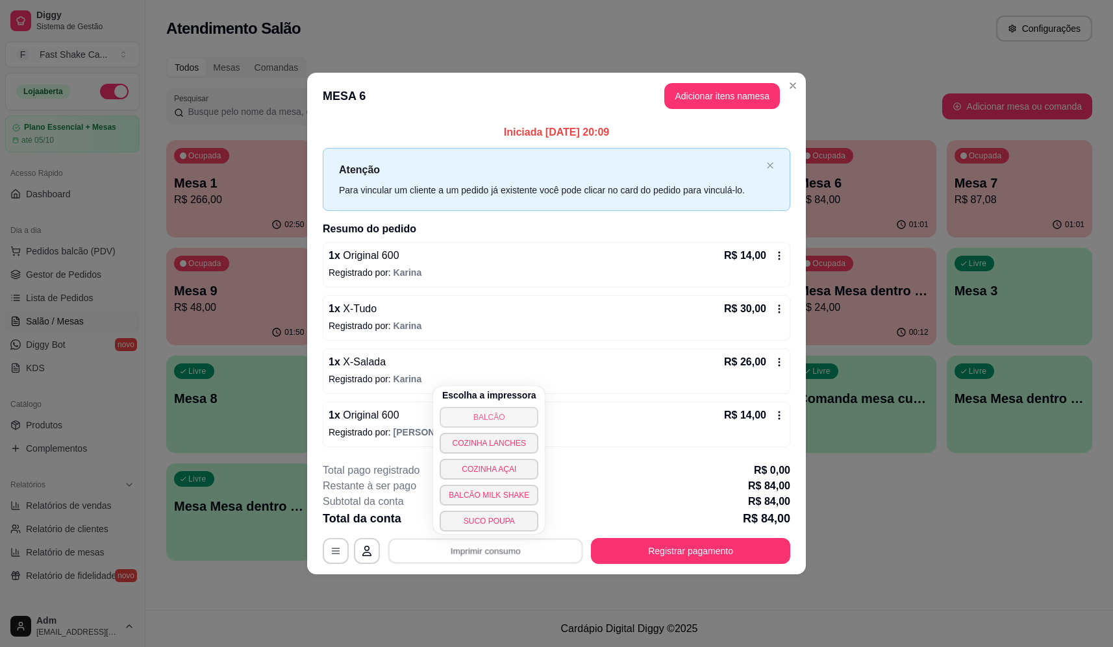
click at [500, 412] on button "BALCÃO" at bounding box center [489, 417] width 99 height 21
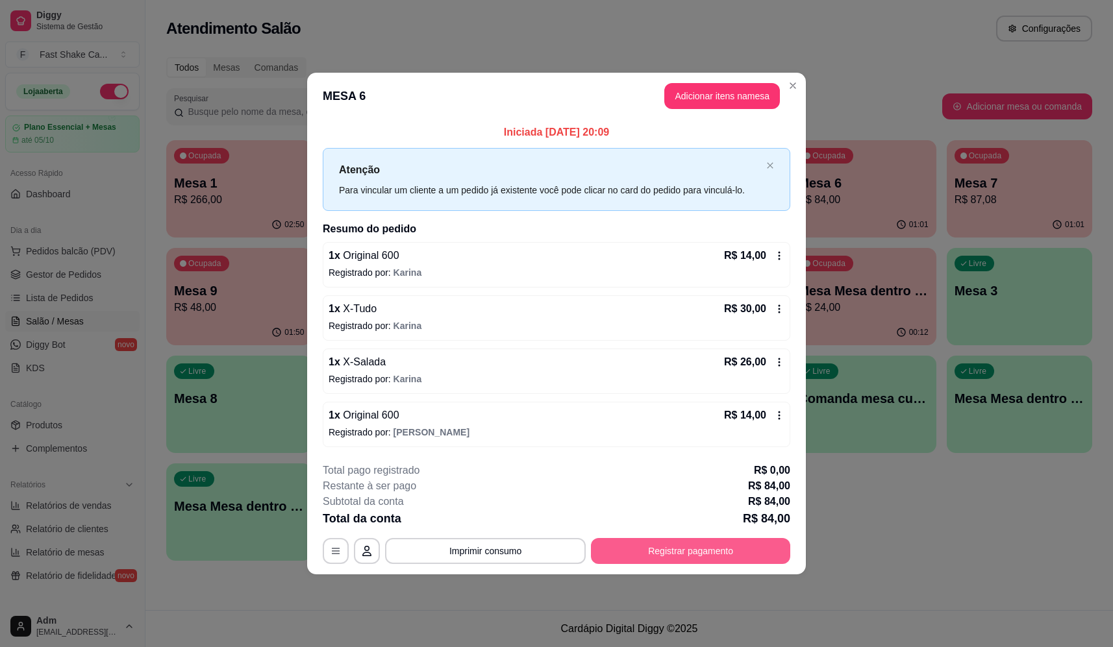
click at [706, 555] on button "Registrar pagamento" at bounding box center [690, 551] width 199 height 26
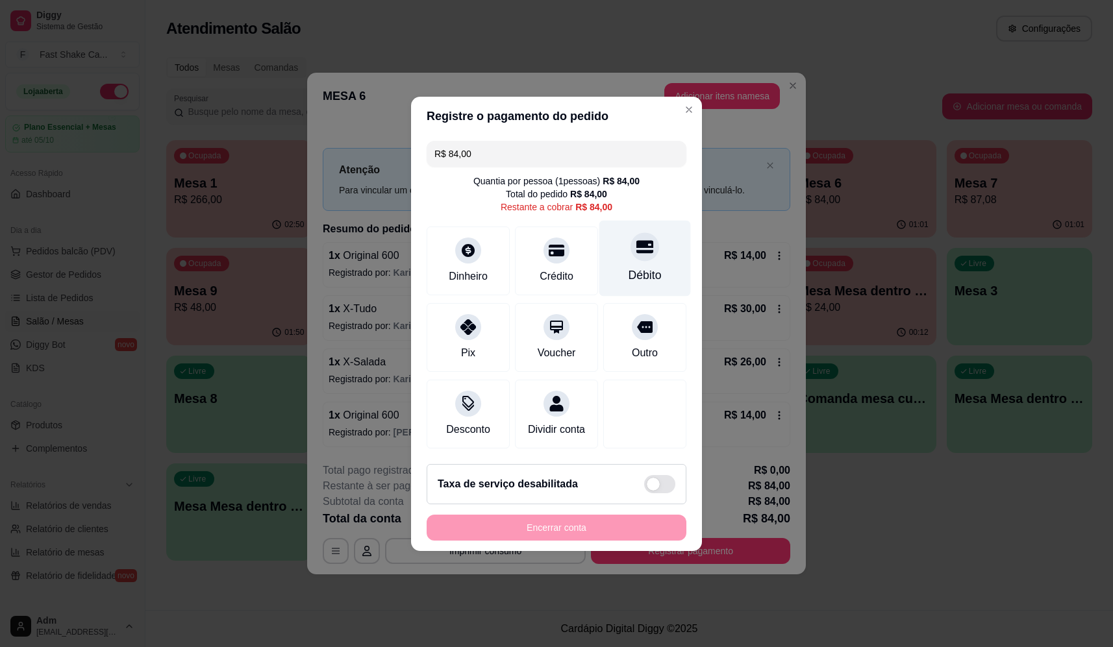
click at [641, 251] on div at bounding box center [645, 247] width 29 height 29
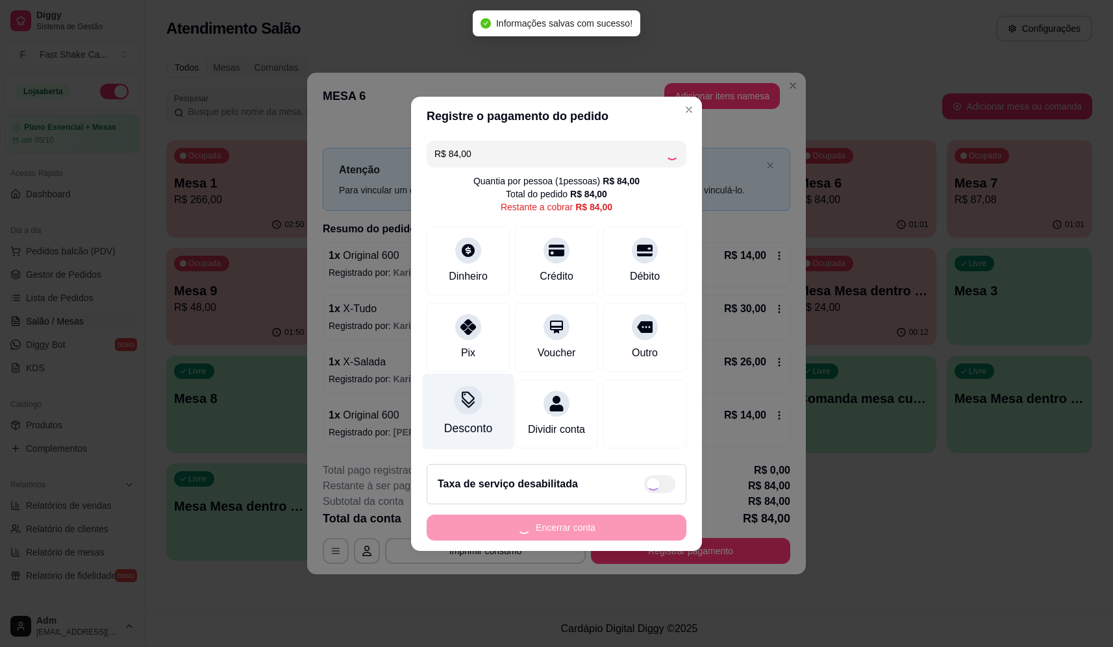
type input "R$ 0,00"
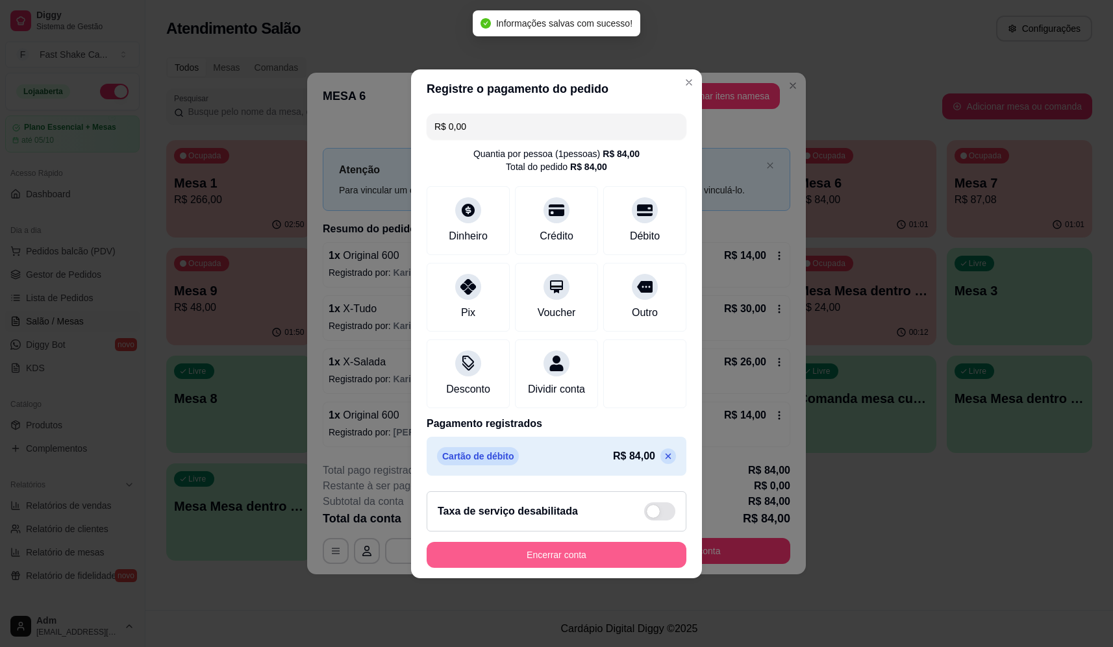
click at [540, 568] on button "Encerrar conta" at bounding box center [557, 555] width 260 height 26
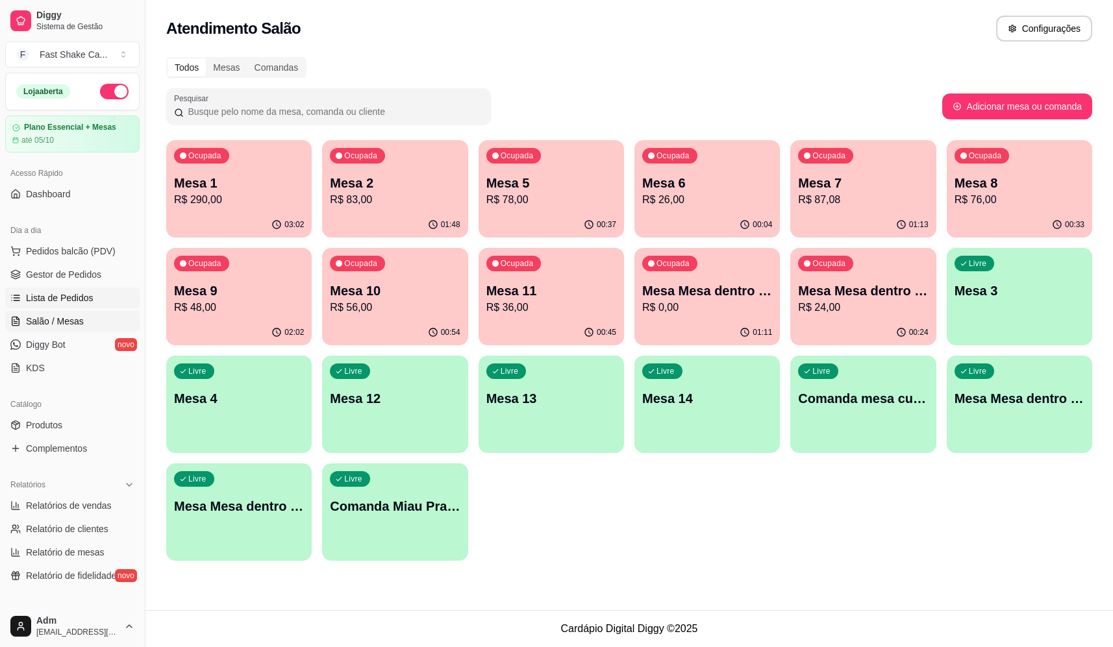
click at [68, 295] on span "Lista de Pedidos" at bounding box center [60, 298] width 68 height 13
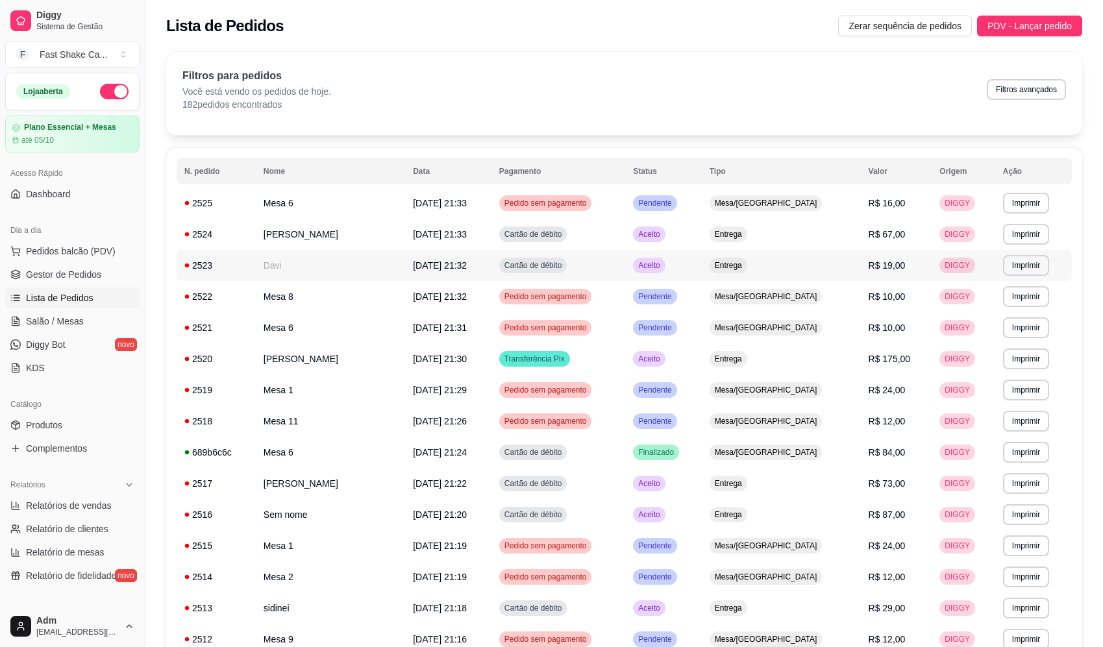
click at [875, 255] on td "R$ 19,00" at bounding box center [896, 265] width 71 height 31
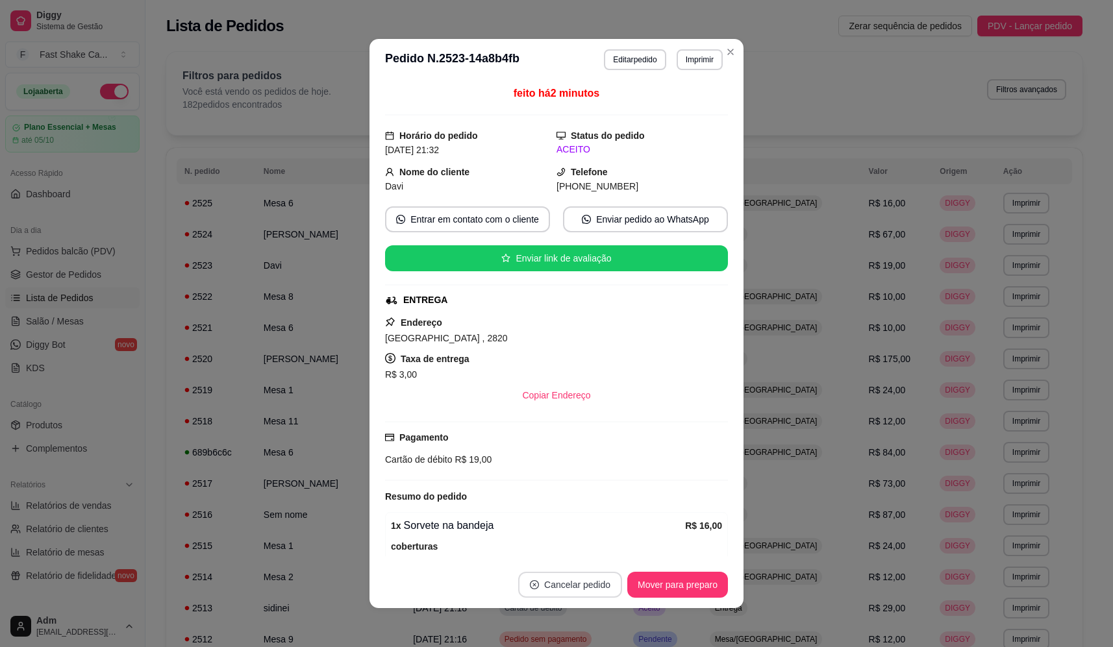
click at [567, 586] on button "Cancelar pedido" at bounding box center [570, 585] width 104 height 26
click at [588, 551] on button "Sim" at bounding box center [601, 552] width 51 height 25
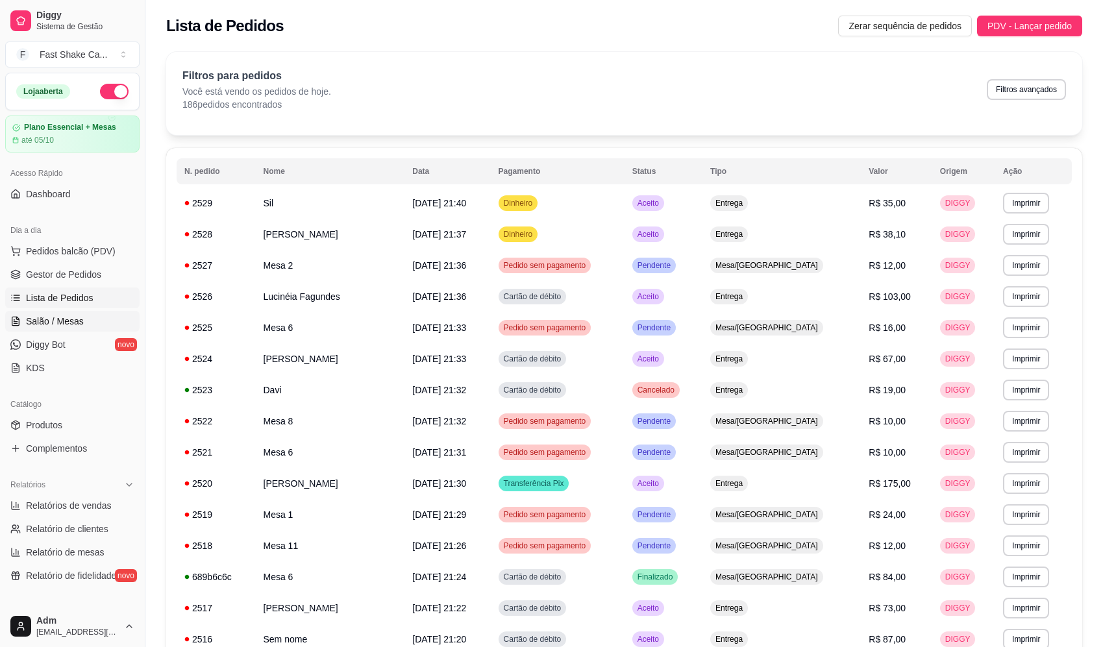
click at [68, 321] on span "Salão / Mesas" at bounding box center [55, 321] width 58 height 13
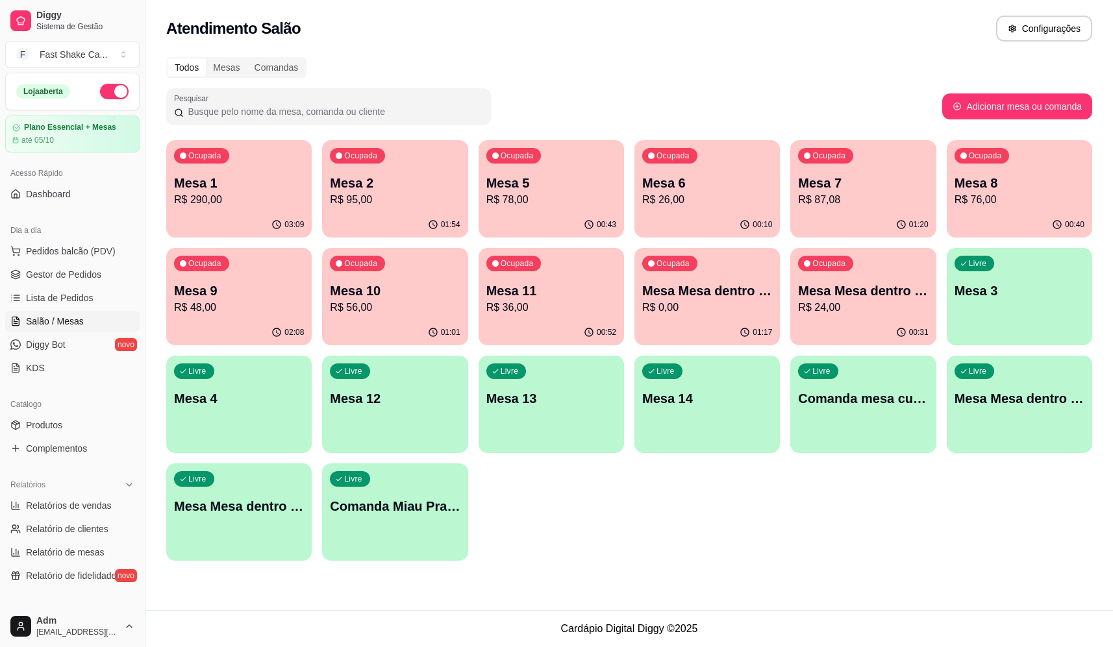
click at [233, 167] on div "Ocupada Mesa 1 R$ 290,00" at bounding box center [238, 176] width 145 height 72
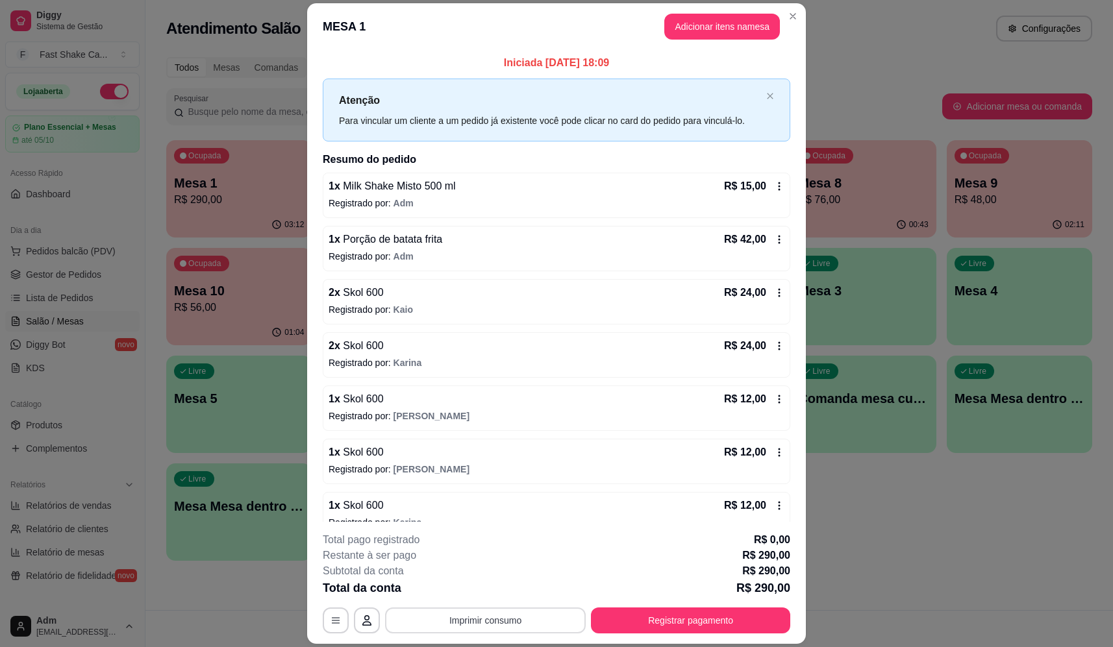
click at [506, 634] on div "**********" at bounding box center [557, 621] width 468 height 26
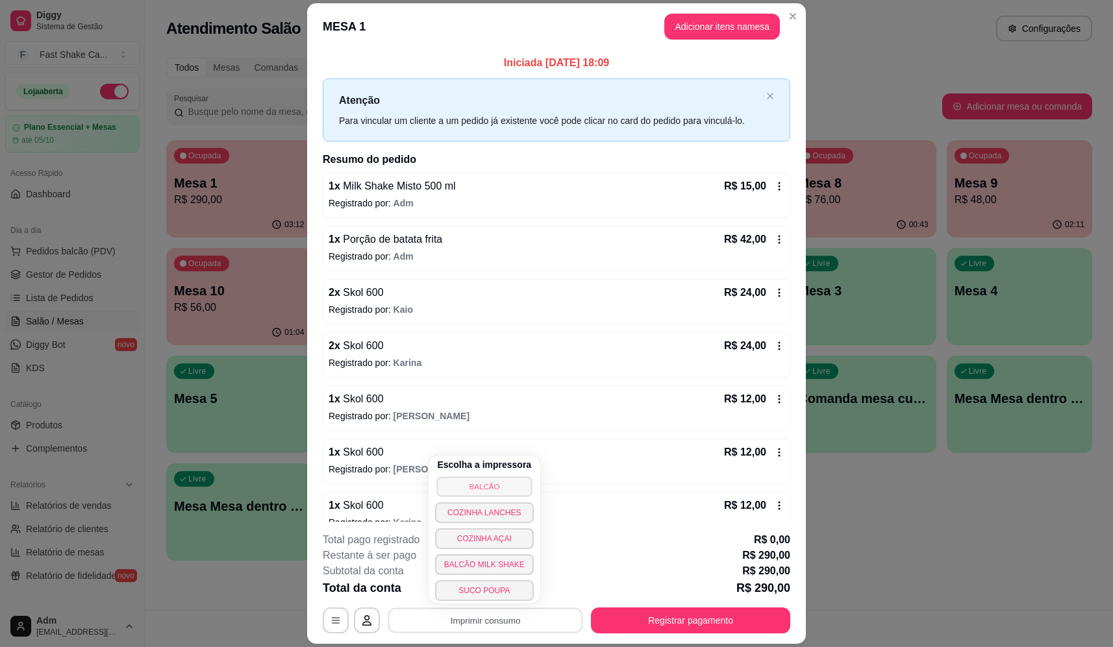
click at [487, 488] on button "BALCÃO" at bounding box center [483, 487] width 95 height 20
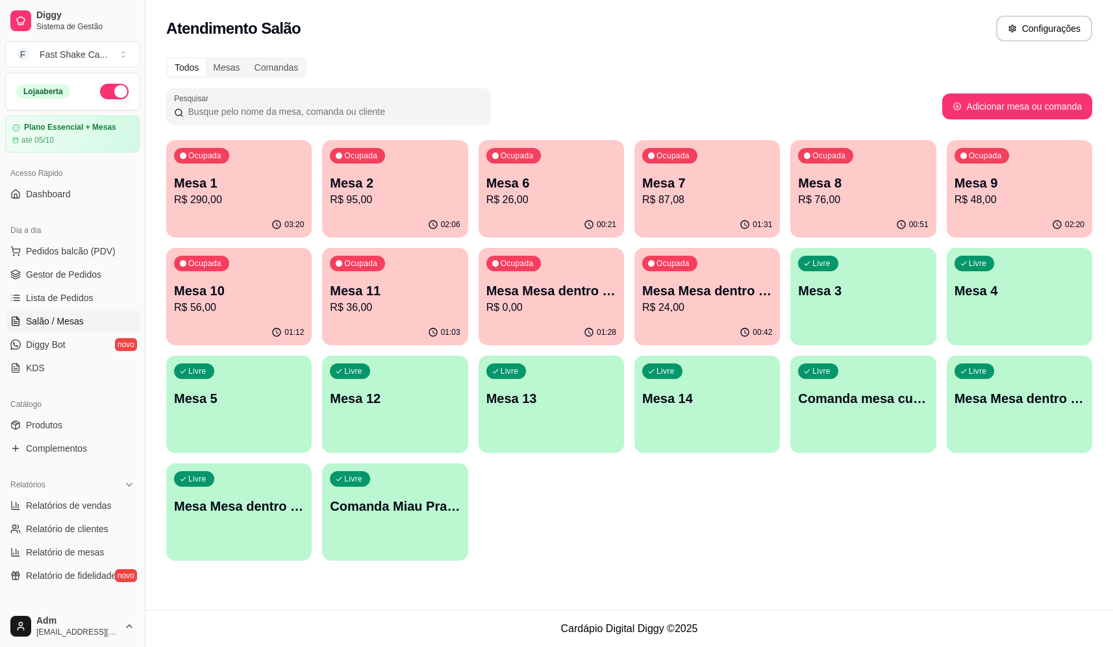
click at [993, 203] on p "R$ 48,00" at bounding box center [1020, 200] width 130 height 16
click at [811, 190] on p "Mesa 8" at bounding box center [863, 183] width 130 height 18
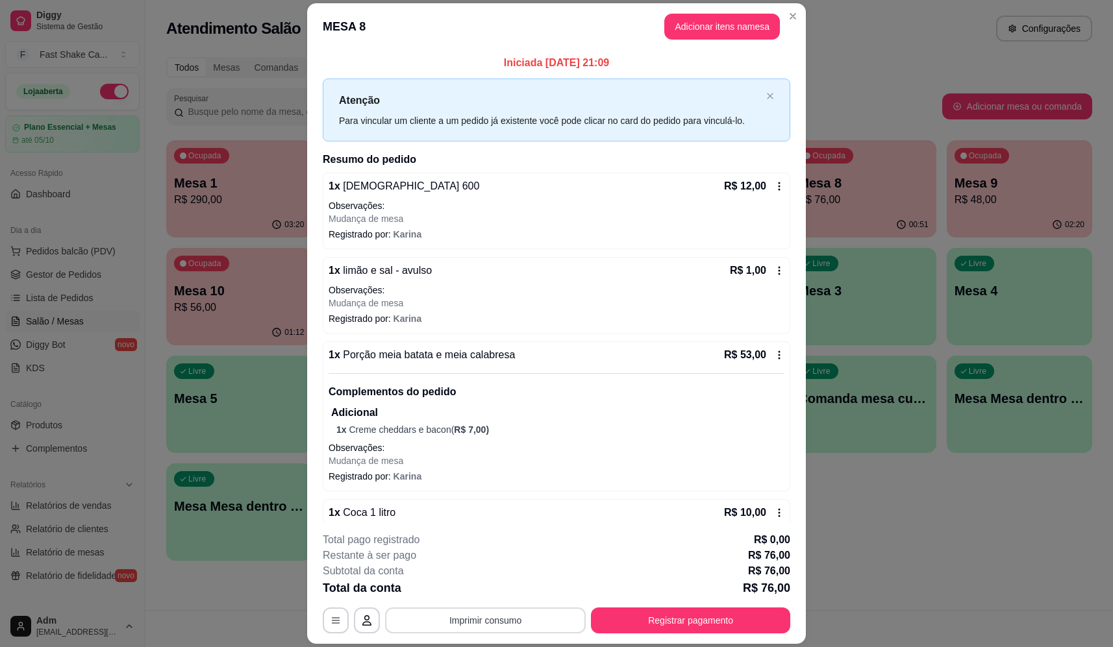
click at [460, 614] on button "Imprimir consumo" at bounding box center [485, 621] width 201 height 26
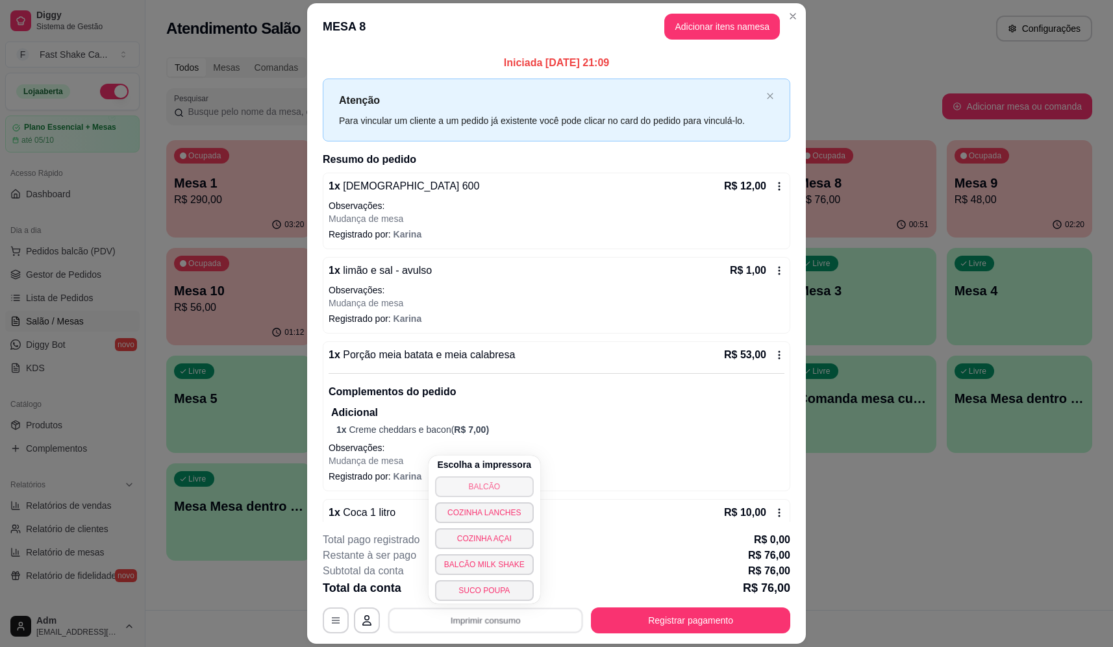
click at [470, 483] on button "BALCÃO" at bounding box center [484, 487] width 99 height 21
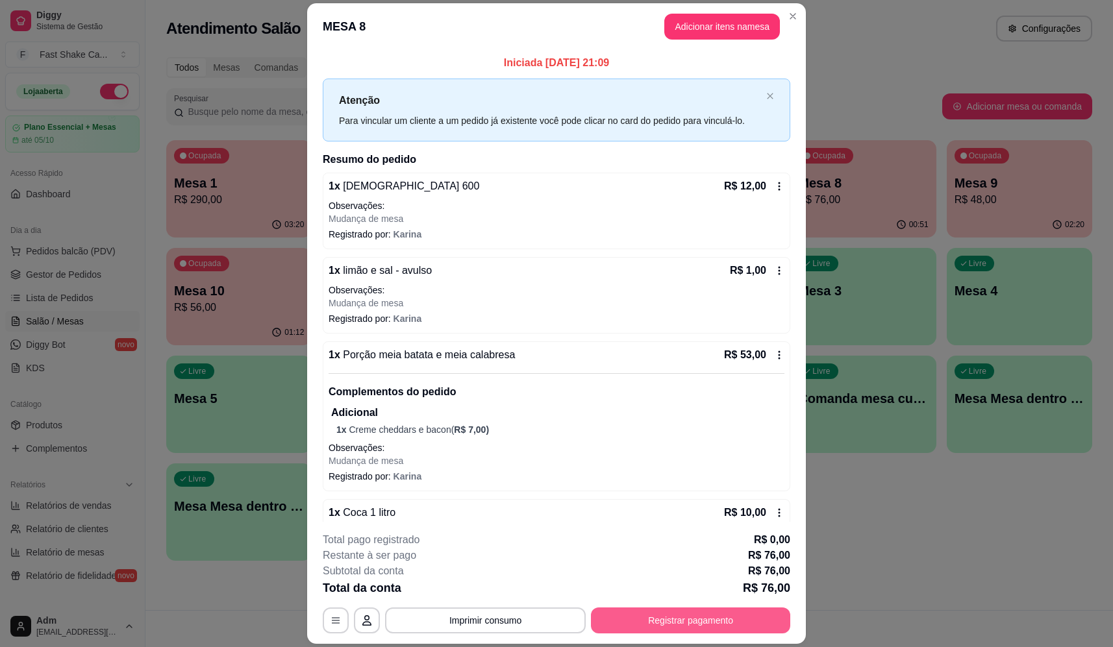
click at [709, 618] on button "Registrar pagamento" at bounding box center [690, 621] width 199 height 26
click at [612, 238] on div "Débito" at bounding box center [645, 258] width 92 height 76
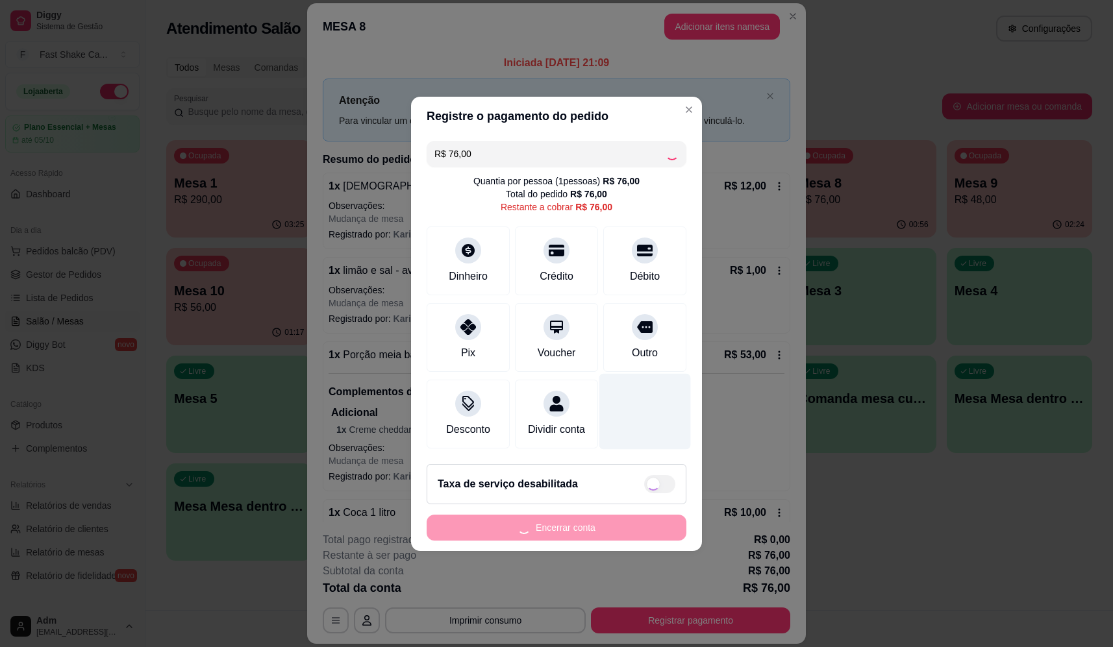
type input "R$ 0,00"
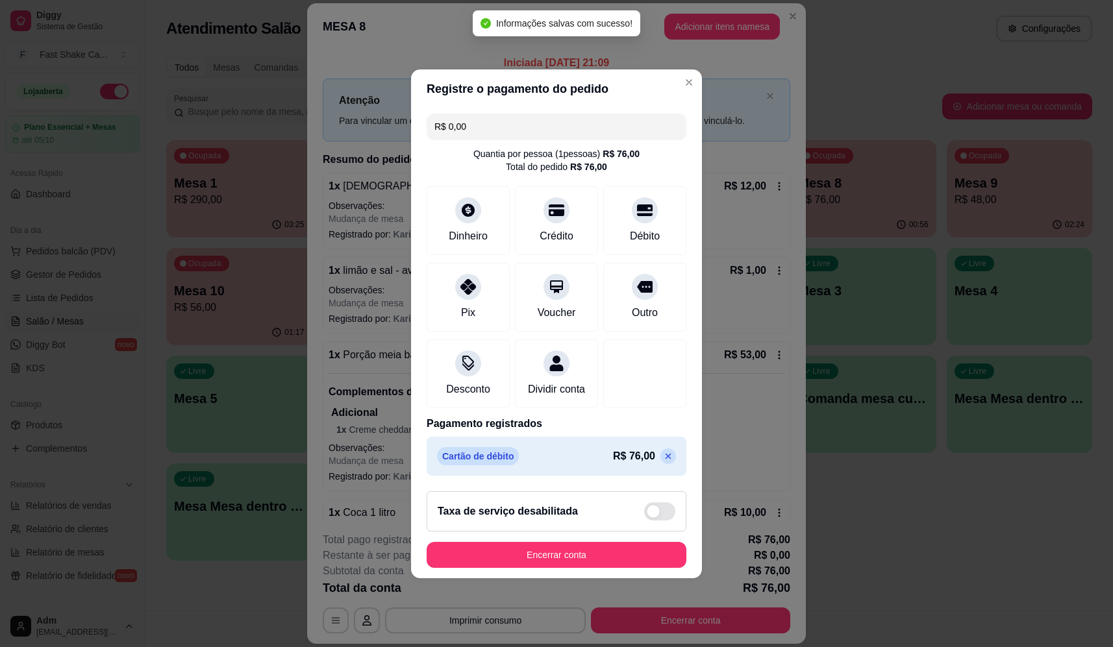
click at [619, 554] on footer "Taxa de serviço desabilitada Encerrar conta" at bounding box center [556, 529] width 291 height 97
click at [618, 557] on button "Encerrar conta" at bounding box center [557, 555] width 260 height 26
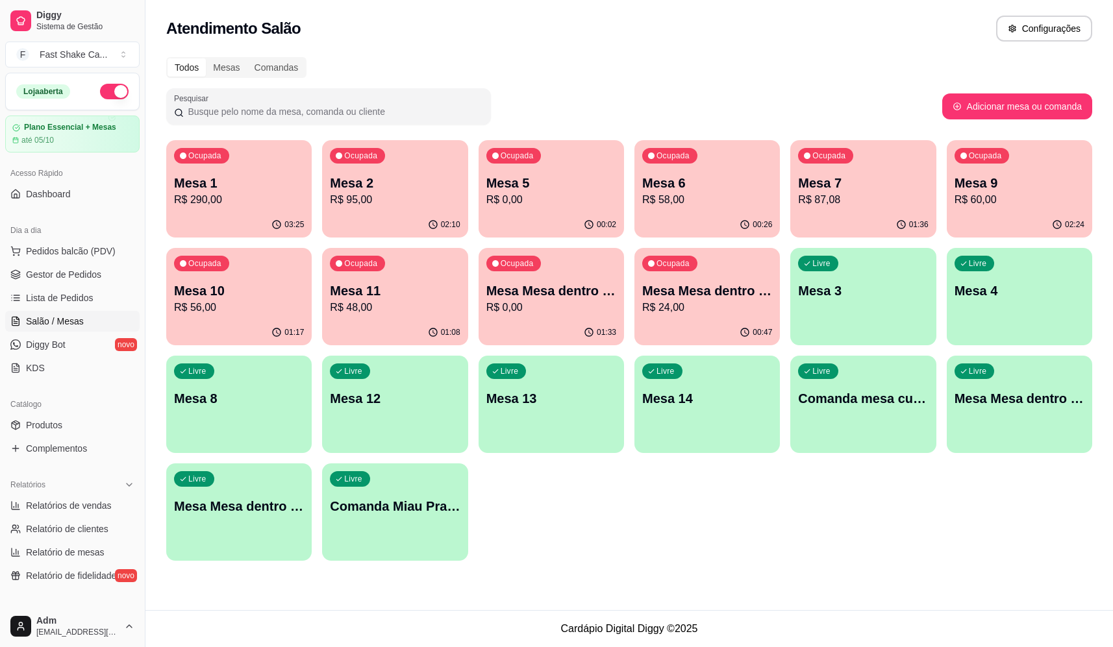
click at [184, 220] on div "03:25" at bounding box center [238, 224] width 145 height 25
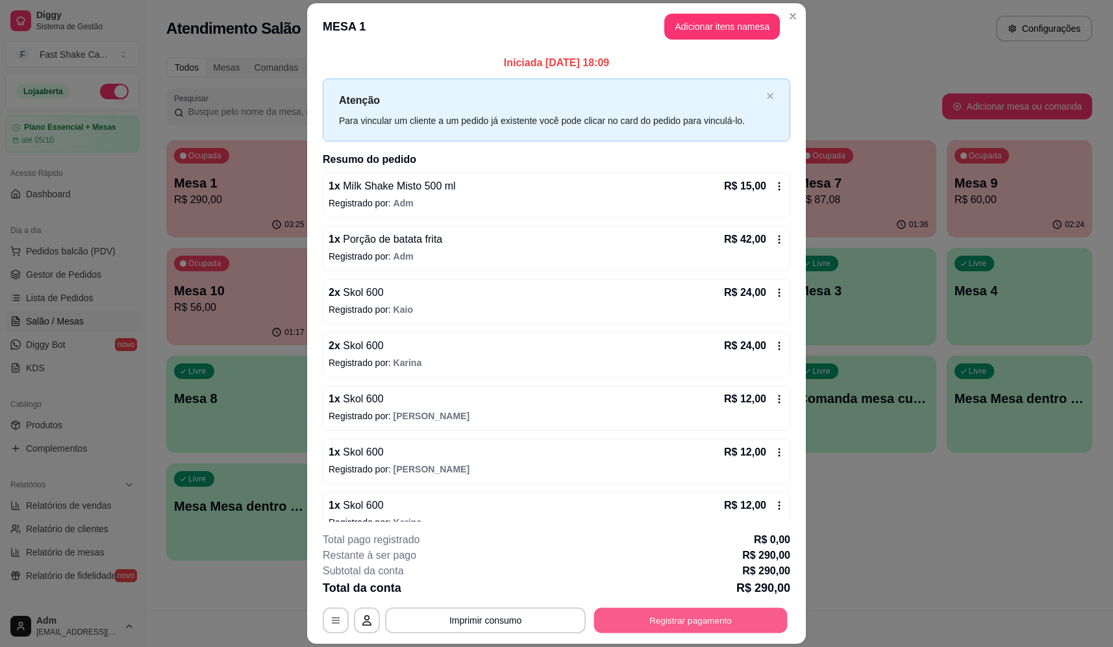
click at [638, 620] on button "Registrar pagamento" at bounding box center [691, 621] width 194 height 25
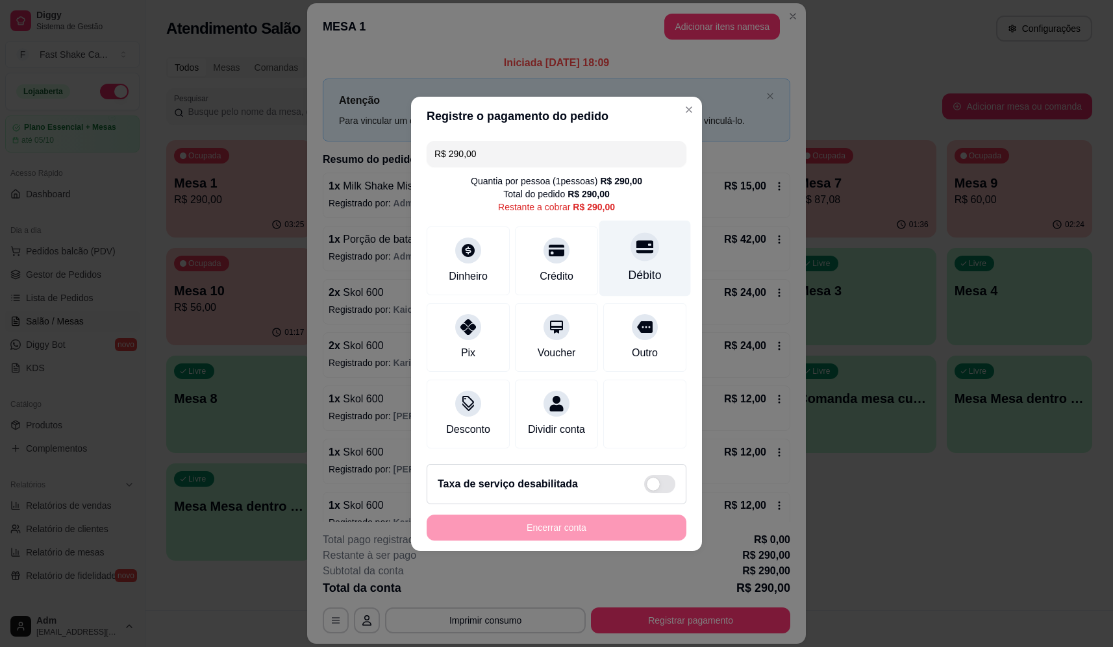
click at [660, 245] on div "Débito" at bounding box center [645, 258] width 92 height 76
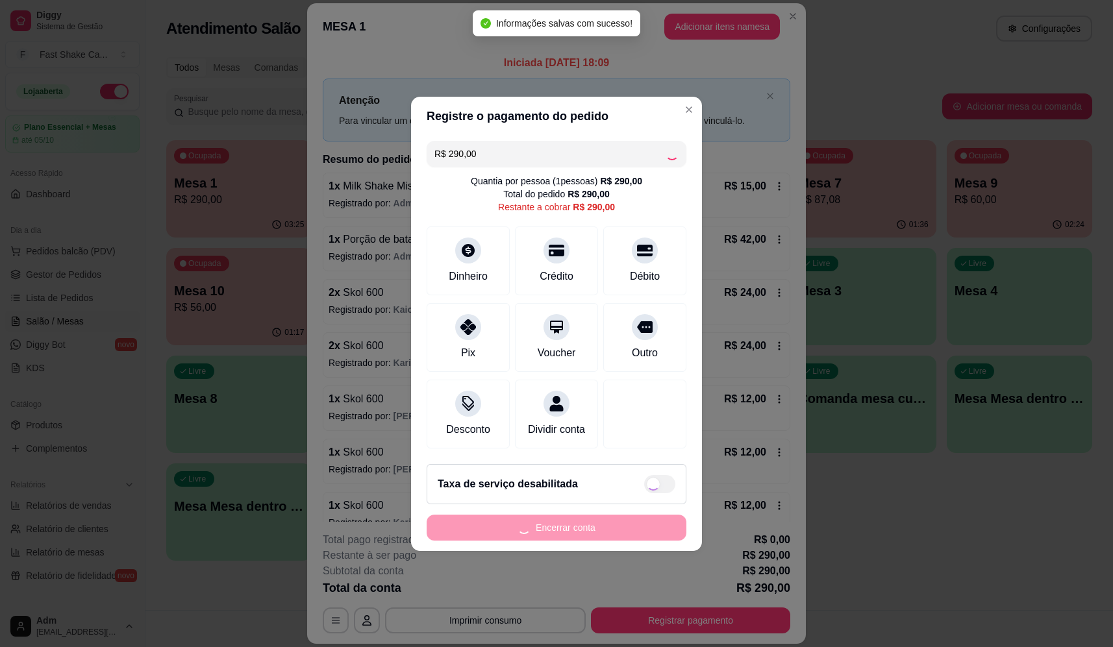
type input "R$ 0,00"
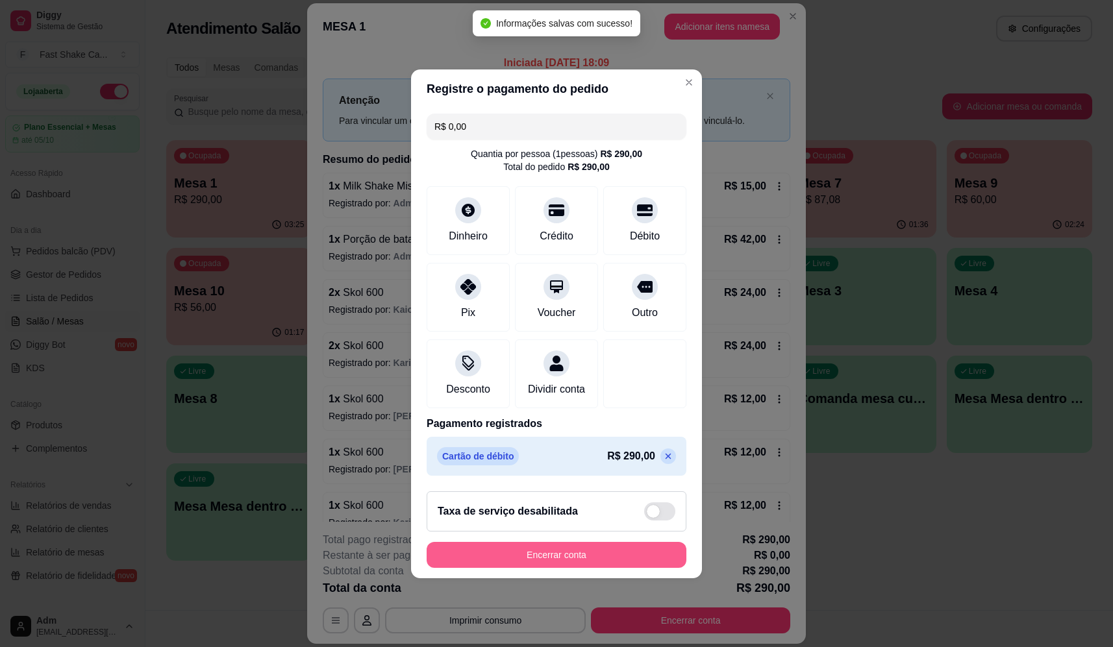
click at [567, 560] on button "Encerrar conta" at bounding box center [557, 555] width 260 height 26
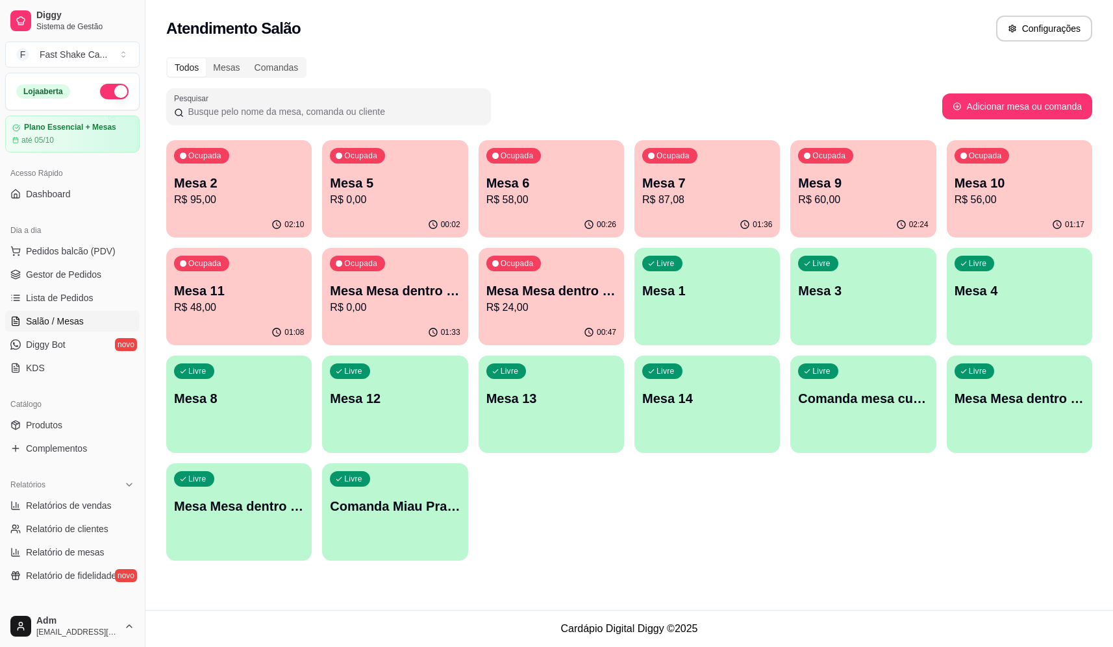
click at [549, 306] on p "R$ 24,00" at bounding box center [551, 308] width 130 height 16
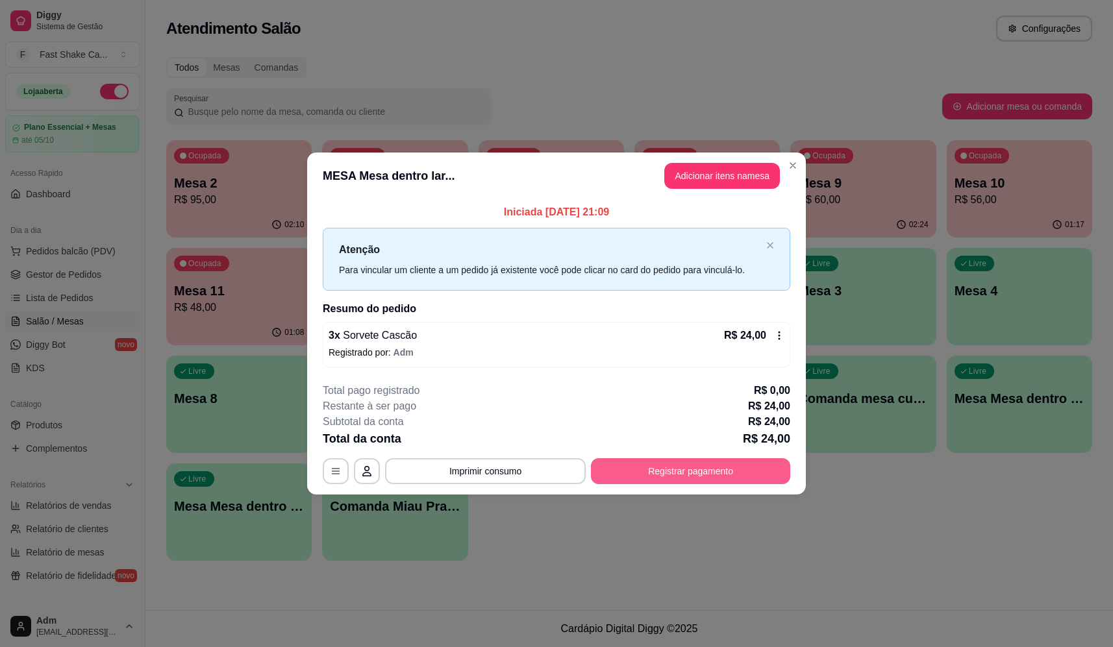
click at [694, 467] on button "Registrar pagamento" at bounding box center [690, 472] width 199 height 26
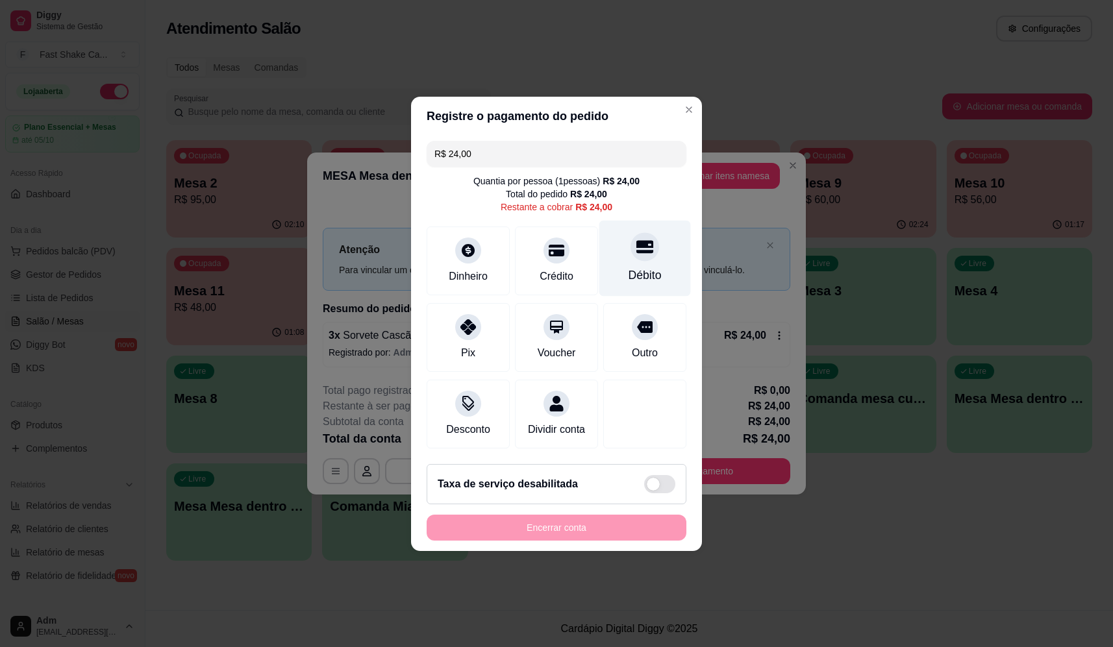
click at [659, 240] on div "Débito" at bounding box center [645, 258] width 92 height 76
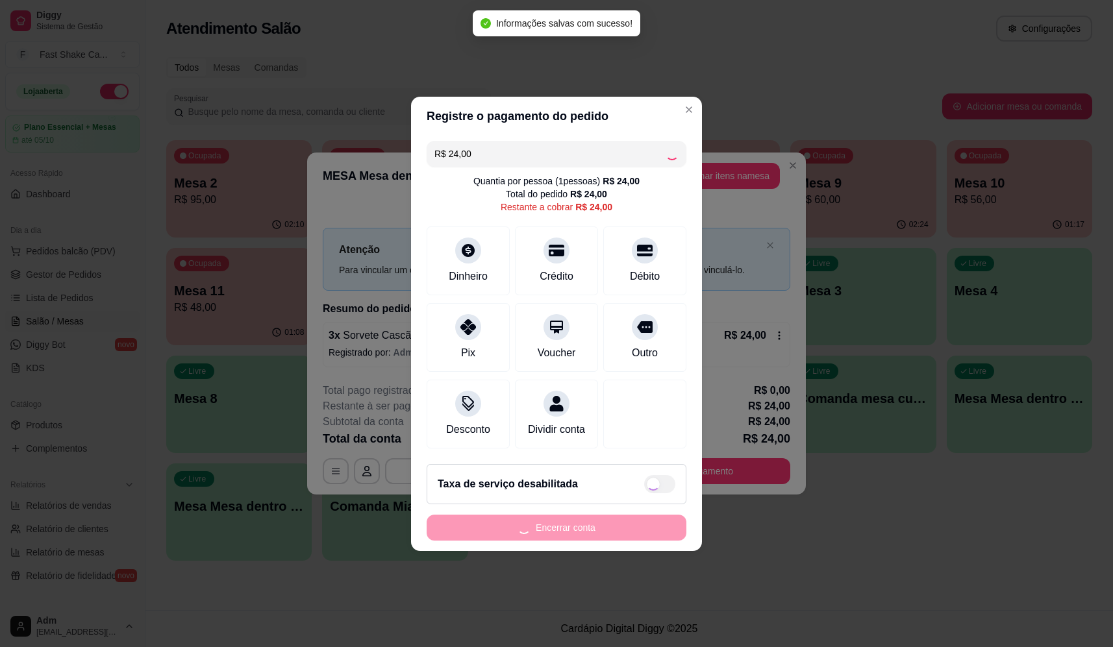
type input "R$ 0,00"
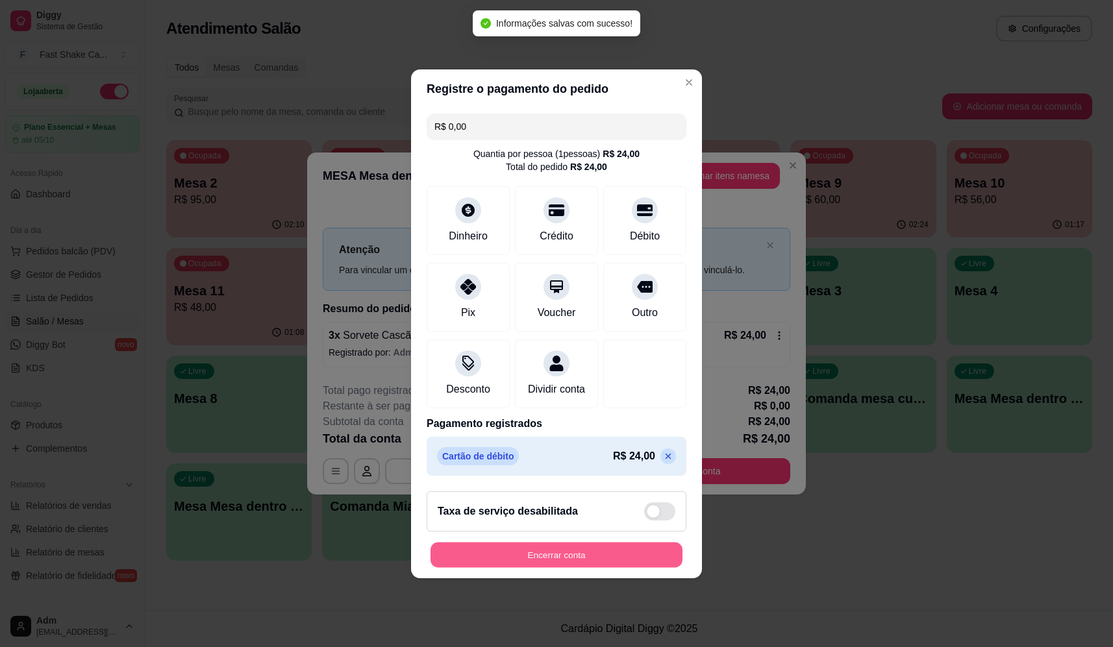
click at [603, 560] on button "Encerrar conta" at bounding box center [557, 554] width 252 height 25
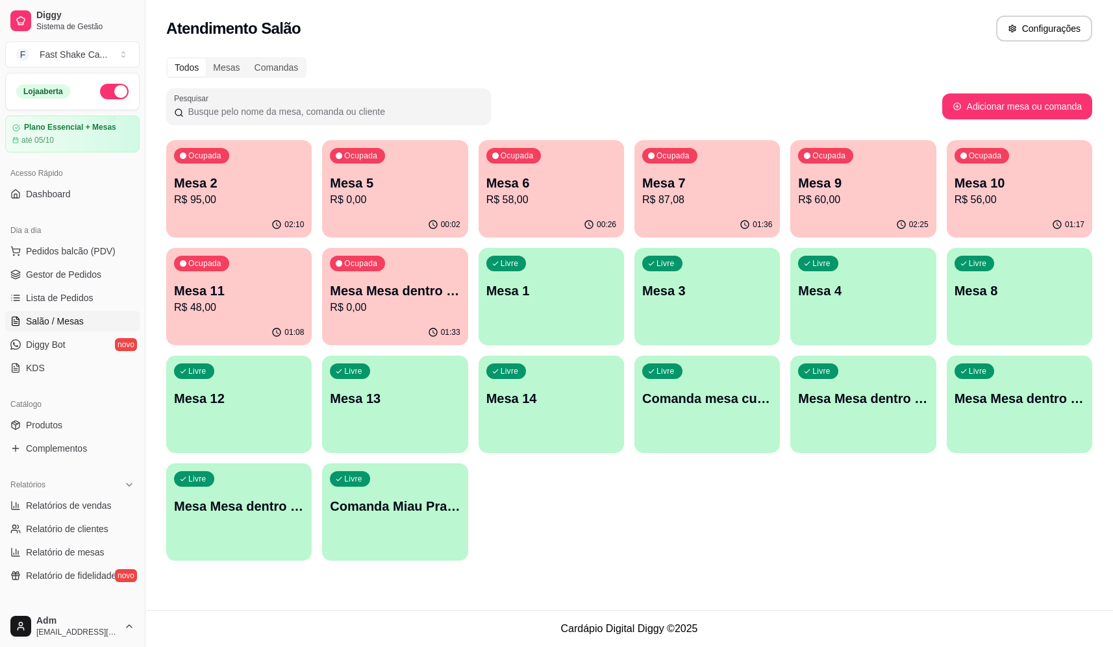
click at [401, 309] on p "R$ 0,00" at bounding box center [395, 308] width 130 height 16
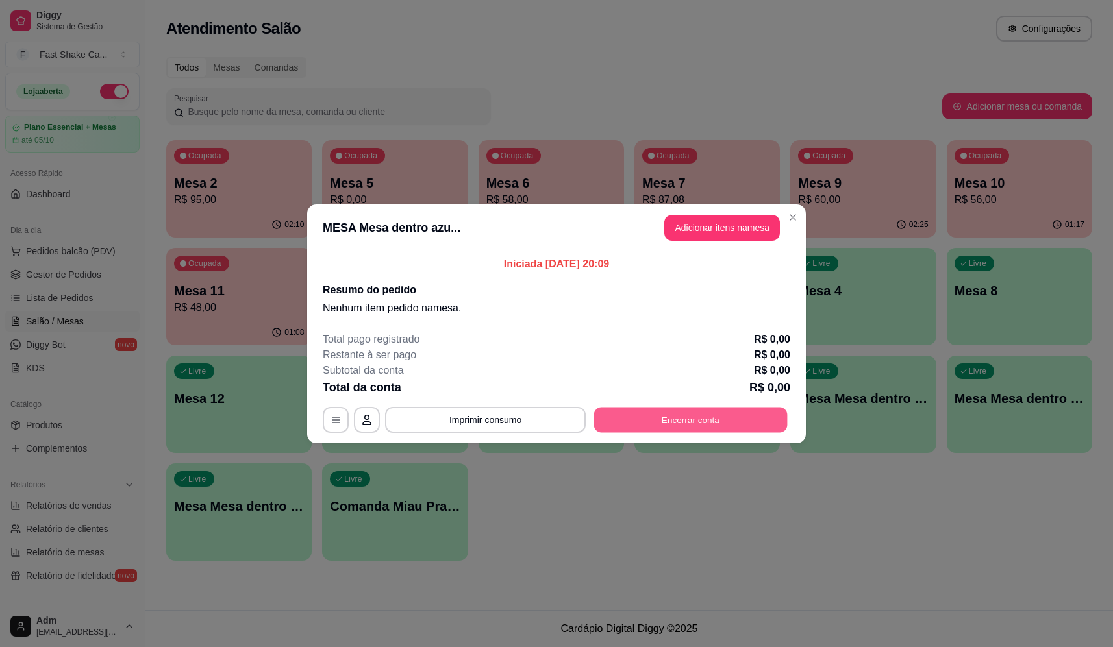
click at [699, 411] on button "Encerrar conta" at bounding box center [691, 419] width 194 height 25
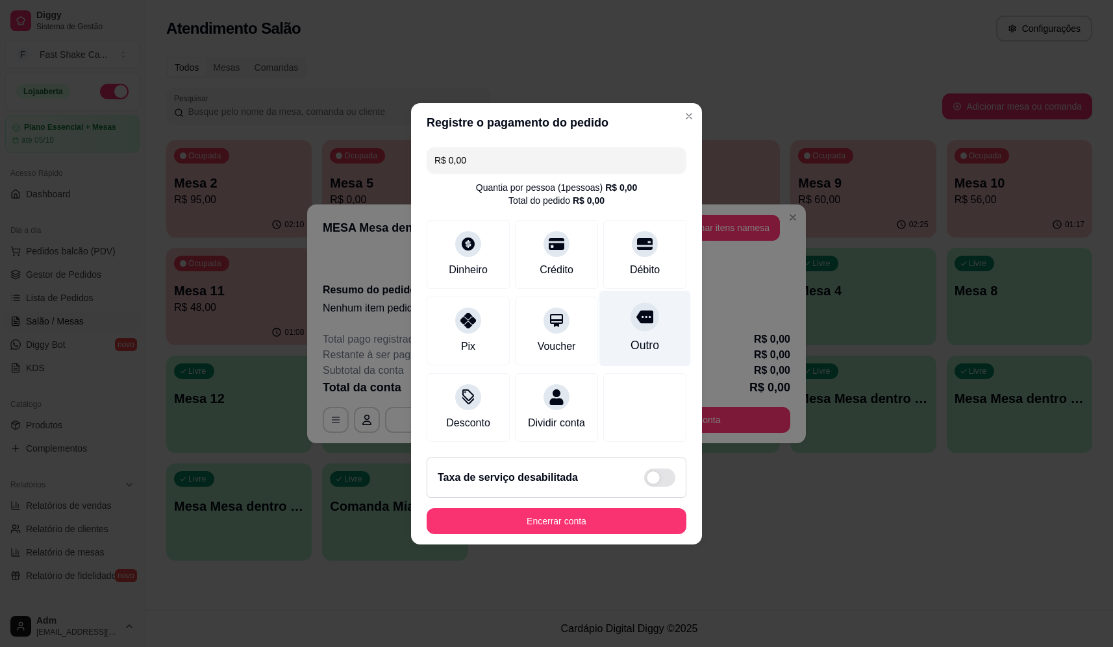
click at [649, 323] on div "Outro" at bounding box center [645, 328] width 92 height 76
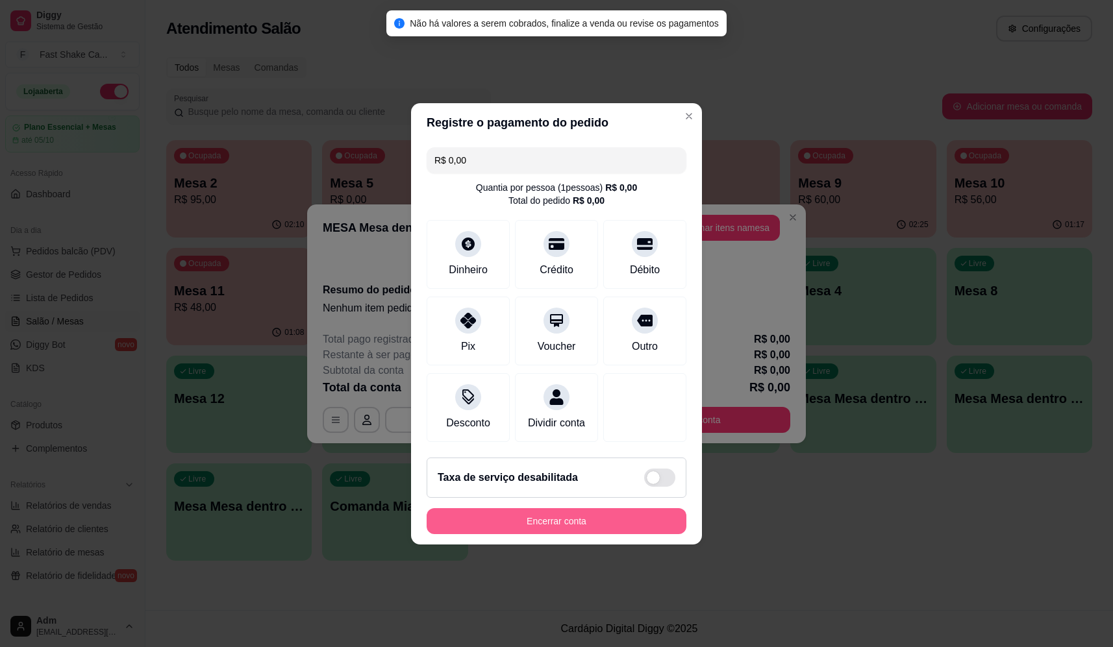
click at [633, 534] on button "Encerrar conta" at bounding box center [557, 522] width 260 height 26
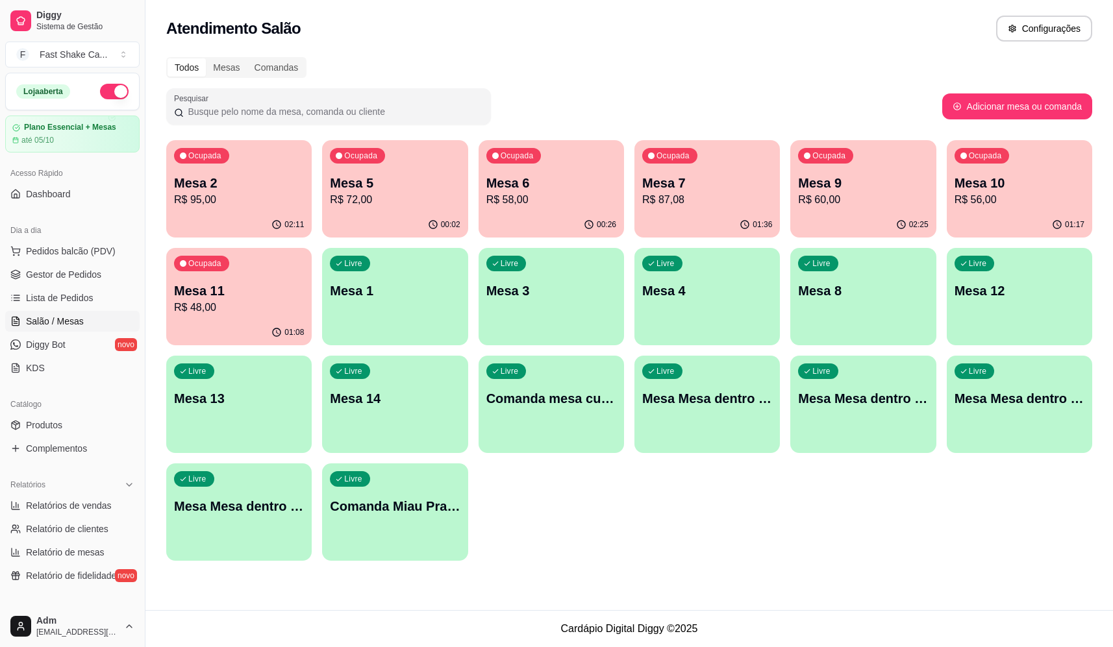
click at [998, 177] on p "Mesa 10" at bounding box center [1020, 183] width 130 height 18
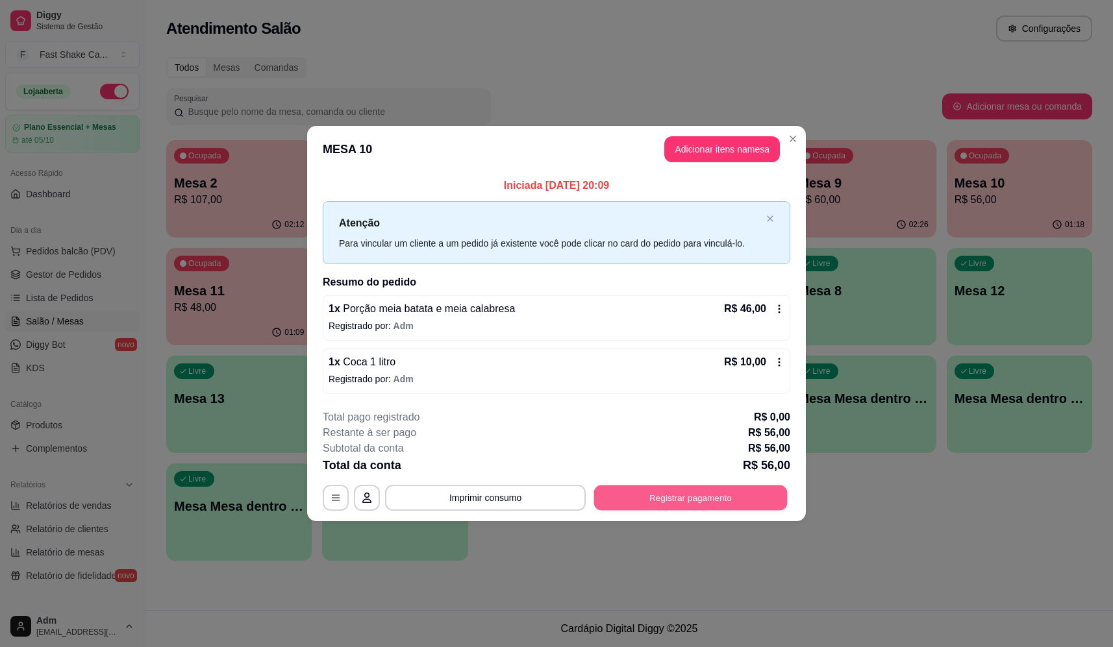
click at [725, 503] on button "Registrar pagamento" at bounding box center [691, 498] width 194 height 25
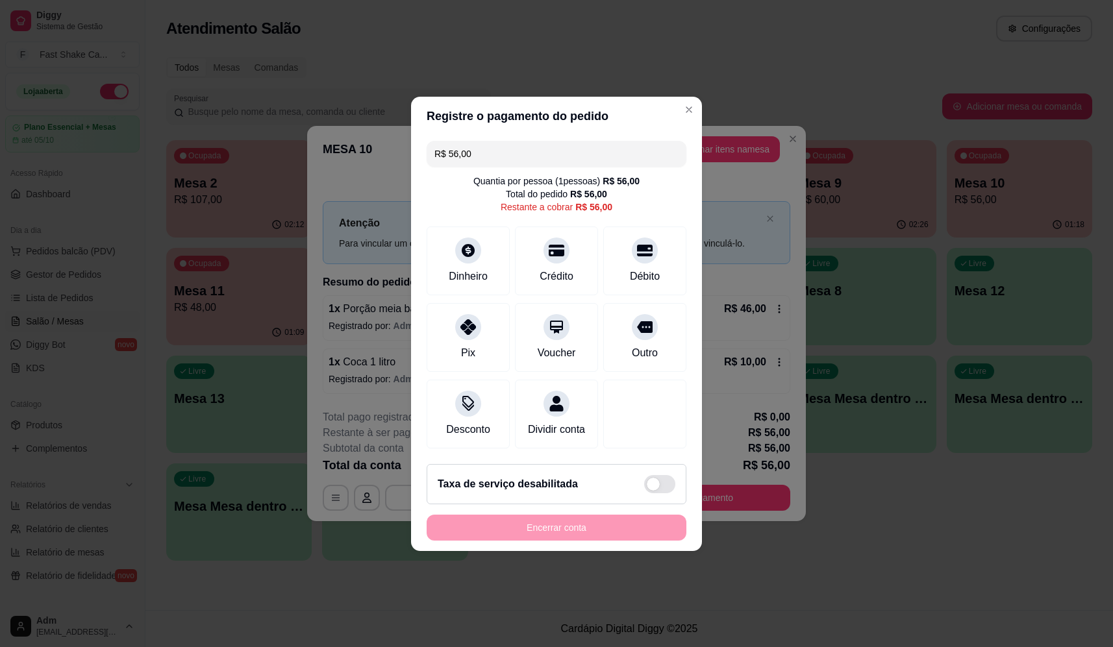
click at [629, 216] on div "R$ 56,00 Quantia por pessoa ( 1 pessoas) R$ 56,00 Total do pedido R$ 56,00 Rest…" at bounding box center [556, 295] width 291 height 318
click at [636, 240] on icon at bounding box center [644, 246] width 17 height 13
type input "R$ 0,00"
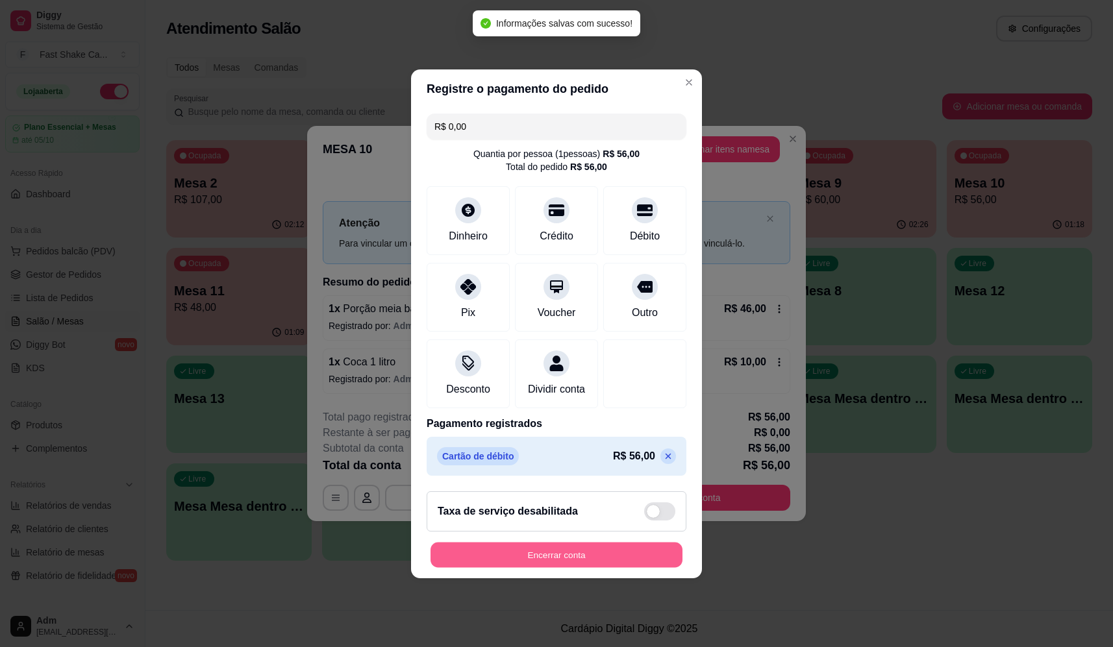
click at [568, 557] on button "Encerrar conta" at bounding box center [557, 554] width 252 height 25
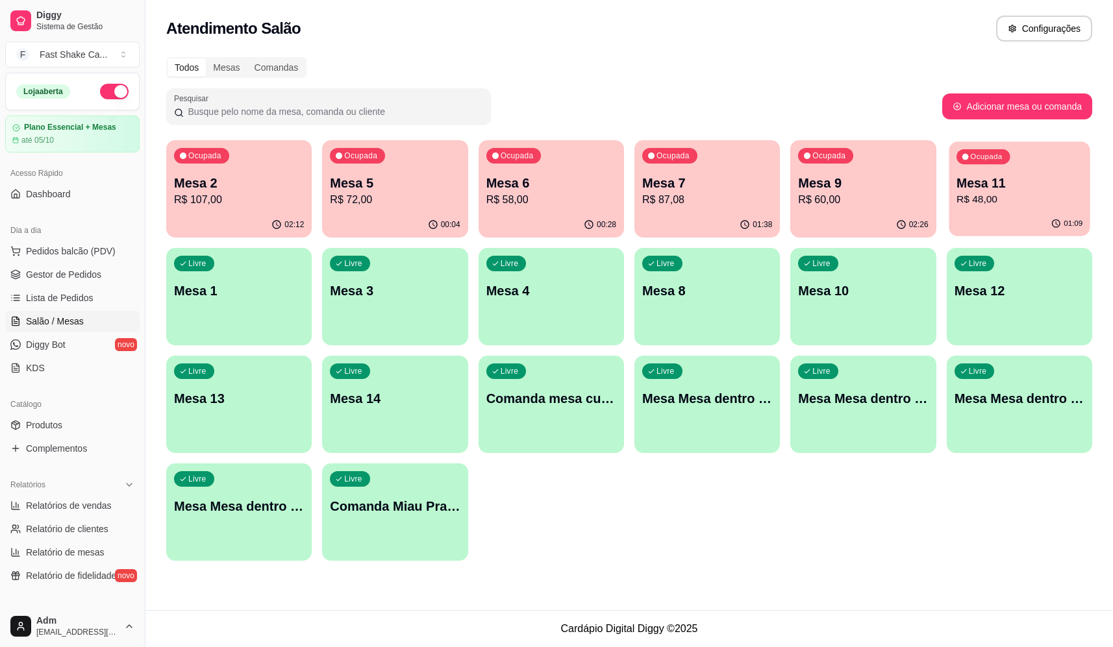
click at [1031, 201] on p "R$ 48,00" at bounding box center [1020, 199] width 126 height 15
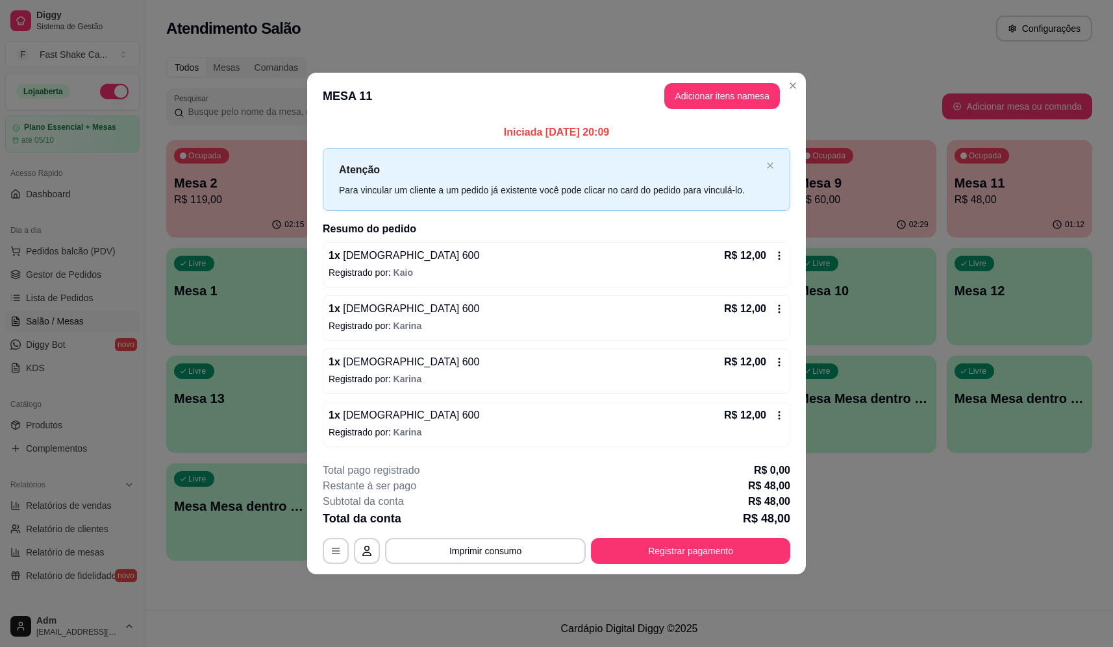
click at [497, 538] on div "**********" at bounding box center [557, 513] width 468 height 101
click at [500, 544] on button "Imprimir consumo" at bounding box center [485, 551] width 195 height 25
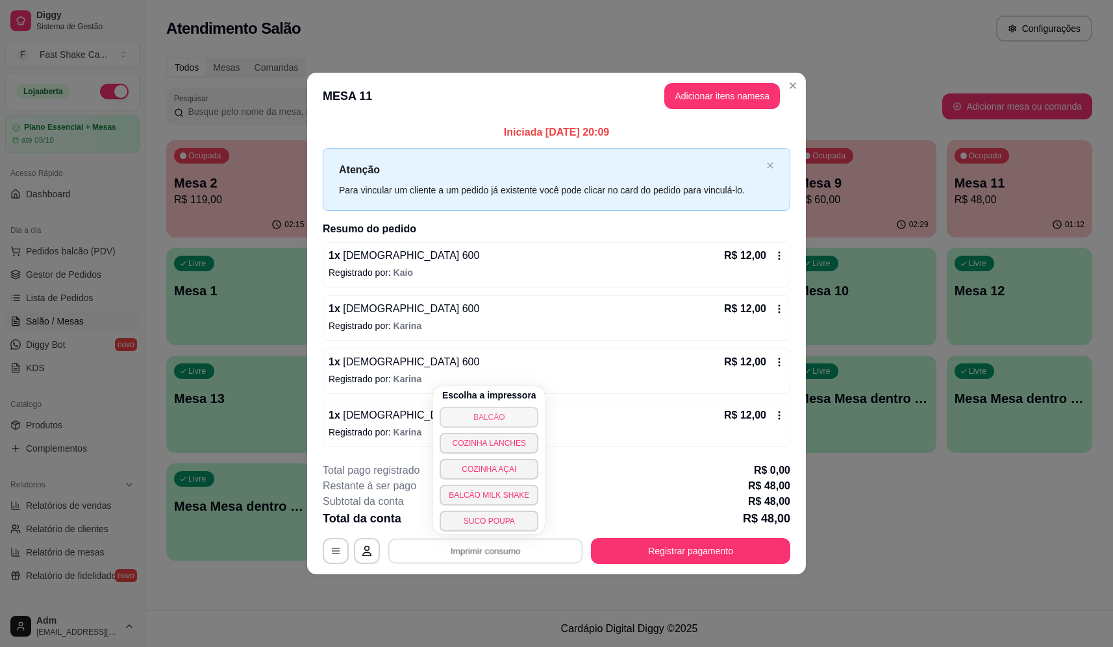
click at [497, 414] on button "BALCÃO" at bounding box center [489, 417] width 99 height 21
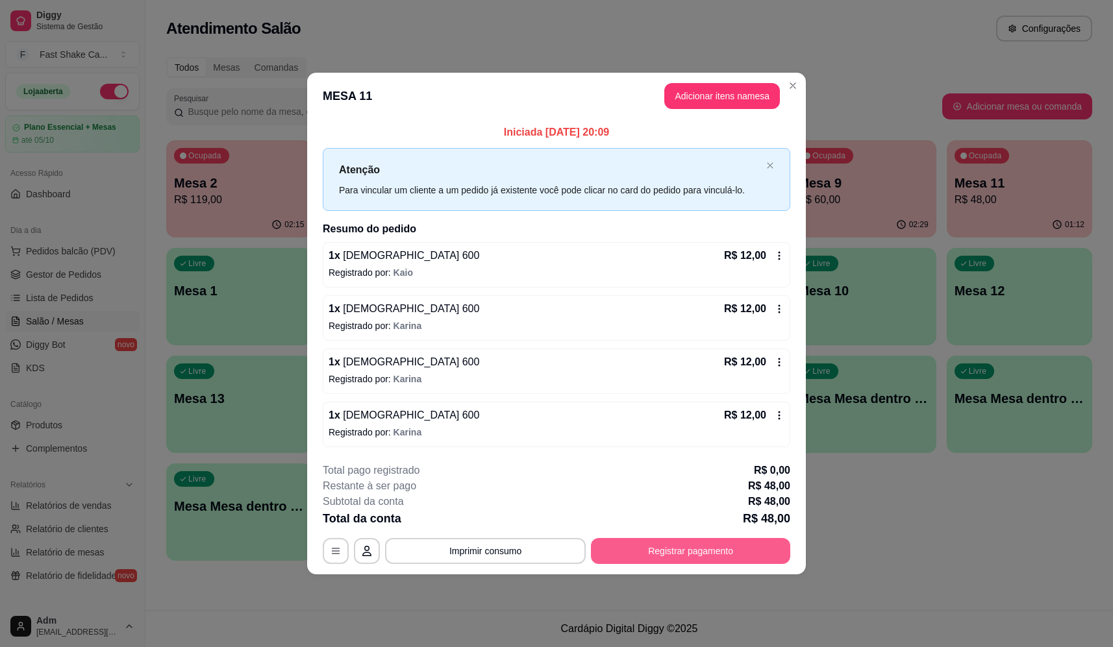
click at [709, 551] on button "Registrar pagamento" at bounding box center [690, 551] width 199 height 26
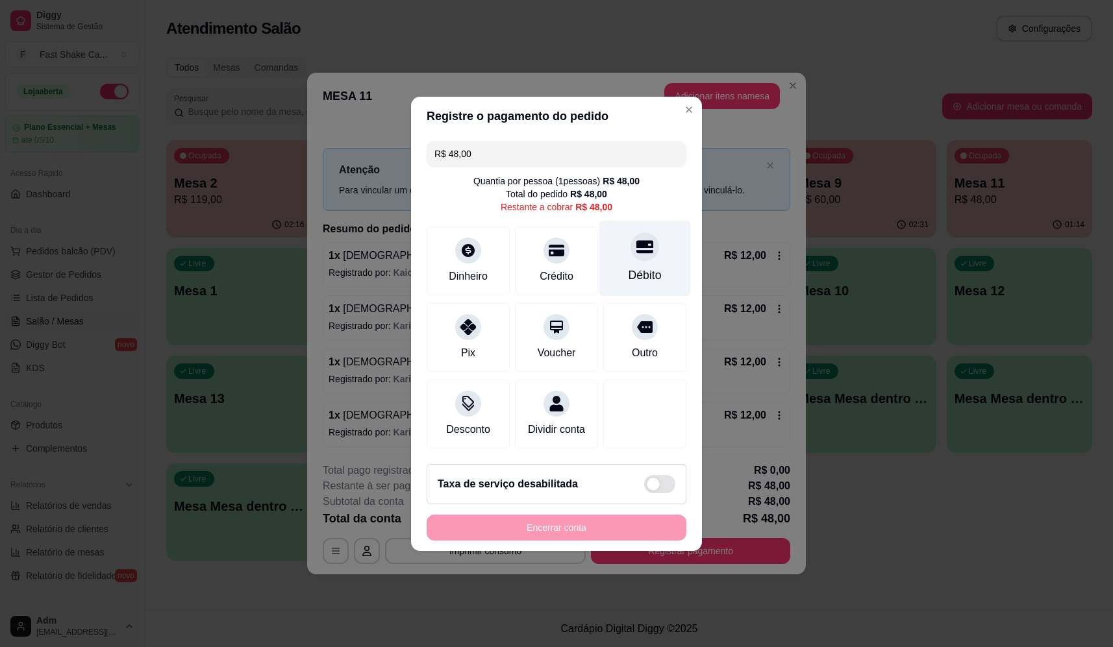
click at [624, 251] on div "Débito" at bounding box center [645, 258] width 92 height 76
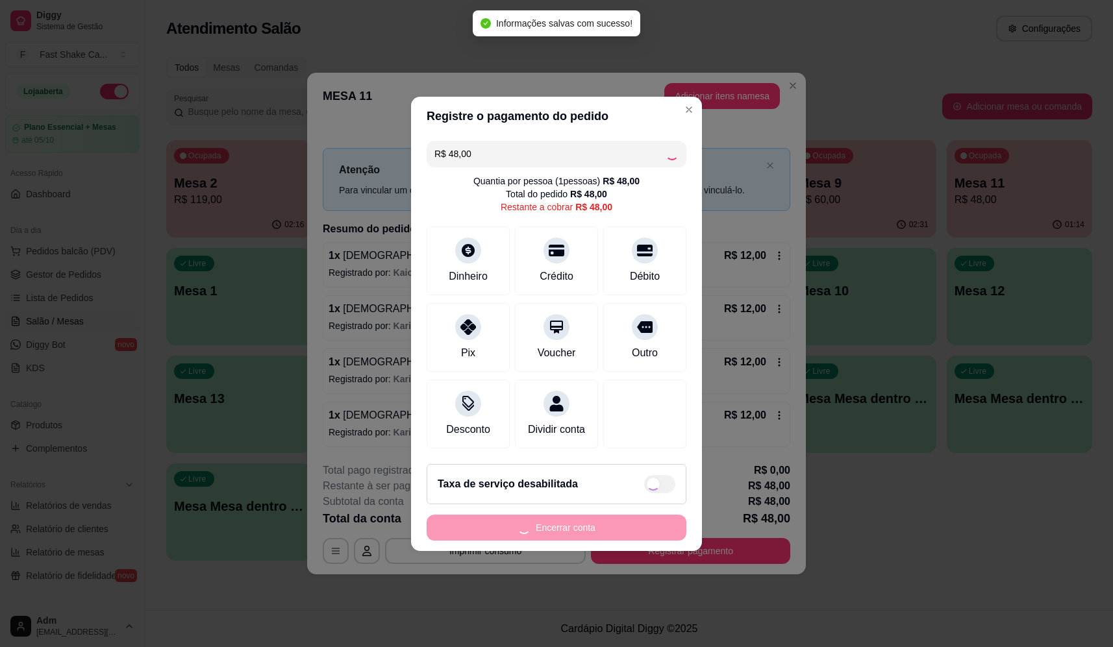
type input "R$ 0,00"
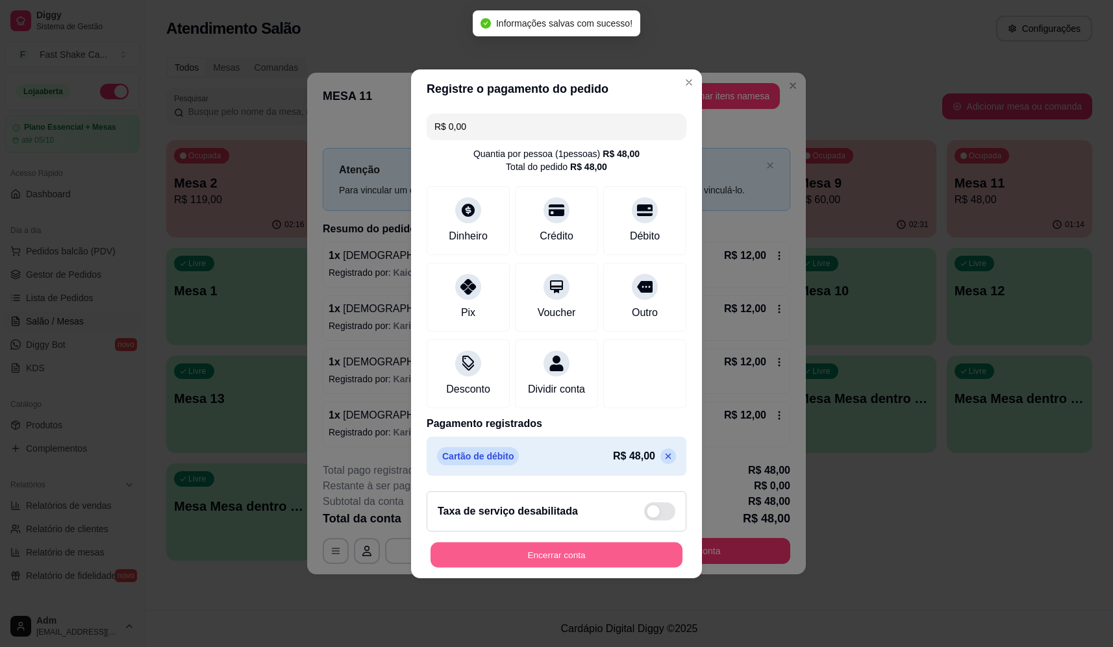
click at [623, 553] on button "Encerrar conta" at bounding box center [557, 554] width 252 height 25
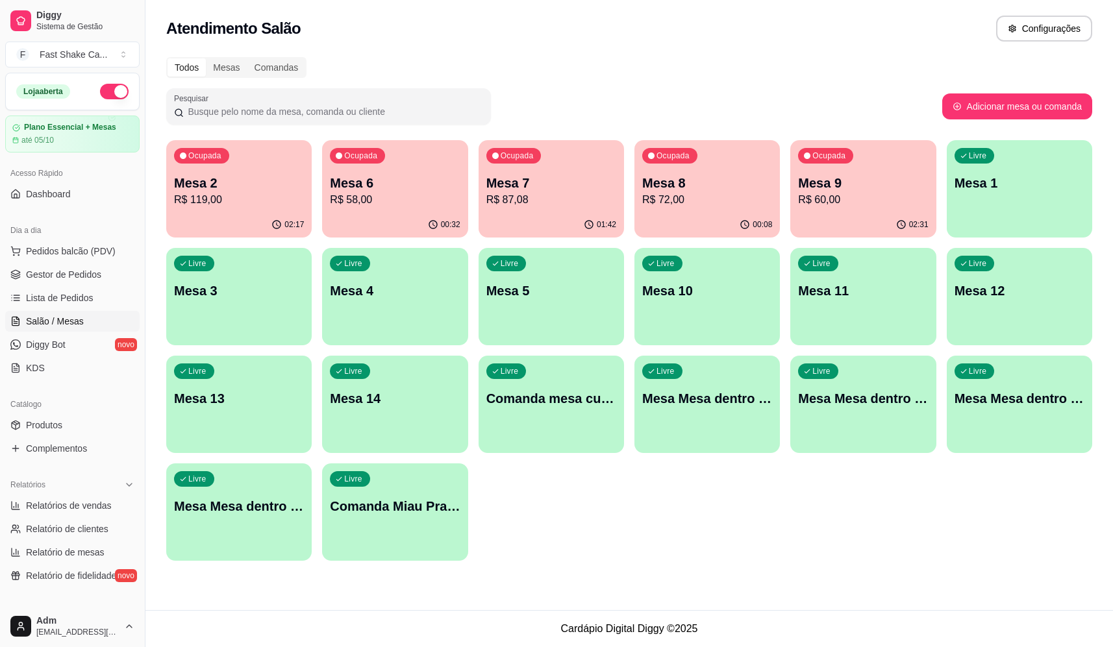
click at [392, 204] on p "R$ 58,00" at bounding box center [395, 200] width 130 height 16
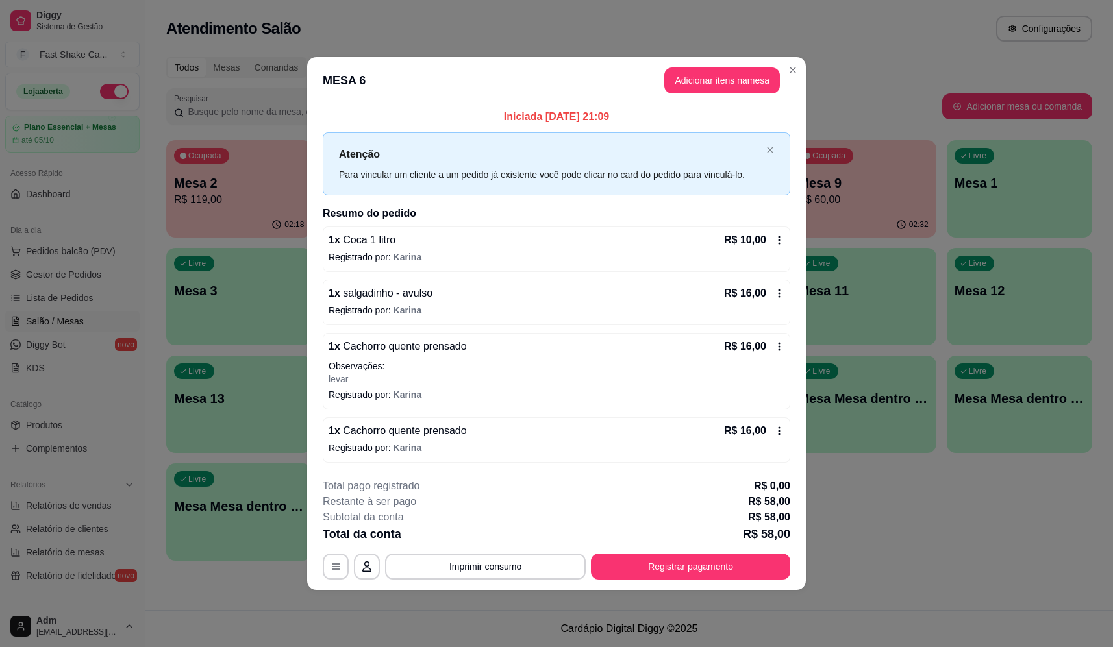
click at [700, 371] on p "Observações:" at bounding box center [557, 366] width 456 height 13
click at [341, 569] on button "button" at bounding box center [336, 567] width 26 height 26
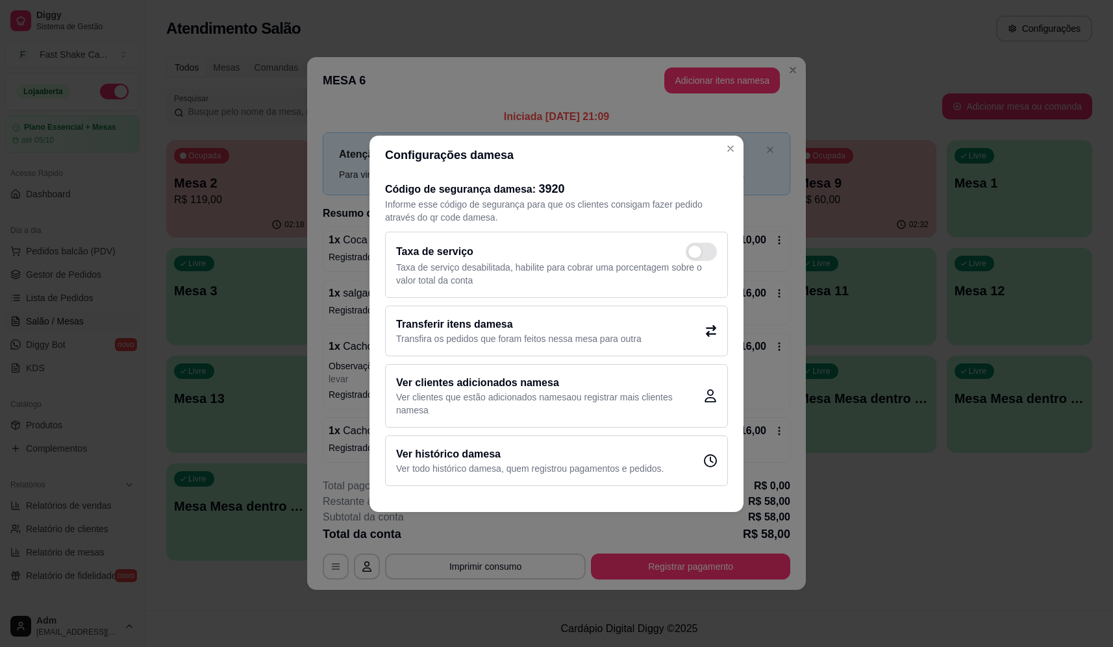
click at [538, 338] on p "Transfira os pedidos que foram feitos nessa mesa para outra" at bounding box center [518, 339] width 245 height 13
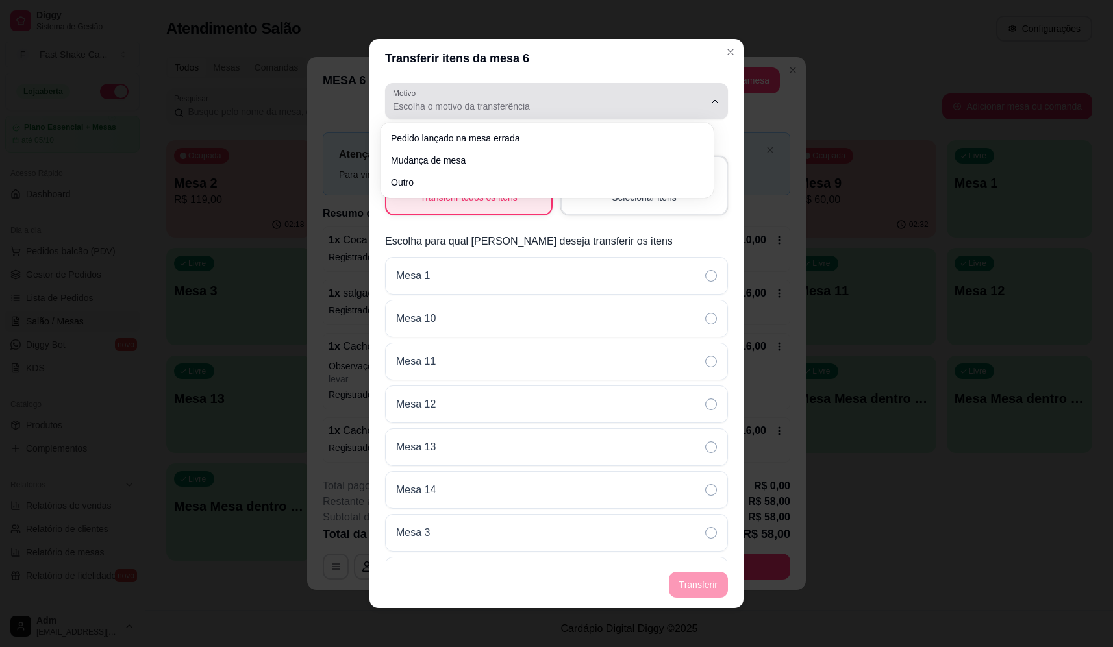
click at [568, 110] on span "Escolha o motivo da transferência" at bounding box center [549, 106] width 312 height 13
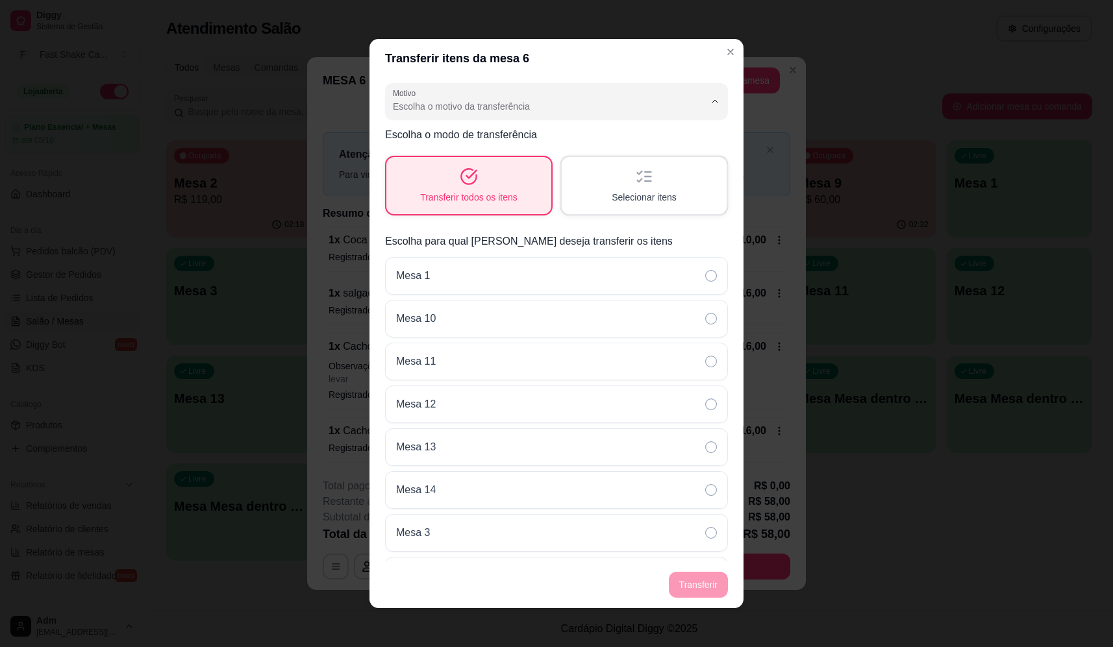
click at [525, 161] on span "Mudança de mesa" at bounding box center [541, 159] width 288 height 12
type input "TABLE_TRANSFER"
select select "TABLE_TRANSFER"
click at [613, 195] on span "Selecionar itens" at bounding box center [644, 197] width 63 height 12
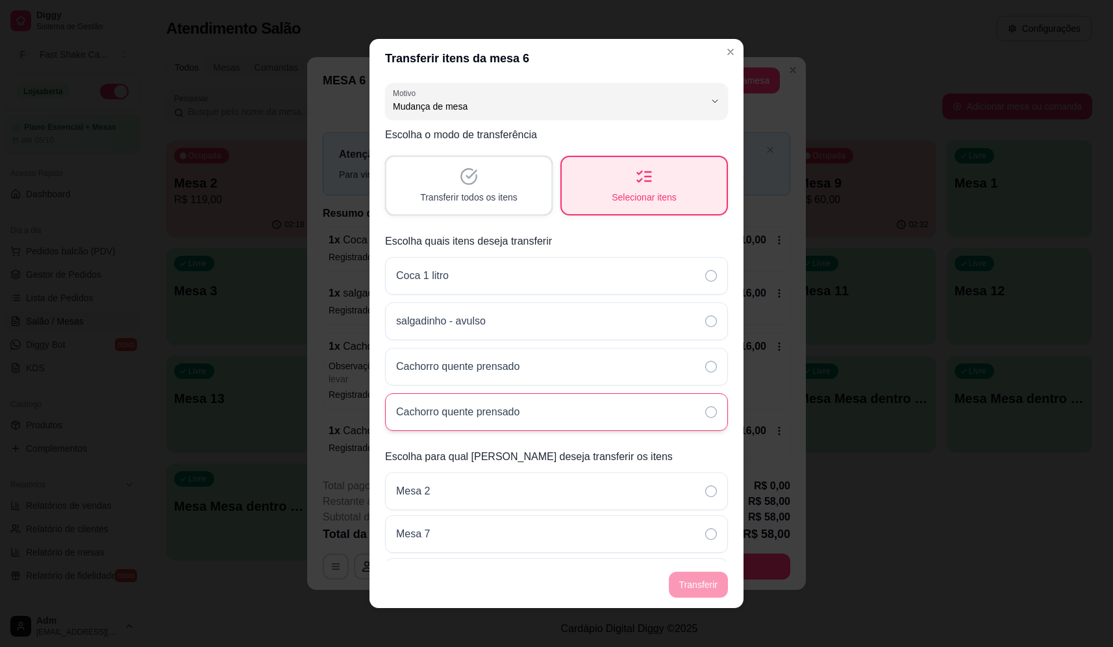
drag, startPoint x: 609, startPoint y: 357, endPoint x: 629, endPoint y: 399, distance: 47.1
click at [609, 357] on div "Cachorro quente prensado" at bounding box center [556, 367] width 343 height 38
click at [637, 415] on div "Cachorro quente prensado" at bounding box center [556, 413] width 343 height 38
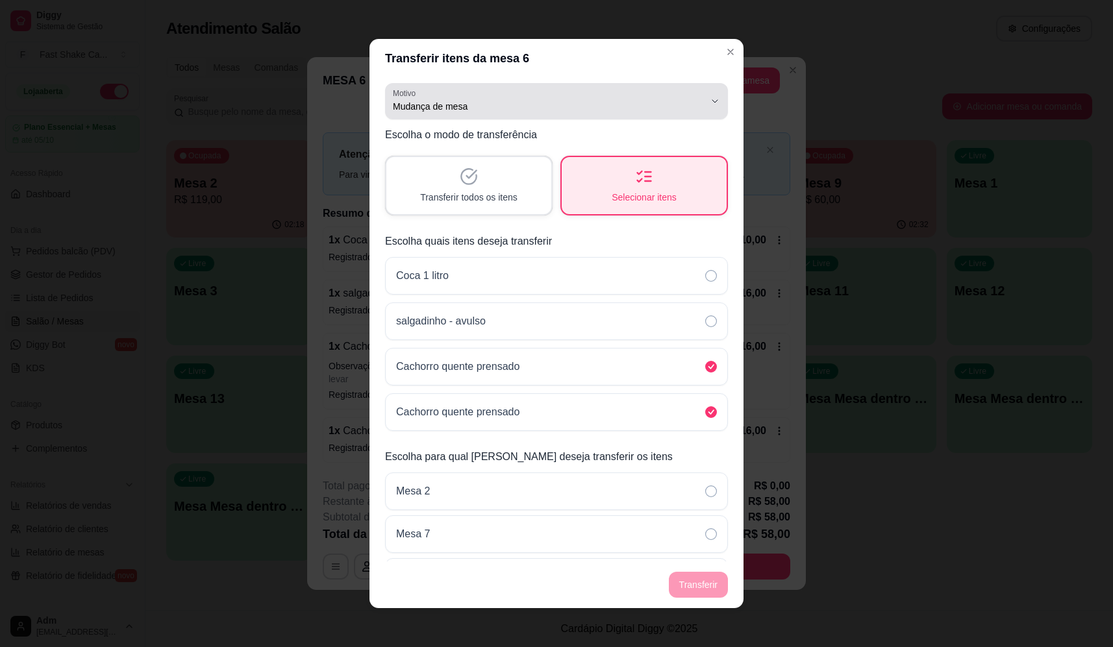
click at [554, 111] on span "Mudança de mesa" at bounding box center [549, 106] width 312 height 13
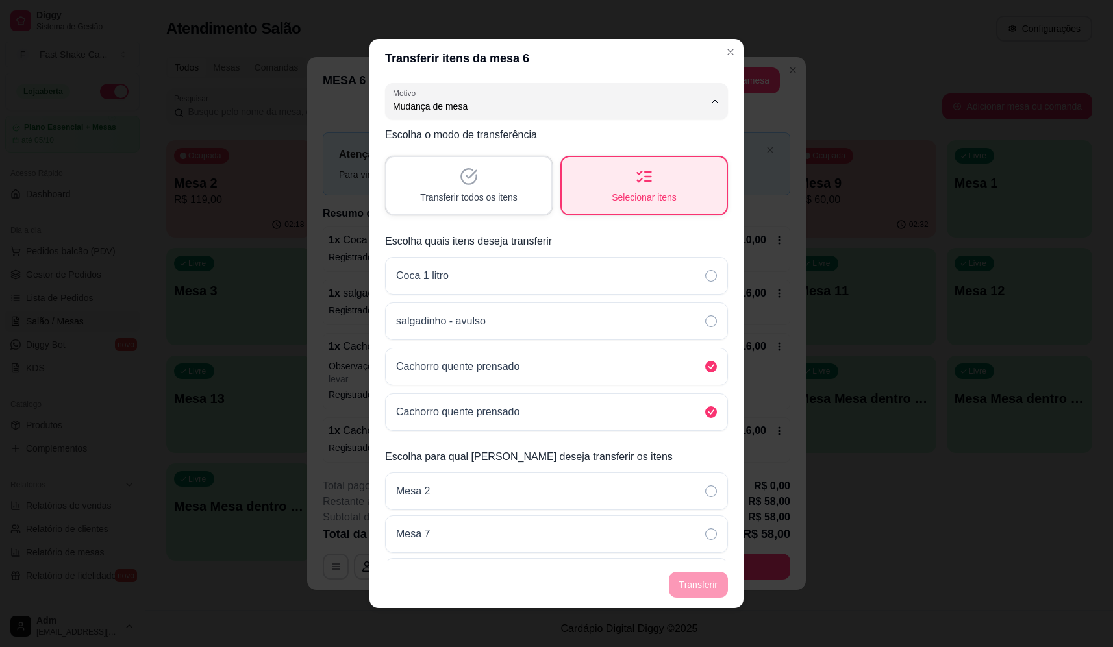
click at [545, 133] on span "Pedido lançado na mesa errada" at bounding box center [541, 137] width 288 height 12
type input "ORDER_PLACED_ON_WRONG_TABLE"
select select "ORDER_PLACED_ON_WRONG_TABLE"
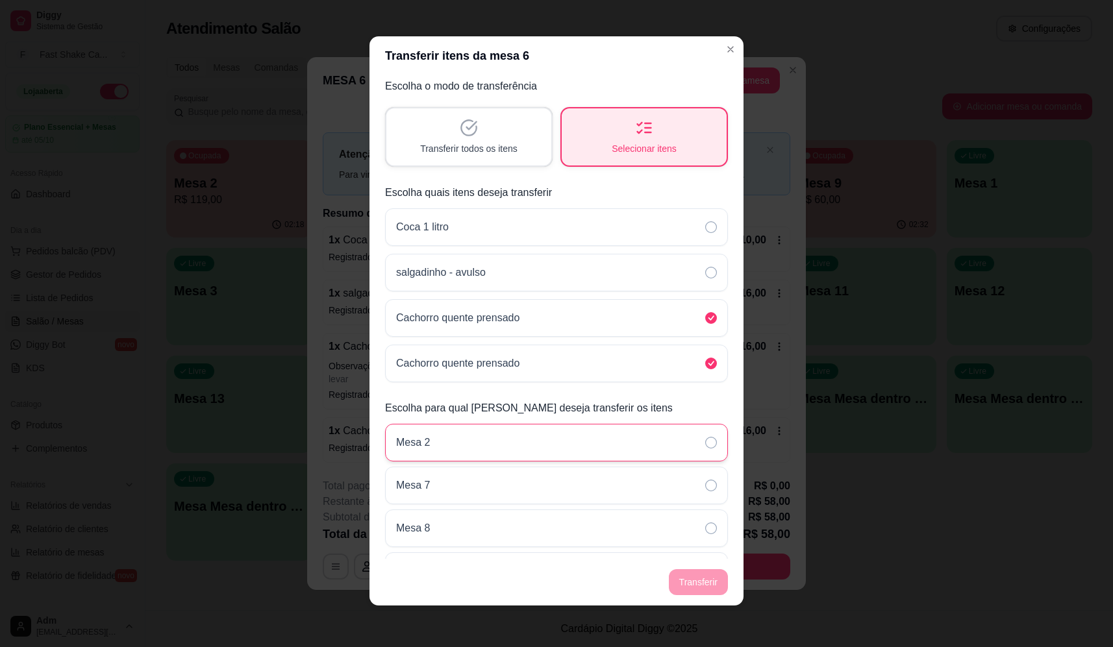
scroll to position [82, 0]
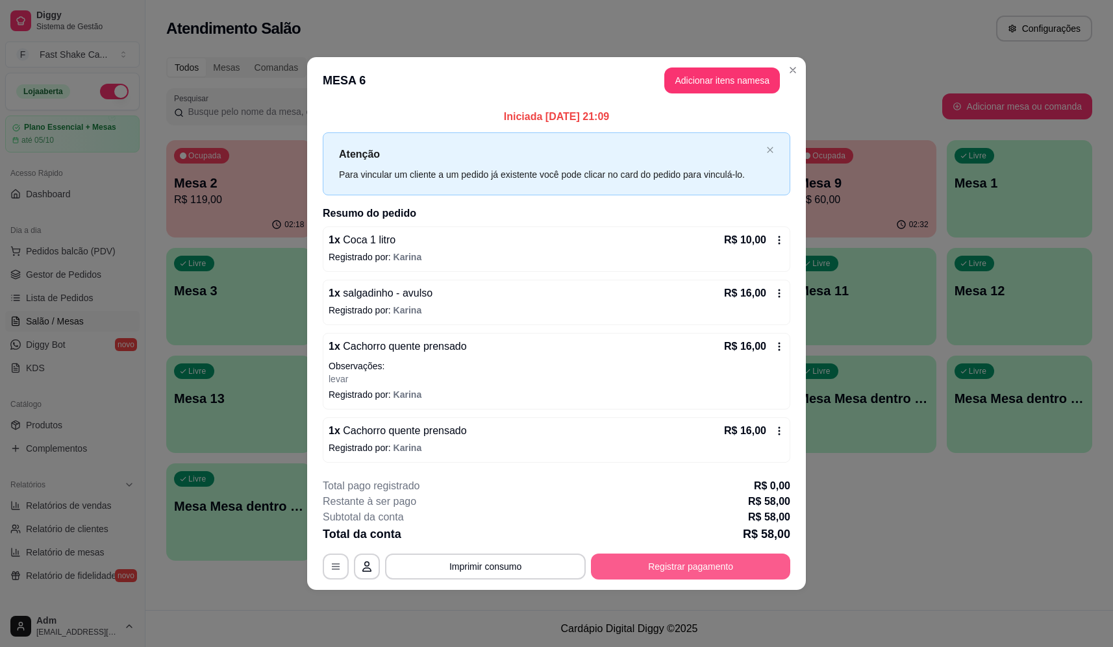
click at [694, 569] on button "Registrar pagamento" at bounding box center [690, 567] width 199 height 26
click at [635, 305] on div "Outro" at bounding box center [645, 335] width 92 height 76
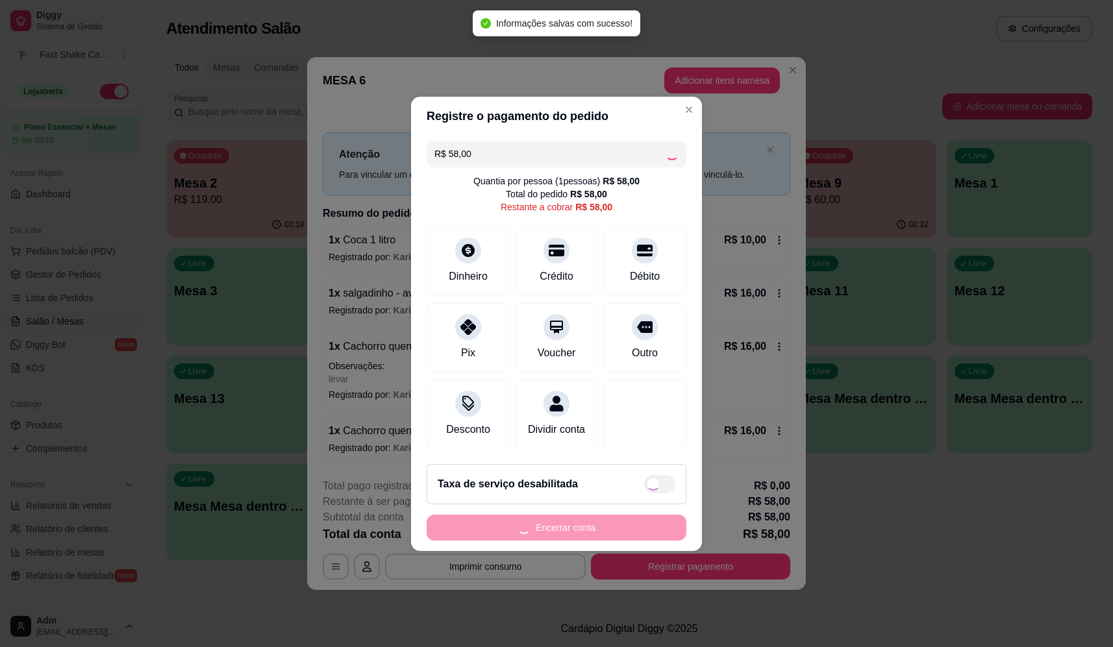
type input "R$ 0,00"
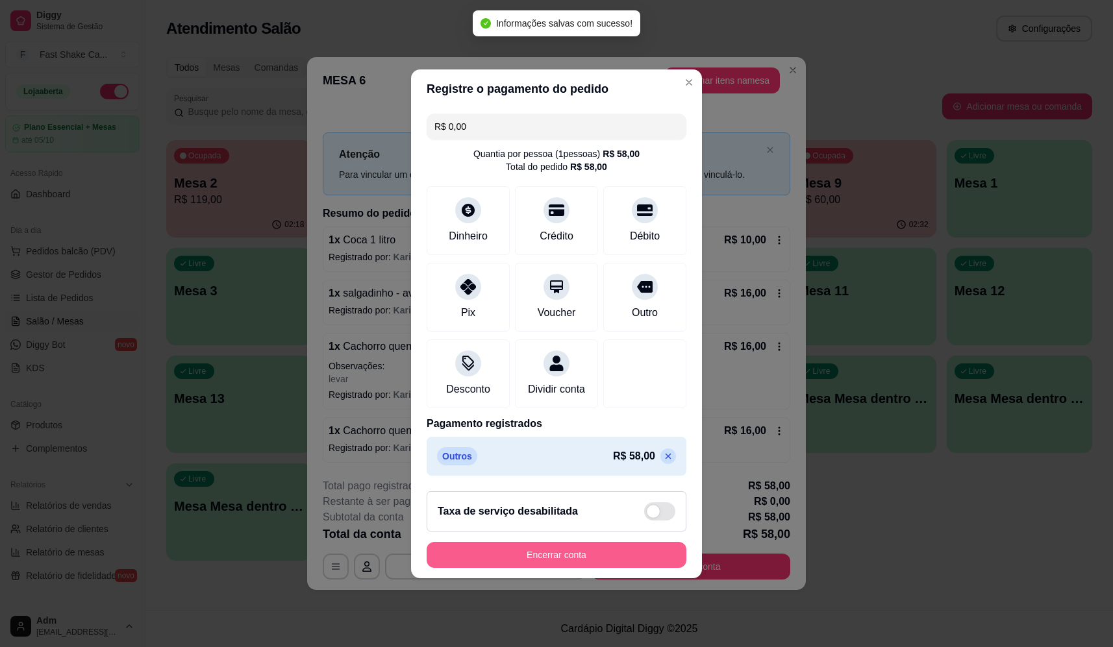
click at [620, 553] on button "Encerrar conta" at bounding box center [557, 555] width 260 height 26
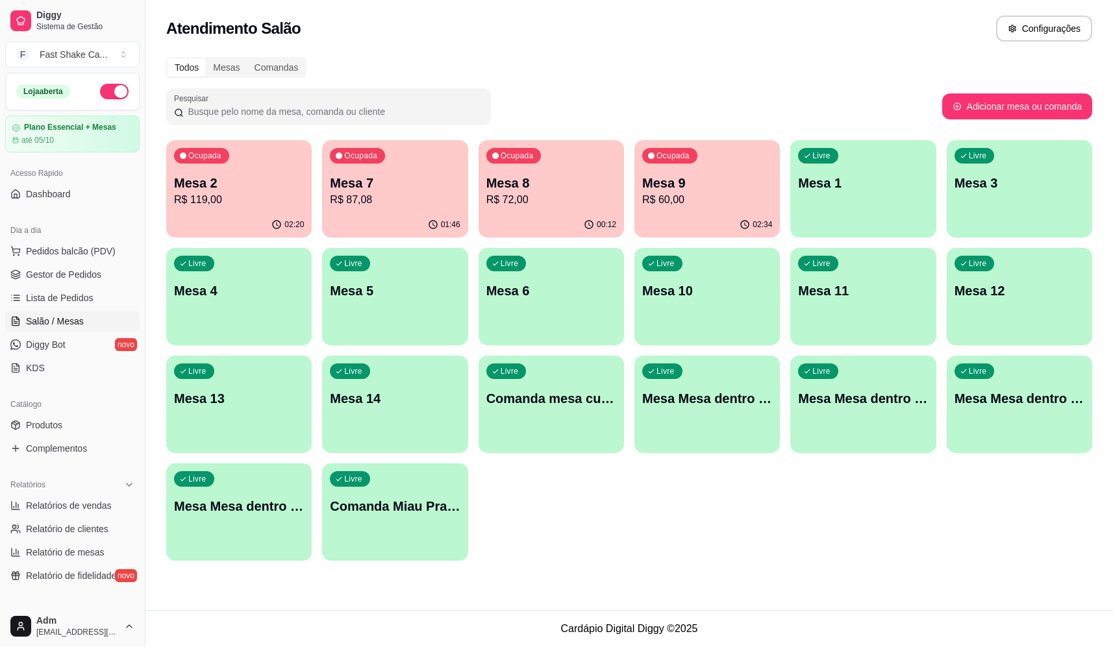
click at [991, 195] on div "Livre Mesa 3" at bounding box center [1019, 181] width 145 height 82
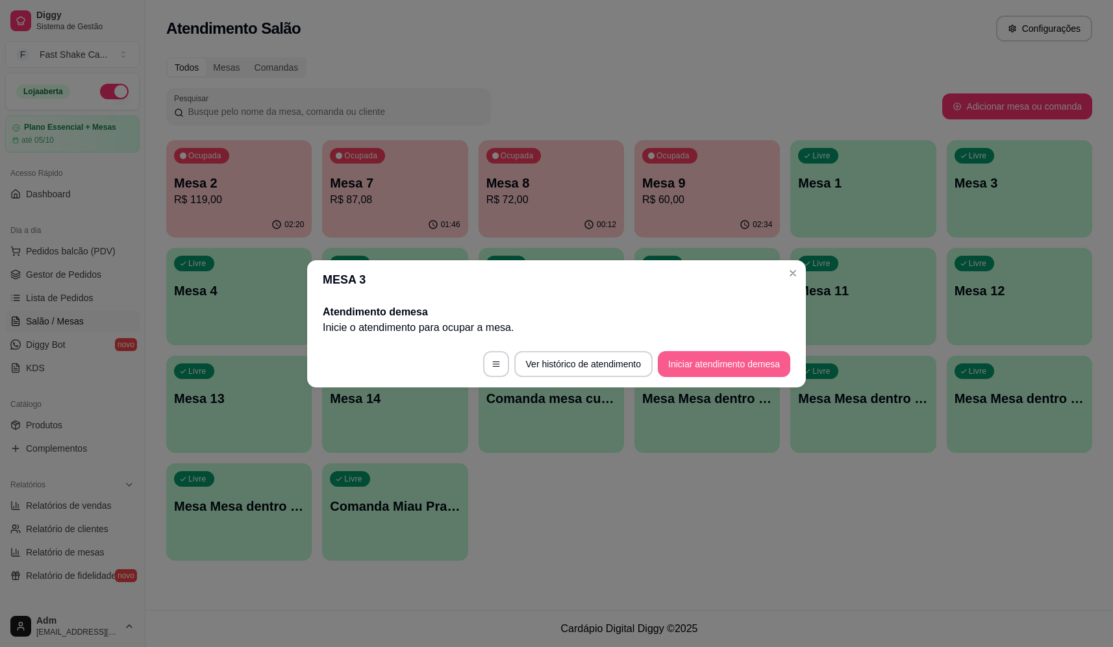
click at [733, 357] on button "Iniciar atendimento de mesa" at bounding box center [724, 364] width 132 height 26
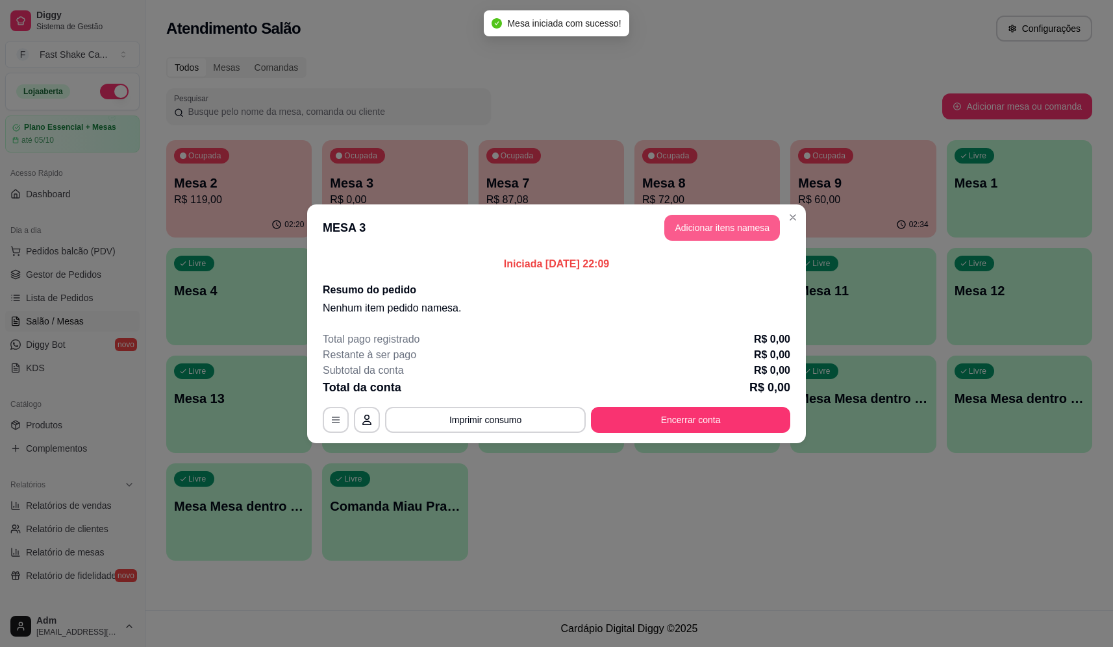
click at [740, 219] on button "Adicionar itens na mesa" at bounding box center [722, 228] width 116 height 26
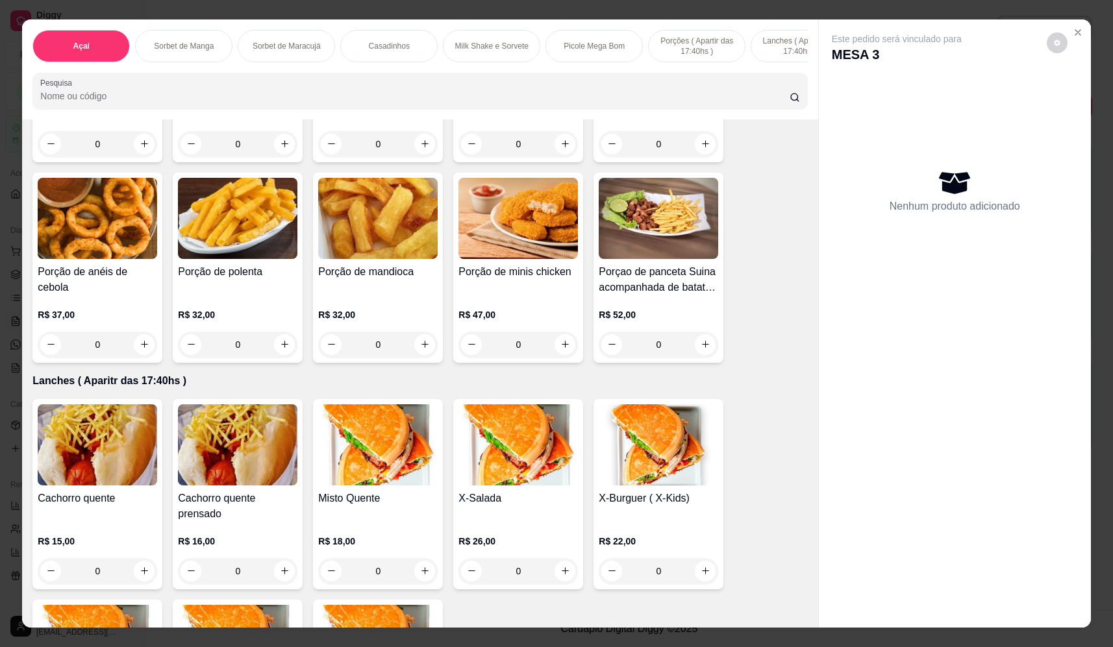
scroll to position [2598, 0]
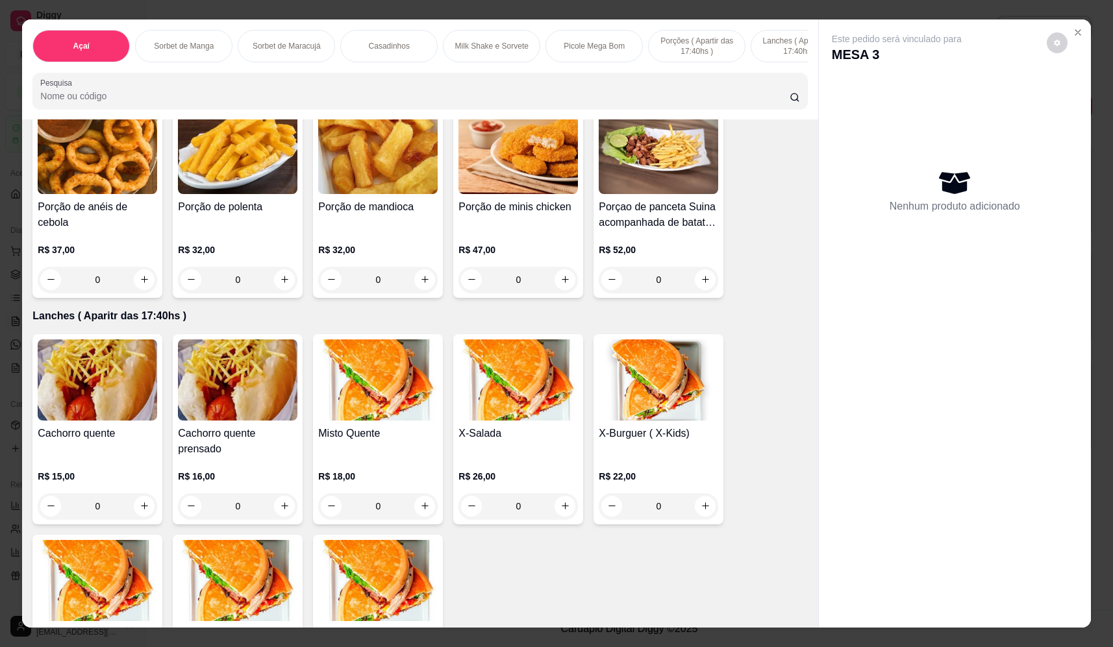
click at [277, 516] on div "0" at bounding box center [237, 507] width 119 height 26
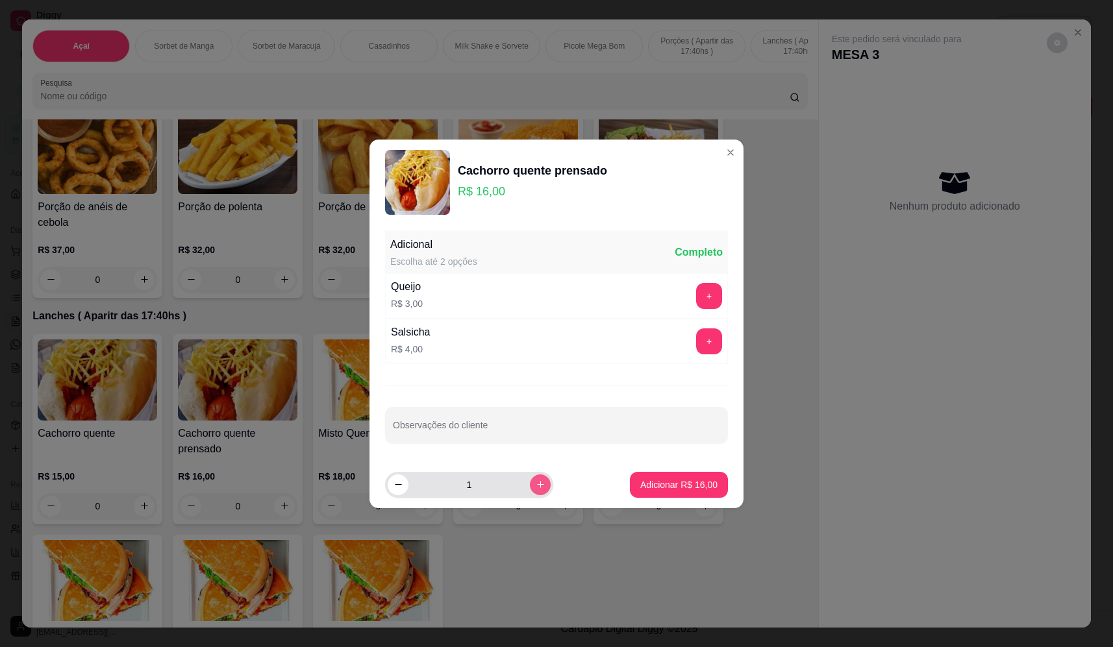
click at [536, 484] on icon "increase-product-quantity" at bounding box center [541, 485] width 10 height 10
type input "2"
click at [688, 484] on p "Adicionar R$ 32,00" at bounding box center [678, 485] width 77 height 13
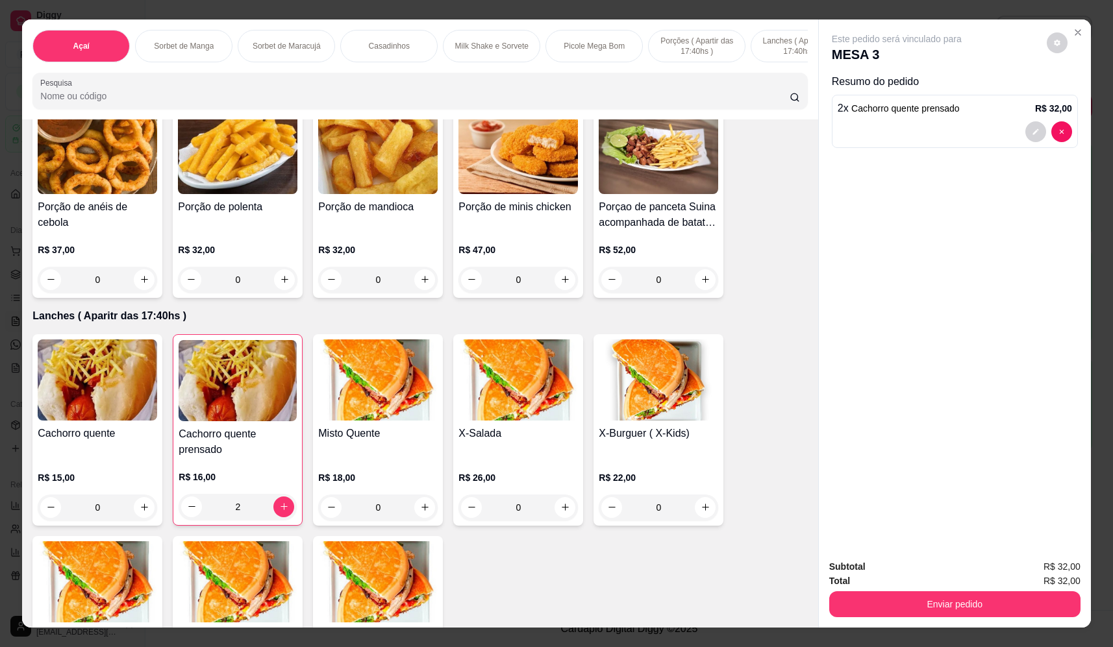
type input "2"
click at [948, 601] on button "Enviar pedido" at bounding box center [954, 605] width 251 height 26
click at [927, 570] on button "Não registrar e enviar pedido" at bounding box center [911, 572] width 131 height 24
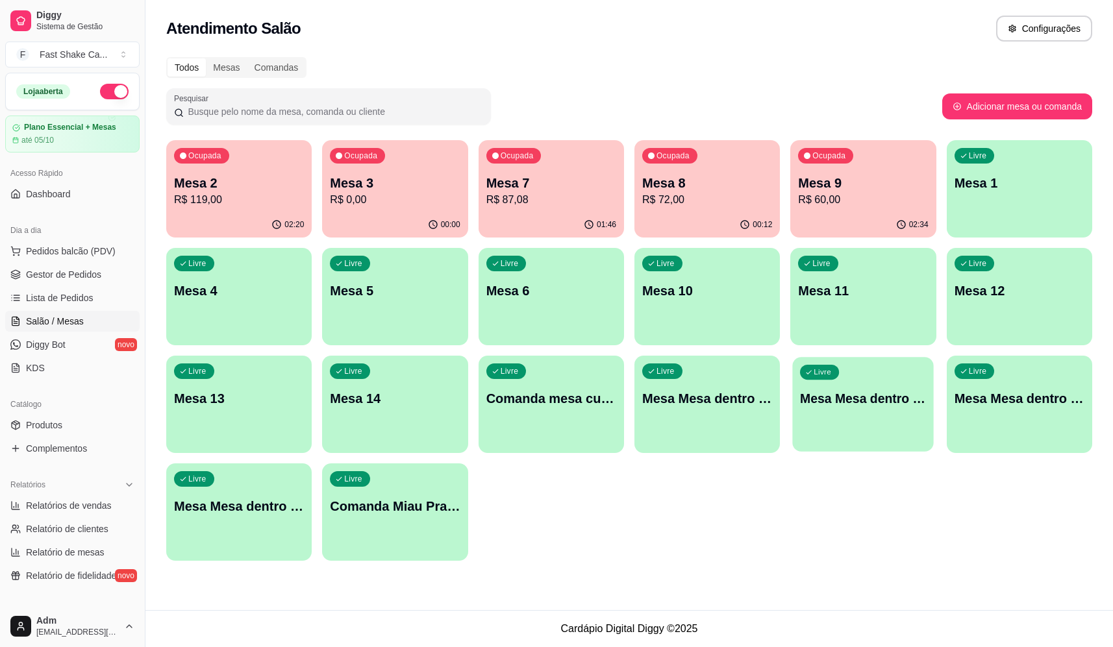
click at [863, 431] on div "Livre Mesa Mesa dentro laranja" at bounding box center [864, 396] width 142 height 79
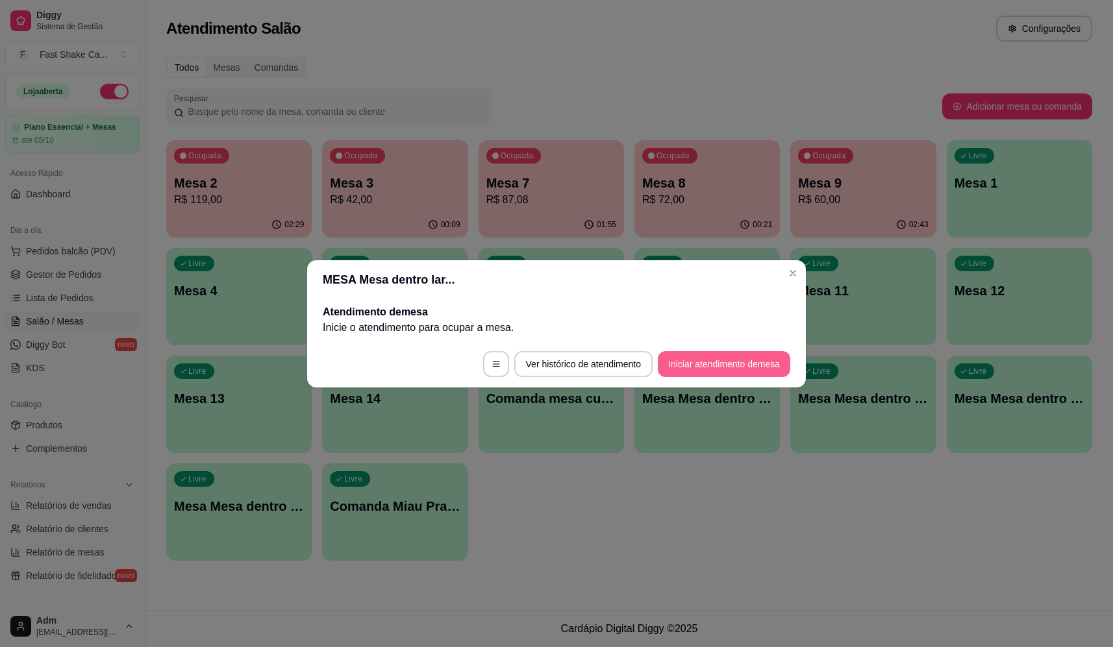
click at [726, 370] on button "Iniciar atendimento de mesa" at bounding box center [724, 364] width 132 height 26
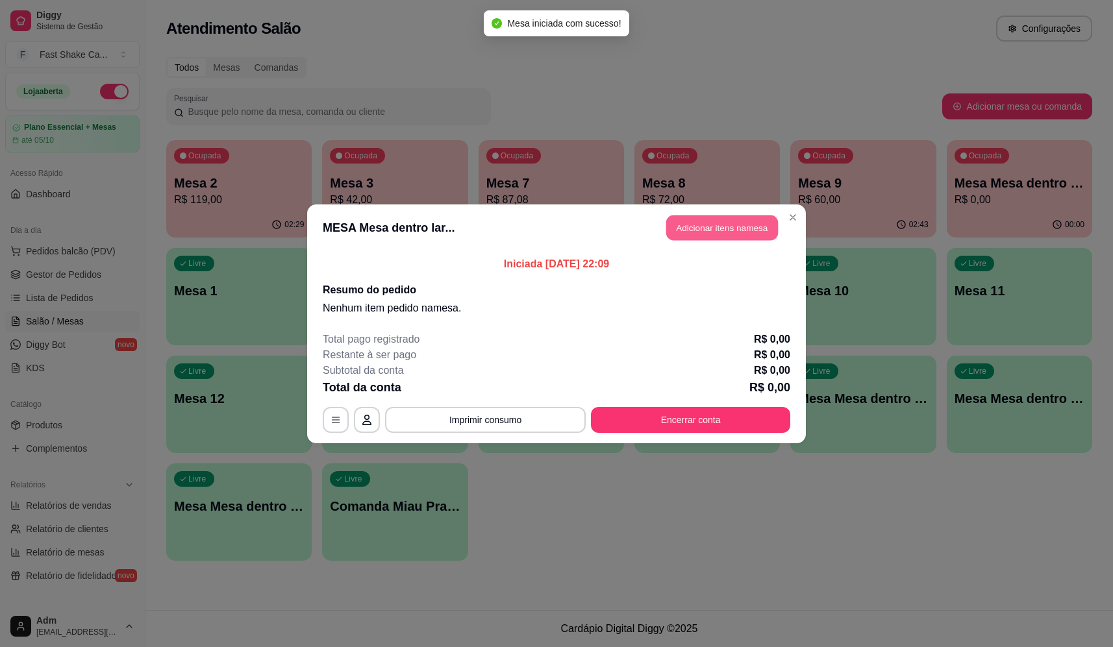
click at [740, 233] on button "Adicionar itens na mesa" at bounding box center [722, 227] width 112 height 25
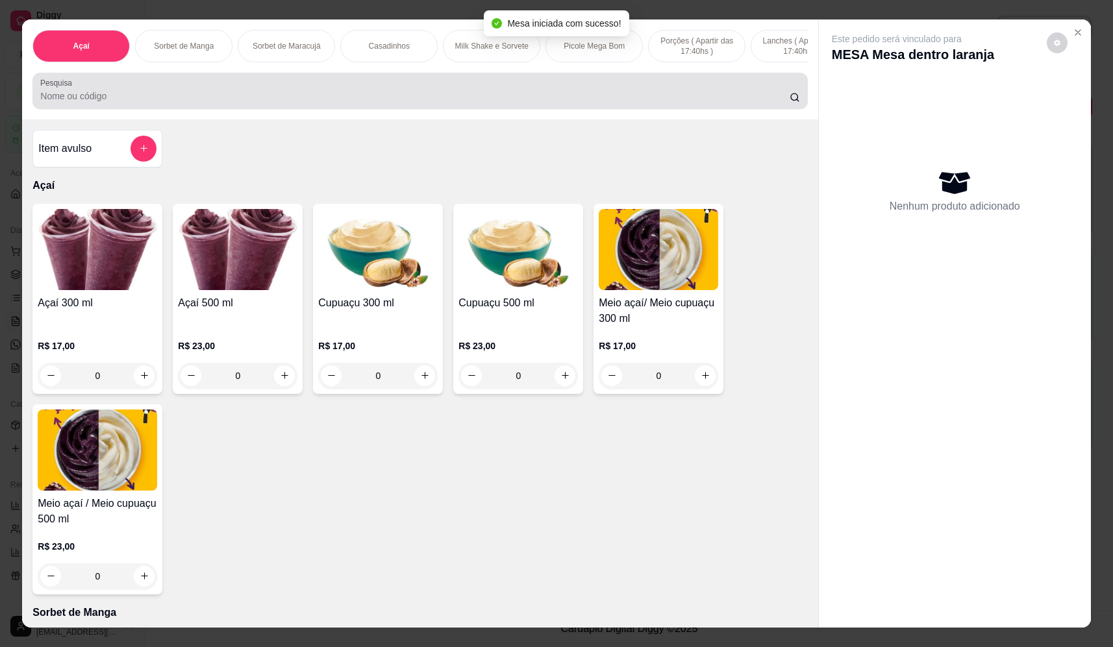
click at [485, 95] on div at bounding box center [419, 91] width 759 height 26
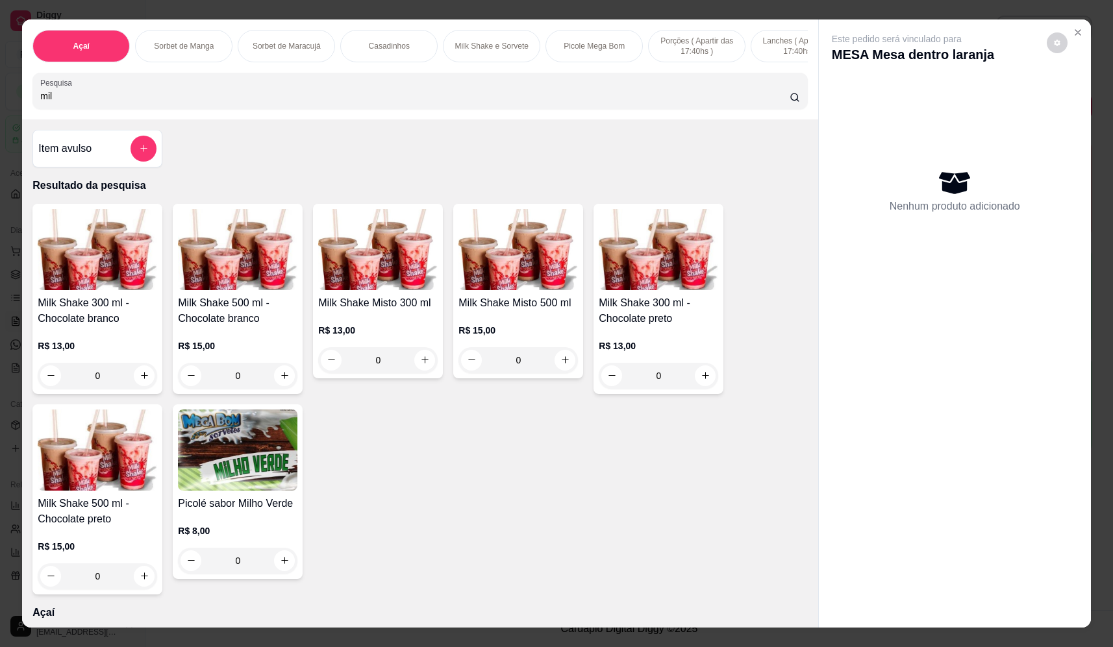
type input "mil"
click at [415, 373] on div "0" at bounding box center [377, 360] width 119 height 26
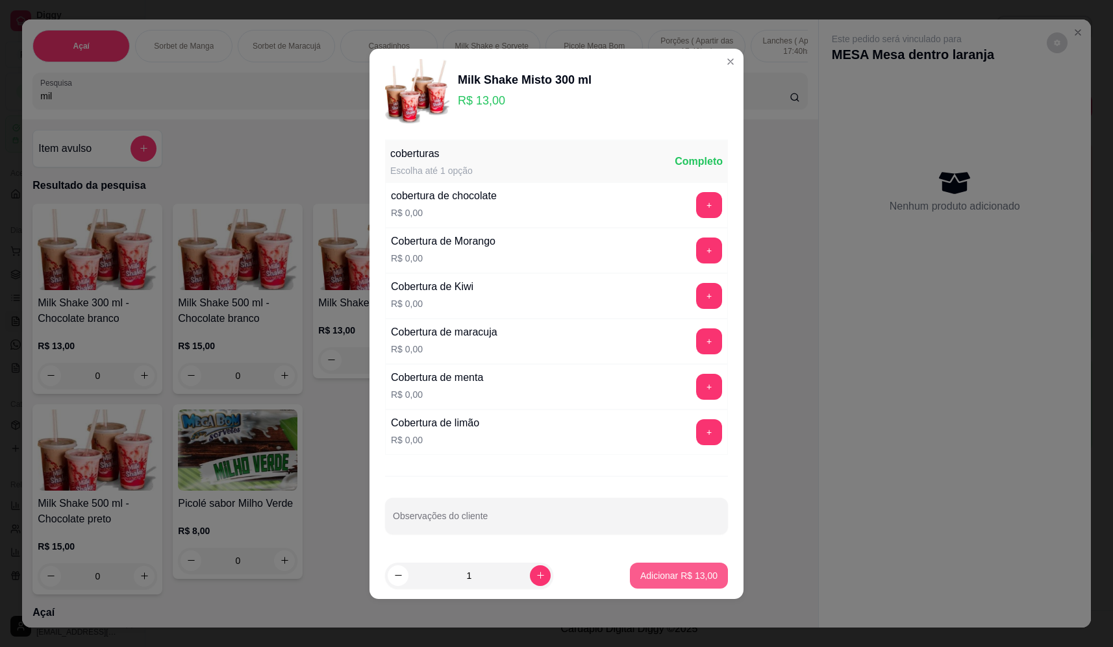
click at [688, 579] on p "Adicionar R$ 13,00" at bounding box center [678, 576] width 77 height 13
type input "1"
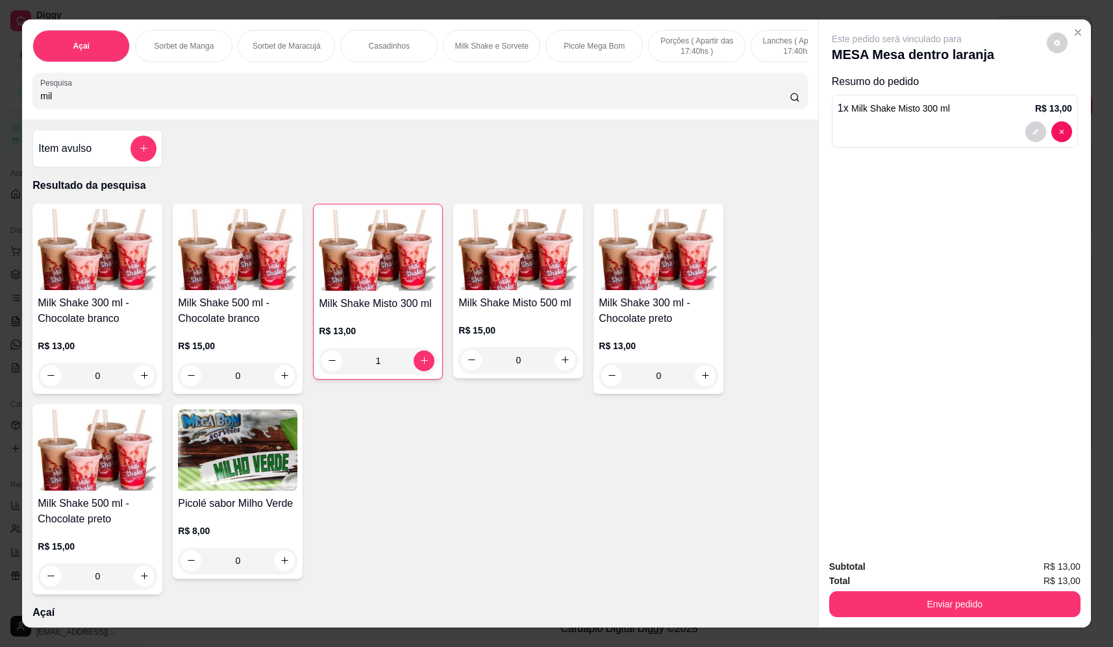
click at [557, 367] on div "0" at bounding box center [518, 360] width 119 height 26
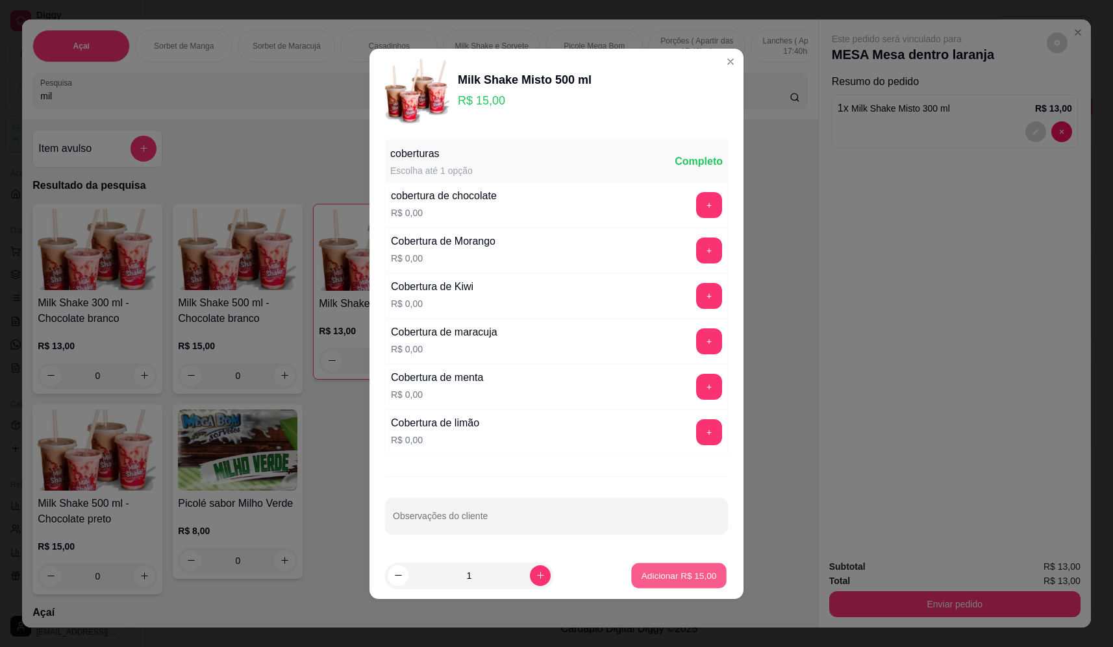
click at [668, 581] on p "Adicionar R$ 15,00" at bounding box center [679, 576] width 75 height 12
type input "1"
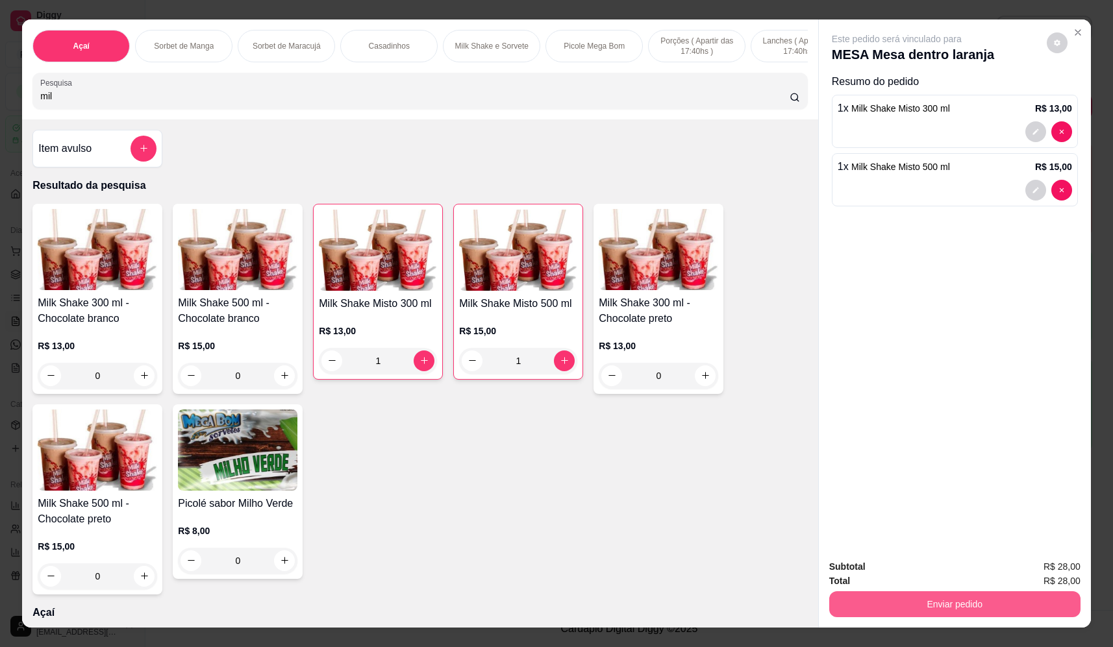
click at [970, 612] on button "Enviar pedido" at bounding box center [954, 605] width 251 height 26
click at [927, 570] on button "Não registrar e enviar pedido" at bounding box center [911, 572] width 135 height 25
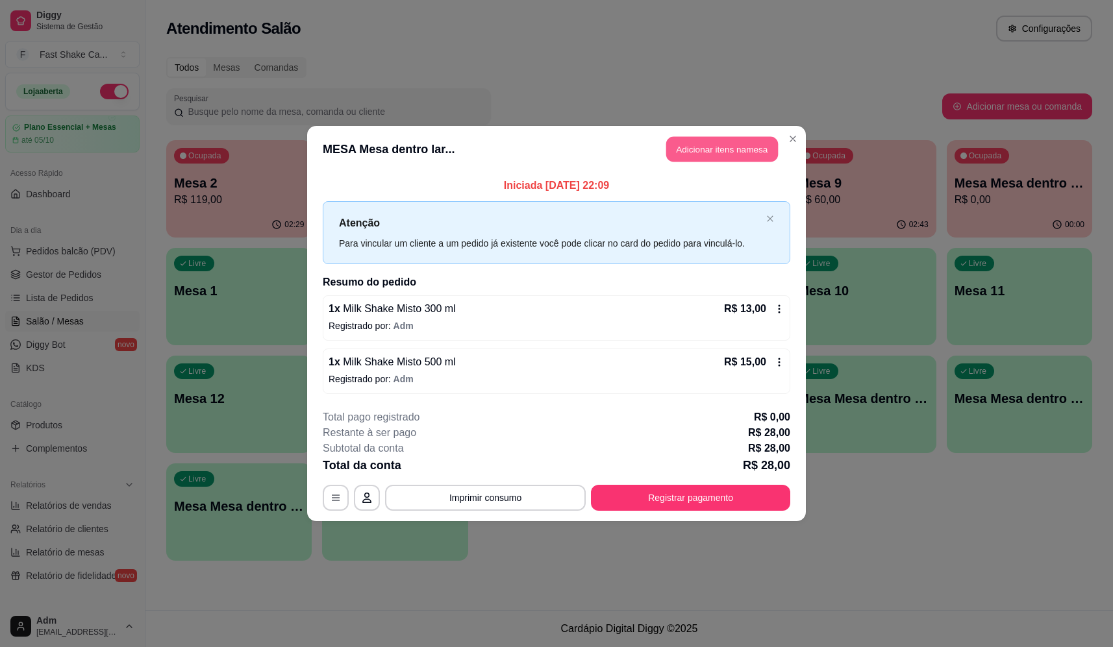
click at [732, 150] on button "Adicionar itens na mesa" at bounding box center [722, 149] width 112 height 25
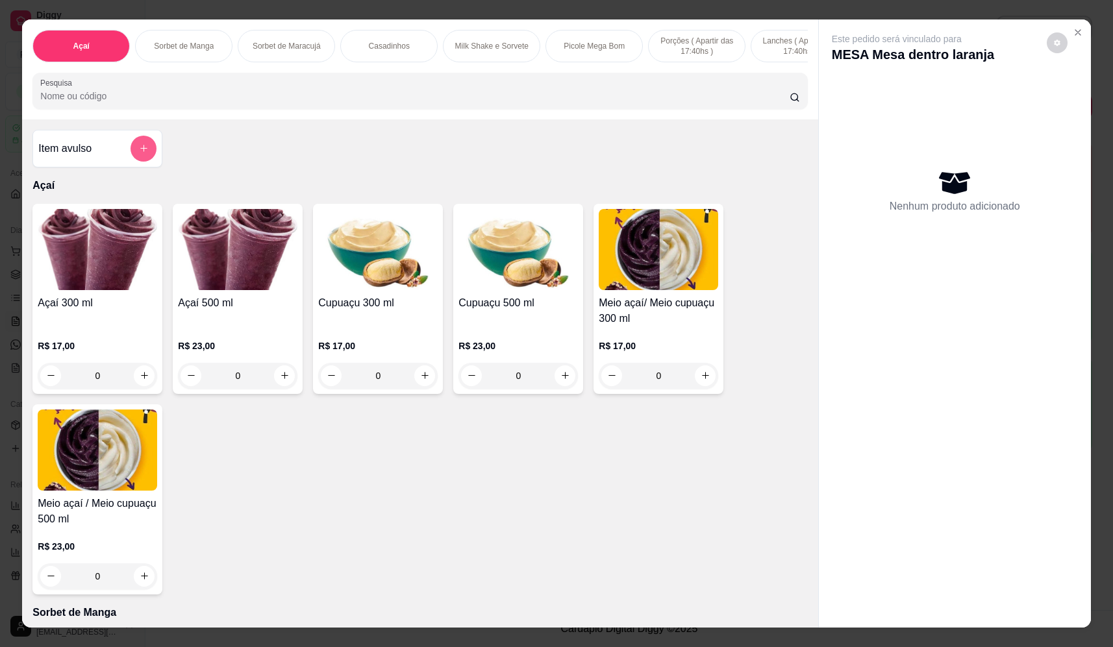
click at [133, 158] on button "add-separate-item" at bounding box center [144, 149] width 26 height 26
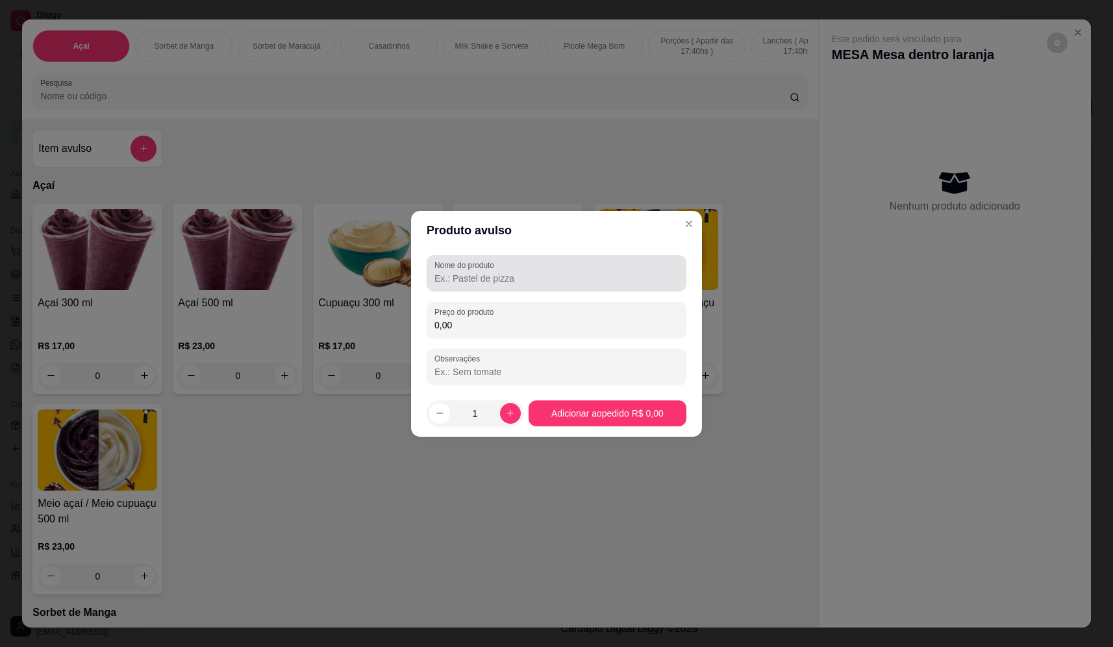
click at [597, 275] on input "Nome do produto" at bounding box center [556, 278] width 244 height 13
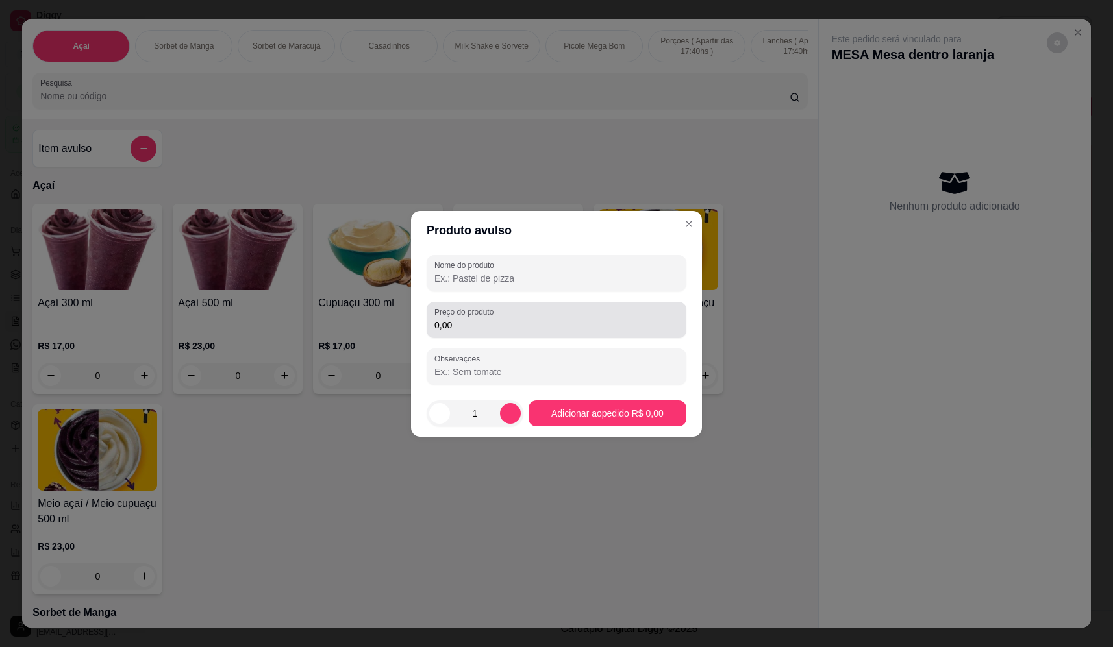
click at [572, 327] on input "0,00" at bounding box center [556, 325] width 244 height 13
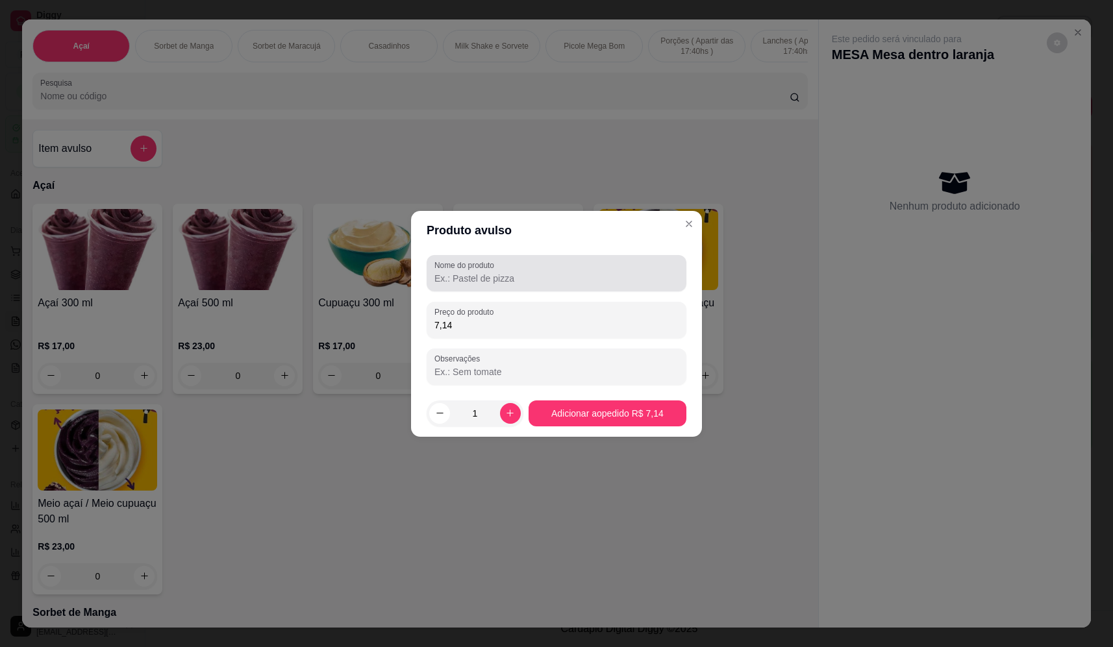
type input "7,14"
click at [493, 265] on label "Nome do produto" at bounding box center [466, 265] width 64 height 11
click at [493, 272] on input "Nome do produto" at bounding box center [556, 278] width 244 height 13
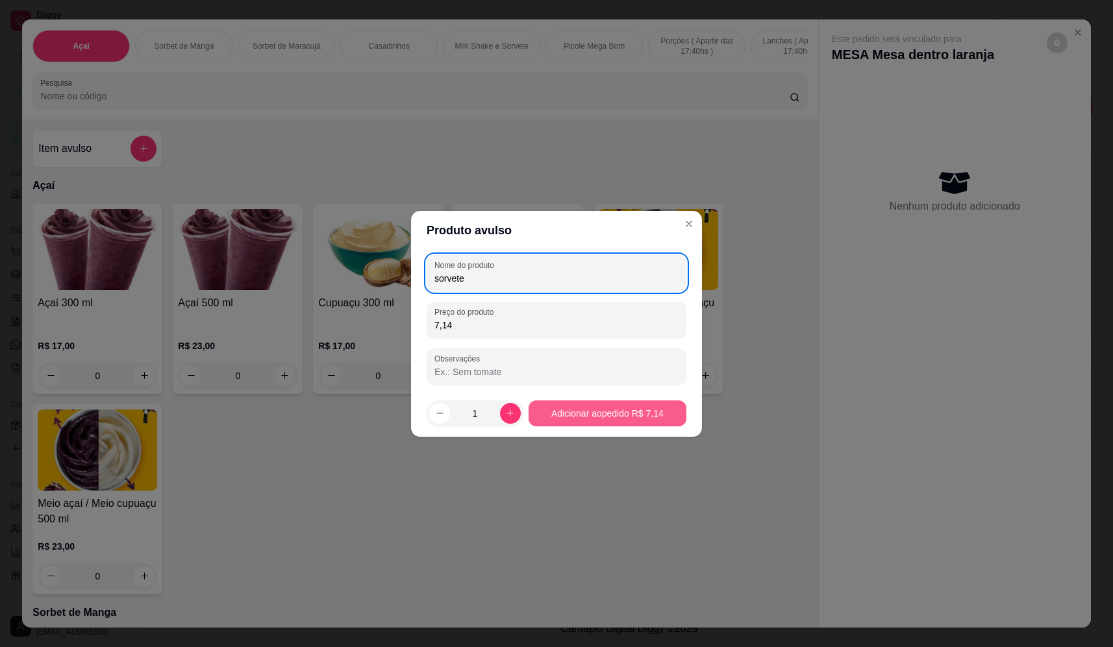
type input "sorvete"
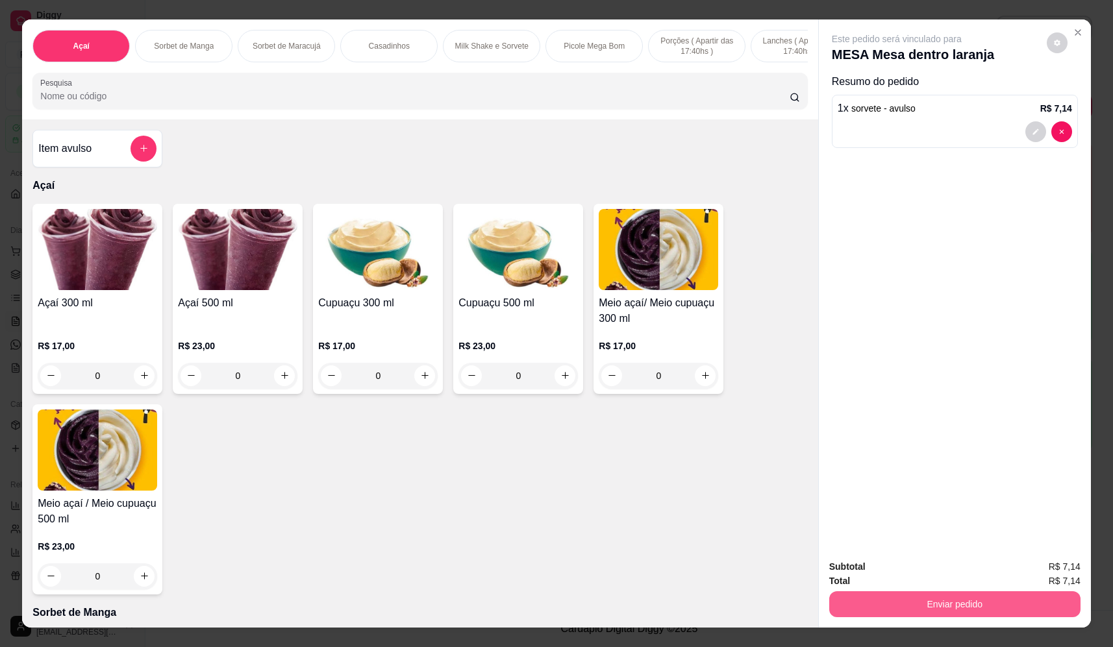
click at [957, 612] on button "Enviar pedido" at bounding box center [954, 605] width 251 height 26
click at [945, 573] on button "Não registrar e enviar pedido" at bounding box center [911, 572] width 131 height 24
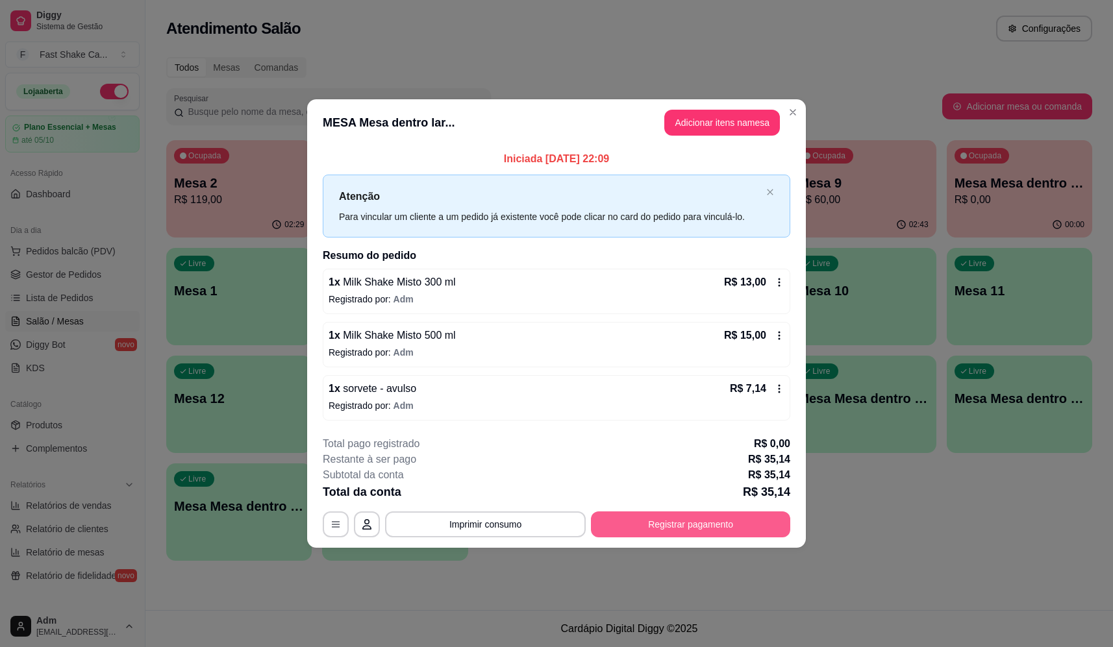
click at [682, 536] on button "Registrar pagamento" at bounding box center [690, 525] width 199 height 26
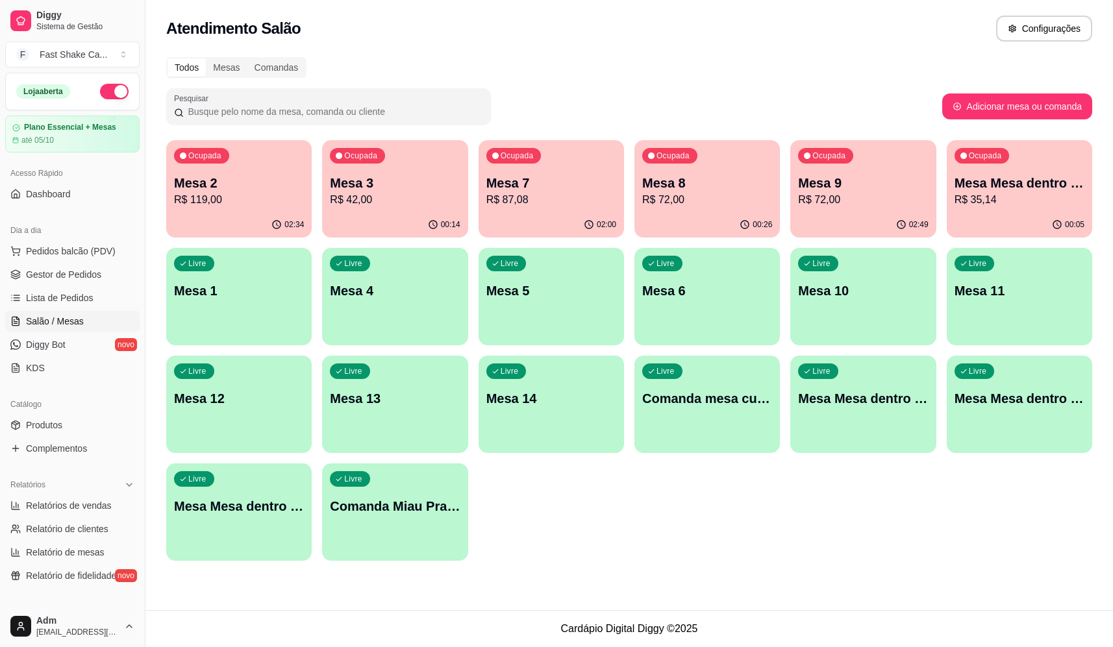
click at [251, 188] on p "Mesa 2" at bounding box center [239, 183] width 130 height 18
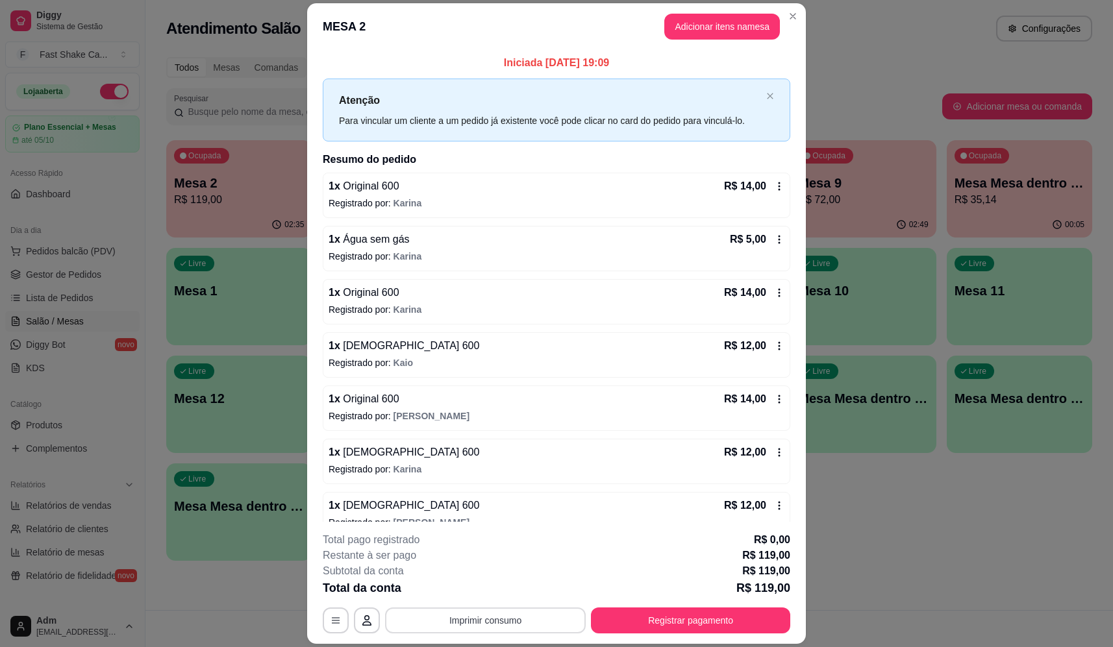
click at [520, 623] on button "Imprimir consumo" at bounding box center [485, 621] width 201 height 26
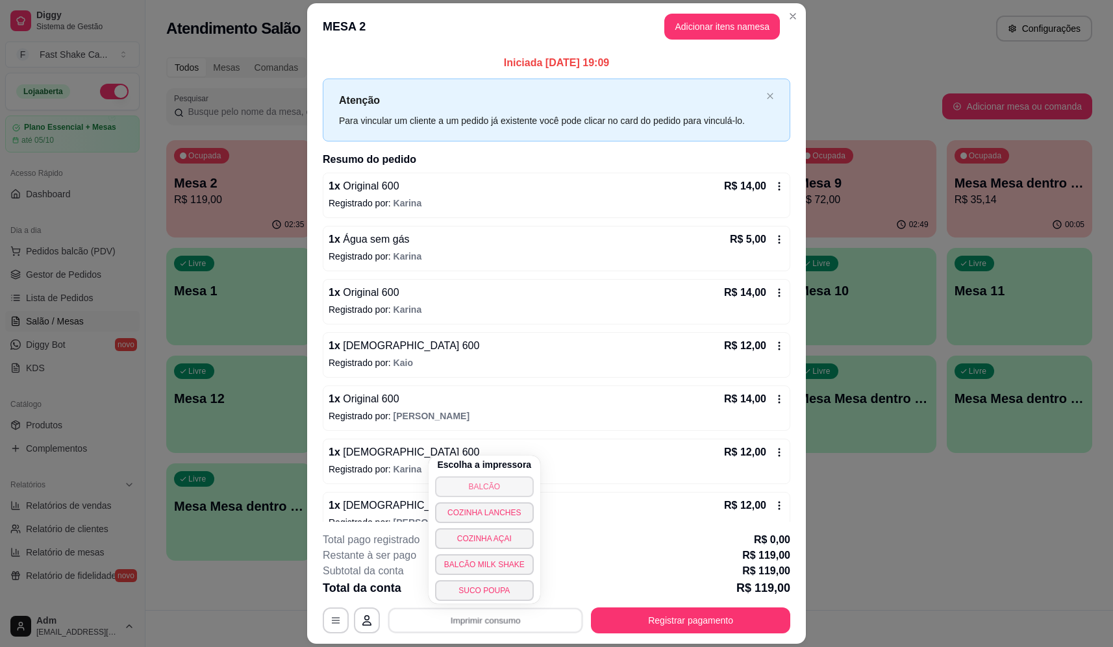
click at [512, 483] on button "BALCÃO" at bounding box center [484, 487] width 99 height 21
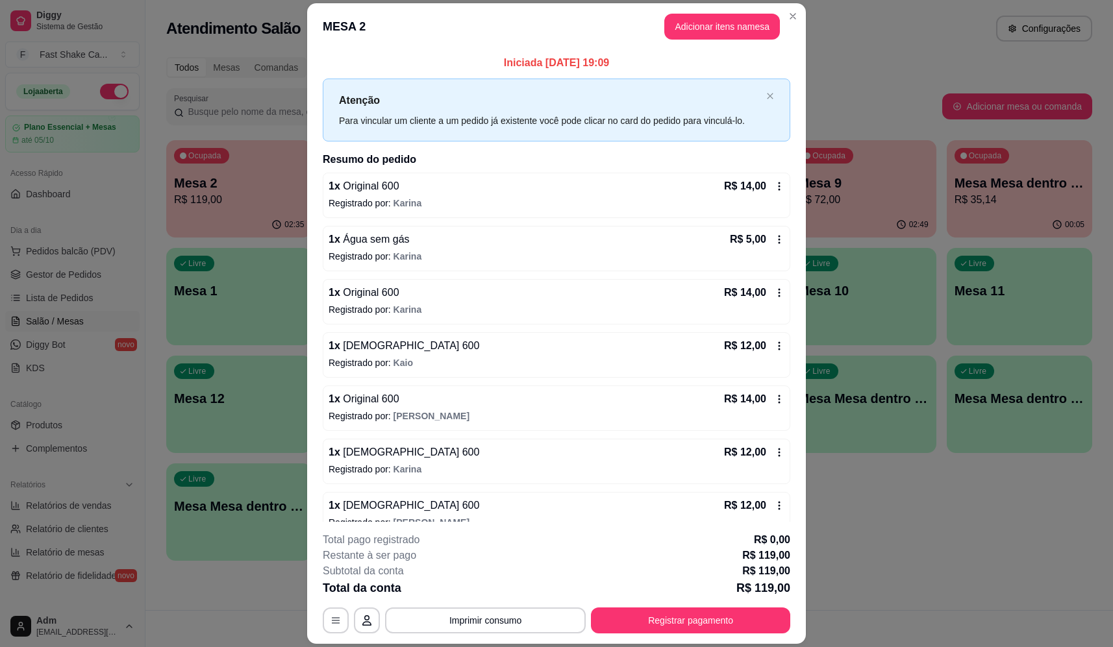
click at [623, 190] on div "1 x Original 600 R$ 14,00" at bounding box center [557, 187] width 456 height 16
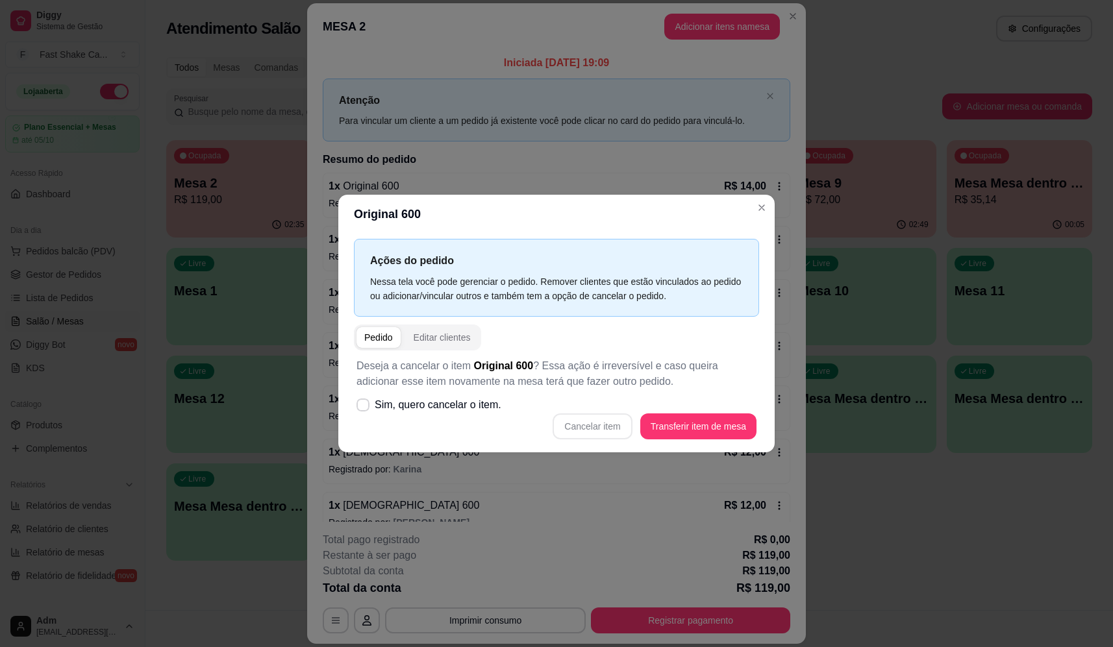
click at [462, 403] on span "Sim, quero cancelar o item." at bounding box center [438, 405] width 127 height 16
click at [364, 407] on input "Sim, quero cancelar o item." at bounding box center [360, 411] width 8 height 8
checkbox input "true"
click at [572, 429] on button "Cancelar item" at bounding box center [592, 427] width 79 height 26
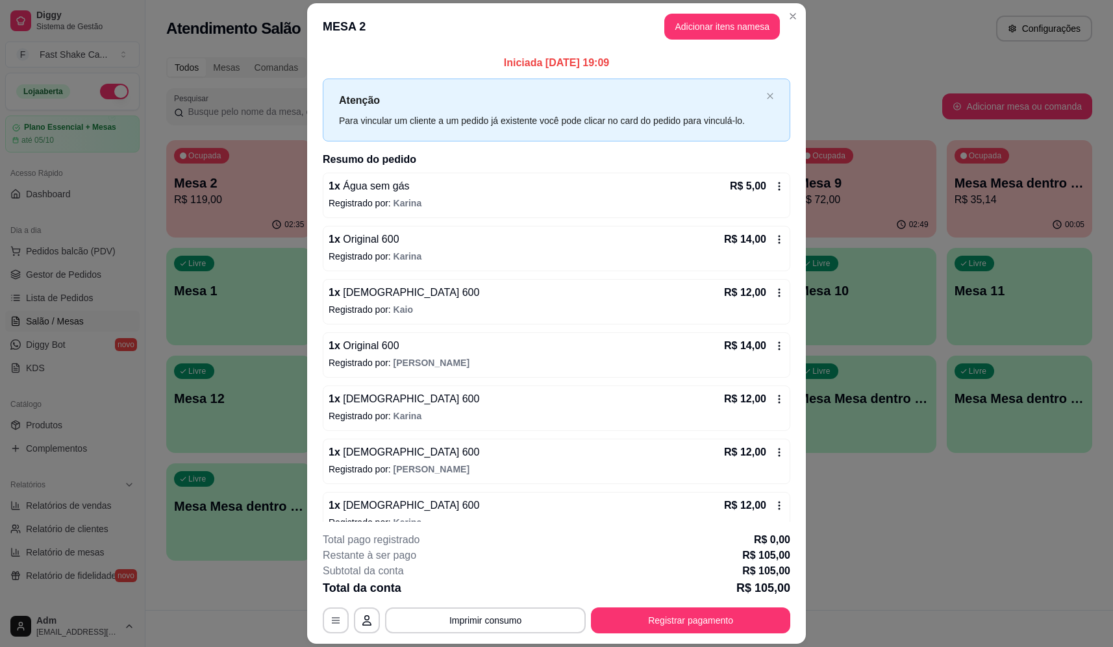
click at [429, 245] on div "1 x Original 600 R$ 14,00" at bounding box center [557, 240] width 456 height 16
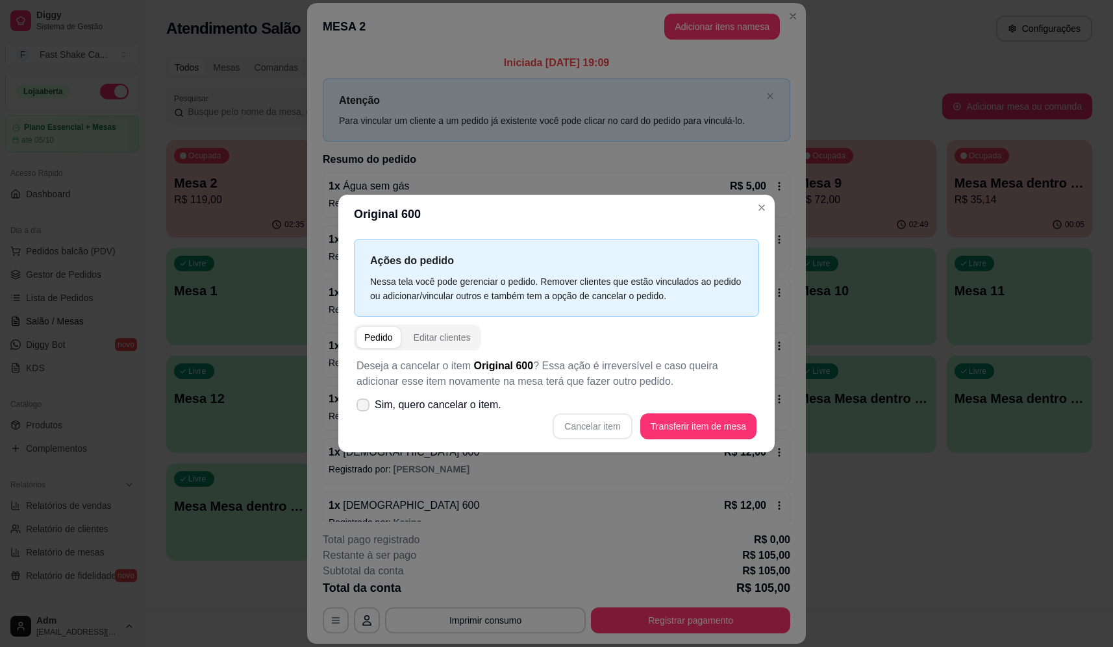
click at [475, 406] on span "Sim, quero cancelar o item." at bounding box center [438, 405] width 127 height 16
click at [364, 407] on input "Sim, quero cancelar o item." at bounding box center [360, 411] width 8 height 8
checkbox input "true"
click at [592, 433] on button "Cancelar item" at bounding box center [592, 426] width 77 height 25
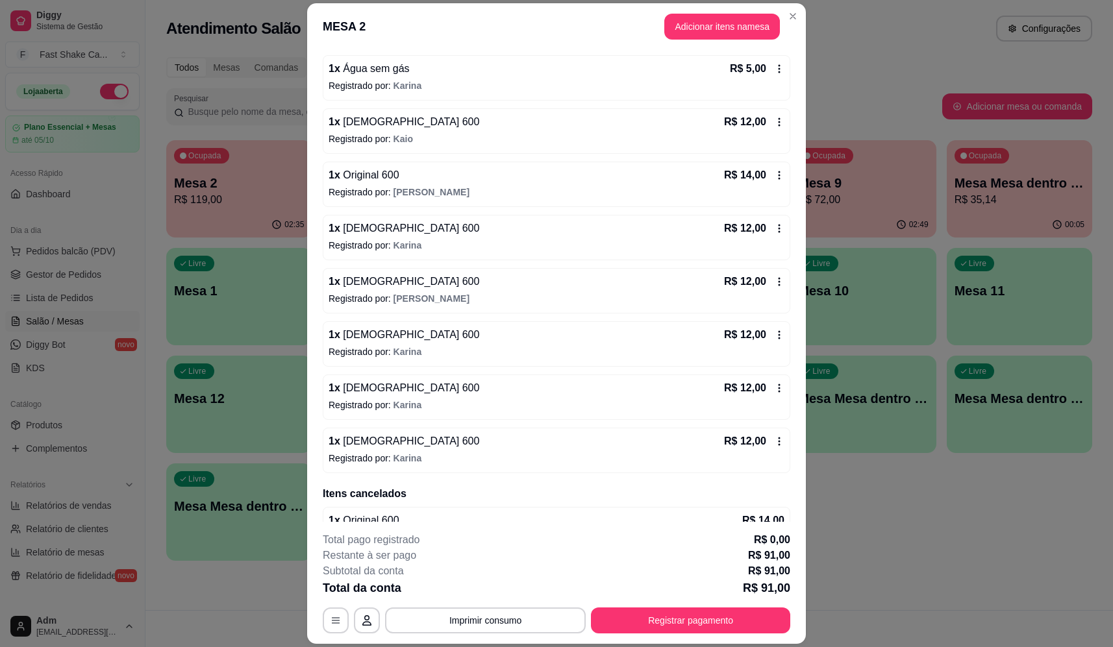
scroll to position [130, 0]
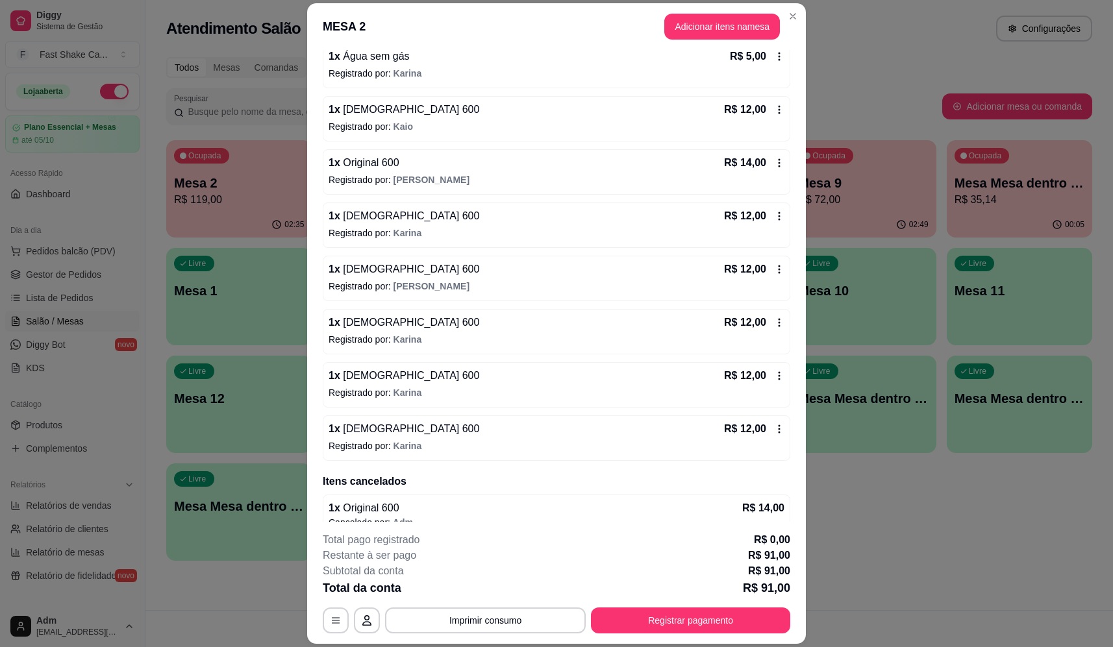
click at [403, 181] on span "[PERSON_NAME]" at bounding box center [432, 180] width 76 height 10
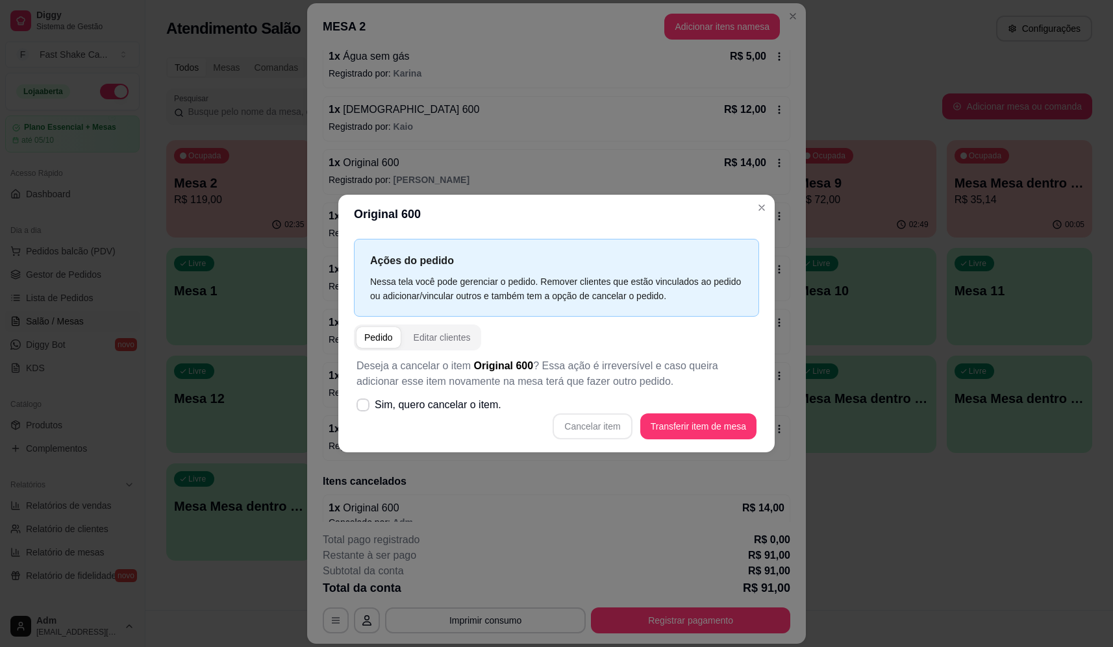
click at [473, 404] on span "Sim, quero cancelar o item." at bounding box center [438, 405] width 127 height 16
click at [364, 407] on input "Sim, quero cancelar o item." at bounding box center [360, 411] width 8 height 8
checkbox input "true"
click at [588, 426] on button "Cancelar item" at bounding box center [592, 427] width 79 height 26
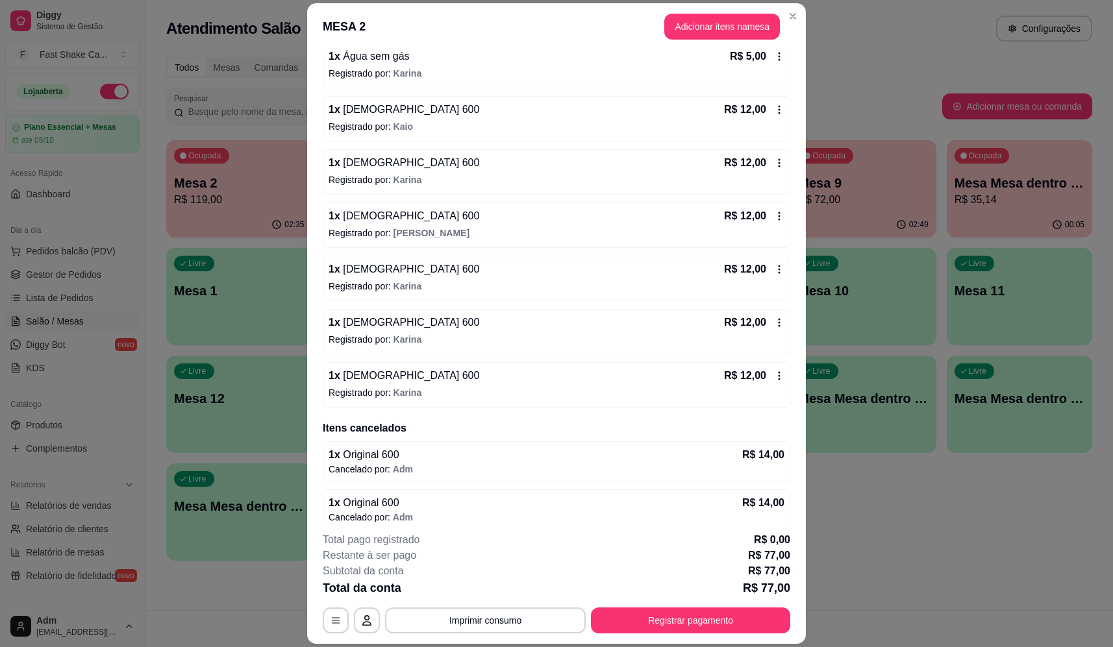
click at [403, 76] on span "Karina" at bounding box center [408, 73] width 29 height 10
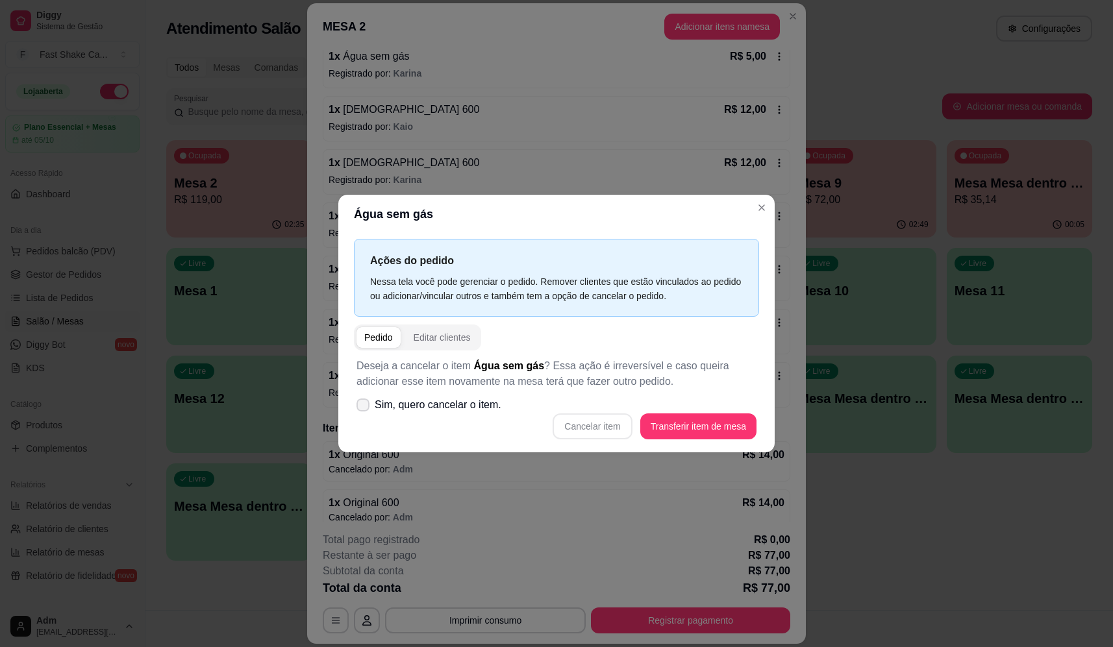
click at [477, 412] on span "Sim, quero cancelar o item." at bounding box center [438, 405] width 127 height 16
click at [364, 412] on input "Sim, quero cancelar o item." at bounding box center [360, 411] width 8 height 8
checkbox input "true"
click at [605, 429] on button "Cancelar item" at bounding box center [592, 426] width 77 height 25
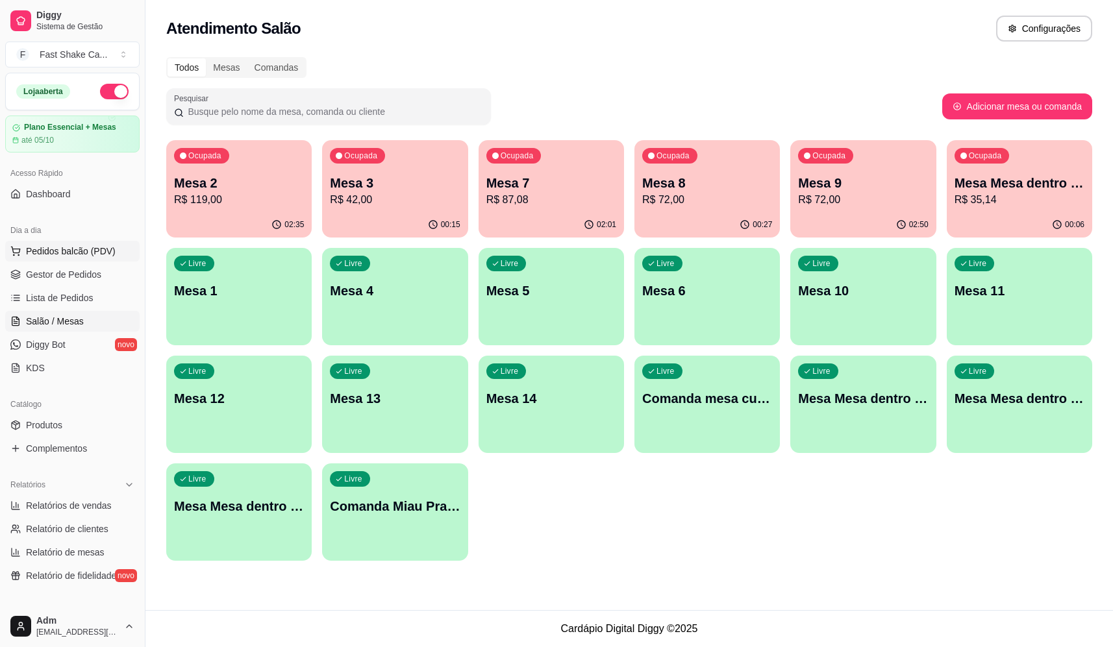
click at [87, 255] on span "Pedidos balcão (PDV)" at bounding box center [71, 251] width 90 height 13
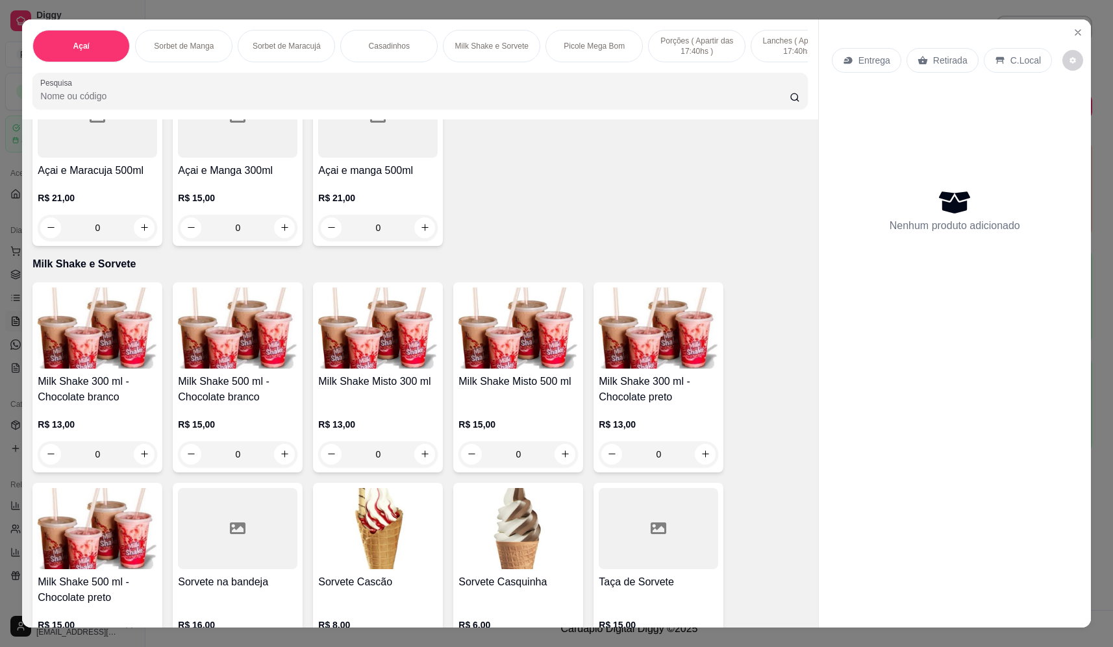
scroll to position [1299, 0]
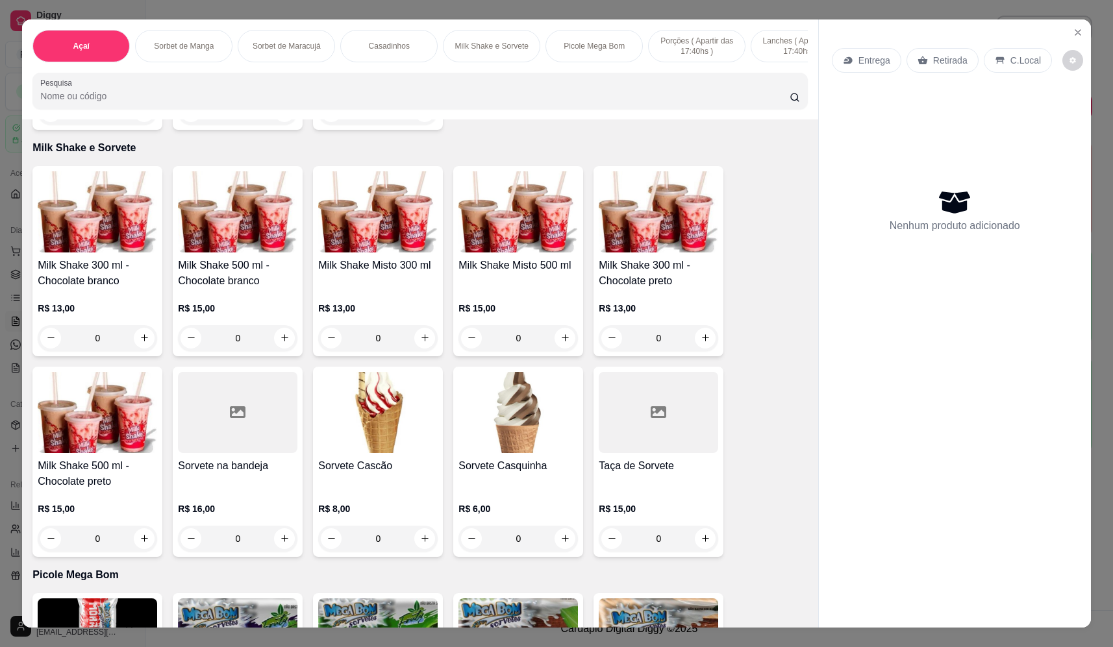
click at [138, 544] on div "0" at bounding box center [97, 539] width 119 height 26
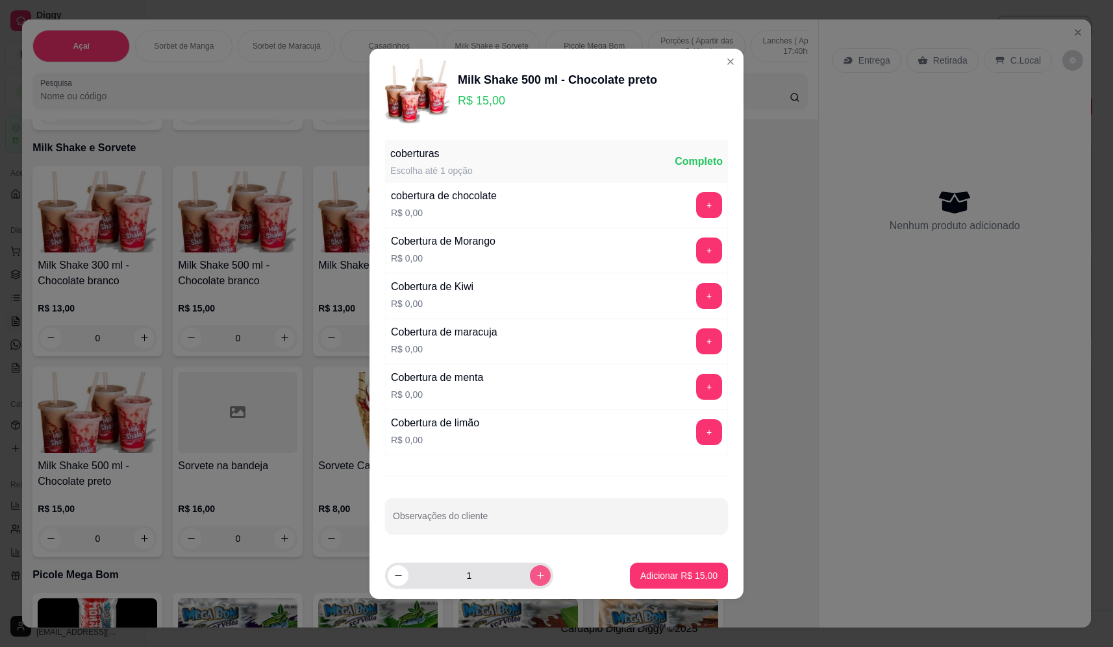
click at [530, 572] on button "increase-product-quantity" at bounding box center [540, 576] width 21 height 21
type input "2"
click at [675, 575] on p "Adicionar R$ 30,00" at bounding box center [678, 576] width 77 height 13
type input "2"
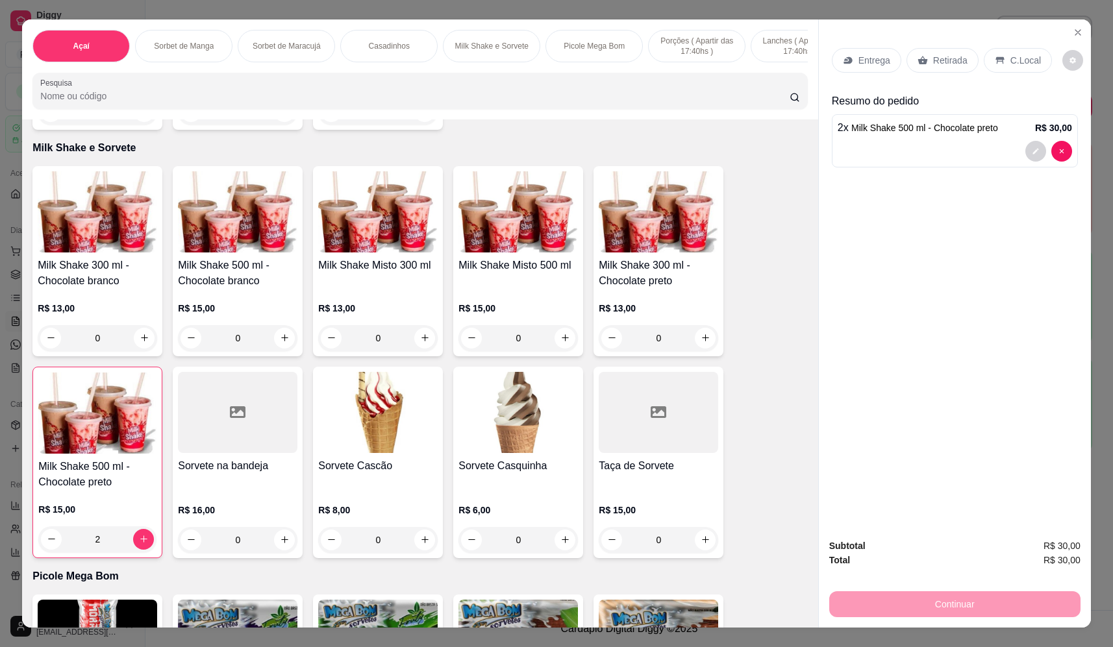
click at [863, 57] on p "Entrega" at bounding box center [875, 60] width 32 height 13
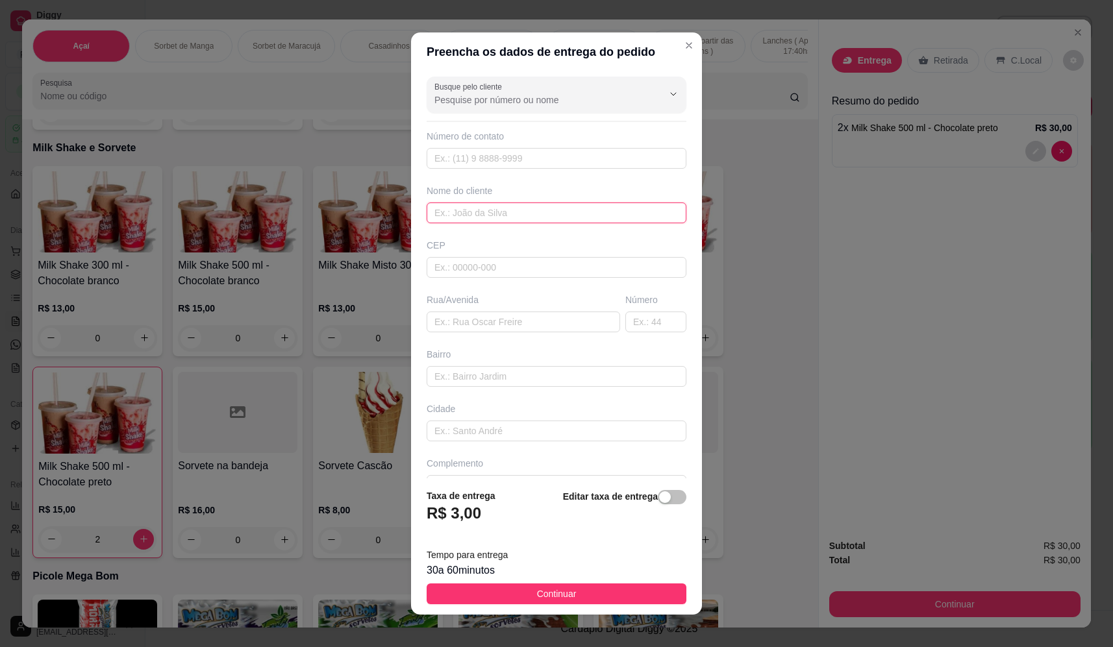
drag, startPoint x: 500, startPoint y: 210, endPoint x: 484, endPoint y: 227, distance: 23.0
click at [500, 212] on input "text" at bounding box center [557, 213] width 260 height 21
type input "ander"
drag, startPoint x: 510, startPoint y: 316, endPoint x: 510, endPoint y: 323, distance: 6.5
click at [510, 318] on input "text" at bounding box center [524, 322] width 194 height 21
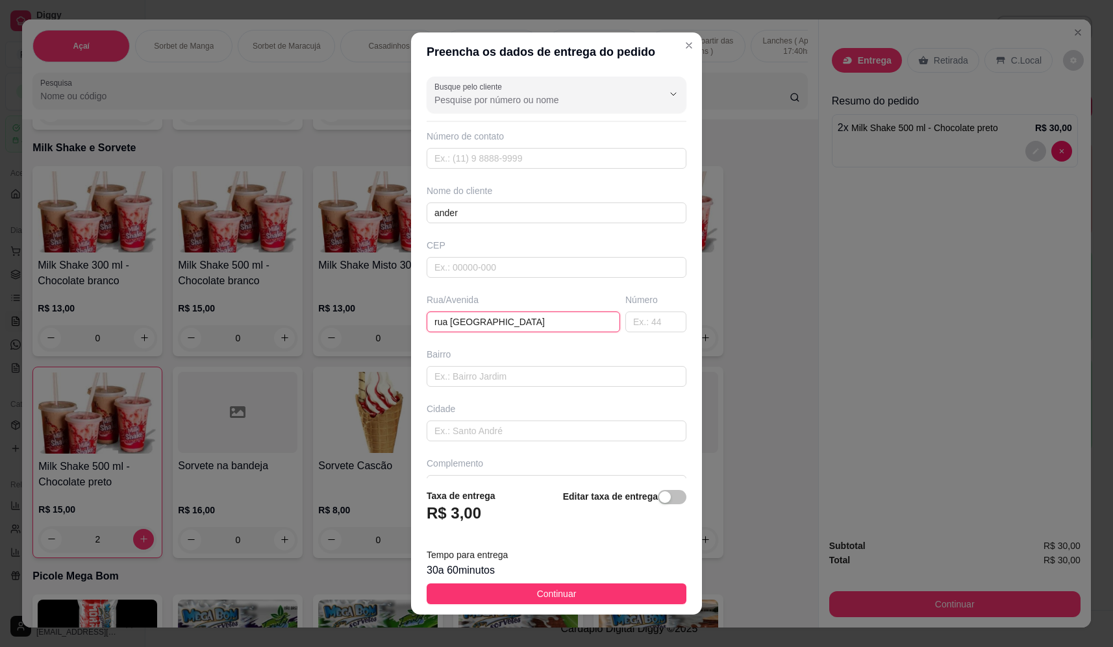
type input "rua belize"
click at [638, 334] on div "Busque pelo cliente Número de contato Nome do cliente ander CEP Rua/Avenida rua…" at bounding box center [556, 274] width 291 height 407
click at [644, 318] on input "text" at bounding box center [655, 322] width 61 height 21
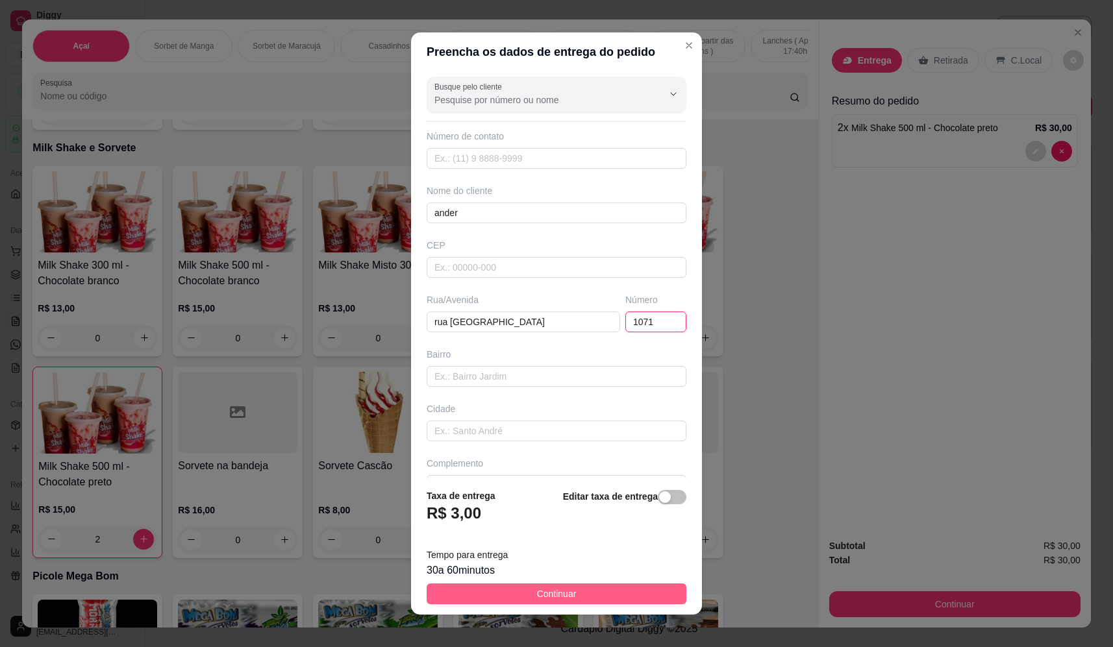
type input "1071"
drag, startPoint x: 618, startPoint y: 586, endPoint x: 751, endPoint y: 626, distance: 138.9
click at [618, 590] on button "Continuar" at bounding box center [557, 594] width 260 height 21
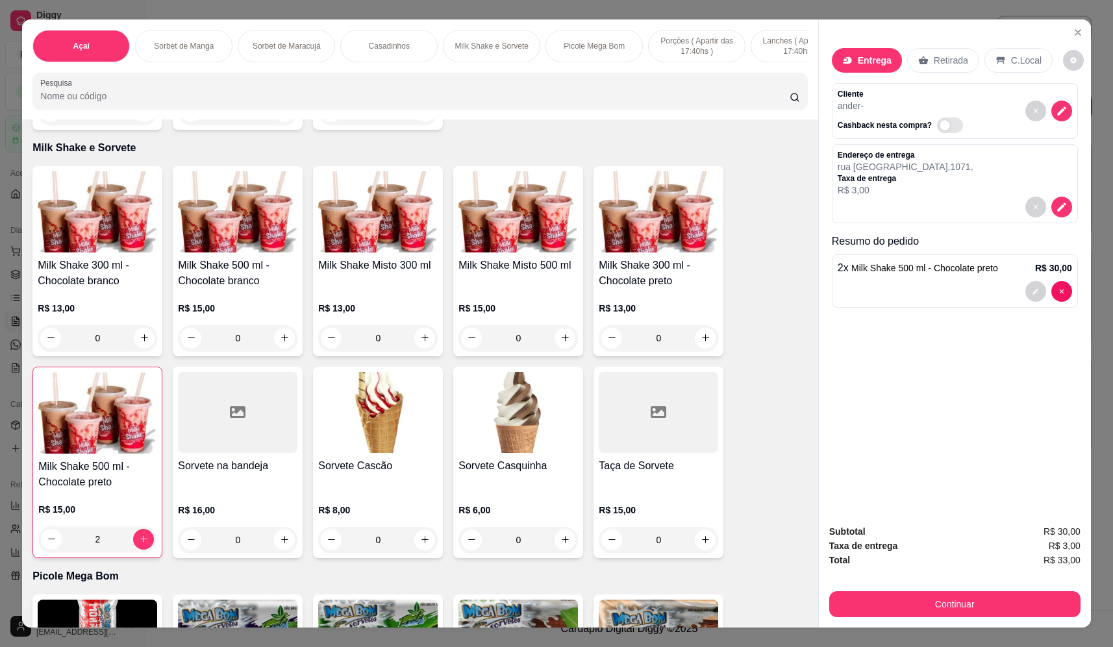
click at [946, 609] on button "Continuar" at bounding box center [954, 605] width 251 height 26
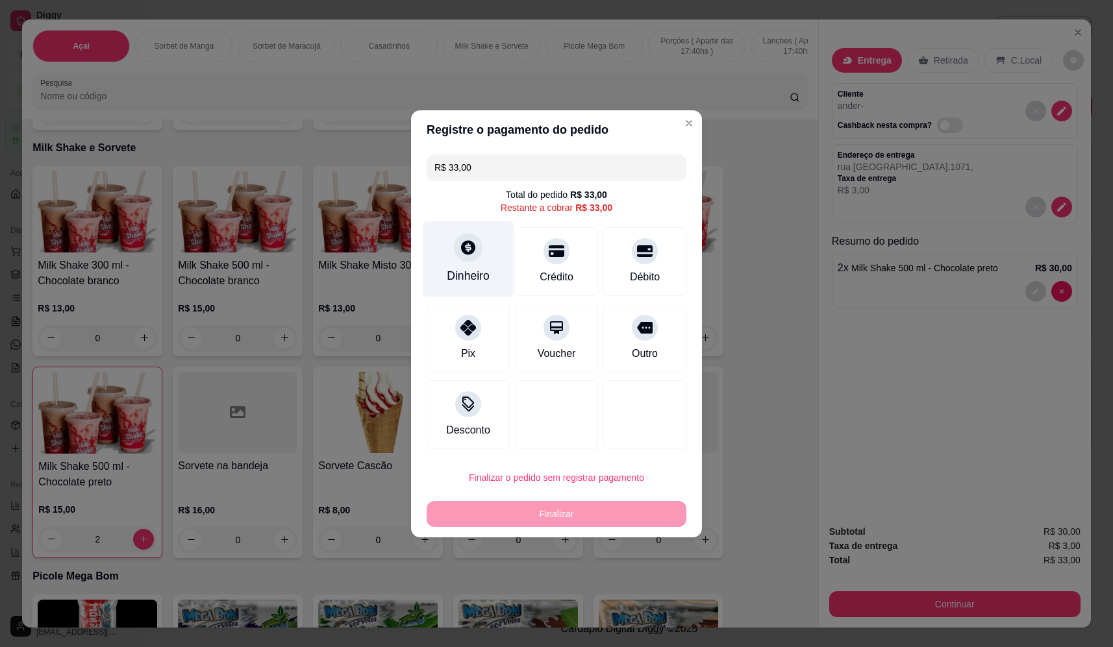
click at [455, 264] on div "Dinheiro" at bounding box center [469, 259] width 92 height 76
click at [451, 366] on div "Pix" at bounding box center [468, 338] width 83 height 69
type input "R$ 0,00"
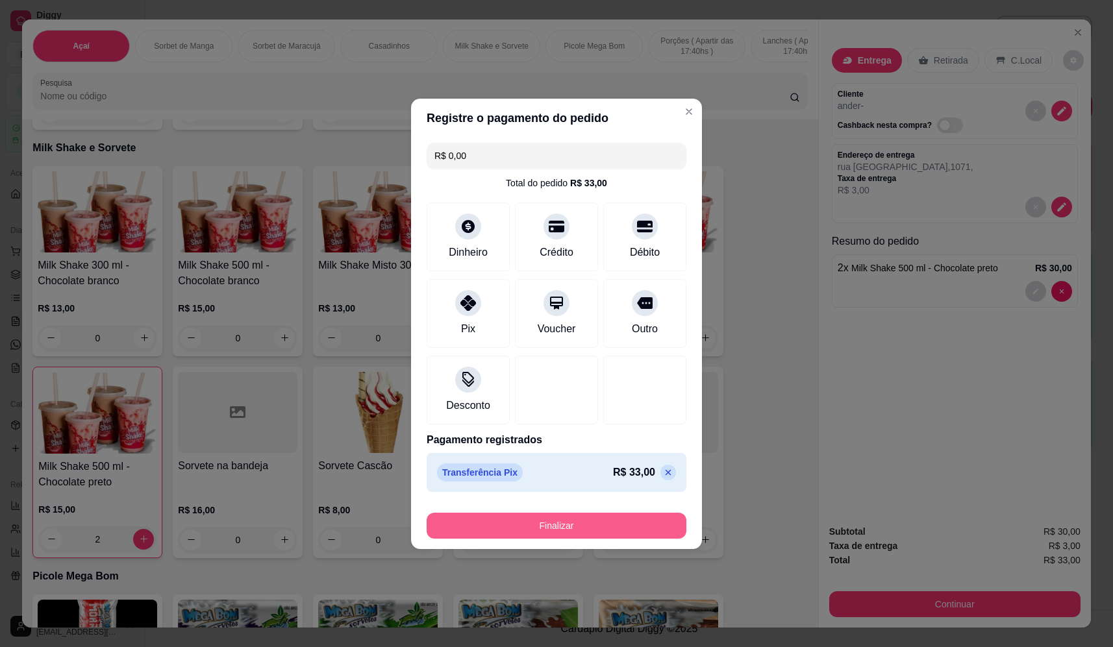
click at [571, 527] on button "Finalizar" at bounding box center [557, 526] width 260 height 26
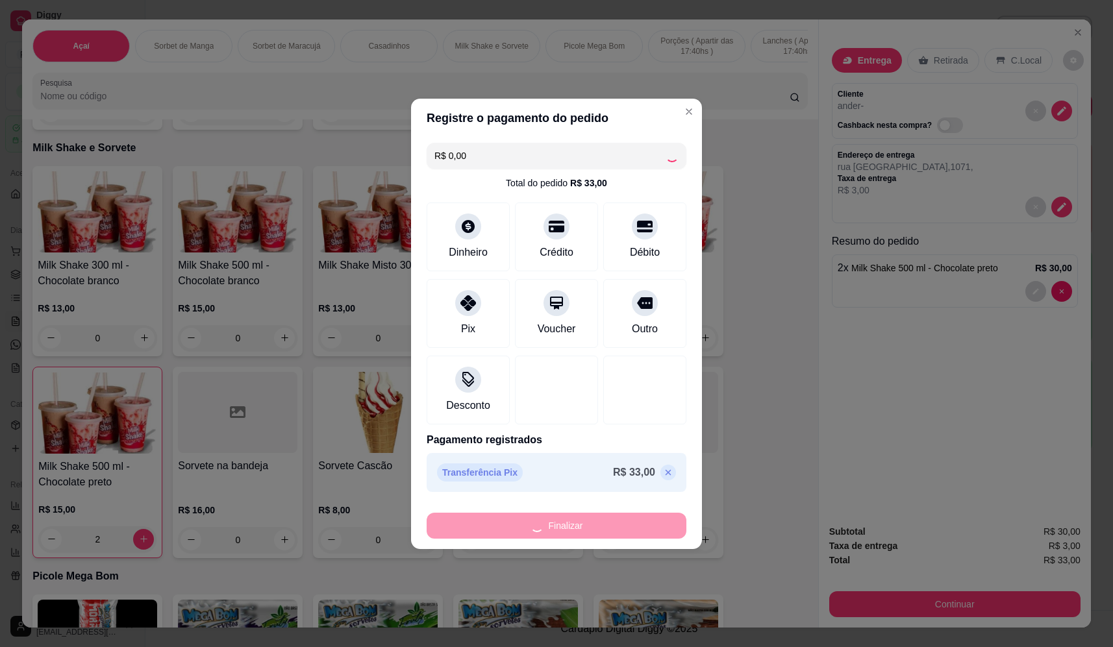
type input "0"
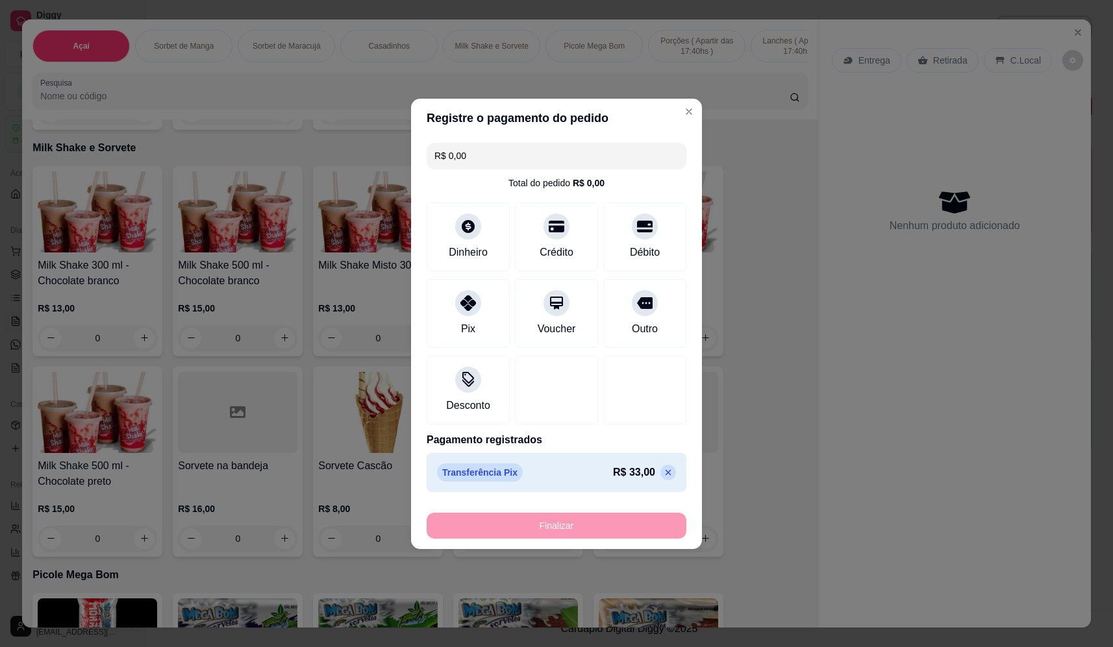
type input "-R$ 33,00"
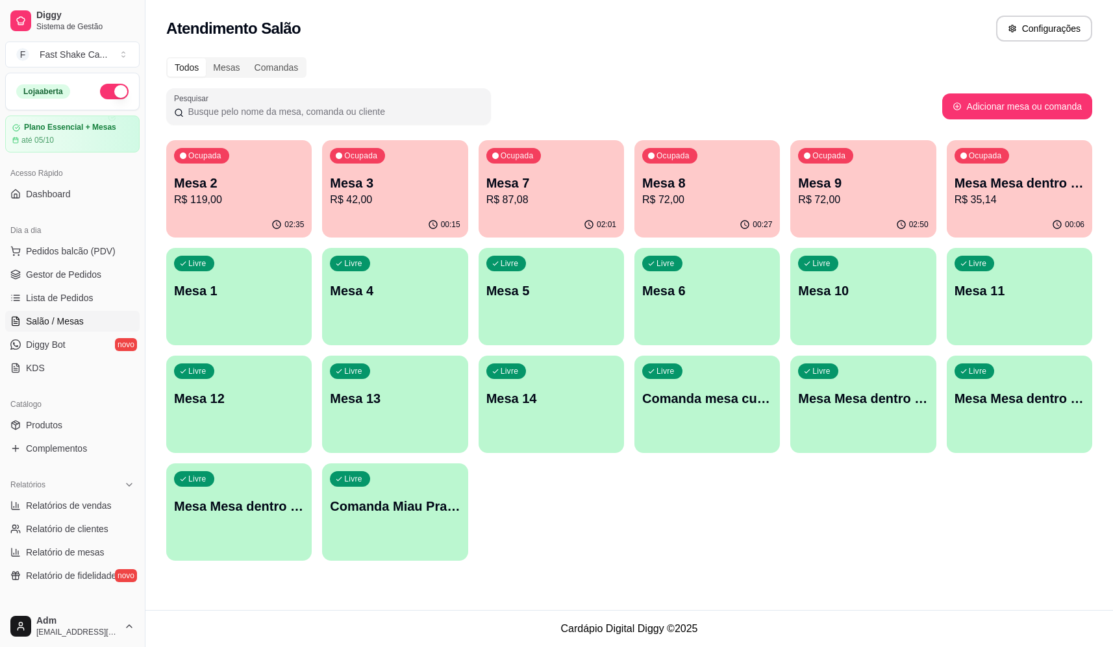
click at [355, 185] on p "Mesa 3" at bounding box center [395, 183] width 130 height 18
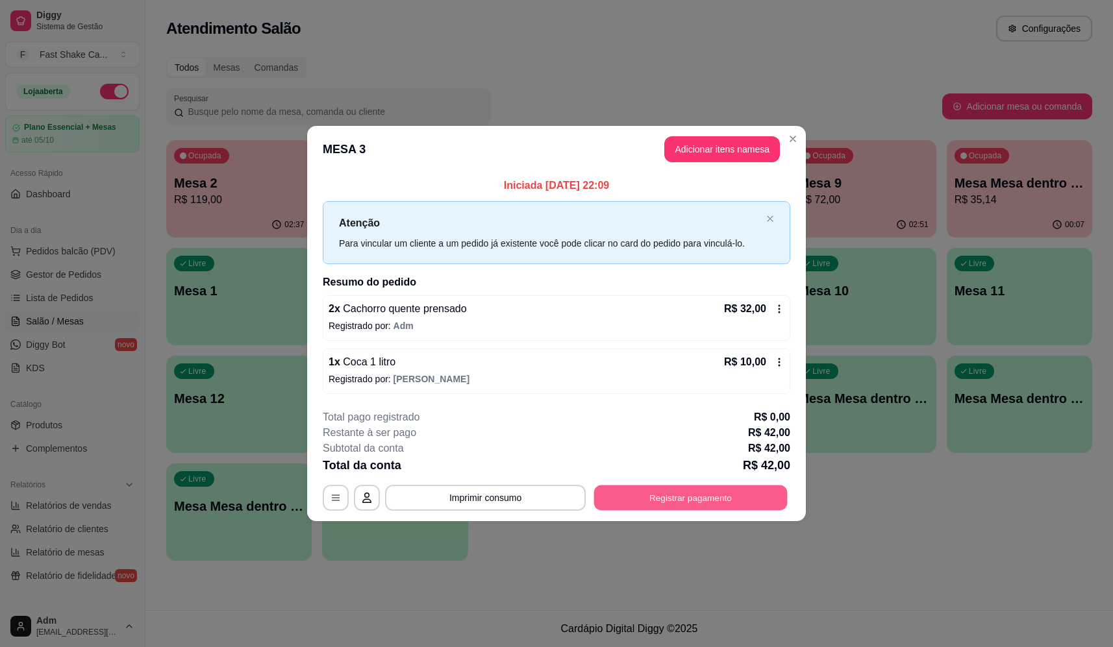
click at [658, 509] on button "Registrar pagamento" at bounding box center [691, 498] width 194 height 25
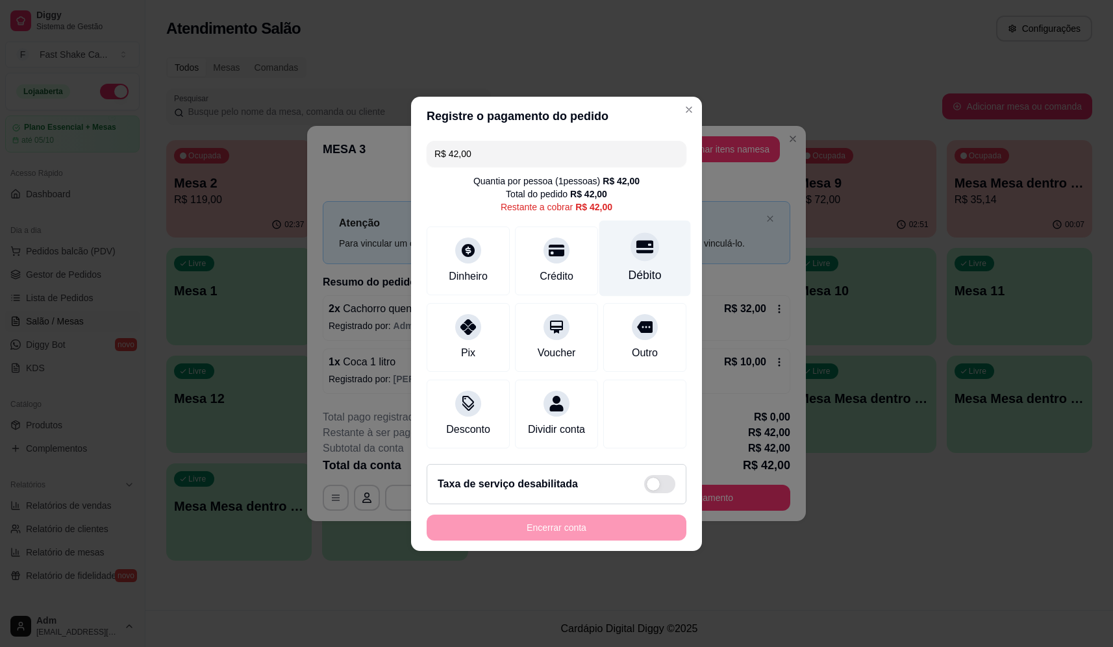
click at [645, 238] on div at bounding box center [645, 247] width 29 height 29
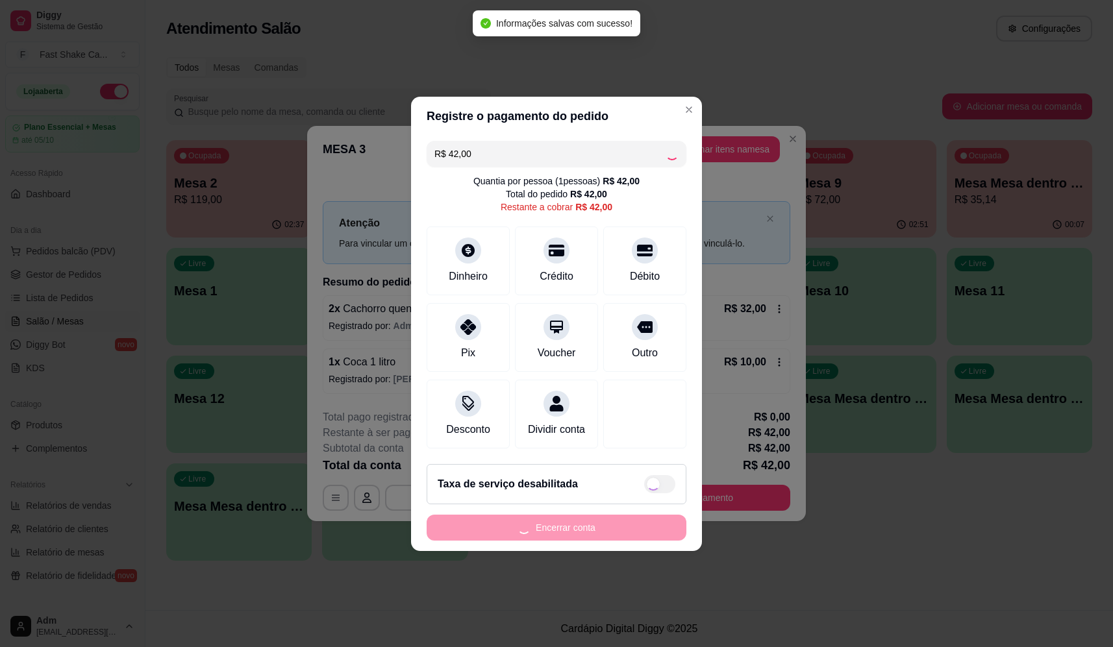
type input "R$ 0,00"
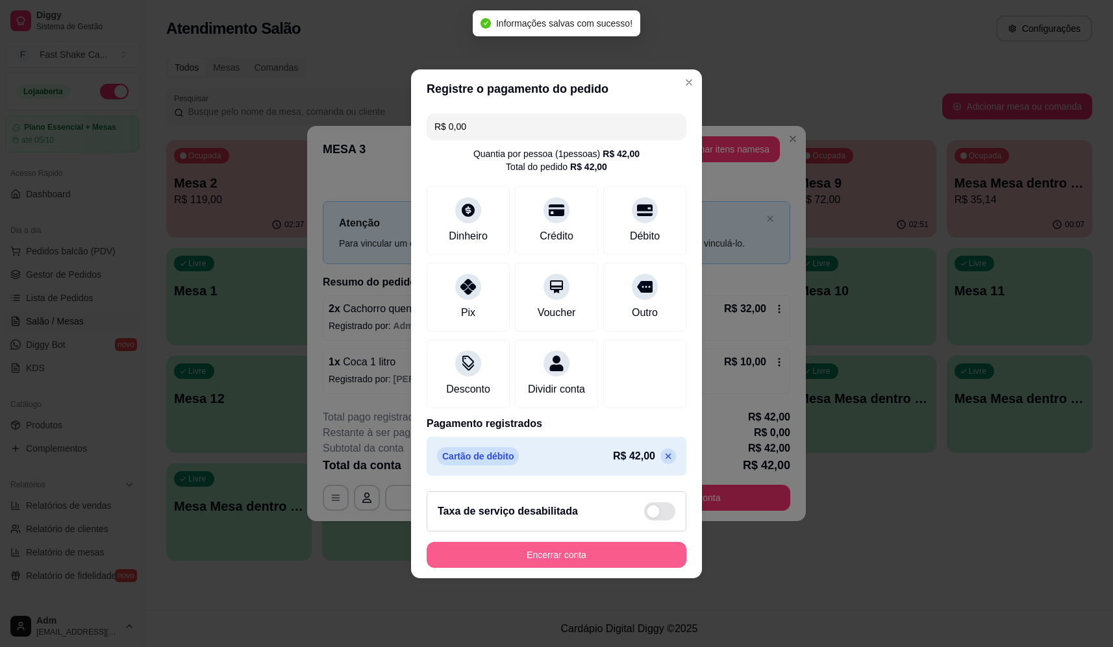
click at [571, 560] on button "Encerrar conta" at bounding box center [557, 555] width 260 height 26
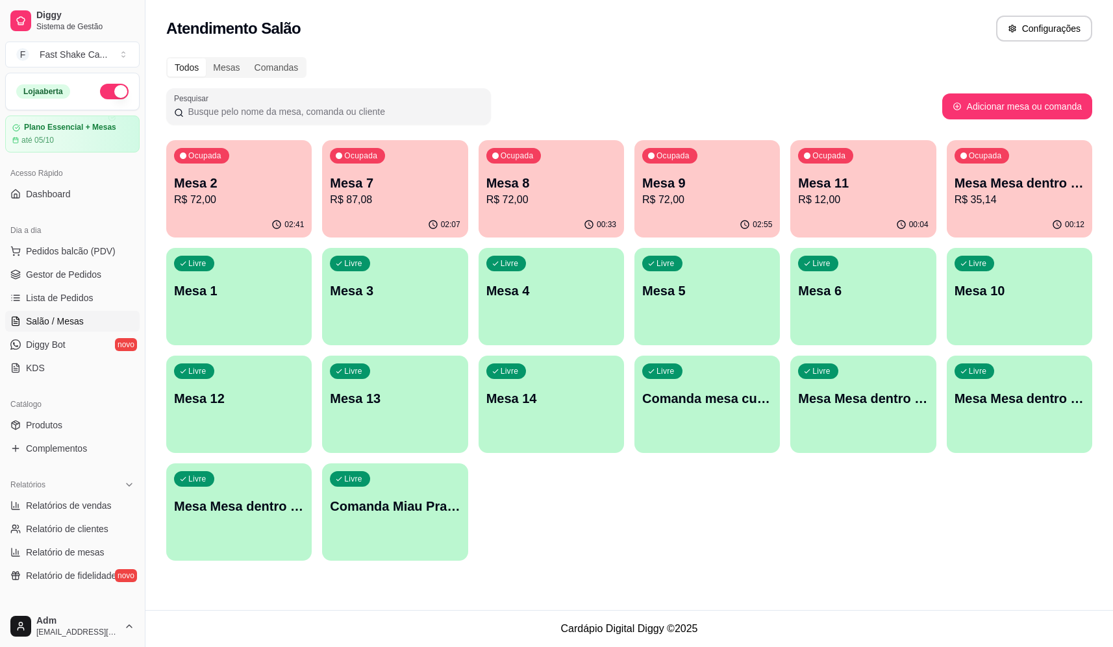
click at [1059, 197] on p "R$ 35,14" at bounding box center [1020, 200] width 130 height 16
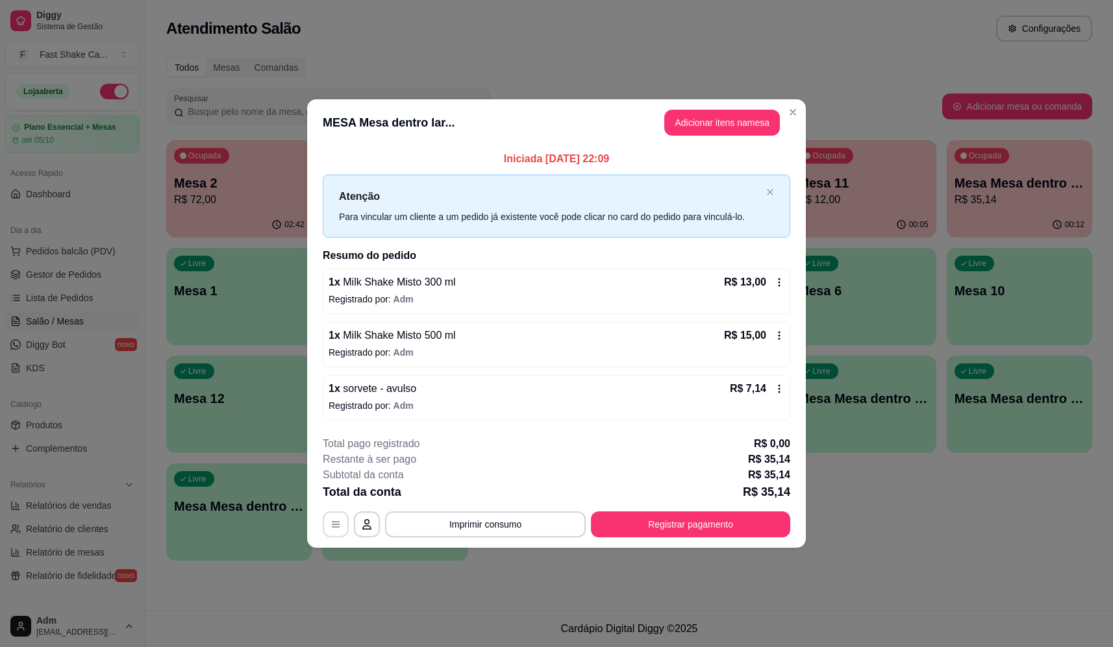
click at [333, 530] on button "button" at bounding box center [336, 525] width 26 height 26
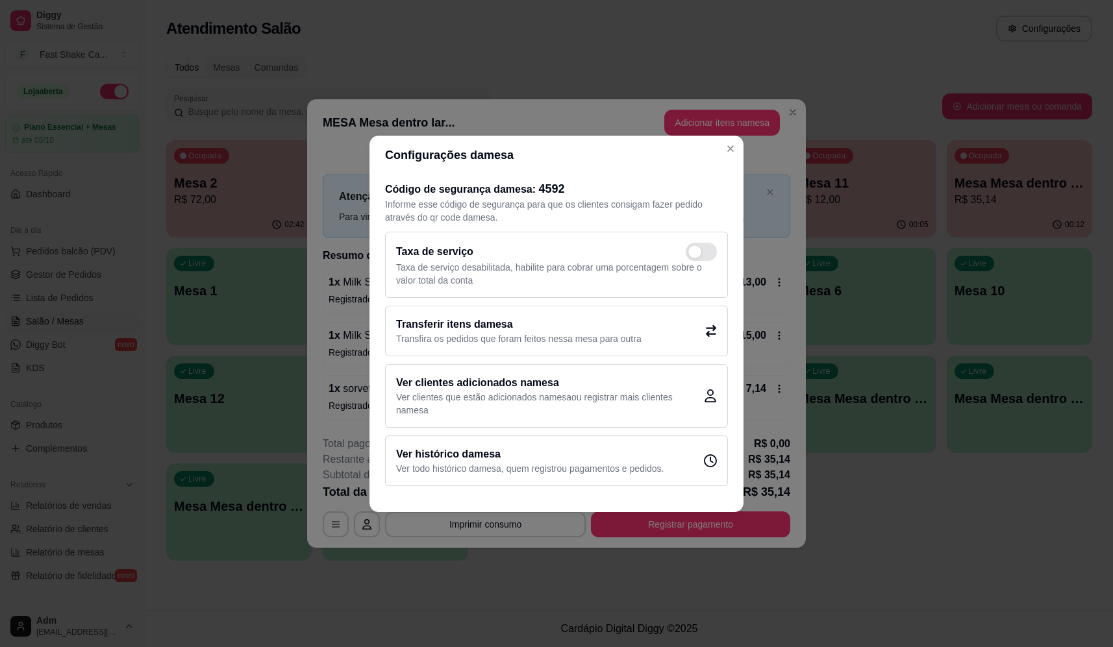
click at [488, 323] on h2 "Transferir itens da mesa" at bounding box center [518, 325] width 245 height 16
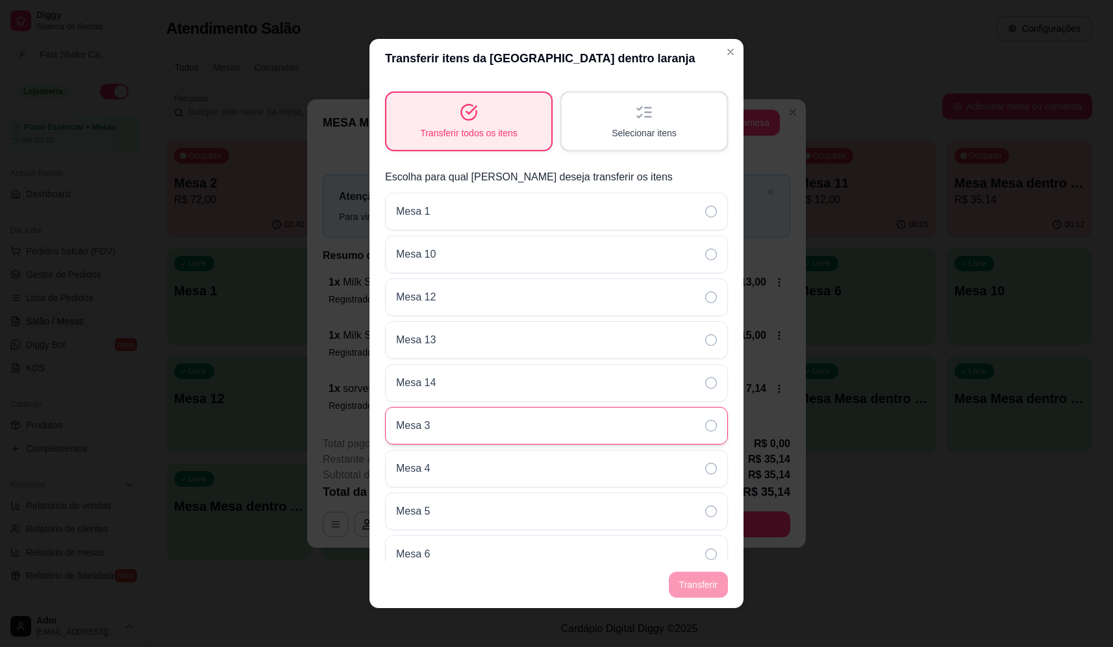
scroll to position [65, 0]
click at [466, 546] on div "Mesa 6" at bounding box center [556, 554] width 343 height 38
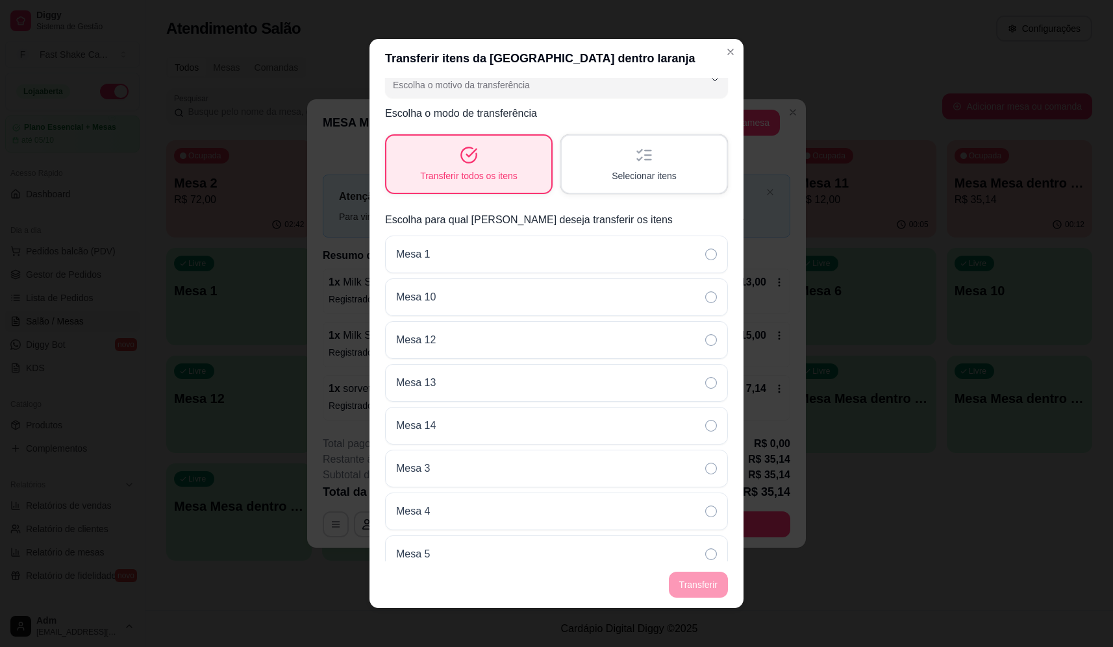
scroll to position [0, 0]
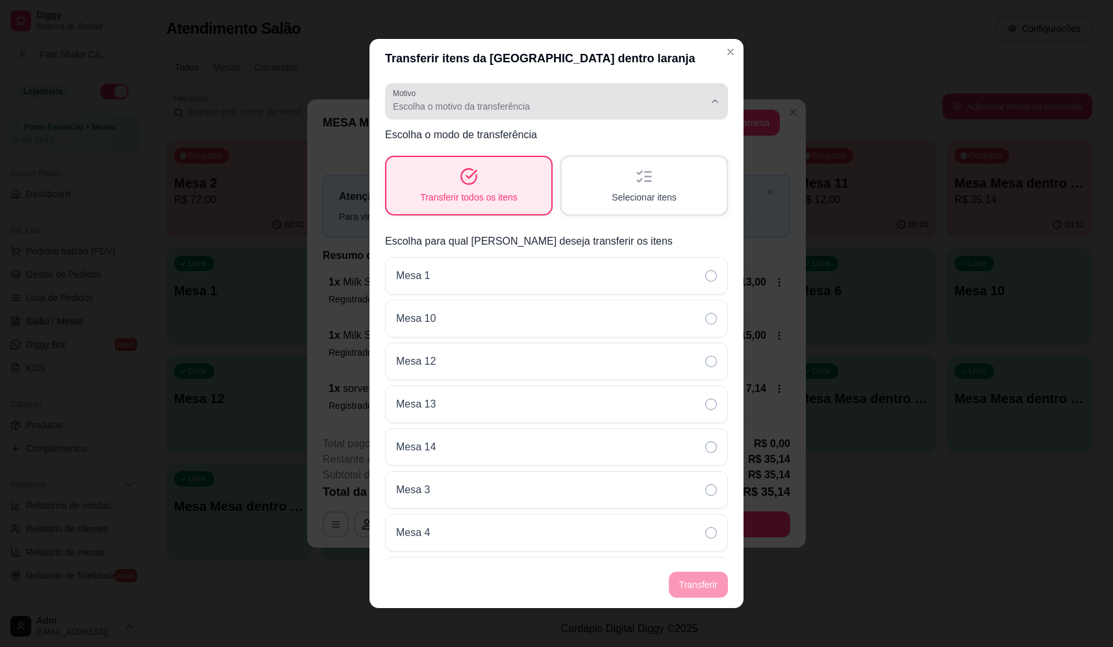
click at [614, 112] on span "Escolha o motivo da transferência" at bounding box center [549, 106] width 312 height 13
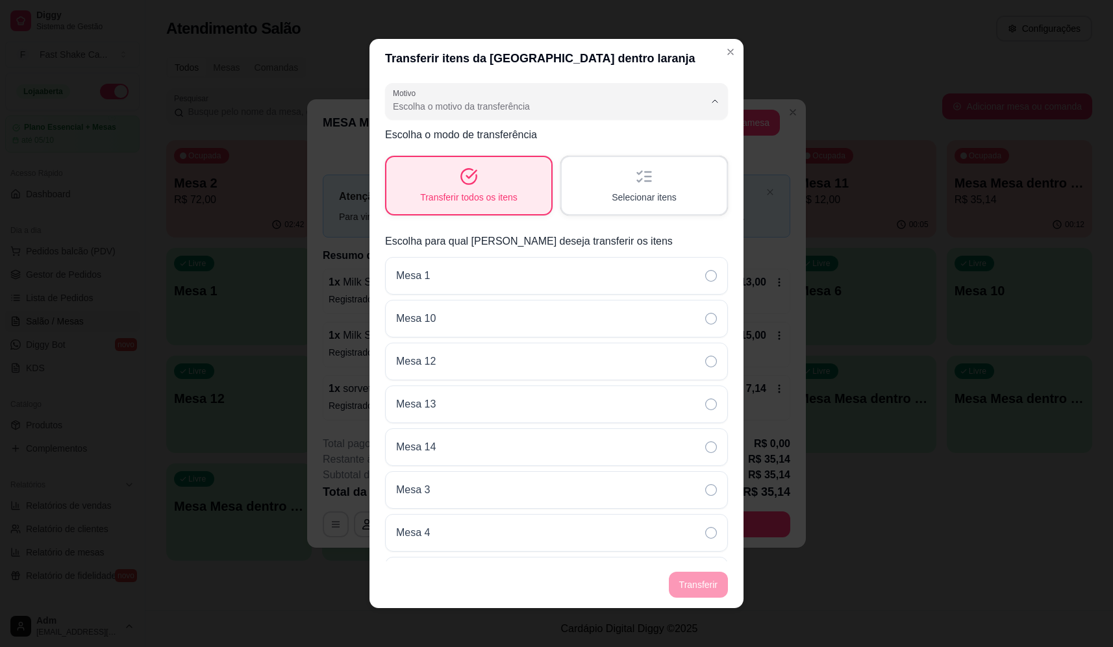
click at [496, 168] on li "Mudança de mesa" at bounding box center [547, 159] width 310 height 20
type input "TABLE_TRANSFER"
select select "TABLE_TRANSFER"
click at [704, 578] on button "Transferir" at bounding box center [698, 585] width 59 height 26
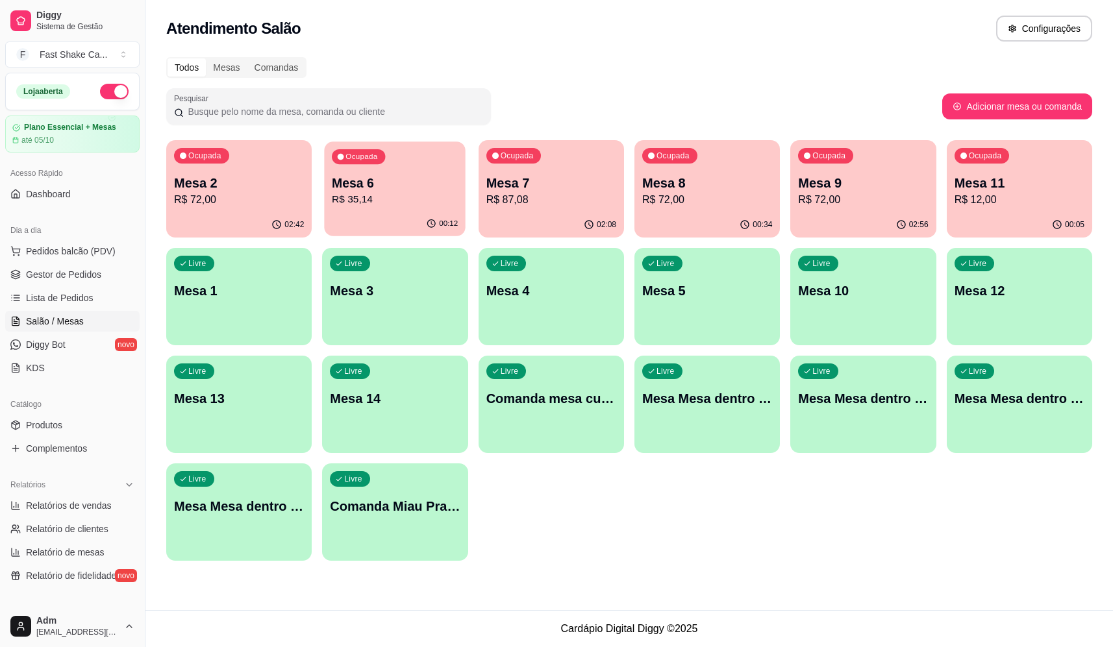
click at [407, 184] on p "Mesa 6" at bounding box center [395, 184] width 126 height 18
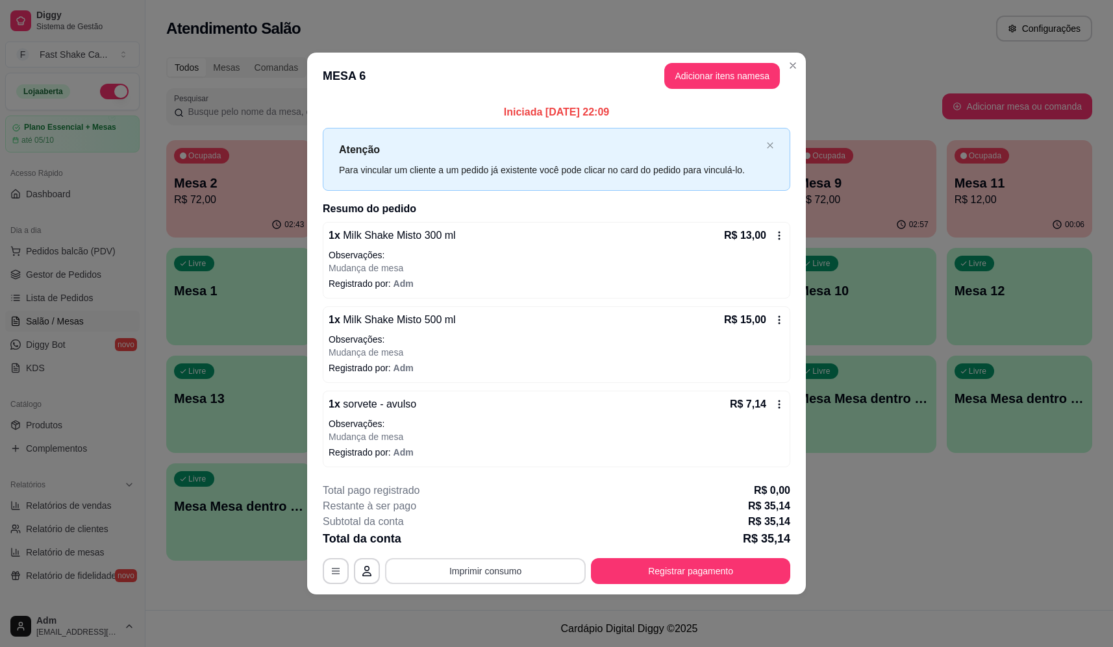
click at [499, 585] on footer "**********" at bounding box center [556, 534] width 499 height 122
click at [496, 573] on button "Imprimir consumo" at bounding box center [485, 571] width 195 height 25
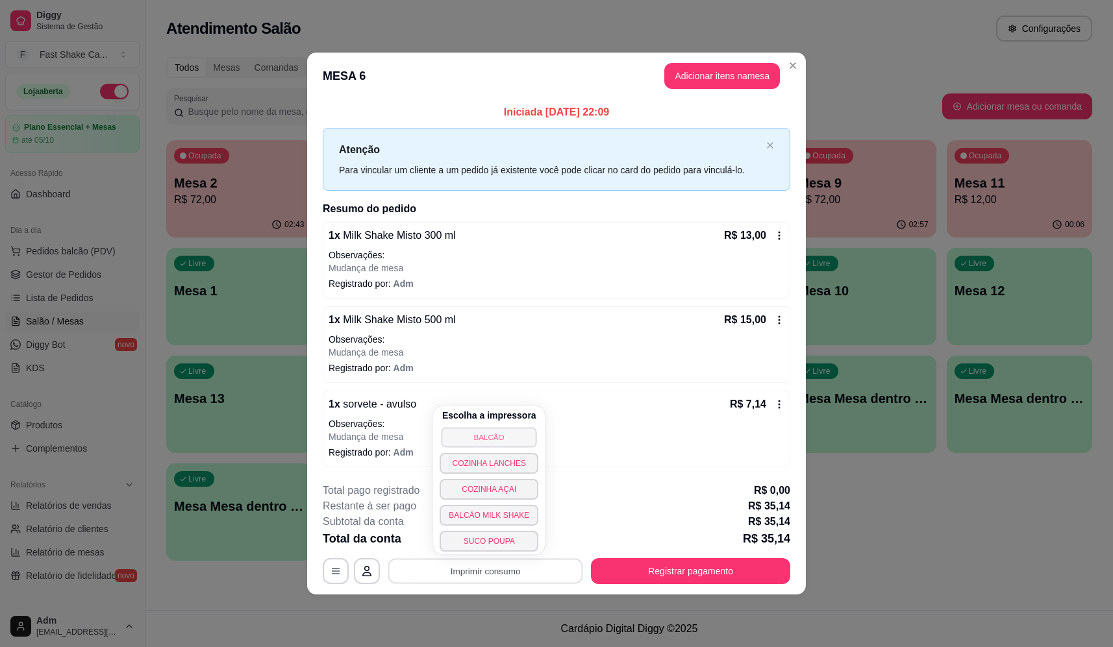
click at [488, 440] on button "BALCÃO" at bounding box center [489, 437] width 95 height 20
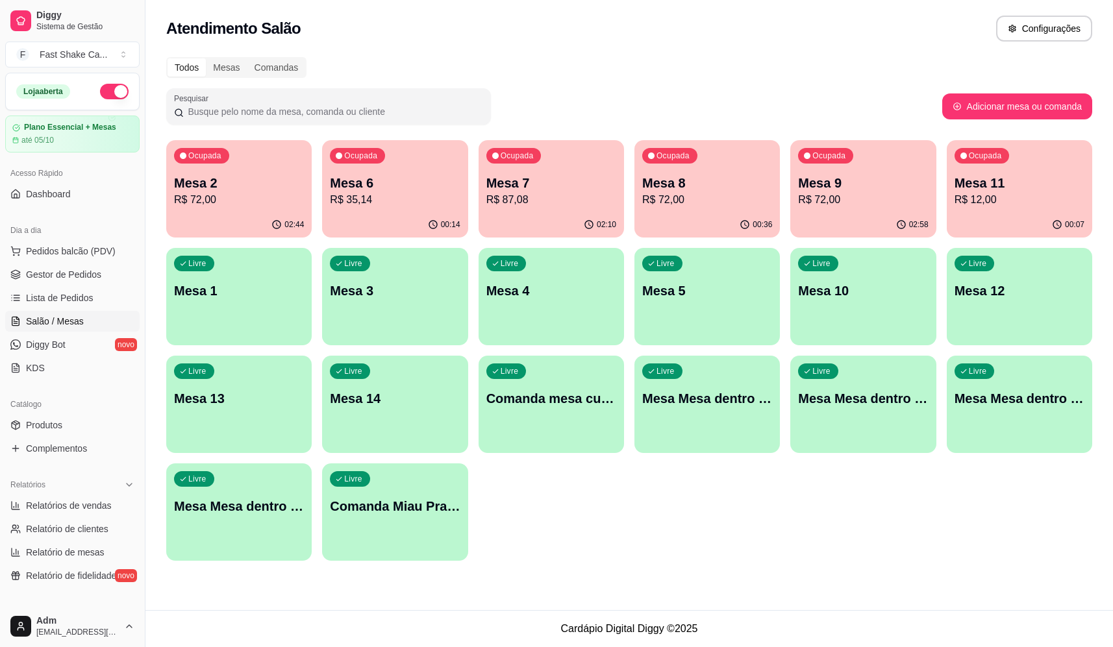
click at [700, 568] on div "Todos Mesas Comandas Pesquisar Adicionar mesa ou comanda Ocupada Mesa 2 R$ 72,0…" at bounding box center [629, 312] width 968 height 527
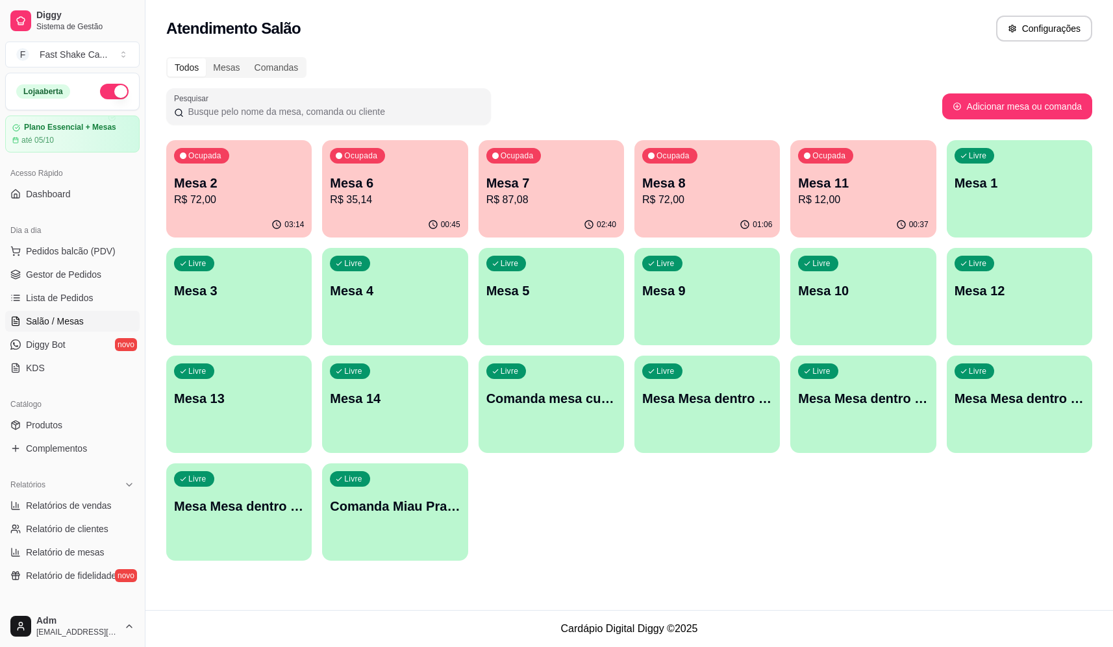
click at [880, 192] on p "R$ 12,00" at bounding box center [863, 200] width 130 height 16
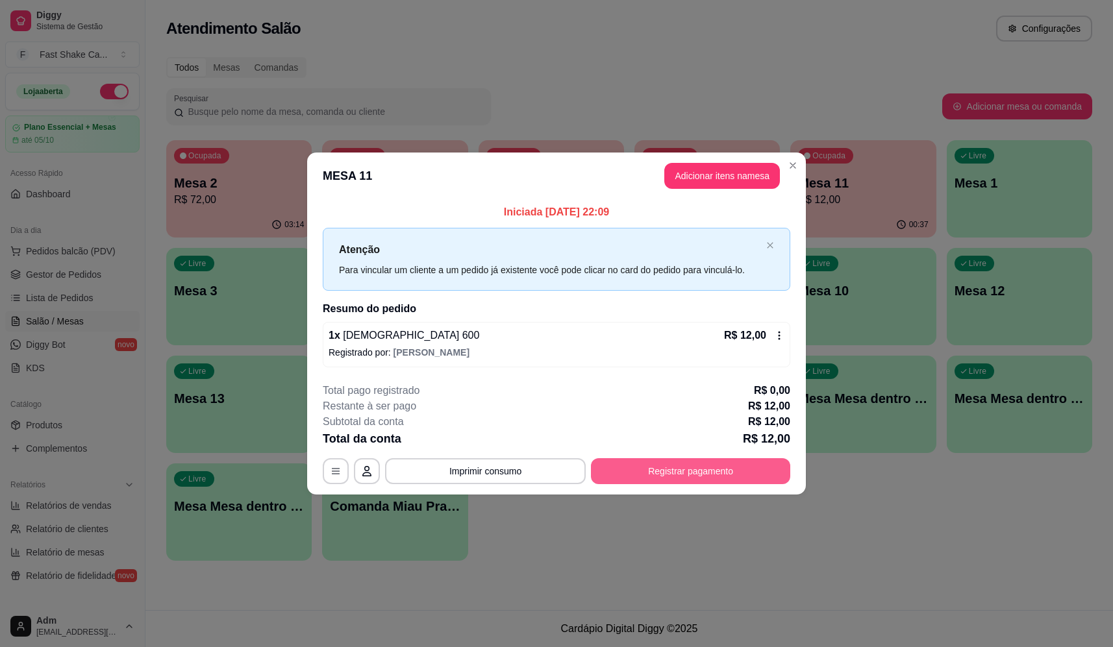
click at [720, 481] on button "Registrar pagamento" at bounding box center [690, 472] width 199 height 26
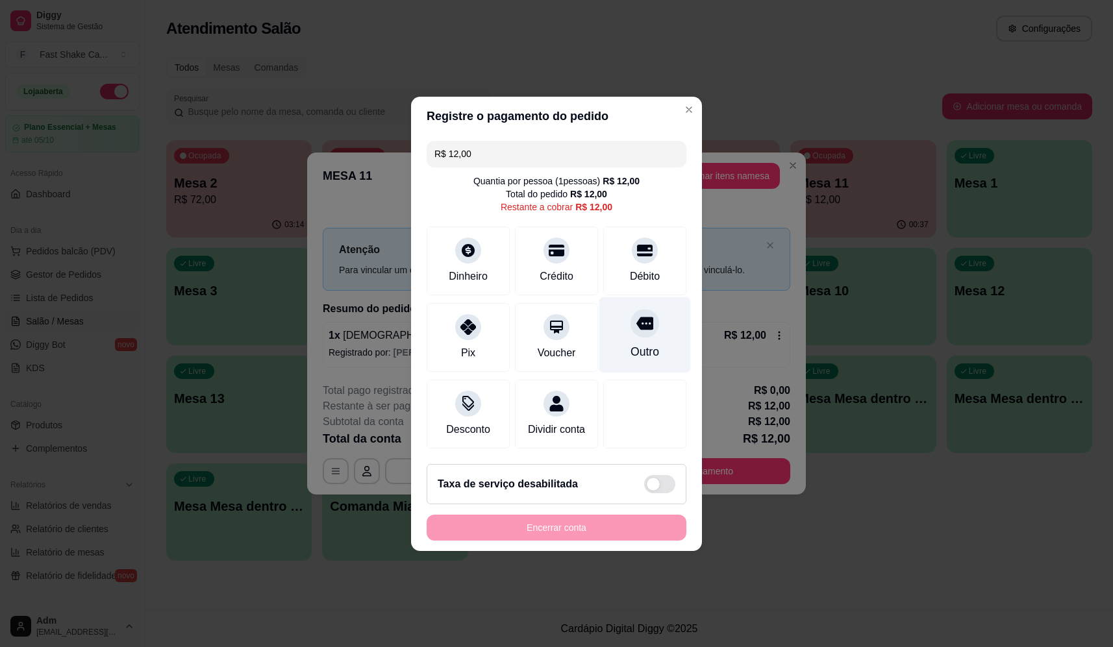
click at [639, 329] on div at bounding box center [645, 323] width 29 height 29
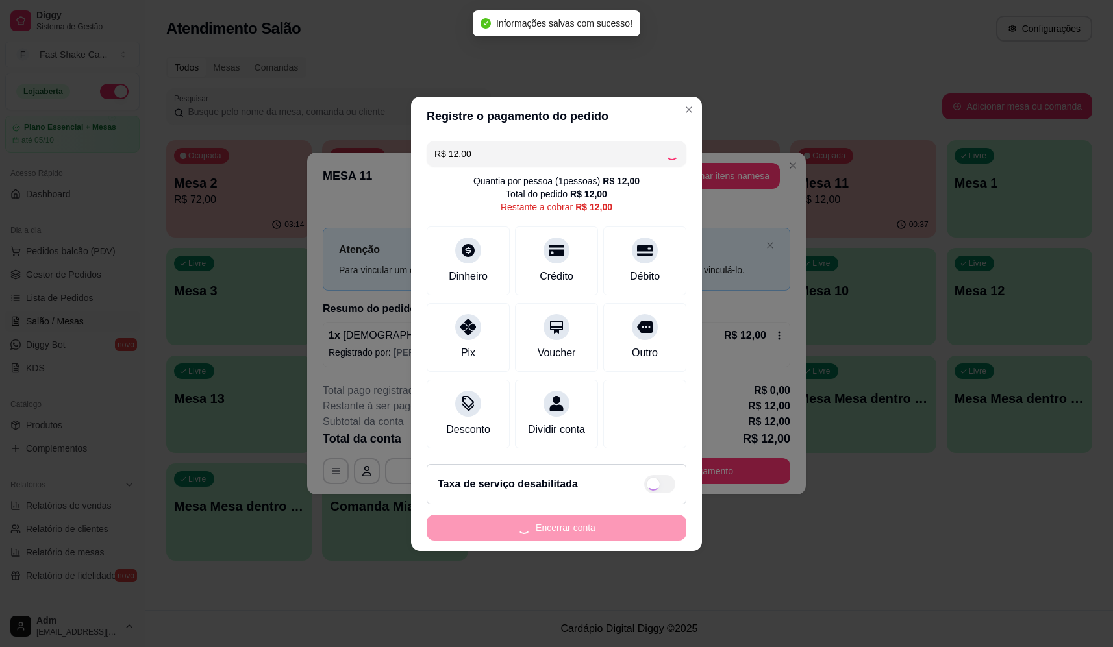
type input "R$ 0,00"
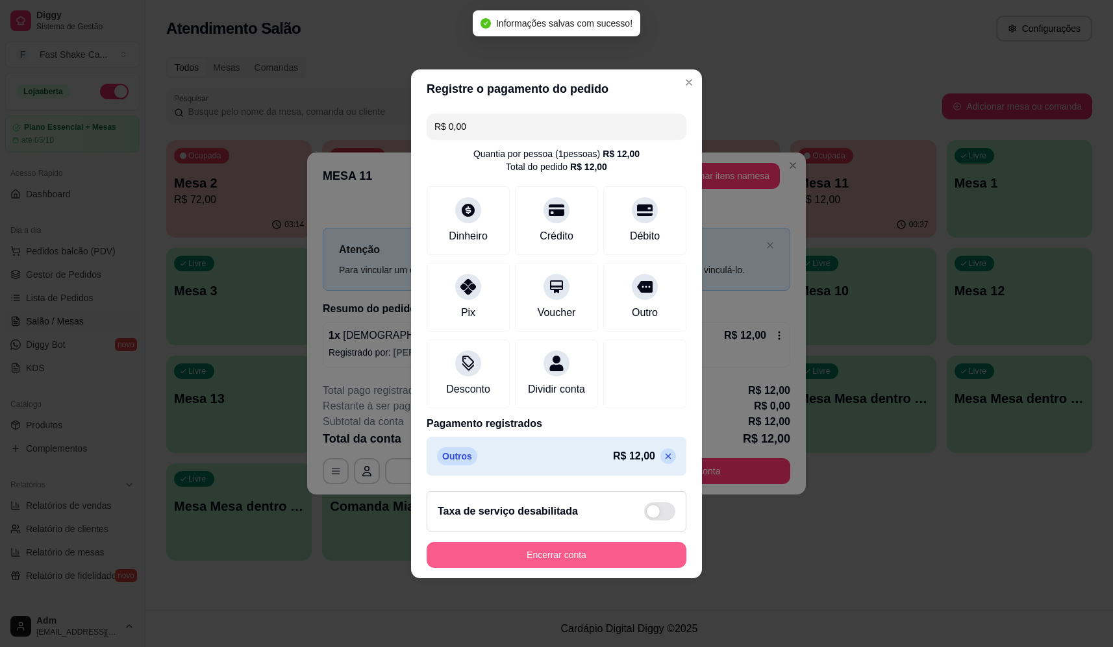
click at [577, 568] on button "Encerrar conta" at bounding box center [557, 555] width 260 height 26
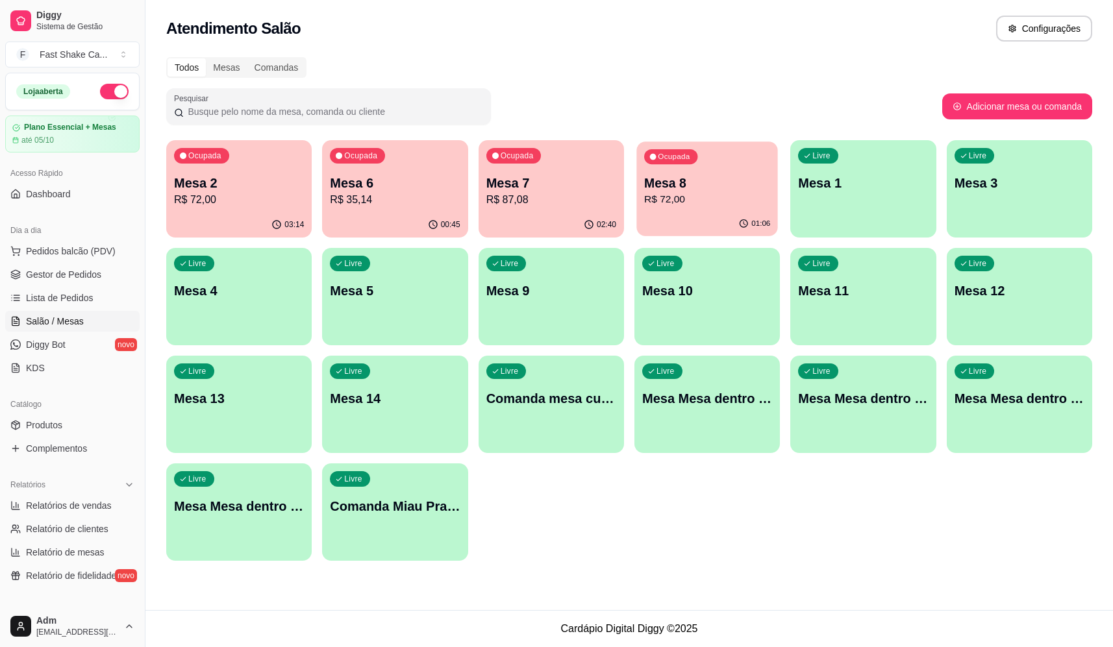
click at [722, 196] on p "R$ 72,00" at bounding box center [707, 199] width 126 height 15
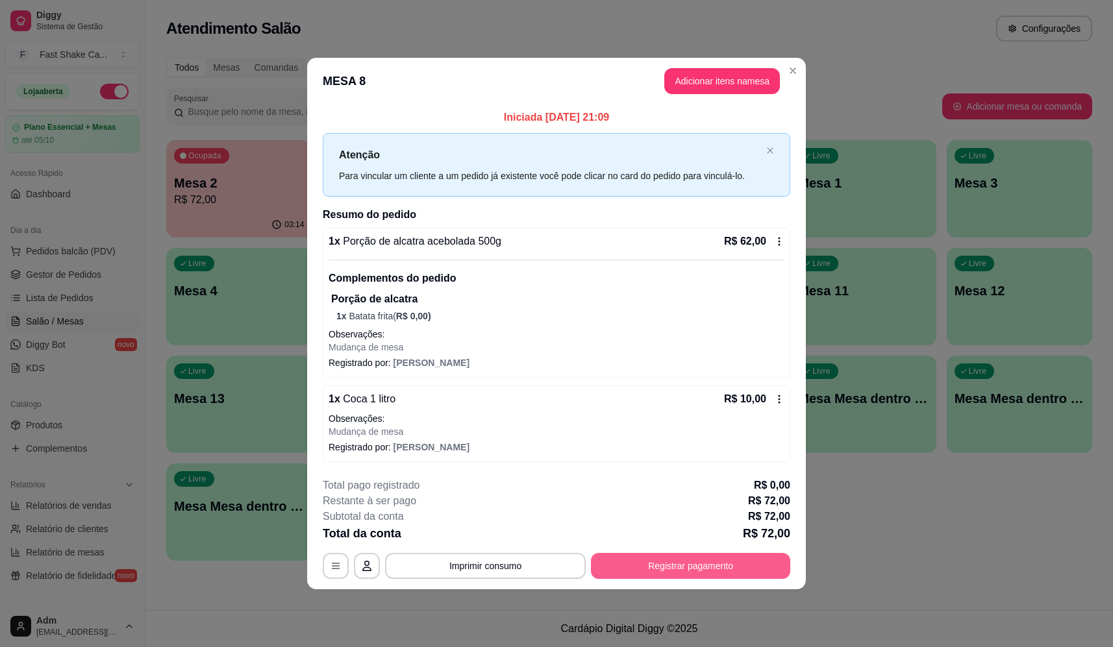
click at [660, 567] on button "Registrar pagamento" at bounding box center [690, 566] width 199 height 26
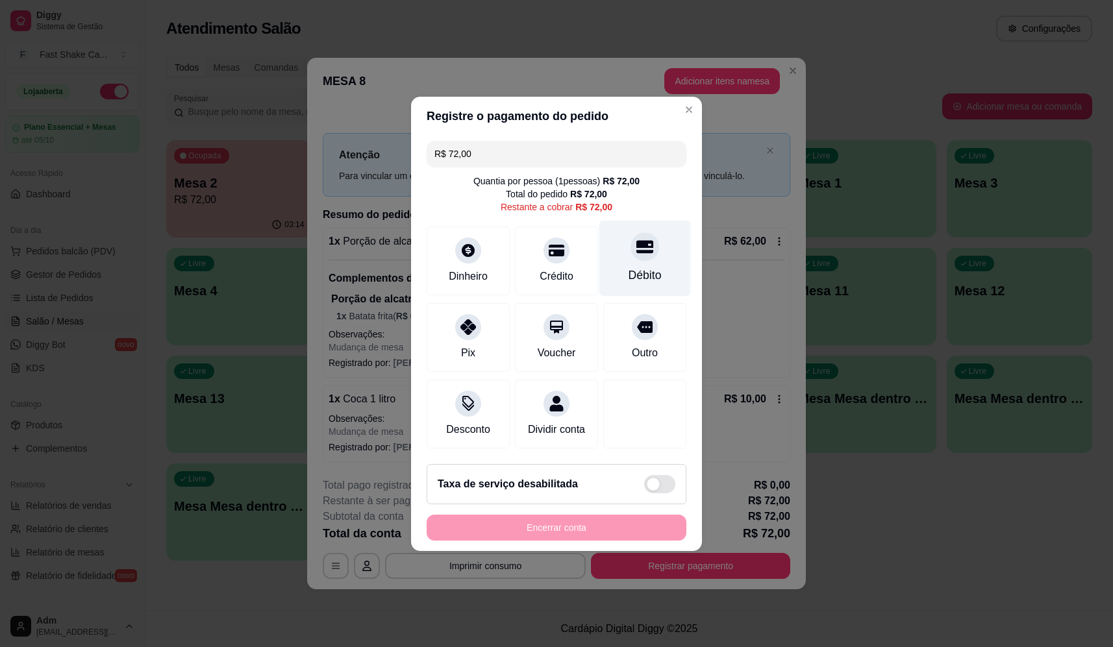
click at [639, 240] on icon at bounding box center [644, 246] width 17 height 13
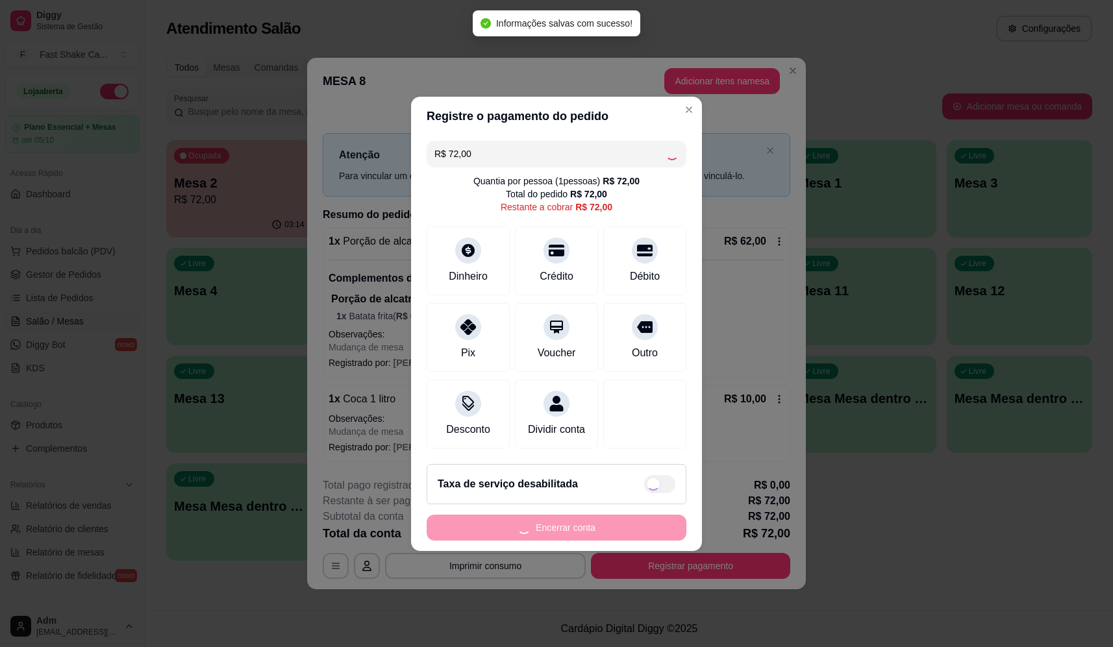
type input "R$ 0,00"
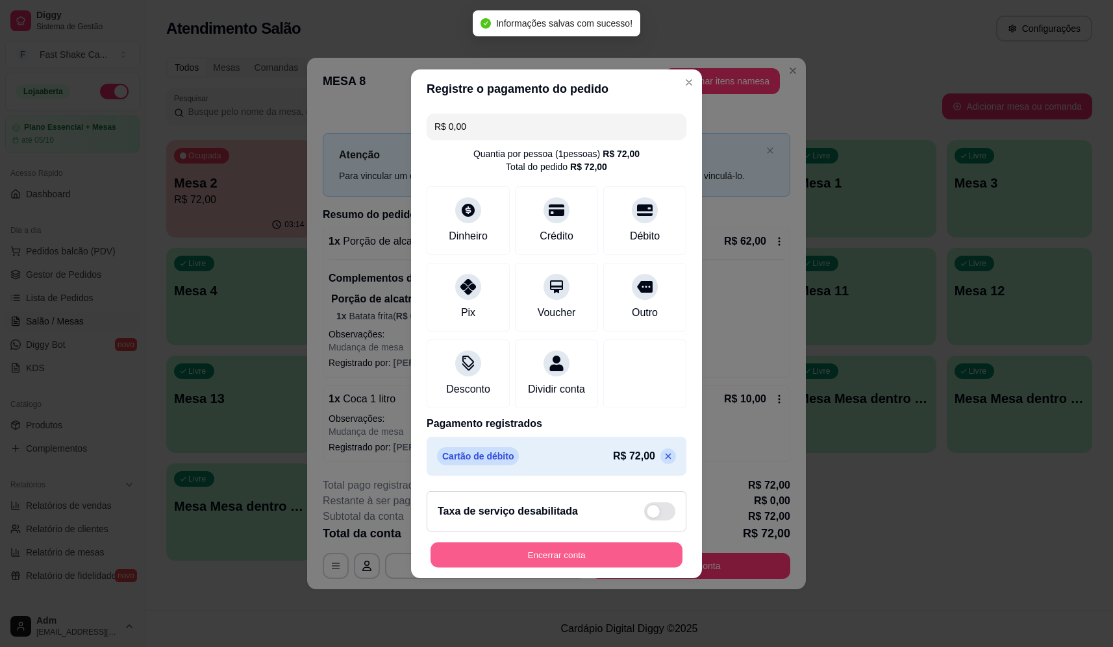
click at [592, 559] on button "Encerrar conta" at bounding box center [557, 554] width 252 height 25
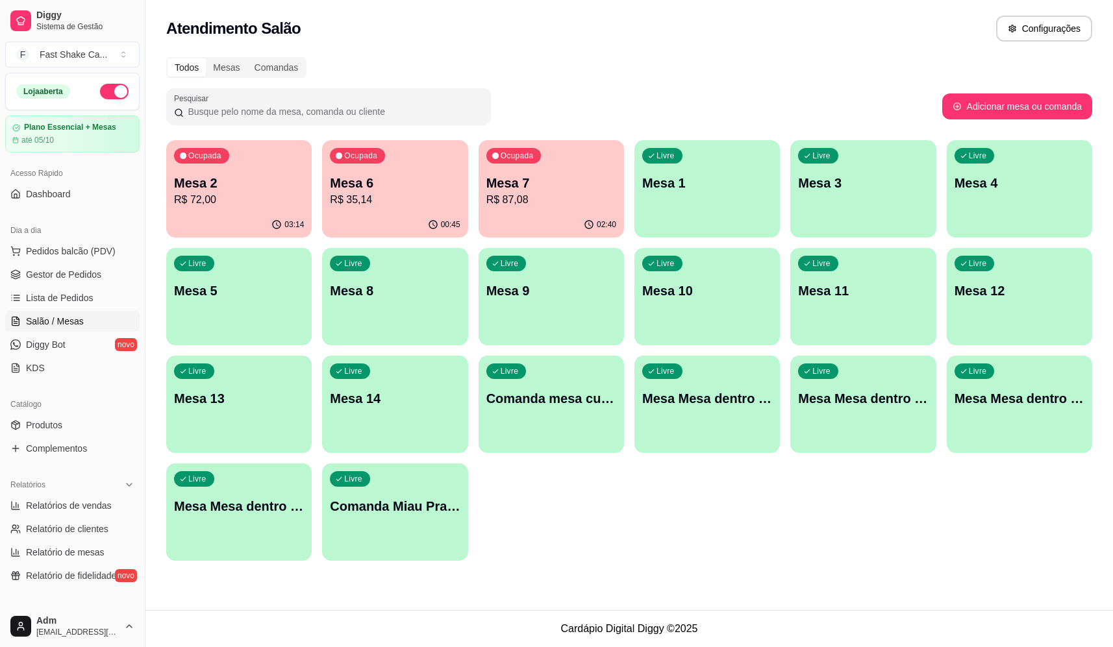
click at [566, 173] on div "Ocupada Mesa 7 R$ 87,08" at bounding box center [551, 176] width 145 height 72
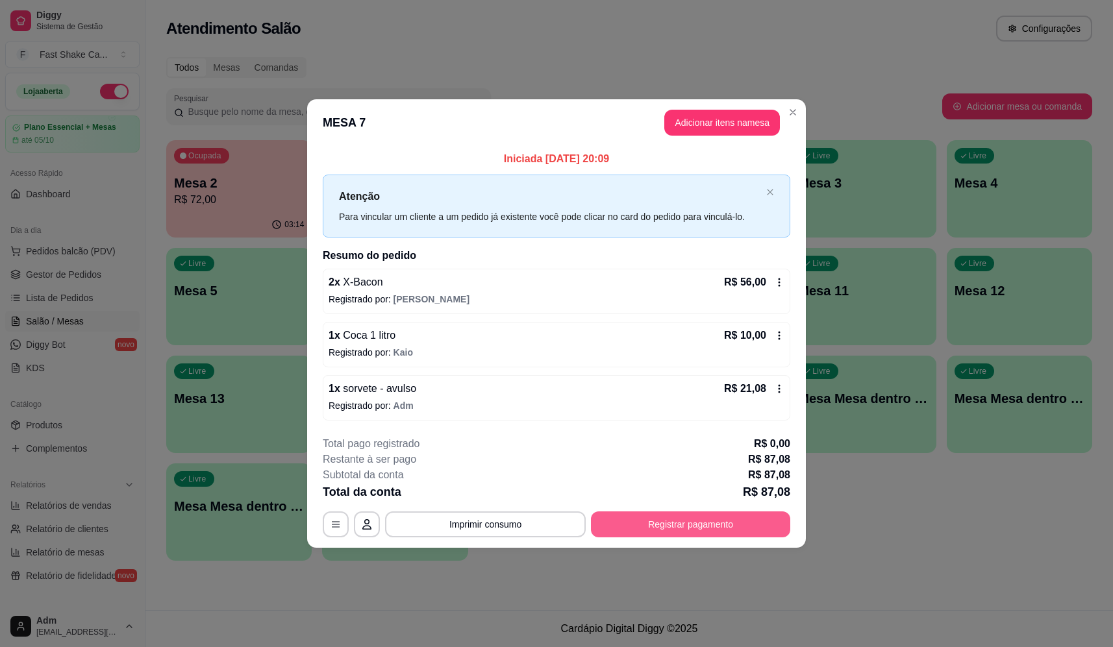
click at [675, 527] on button "Registrar pagamento" at bounding box center [690, 525] width 199 height 26
click at [648, 270] on div "Débito" at bounding box center [645, 275] width 33 height 17
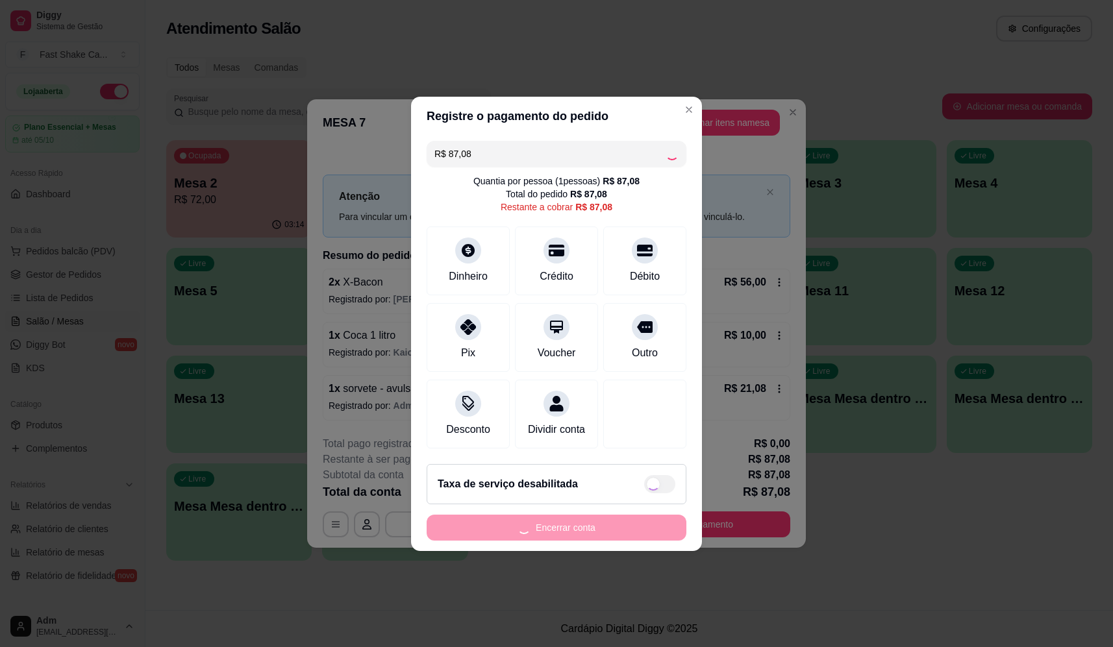
type input "R$ 0,00"
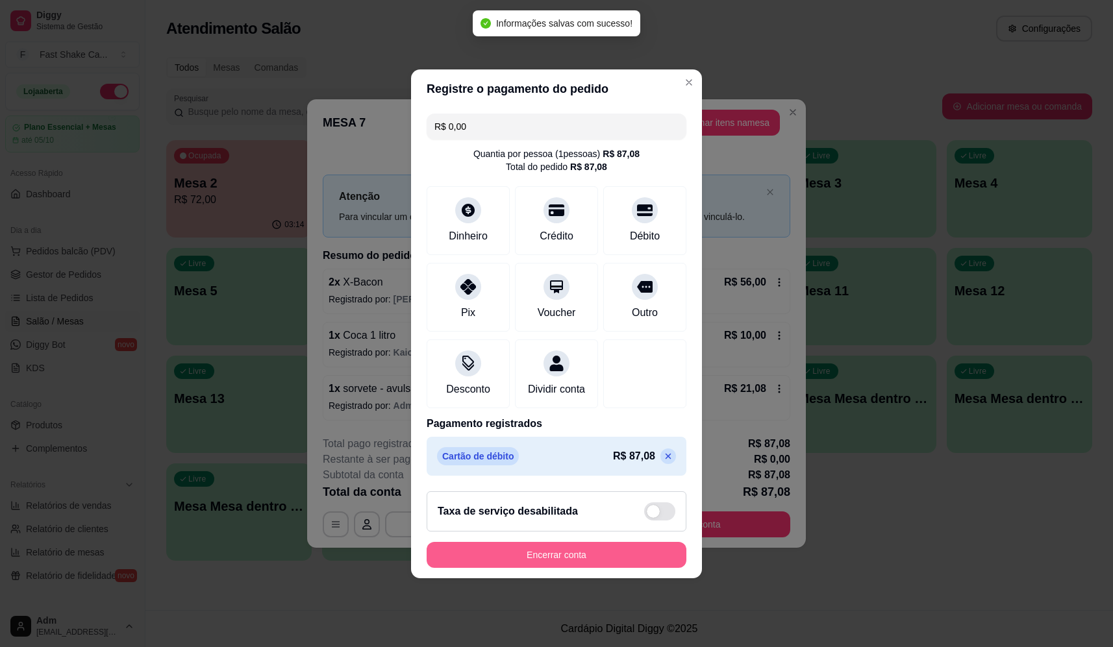
click at [601, 568] on button "Encerrar conta" at bounding box center [557, 555] width 260 height 26
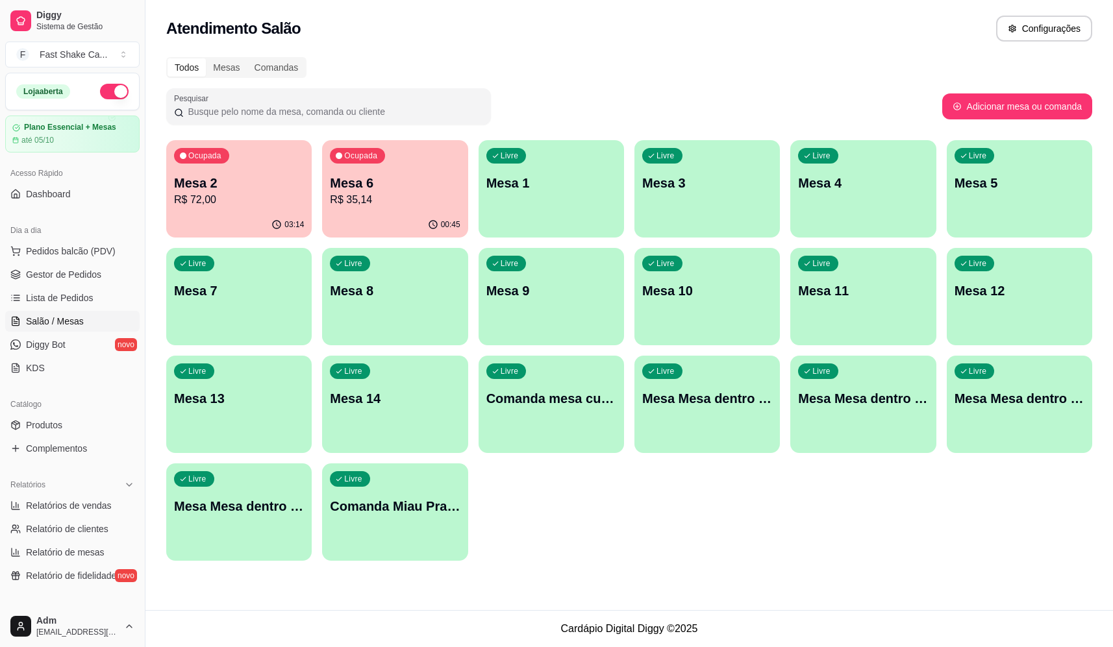
click at [425, 186] on p "Mesa 6" at bounding box center [395, 183] width 130 height 18
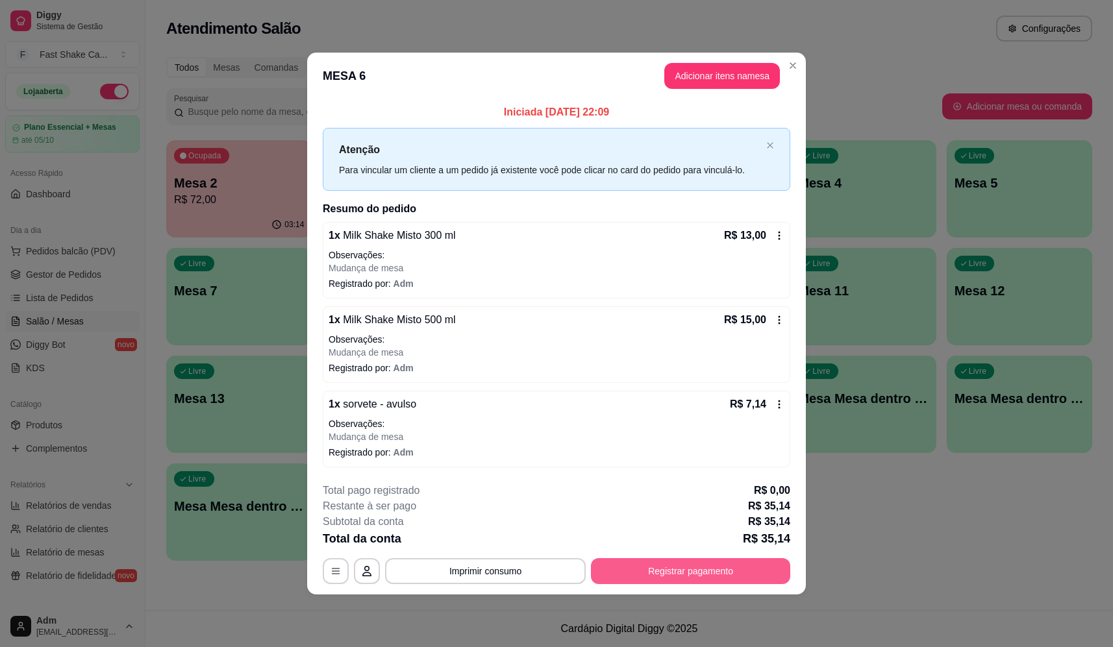
click at [671, 579] on button "Registrar pagamento" at bounding box center [690, 572] width 199 height 26
click at [647, 256] on div "Débito" at bounding box center [645, 258] width 92 height 76
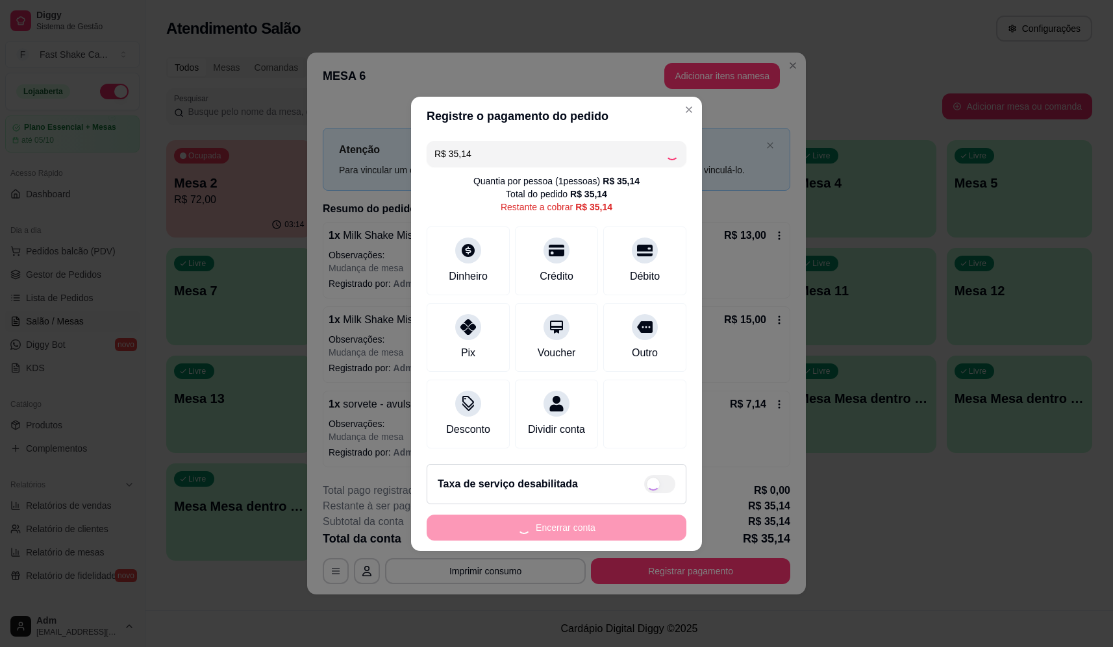
type input "R$ 0,00"
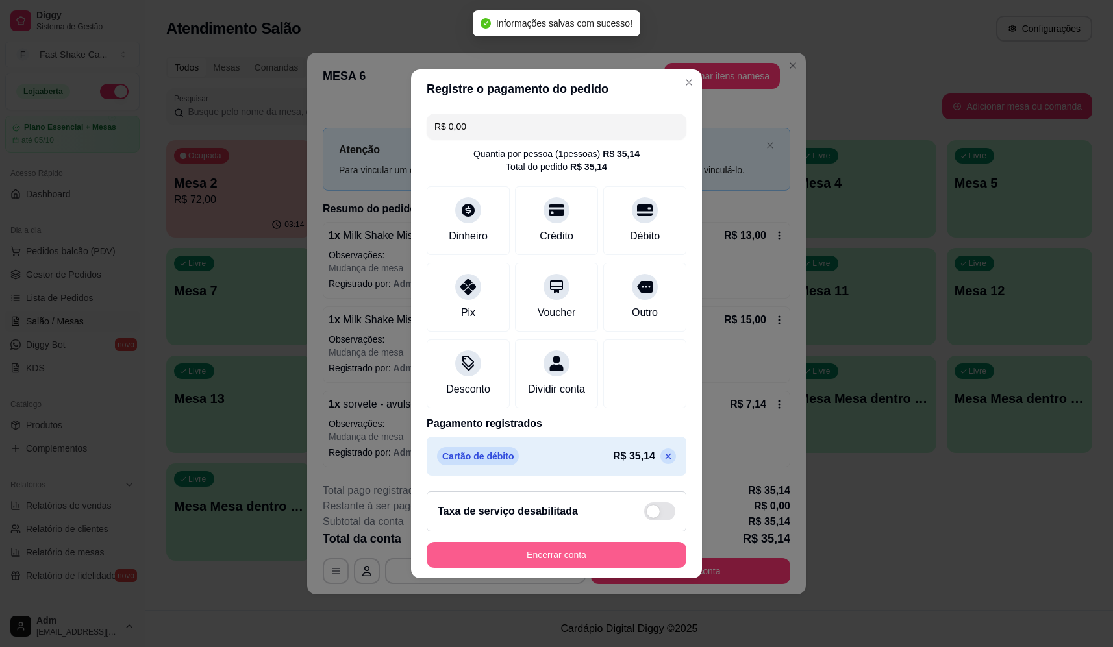
click at [623, 557] on button "Encerrar conta" at bounding box center [557, 555] width 260 height 26
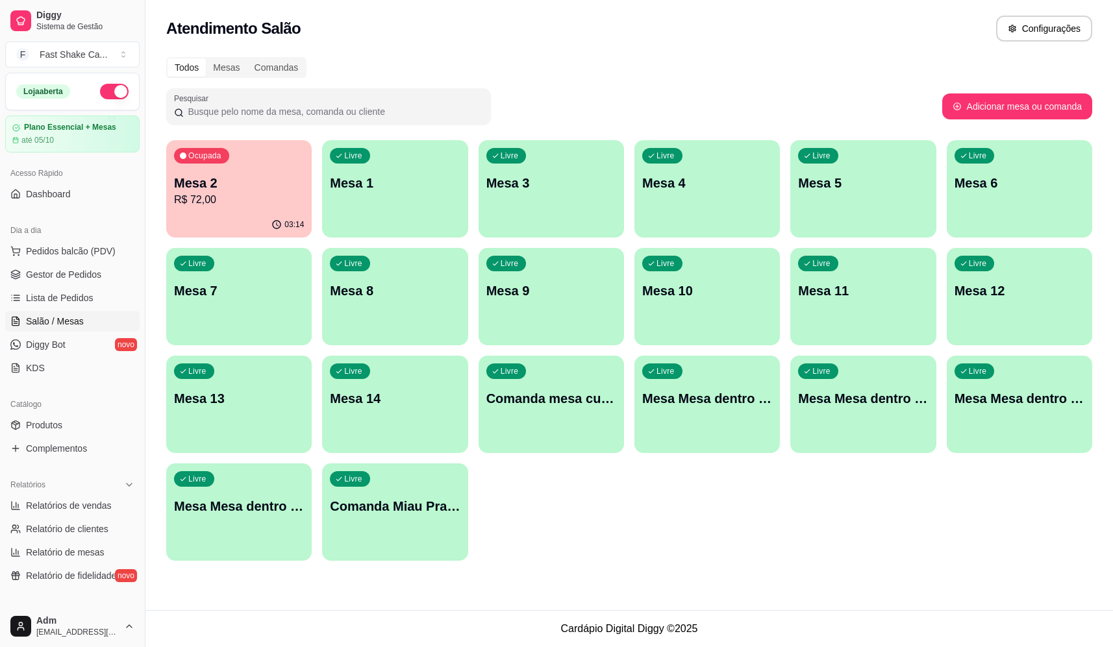
click at [217, 187] on p "Mesa 2" at bounding box center [239, 183] width 130 height 18
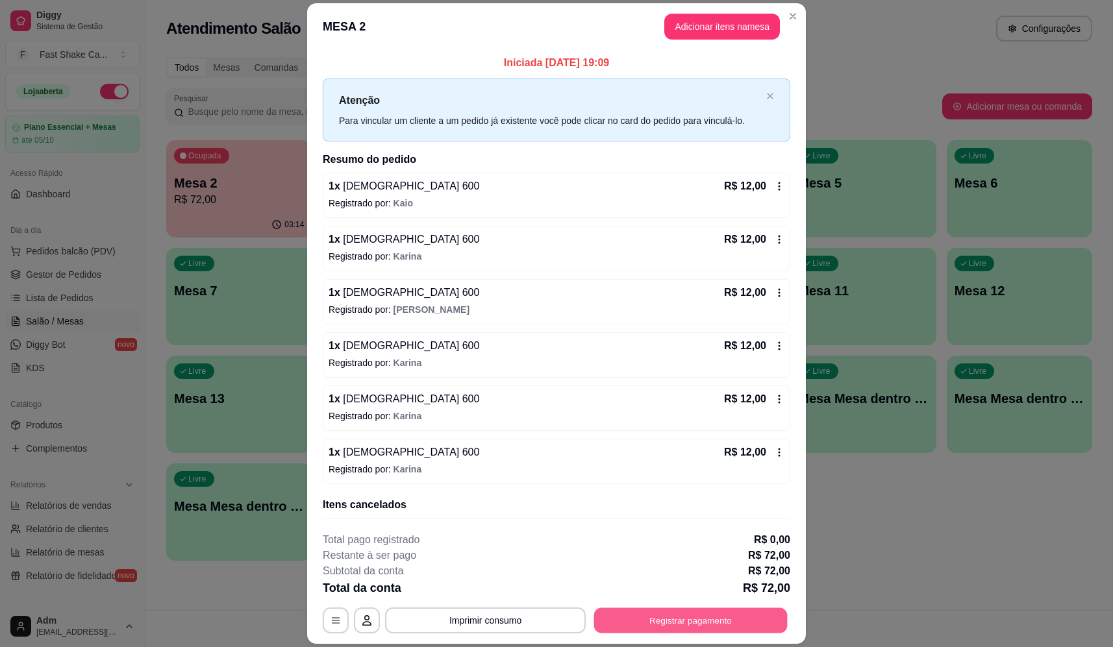
click at [681, 623] on button "Registrar pagamento" at bounding box center [691, 621] width 194 height 25
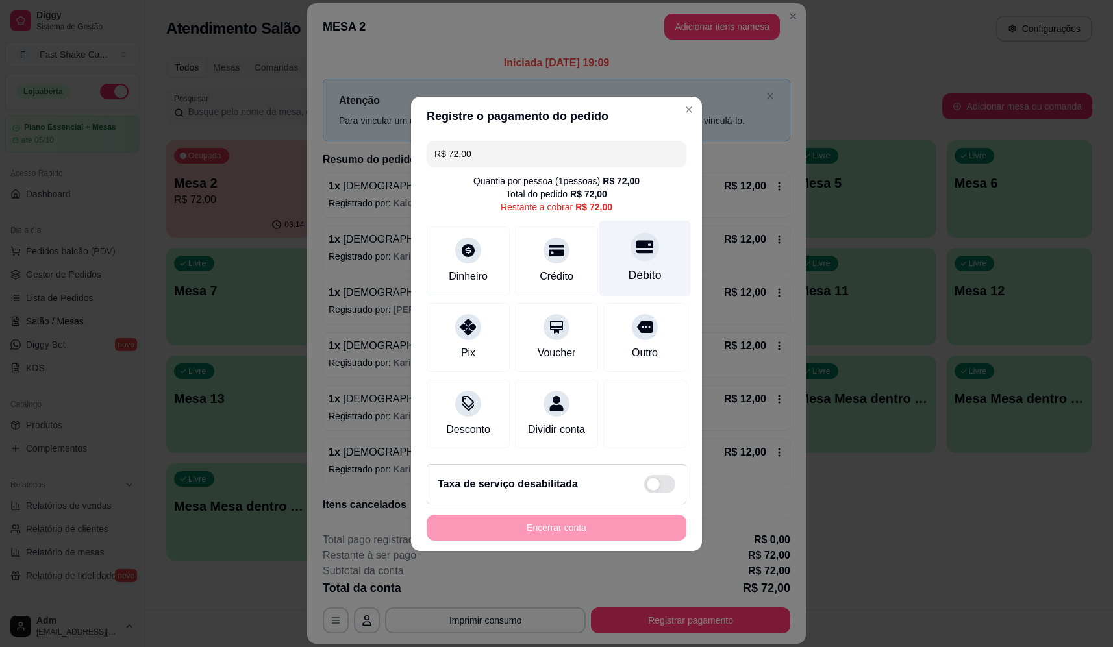
click at [661, 237] on div "Débito" at bounding box center [645, 258] width 92 height 76
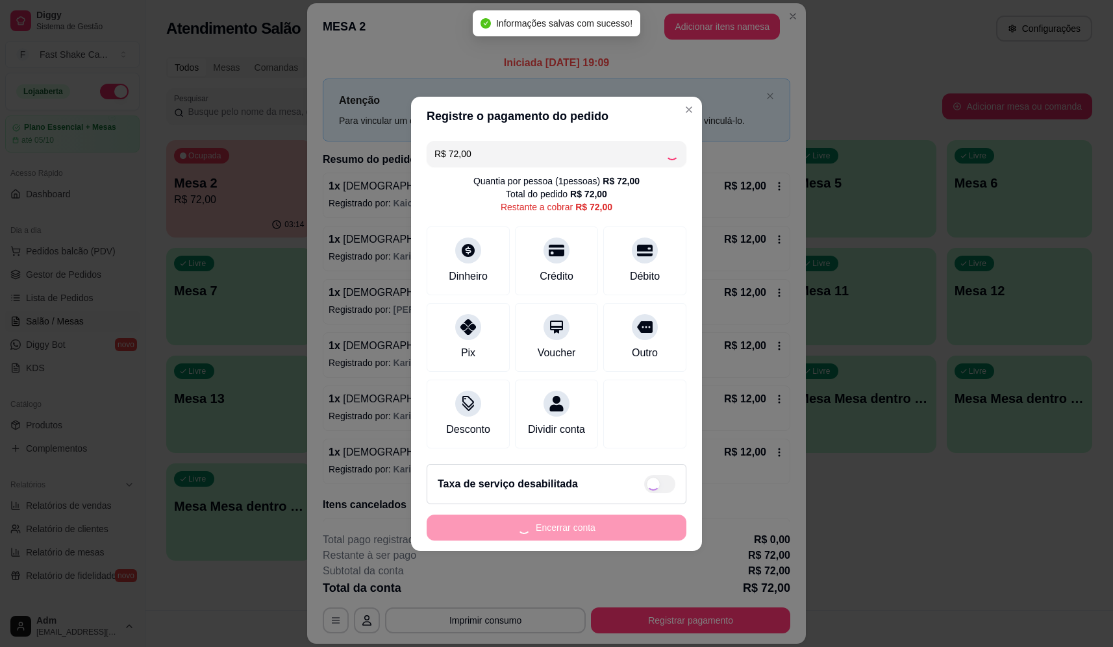
type input "R$ 0,00"
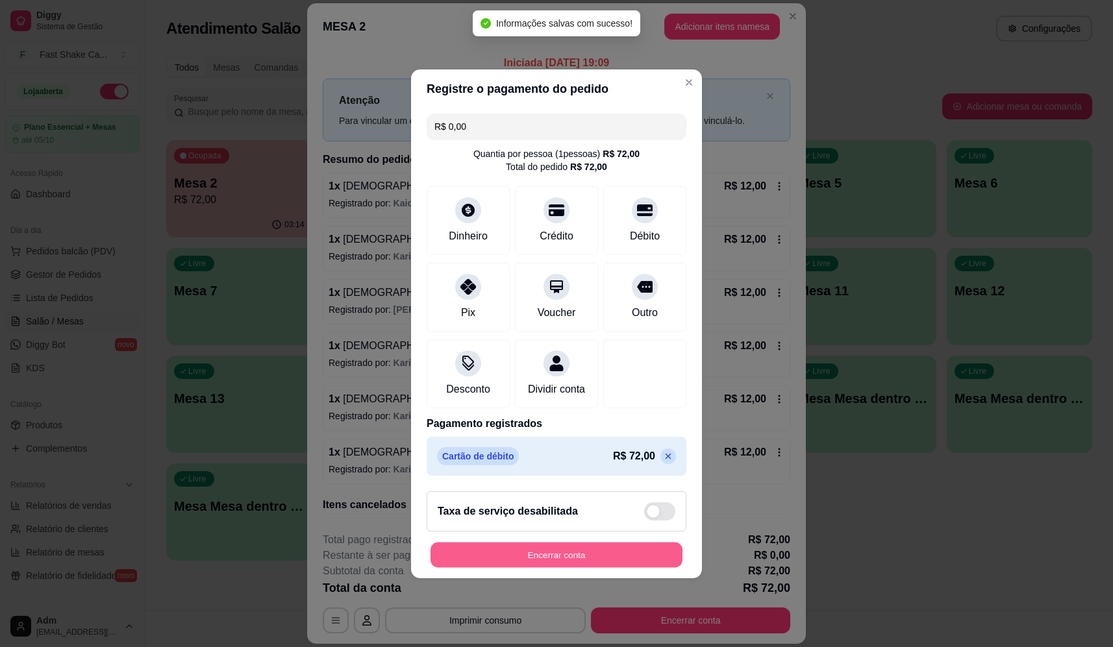
click at [628, 568] on button "Encerrar conta" at bounding box center [557, 554] width 252 height 25
